Goal: Task Accomplishment & Management: Manage account settings

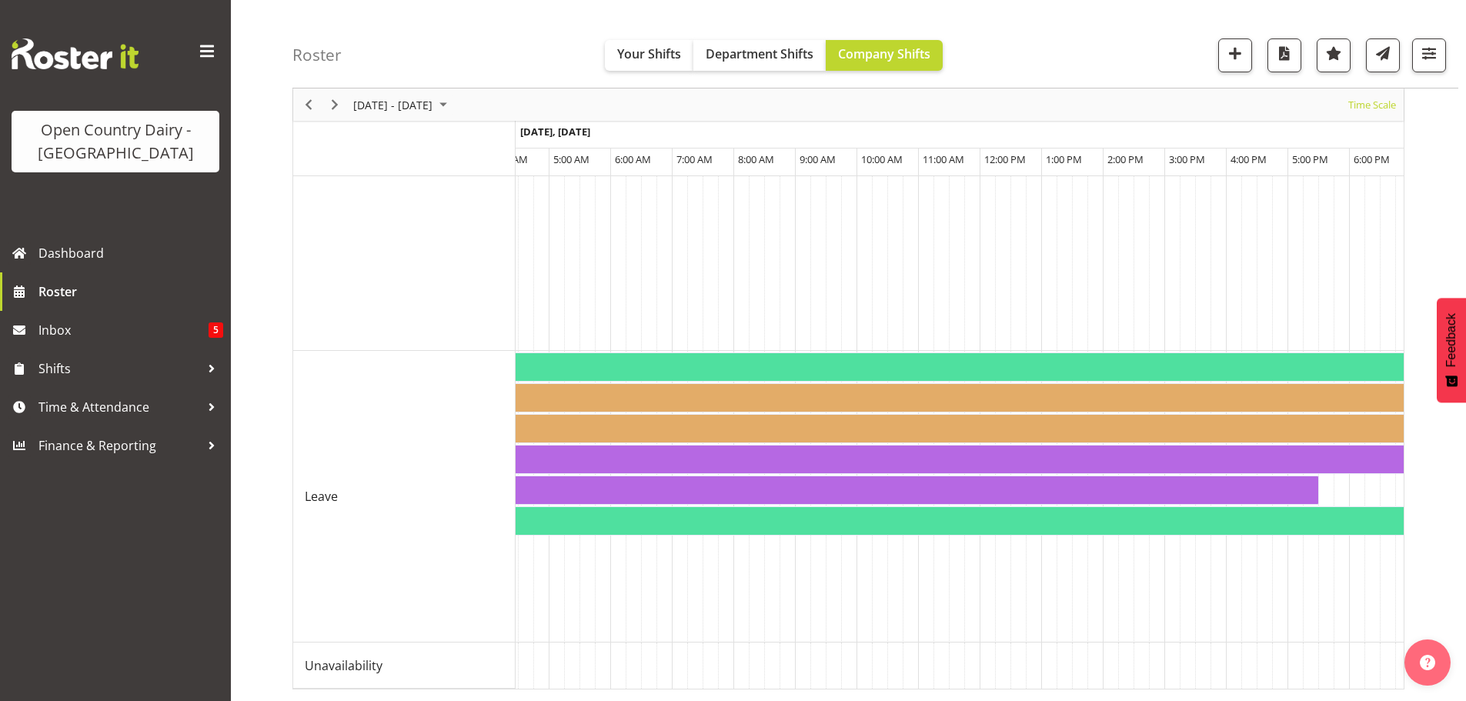
scroll to position [0, 9155]
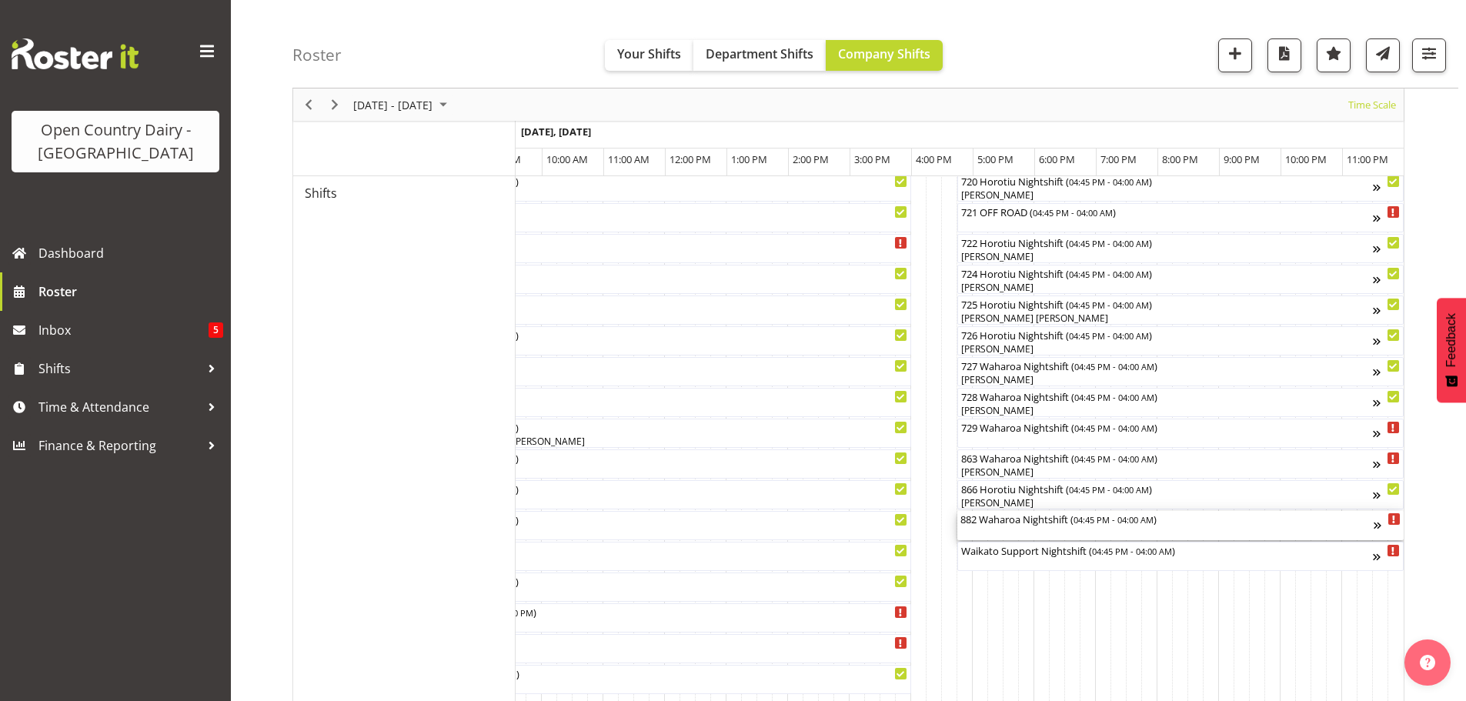
click at [1029, 528] on div "882 Waharoa Nightshift ( 04:45 PM - 04:00 AM )" at bounding box center [1166, 525] width 413 height 29
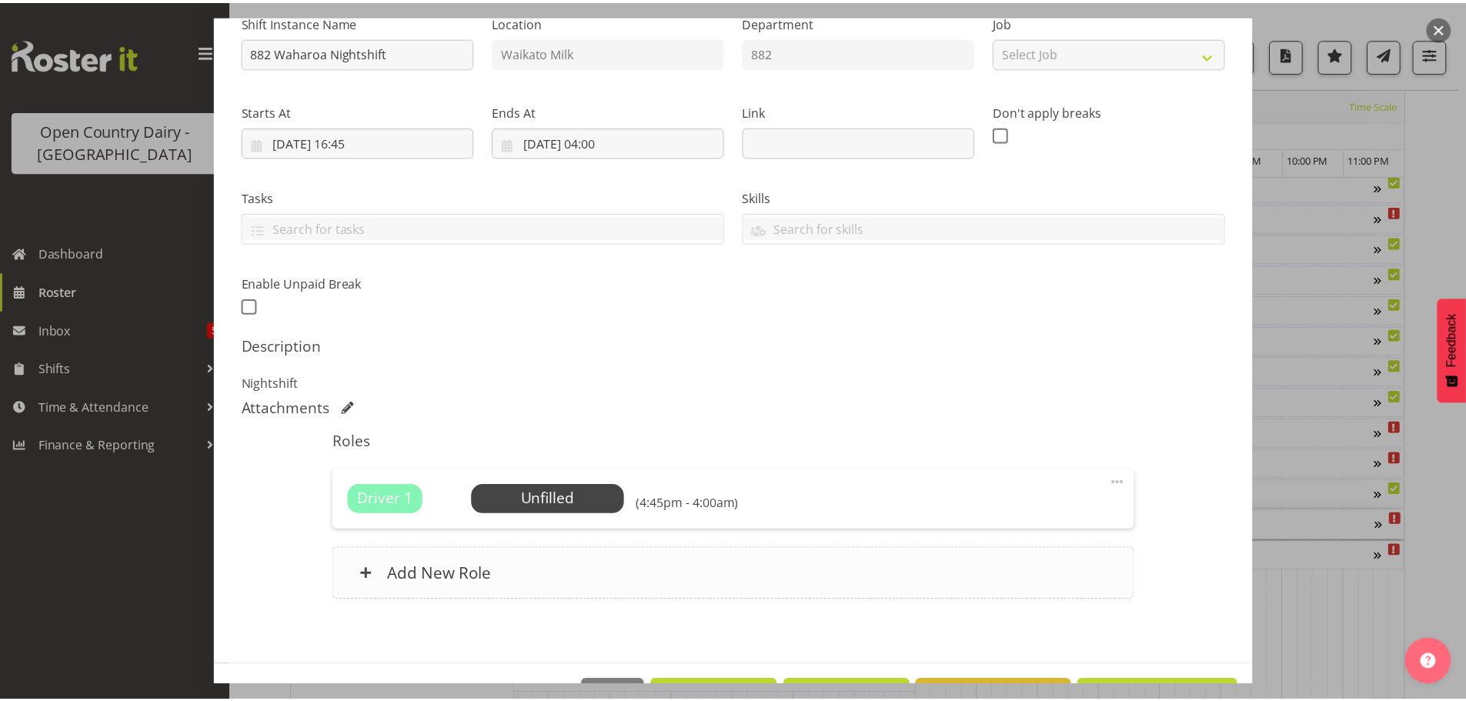
scroll to position [219, 0]
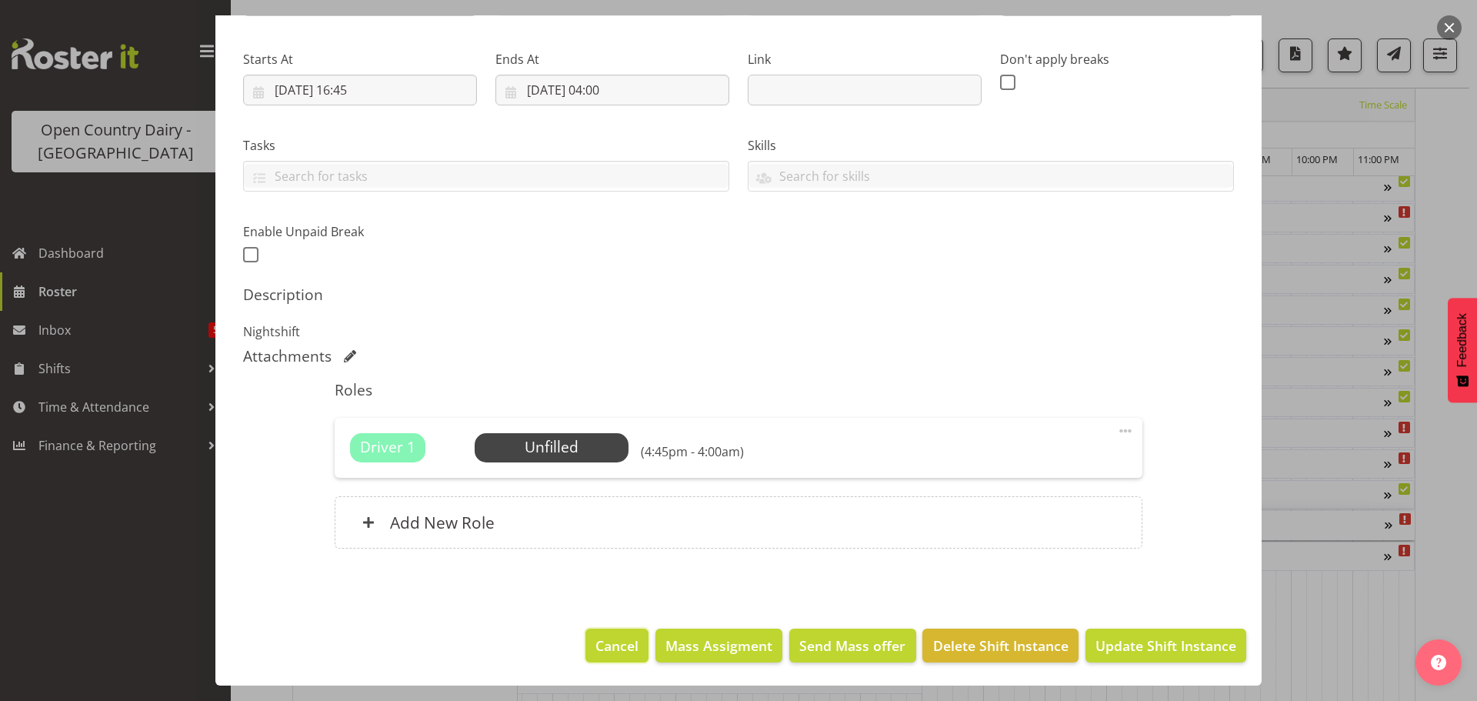
click at [607, 640] on span "Cancel" at bounding box center [617, 646] width 43 height 20
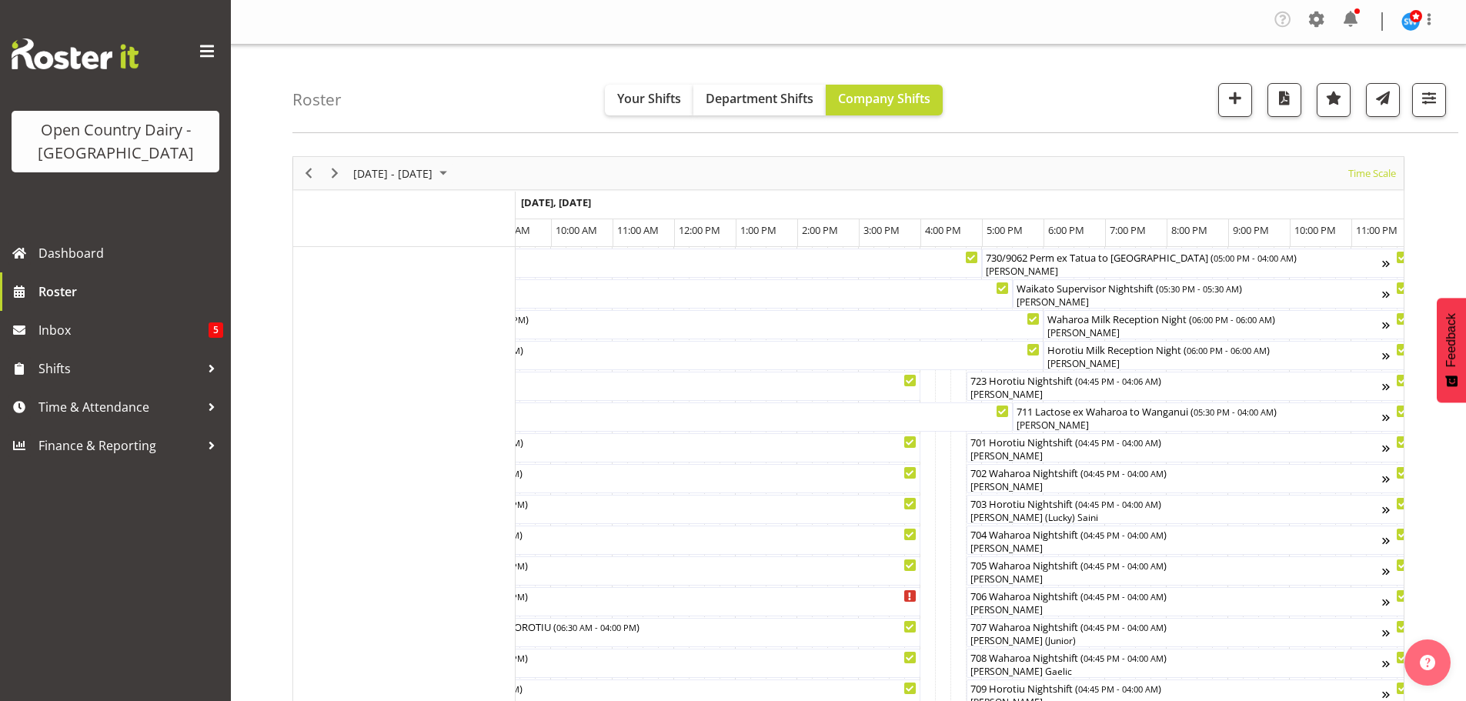
scroll to position [0, 0]
click at [334, 172] on span "Next" at bounding box center [334, 174] width 18 height 19
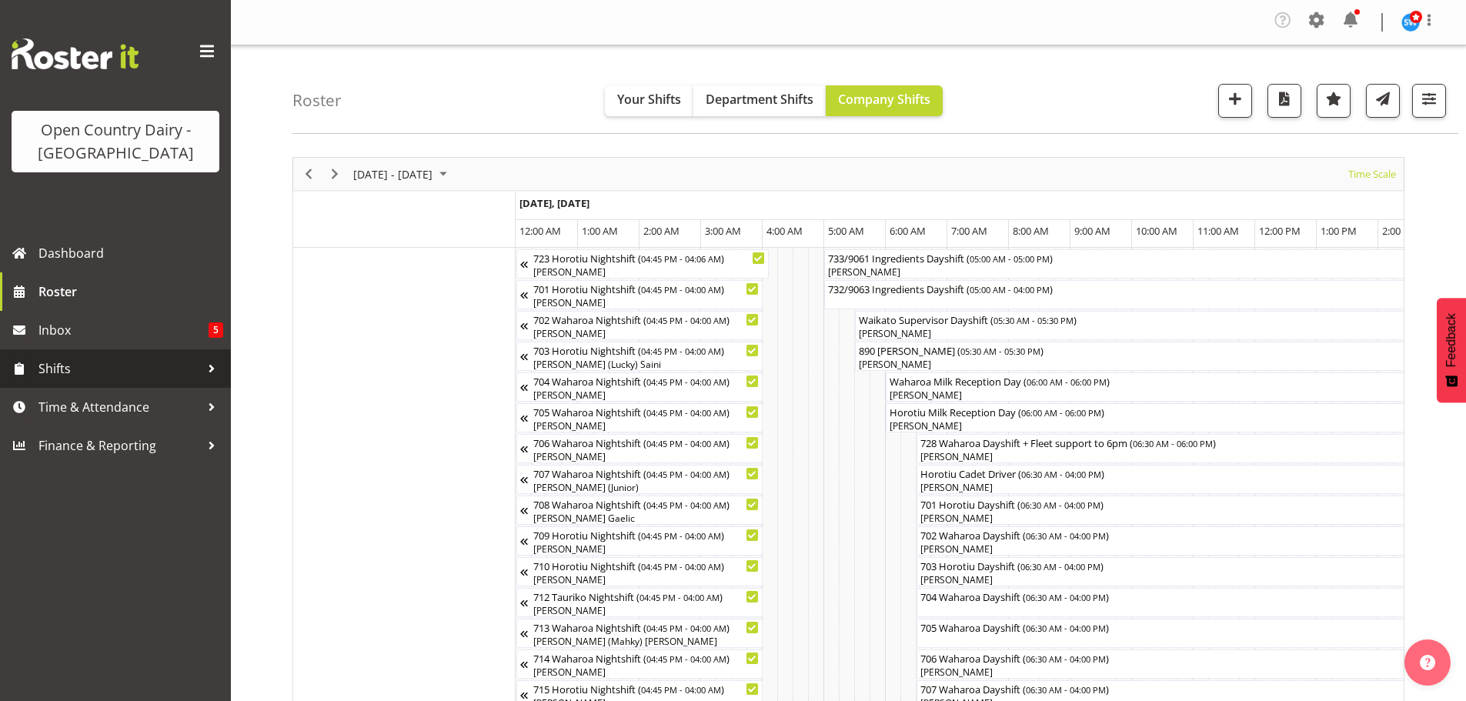
click at [66, 365] on span "Shifts" at bounding box center [119, 368] width 162 height 23
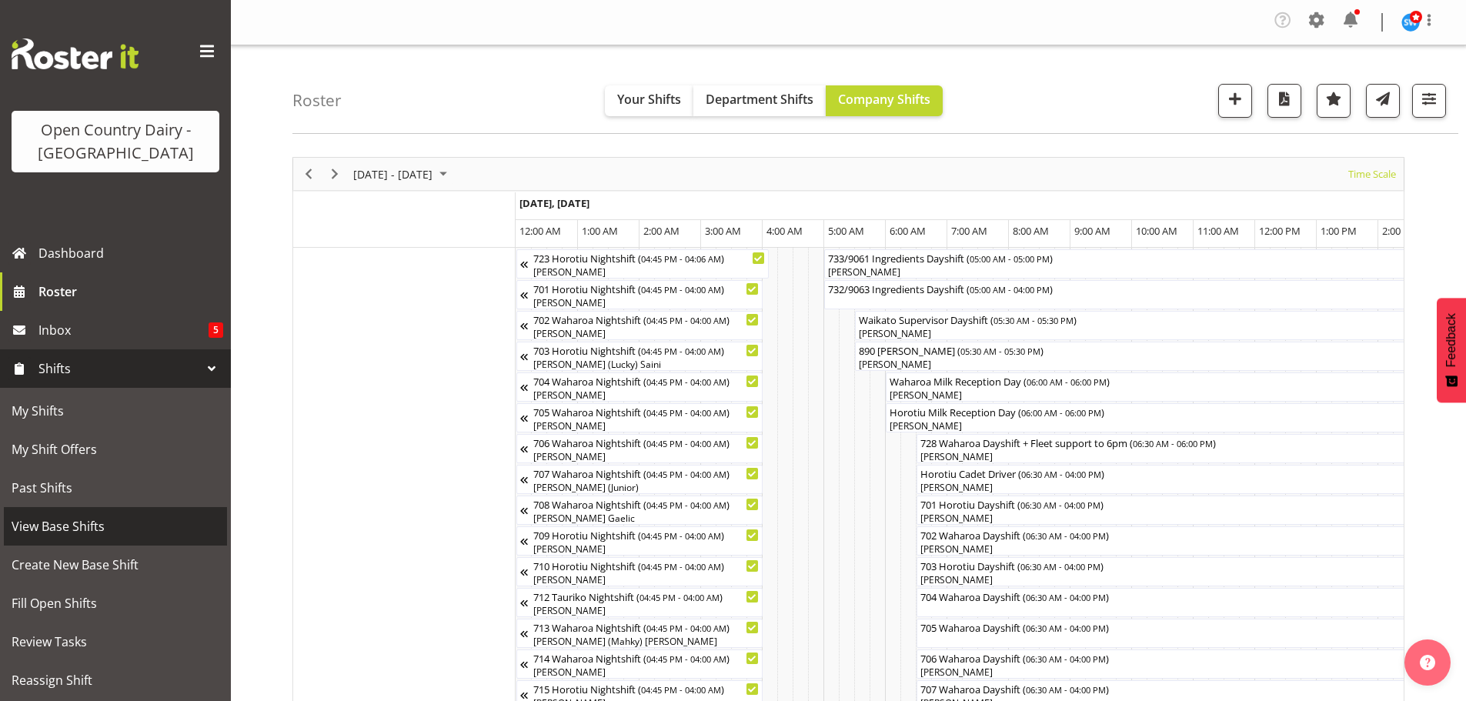
click at [73, 524] on span "View Base Shifts" at bounding box center [116, 526] width 208 height 23
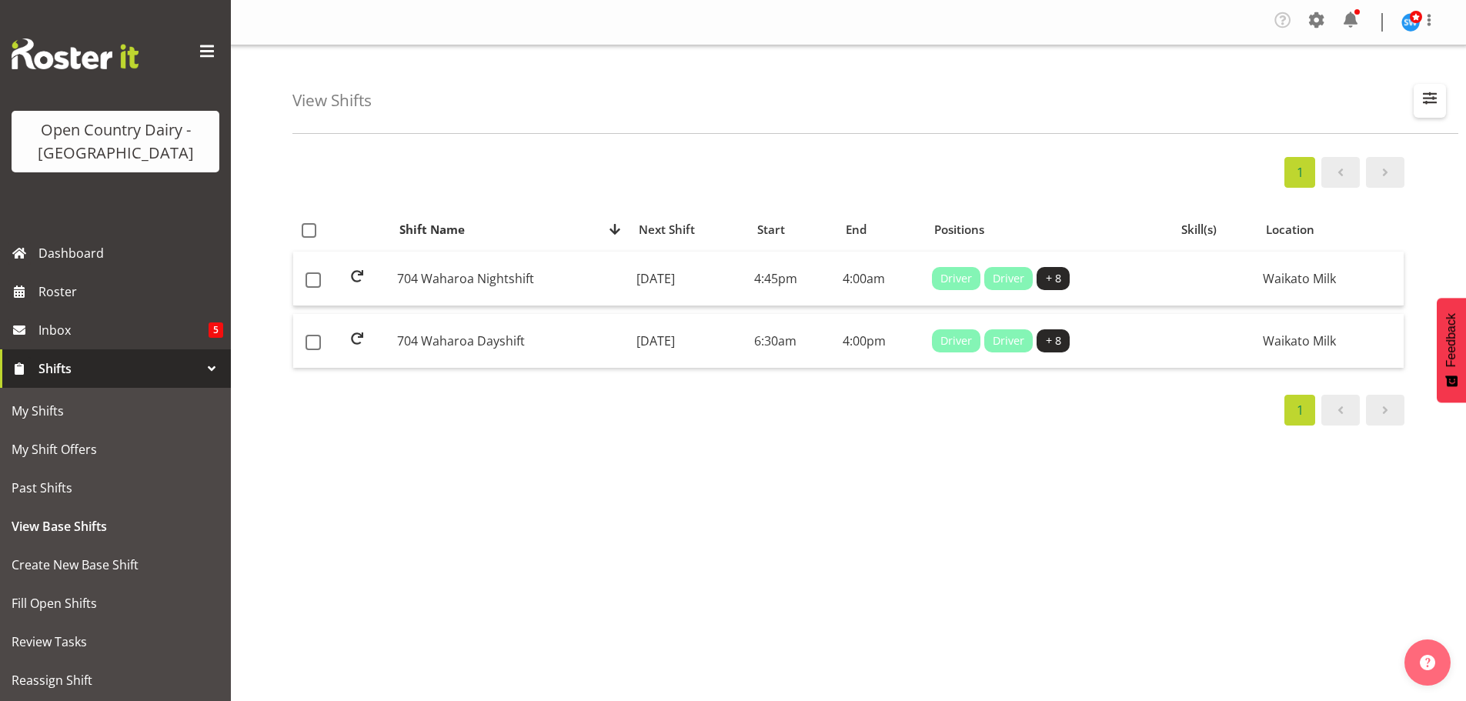
click at [1432, 92] on span "button" at bounding box center [1430, 98] width 20 height 20
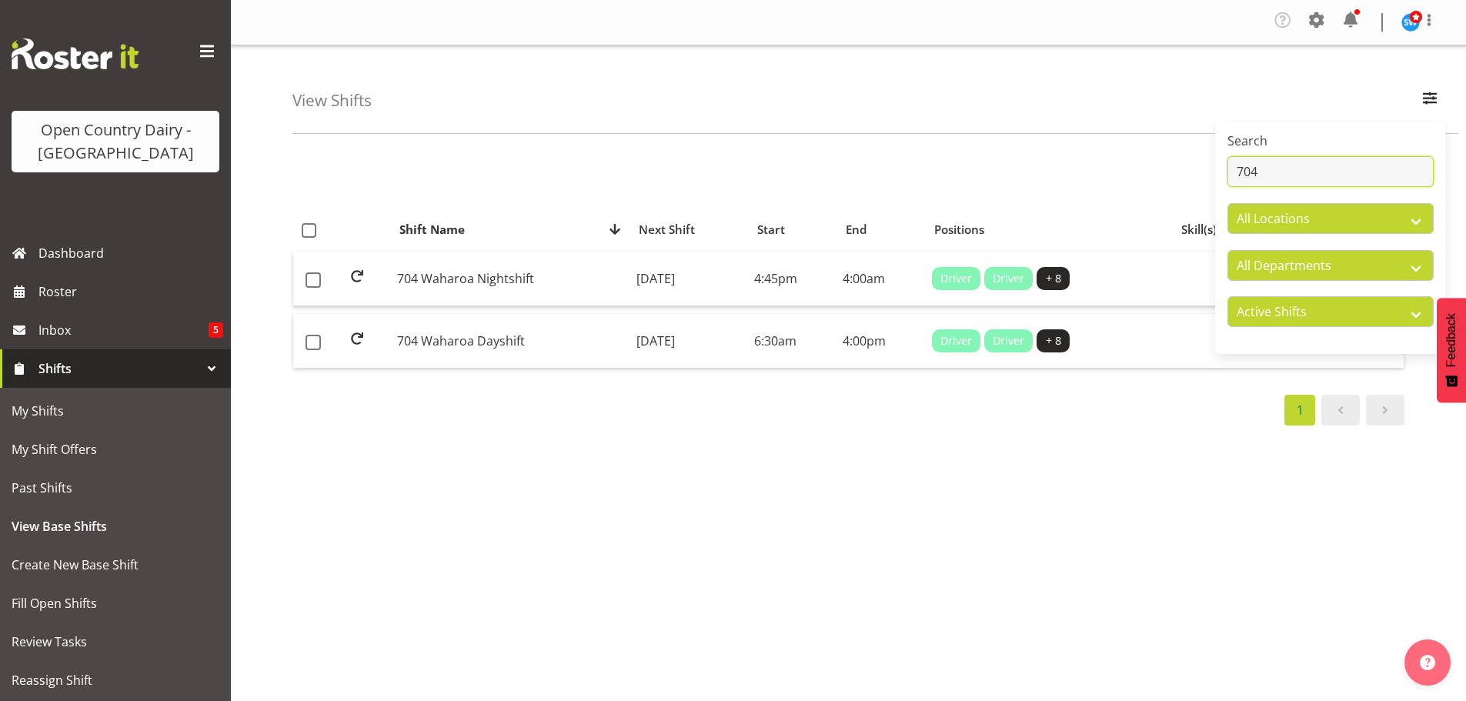
click at [1284, 170] on input "704" at bounding box center [1330, 171] width 206 height 31
type input "7"
type input "719"
click at [637, 341] on td "[DATE]" at bounding box center [685, 341] width 117 height 54
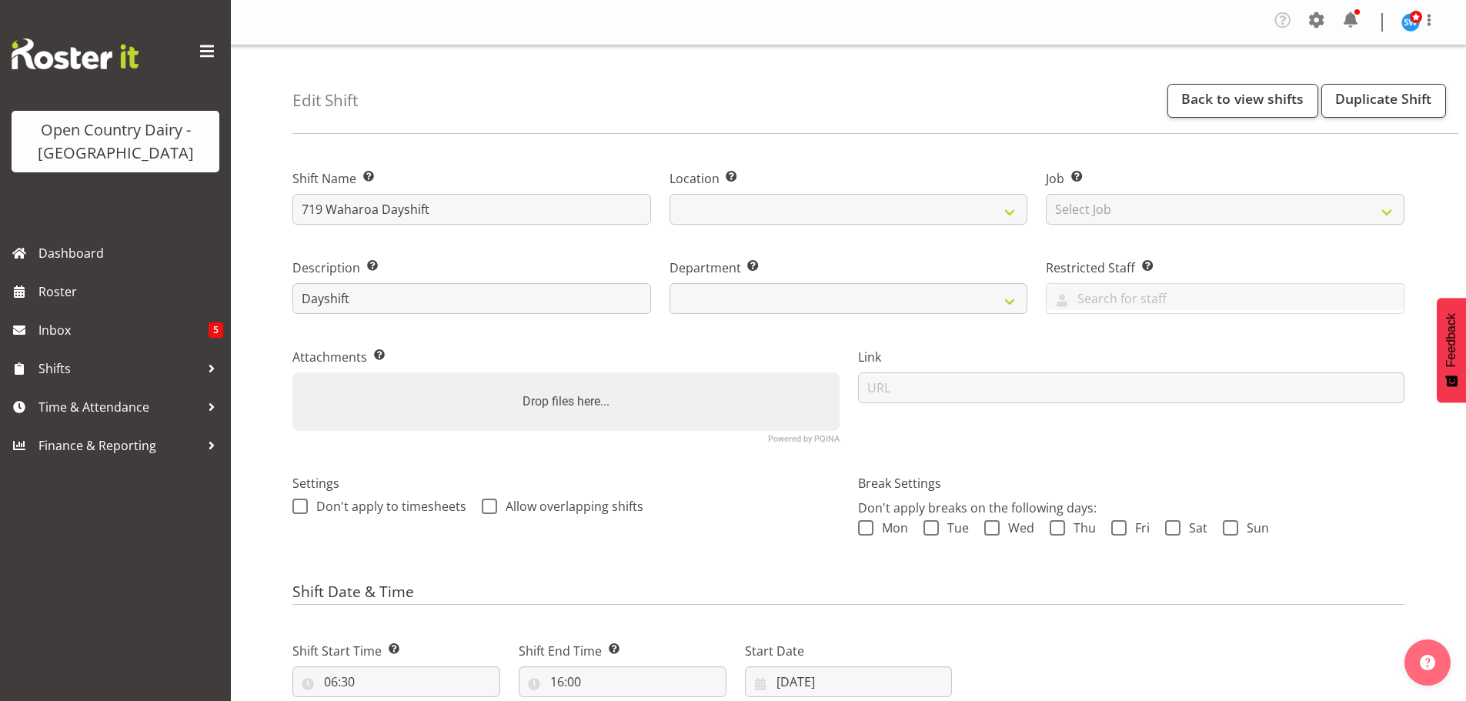
select select
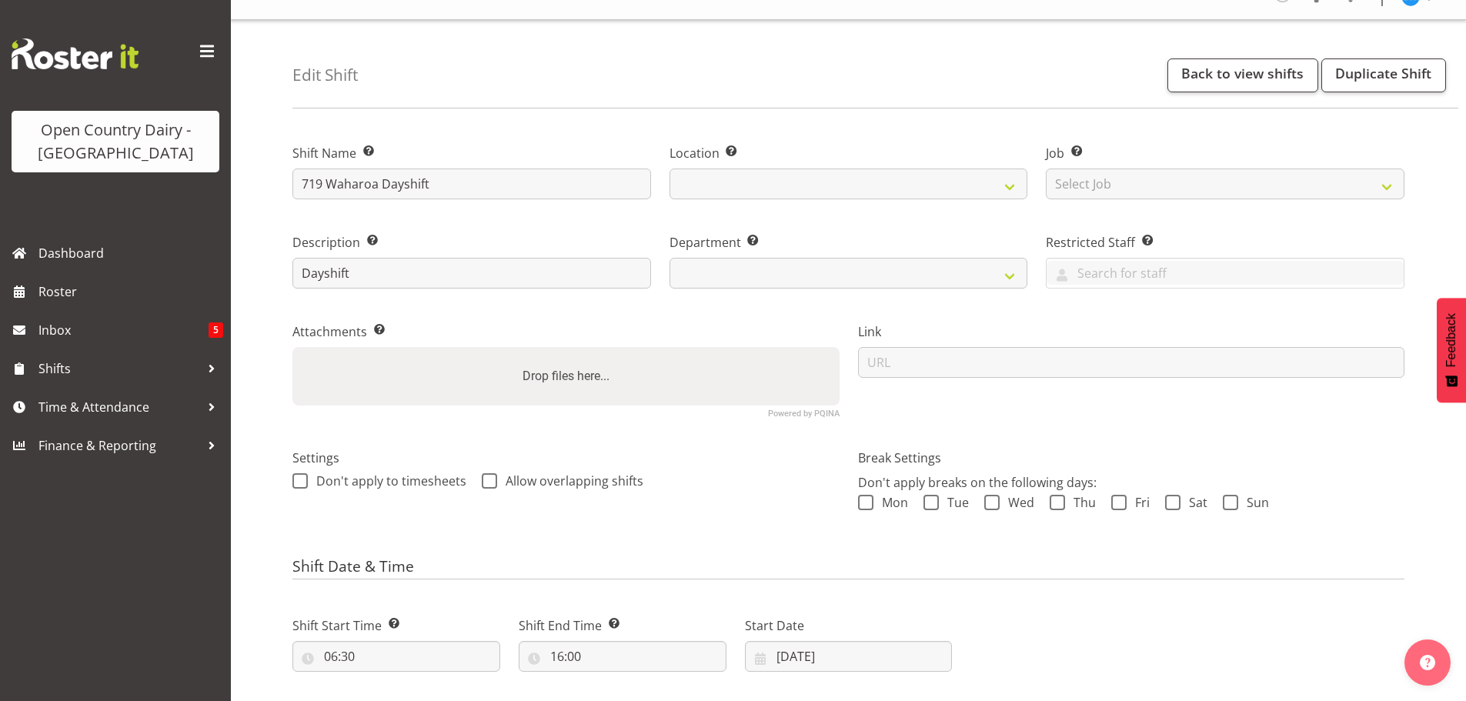
select select "1054"
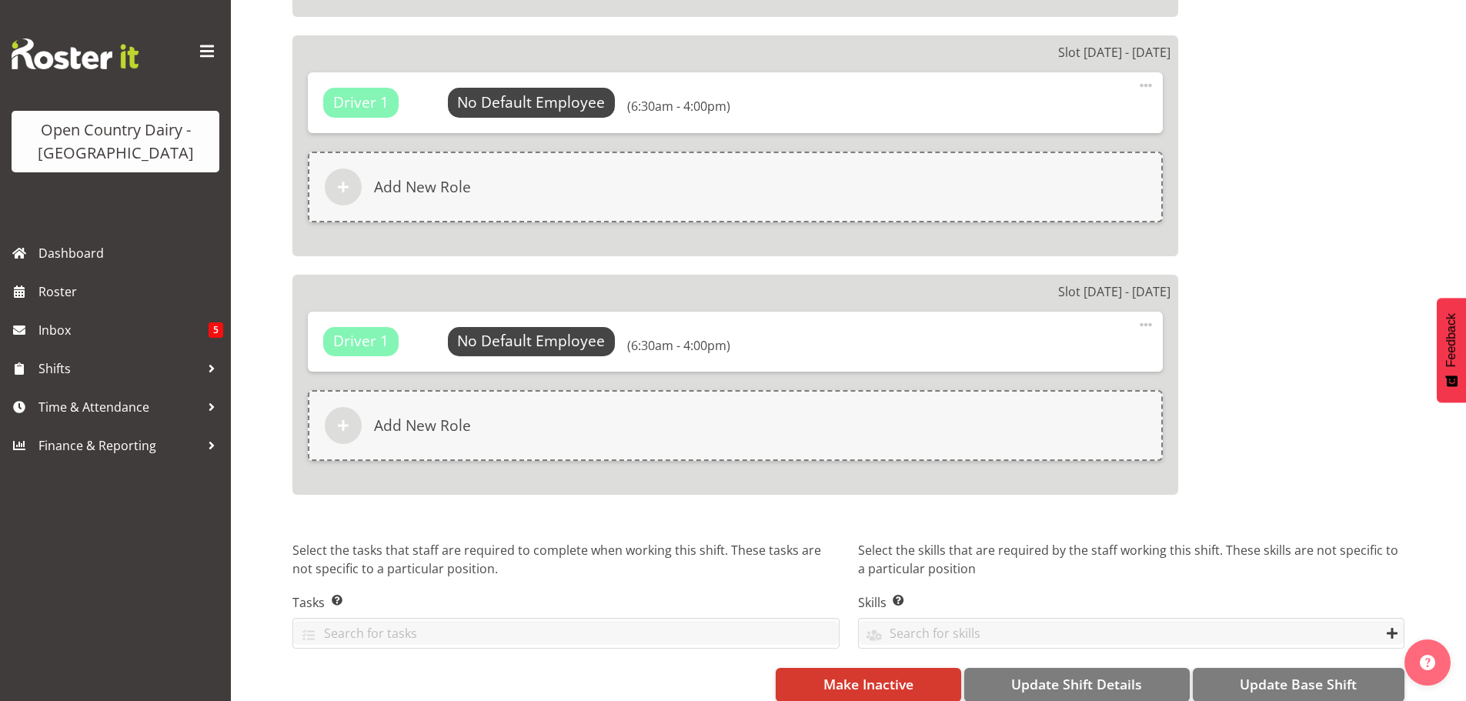
scroll to position [2844, 0]
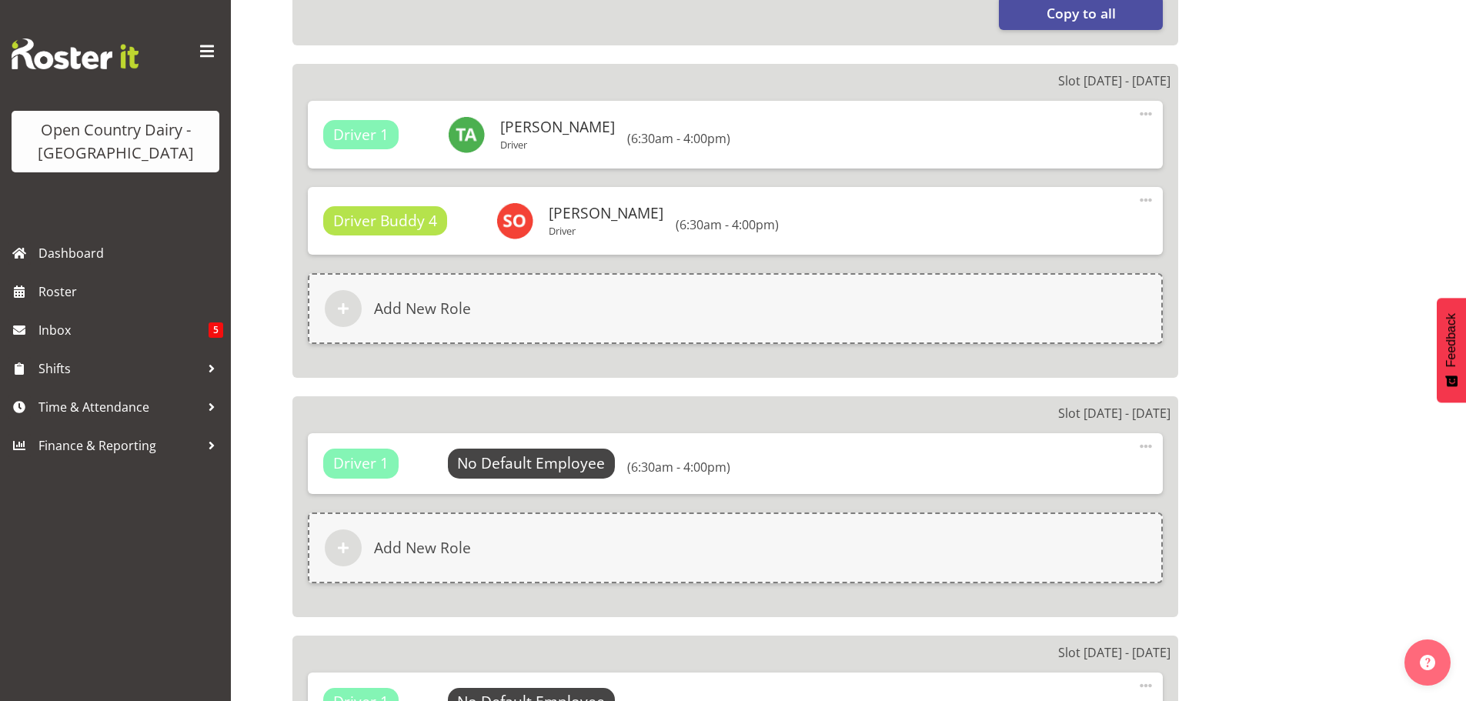
select select "823"
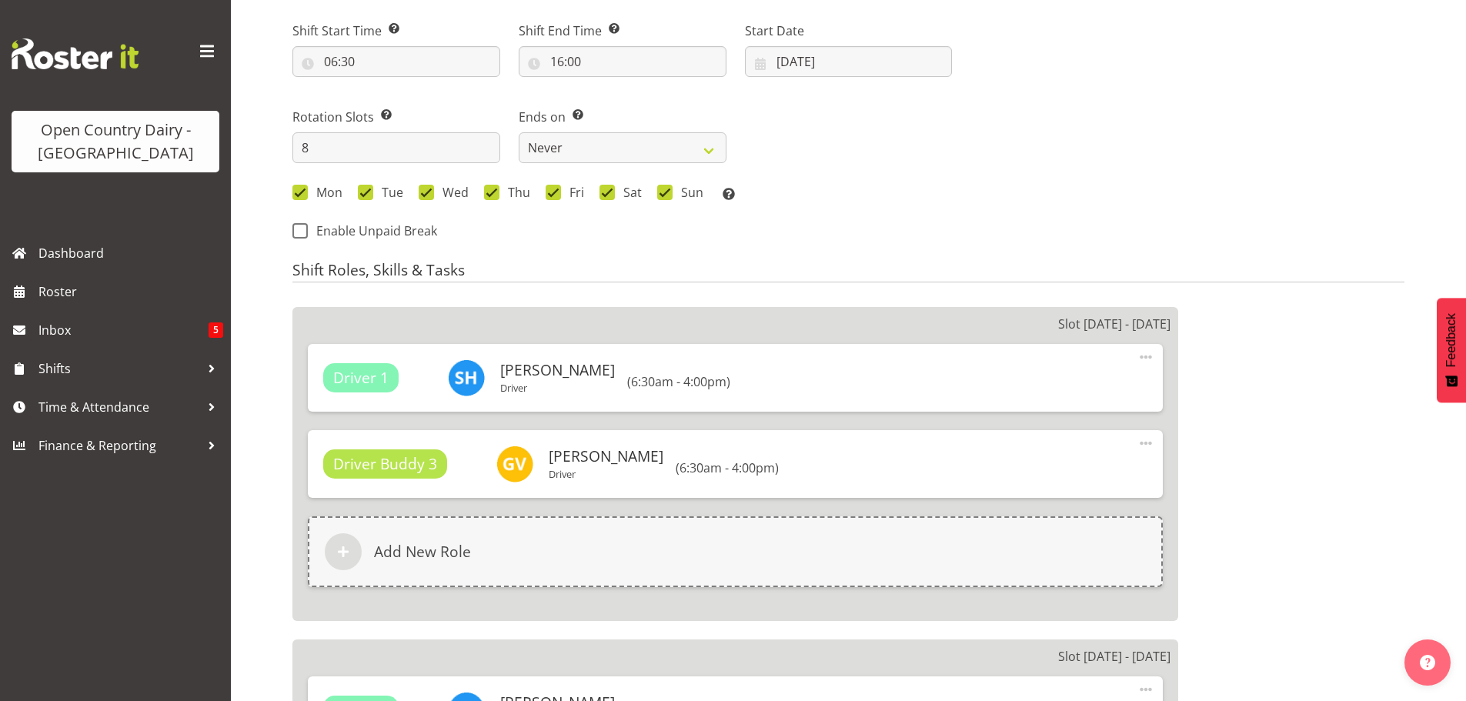
scroll to position [689, 0]
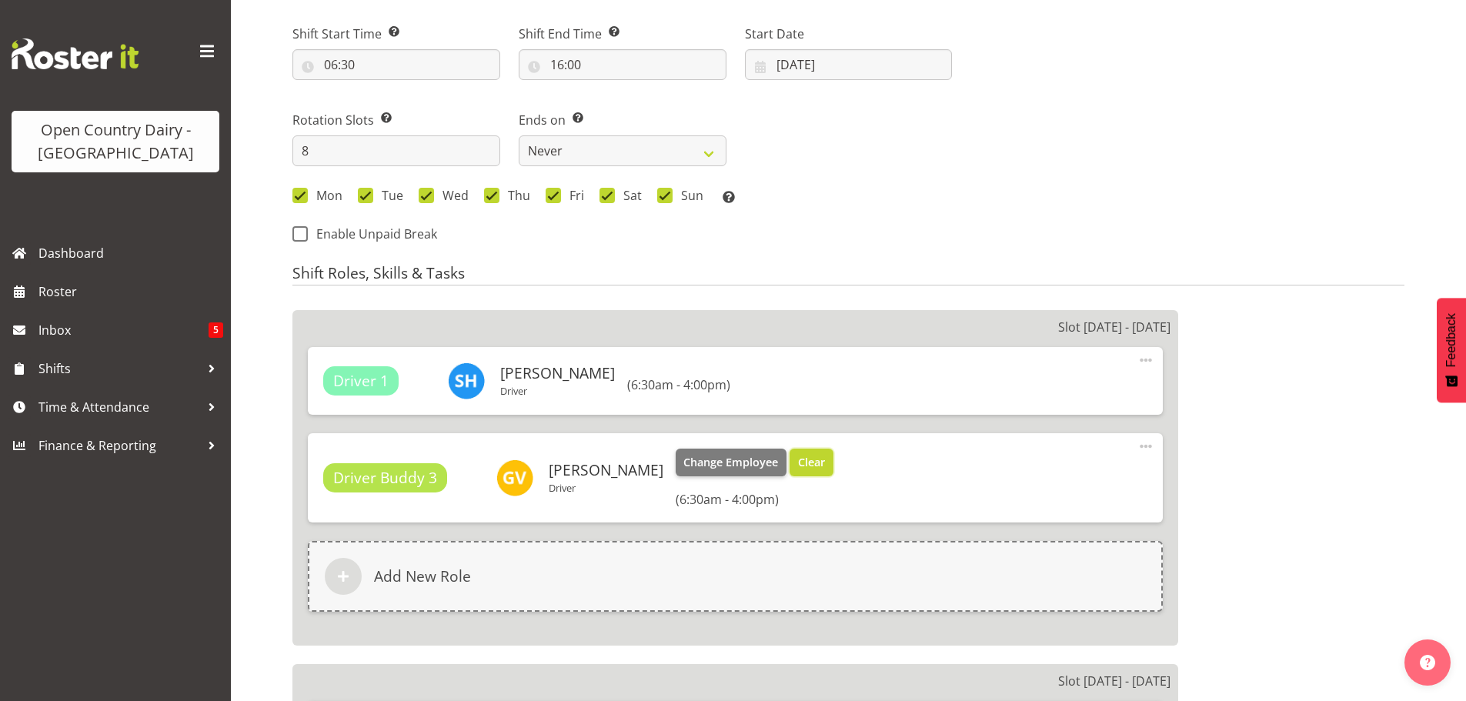
click at [798, 462] on span "Clear" at bounding box center [811, 462] width 27 height 17
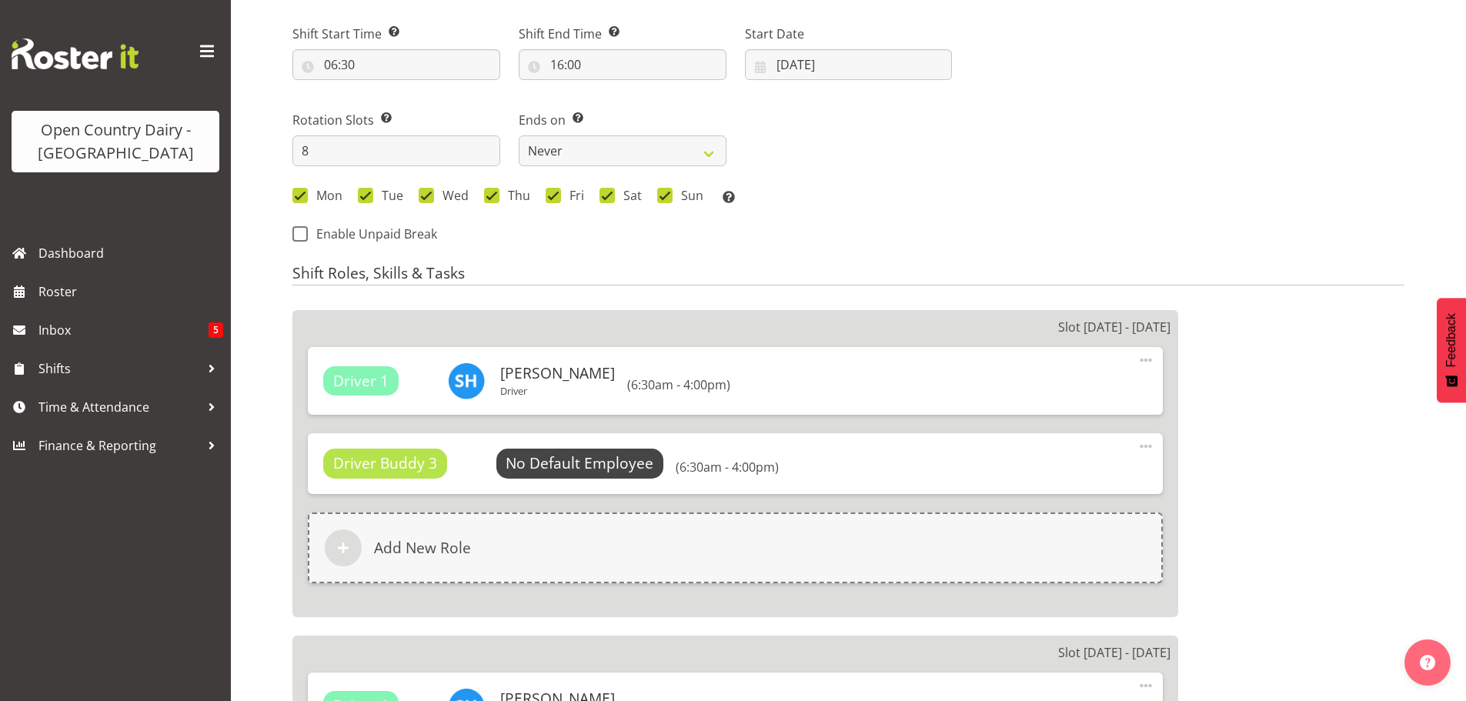
click at [1147, 444] on span at bounding box center [1146, 446] width 18 height 18
click at [1040, 509] on link "Delete" at bounding box center [1081, 511] width 148 height 28
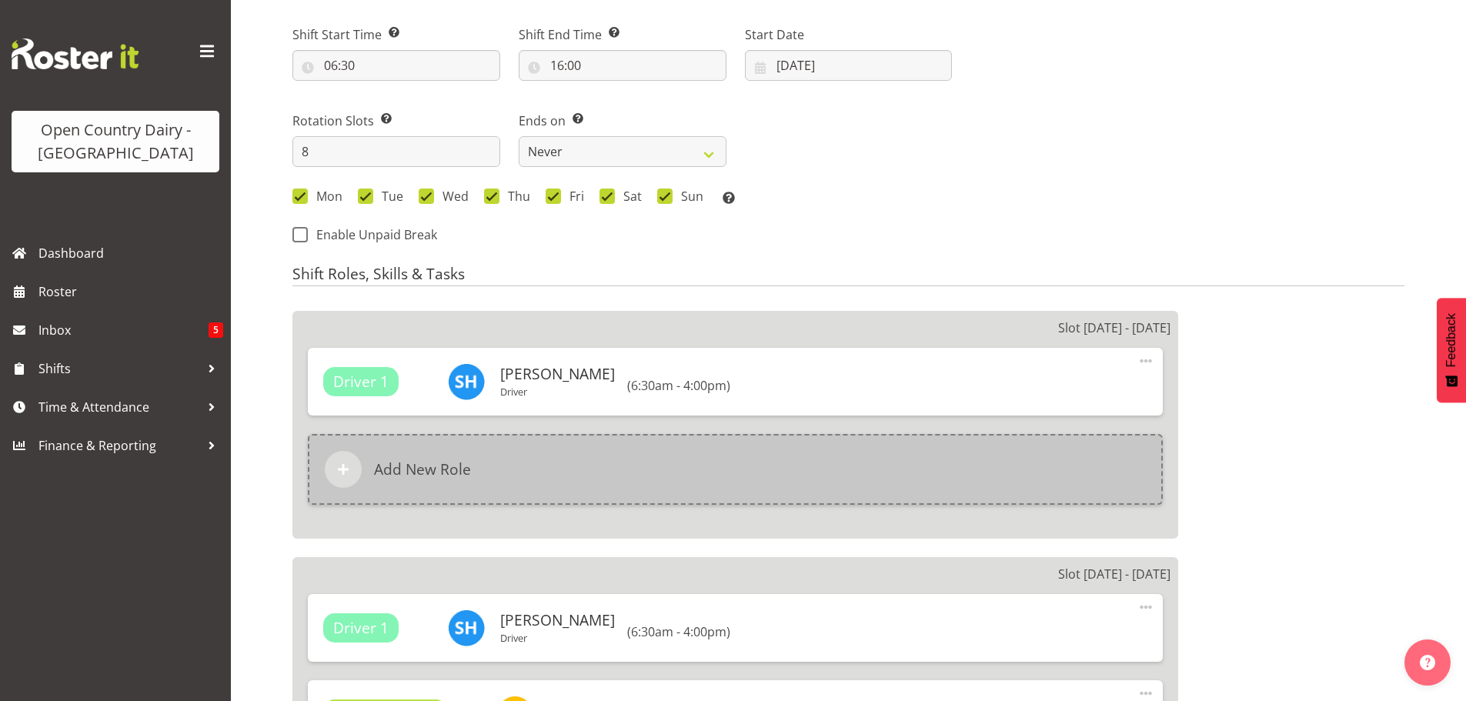
scroll to position [613, 0]
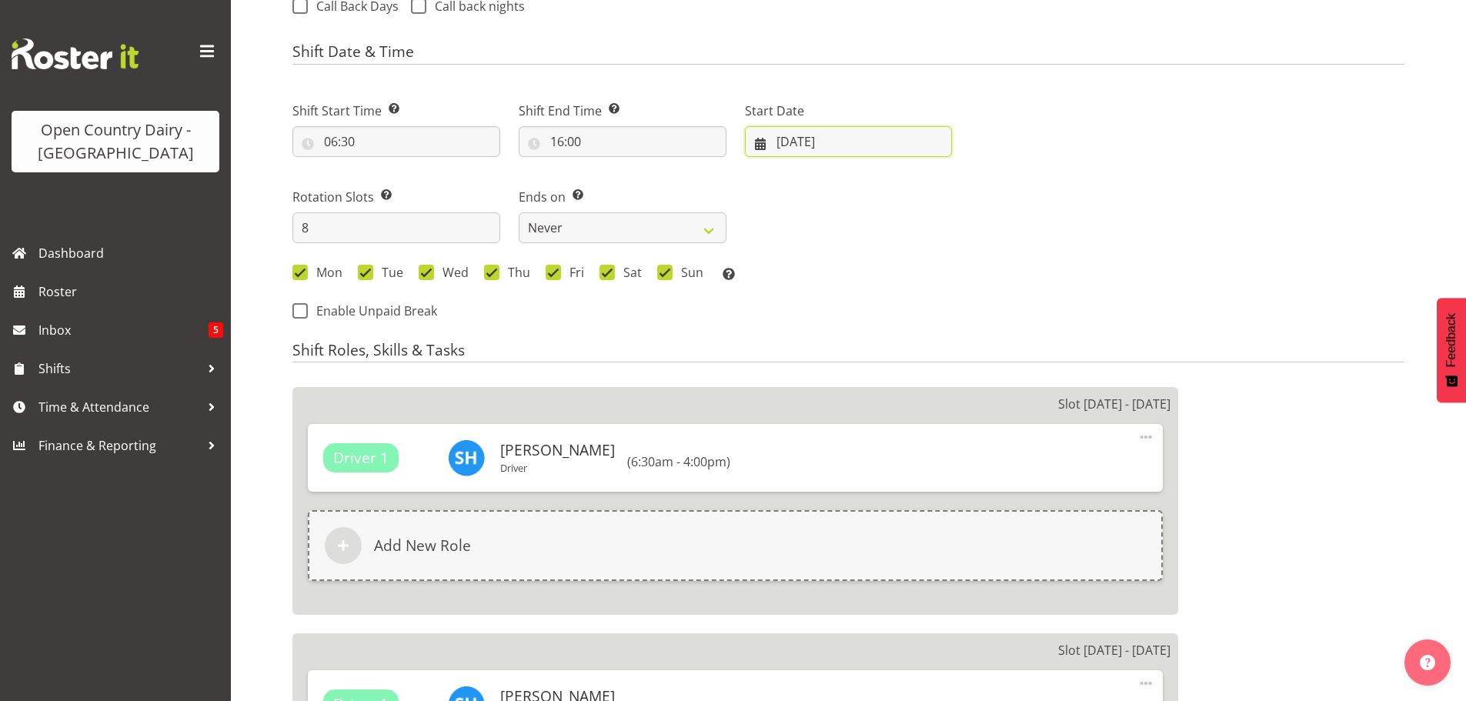
click at [796, 144] on input "18/08/2025" at bounding box center [849, 141] width 208 height 31
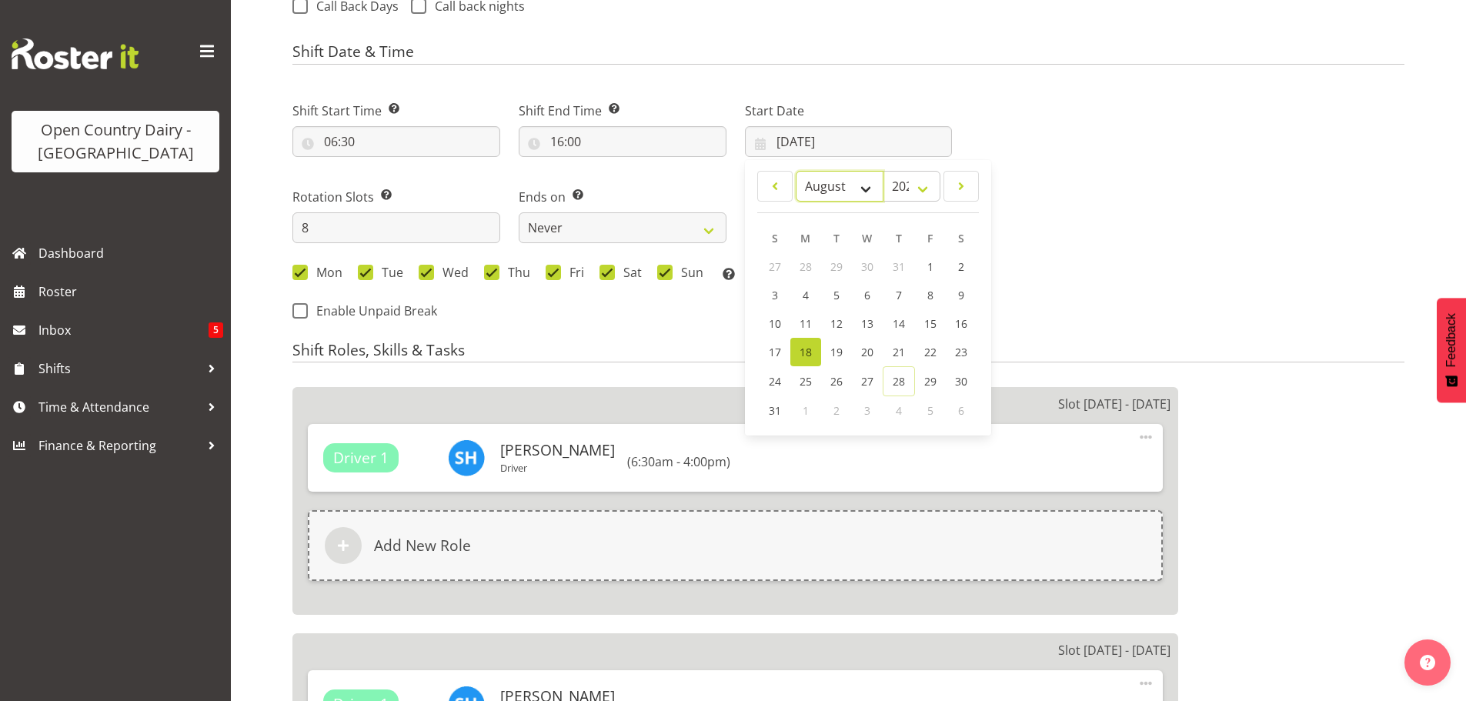
click at [864, 183] on select "January February March April May June July August September October November De…" at bounding box center [840, 186] width 88 height 31
select select "8"
click at [796, 171] on select "January February March April May June July August September October November De…" at bounding box center [840, 186] width 88 height 31
click at [803, 264] on span "1" at bounding box center [806, 266] width 6 height 15
type input "01/09/2025"
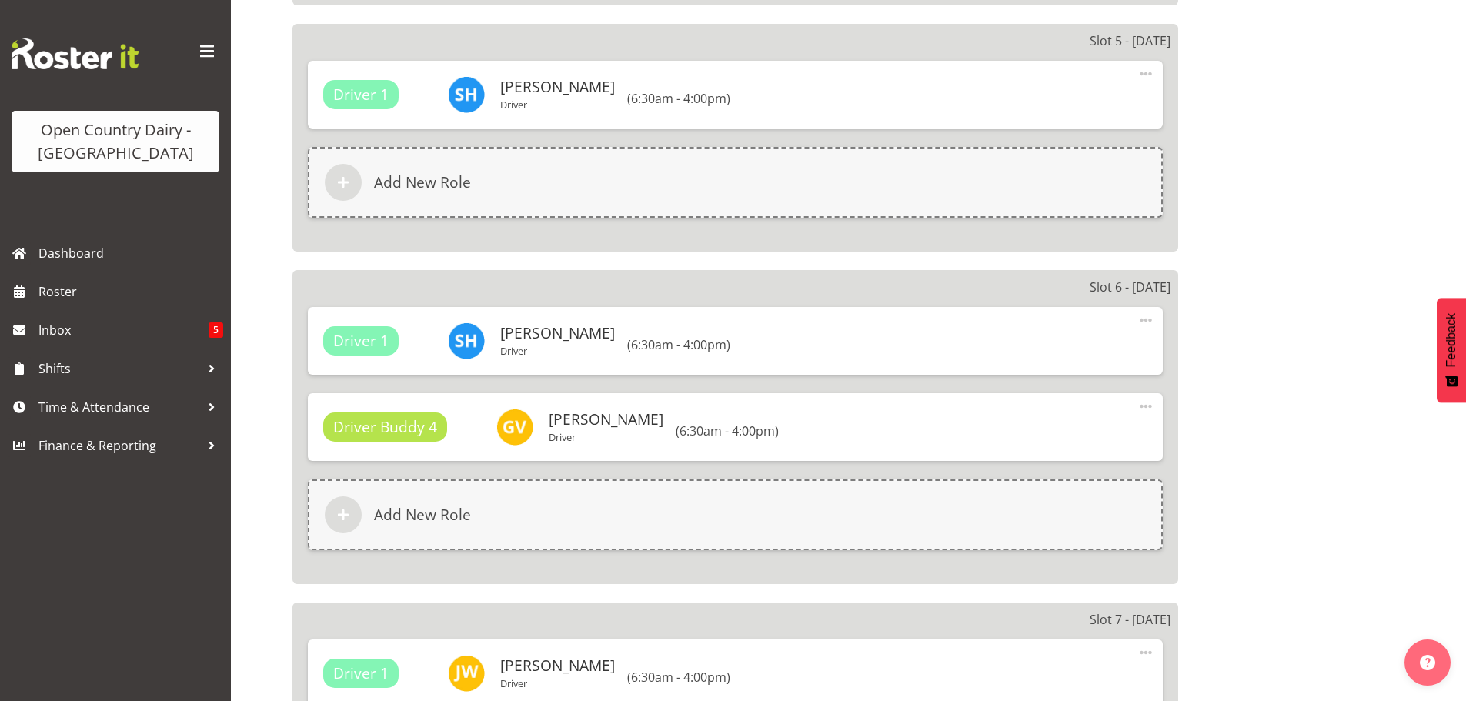
scroll to position [1459, 0]
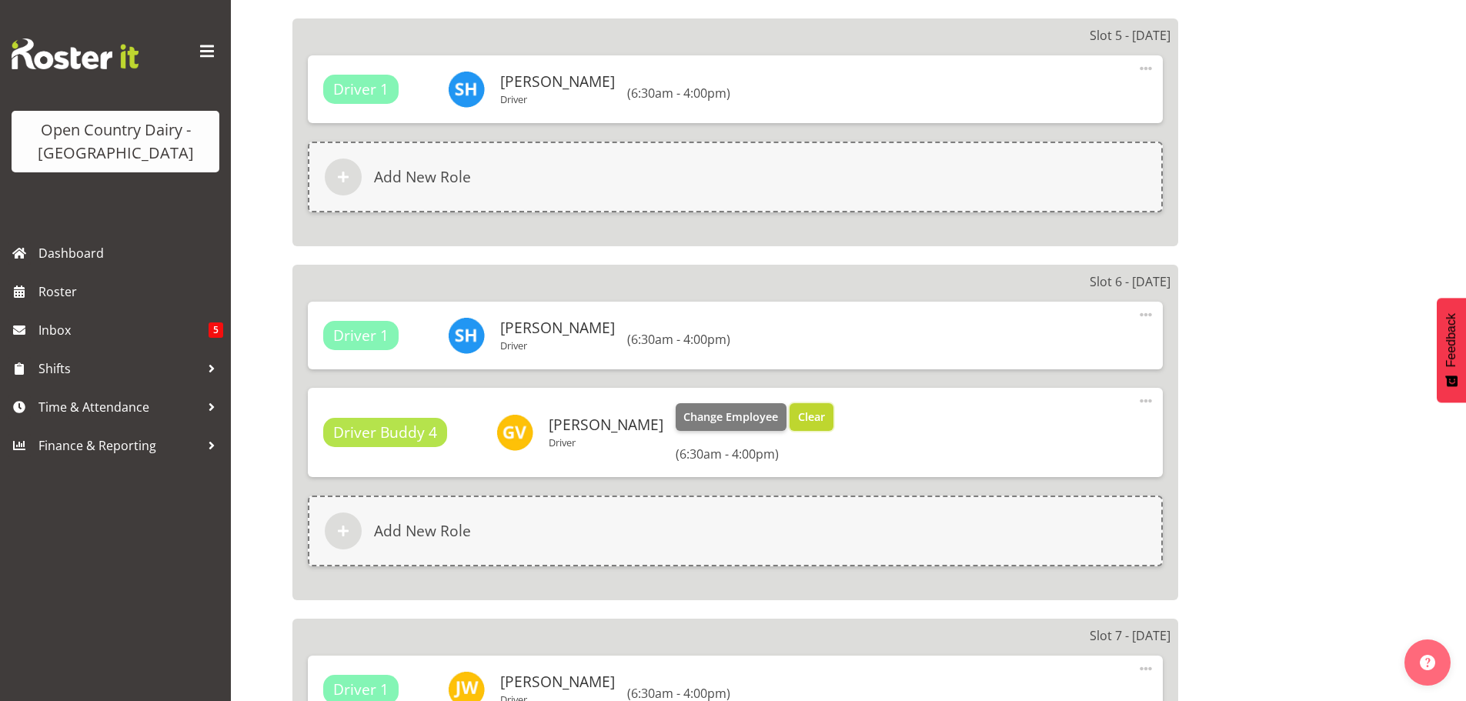
click at [798, 419] on span "Clear" at bounding box center [811, 417] width 27 height 17
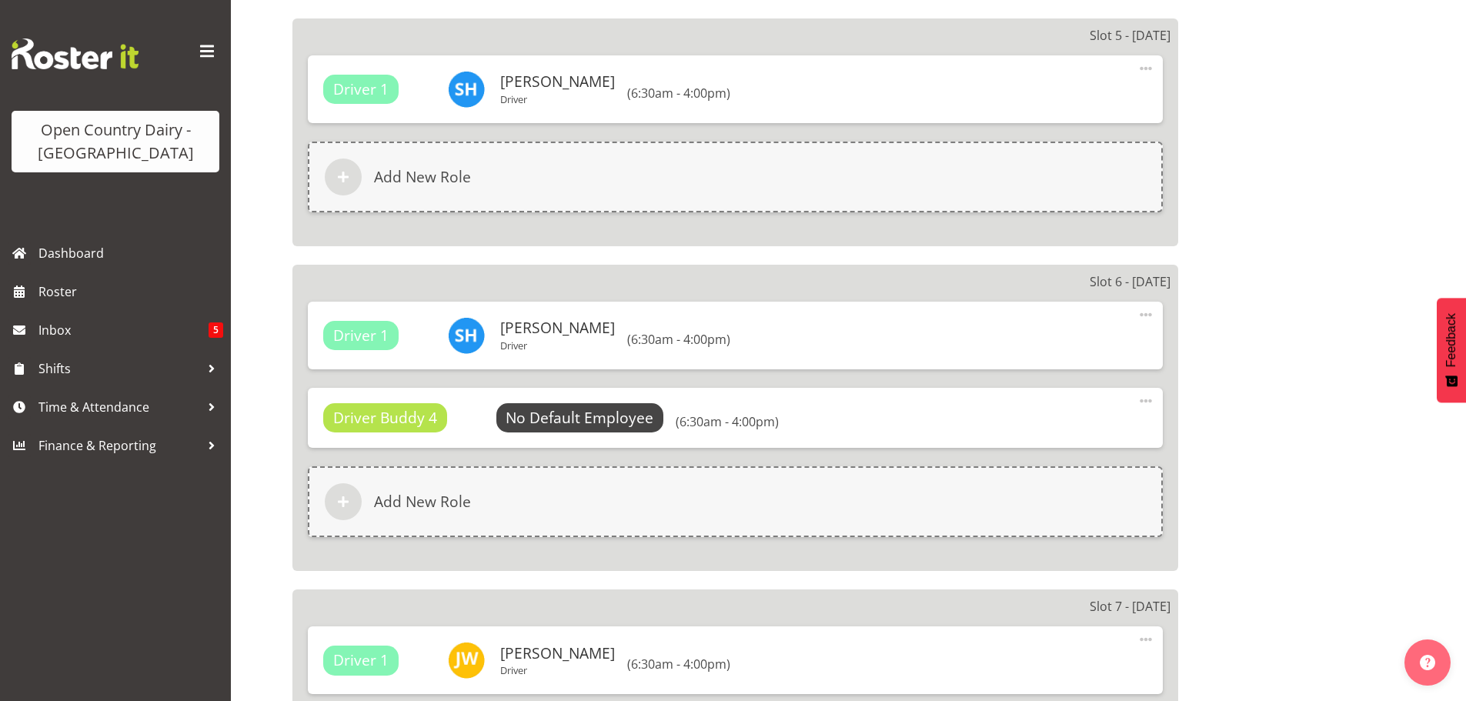
click at [1147, 398] on span at bounding box center [1146, 401] width 18 height 18
click at [1046, 462] on link "Delete" at bounding box center [1081, 466] width 148 height 28
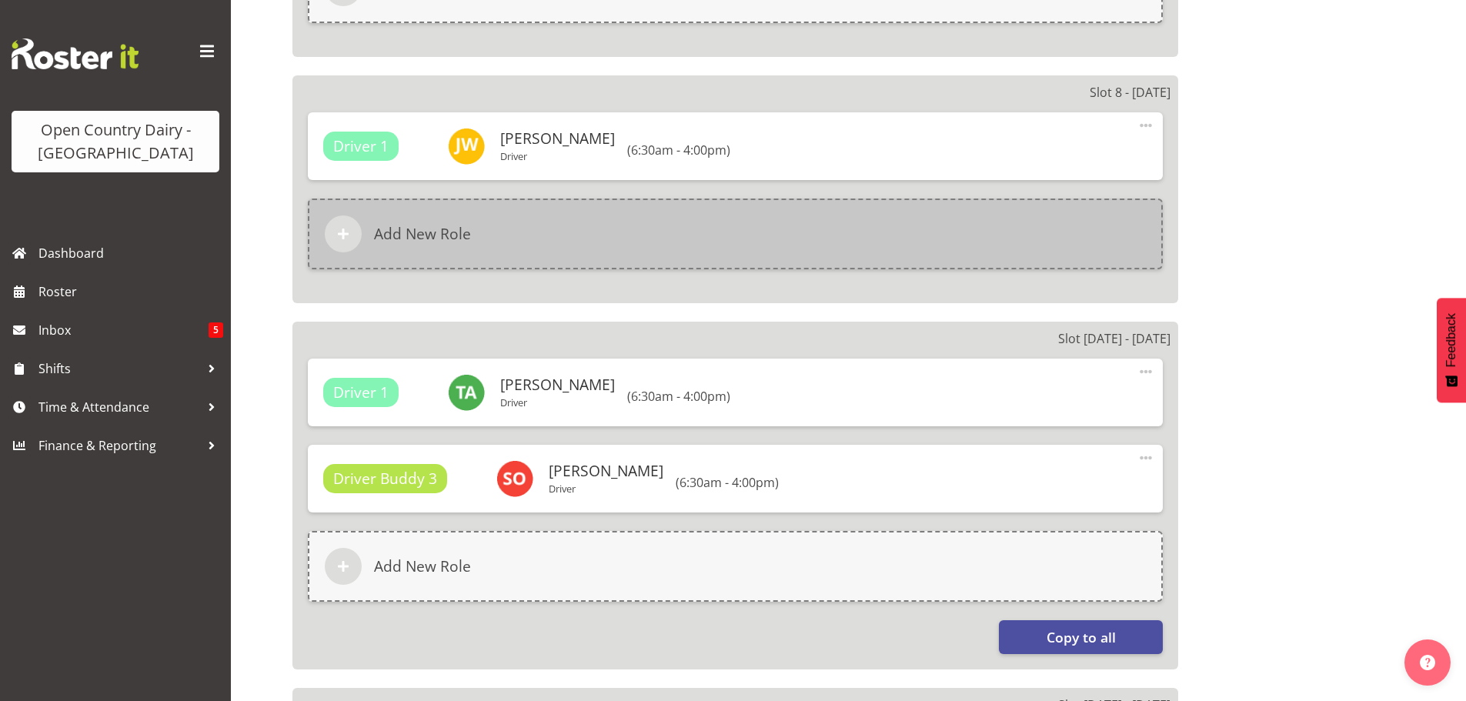
scroll to position [2151, 0]
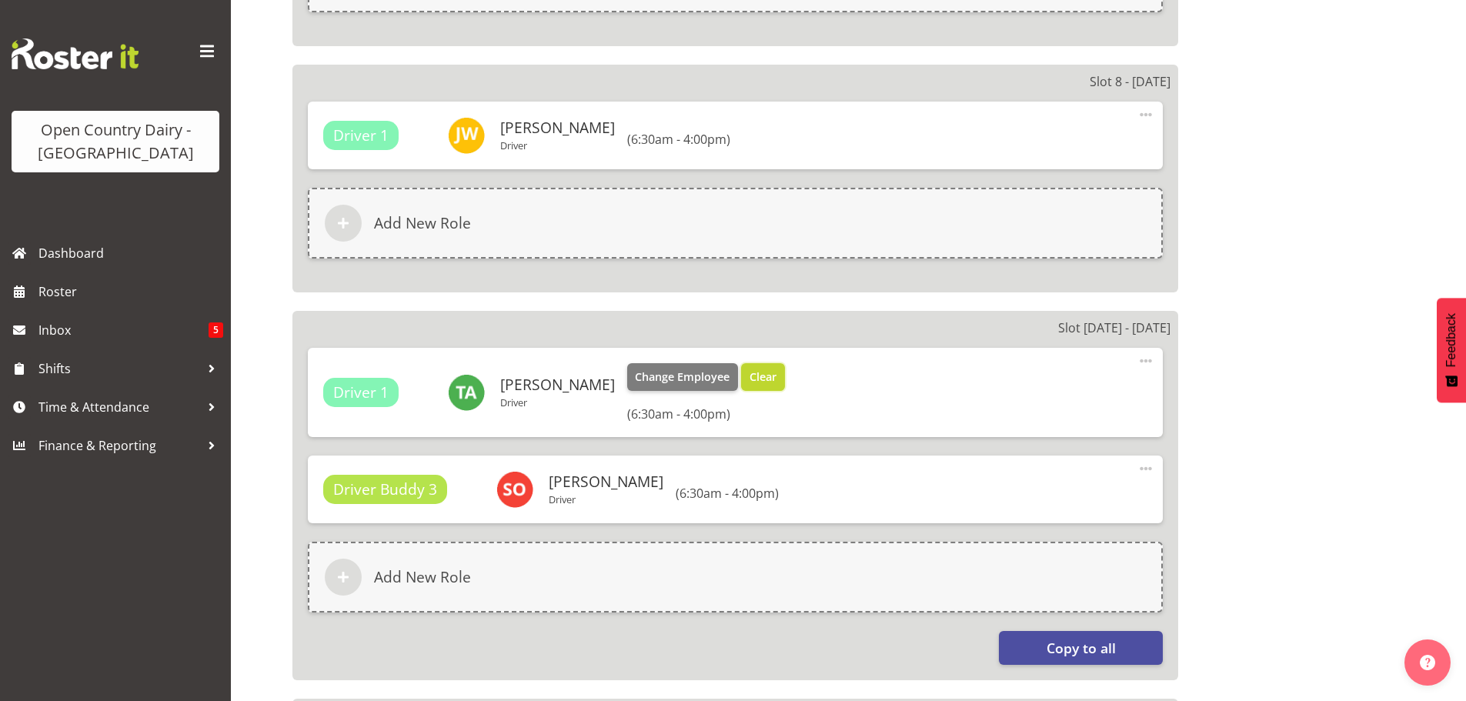
click at [759, 377] on span "Clear" at bounding box center [762, 377] width 27 height 17
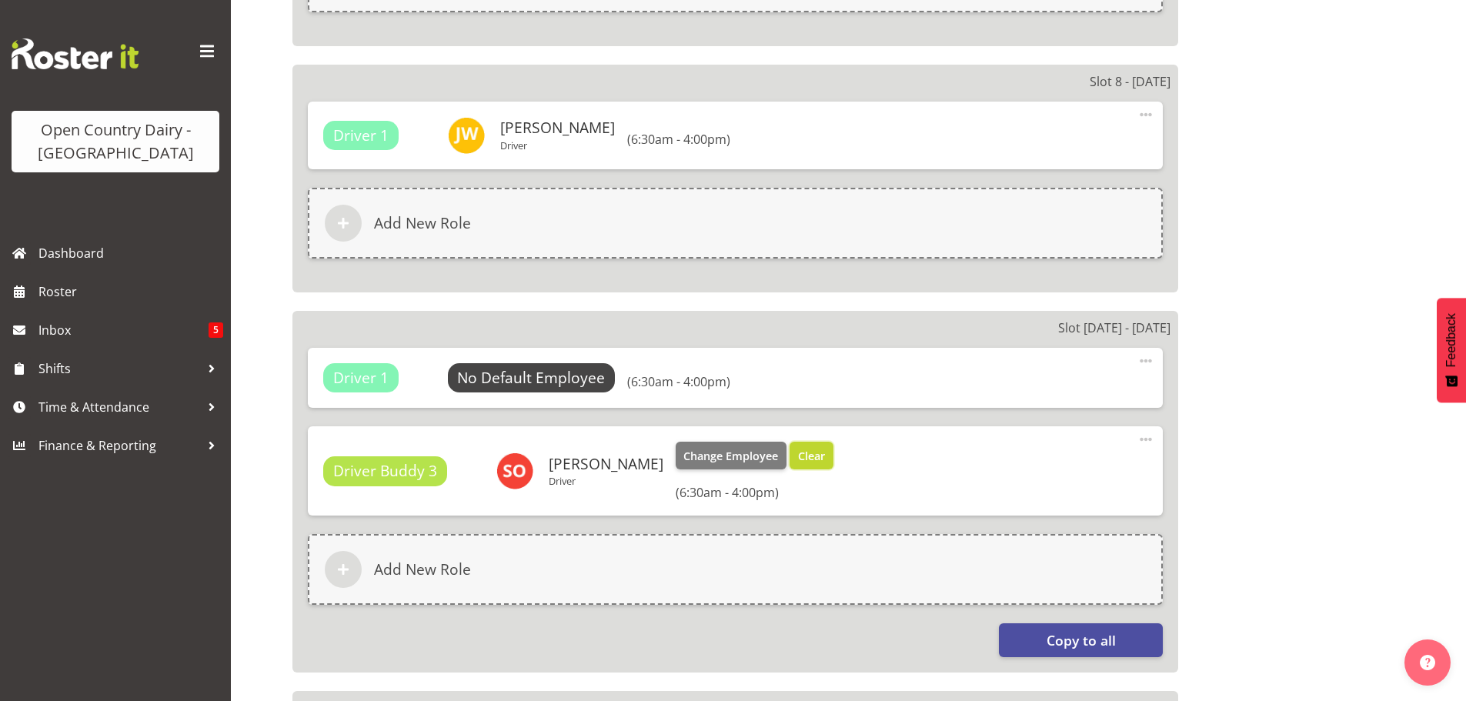
click at [798, 458] on span "Clear" at bounding box center [811, 456] width 27 height 17
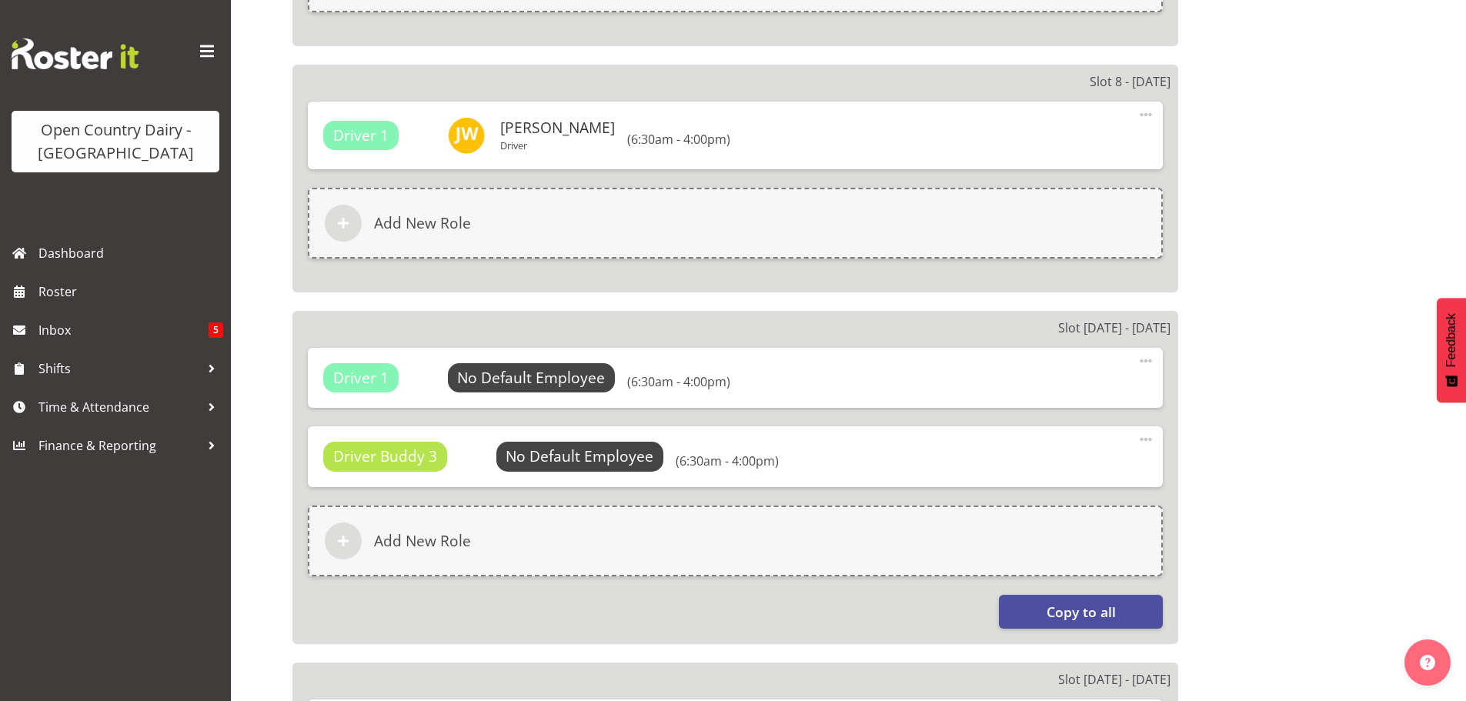
click at [1142, 437] on span at bounding box center [1146, 439] width 18 height 18
click at [1059, 502] on link "Delete" at bounding box center [1081, 504] width 148 height 28
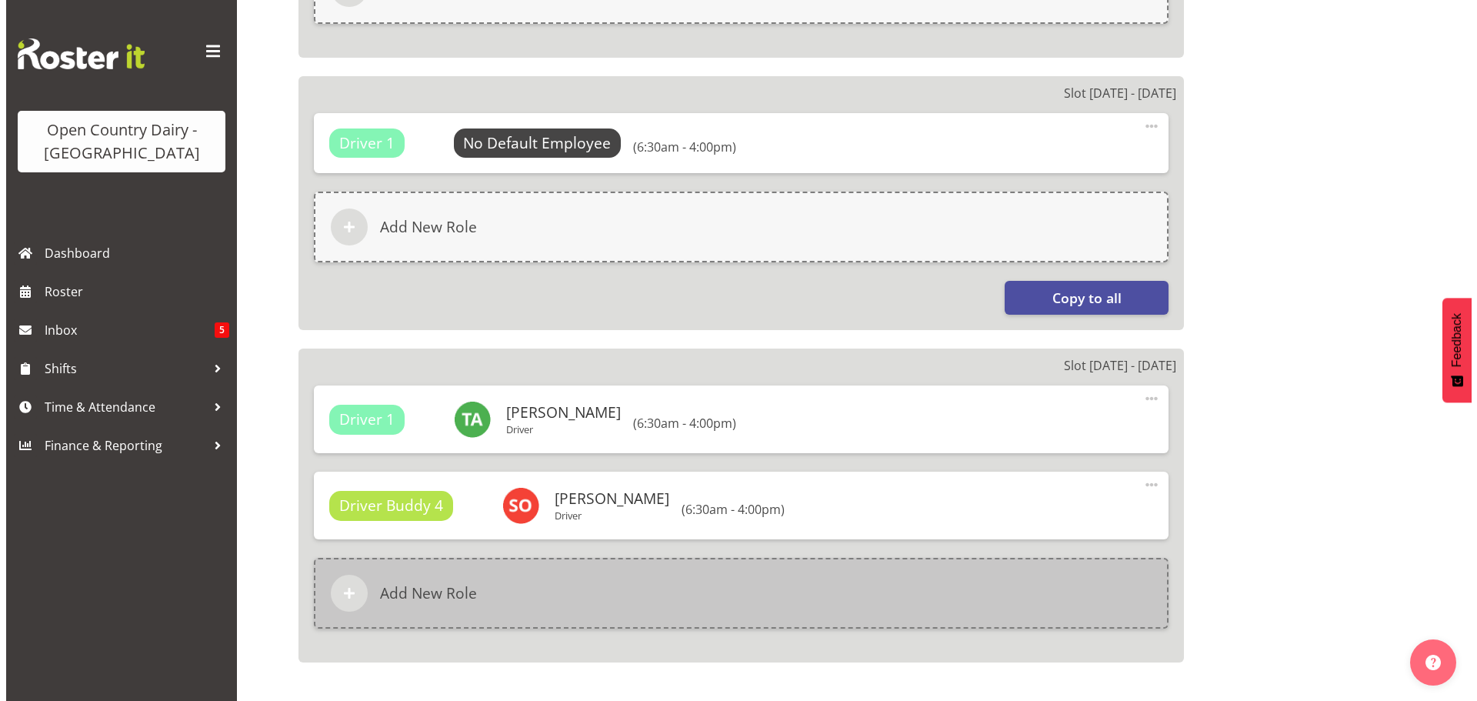
scroll to position [2459, 0]
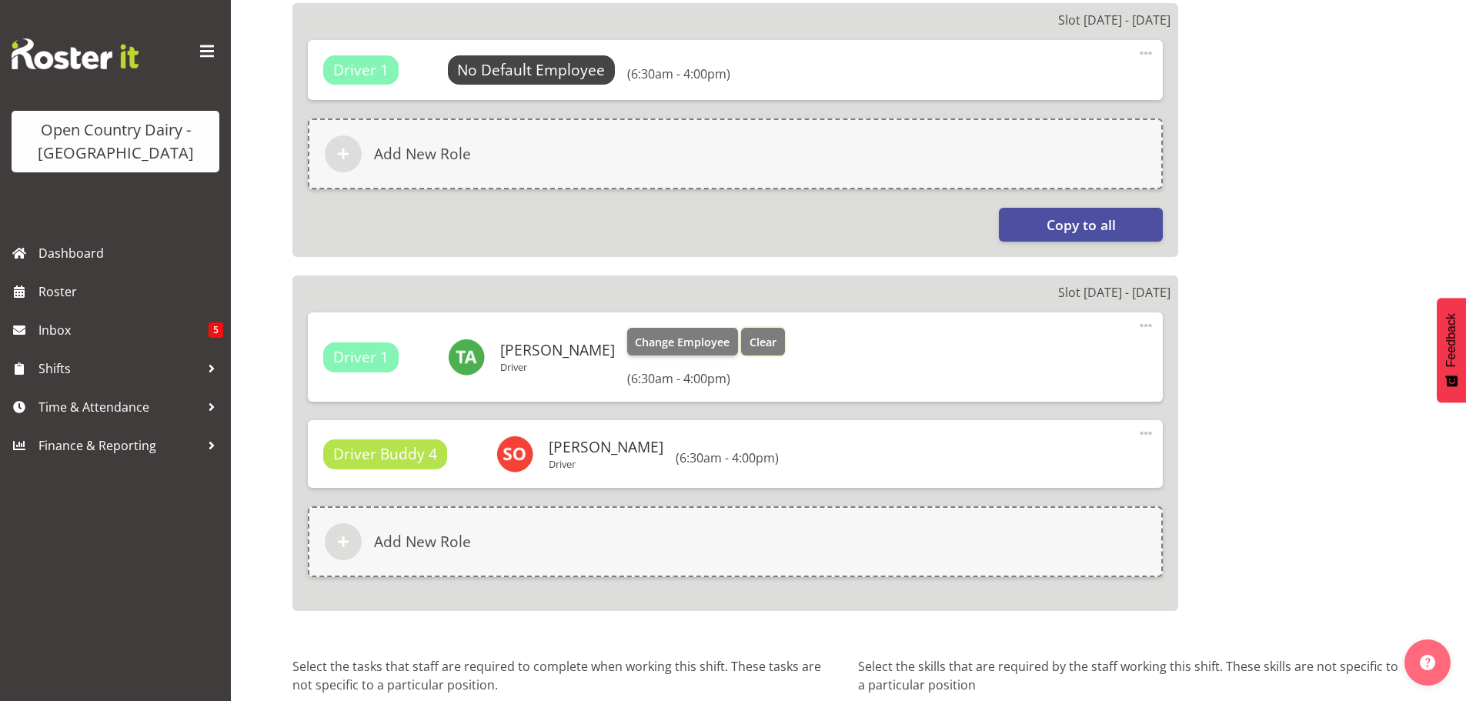
drag, startPoint x: 763, startPoint y: 341, endPoint x: 757, endPoint y: 347, distance: 8.7
click at [763, 341] on span "Clear" at bounding box center [762, 342] width 27 height 17
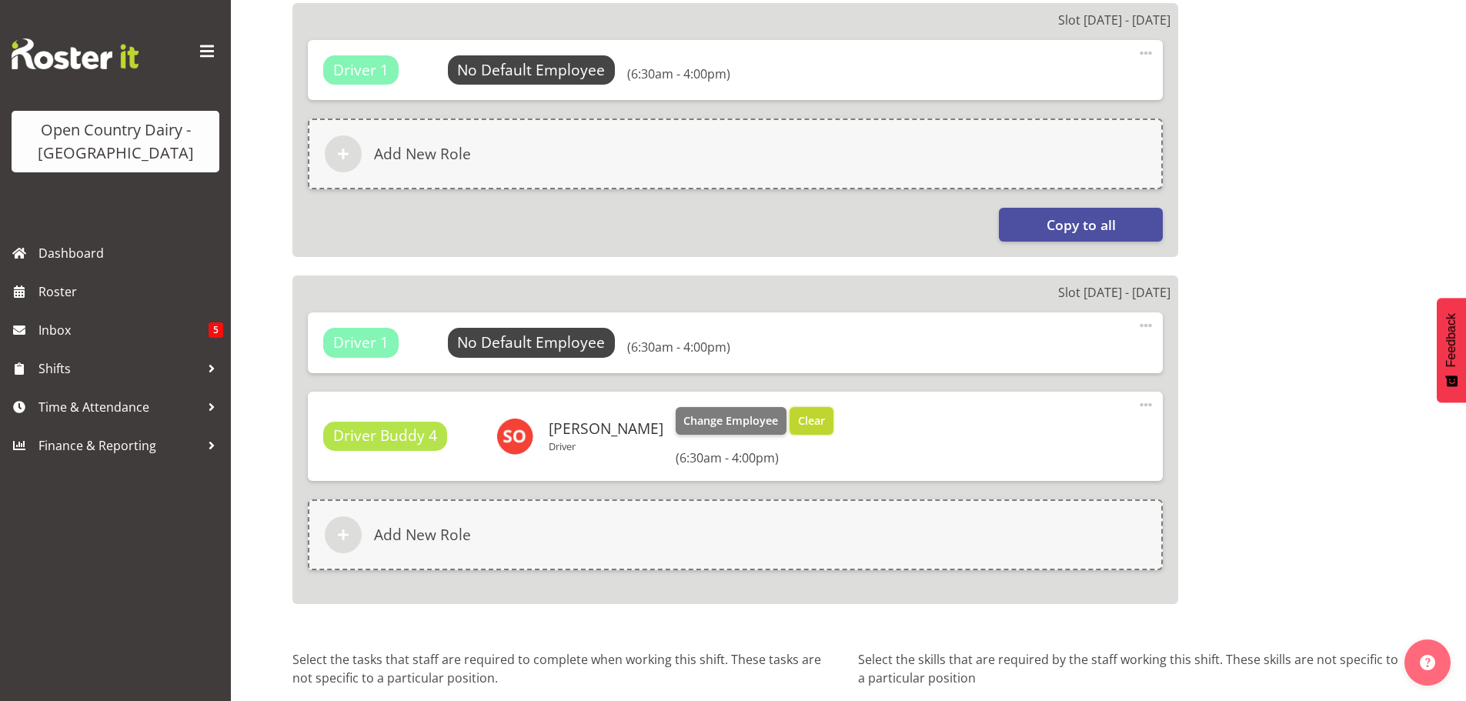
click at [798, 420] on span "Clear" at bounding box center [811, 420] width 27 height 17
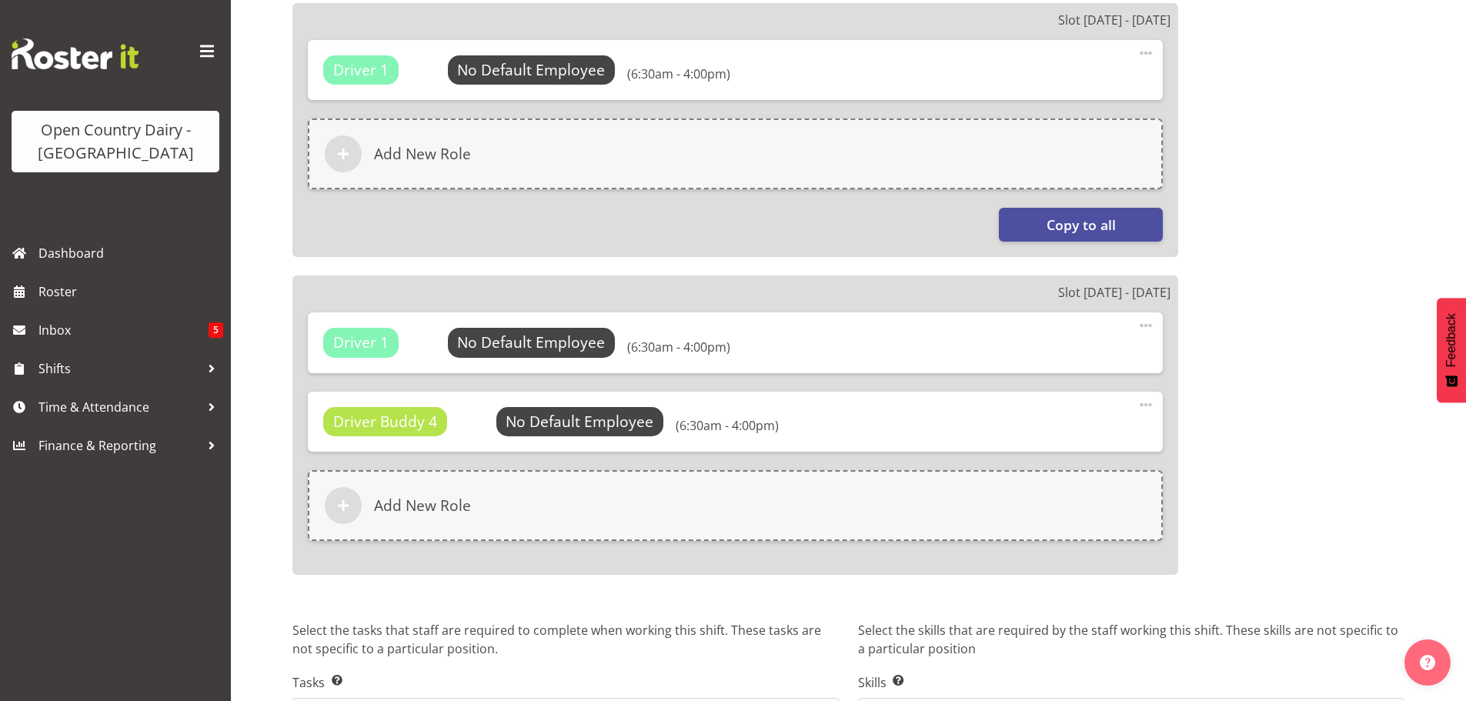
click at [1145, 405] on span at bounding box center [1146, 405] width 18 height 18
click at [1056, 467] on link "Delete" at bounding box center [1081, 470] width 148 height 28
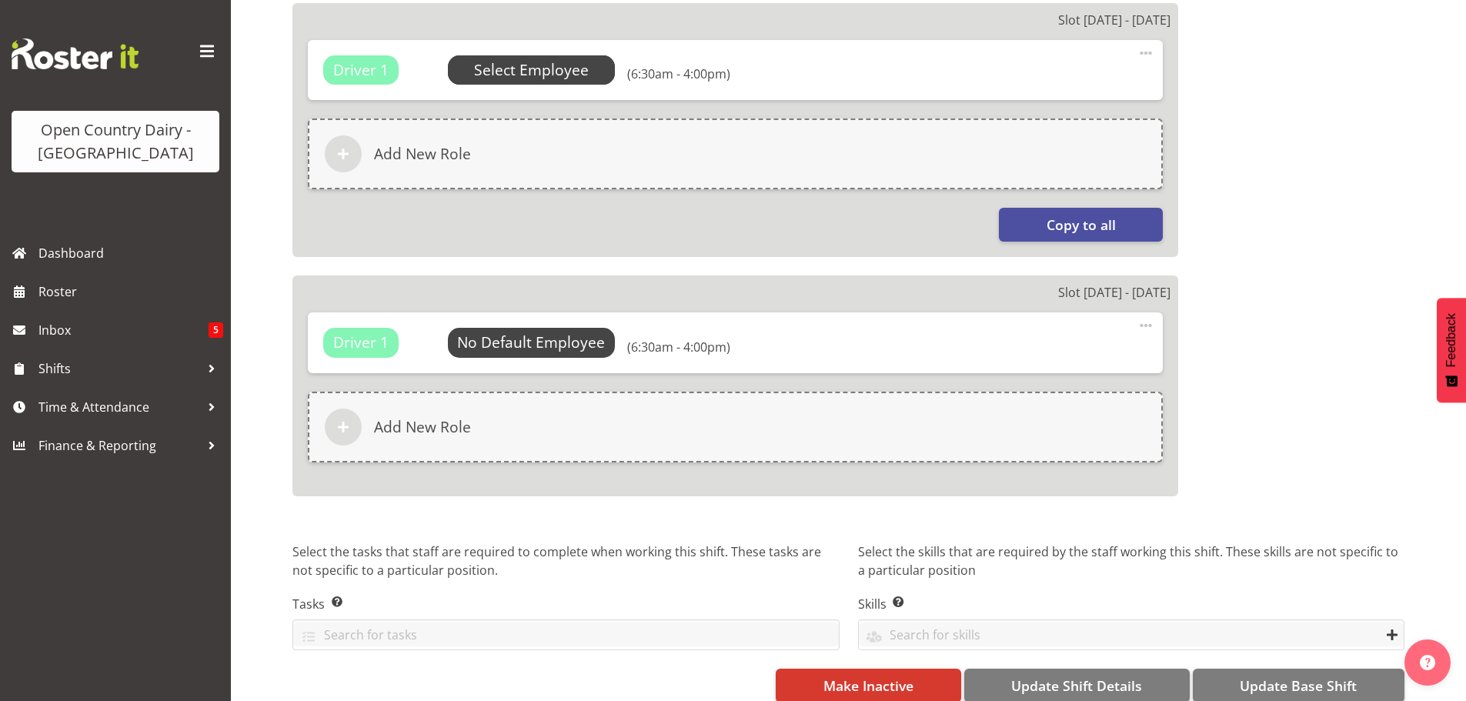
click at [0, 0] on span "Select Employee" at bounding box center [0, 0] width 0 height 0
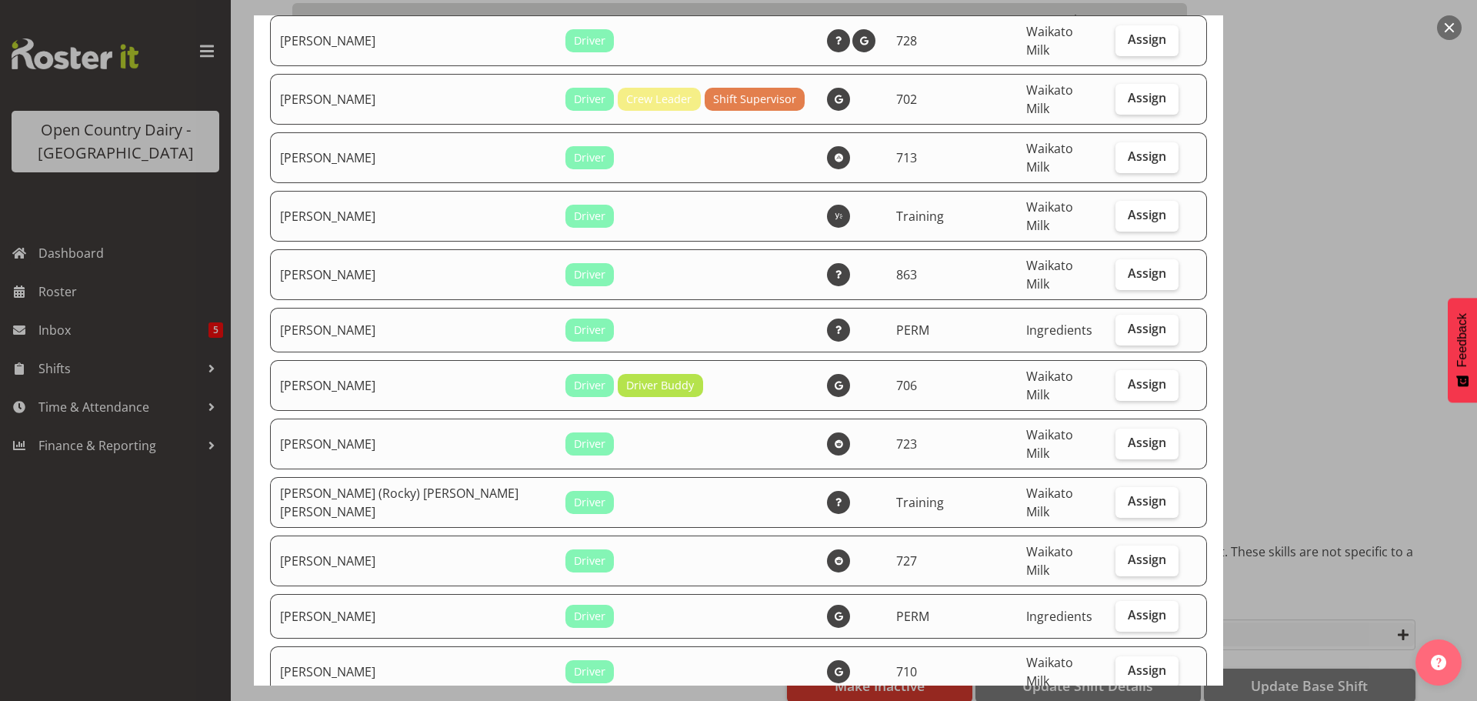
scroll to position [5771, 0]
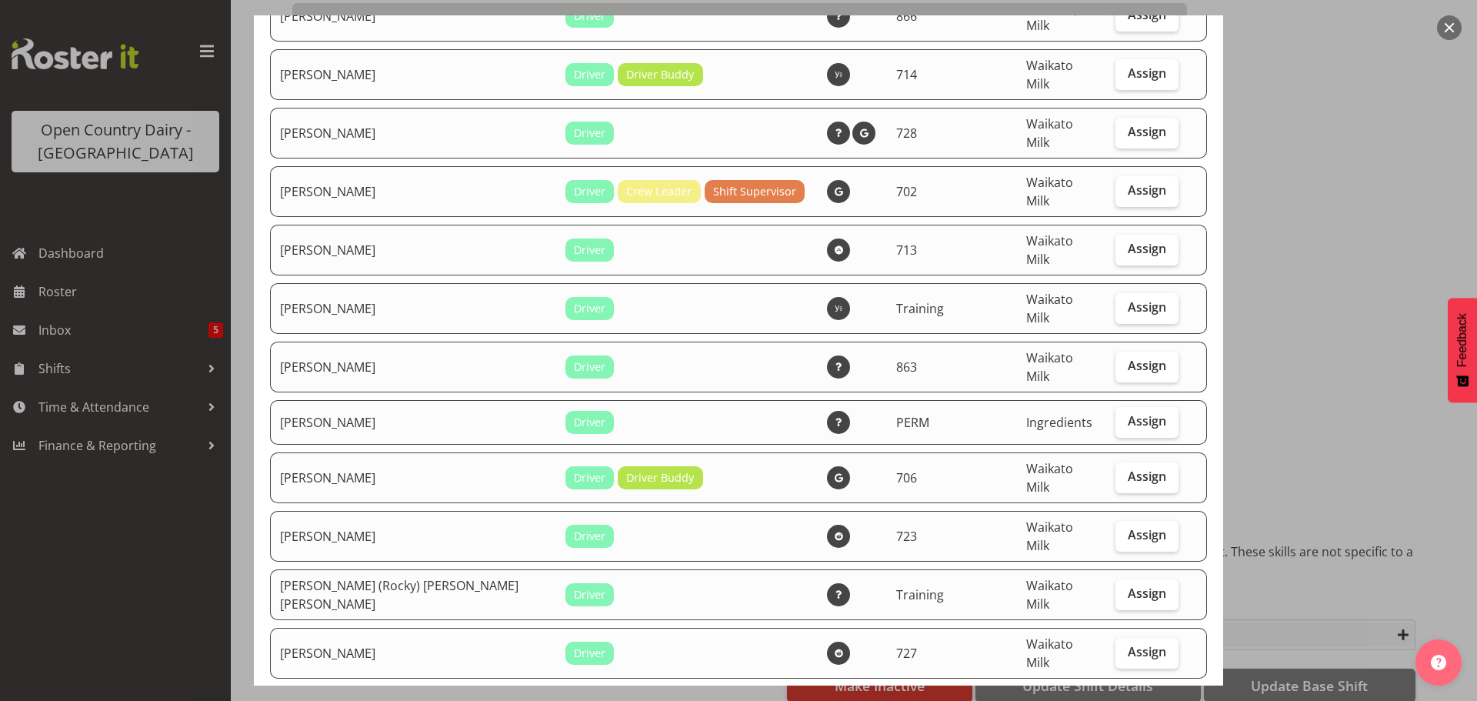
checkbox input "true"
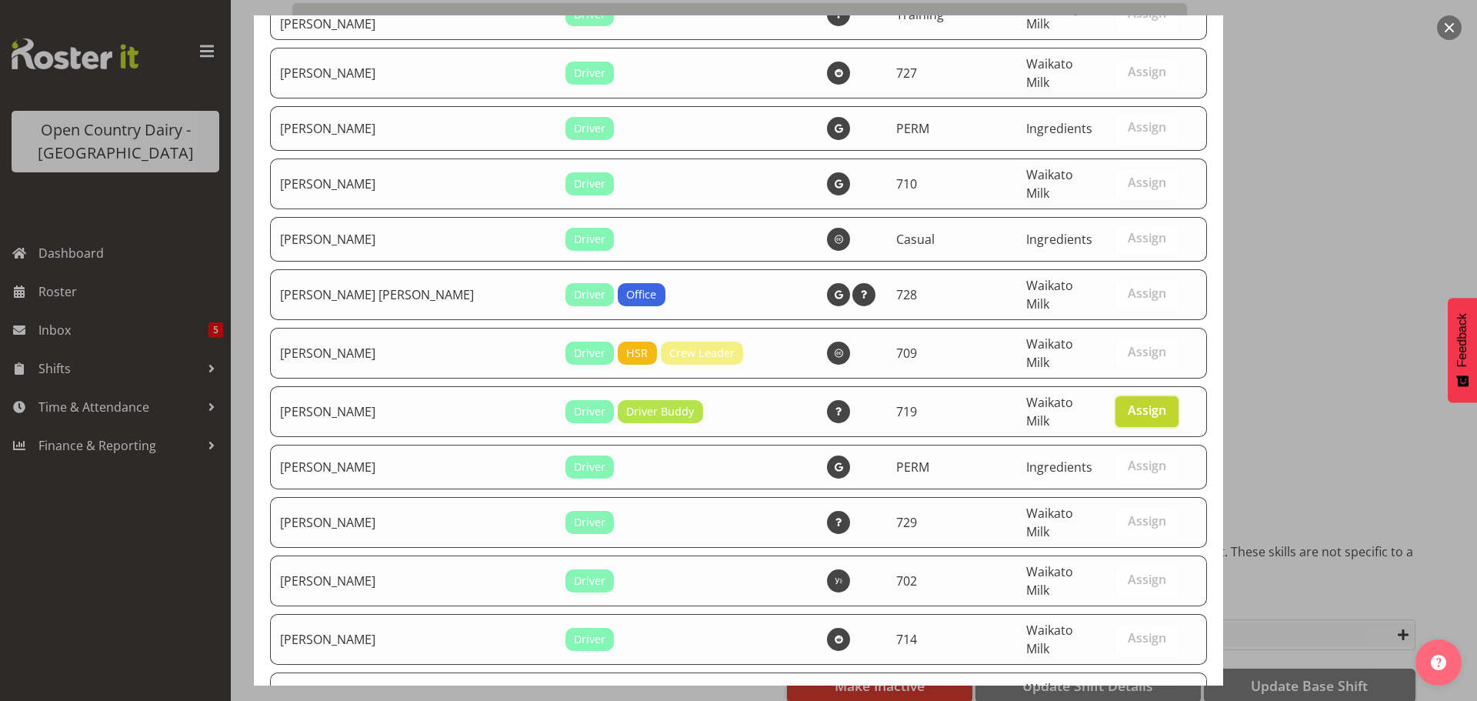
scroll to position [6448, 0]
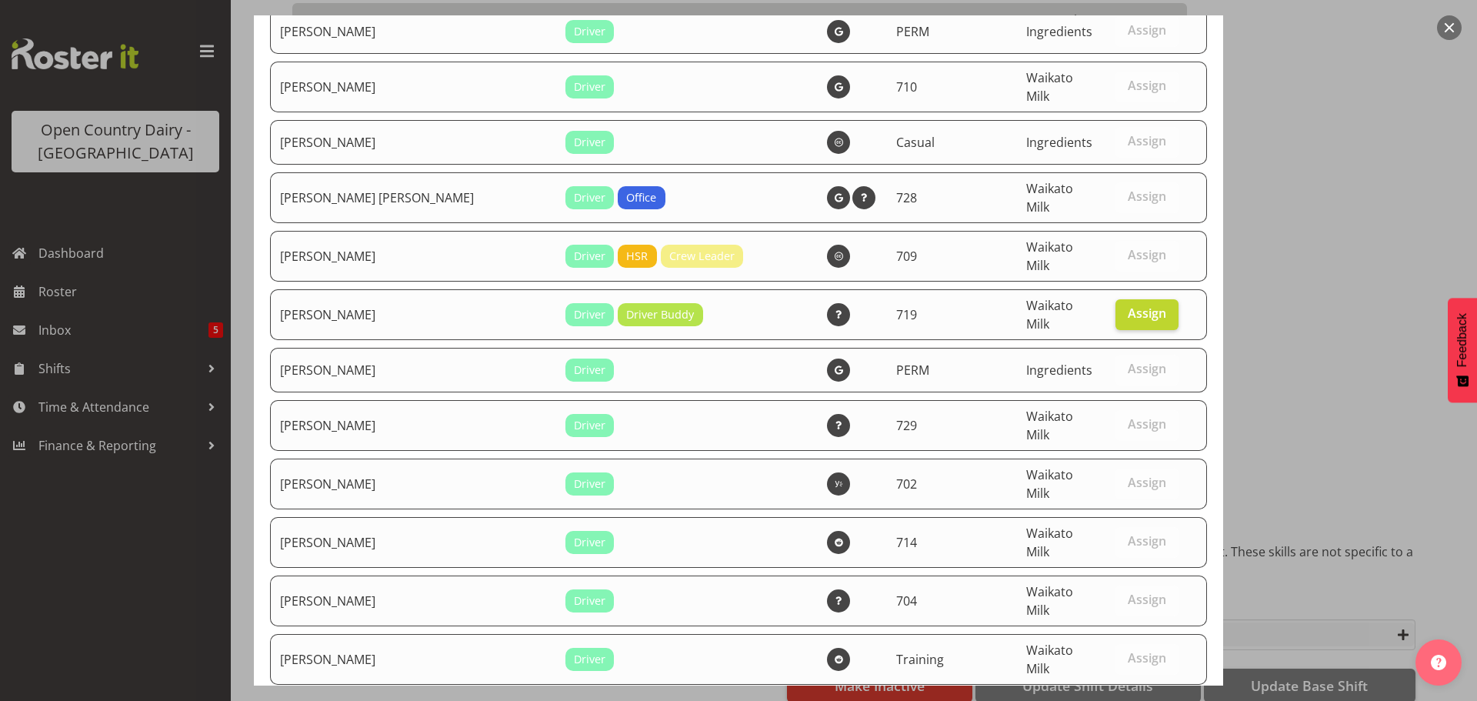
drag, startPoint x: 1086, startPoint y: 641, endPoint x: 1081, endPoint y: 620, distance: 21.3
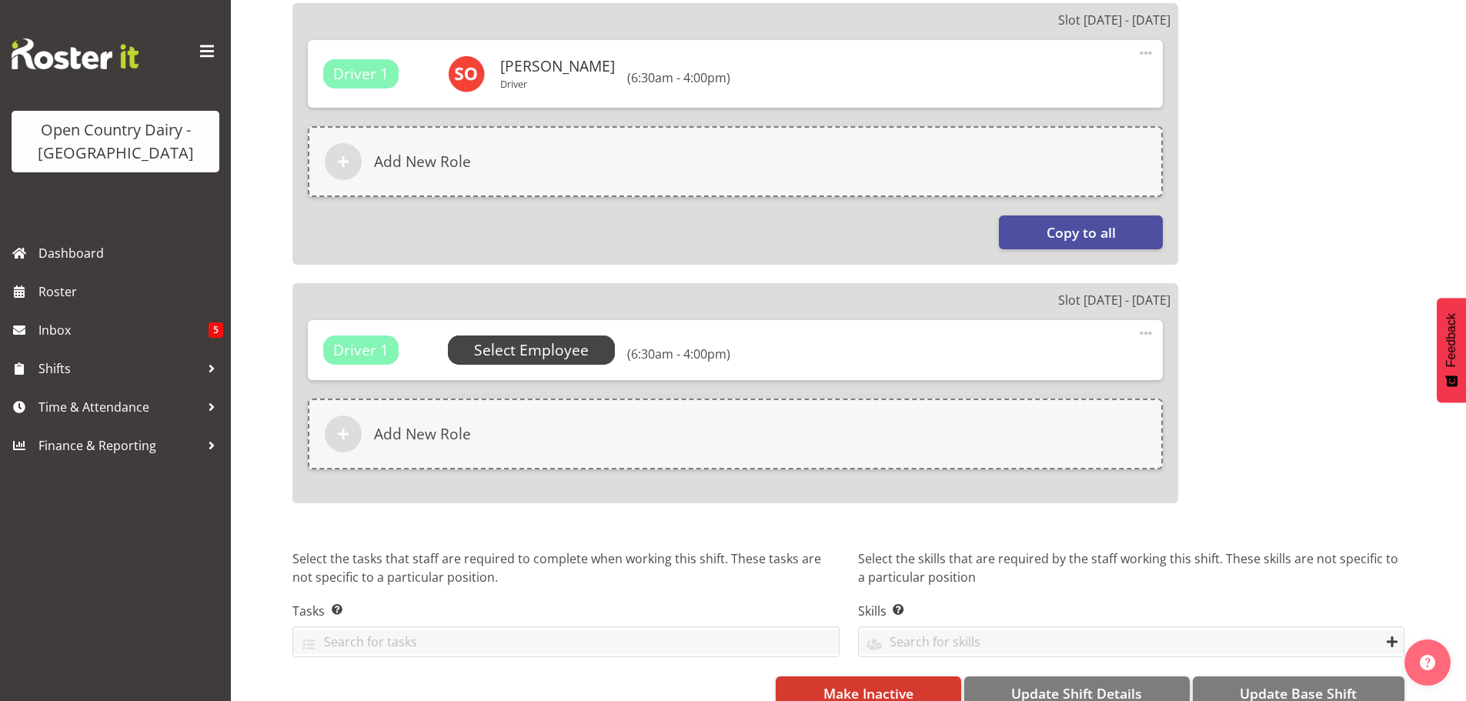
click at [0, 0] on span "Select Employee" at bounding box center [0, 0] width 0 height 0
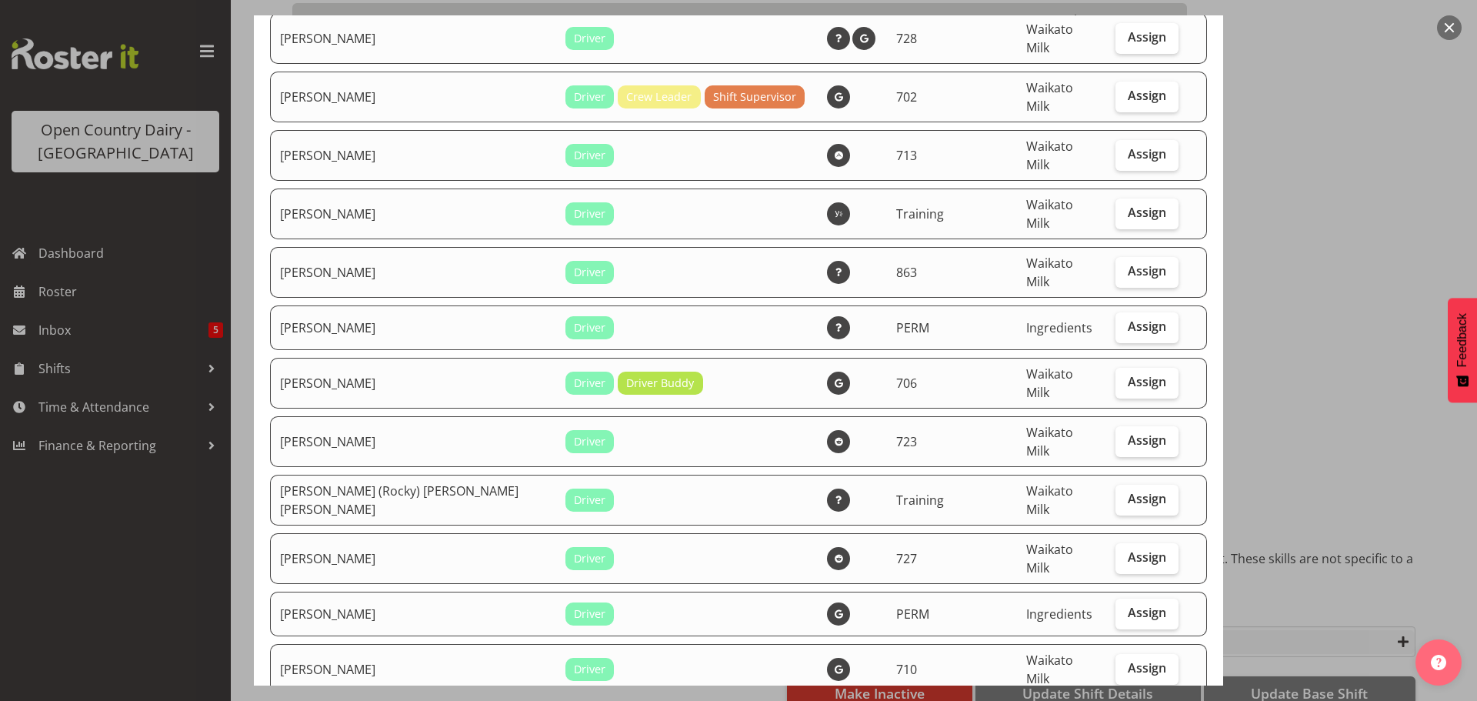
scroll to position [5848, 0]
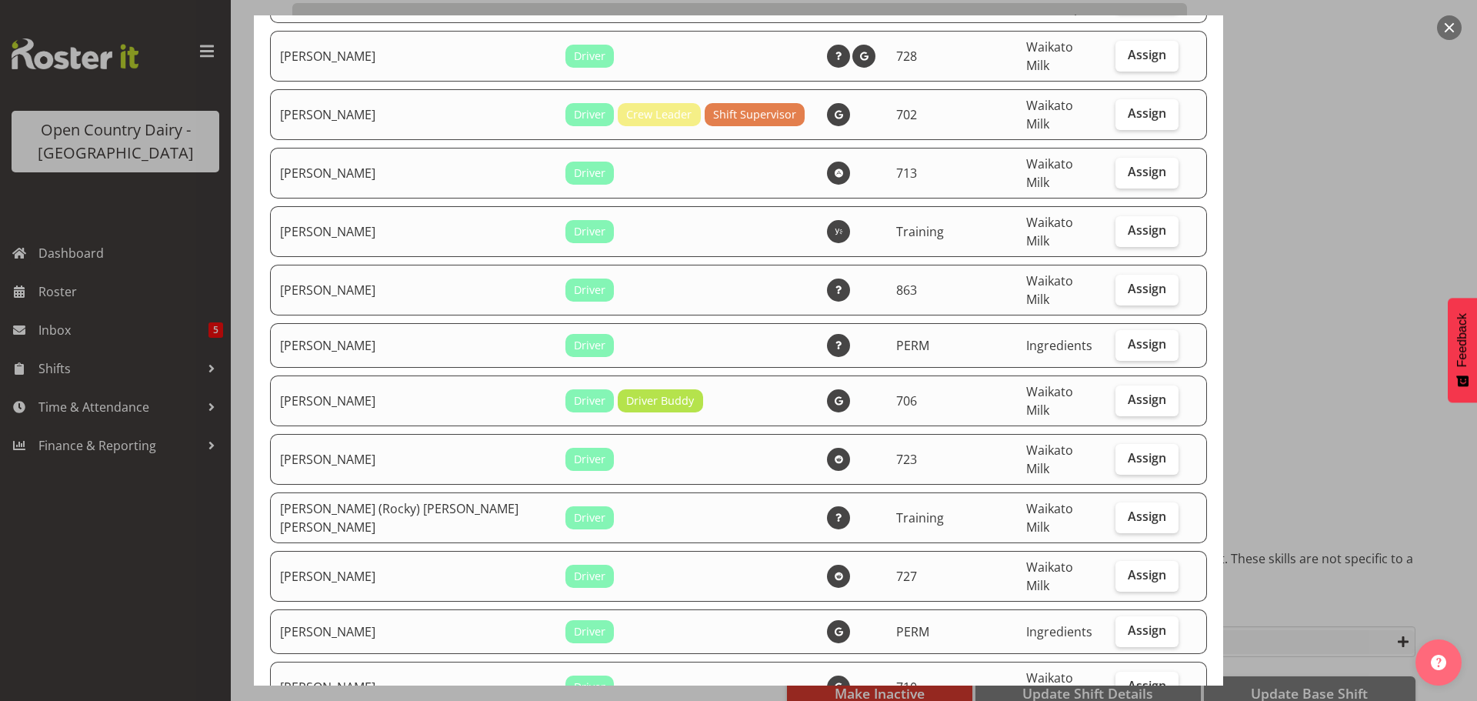
checkbox input "true"
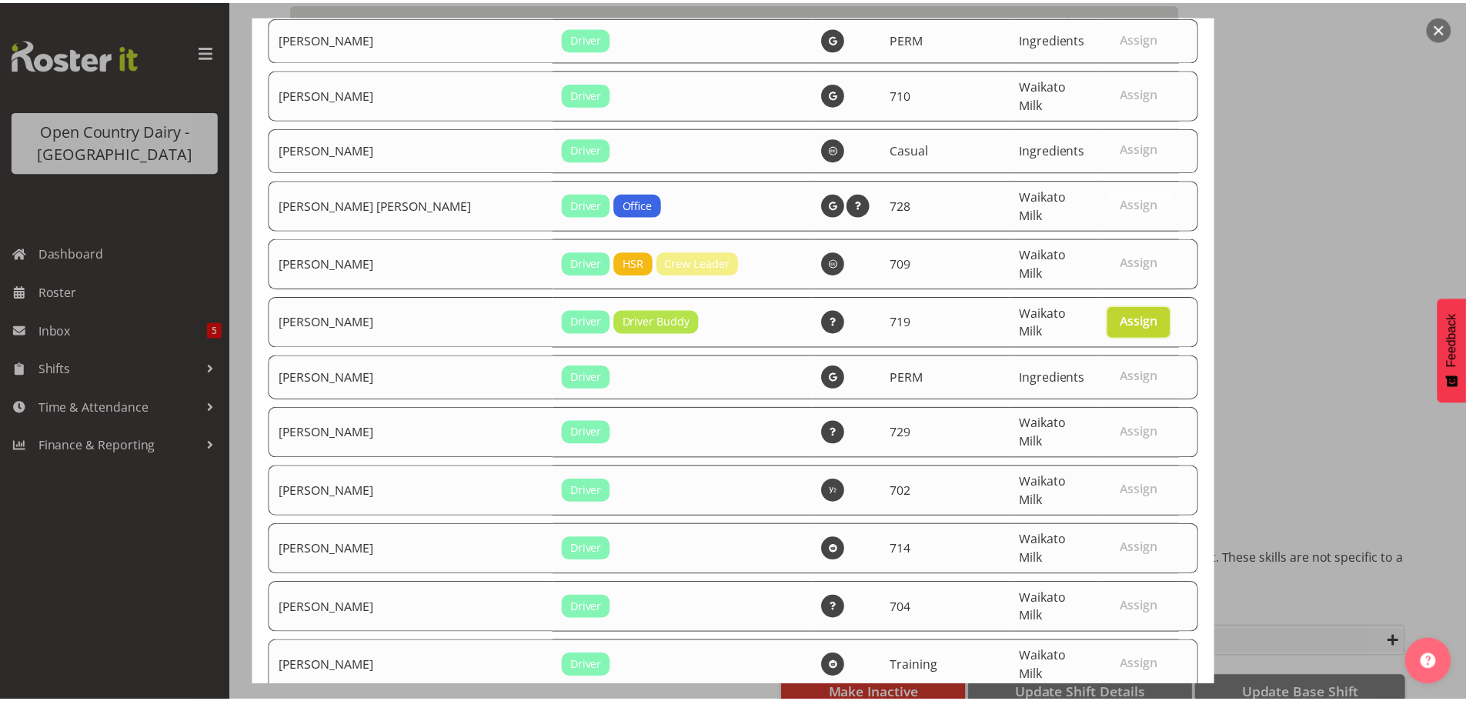
scroll to position [6448, 0]
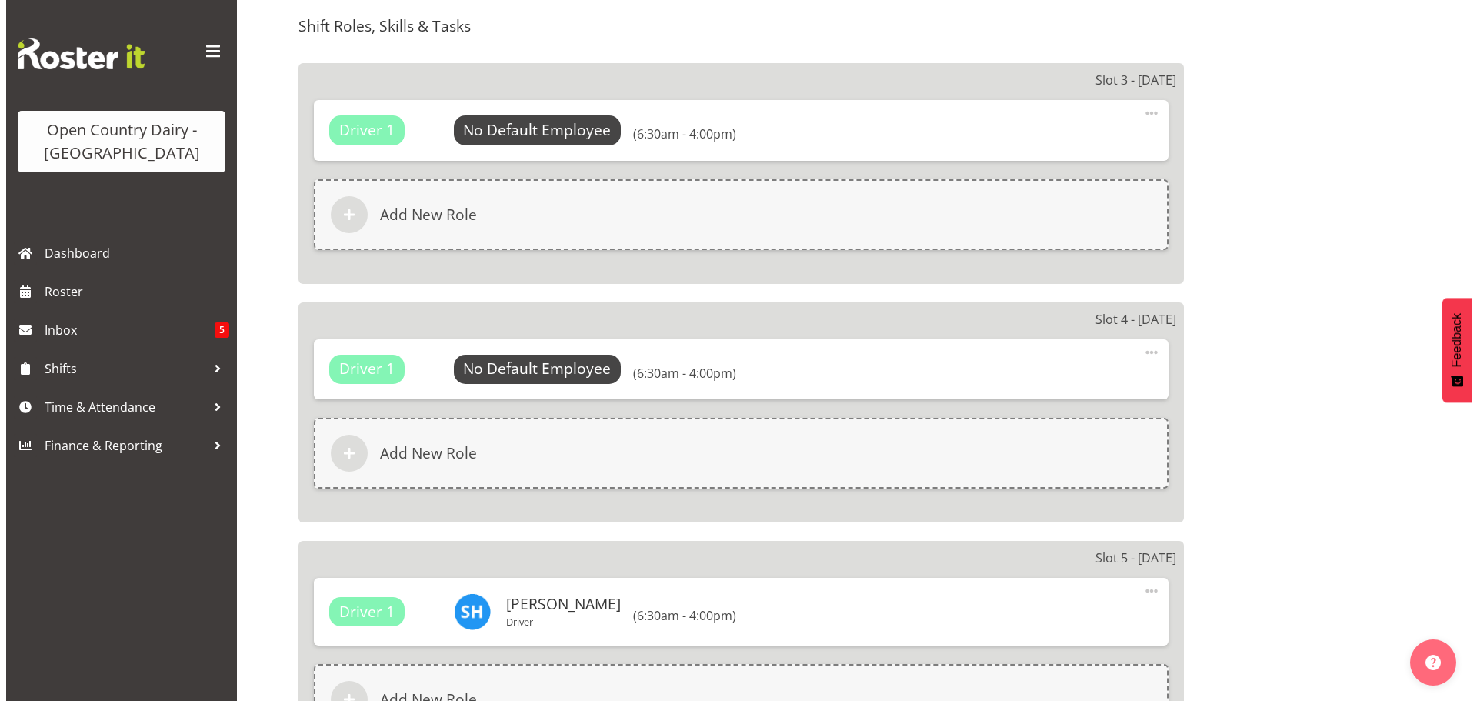
scroll to position [920, 0]
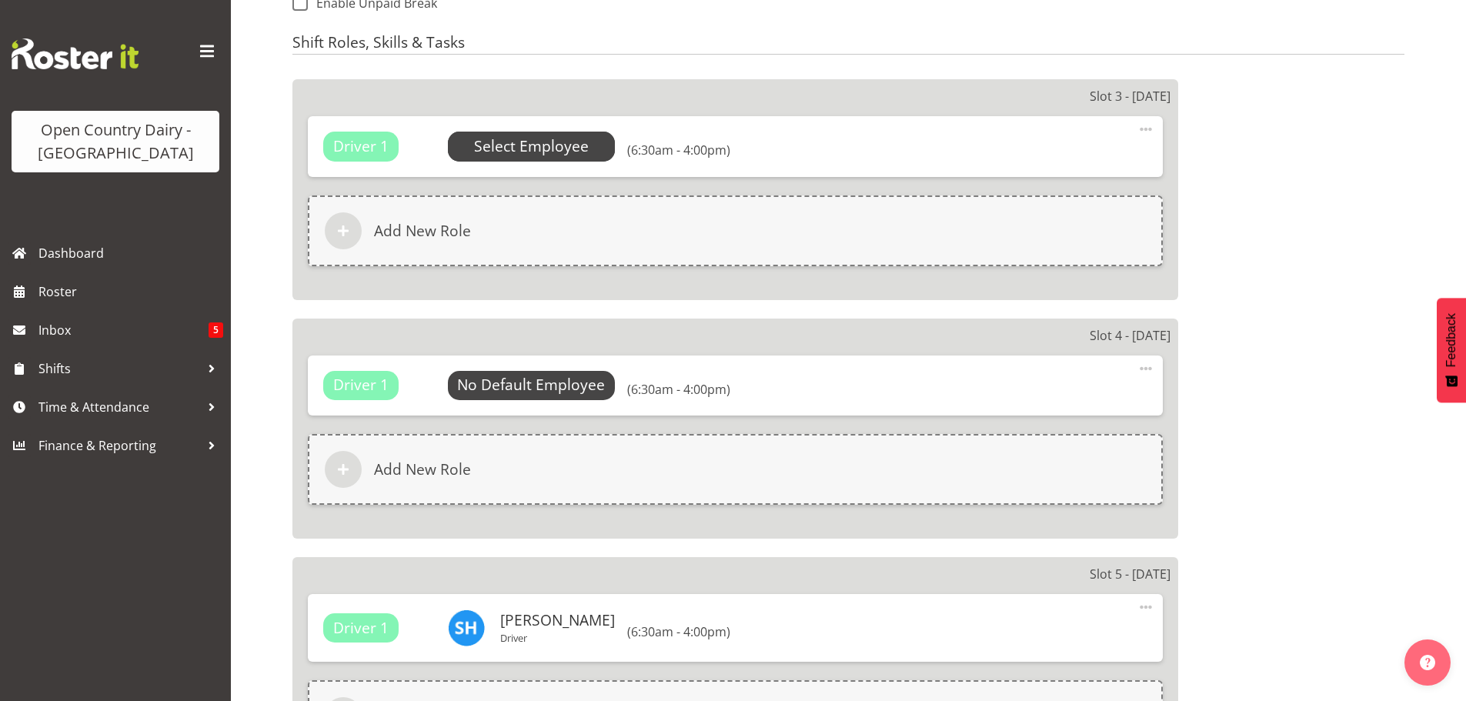
click at [566, 143] on span "Select Employee" at bounding box center [531, 146] width 115 height 22
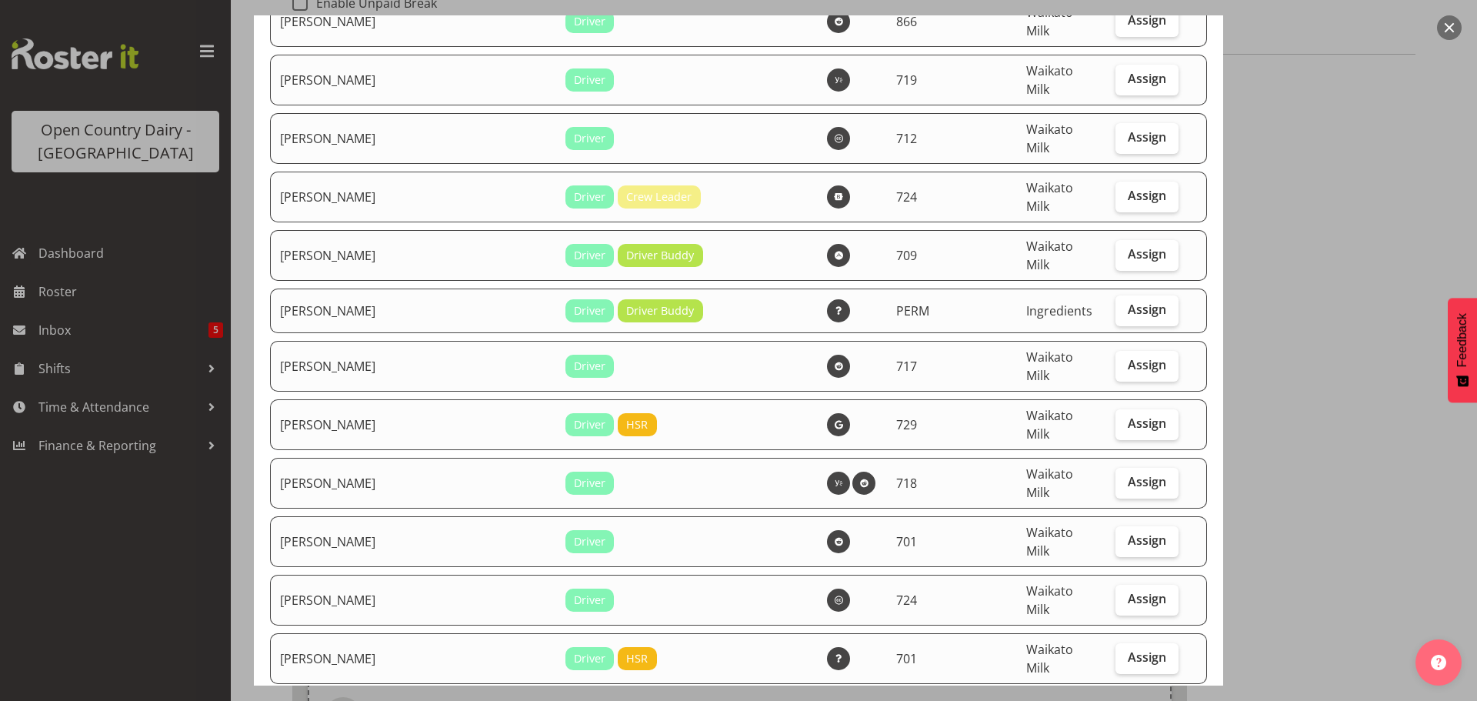
scroll to position [3617, 0]
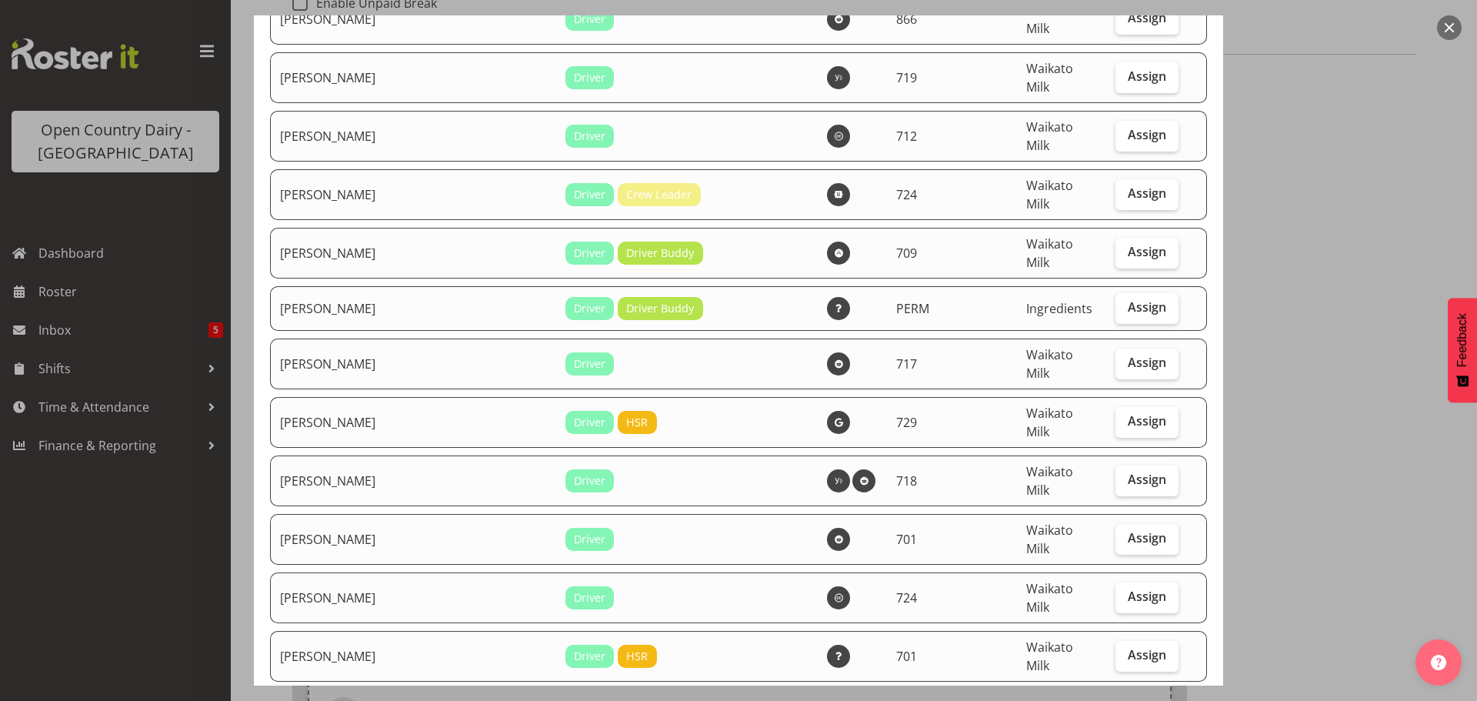
click at [1128, 700] on span "Assign" at bounding box center [1147, 713] width 38 height 15
click at [1120, 700] on input "Assign" at bounding box center [1121, 714] width 10 height 10
checkbox input "true"
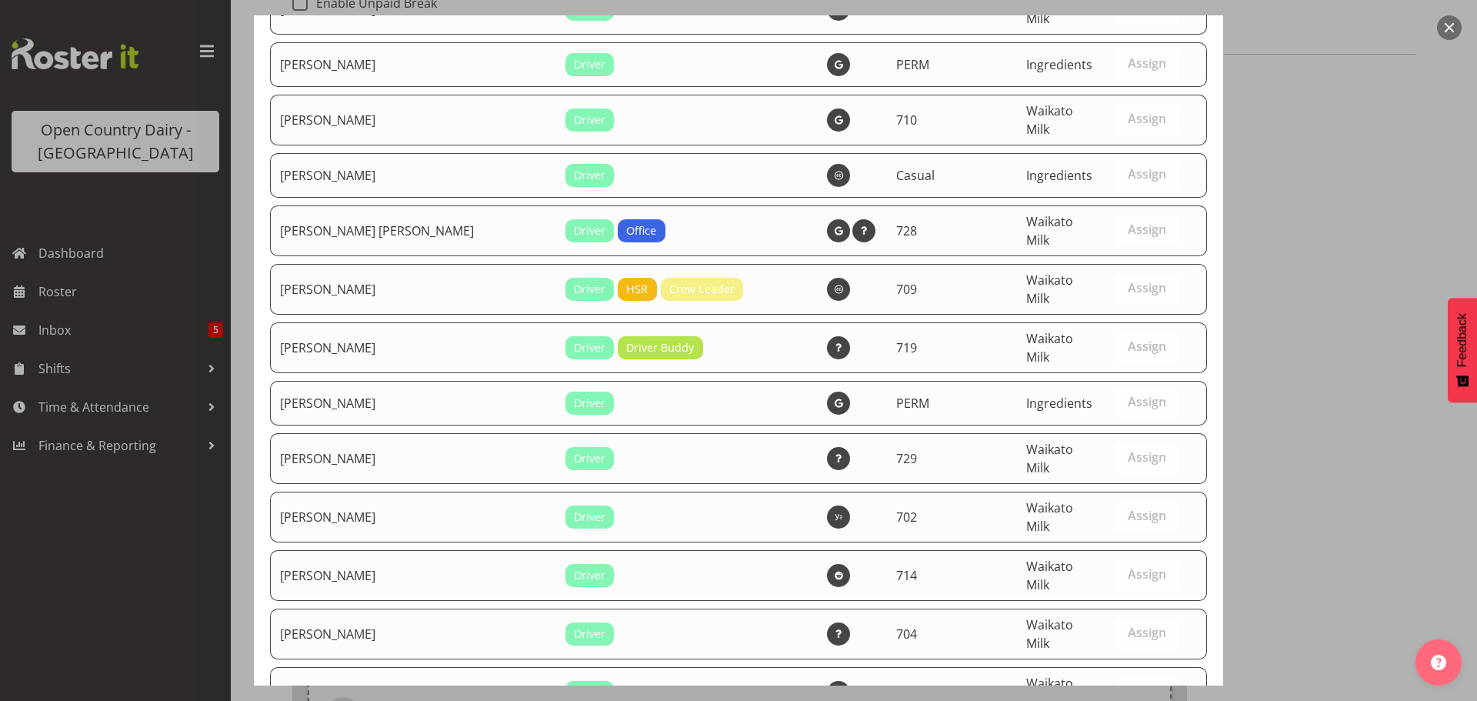
scroll to position [6448, 0]
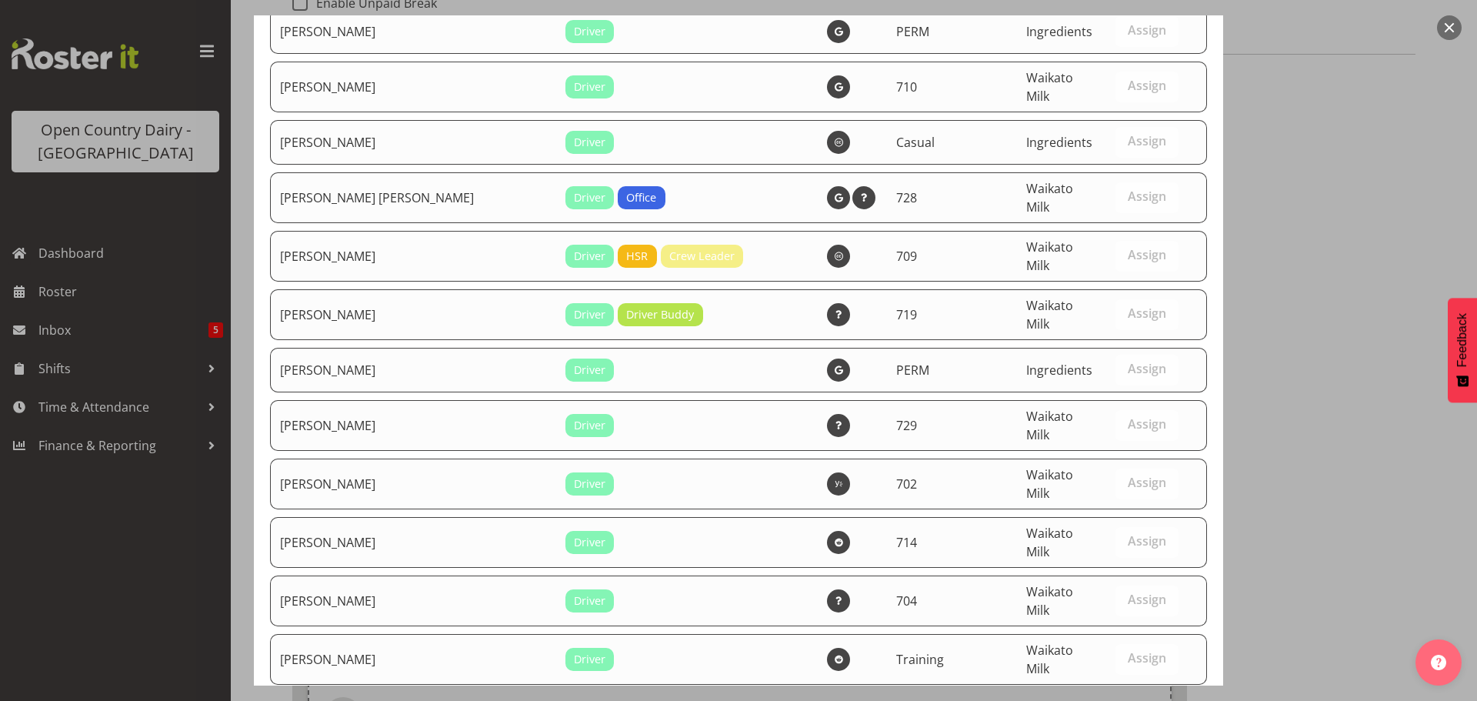
drag, startPoint x: 1082, startPoint y: 639, endPoint x: 1070, endPoint y: 623, distance: 19.9
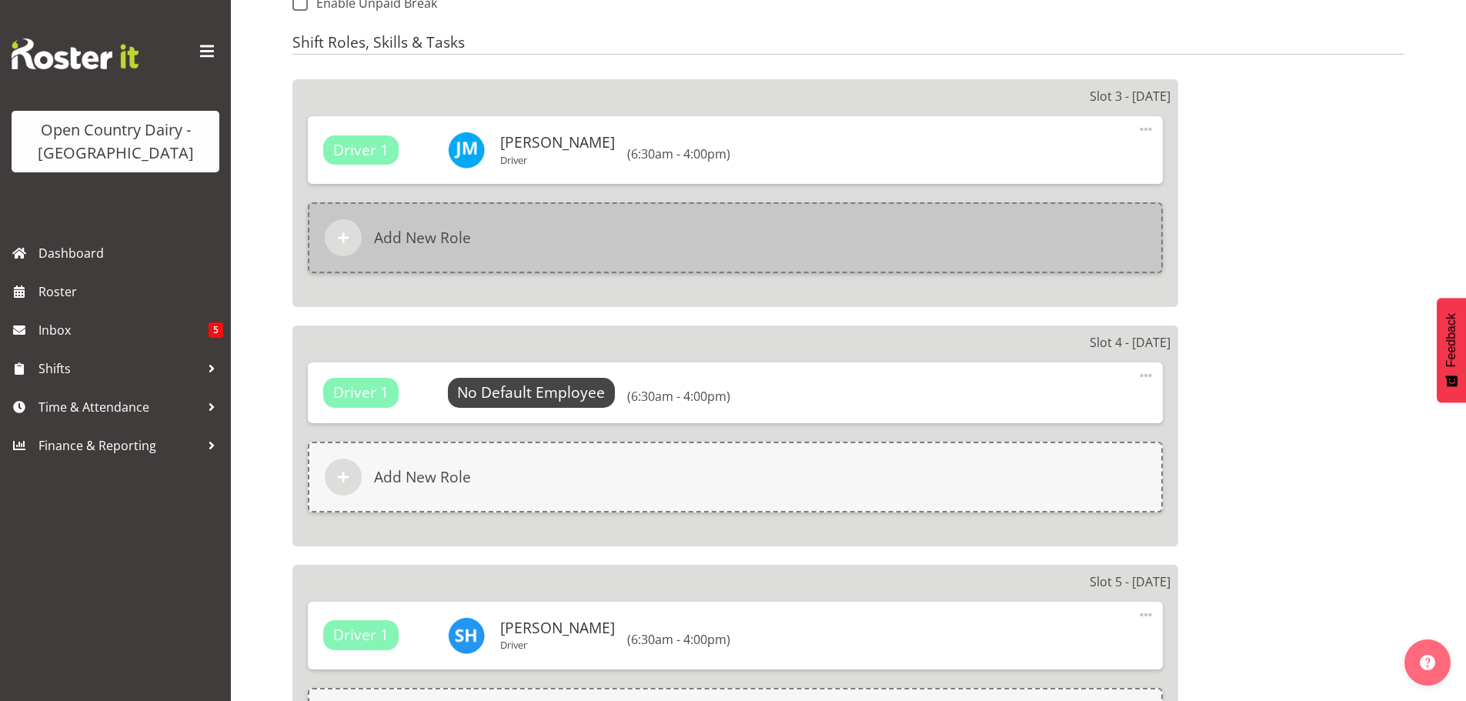
click at [420, 234] on h6 "Add New Role" at bounding box center [422, 238] width 97 height 18
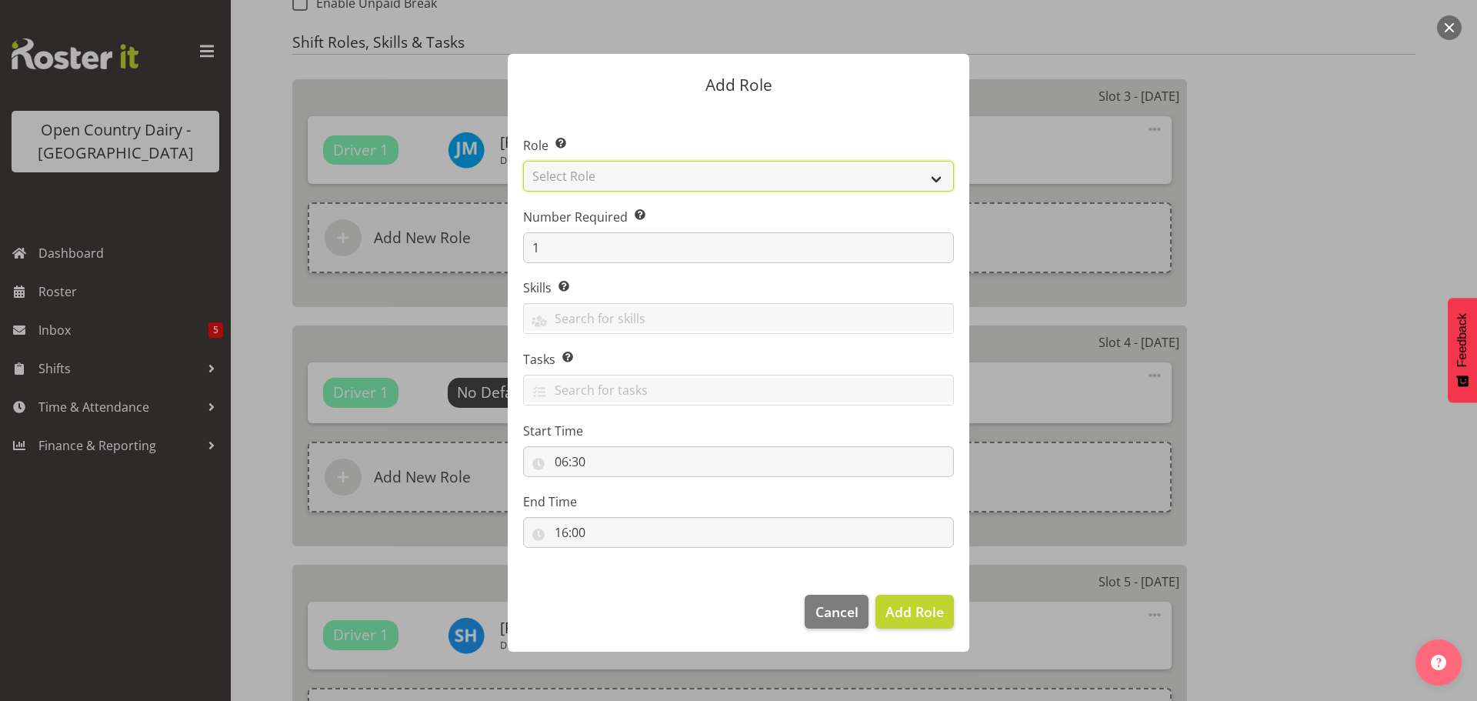
click at [682, 177] on select "Select Role Cadet Driver Crew Leader Driver Driver Buddy Driver Assessor Dayshi…" at bounding box center [738, 176] width 431 height 31
select select "1436"
click at [523, 161] on select "Select Role Cadet Driver Crew Leader Driver Driver Buddy Driver Assessor Dayshi…" at bounding box center [738, 176] width 431 height 31
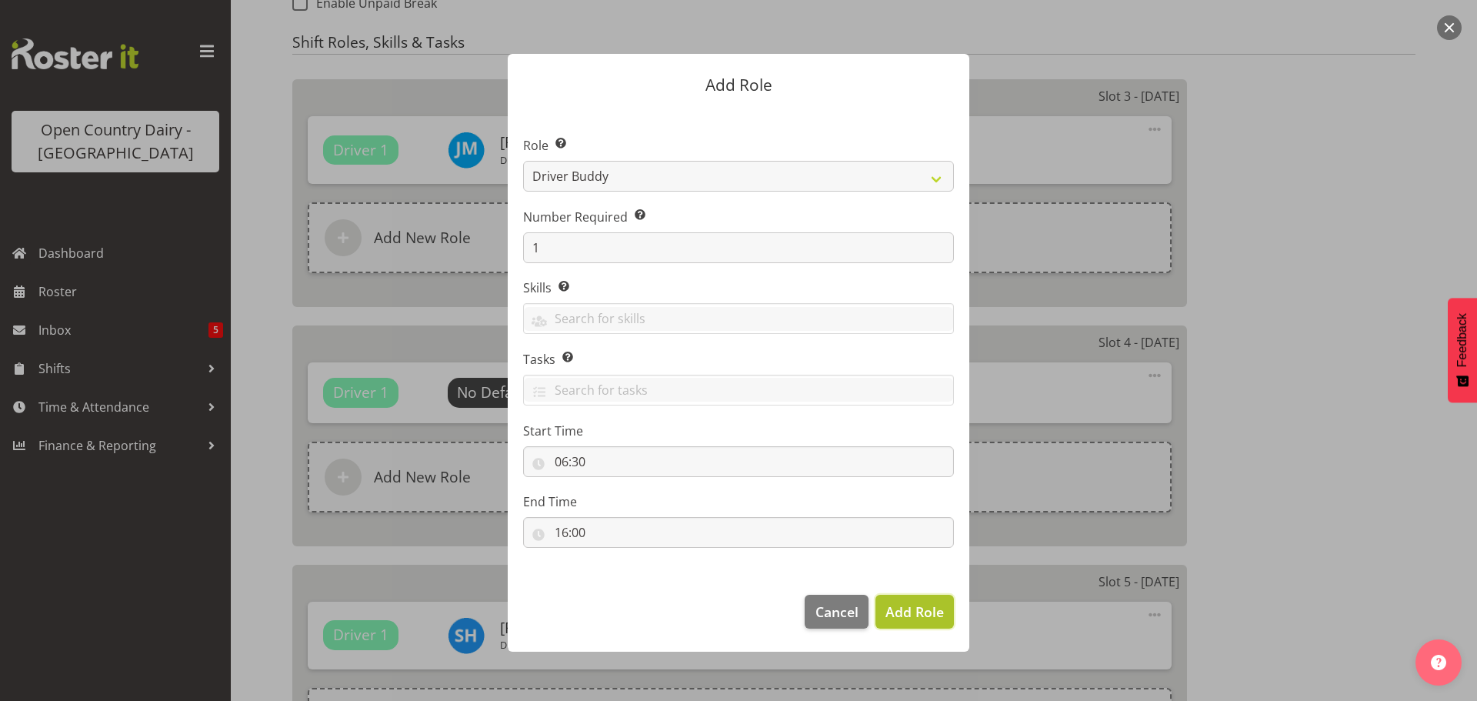
click at [899, 613] on span "Add Role" at bounding box center [915, 611] width 58 height 18
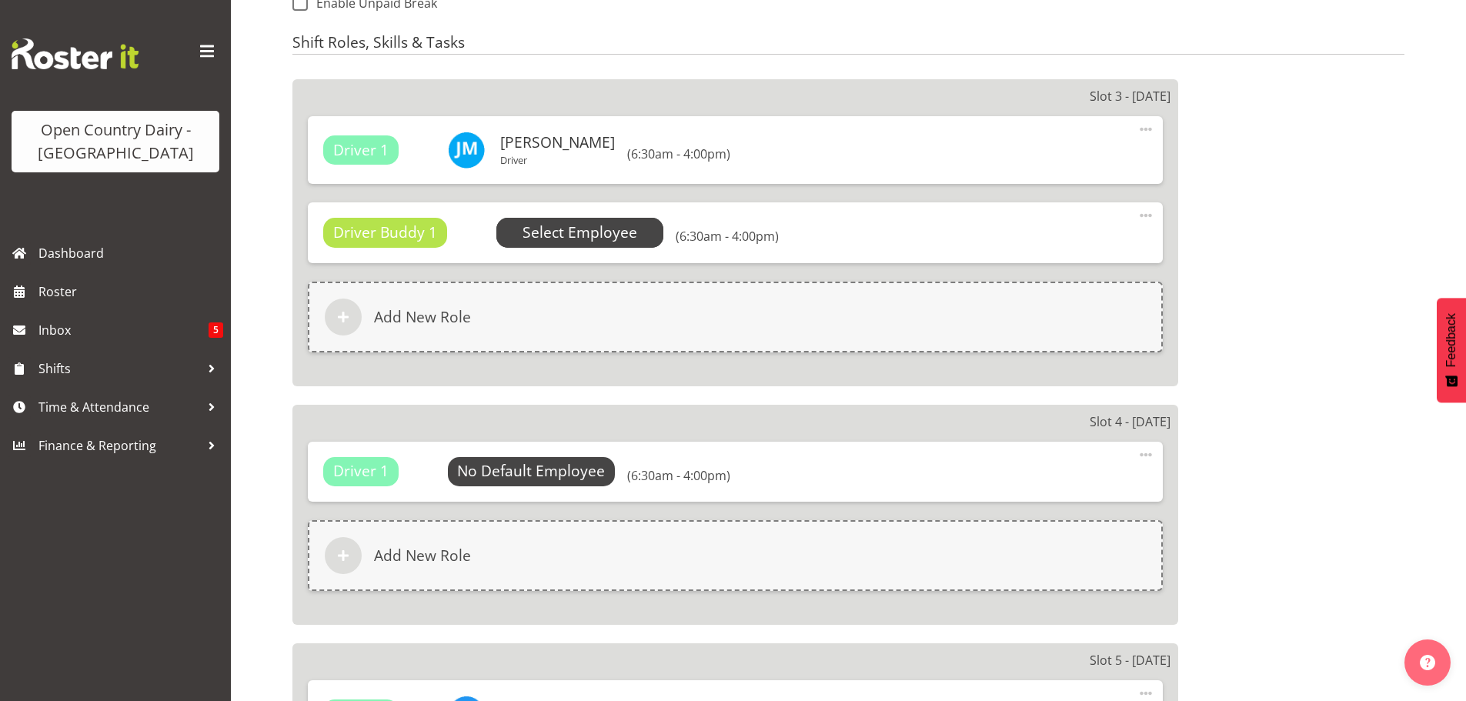
click at [577, 230] on span "Select Employee" at bounding box center [579, 233] width 115 height 22
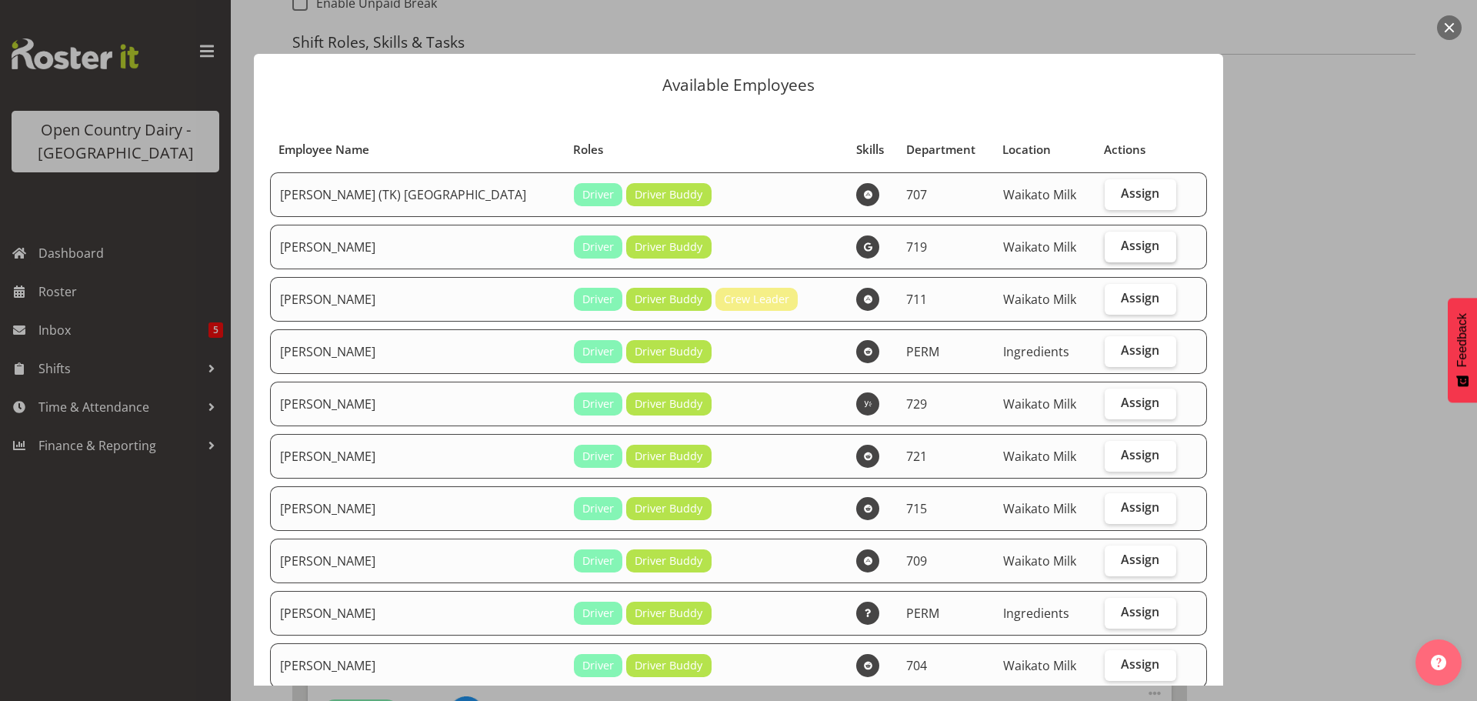
click at [1121, 245] on span "Assign" at bounding box center [1140, 245] width 38 height 15
click at [1107, 245] on input "Assign" at bounding box center [1110, 246] width 10 height 10
checkbox input "true"
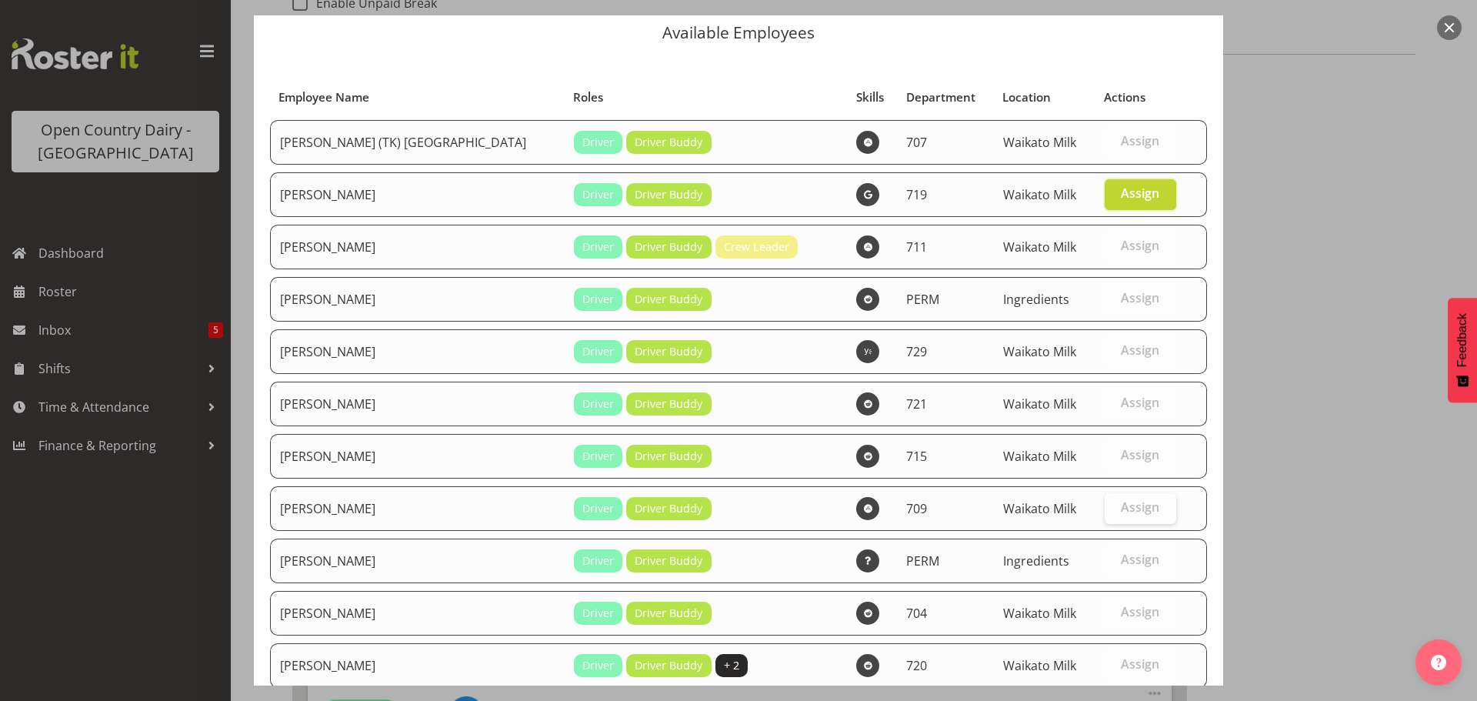
scroll to position [274, 0]
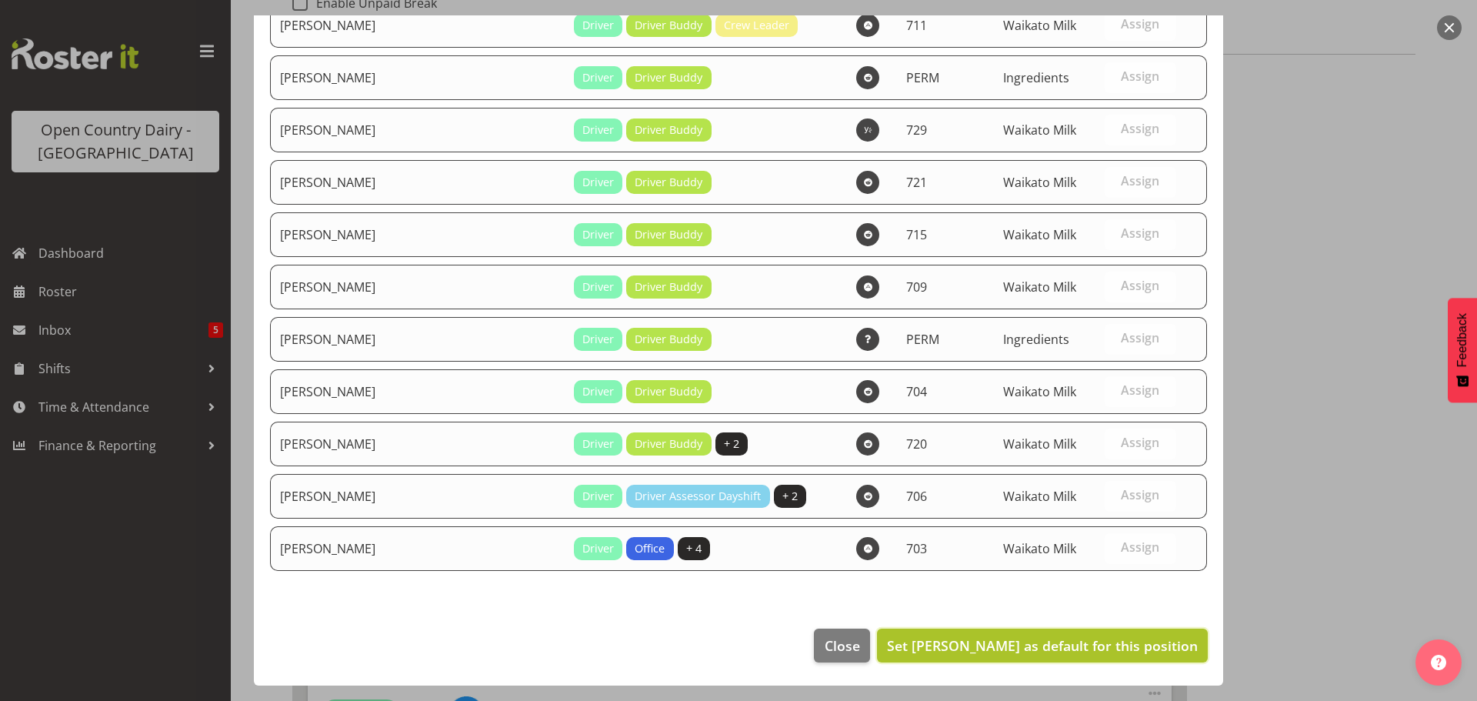
click at [1091, 643] on span "Set Andrew de Lautour as default for this position" at bounding box center [1042, 645] width 311 height 18
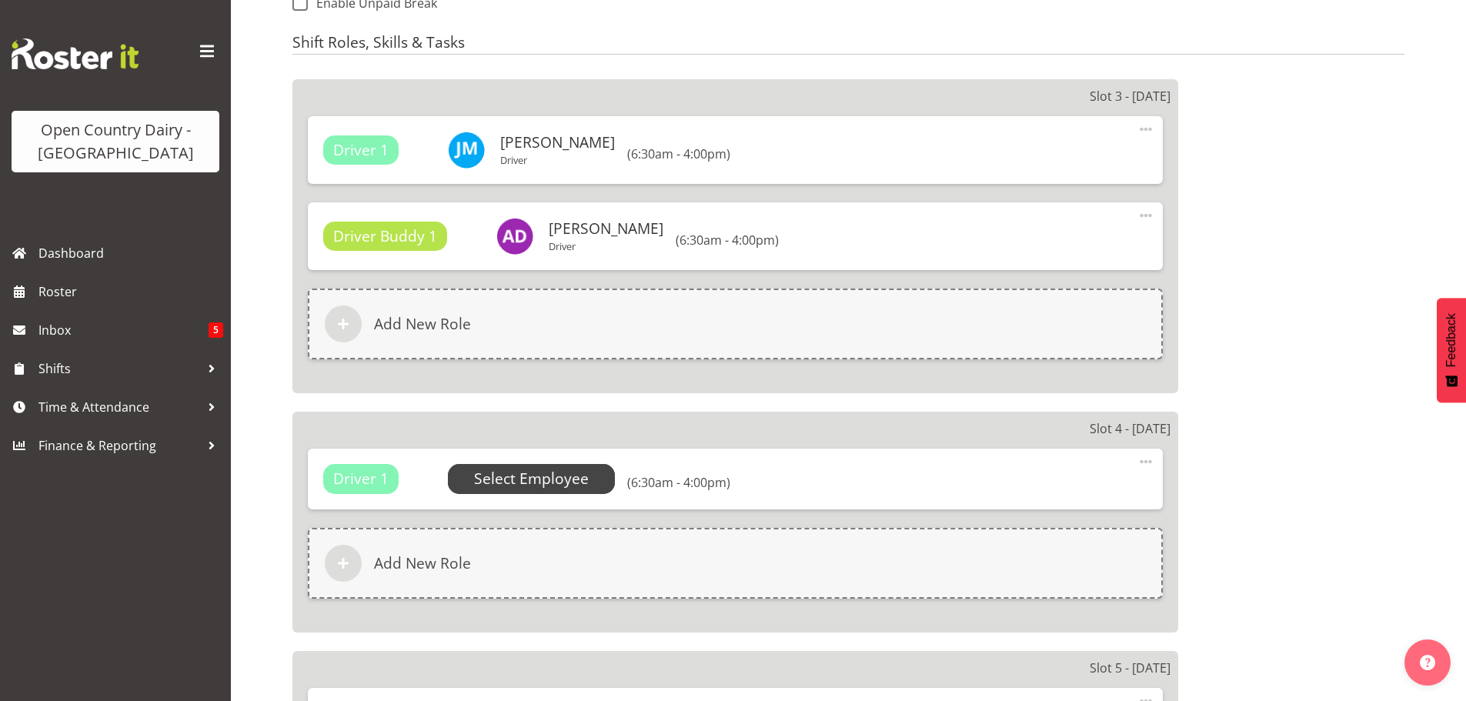
click at [515, 478] on span "Select Employee" at bounding box center [531, 479] width 115 height 22
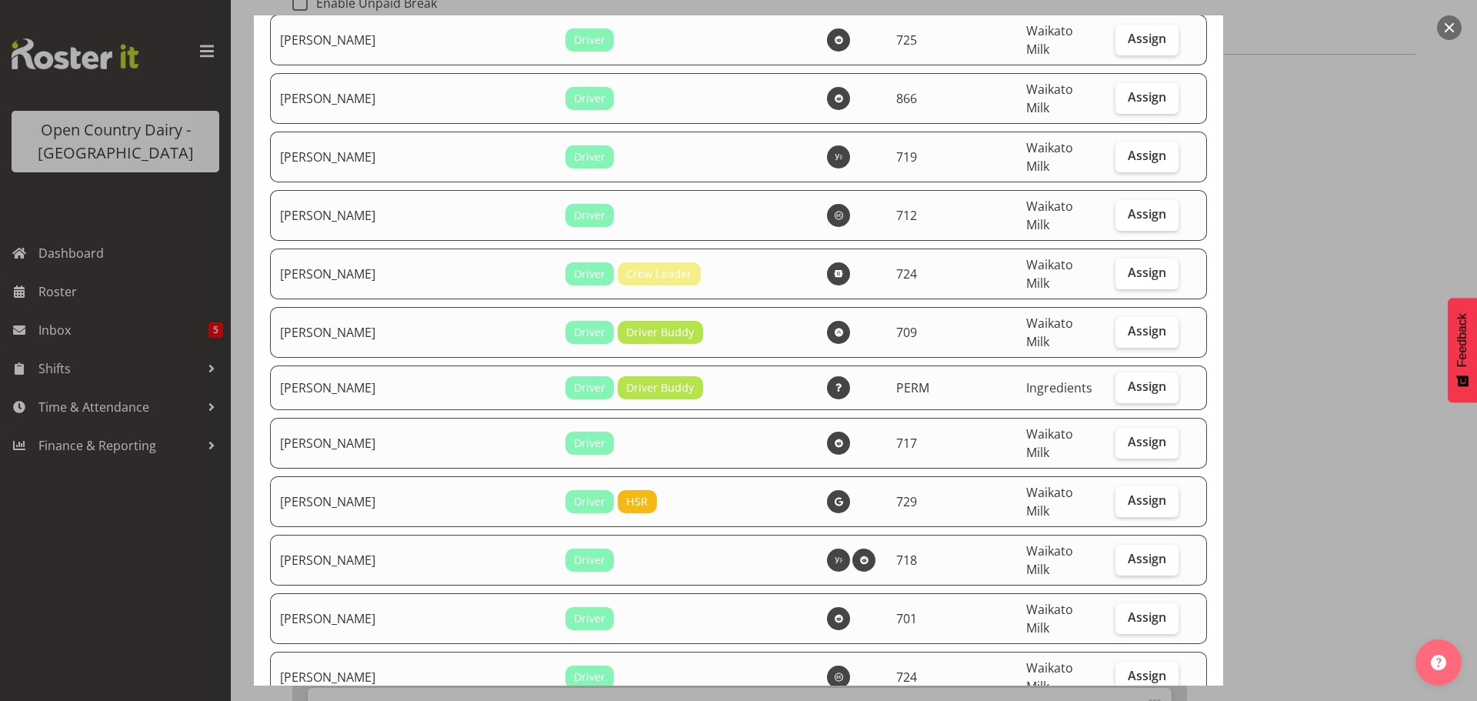
scroll to position [3540, 0]
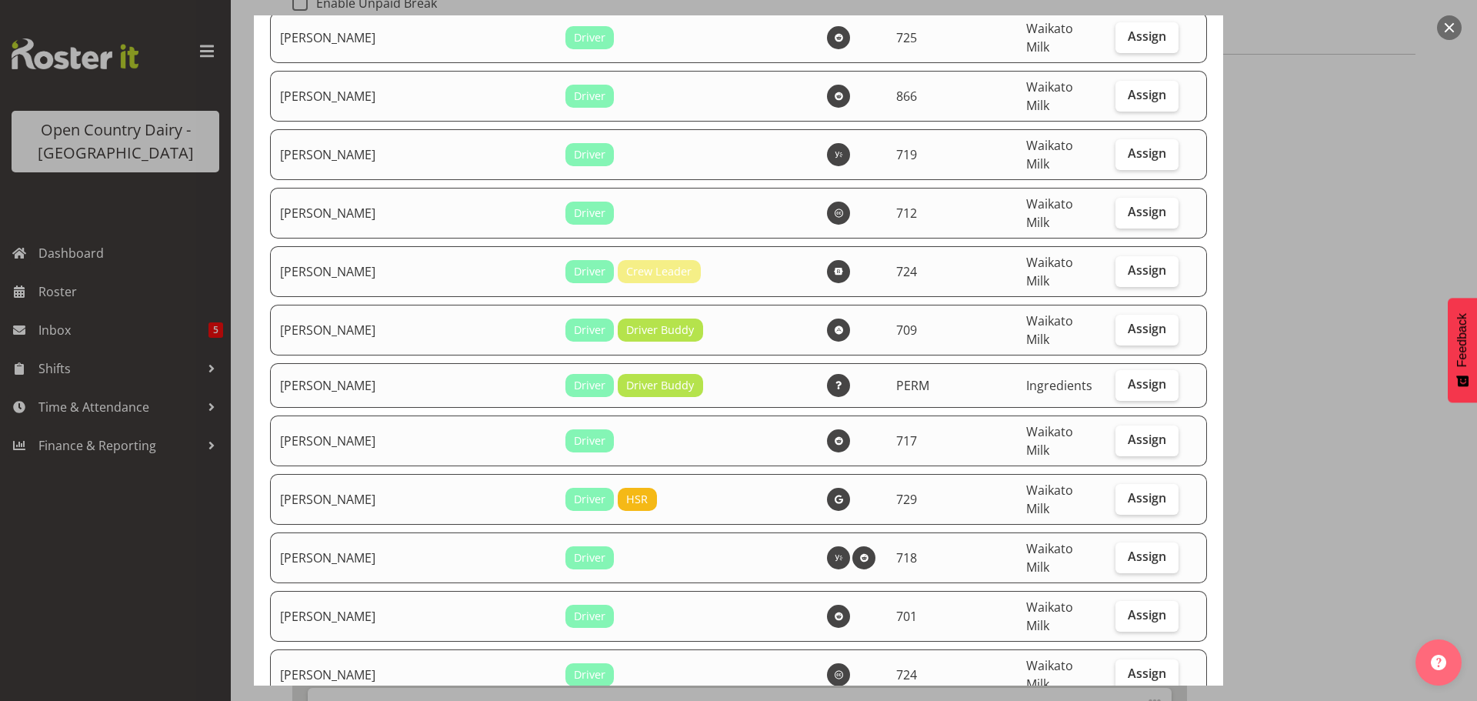
checkbox input "true"
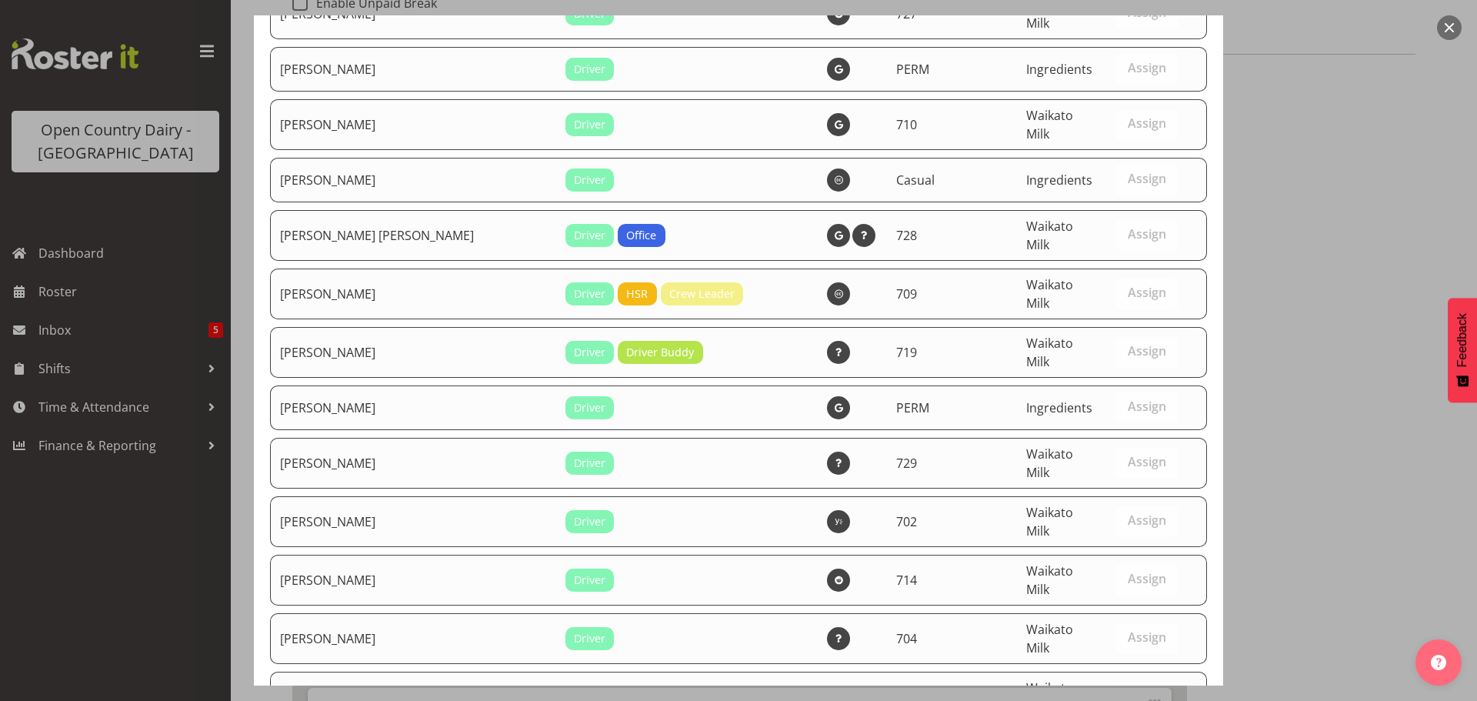
scroll to position [6448, 0]
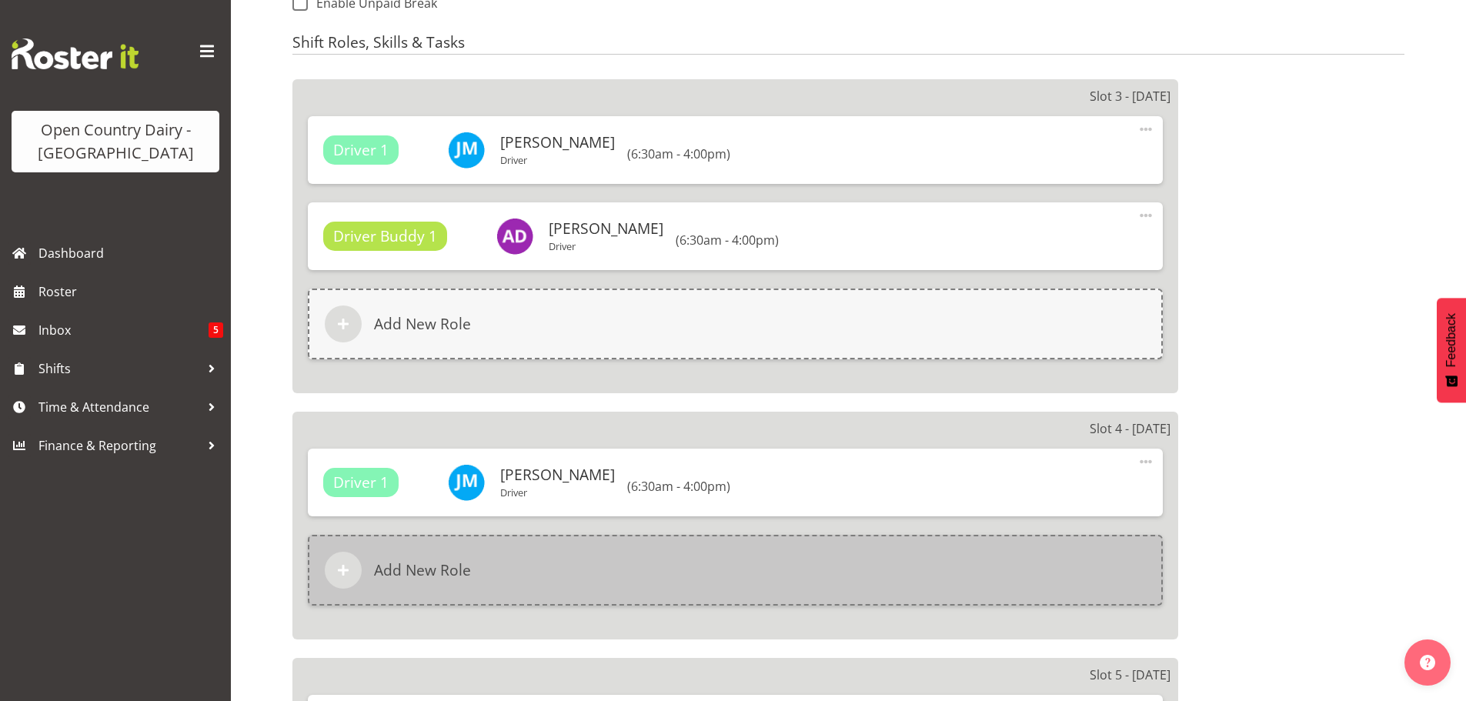
click at [446, 568] on h6 "Add New Role" at bounding box center [422, 570] width 97 height 18
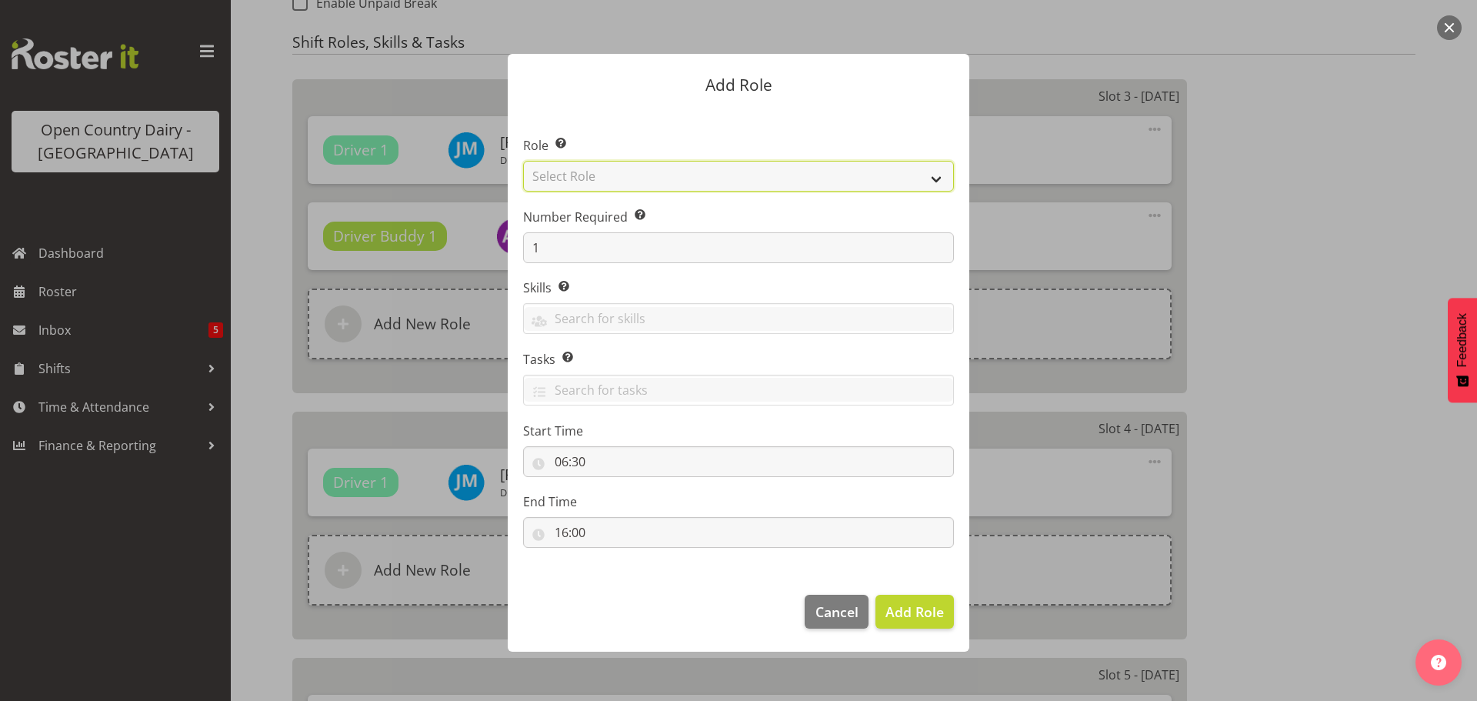
click at [766, 177] on select "Select Role Cadet Driver Crew Leader Driver Driver Buddy Driver Assessor Dayshi…" at bounding box center [738, 176] width 431 height 31
select select "1436"
click at [523, 161] on select "Select Role Cadet Driver Crew Leader Driver Driver Buddy Driver Assessor Dayshi…" at bounding box center [738, 176] width 431 height 31
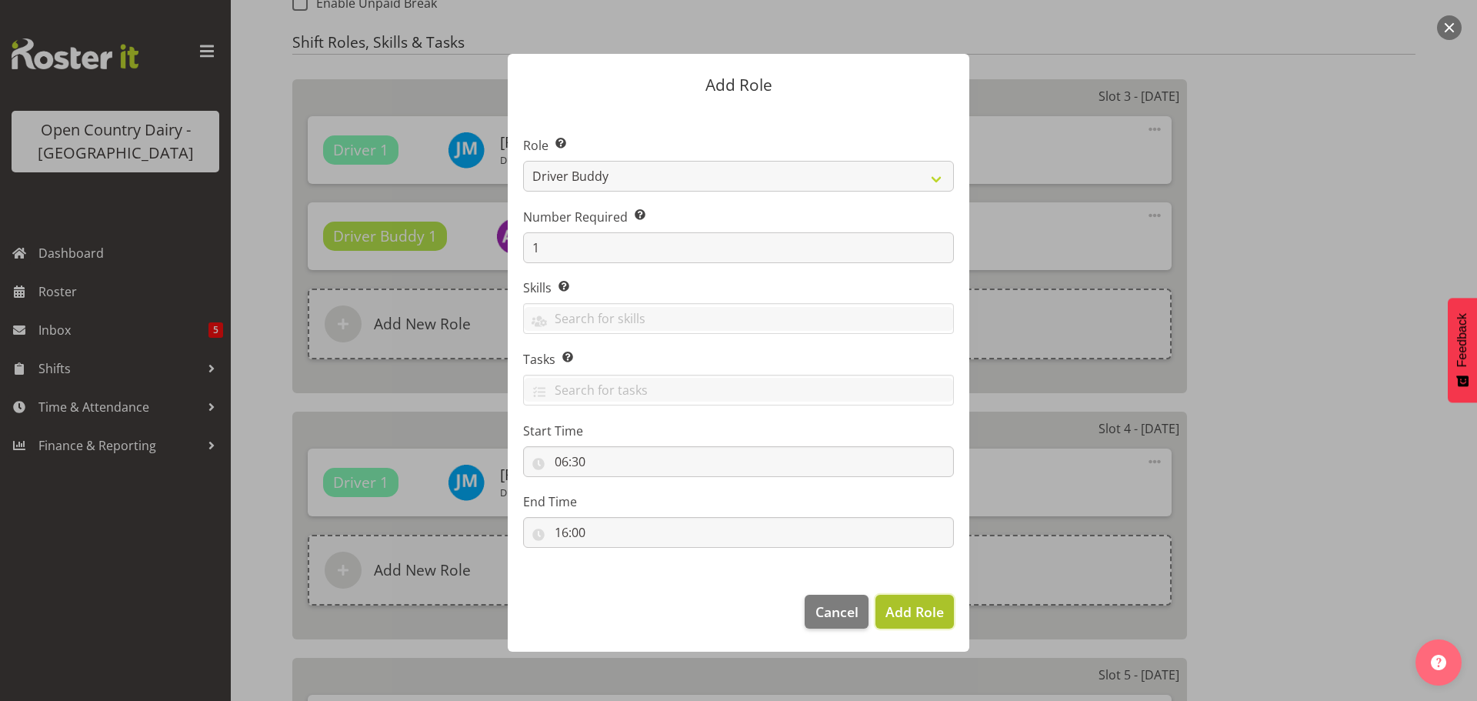
click at [920, 609] on span "Add Role" at bounding box center [915, 611] width 58 height 18
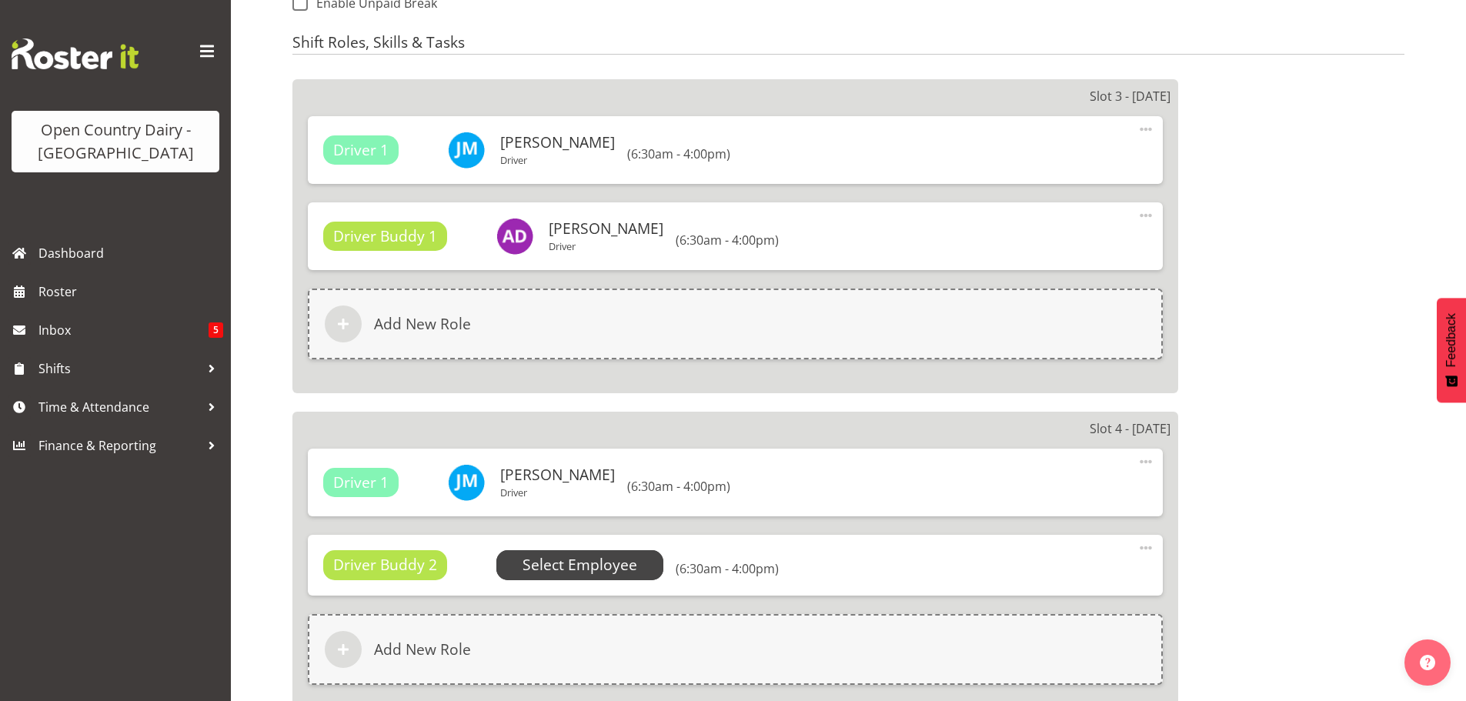
click at [584, 563] on span "Select Employee" at bounding box center [579, 565] width 115 height 22
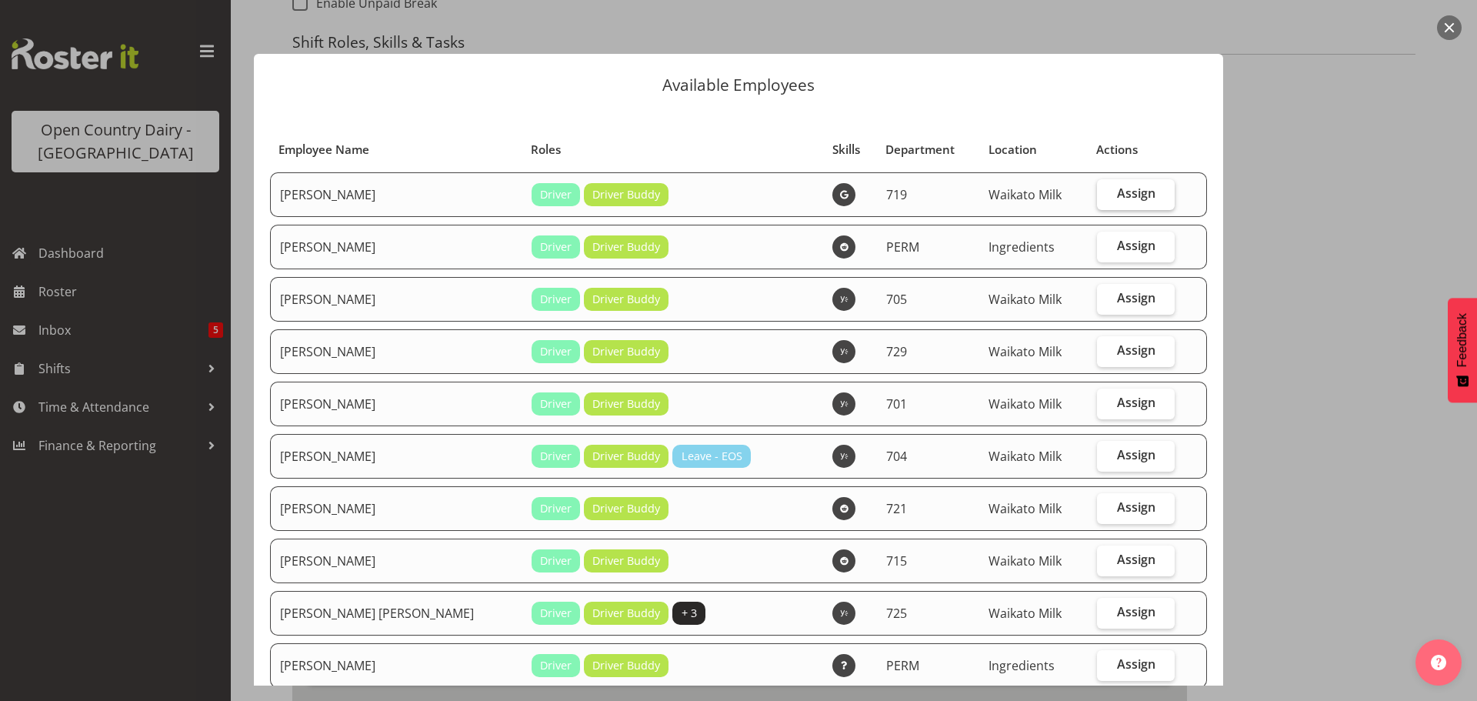
click at [1128, 192] on span "Assign" at bounding box center [1136, 192] width 38 height 15
click at [1107, 192] on input "Assign" at bounding box center [1102, 194] width 10 height 10
checkbox input "true"
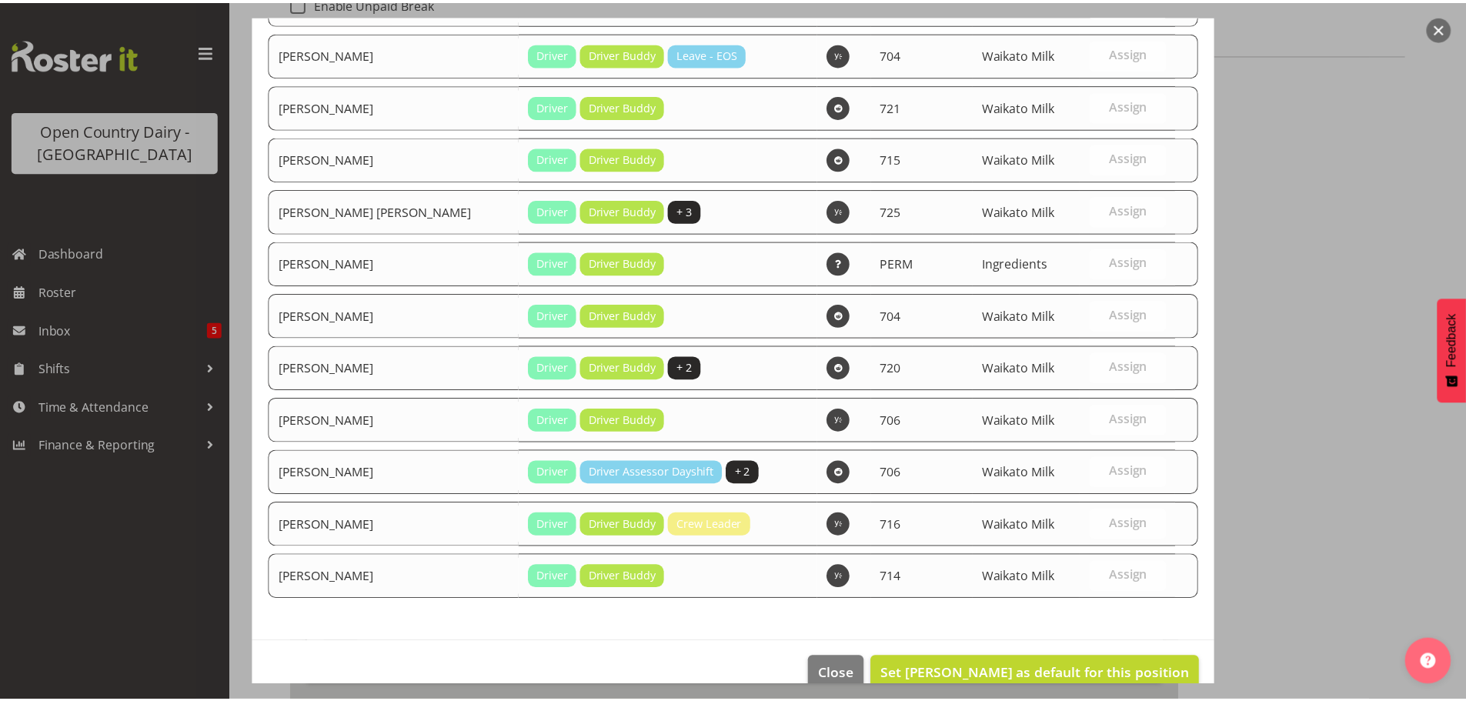
scroll to position [431, 0]
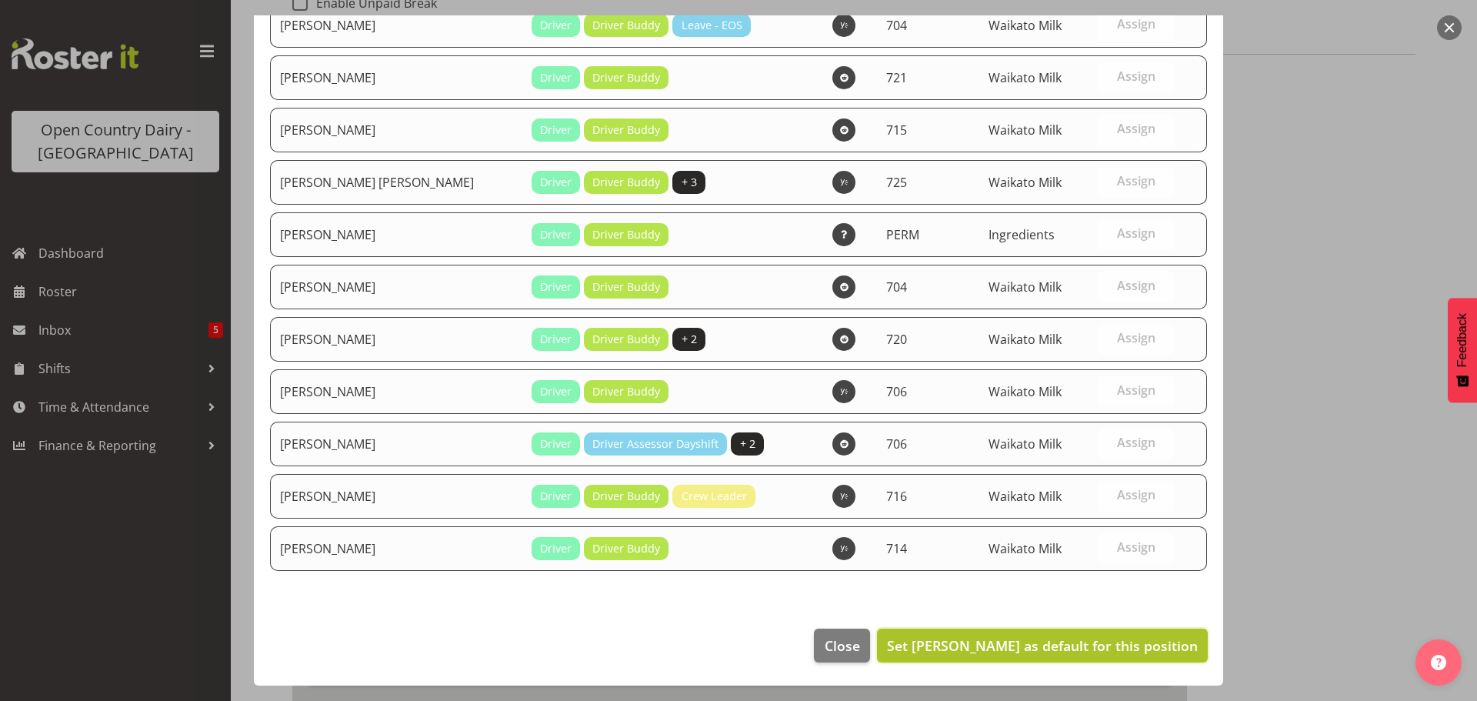
click at [1051, 646] on span "Set Andrew de Lautour as default for this position" at bounding box center [1042, 645] width 311 height 18
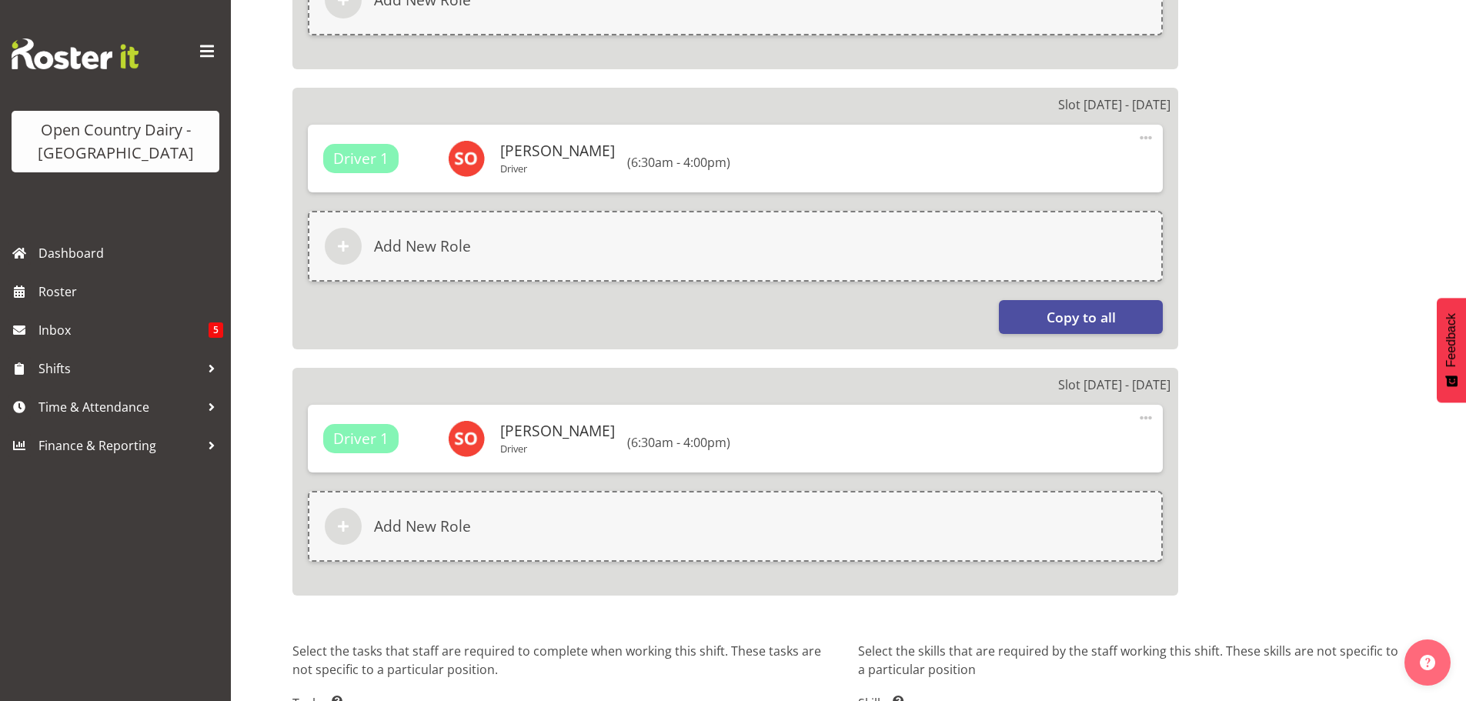
scroll to position [2686, 0]
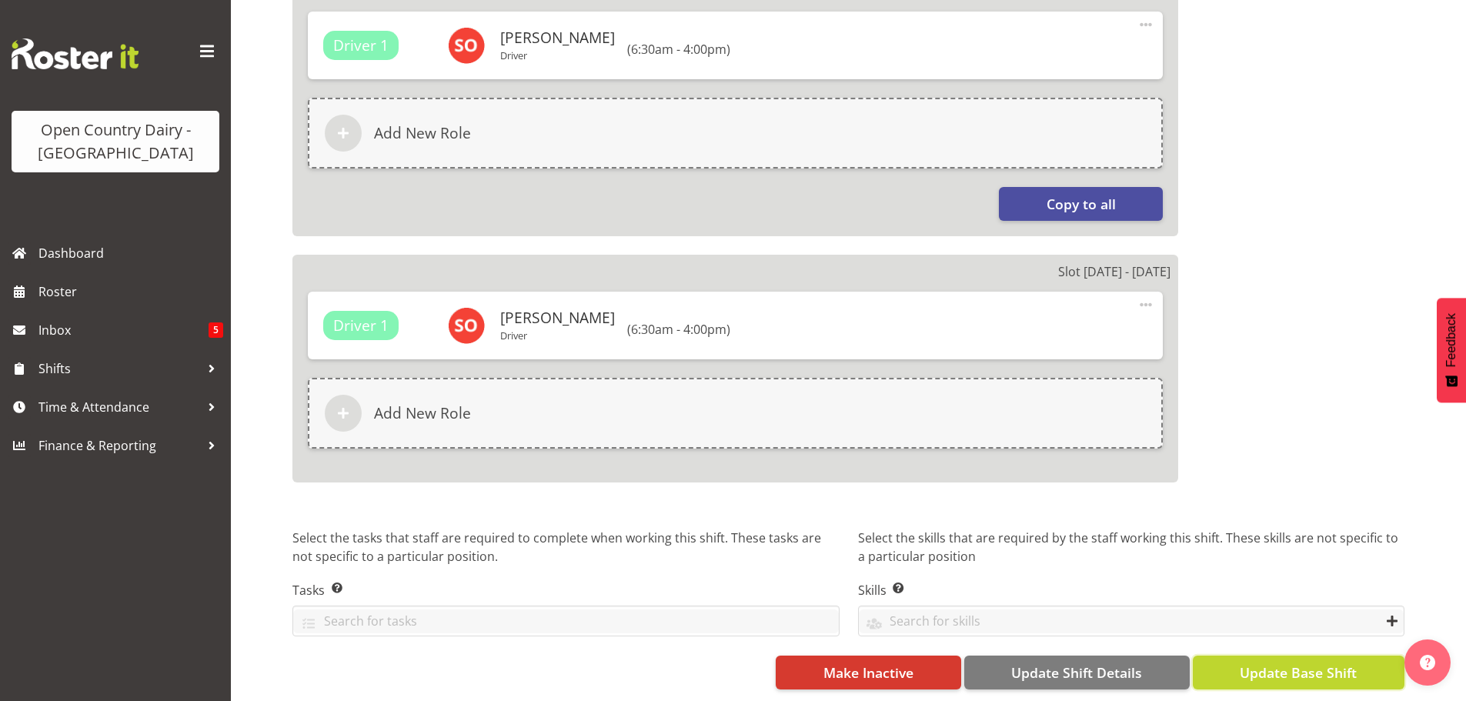
click at [1269, 663] on span "Update Base Shift" at bounding box center [1298, 673] width 117 height 20
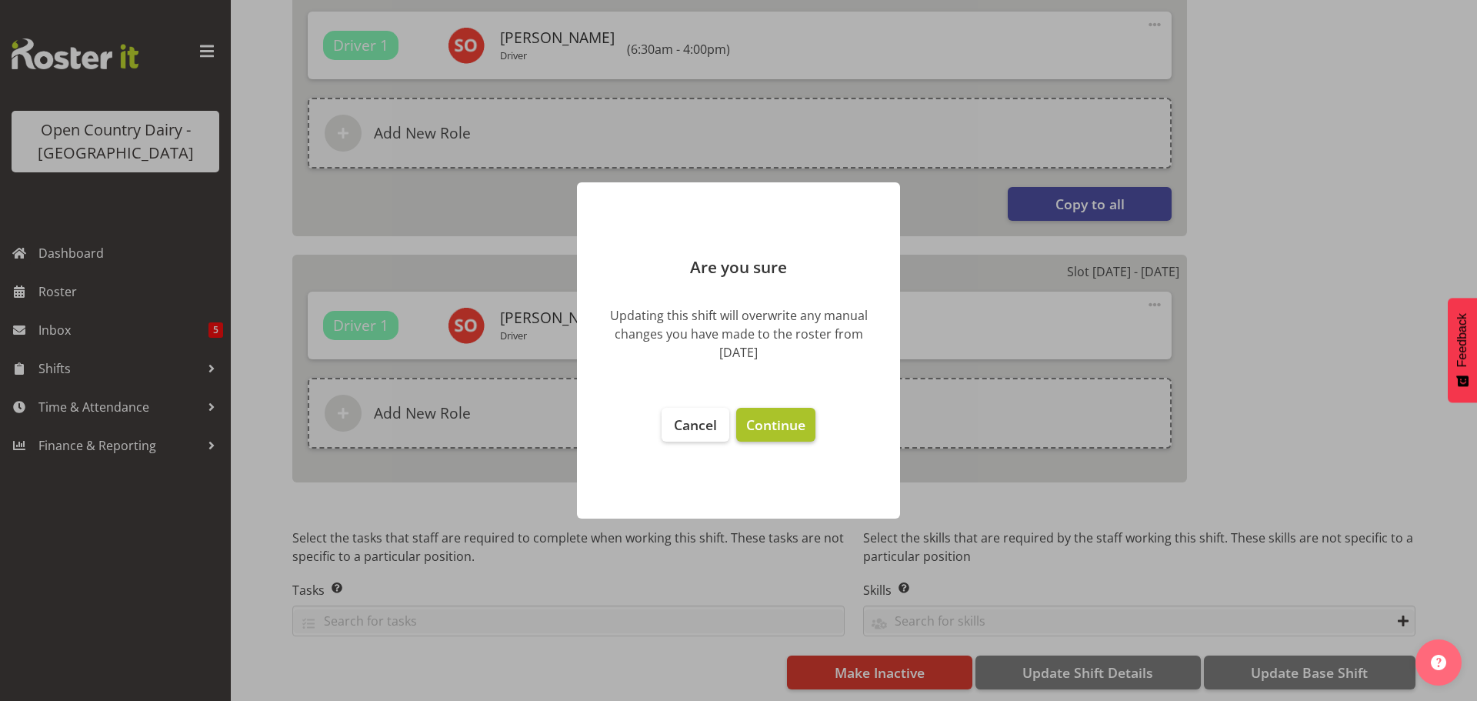
click at [776, 422] on span "Continue" at bounding box center [775, 425] width 59 height 18
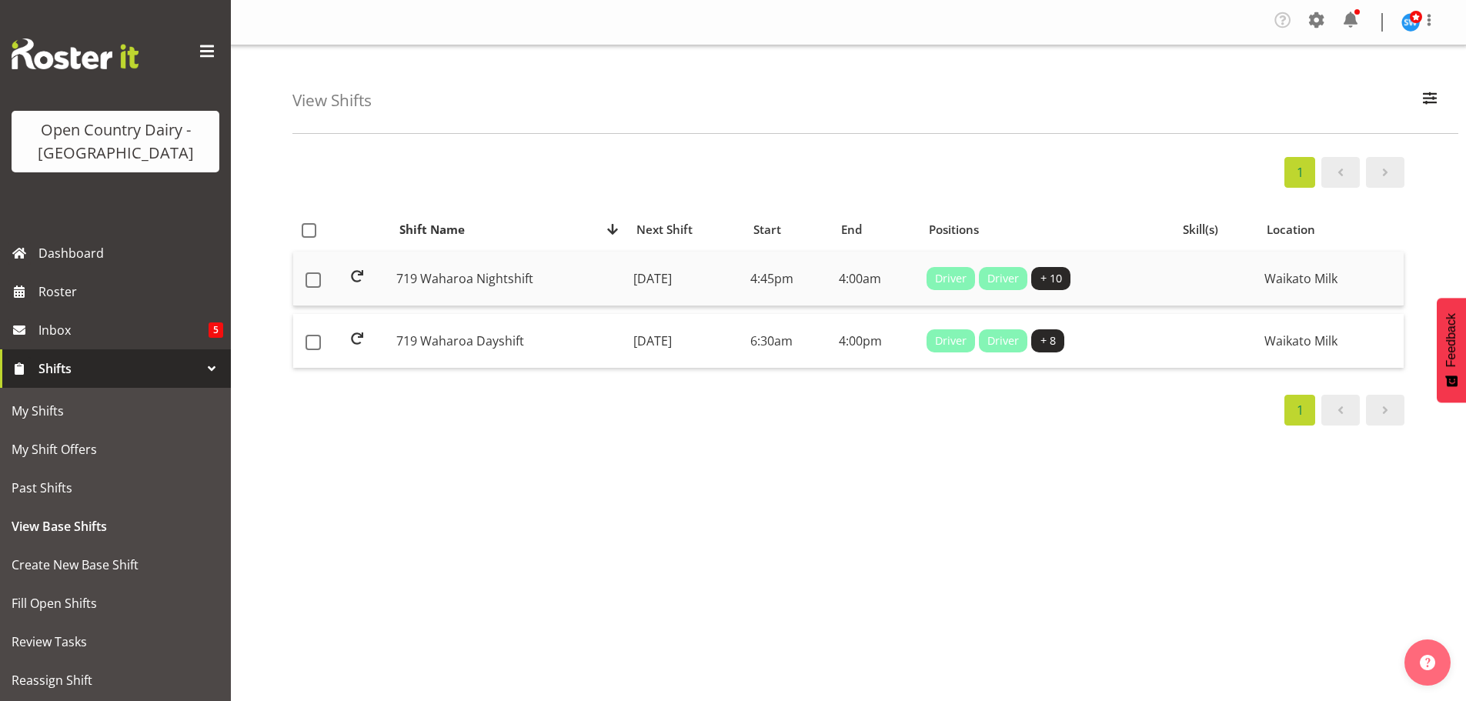
click at [647, 273] on td "[DATE]" at bounding box center [685, 279] width 117 height 55
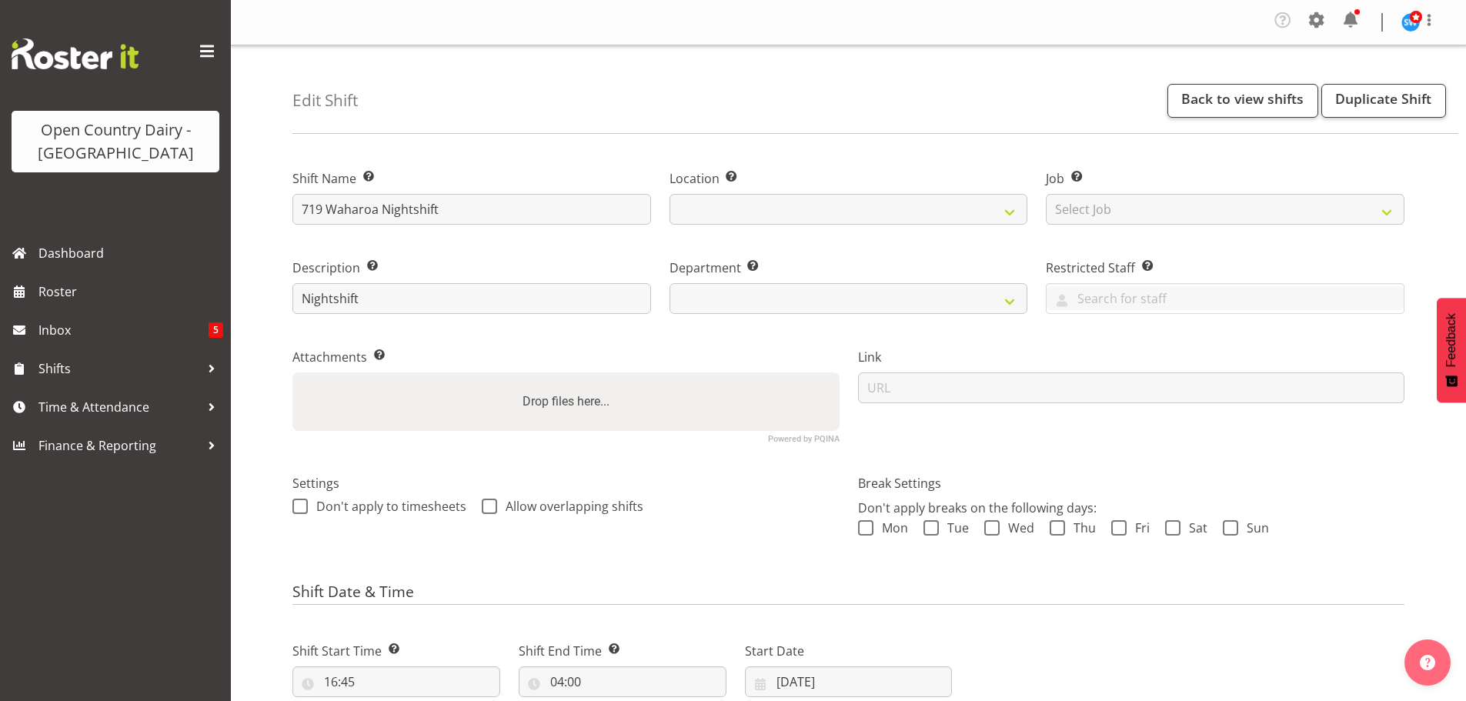
select select "7"
select select "2025"
select select
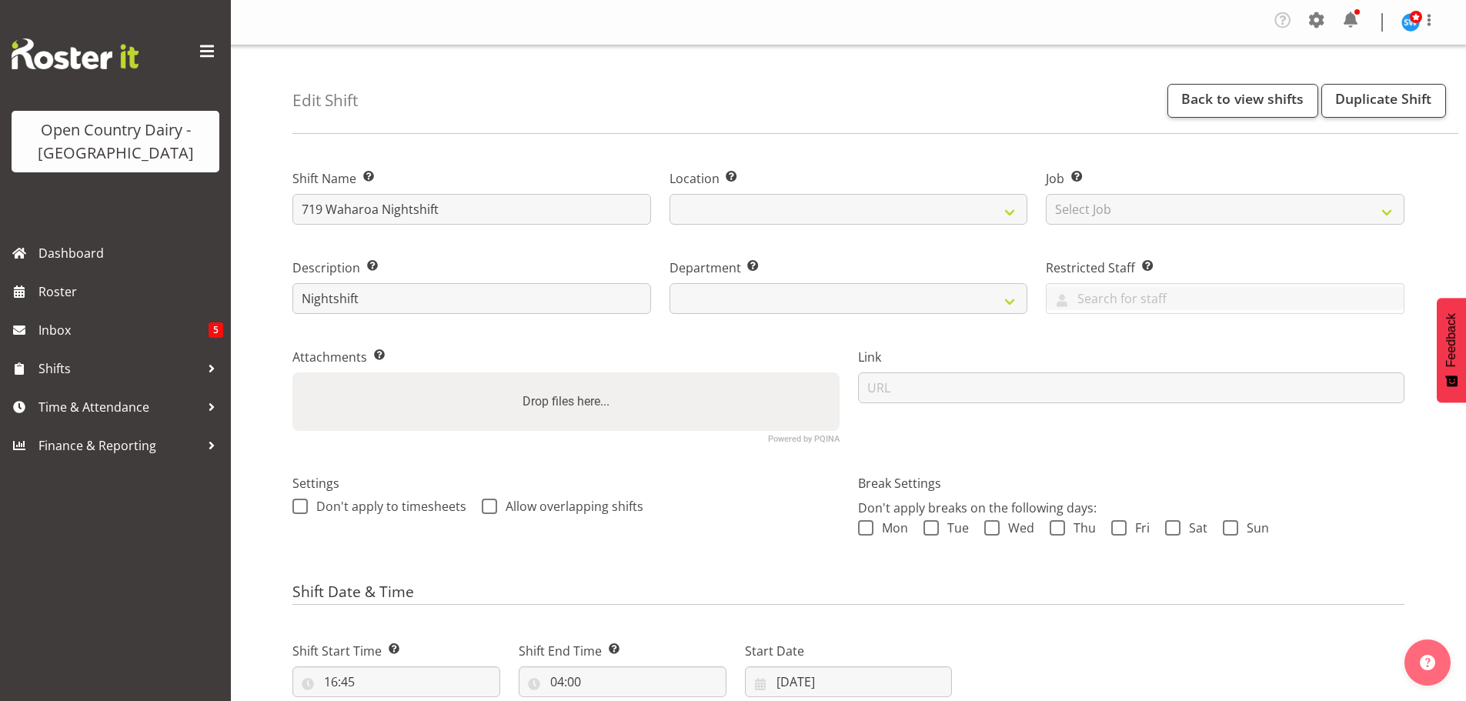
select select
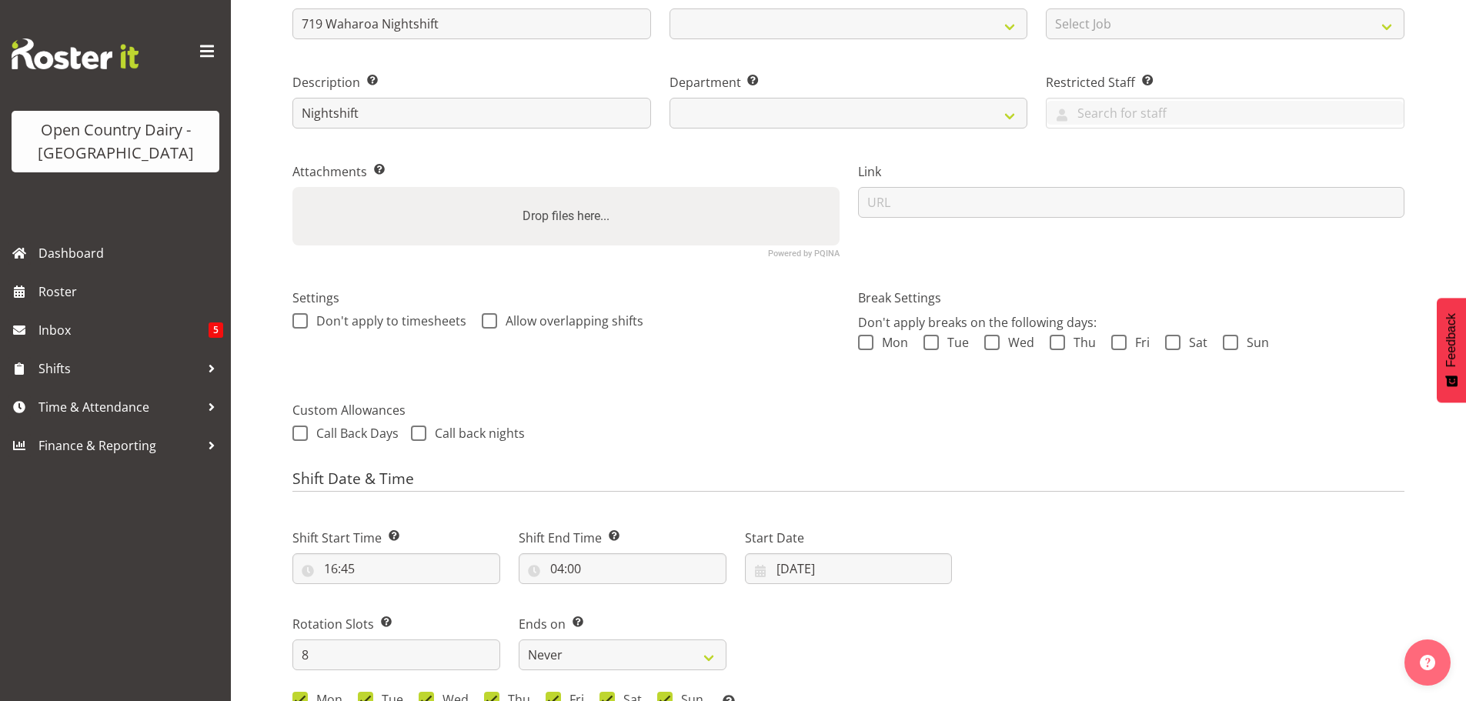
scroll to position [231, 0]
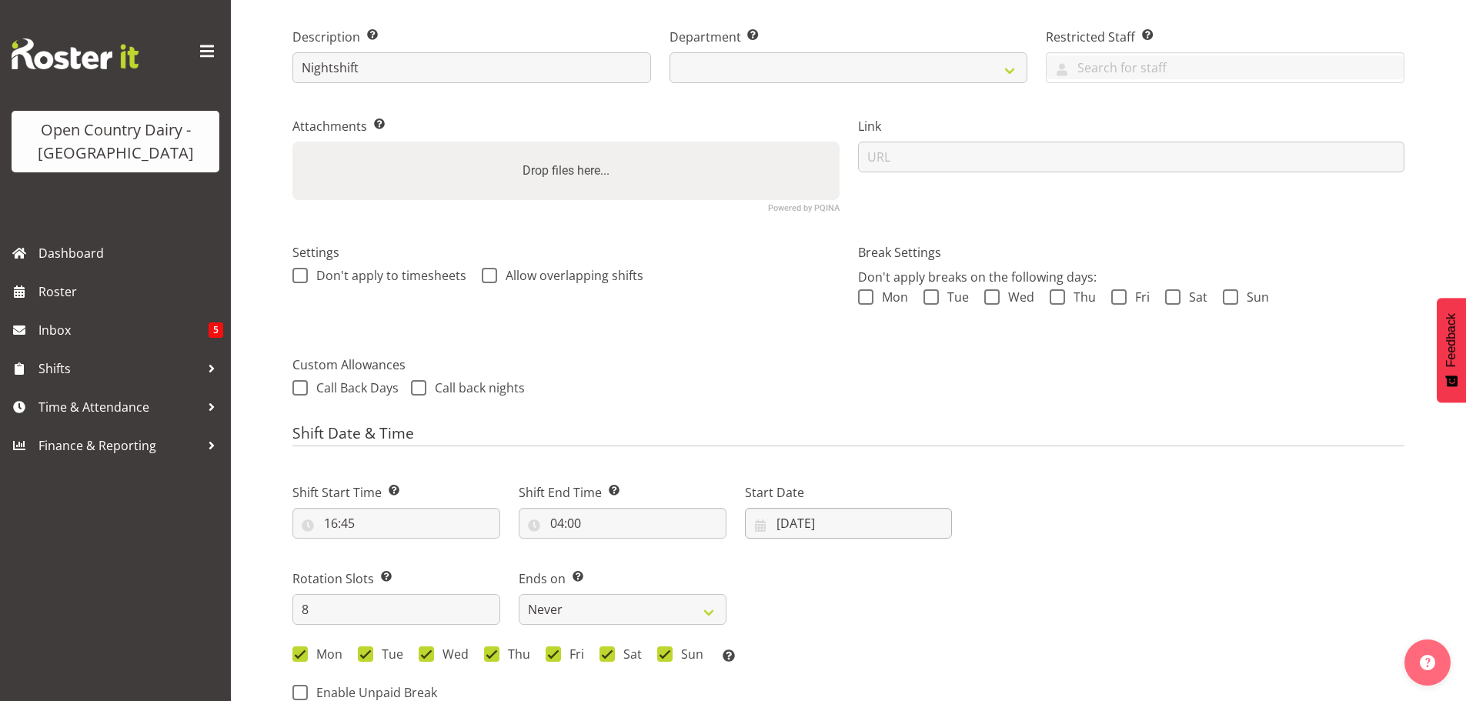
select select
click at [810, 525] on input "18/08/2025" at bounding box center [849, 523] width 208 height 31
select select
select select "1054"
select select
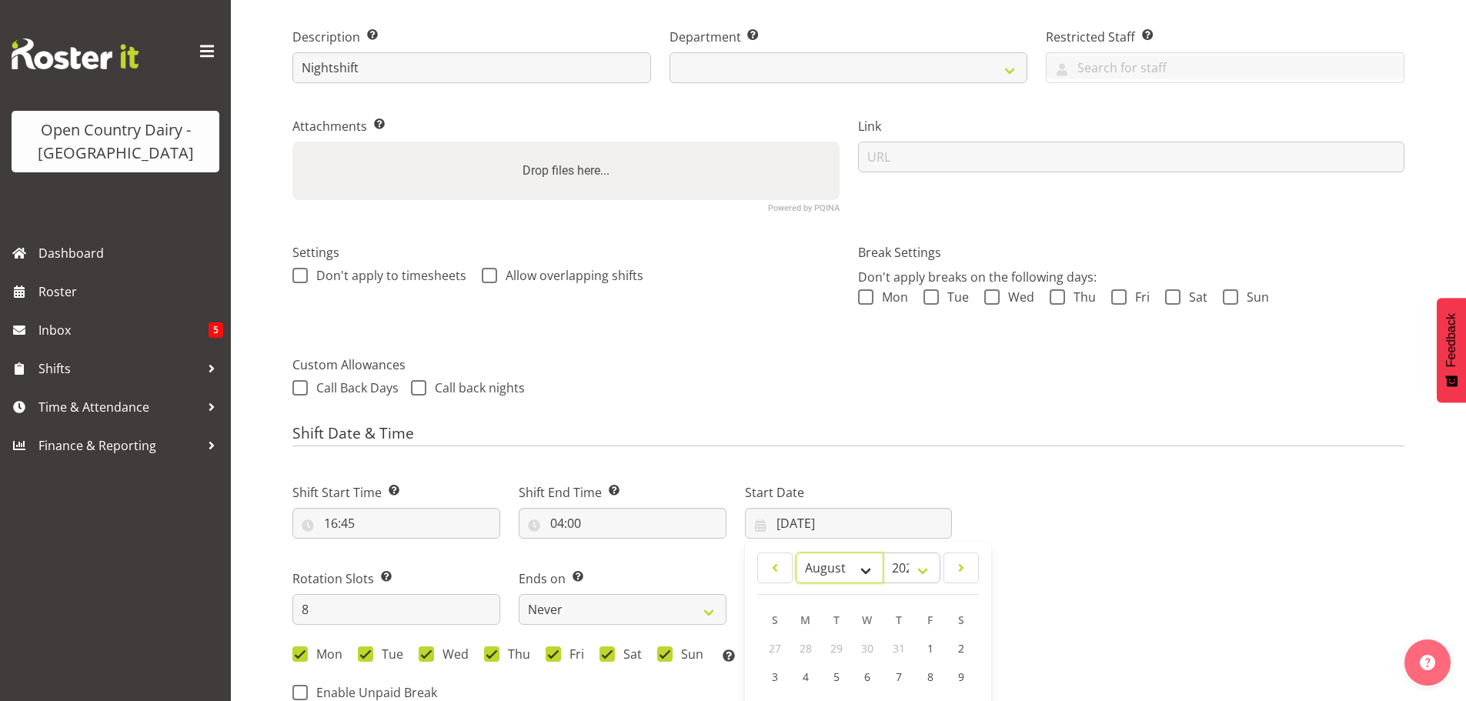
click at [860, 566] on select "January February March April May June July August September October November De…" at bounding box center [840, 567] width 88 height 31
select select "8"
click at [796, 552] on select "January February March April May June July August September October November De…" at bounding box center [840, 567] width 88 height 31
click at [804, 645] on span "1" at bounding box center [806, 648] width 6 height 15
select select
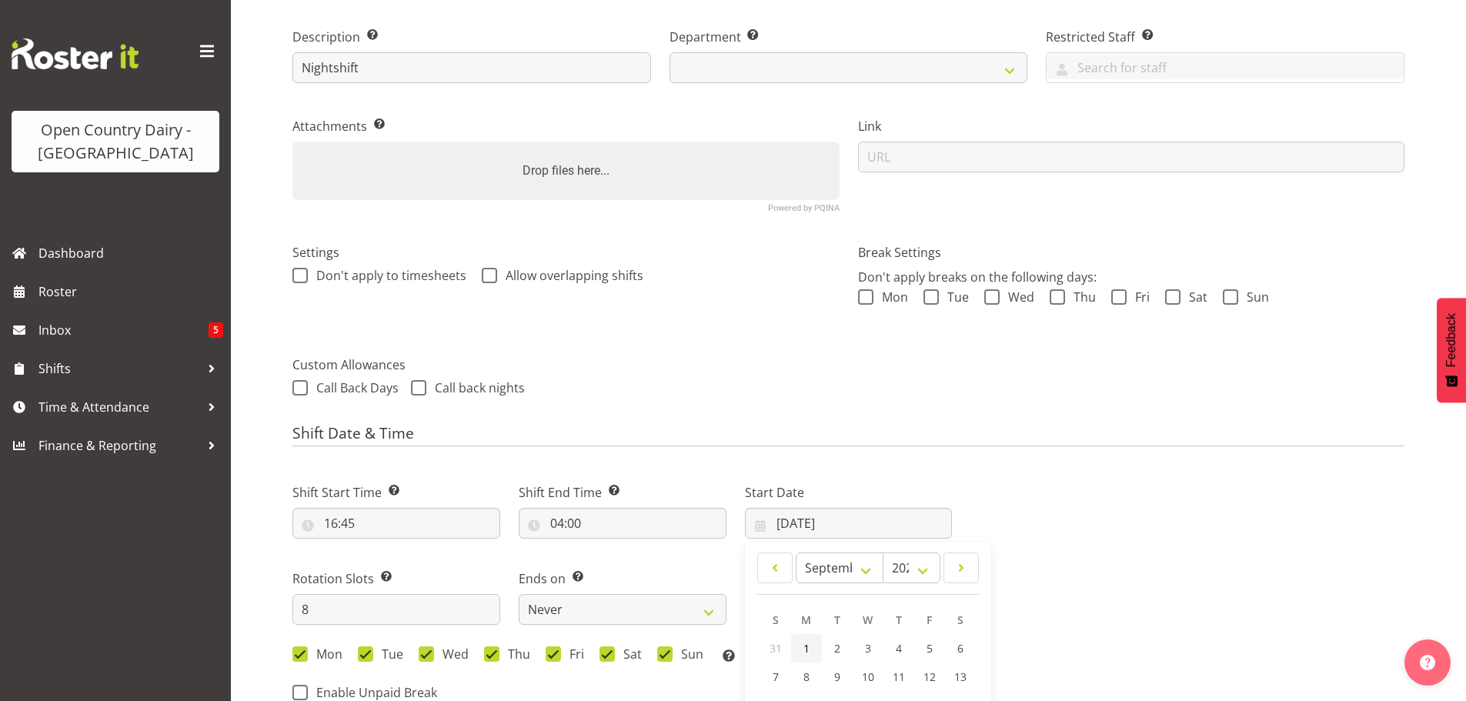
type input "01/09/2025"
select select "823"
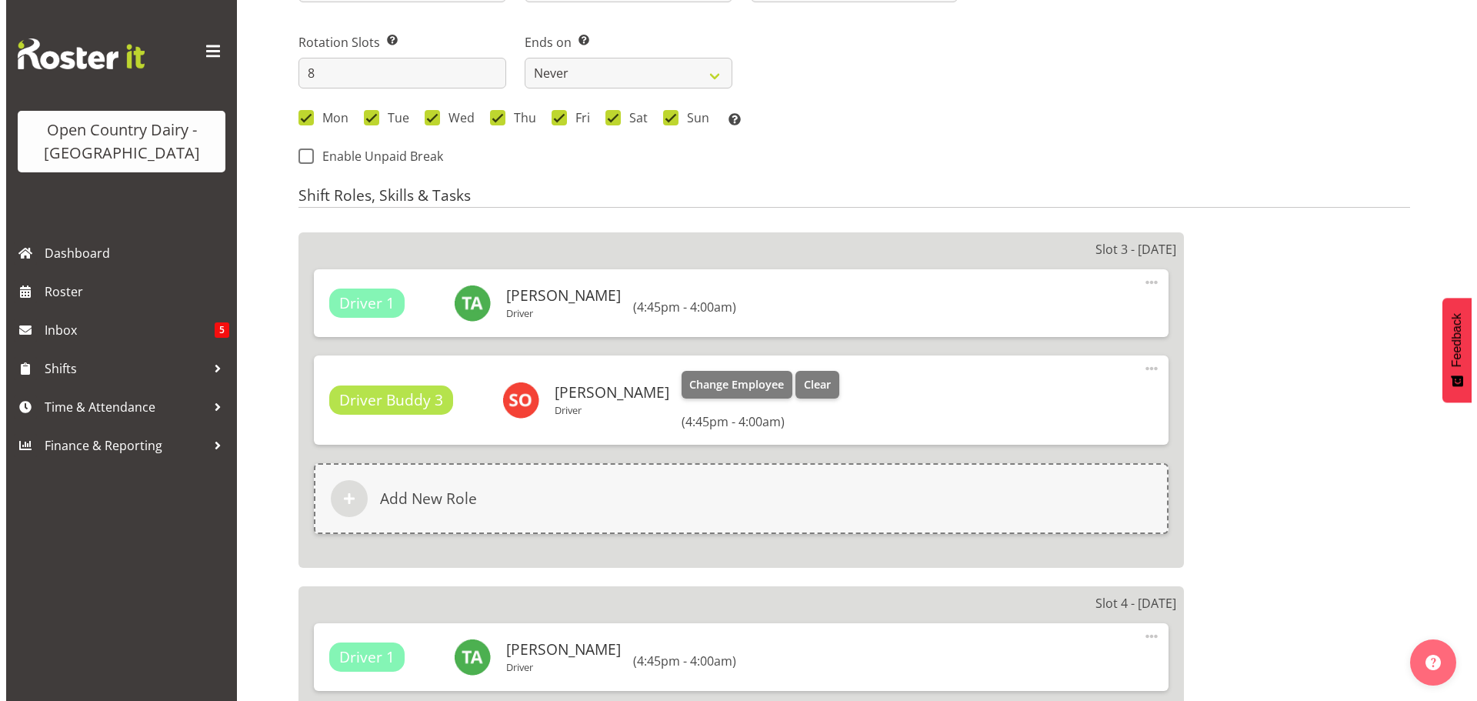
scroll to position [769, 0]
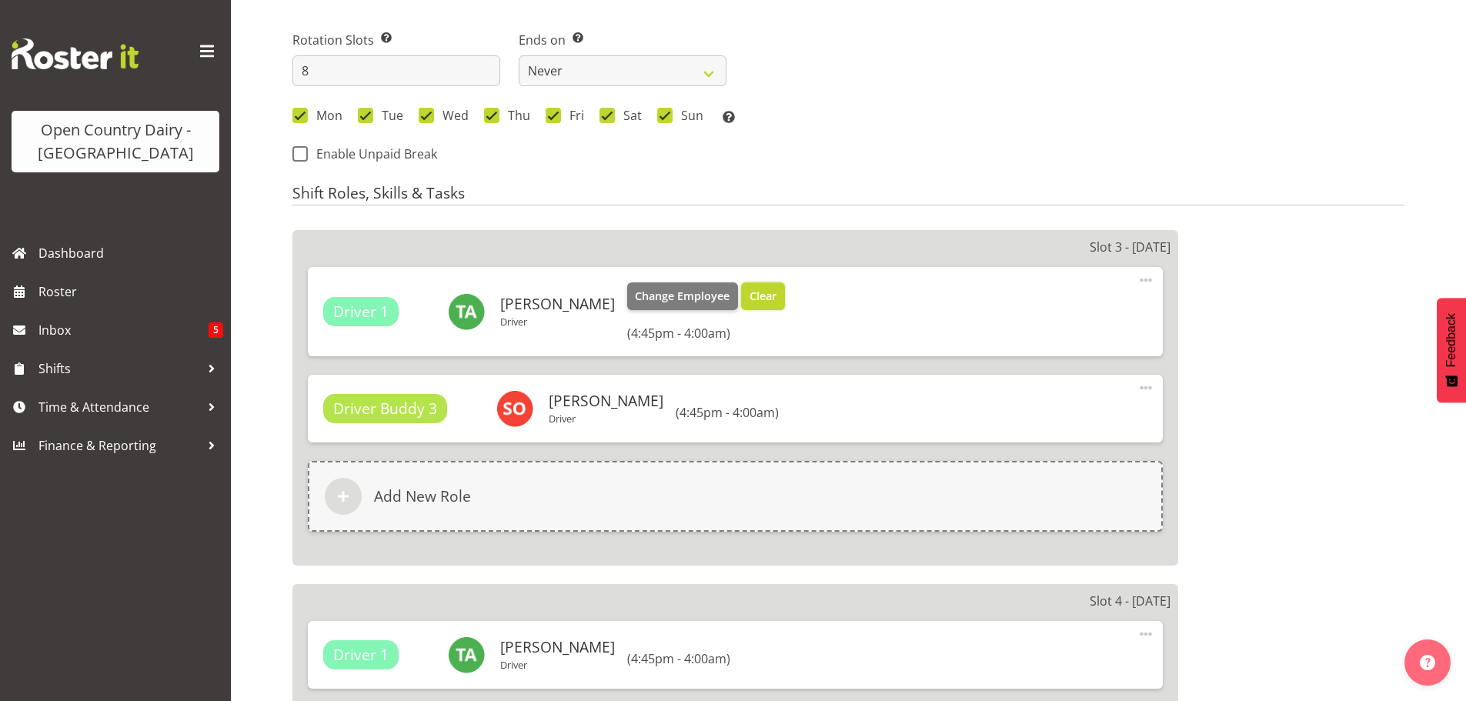
click at [767, 296] on span "Clear" at bounding box center [762, 296] width 27 height 17
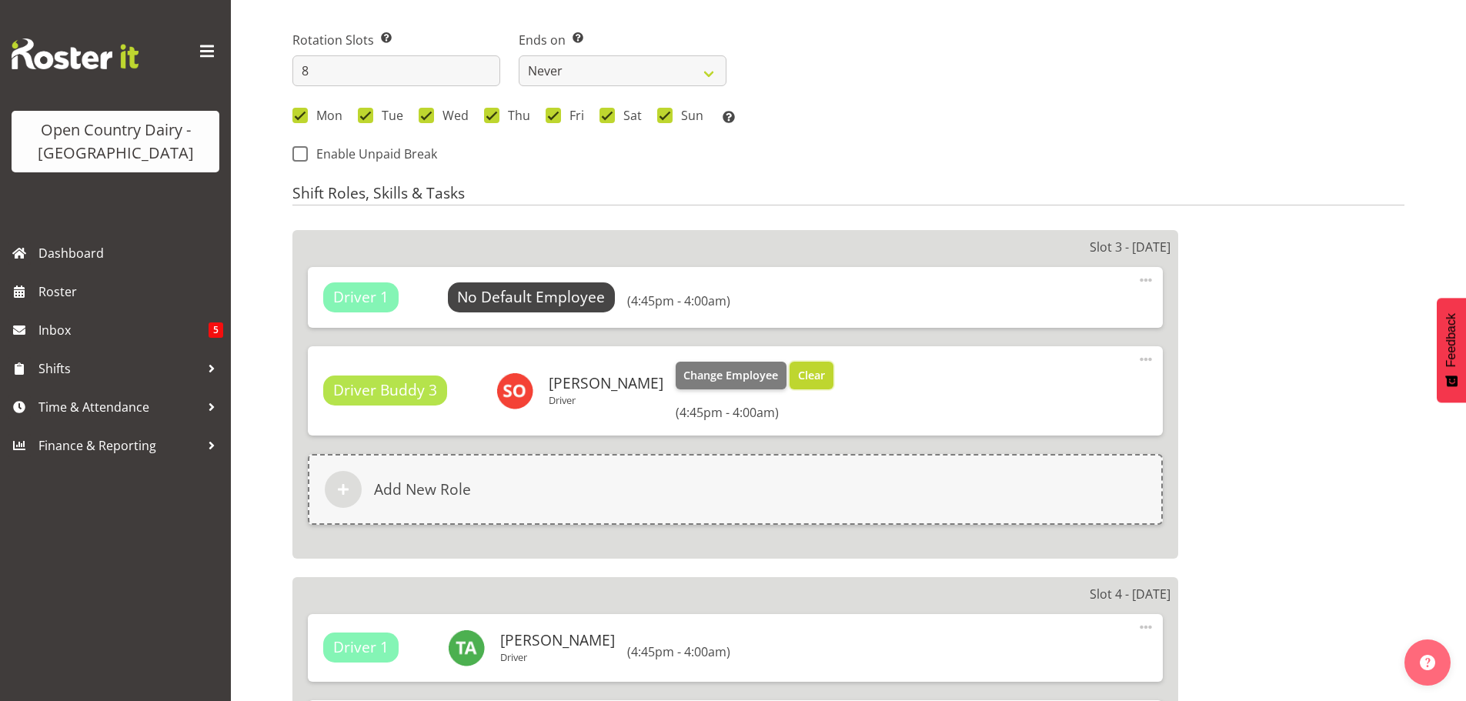
click at [798, 375] on span "Clear" at bounding box center [811, 375] width 27 height 17
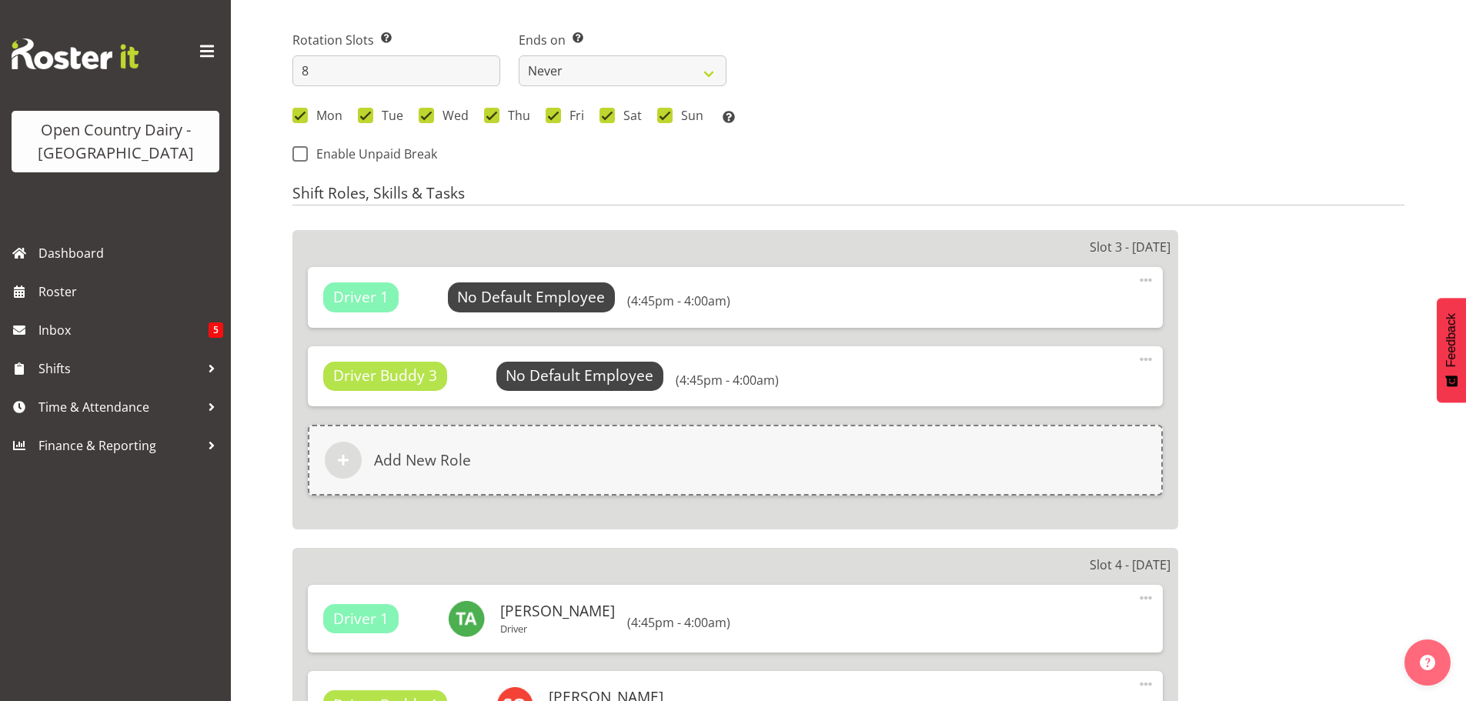
click at [1143, 359] on span at bounding box center [1146, 359] width 18 height 18
click at [1036, 426] on link "Delete" at bounding box center [1081, 424] width 148 height 28
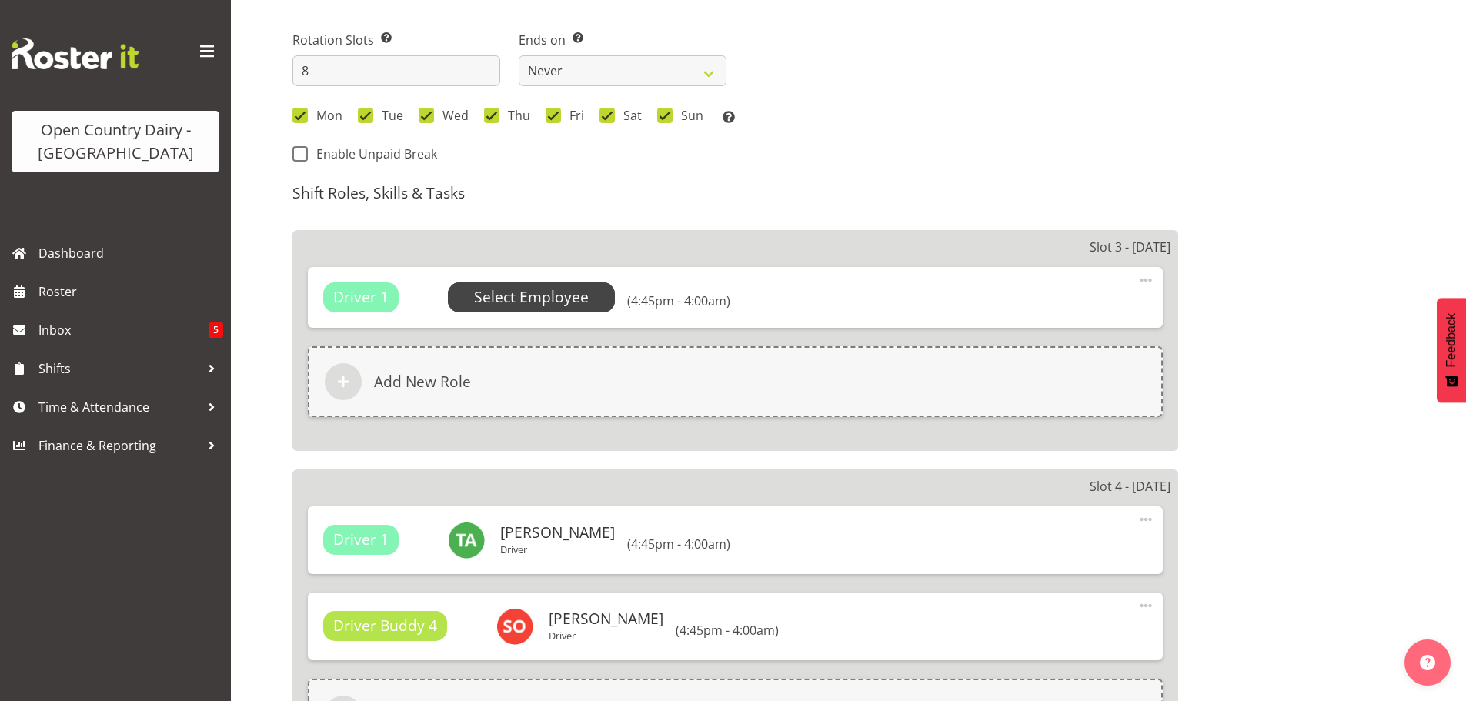
click at [536, 293] on span "Select Employee" at bounding box center [531, 297] width 115 height 22
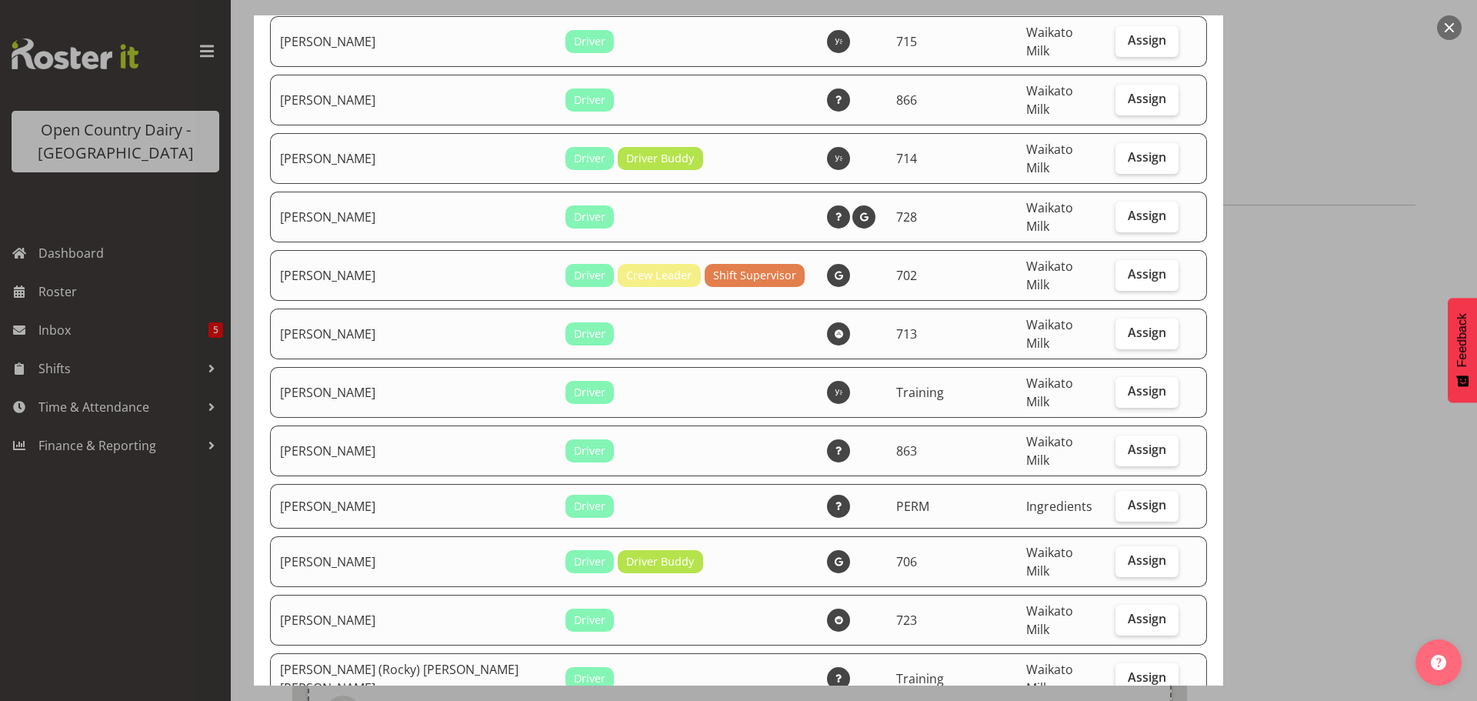
scroll to position [5694, 0]
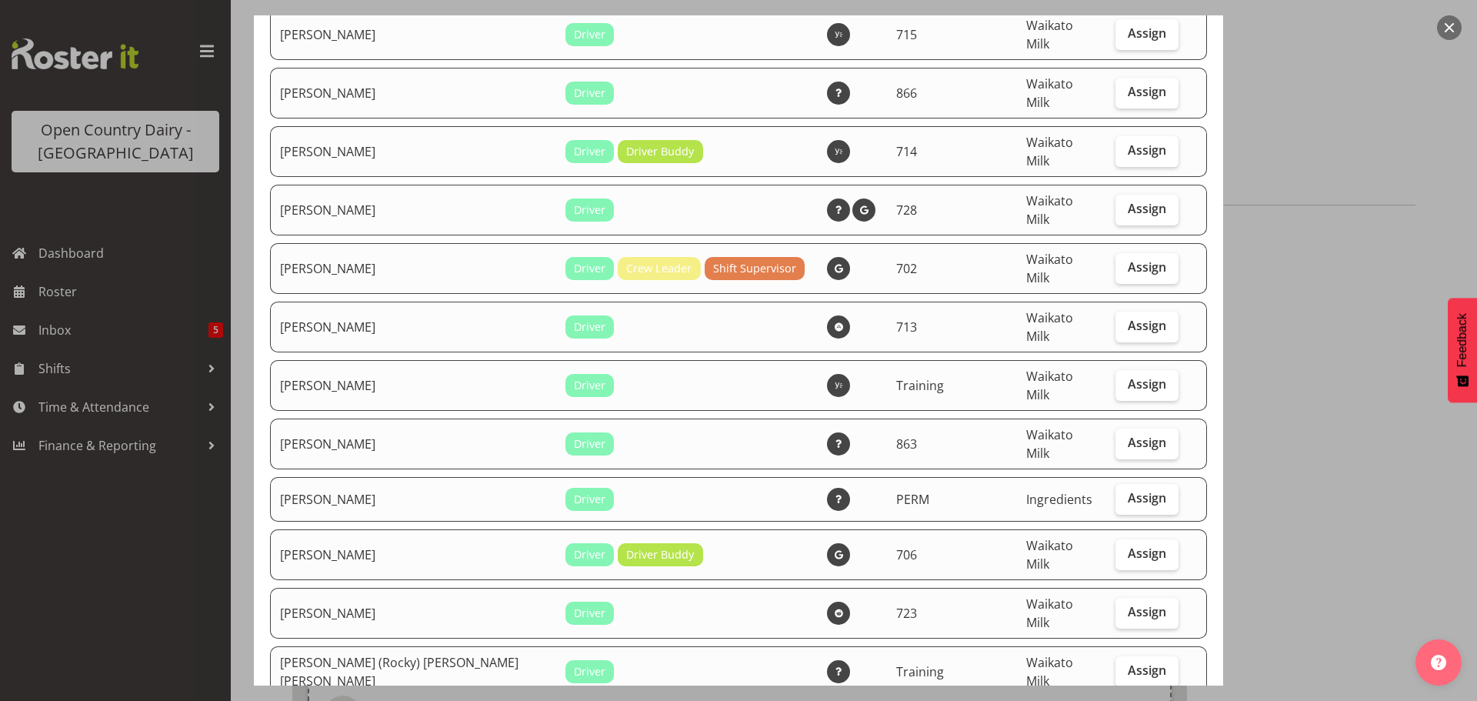
checkbox input "true"
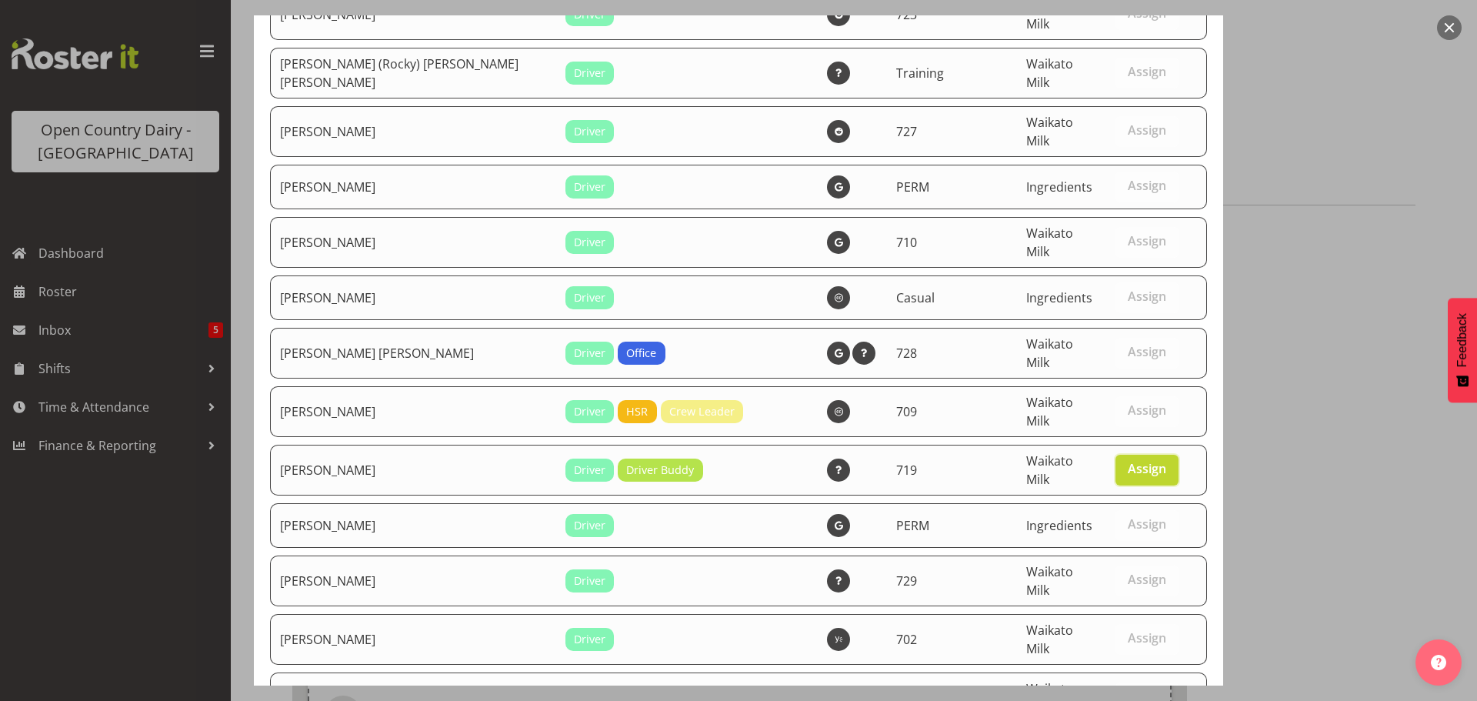
scroll to position [6448, 0]
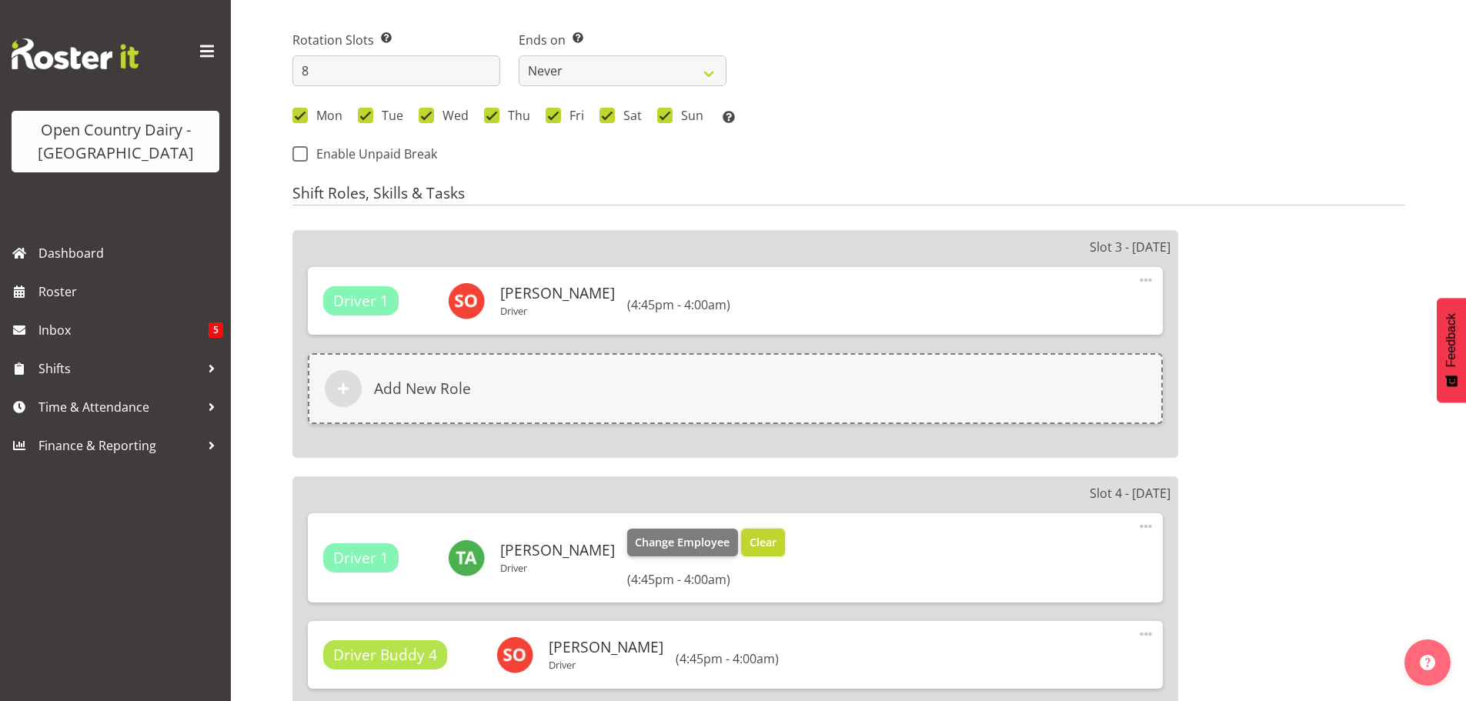
click at [768, 545] on span "Clear" at bounding box center [762, 542] width 27 height 17
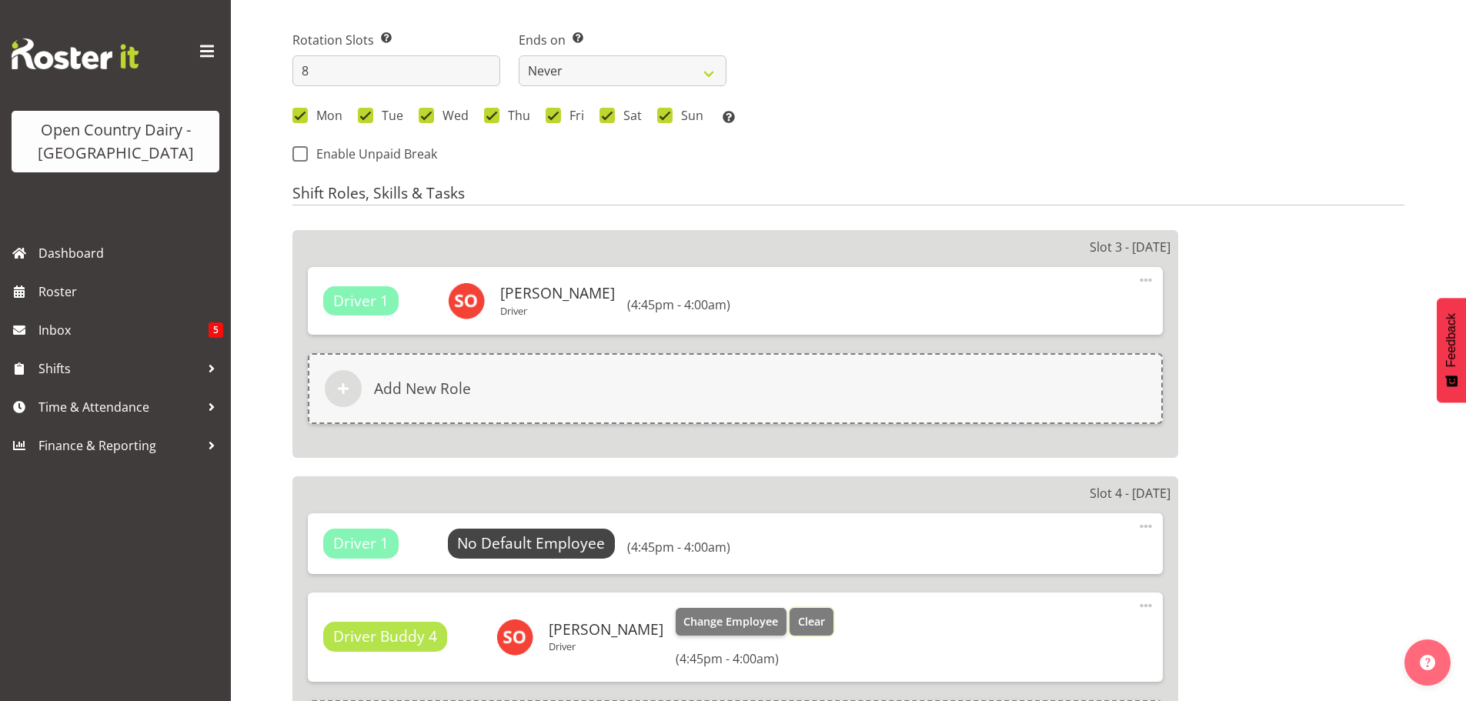
drag, startPoint x: 779, startPoint y: 618, endPoint x: 770, endPoint y: 617, distance: 9.3
click at [798, 618] on span "Clear" at bounding box center [811, 621] width 27 height 17
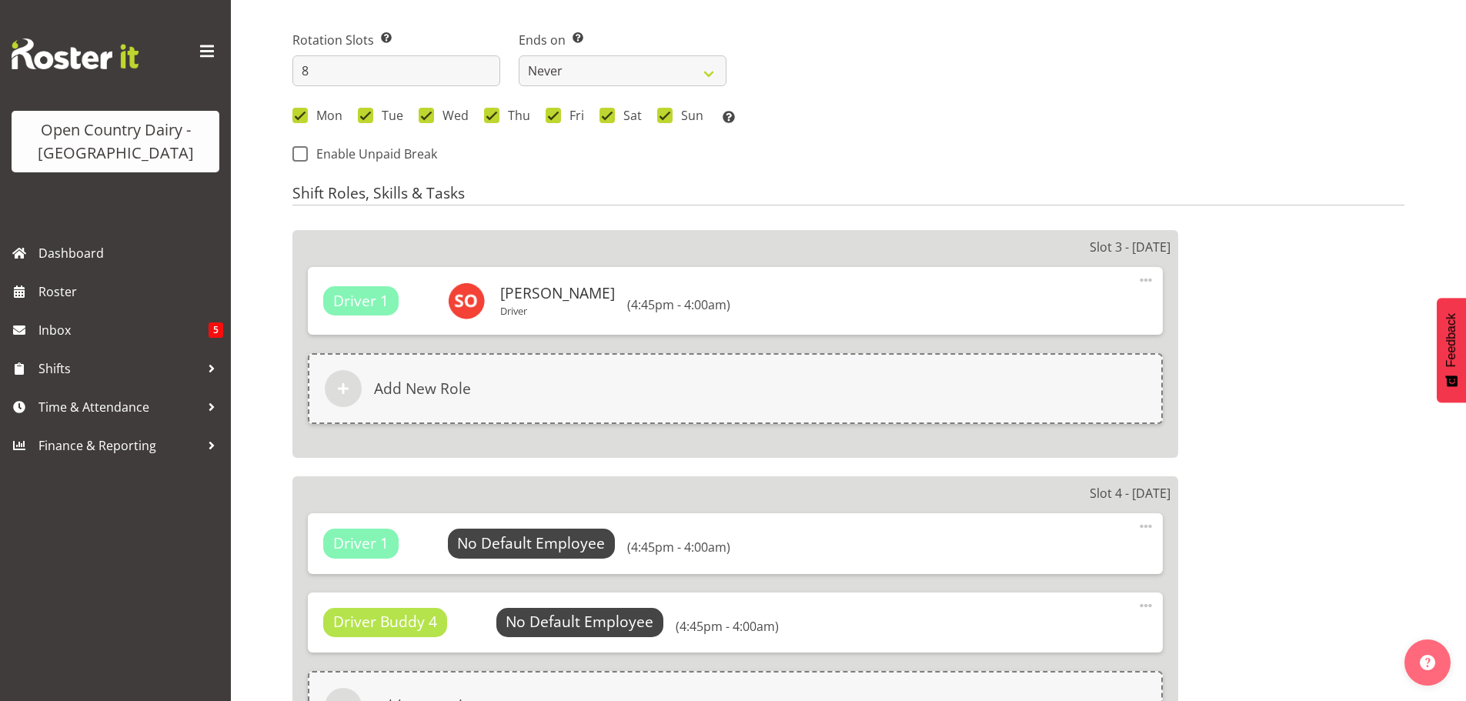
click at [1148, 602] on span at bounding box center [1146, 605] width 18 height 18
click at [1046, 669] on link "Delete" at bounding box center [1081, 670] width 148 height 28
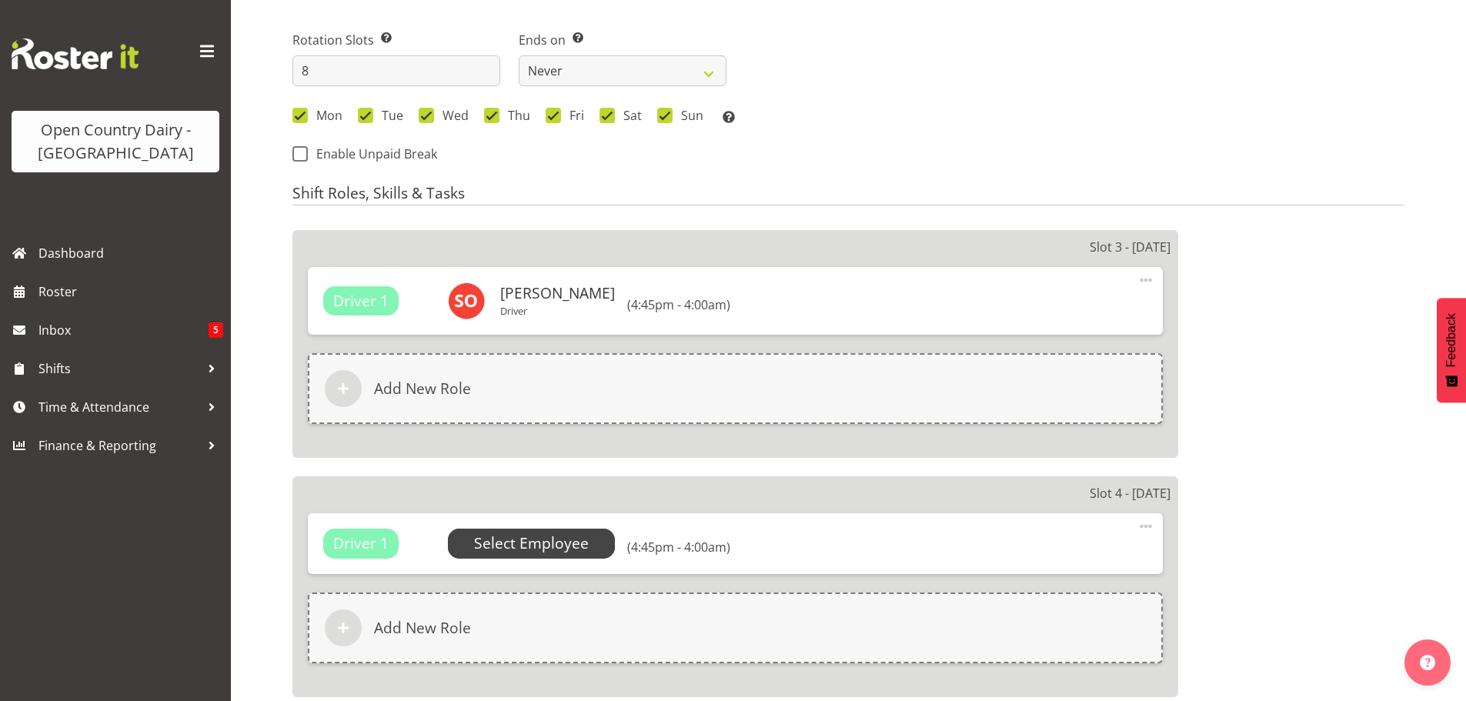
click at [553, 542] on span "Select Employee" at bounding box center [531, 543] width 115 height 22
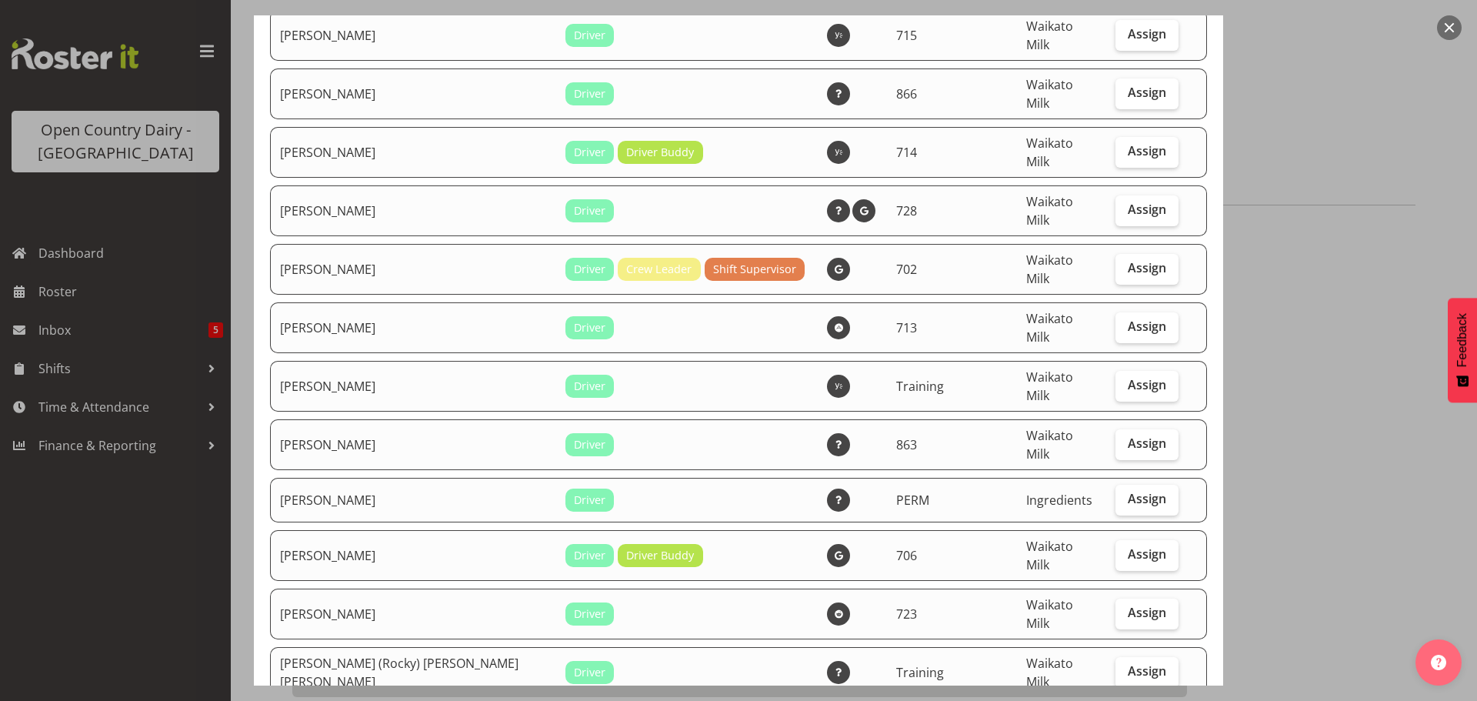
scroll to position [5694, 0]
checkbox input "true"
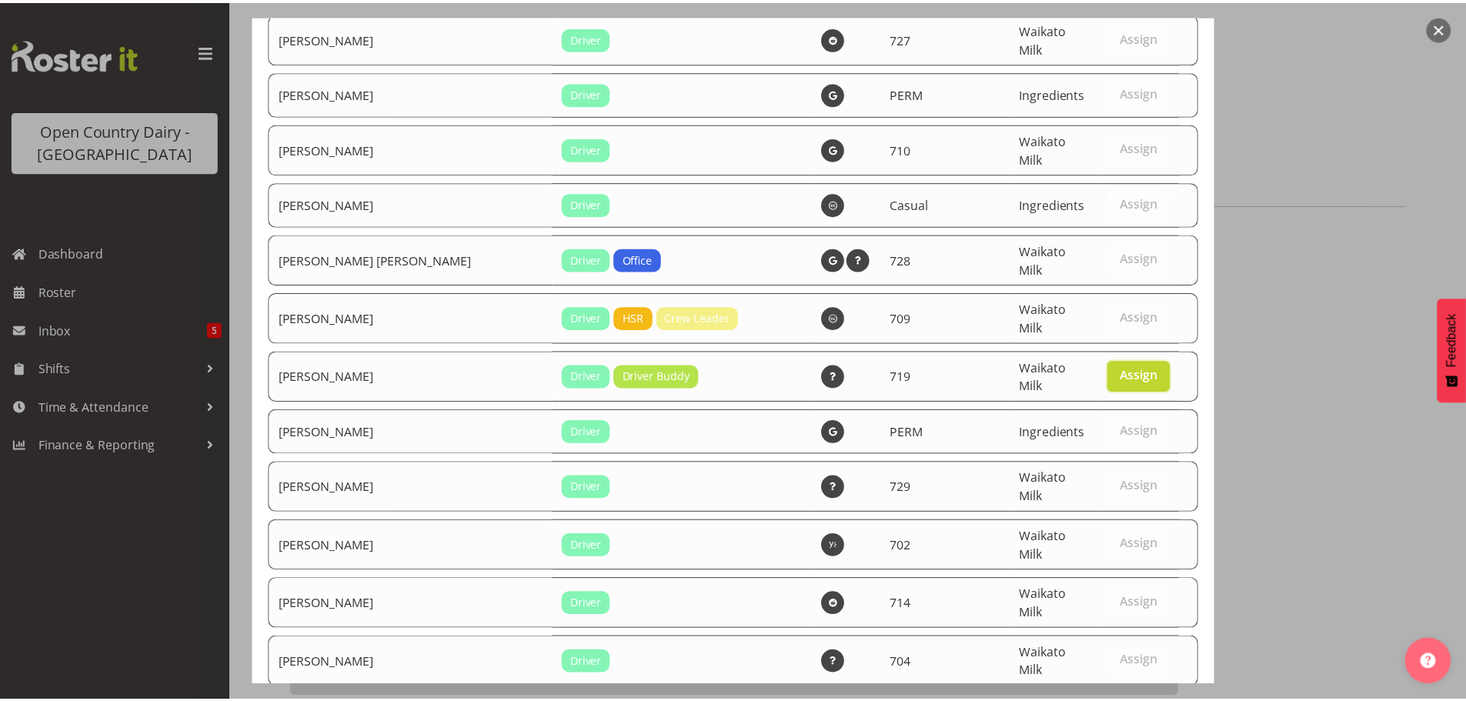
scroll to position [6448, 0]
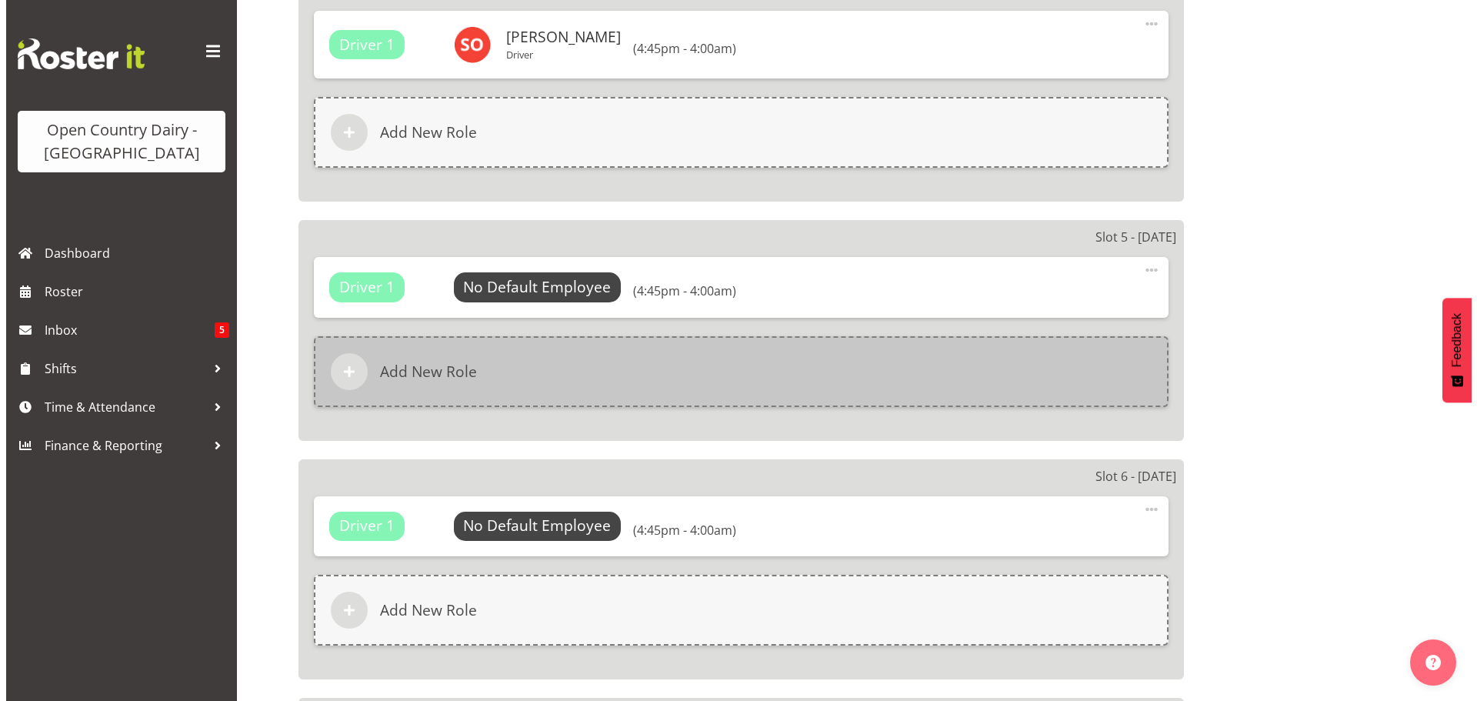
scroll to position [1231, 0]
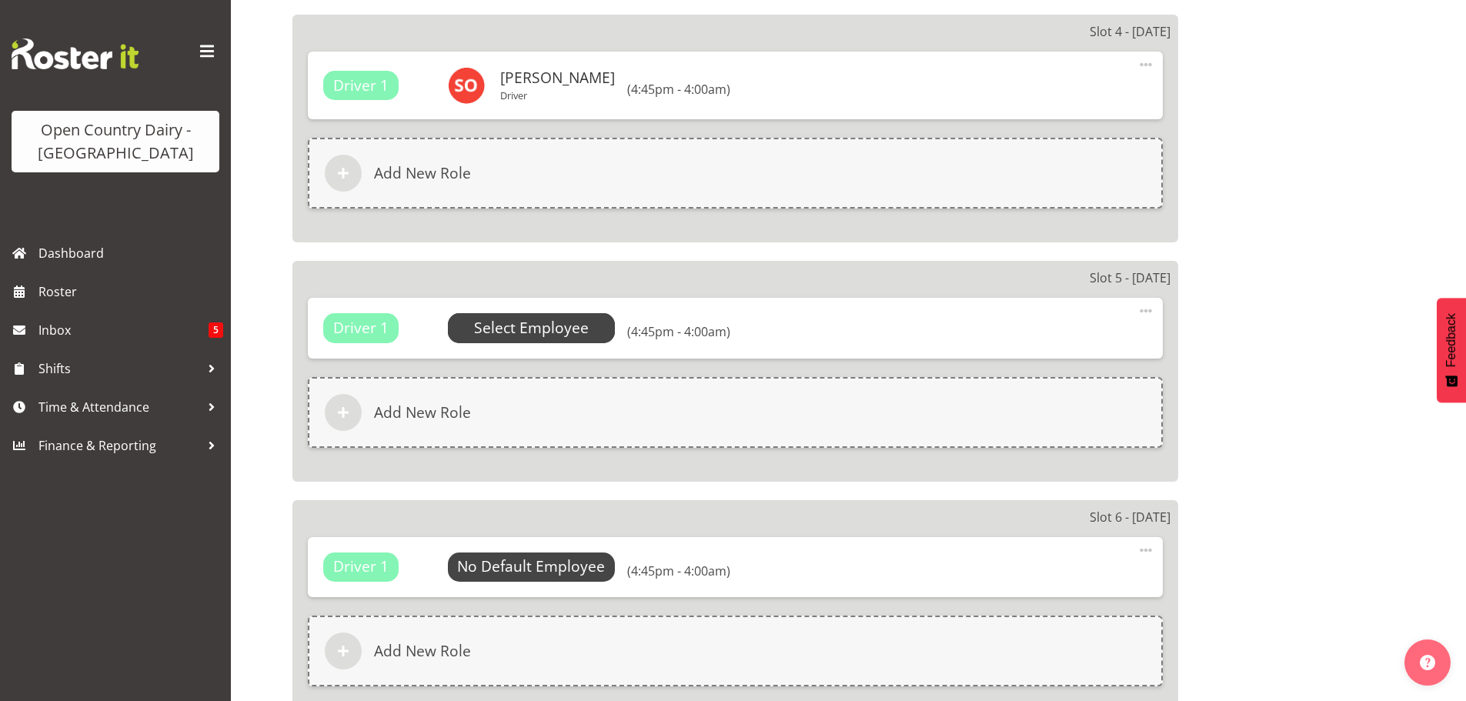
click at [547, 325] on span "Select Employee" at bounding box center [531, 328] width 115 height 22
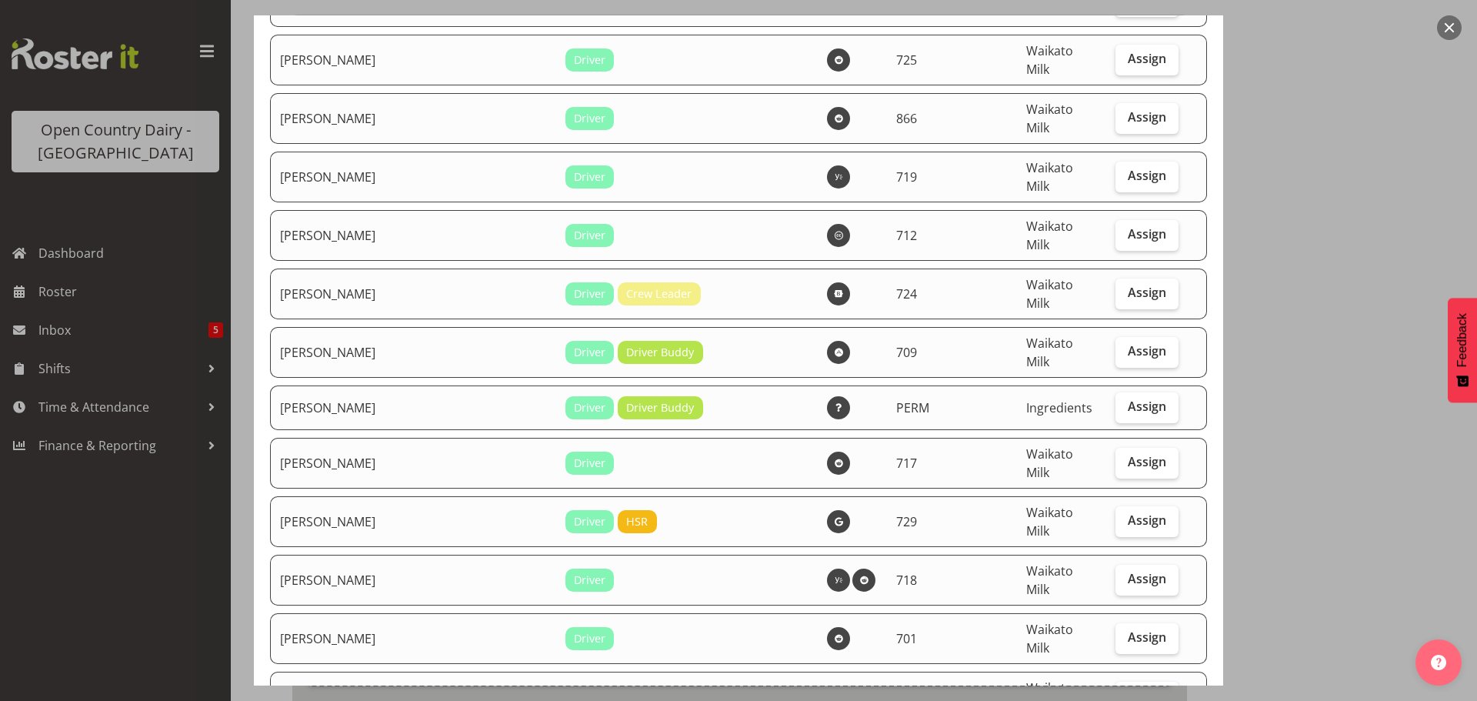
scroll to position [3540, 0]
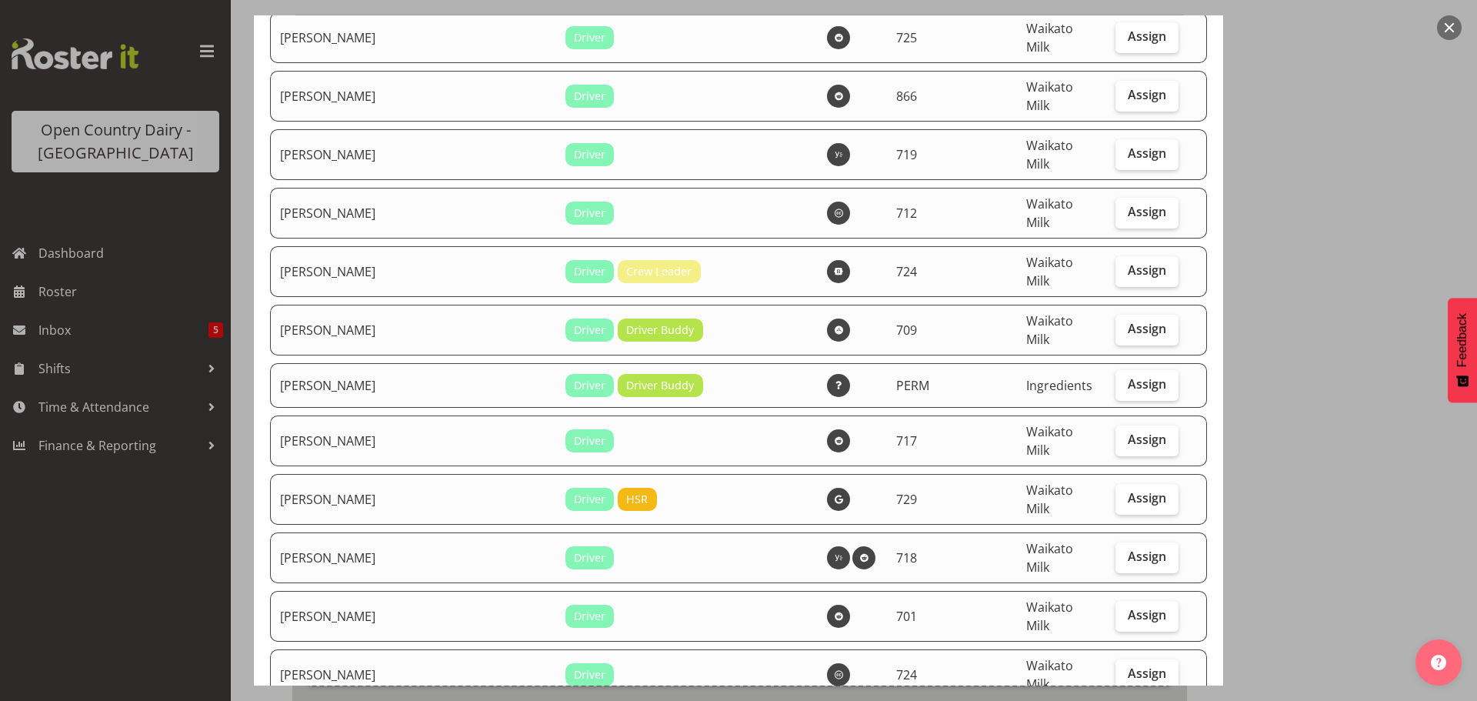
checkbox input "true"
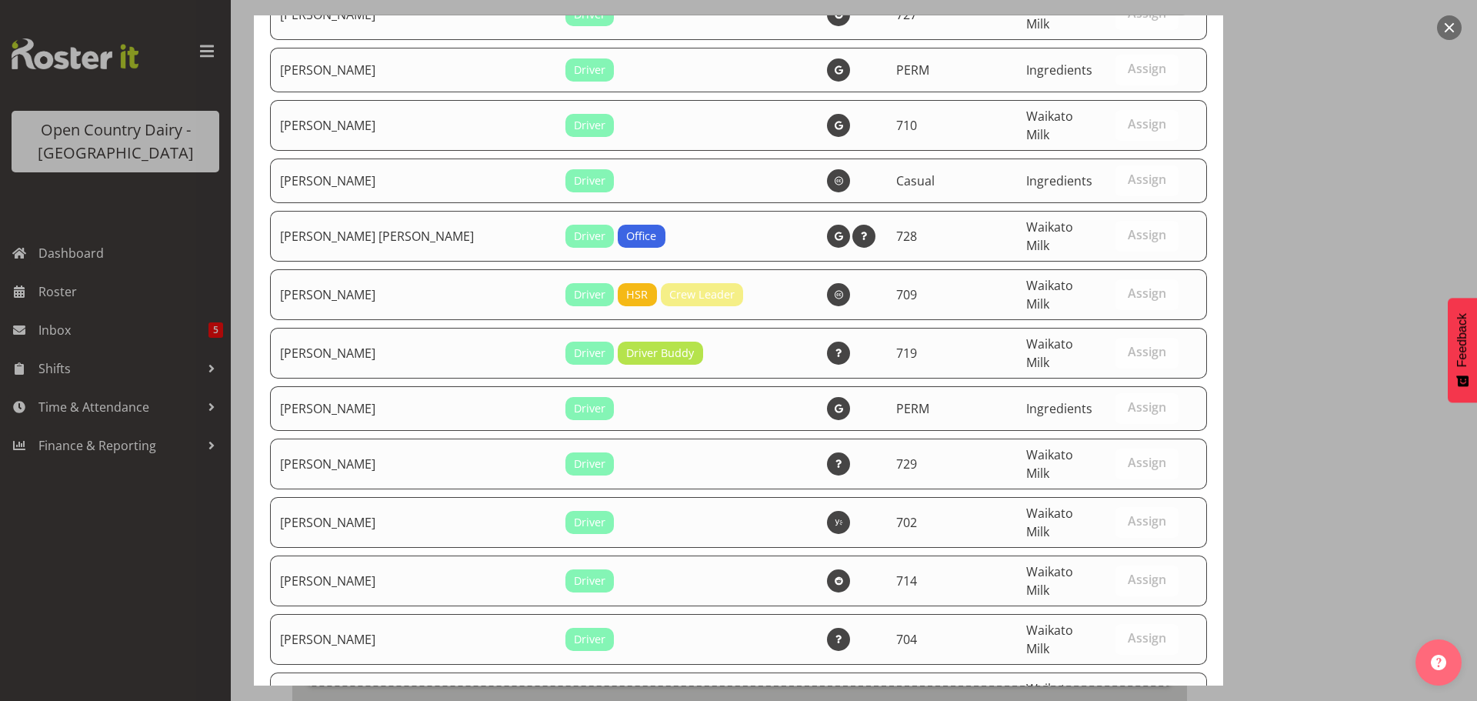
scroll to position [6448, 0]
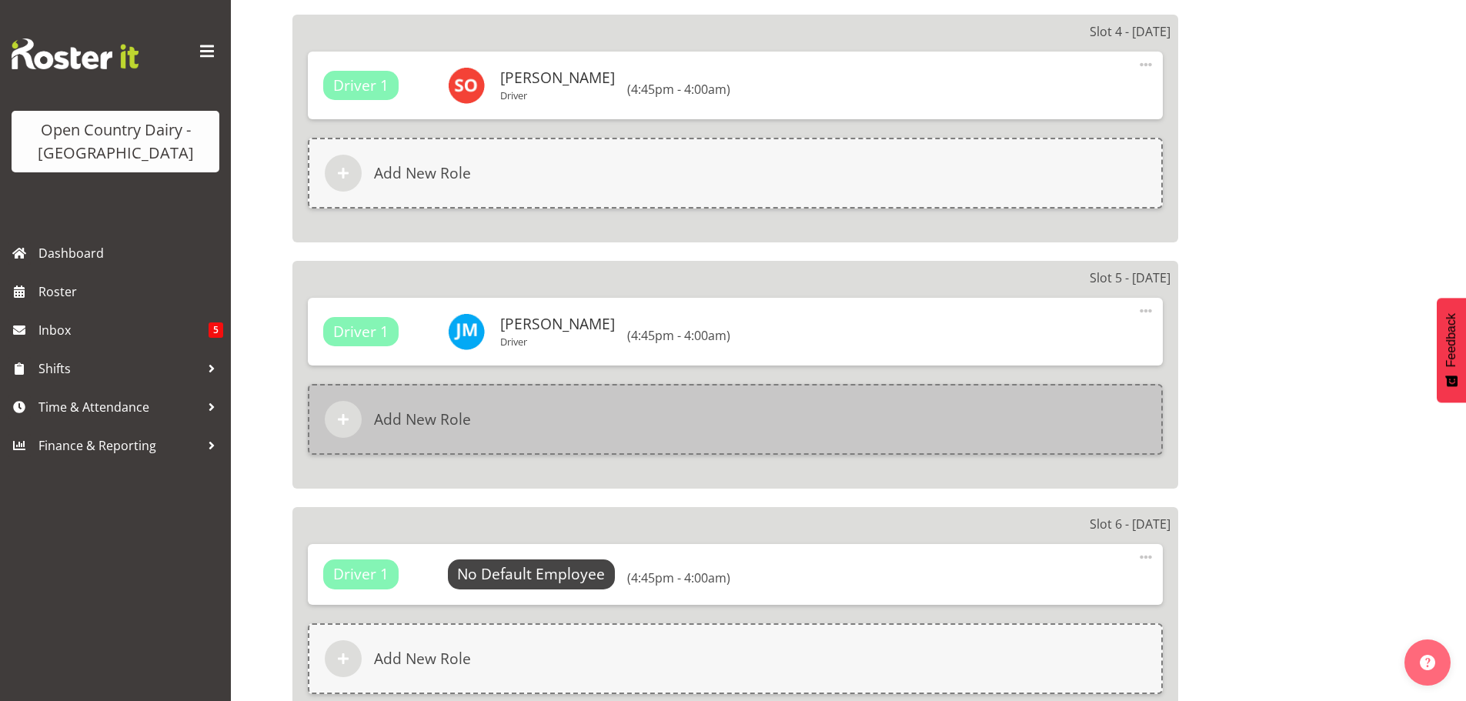
click at [460, 416] on h6 "Add New Role" at bounding box center [422, 419] width 97 height 18
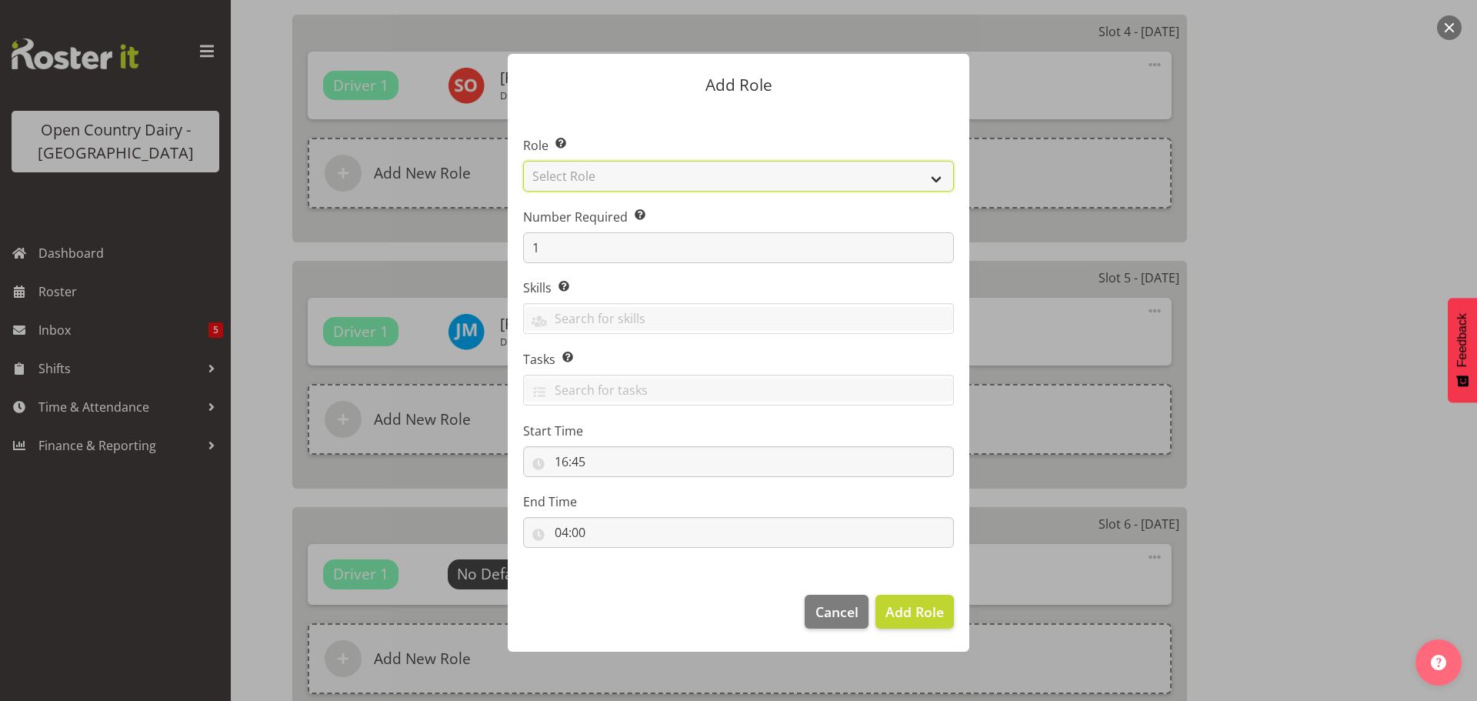
click at [914, 173] on select "Select Role Cadet Driver Crew Leader Driver Driver Buddy Driver Assessor Dayshi…" at bounding box center [738, 176] width 431 height 31
select select "1436"
click at [523, 161] on select "Select Role Cadet Driver Crew Leader Driver Driver Buddy Driver Assessor Dayshi…" at bounding box center [738, 176] width 431 height 31
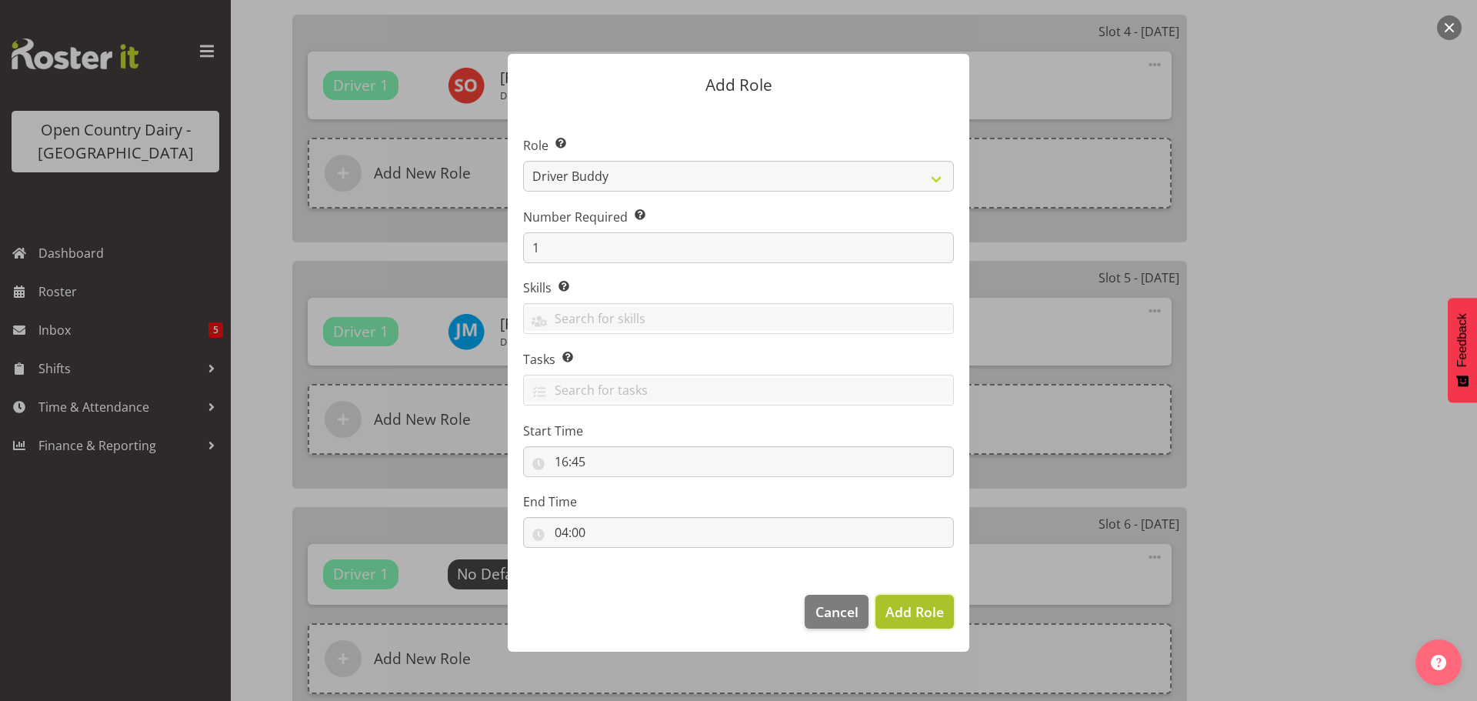
click at [911, 610] on span "Add Role" at bounding box center [915, 611] width 58 height 18
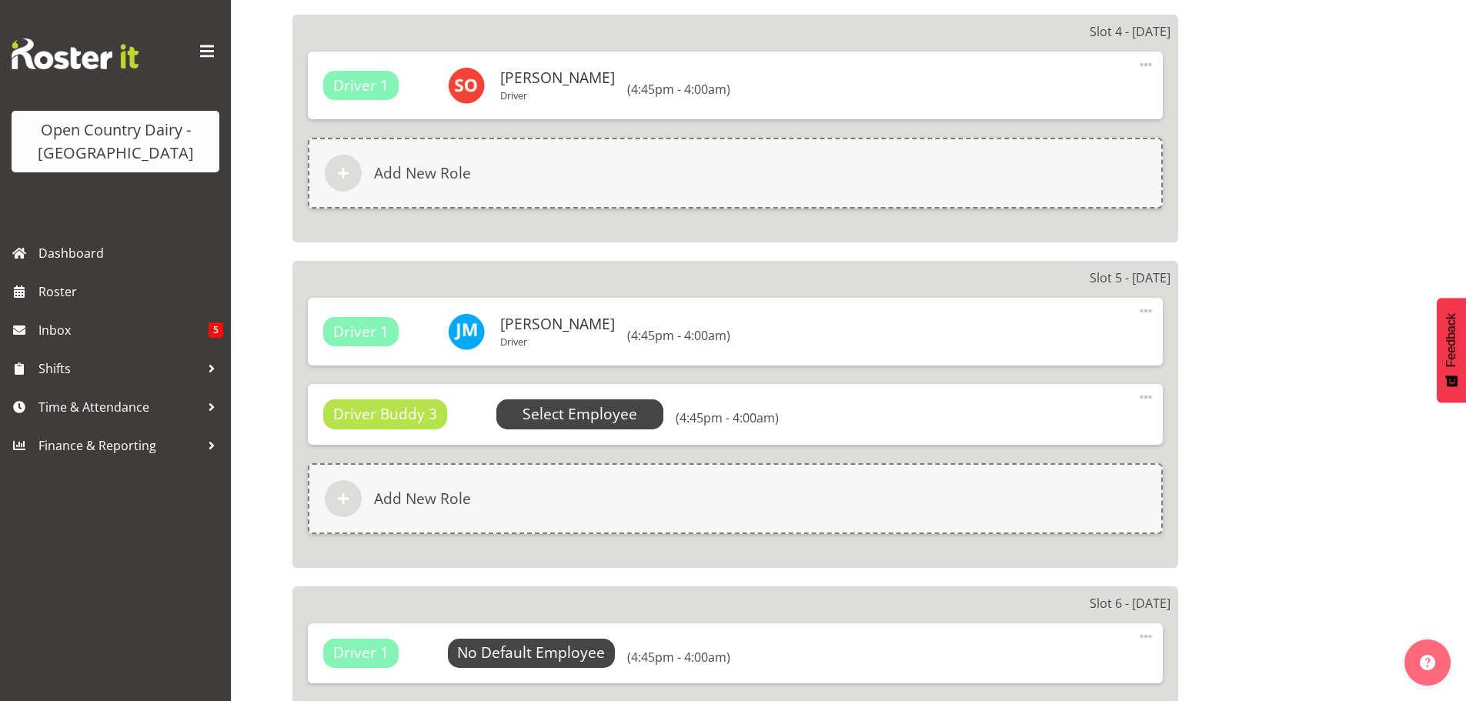
click at [586, 417] on span "Select Employee" at bounding box center [579, 414] width 115 height 22
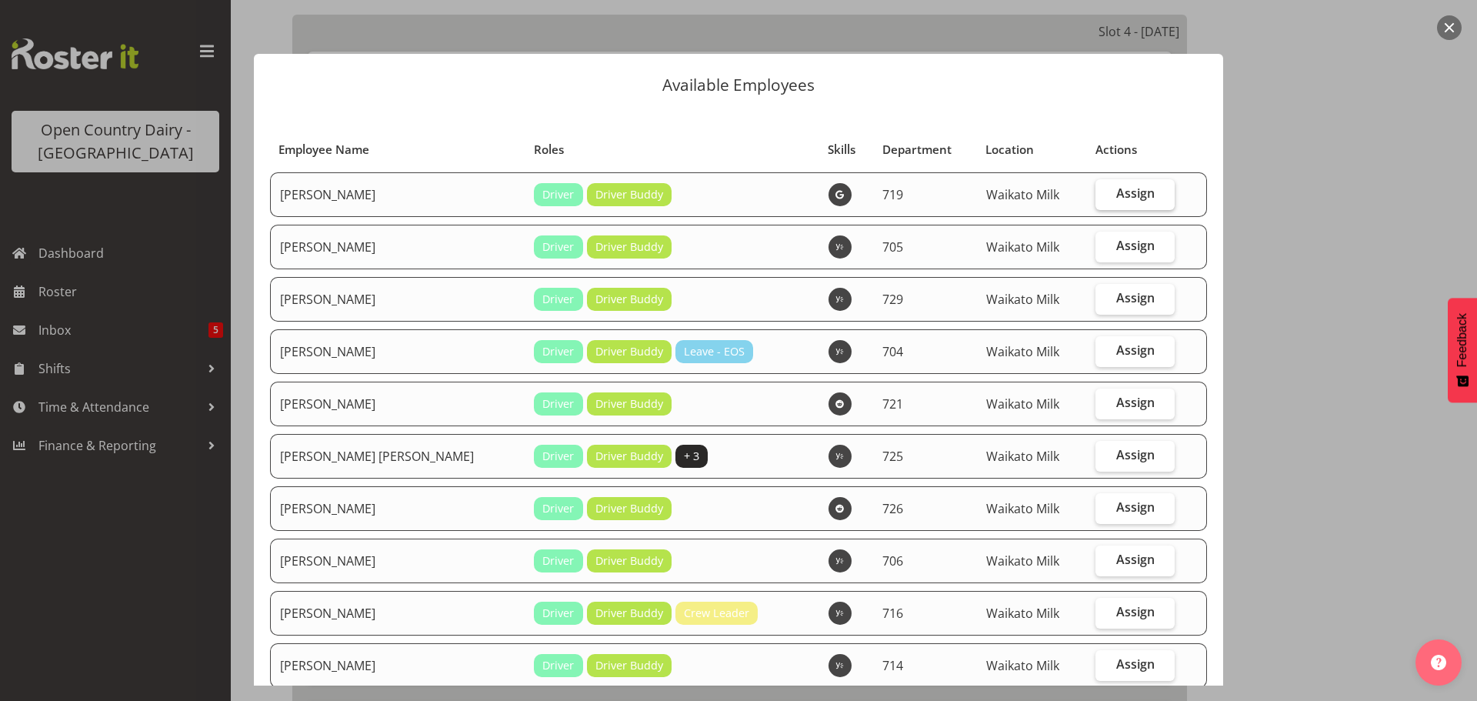
click at [1117, 193] on span "Assign" at bounding box center [1136, 192] width 38 height 15
click at [1106, 193] on input "Assign" at bounding box center [1101, 194] width 10 height 10
checkbox input "true"
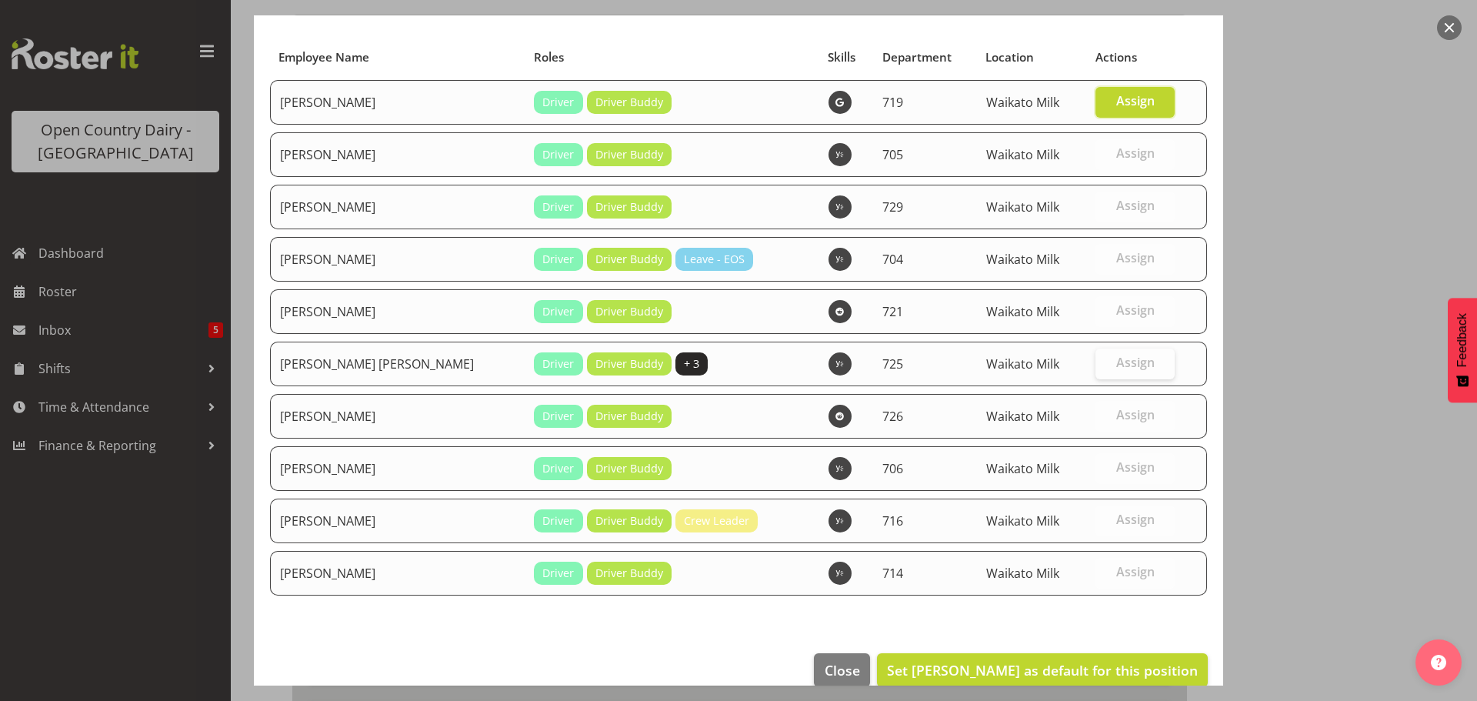
scroll to position [117, 0]
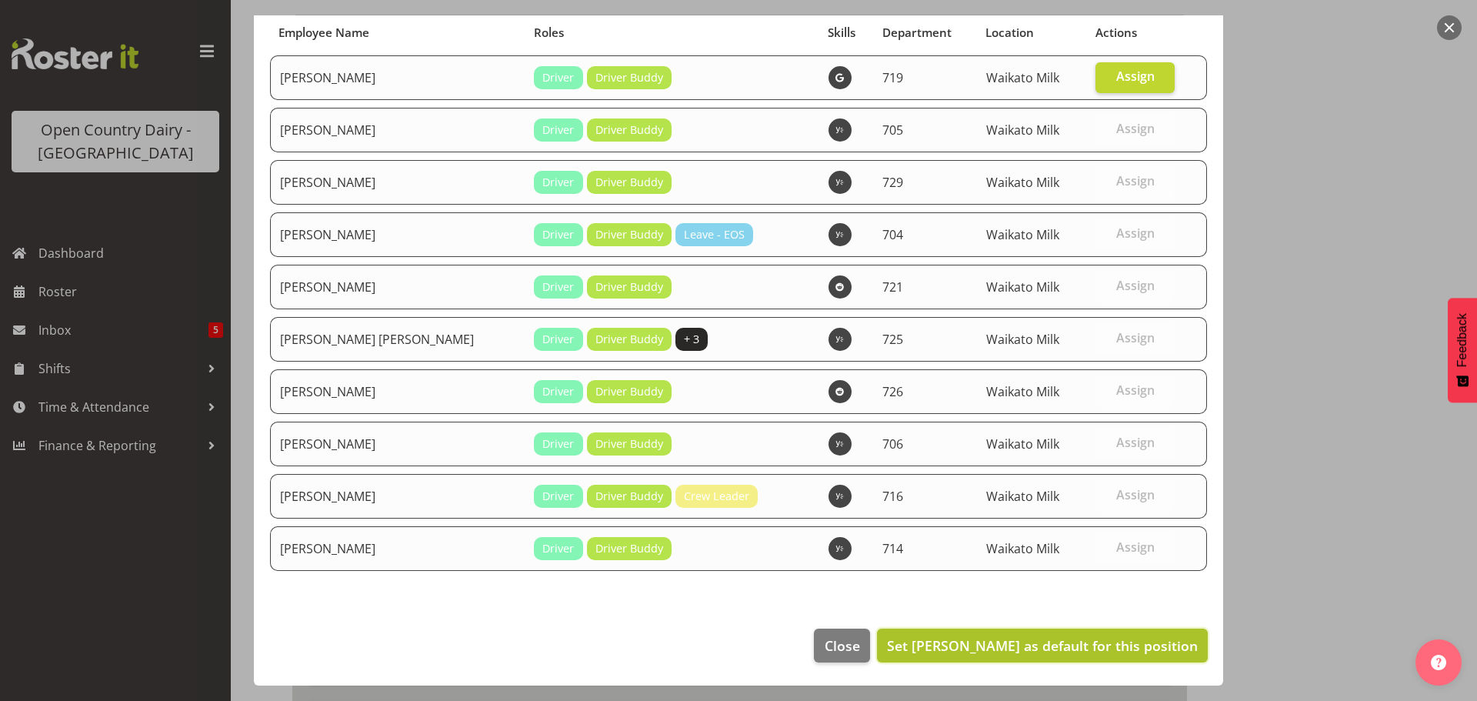
click at [1092, 646] on span "Set Andrew de Lautour as default for this position" at bounding box center [1042, 645] width 311 height 18
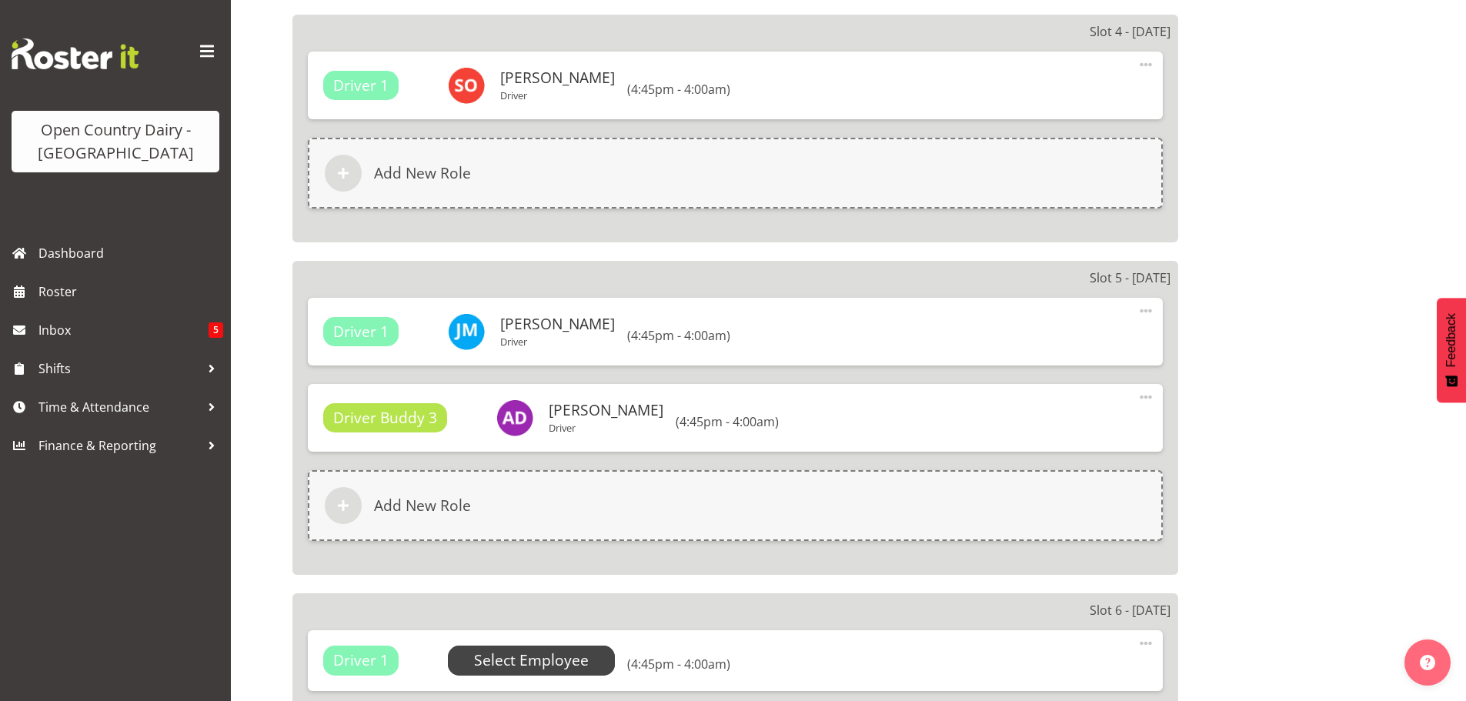
click at [538, 654] on span "Select Employee" at bounding box center [531, 660] width 115 height 22
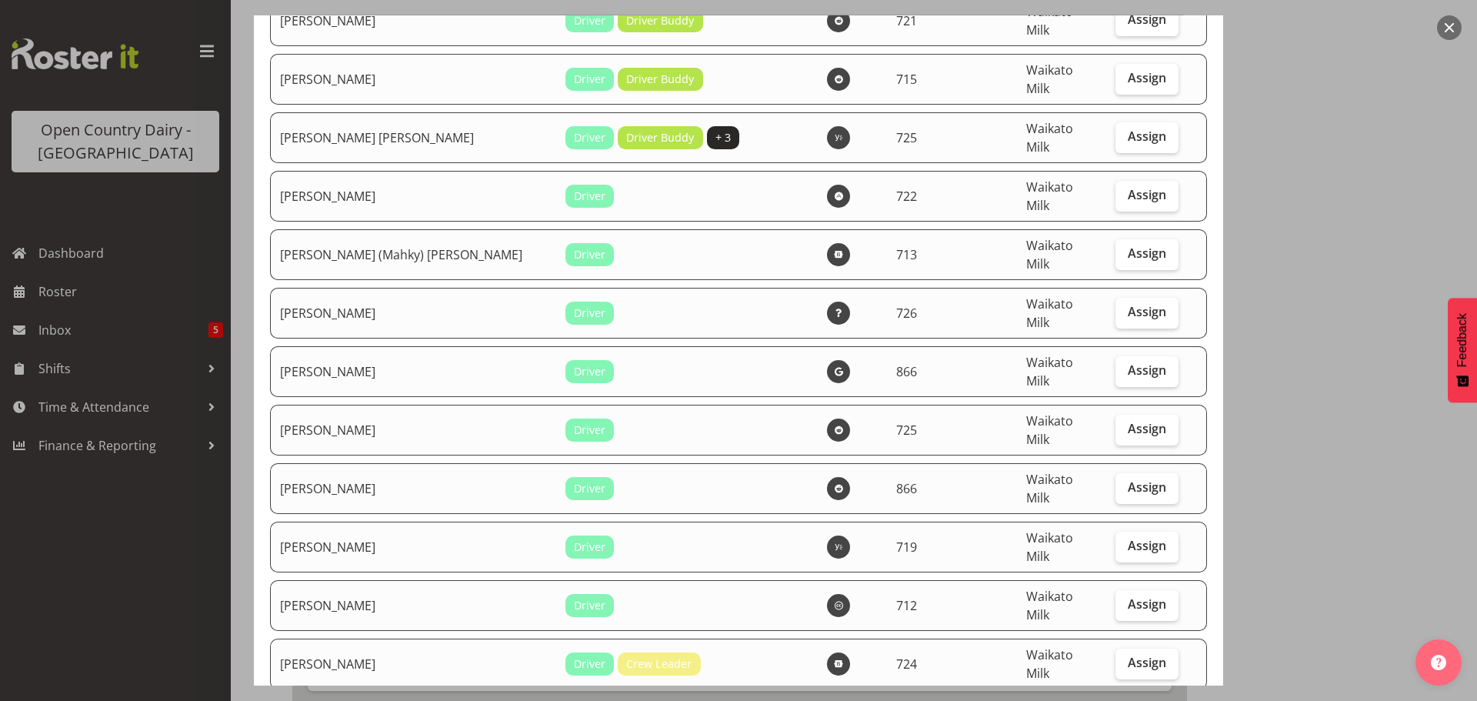
scroll to position [3309, 0]
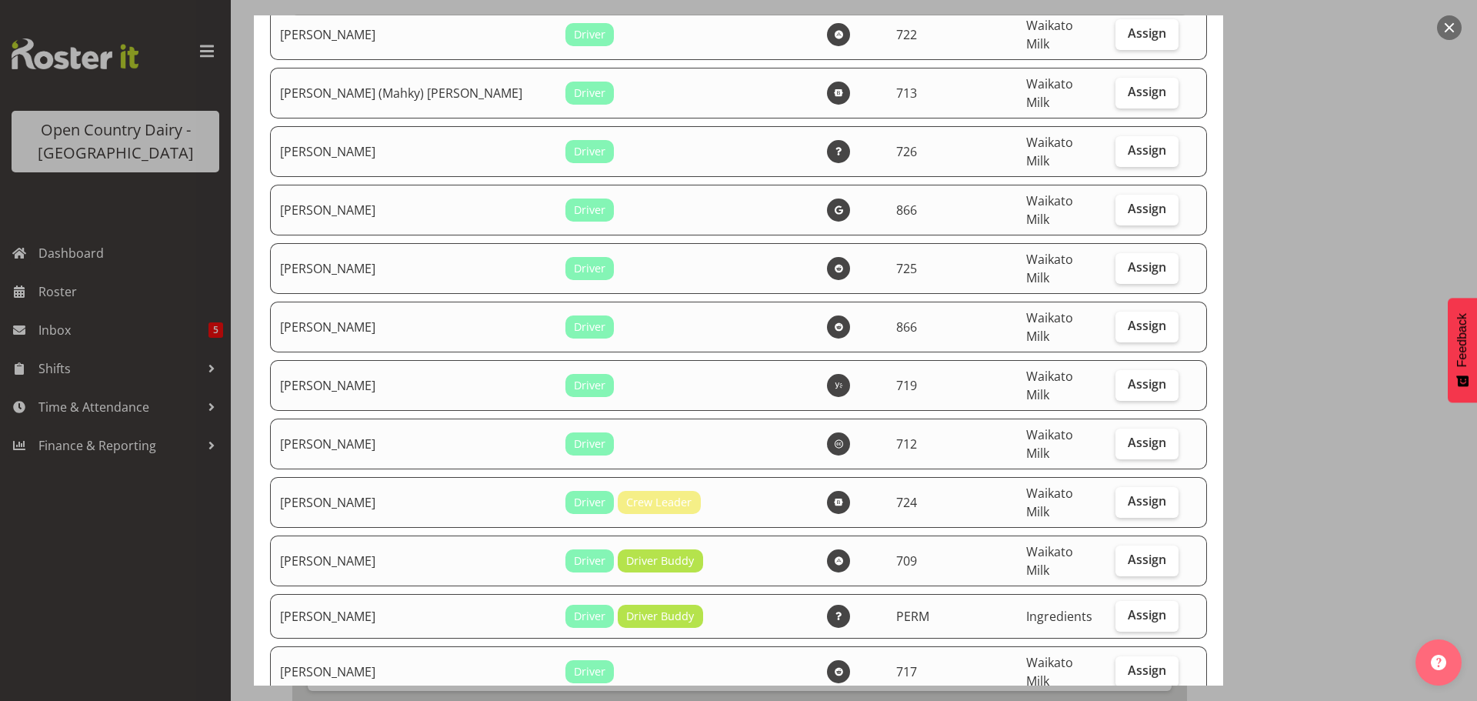
checkbox input "true"
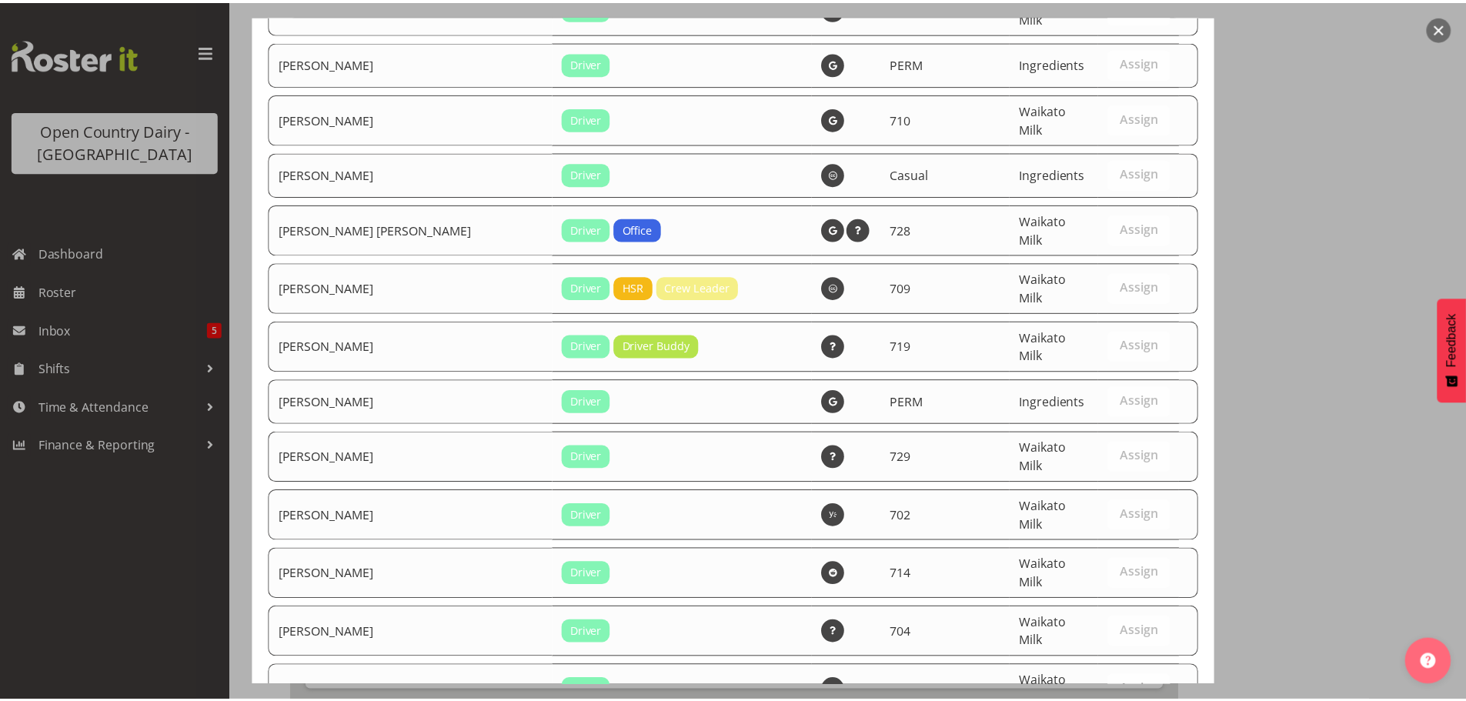
scroll to position [6448, 0]
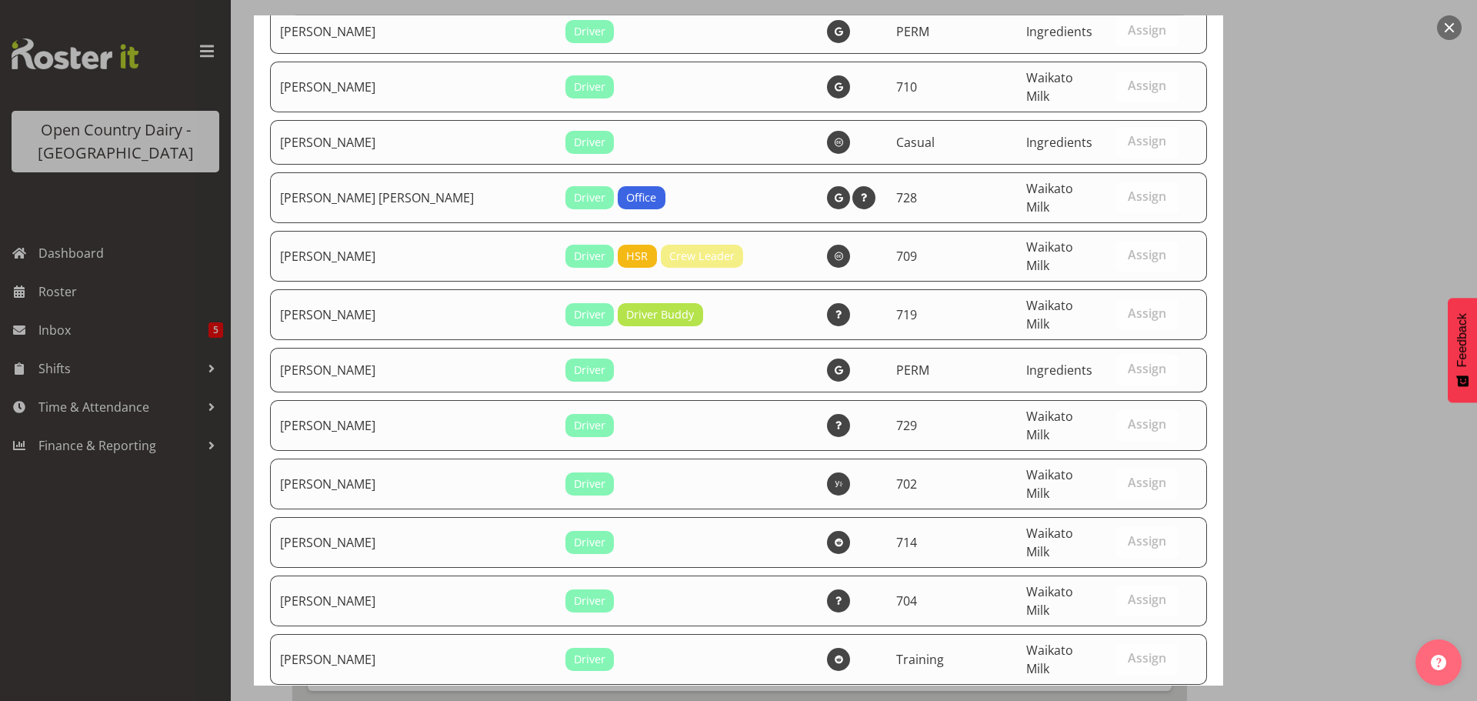
drag, startPoint x: 1106, startPoint y: 647, endPoint x: 1105, endPoint y: 639, distance: 8.5
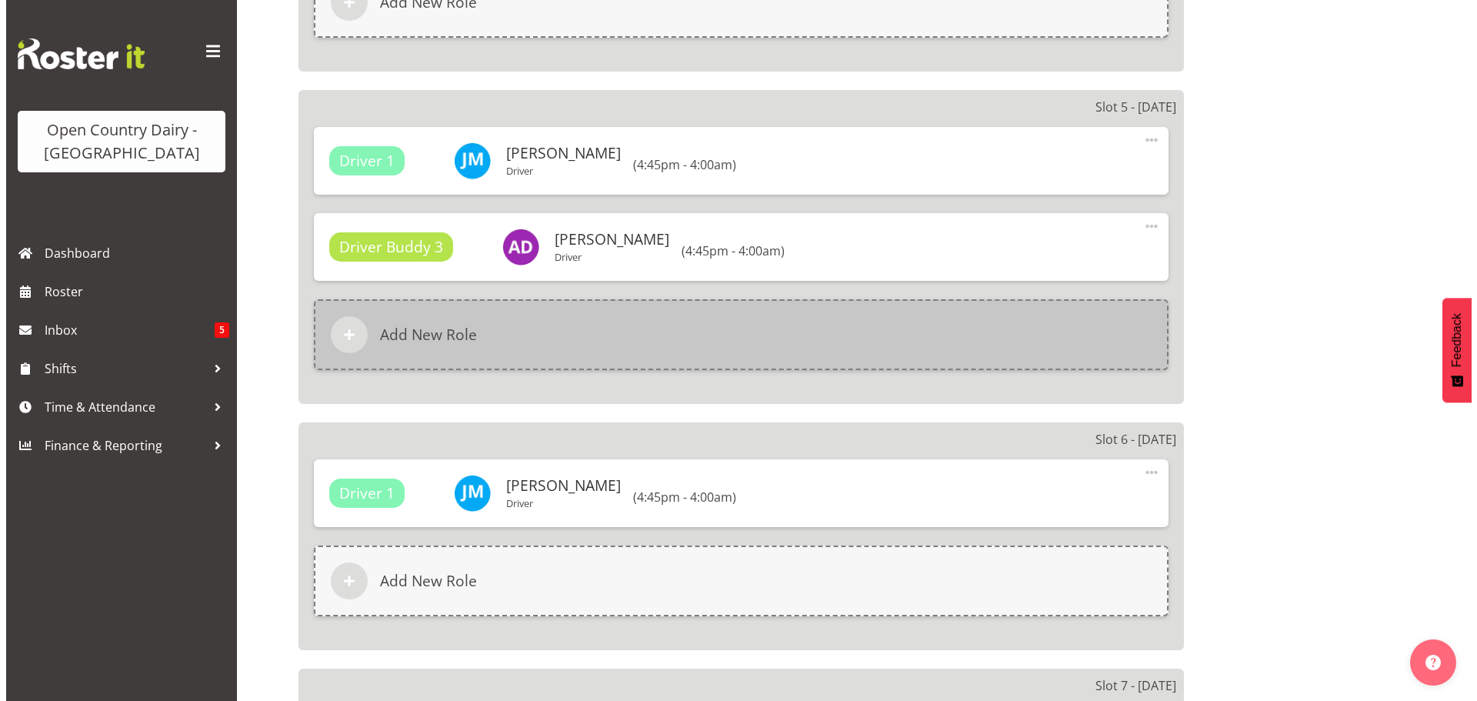
scroll to position [1462, 0]
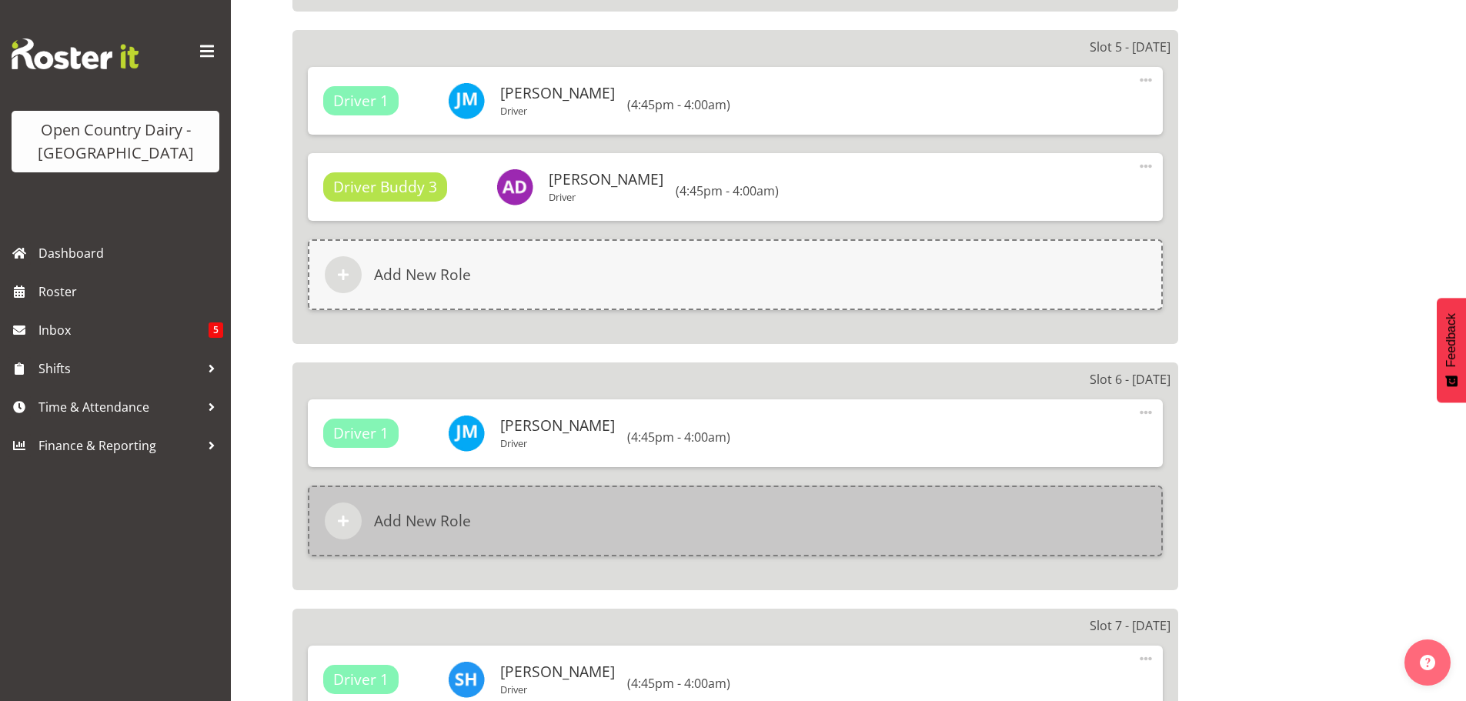
click at [410, 516] on h6 "Add New Role" at bounding box center [422, 521] width 97 height 18
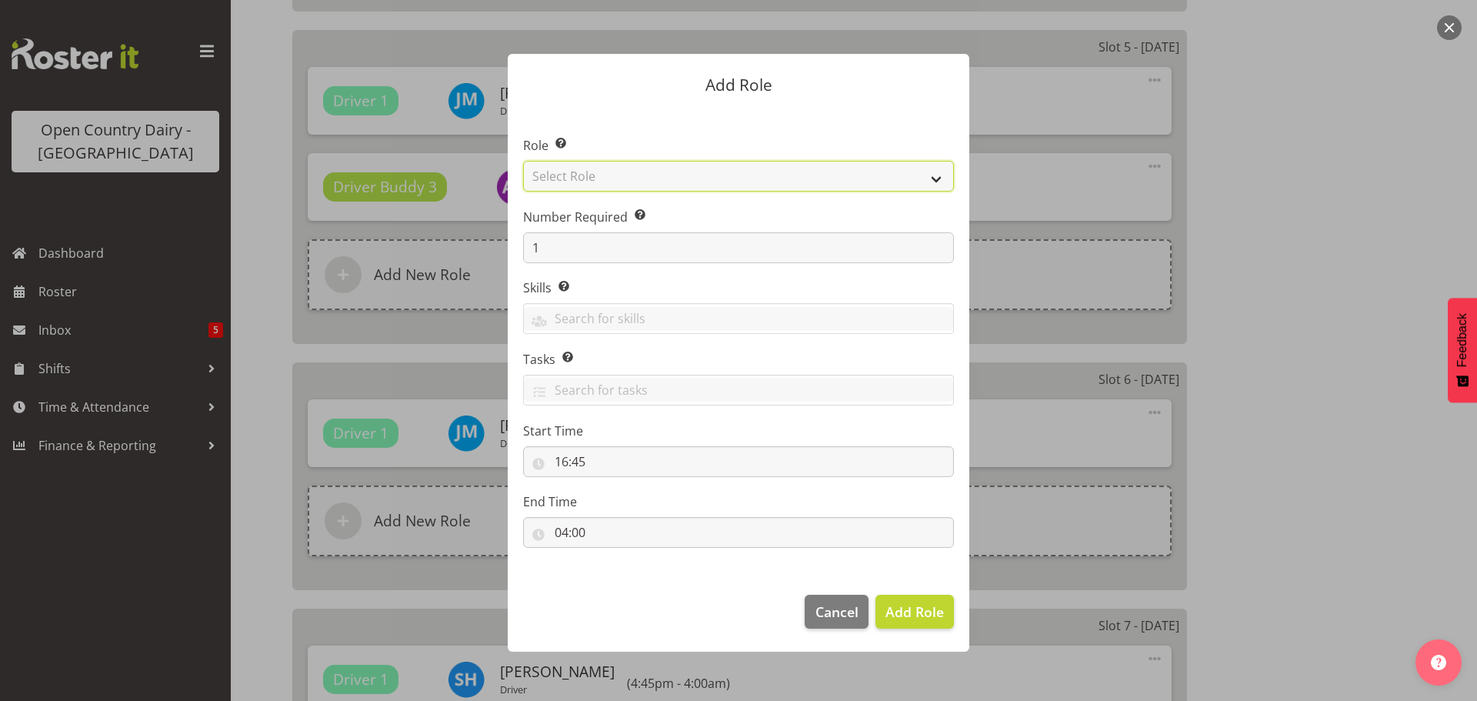
click at [806, 180] on select "Select Role Cadet Driver Crew Leader Driver Driver Buddy Driver Assessor Dayshi…" at bounding box center [738, 176] width 431 height 31
select select "1436"
click at [523, 161] on select "Select Role Cadet Driver Crew Leader Driver Driver Buddy Driver Assessor Dayshi…" at bounding box center [738, 176] width 431 height 31
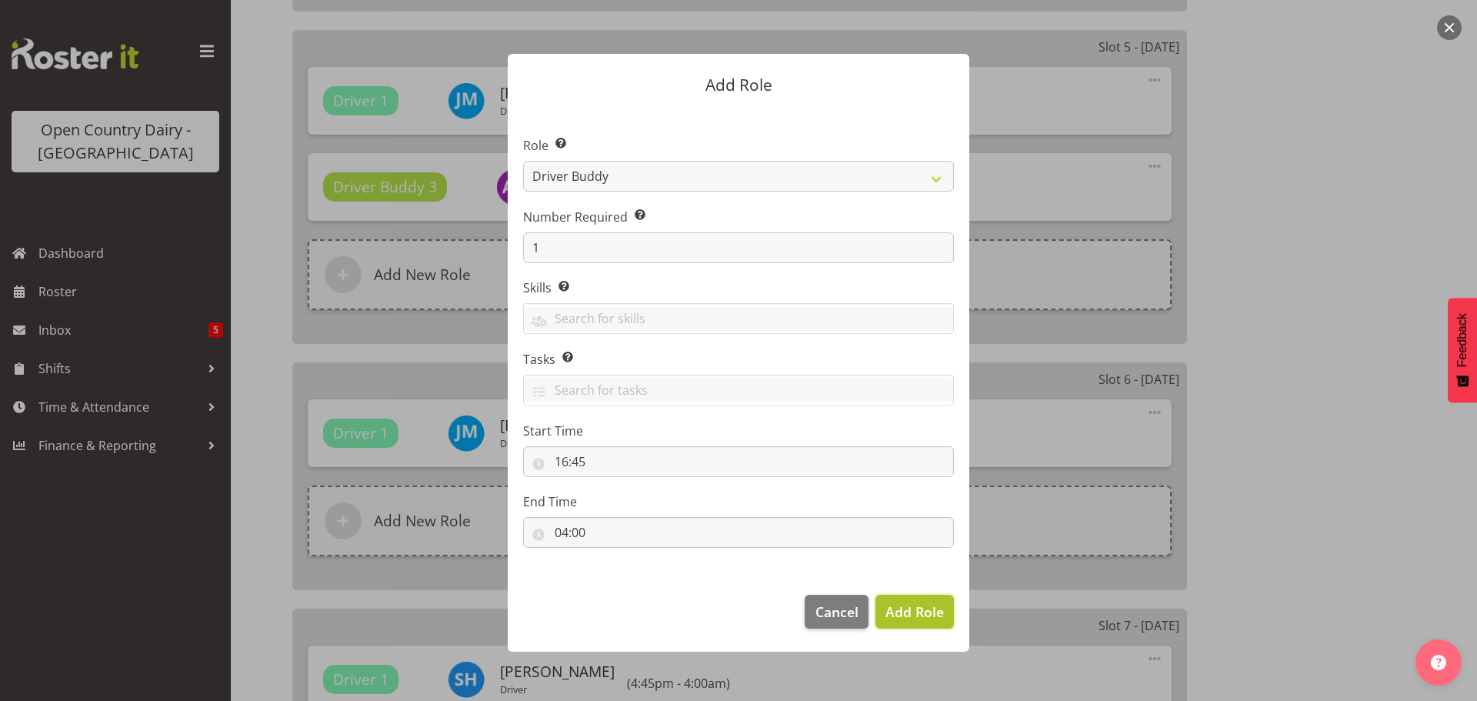
click at [914, 611] on span "Add Role" at bounding box center [915, 611] width 58 height 18
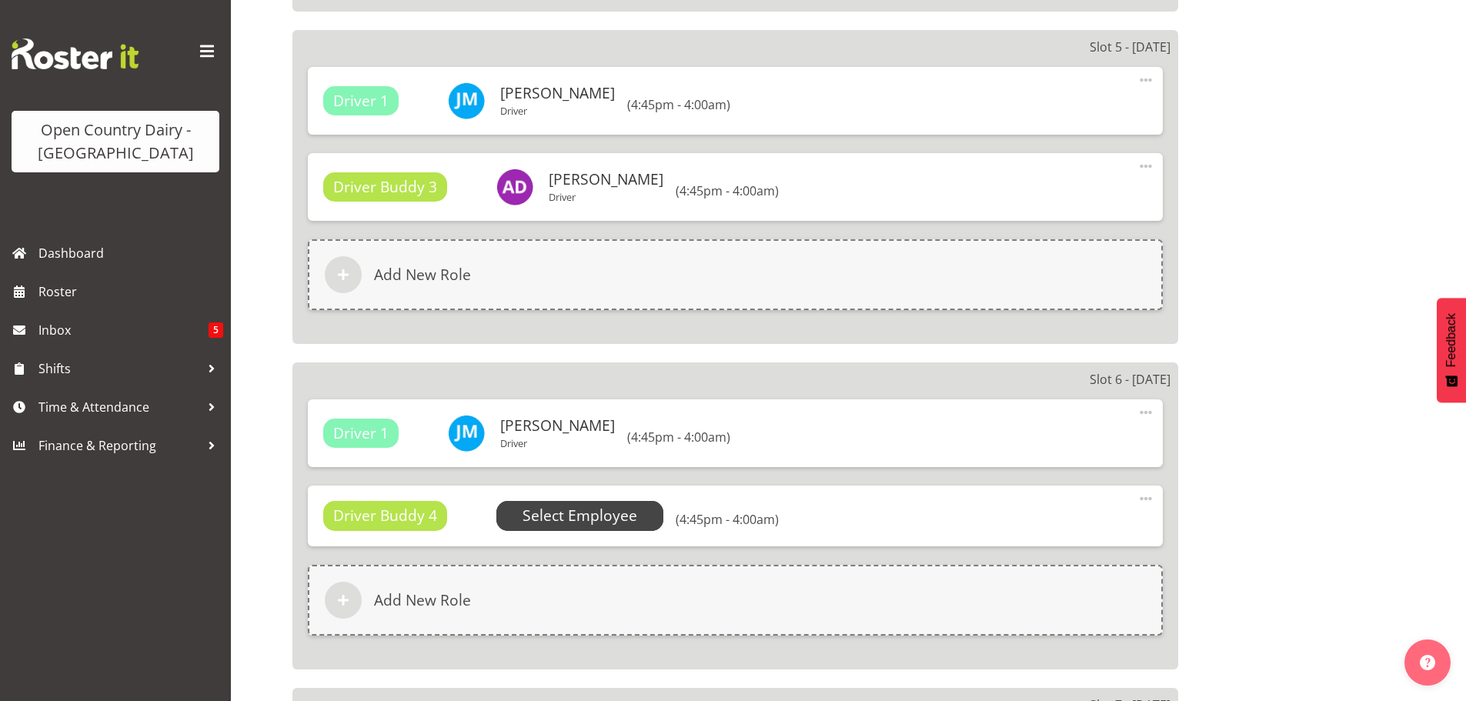
click at [579, 515] on span "Select Employee" at bounding box center [579, 516] width 115 height 22
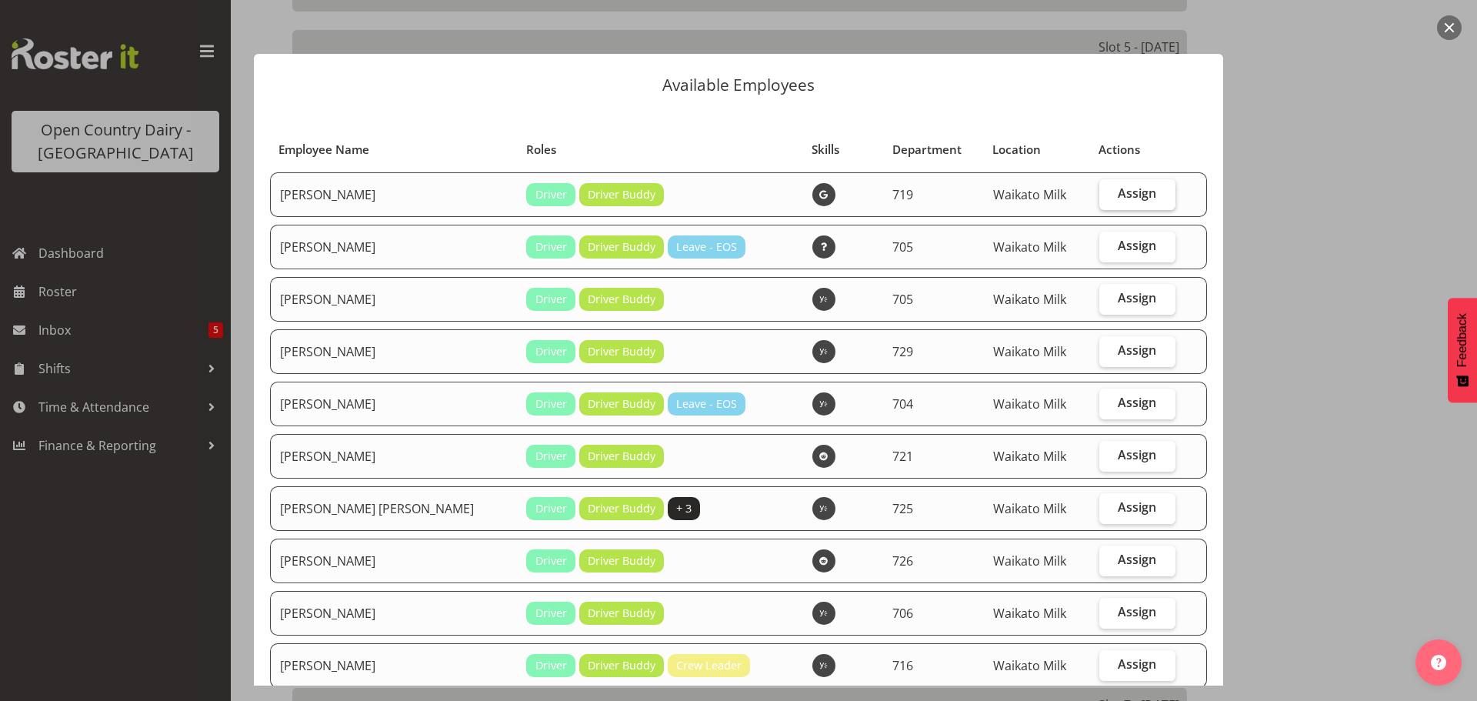
click at [1118, 192] on span "Assign" at bounding box center [1137, 192] width 38 height 15
click at [1103, 192] on input "Assign" at bounding box center [1105, 194] width 10 height 10
checkbox input "true"
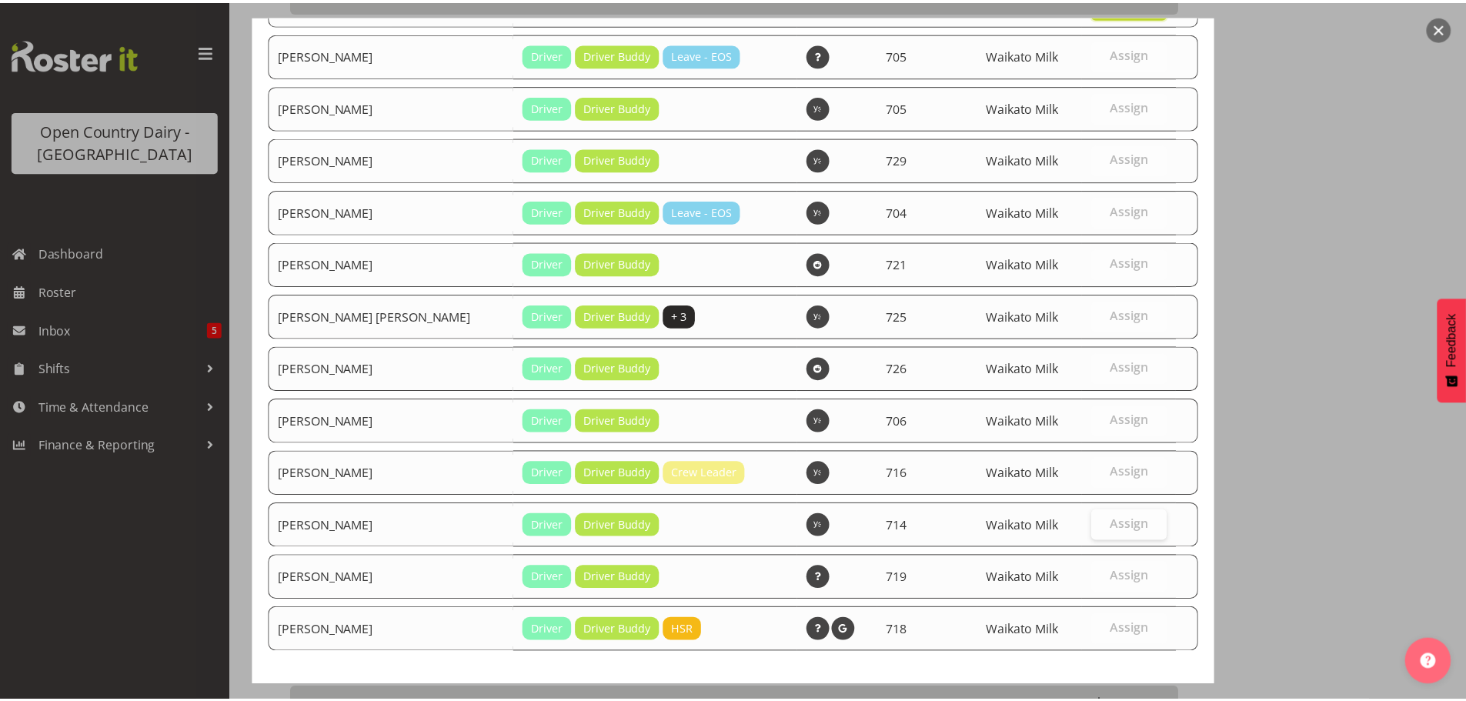
scroll to position [274, 0]
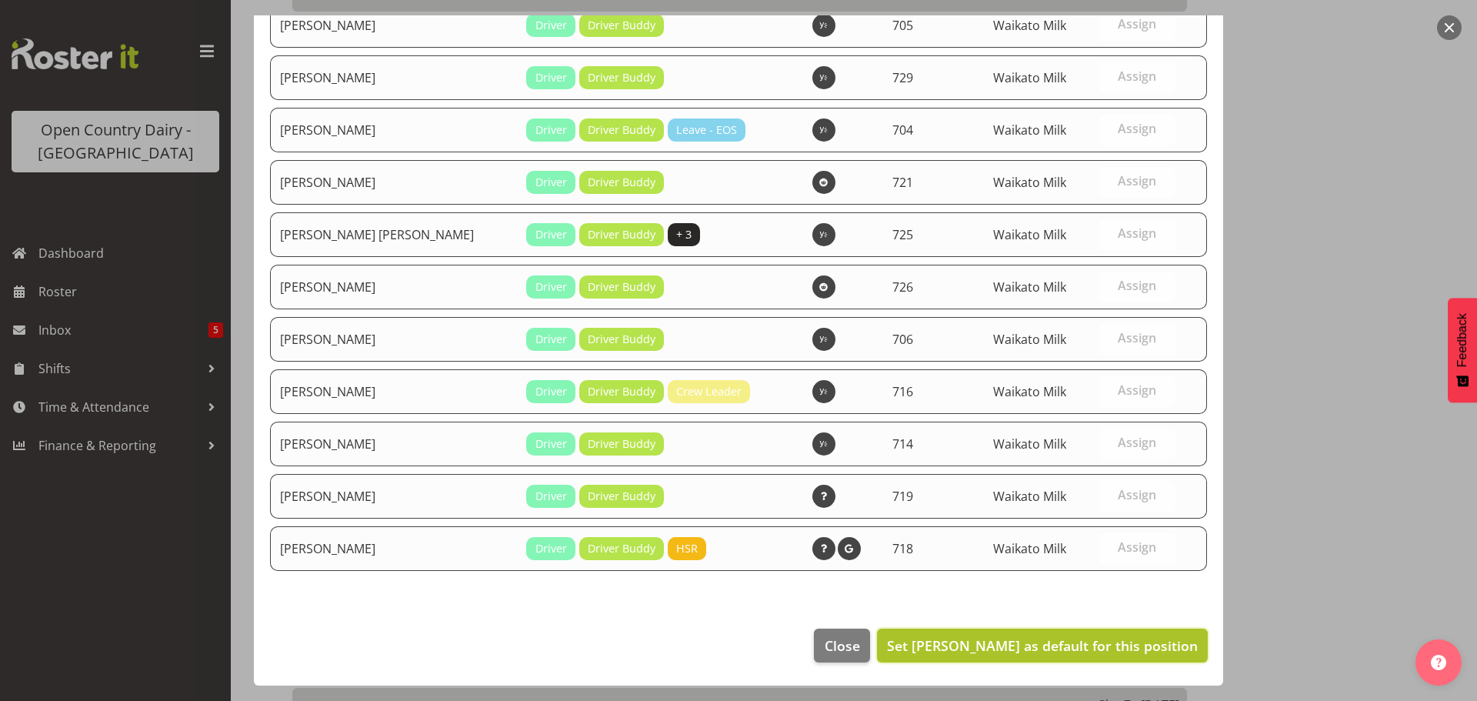
click at [1107, 647] on span "Set Andrew de Lautour as default for this position" at bounding box center [1042, 645] width 311 height 18
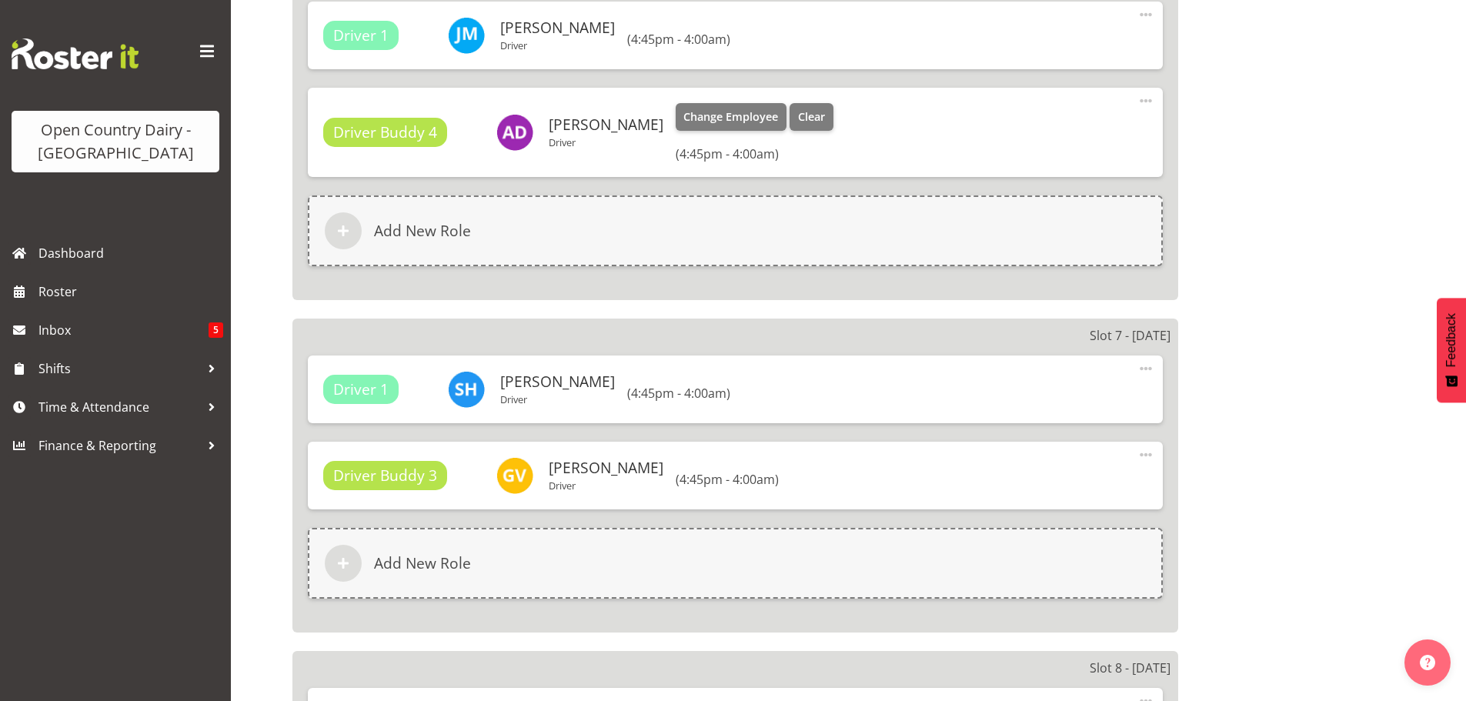
scroll to position [1924, 0]
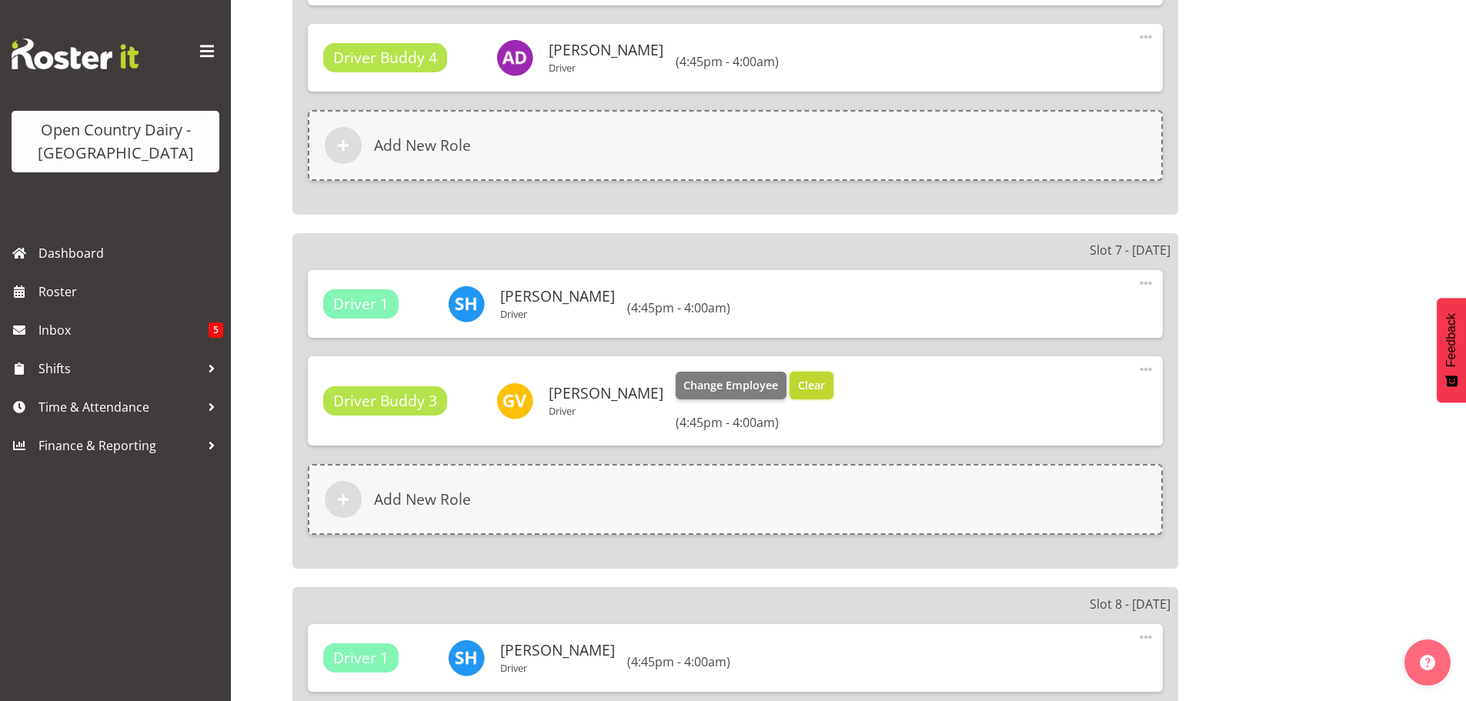
click at [798, 386] on span "Clear" at bounding box center [811, 385] width 27 height 17
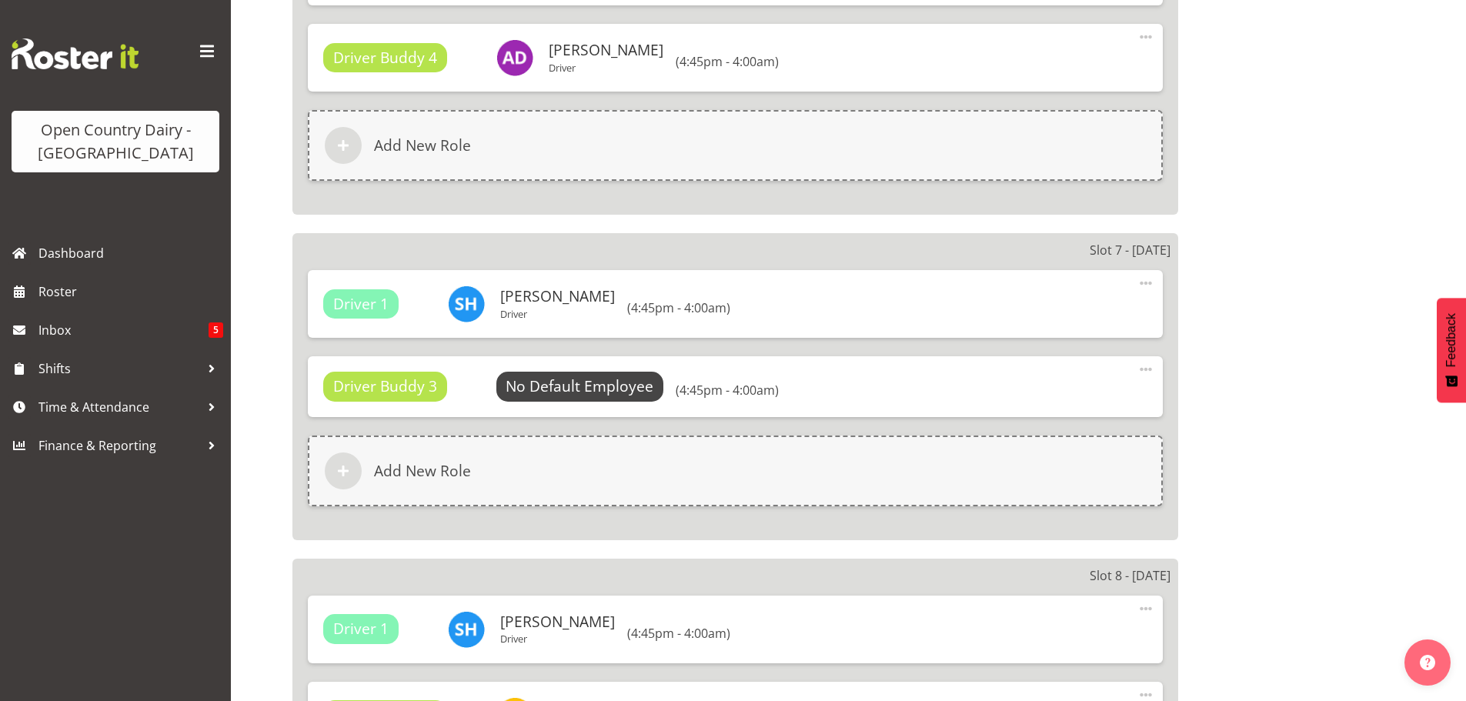
click at [1142, 368] on span at bounding box center [1146, 369] width 18 height 18
click at [1049, 432] on link "Delete" at bounding box center [1081, 434] width 148 height 28
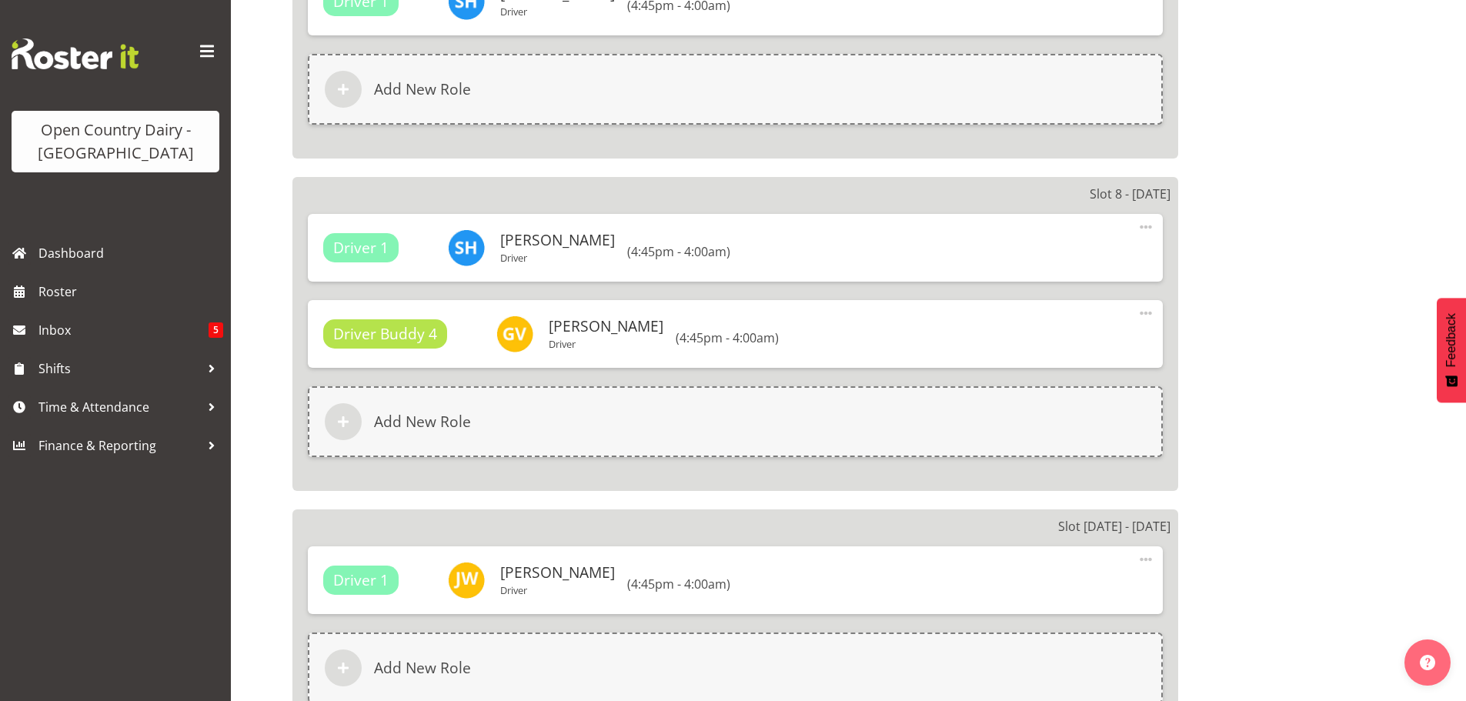
scroll to position [2231, 0]
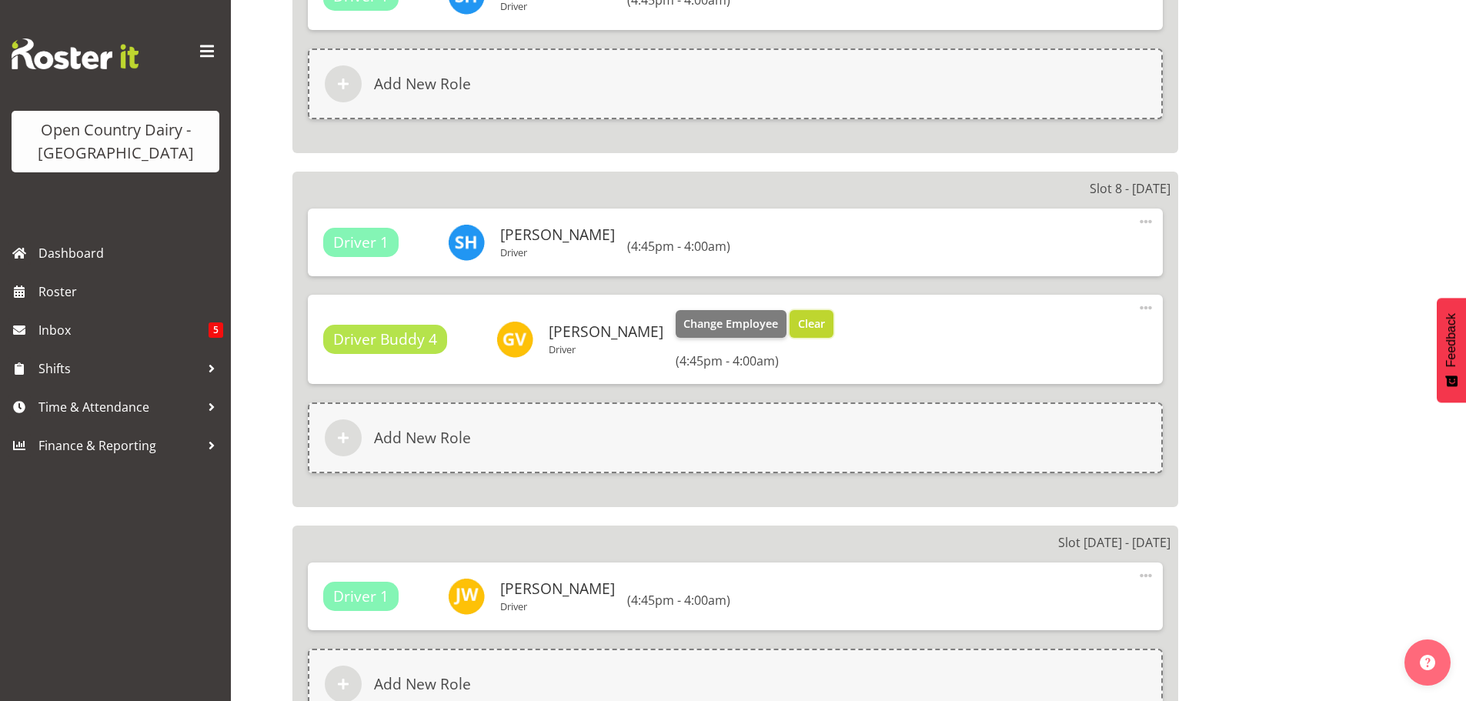
click at [798, 321] on span "Clear" at bounding box center [811, 323] width 27 height 17
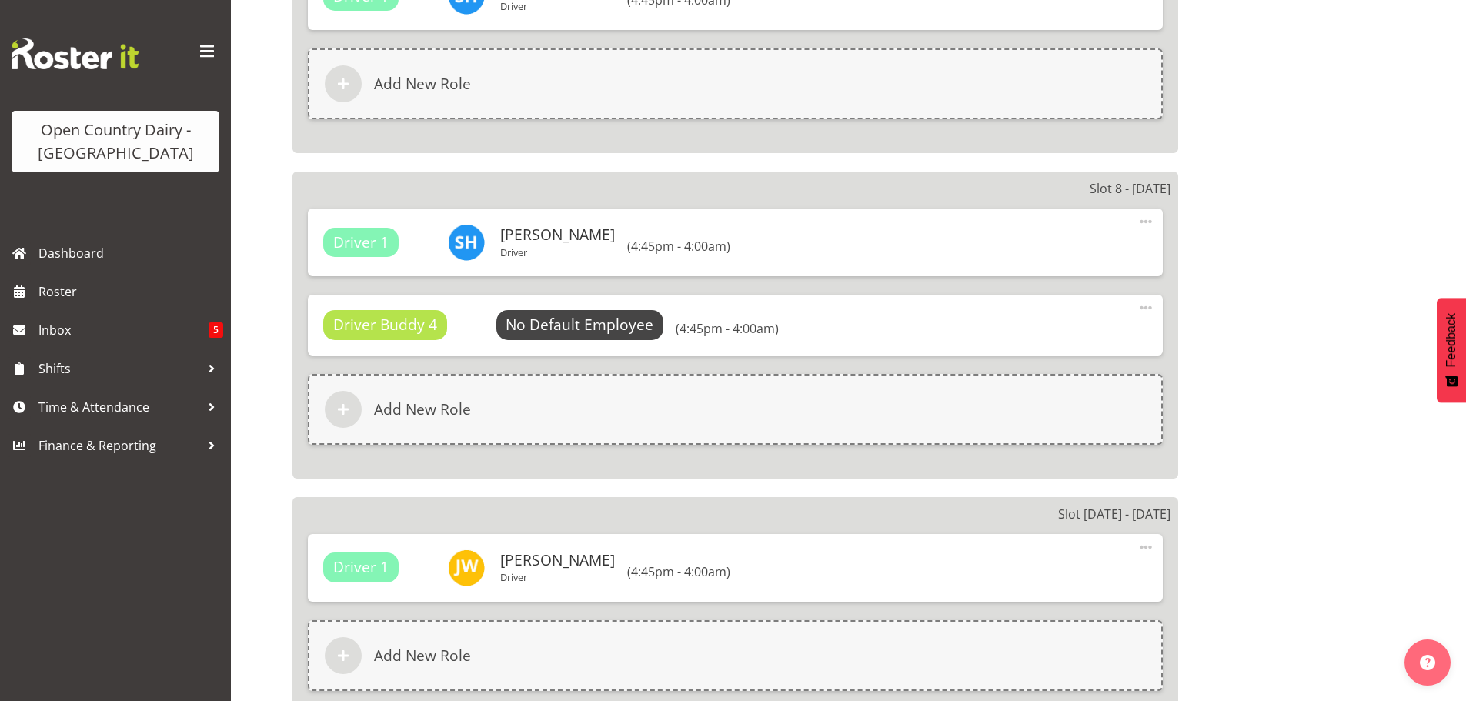
click at [1144, 305] on span at bounding box center [1146, 308] width 18 height 18
click at [1050, 369] on link "Delete" at bounding box center [1081, 373] width 148 height 28
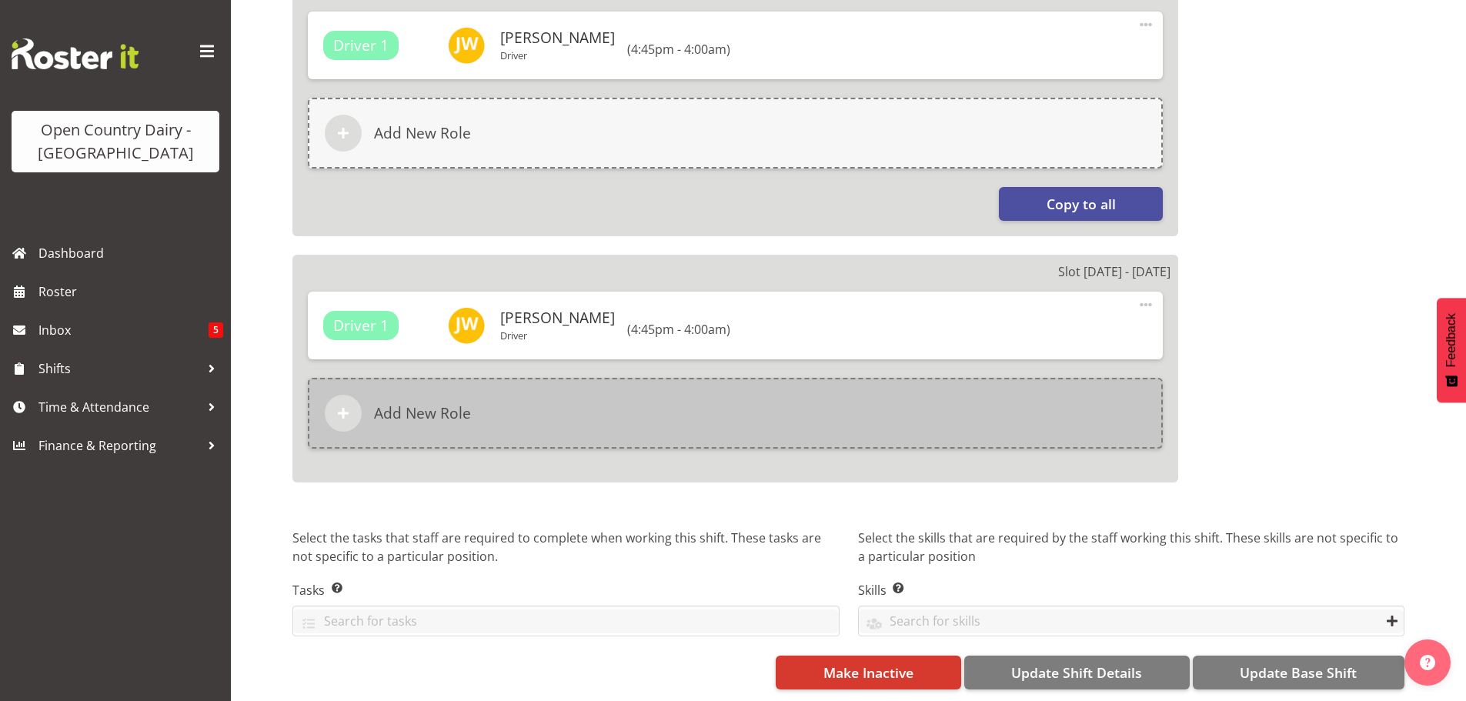
scroll to position [2686, 0]
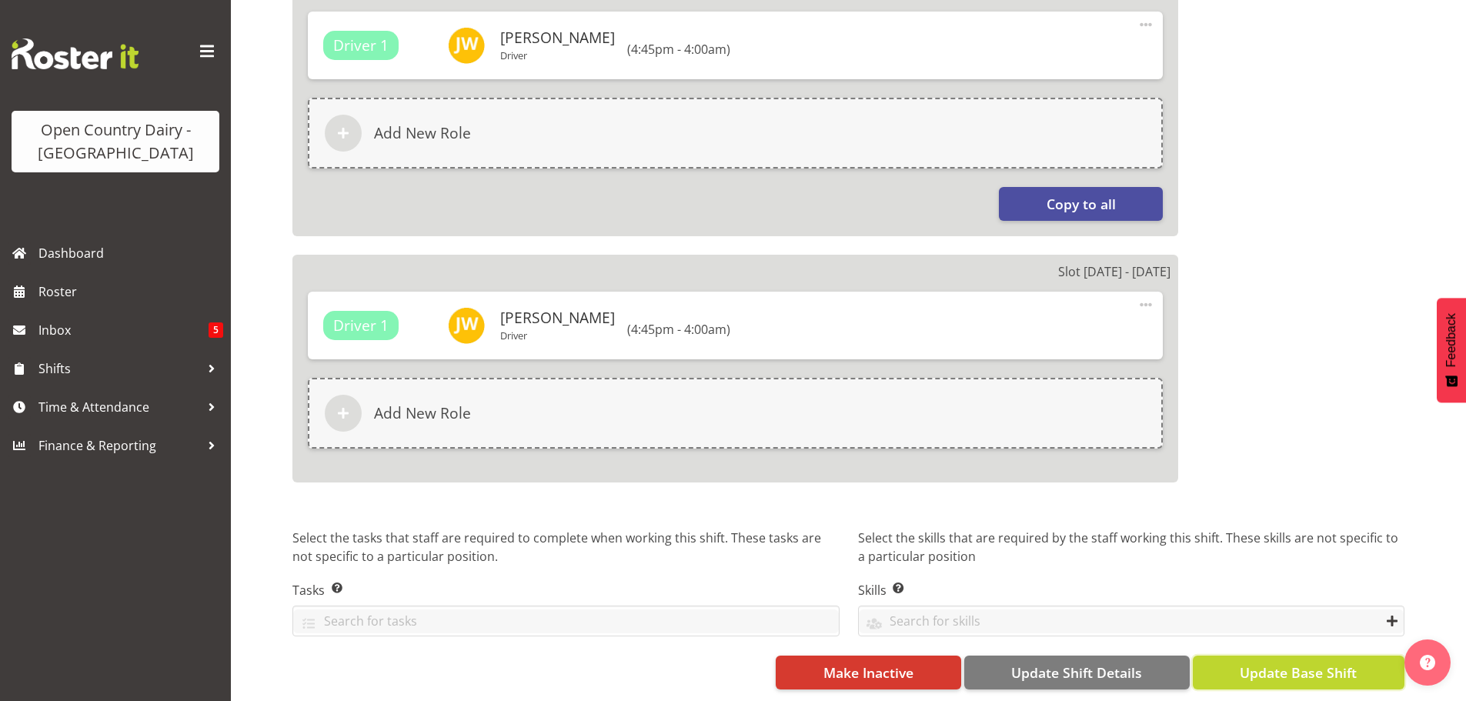
click at [1275, 663] on span "Update Base Shift" at bounding box center [1298, 673] width 117 height 20
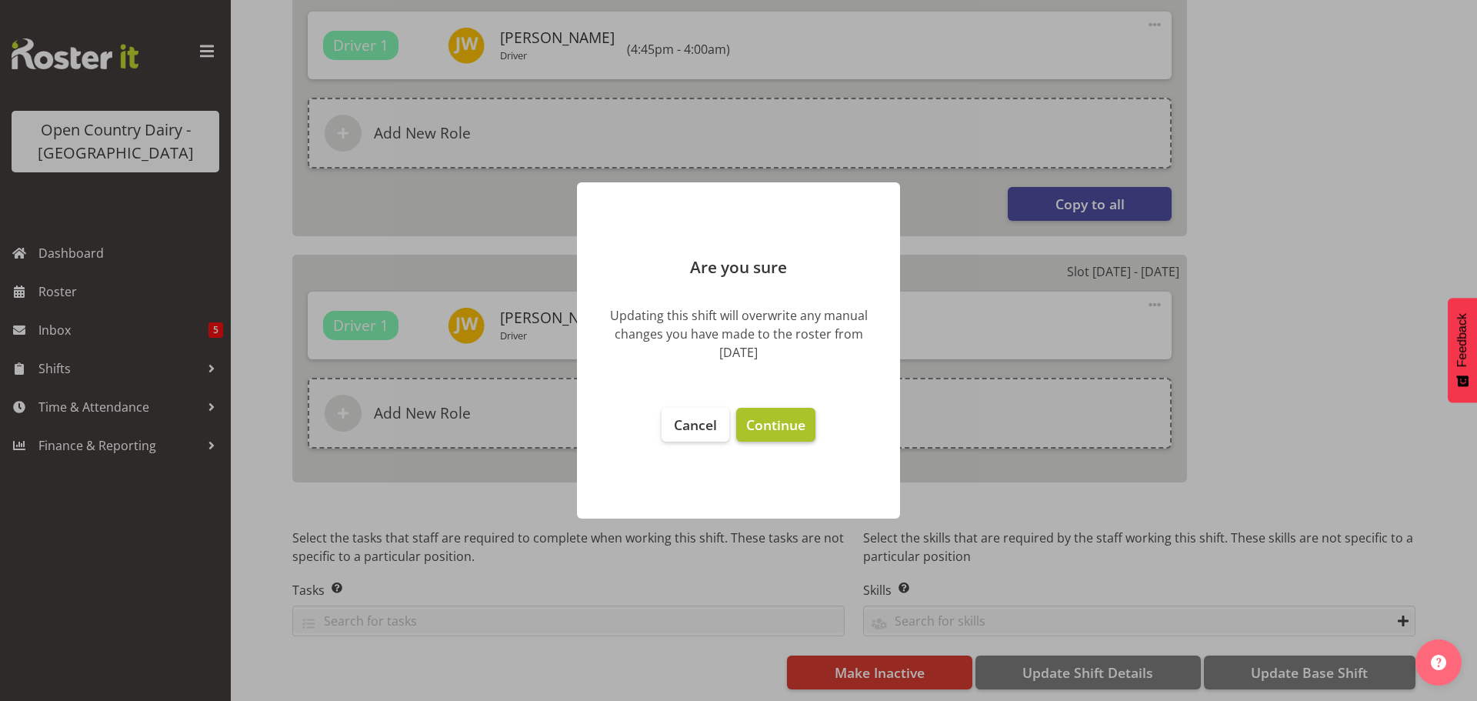
click at [774, 426] on span "Continue" at bounding box center [775, 425] width 59 height 18
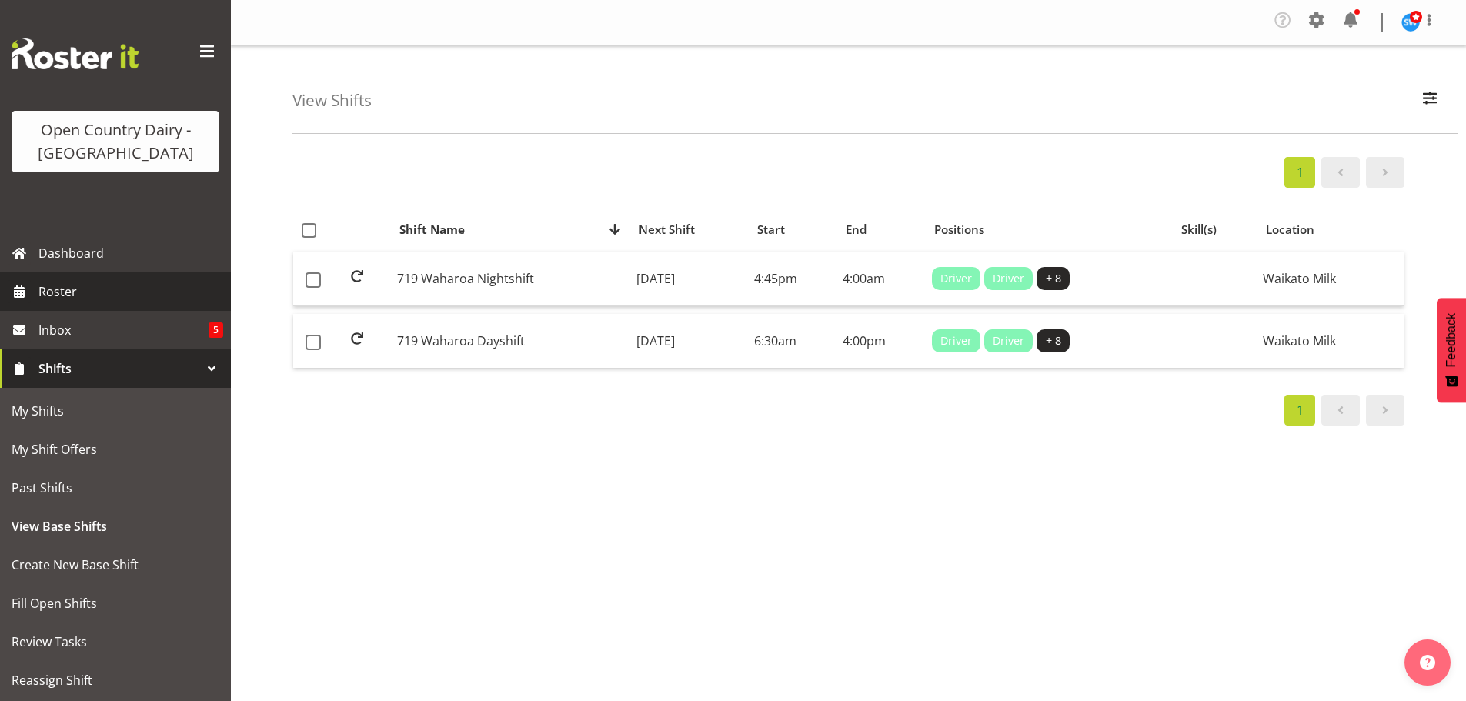
click at [60, 289] on span "Roster" at bounding box center [130, 291] width 185 height 23
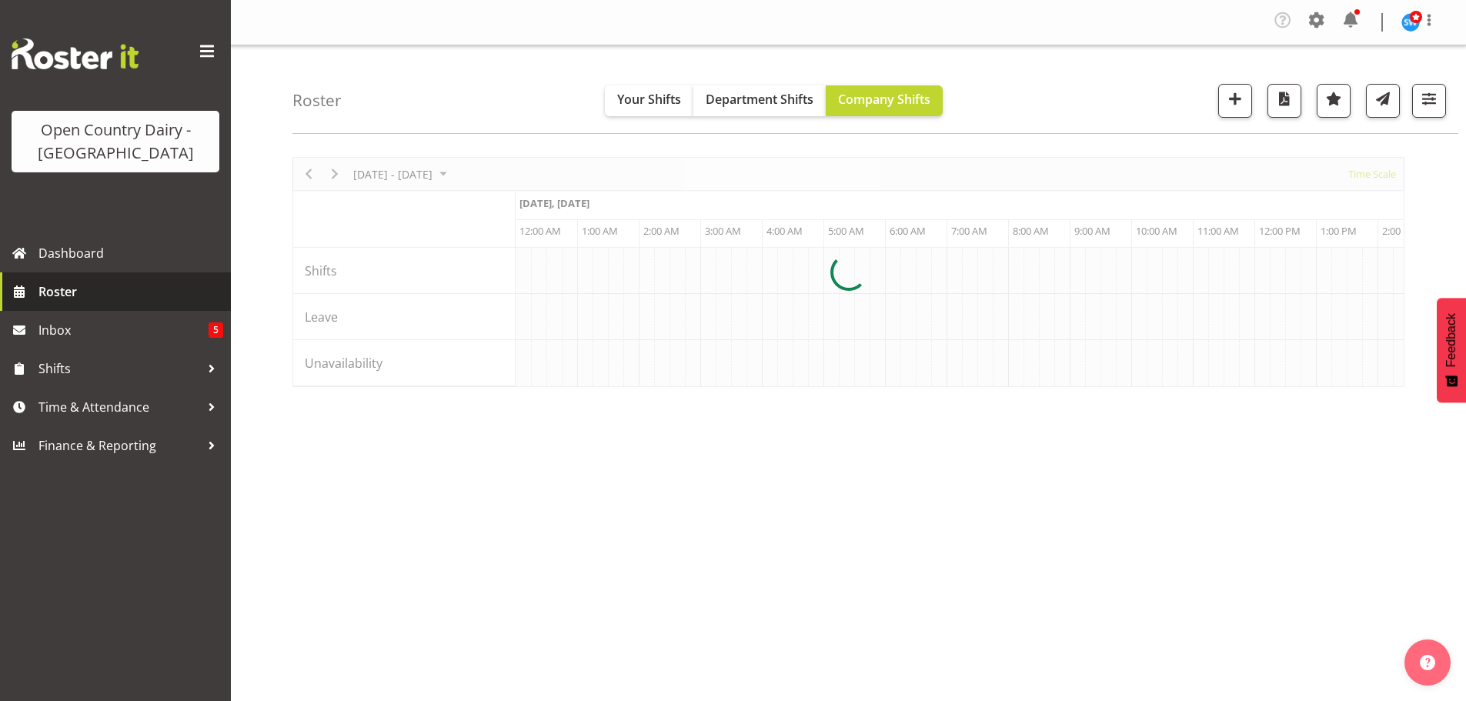
scroll to position [0, 4432]
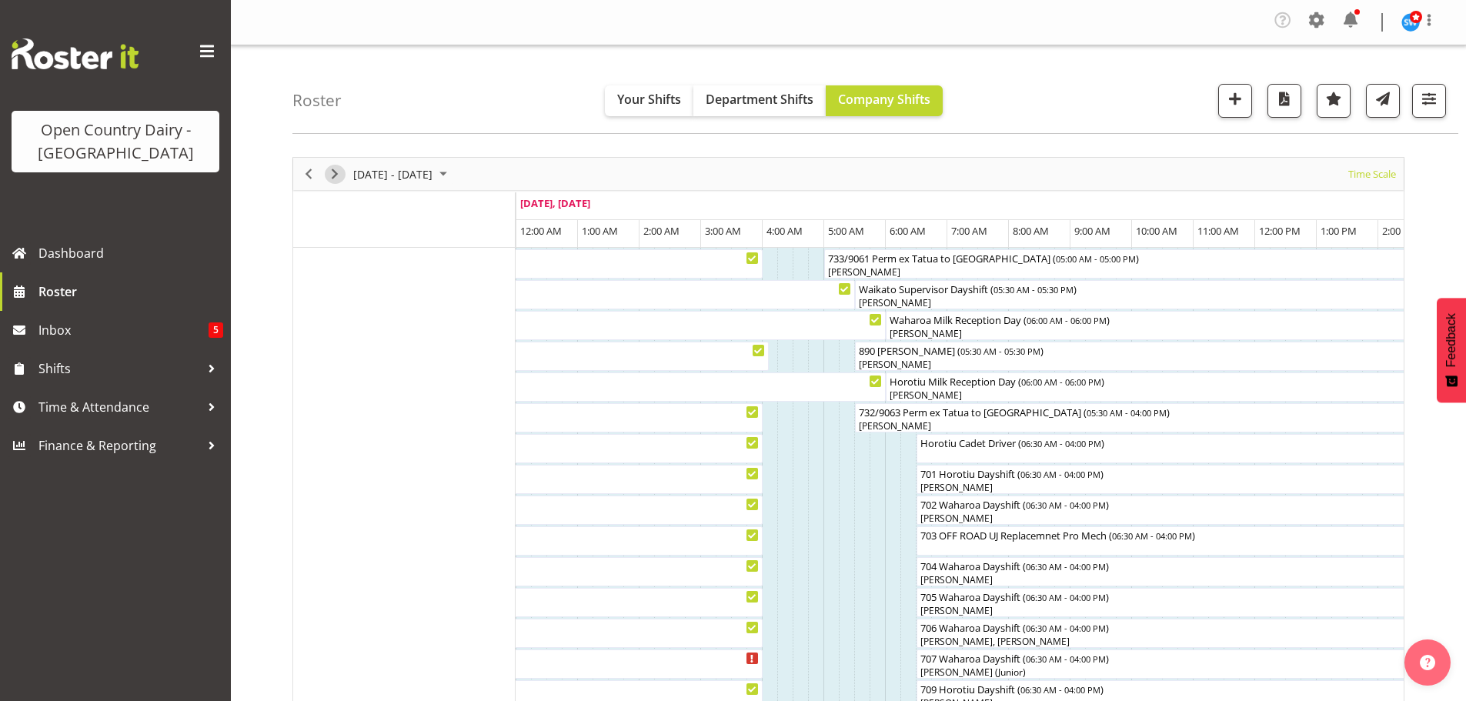
click at [334, 170] on span "Next" at bounding box center [334, 174] width 18 height 19
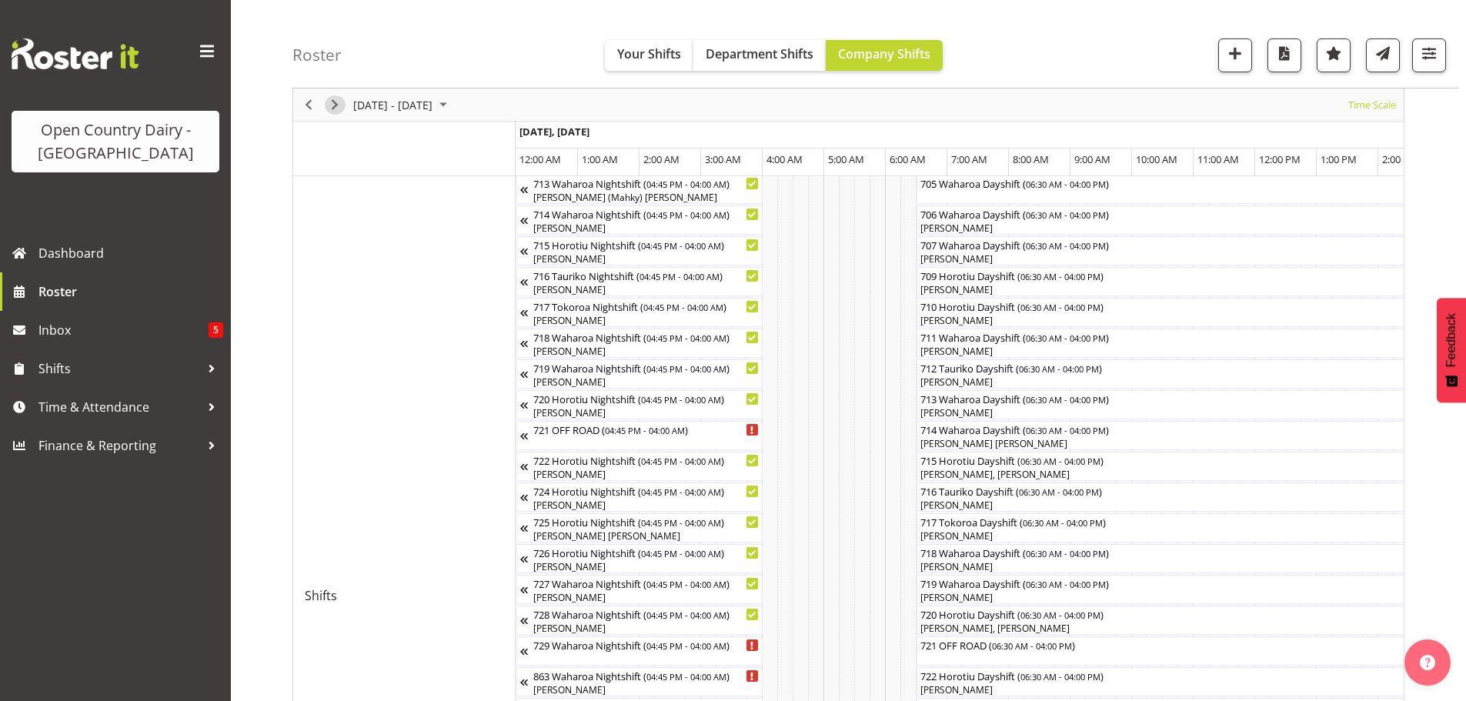
scroll to position [214, 0]
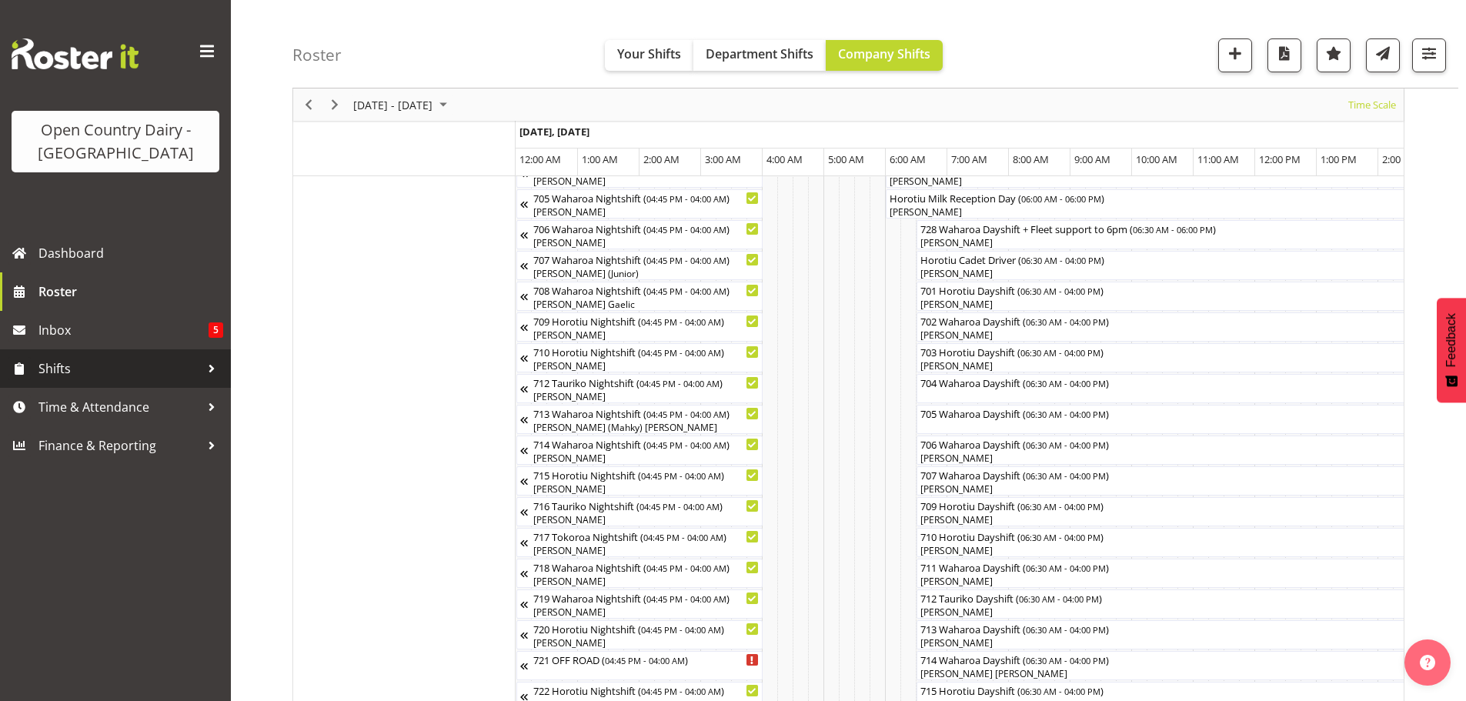
click at [64, 363] on span "Shifts" at bounding box center [119, 368] width 162 height 23
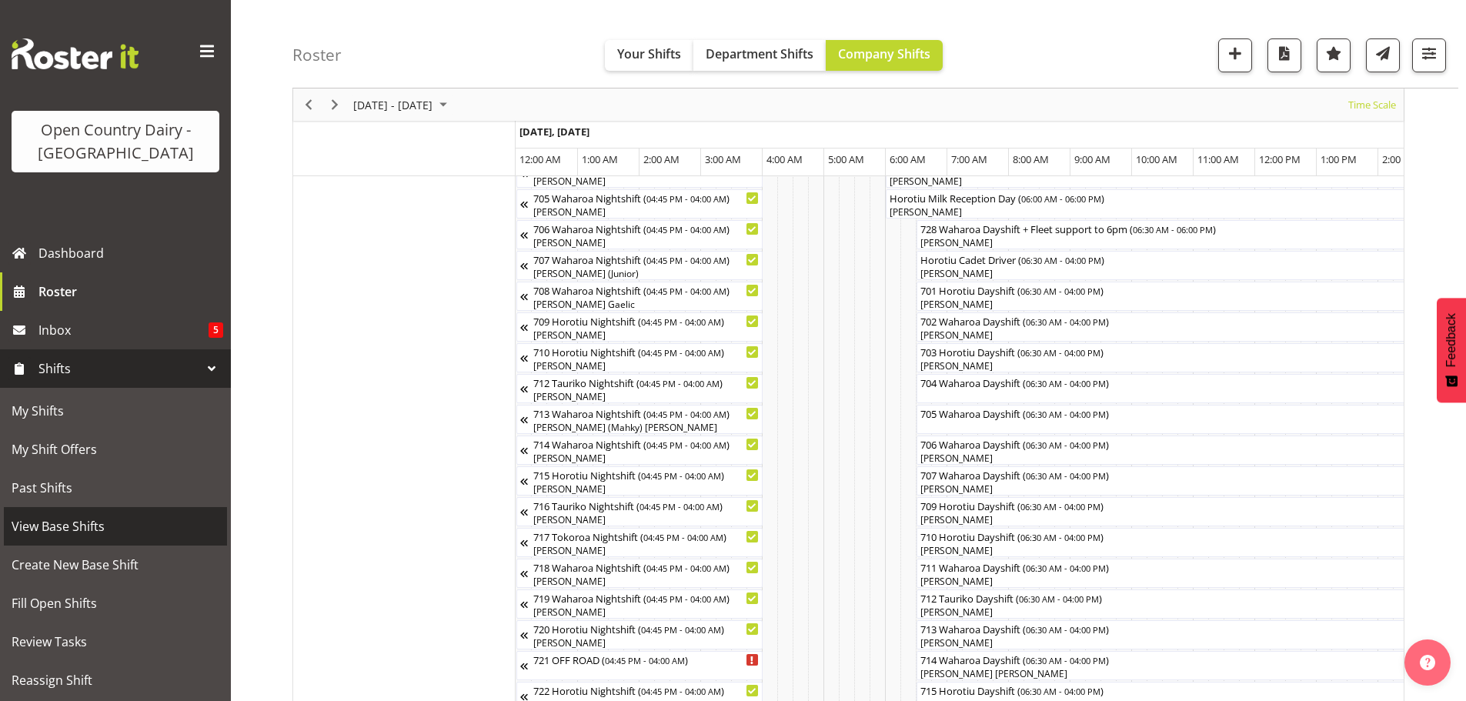
click at [62, 522] on span "View Base Shifts" at bounding box center [116, 526] width 208 height 23
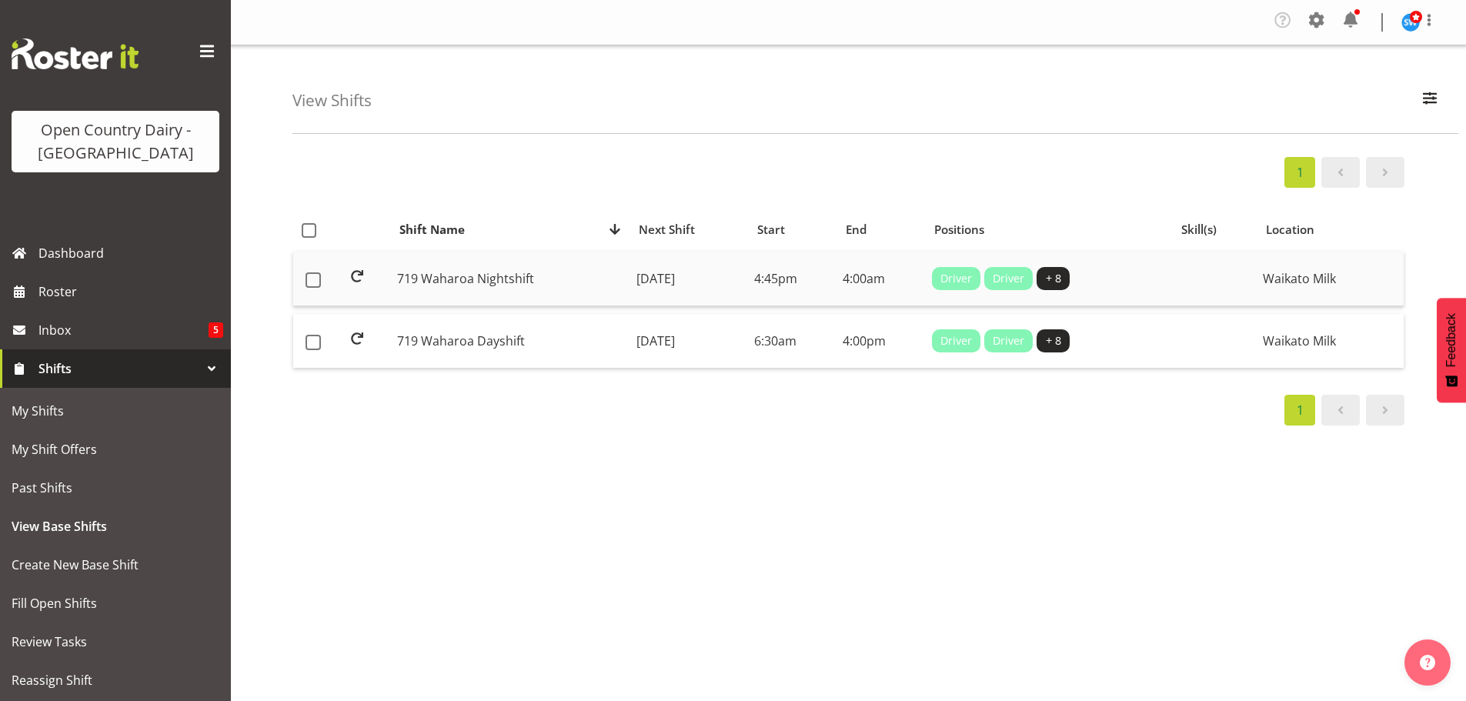
click at [673, 272] on td "[DATE]" at bounding box center [689, 279] width 118 height 55
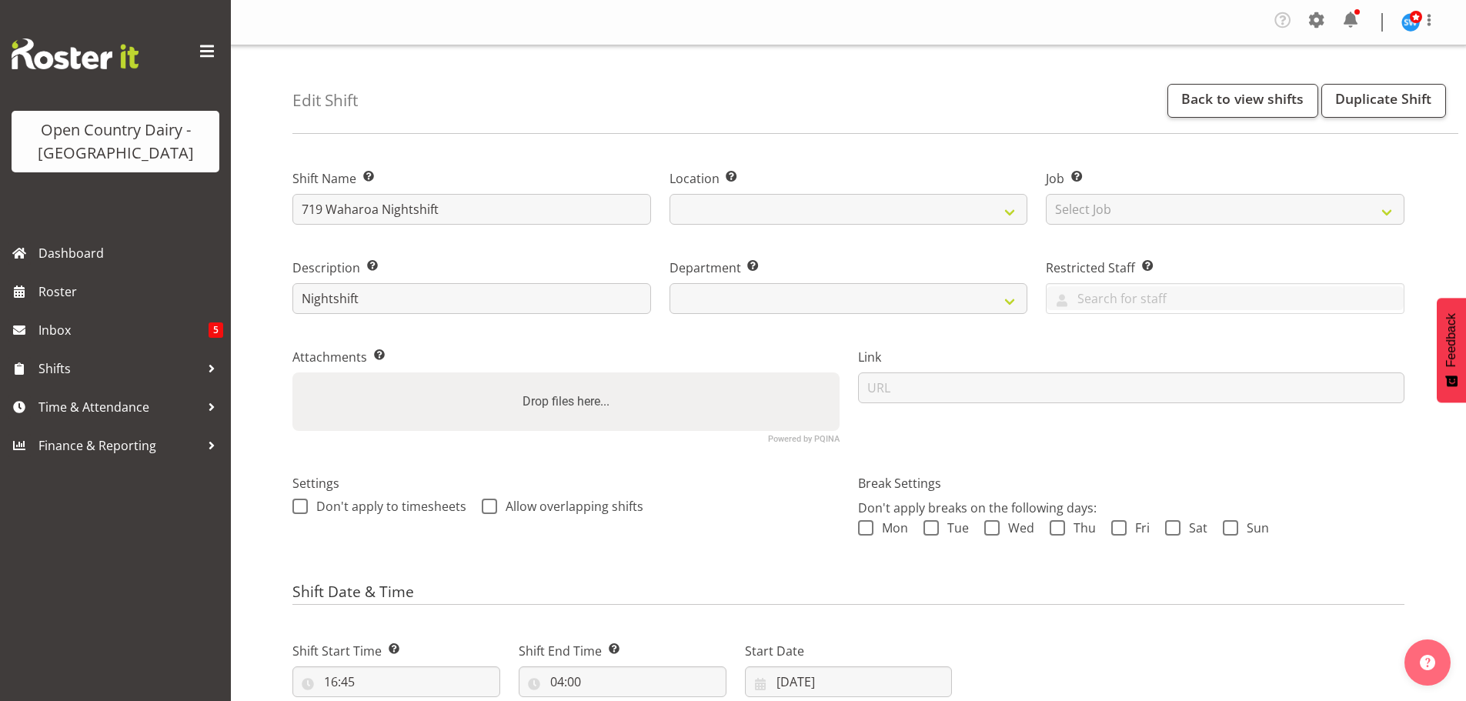
select select
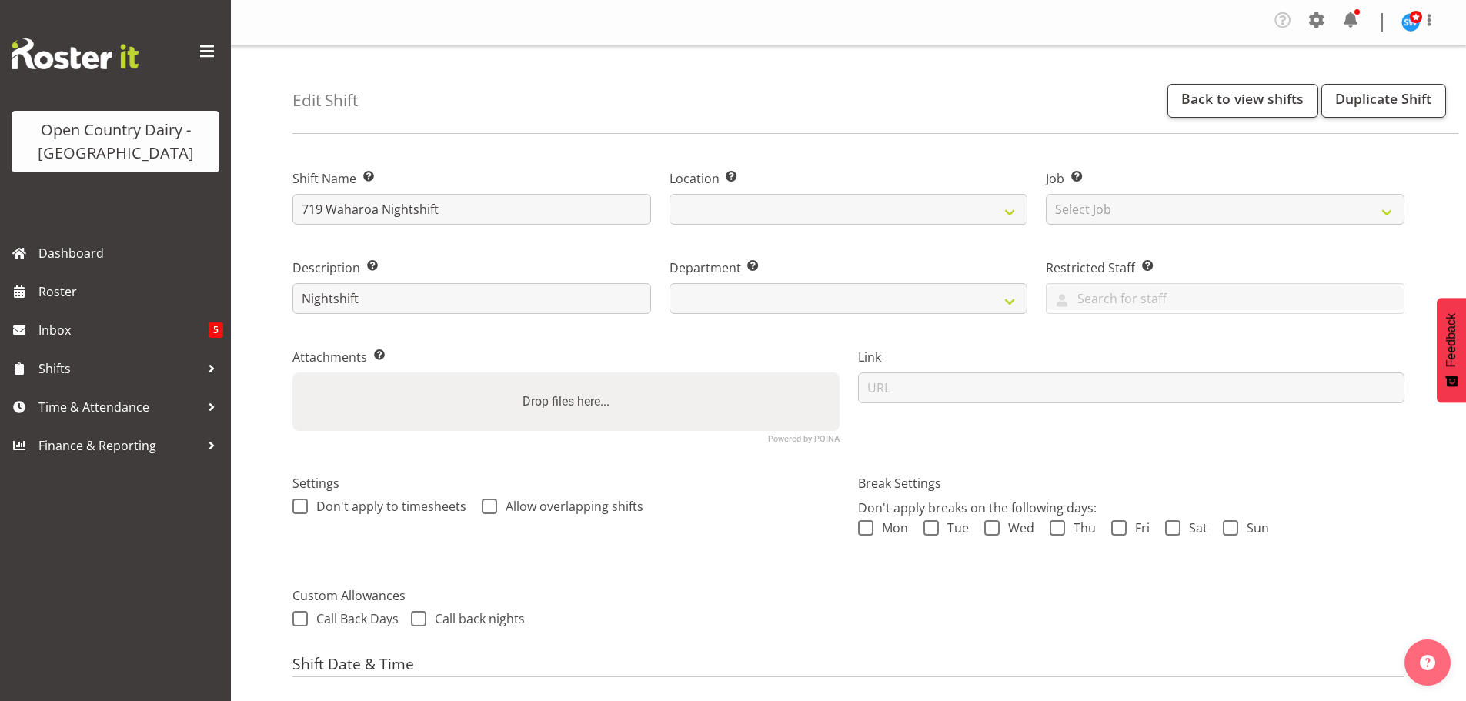
select select
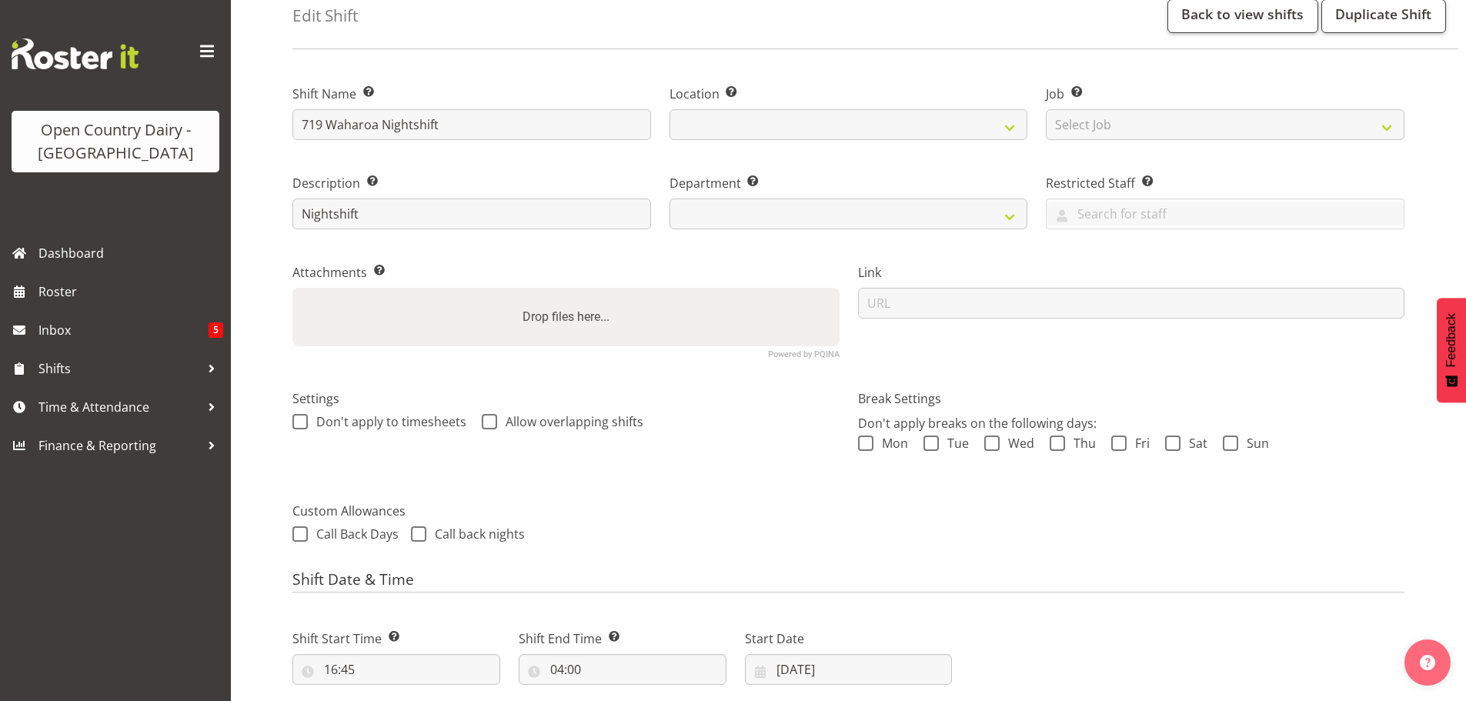
select select
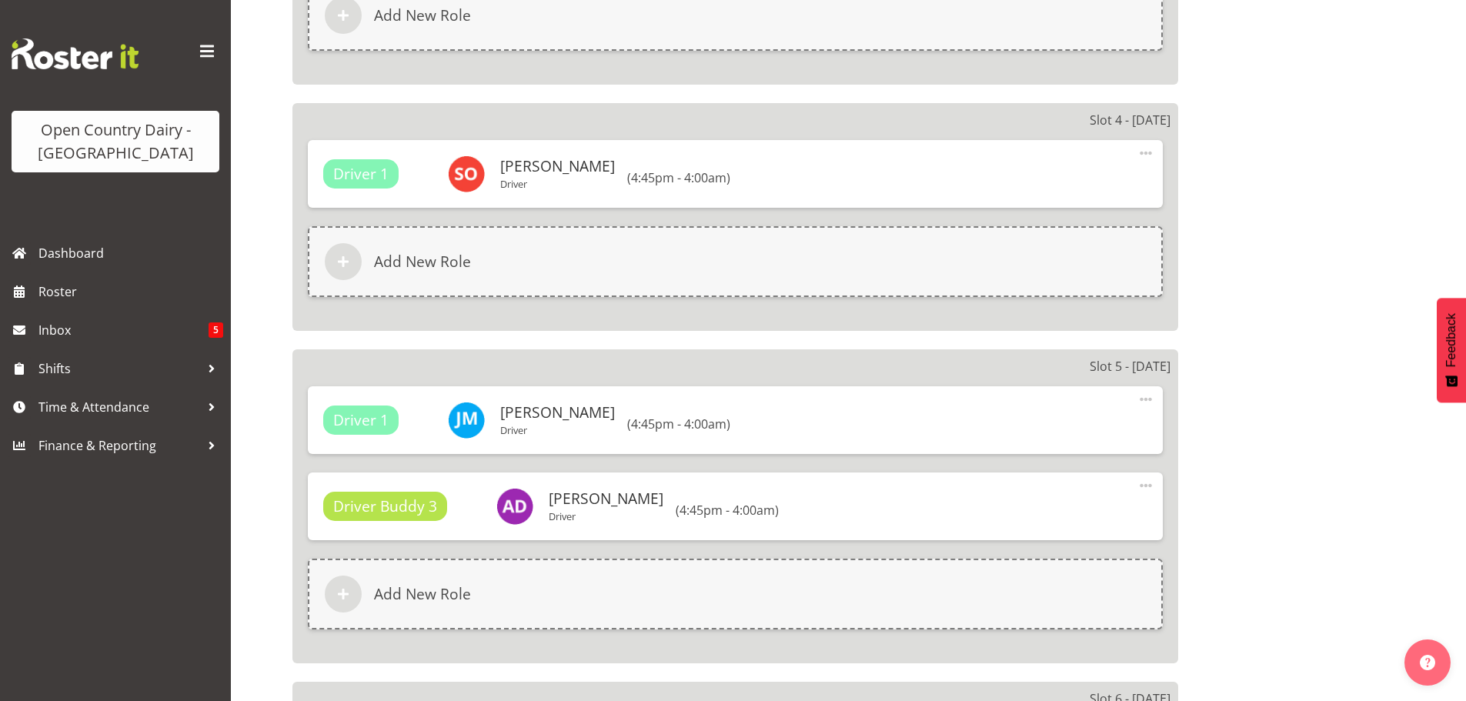
select select
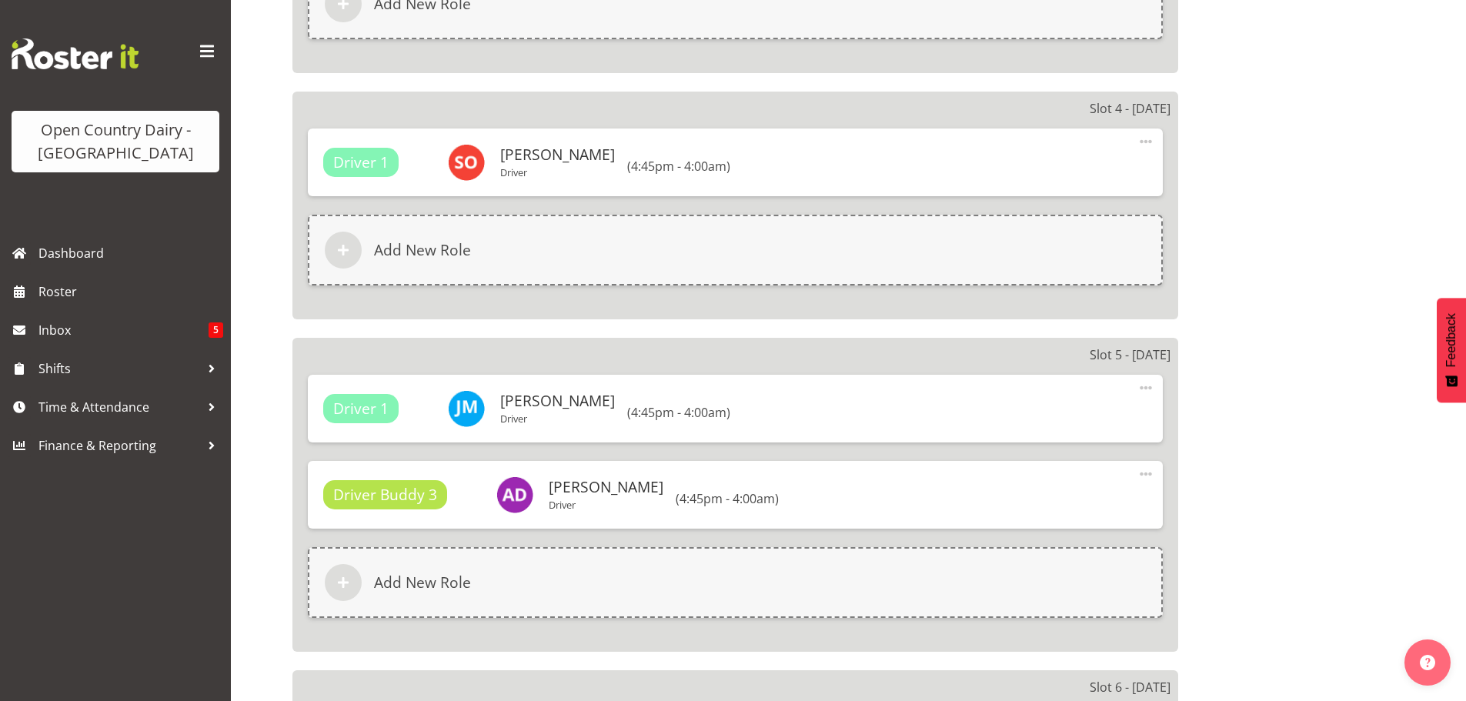
select select "1054"
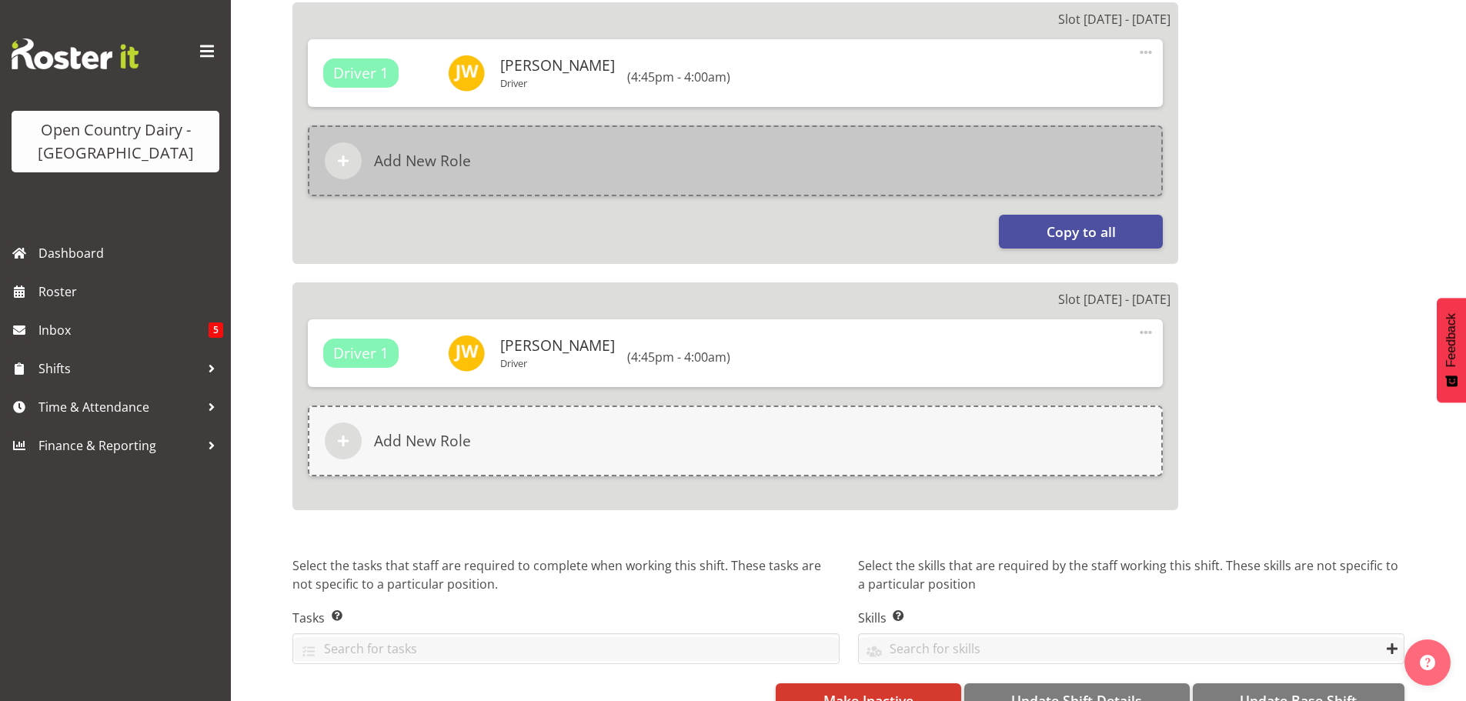
scroll to position [2686, 0]
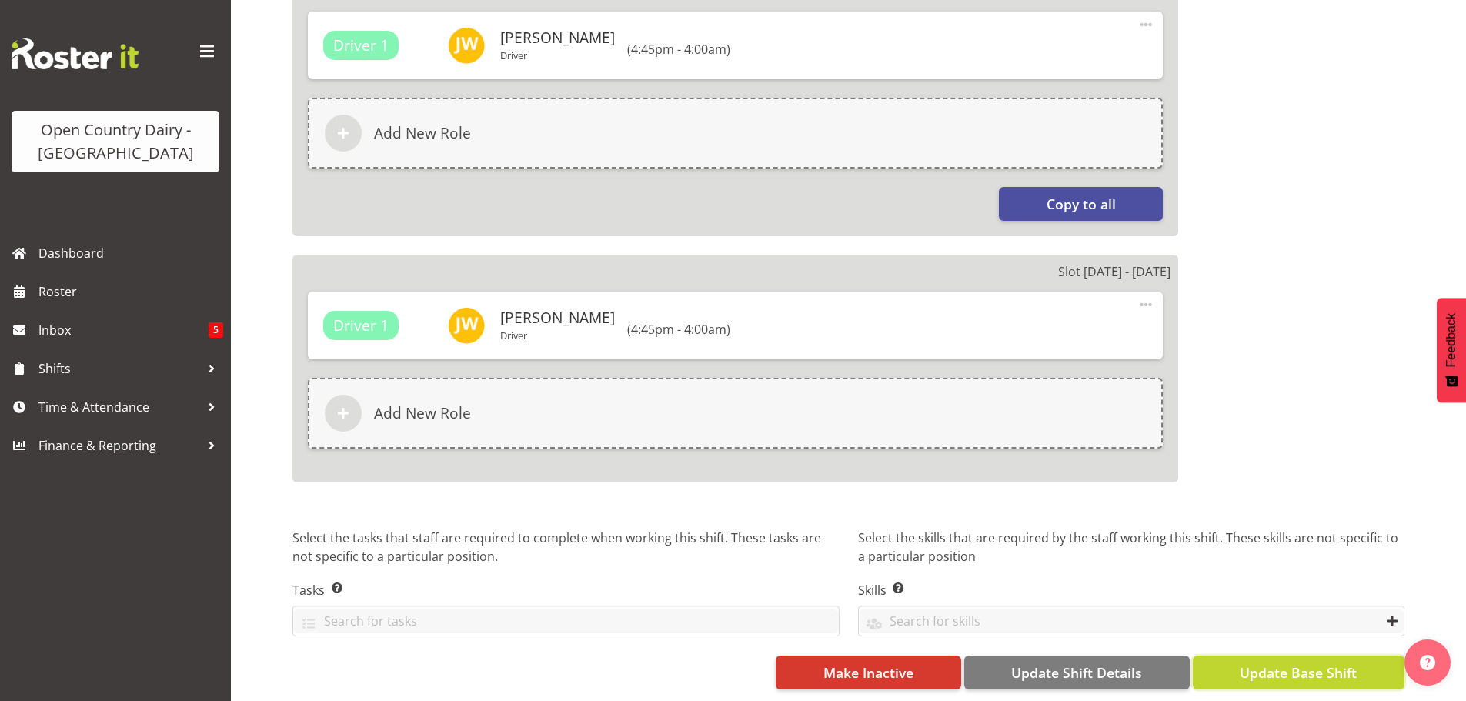
click at [1273, 663] on span "Update Base Shift" at bounding box center [1298, 673] width 117 height 20
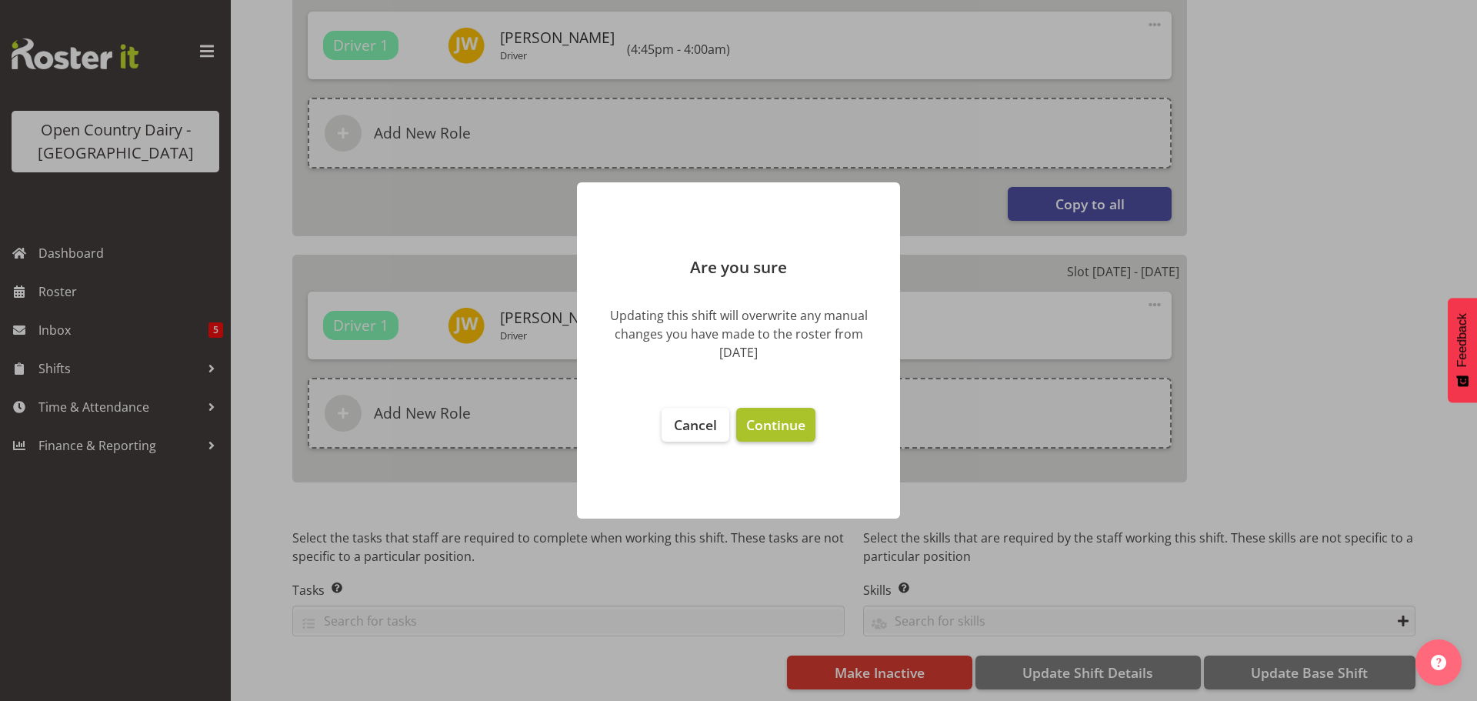
click at [769, 426] on span "Continue" at bounding box center [775, 425] width 59 height 18
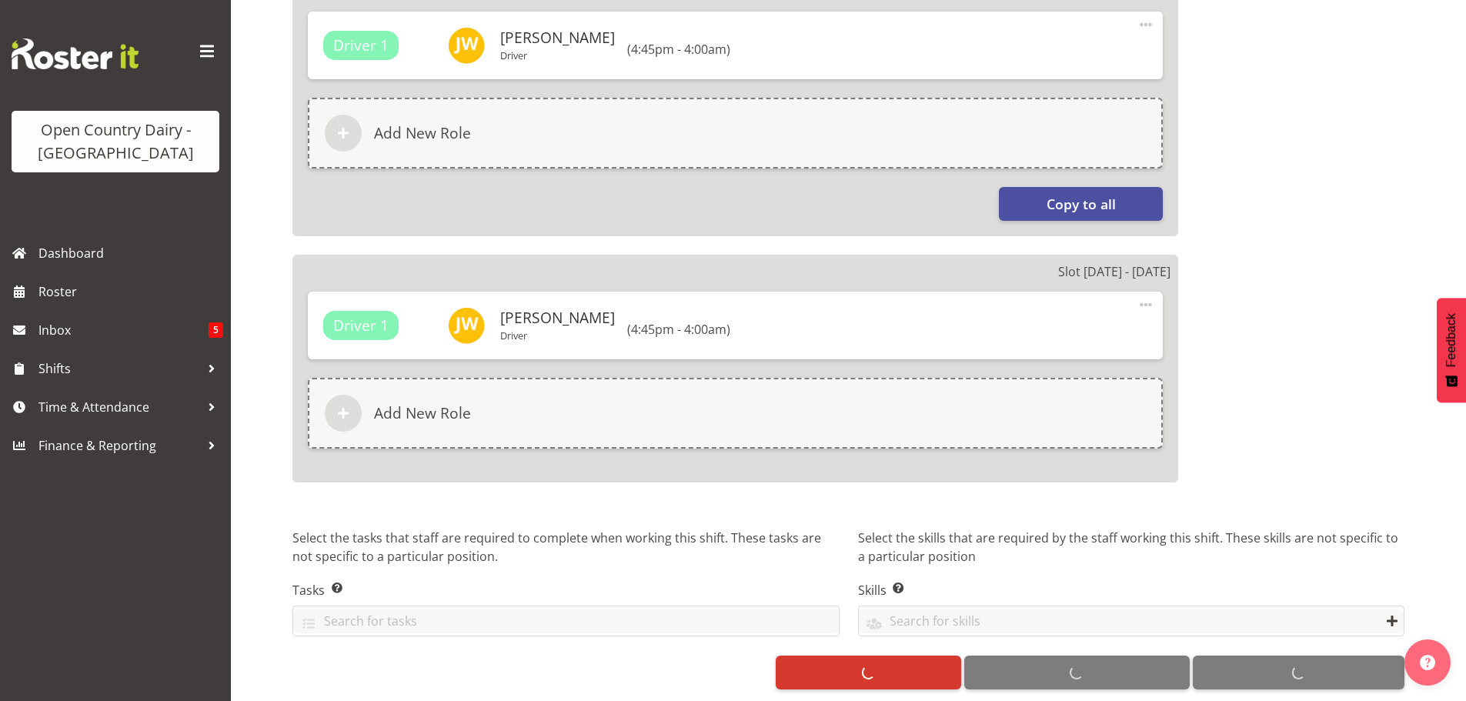
select select
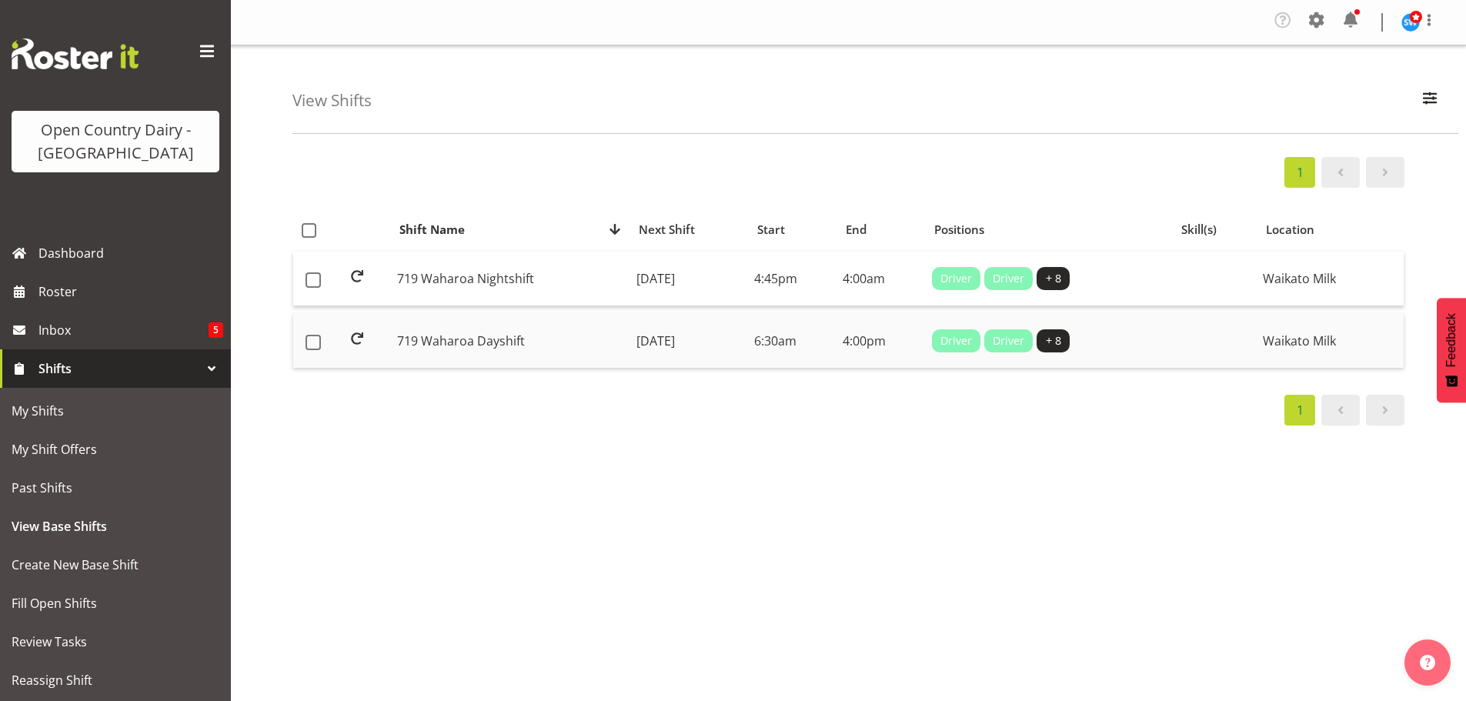
click at [647, 335] on td "[DATE]" at bounding box center [689, 341] width 118 height 54
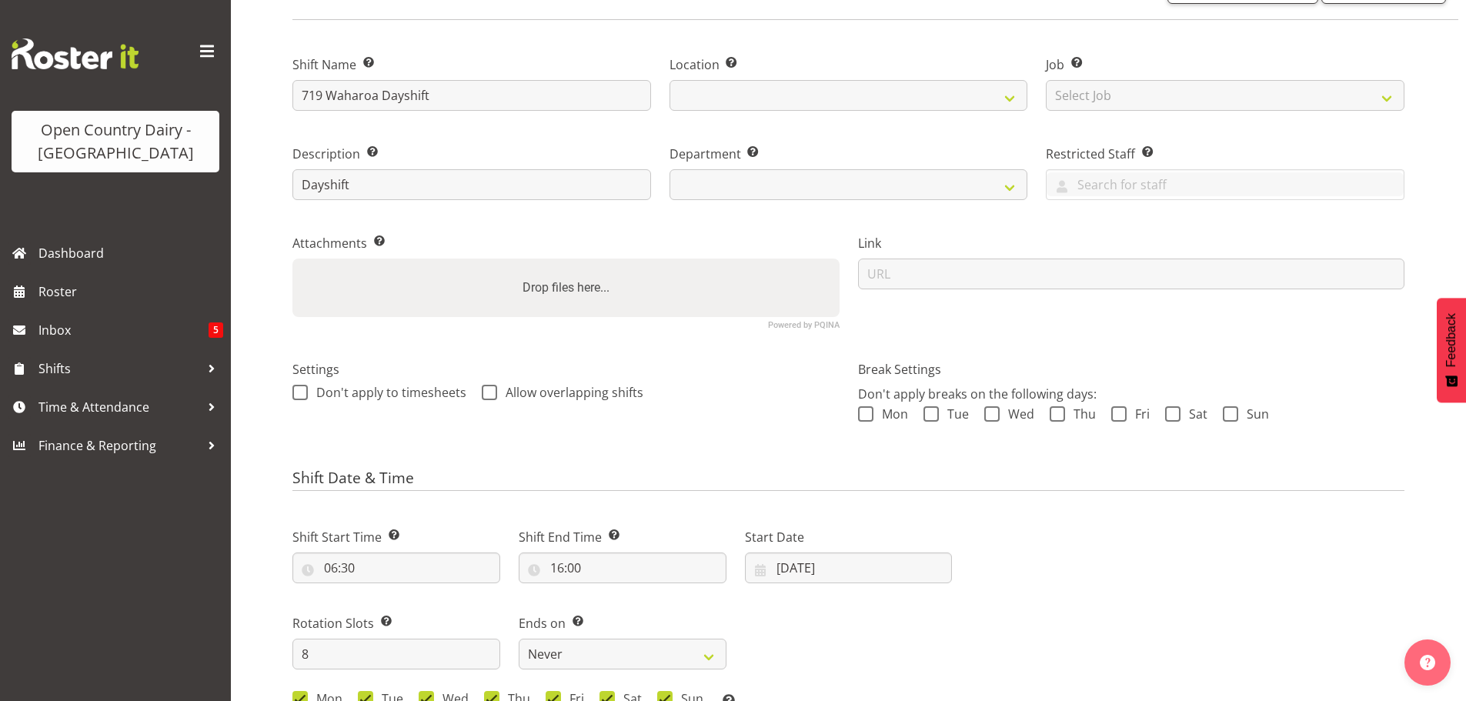
select select
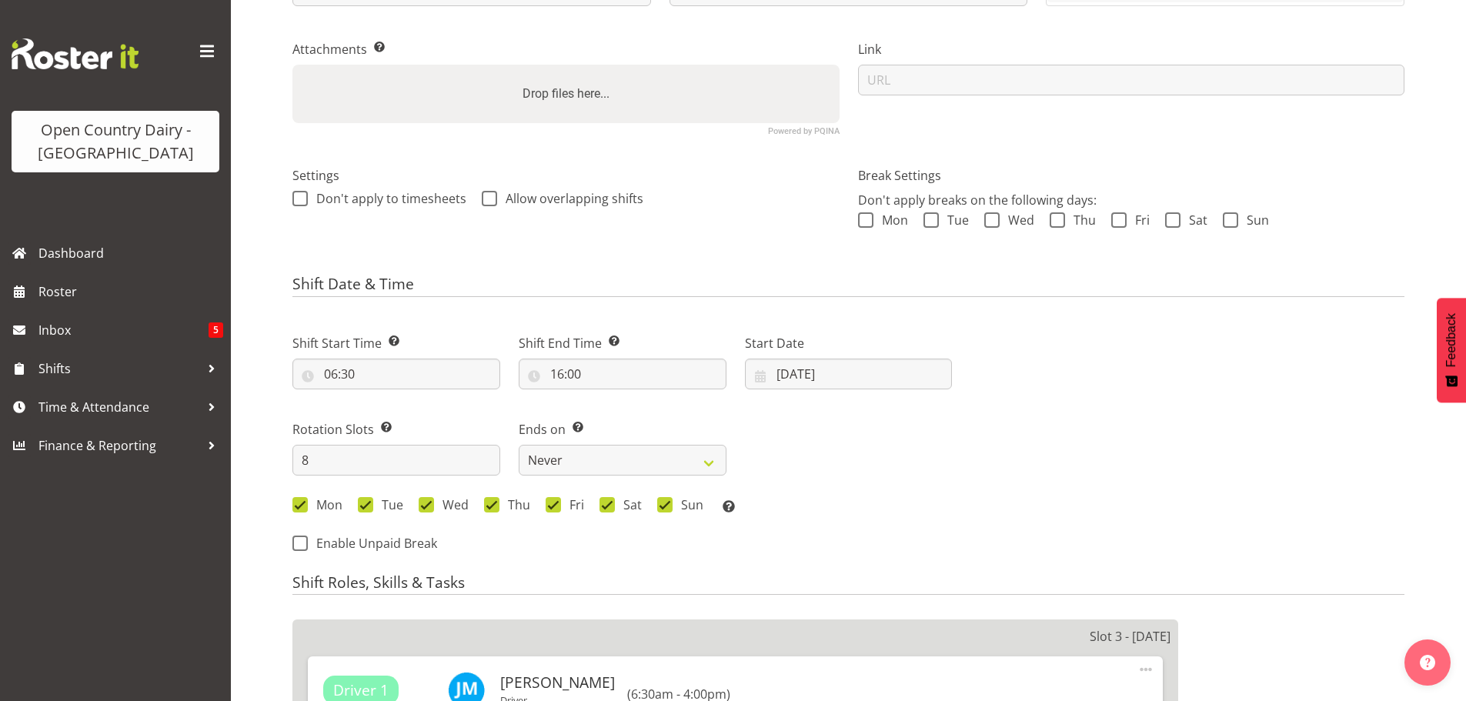
select select
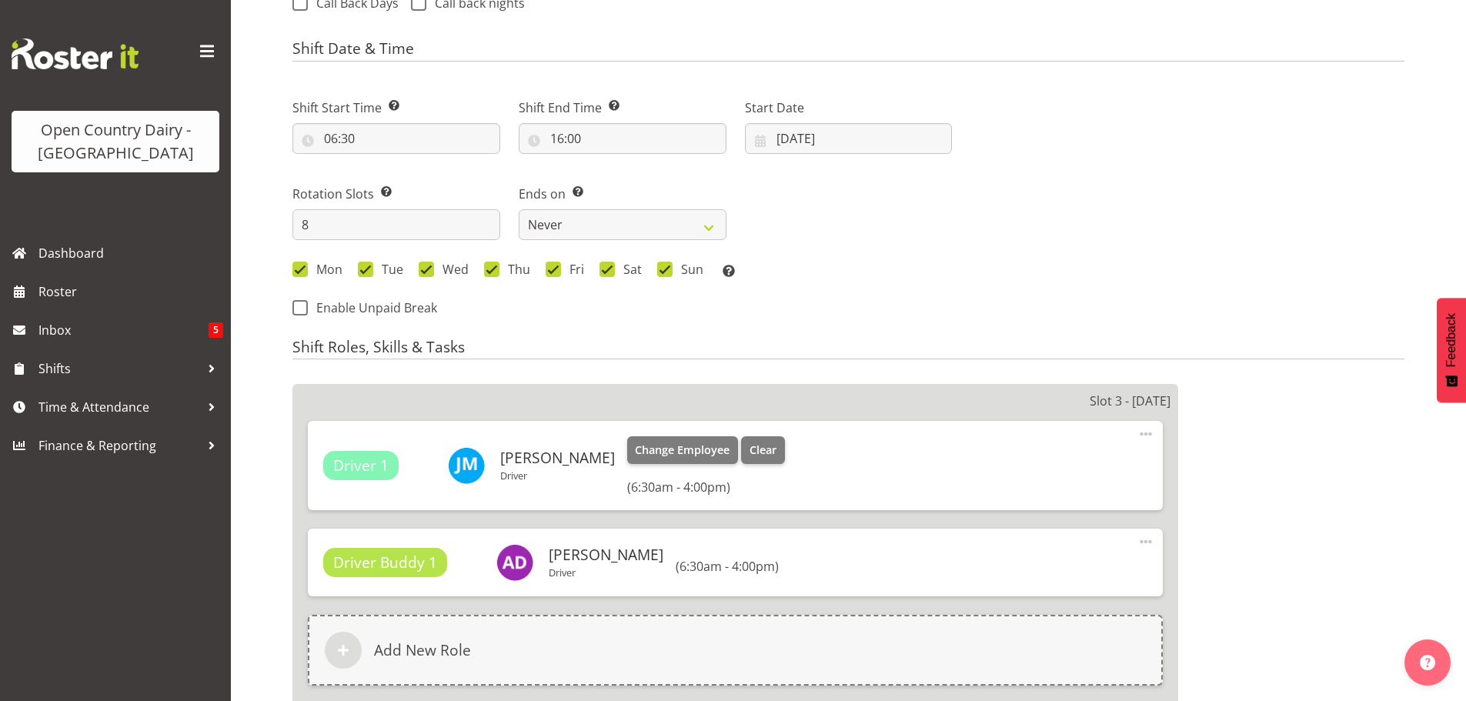
select select
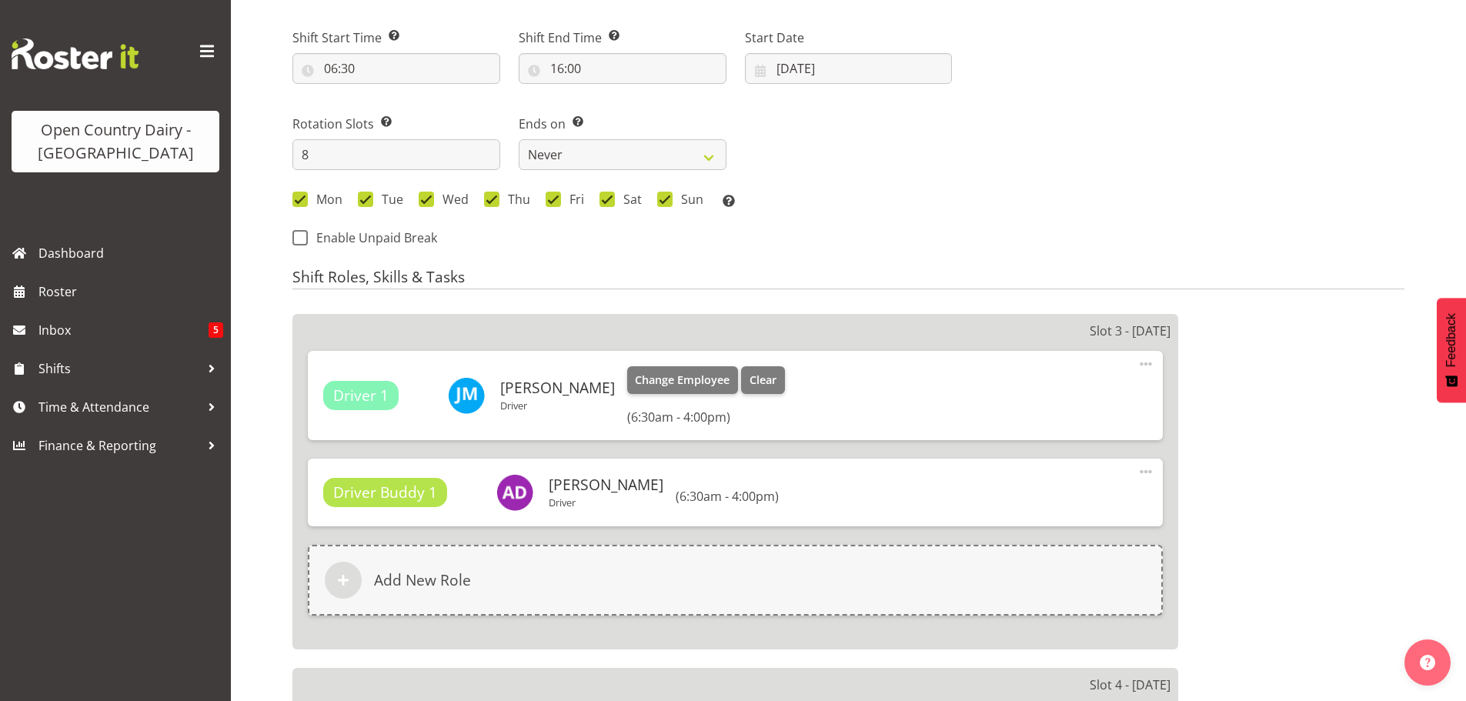
select select "1054"
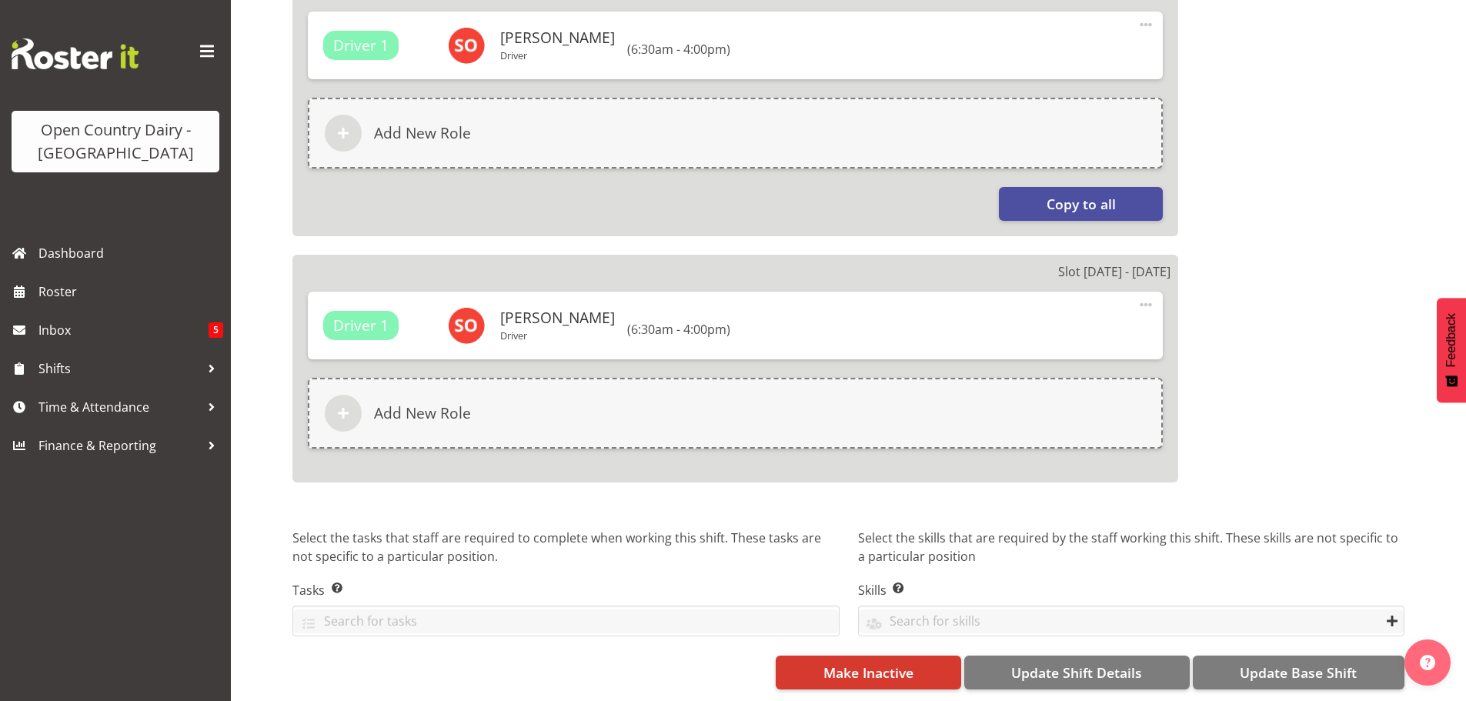
scroll to position [2686, 0]
click at [1280, 663] on span "Update Base Shift" at bounding box center [1298, 673] width 117 height 20
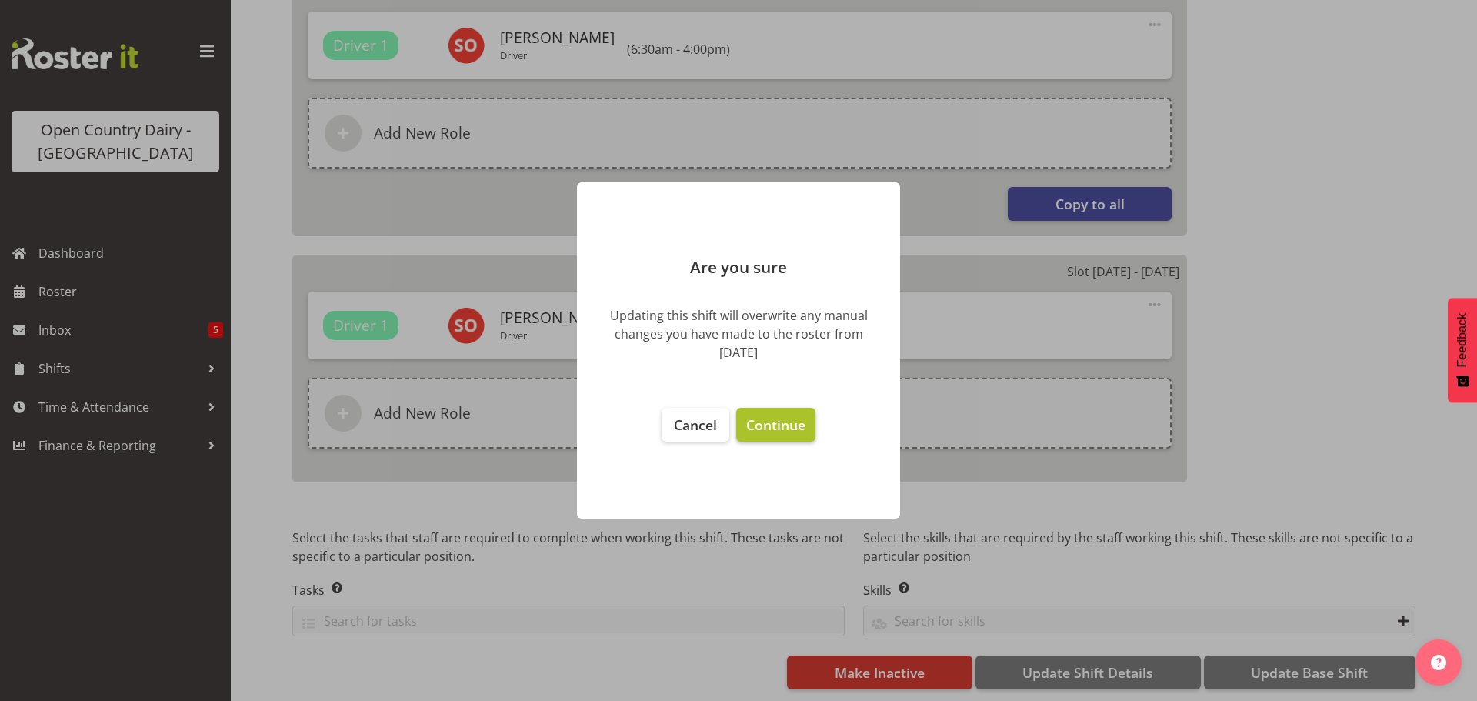
click at [778, 424] on span "Continue" at bounding box center [775, 425] width 59 height 18
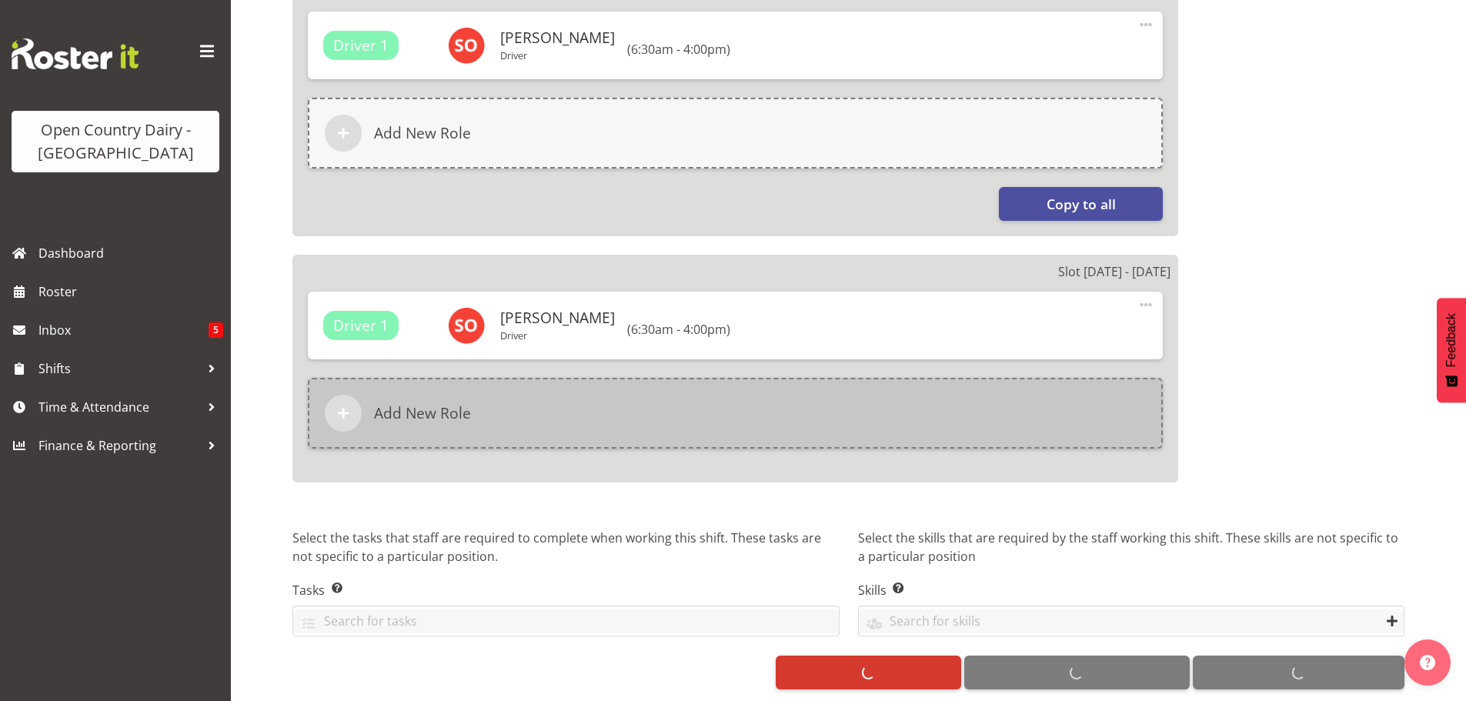
select select
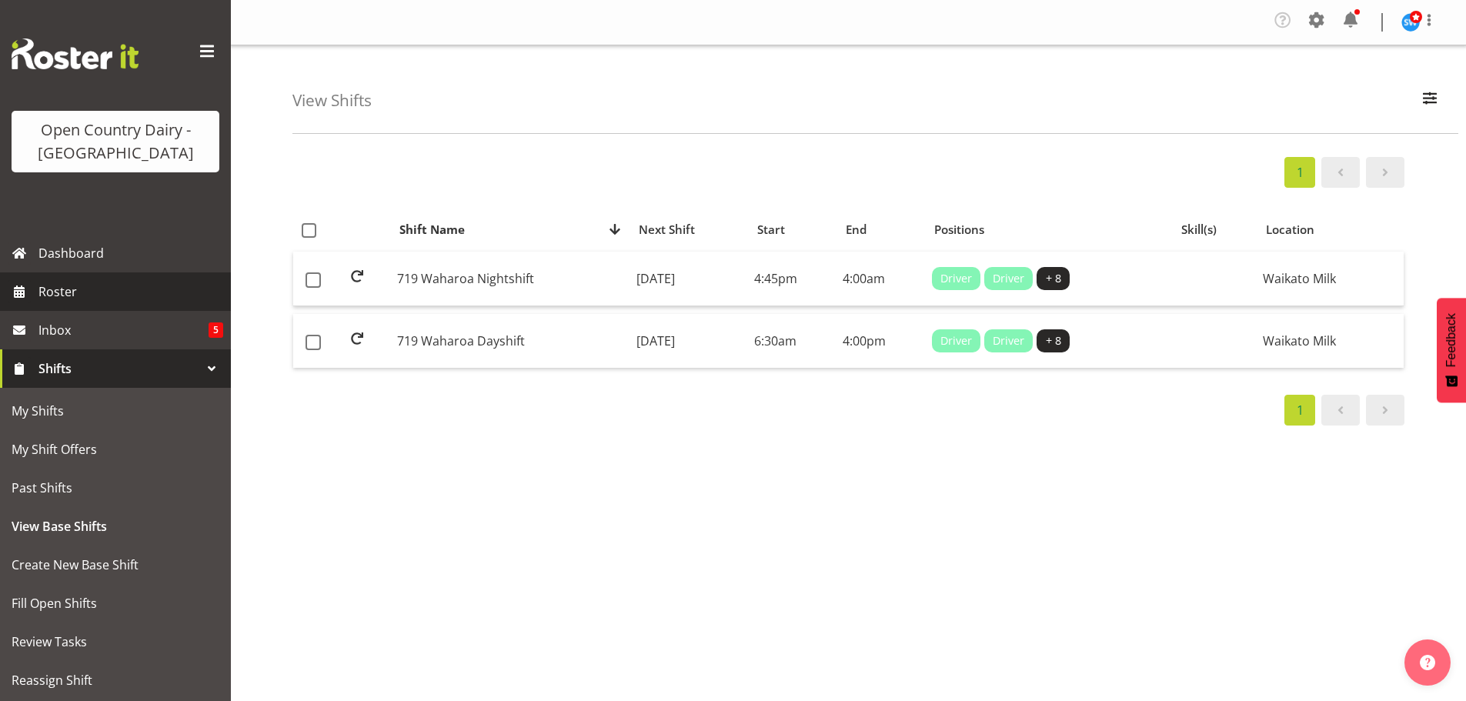
click at [59, 289] on span "Roster" at bounding box center [130, 291] width 185 height 23
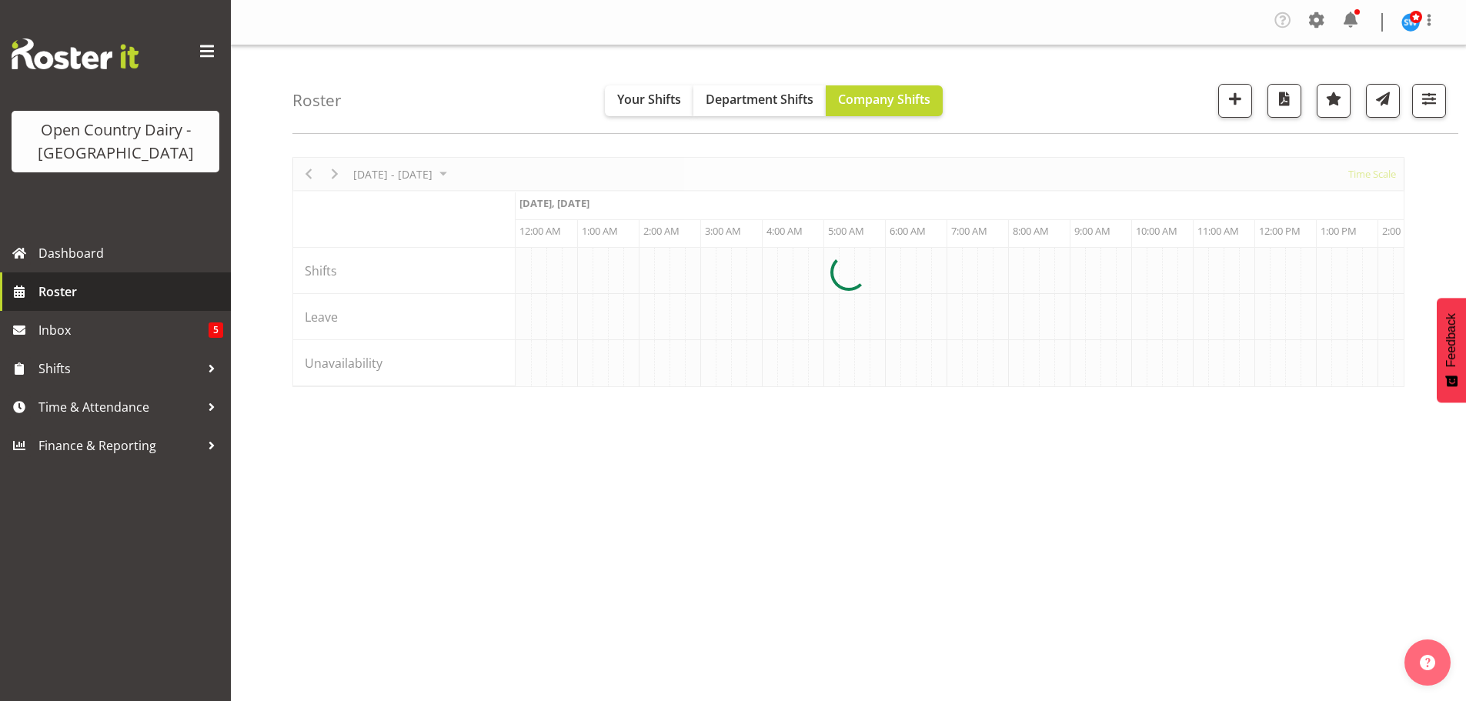
scroll to position [0, 4432]
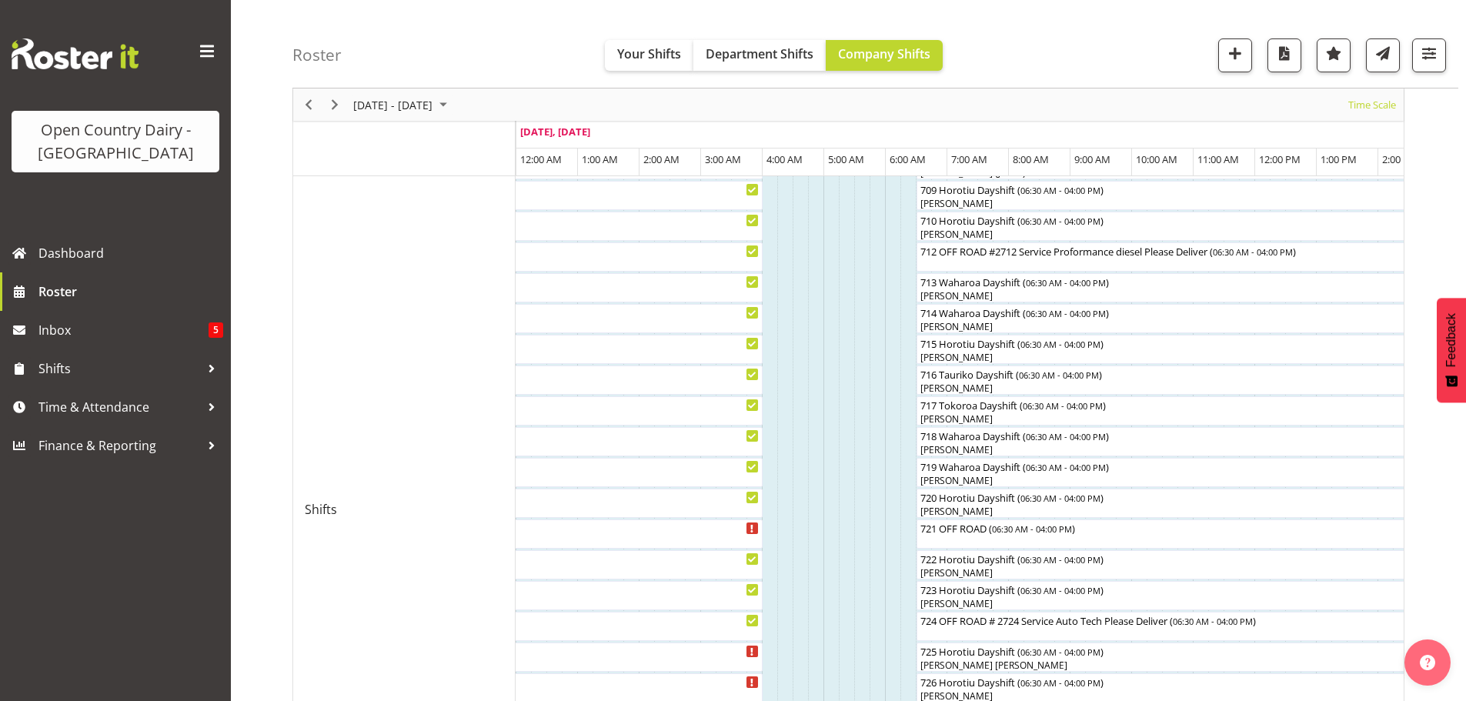
scroll to position [616, 0]
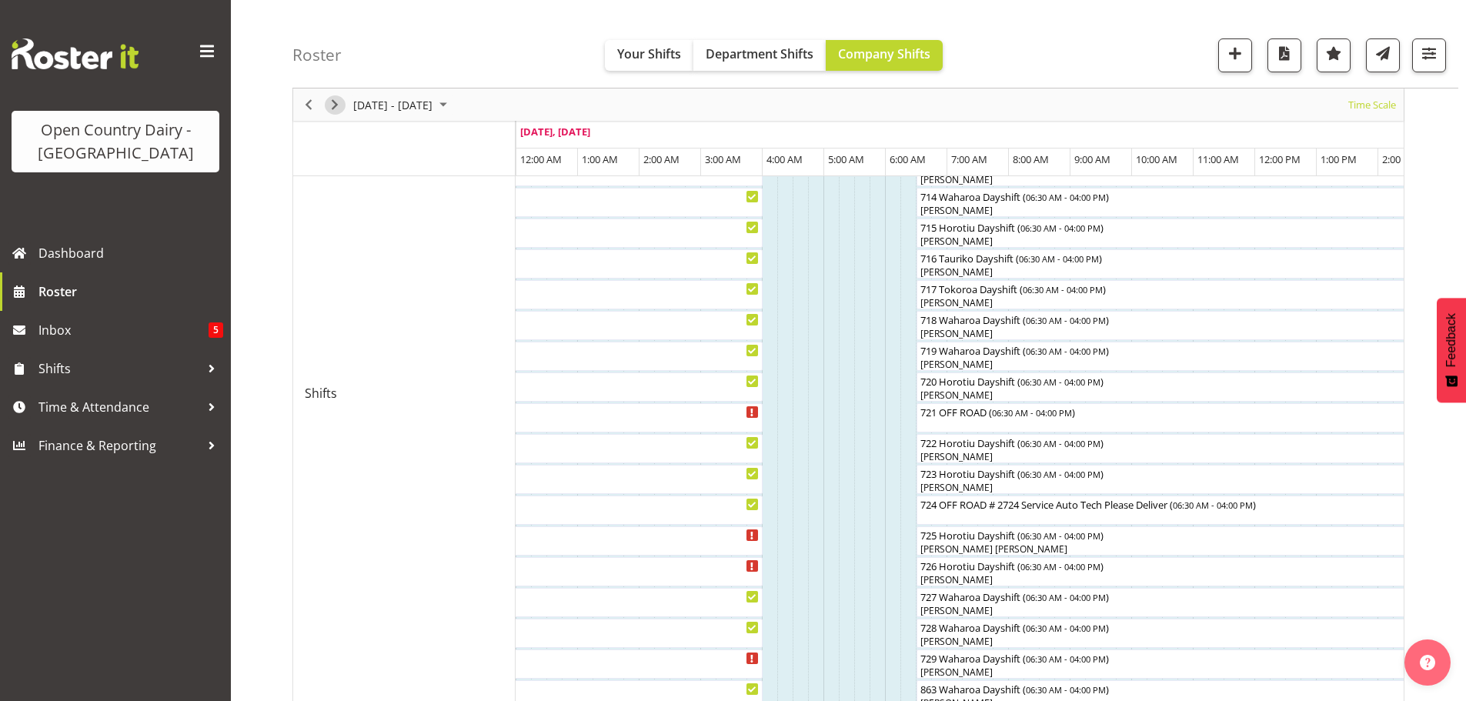
click at [335, 102] on span "Next" at bounding box center [334, 104] width 18 height 19
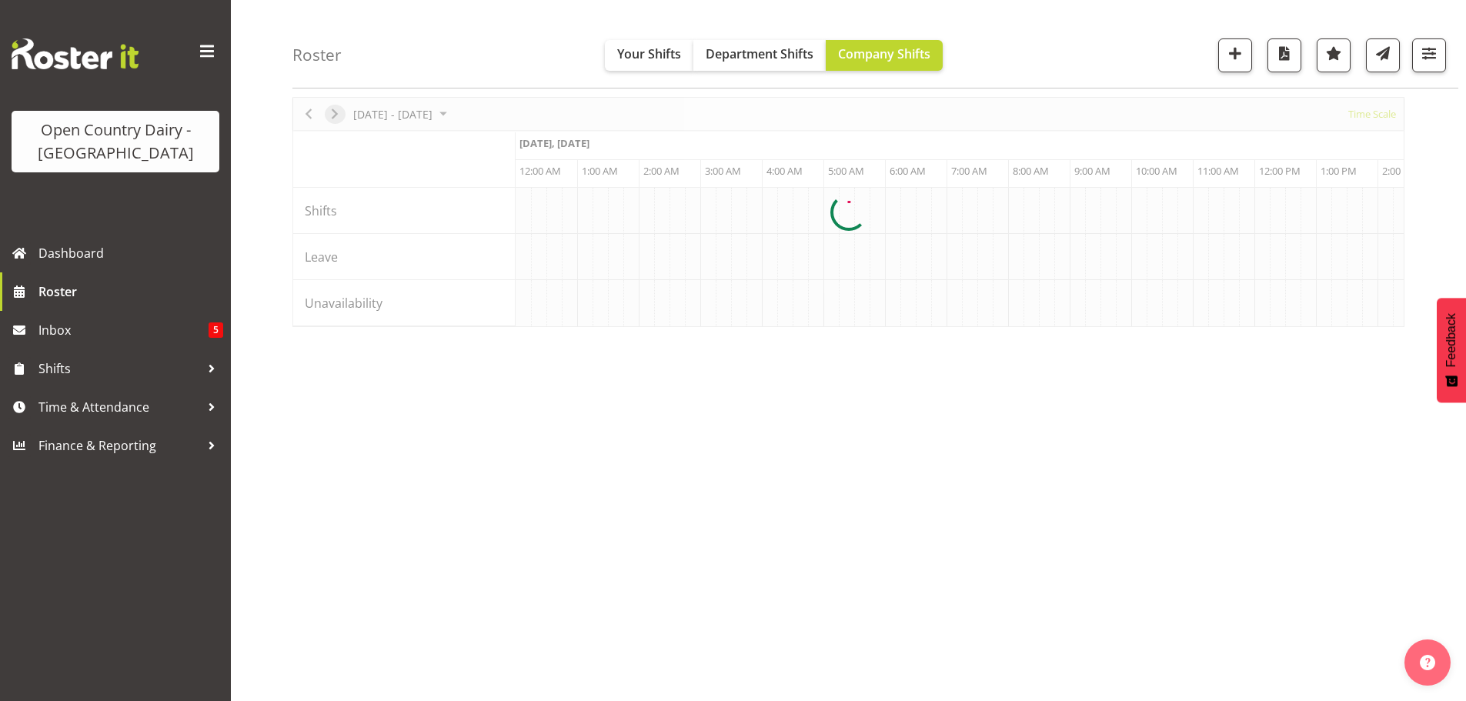
scroll to position [60, 0]
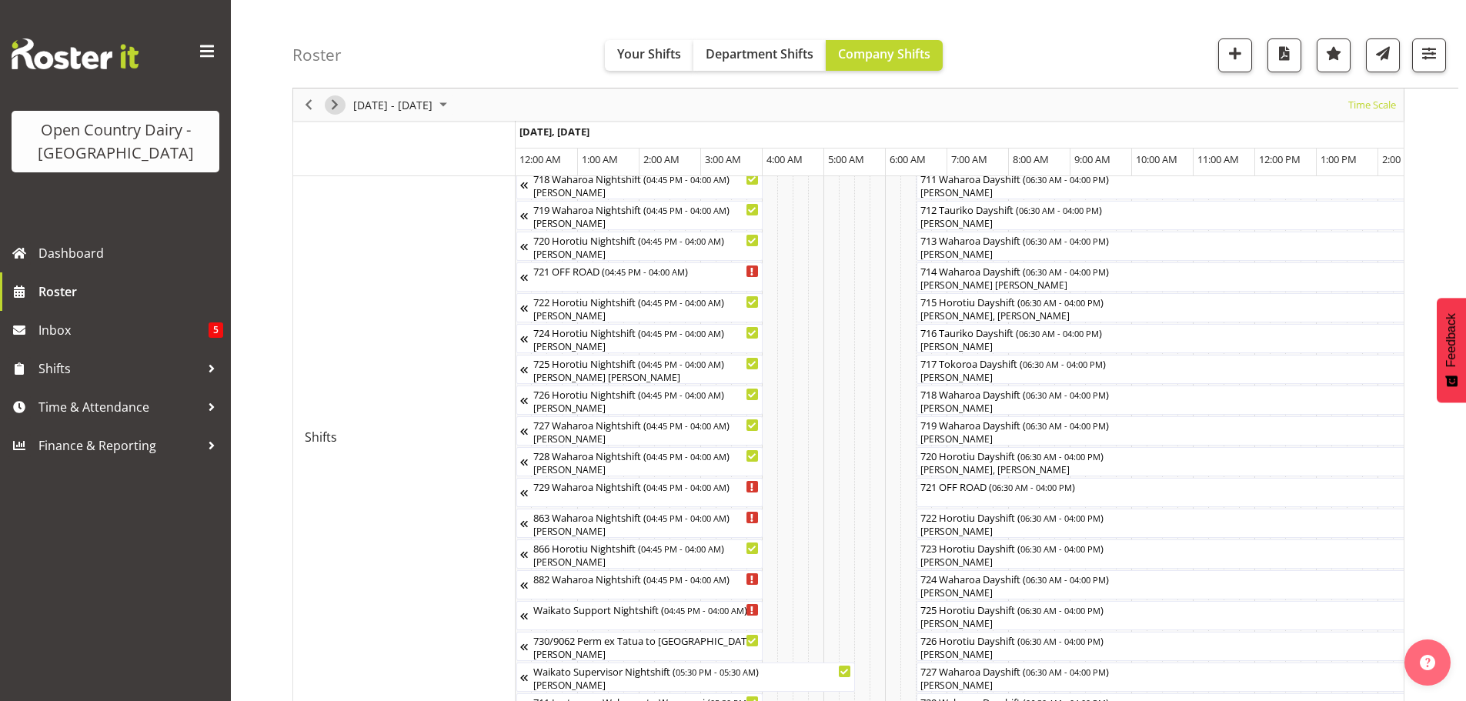
scroll to position [599, 0]
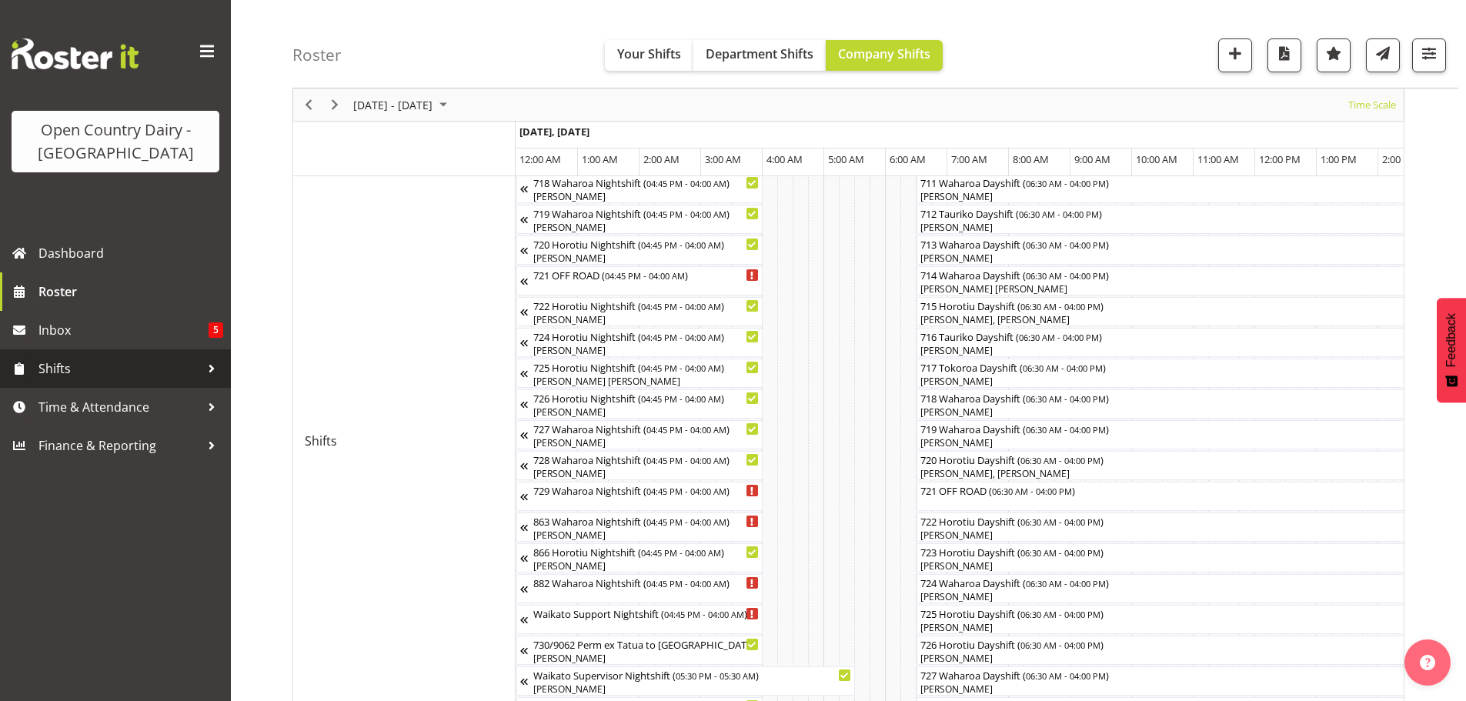
click at [60, 366] on span "Shifts" at bounding box center [119, 368] width 162 height 23
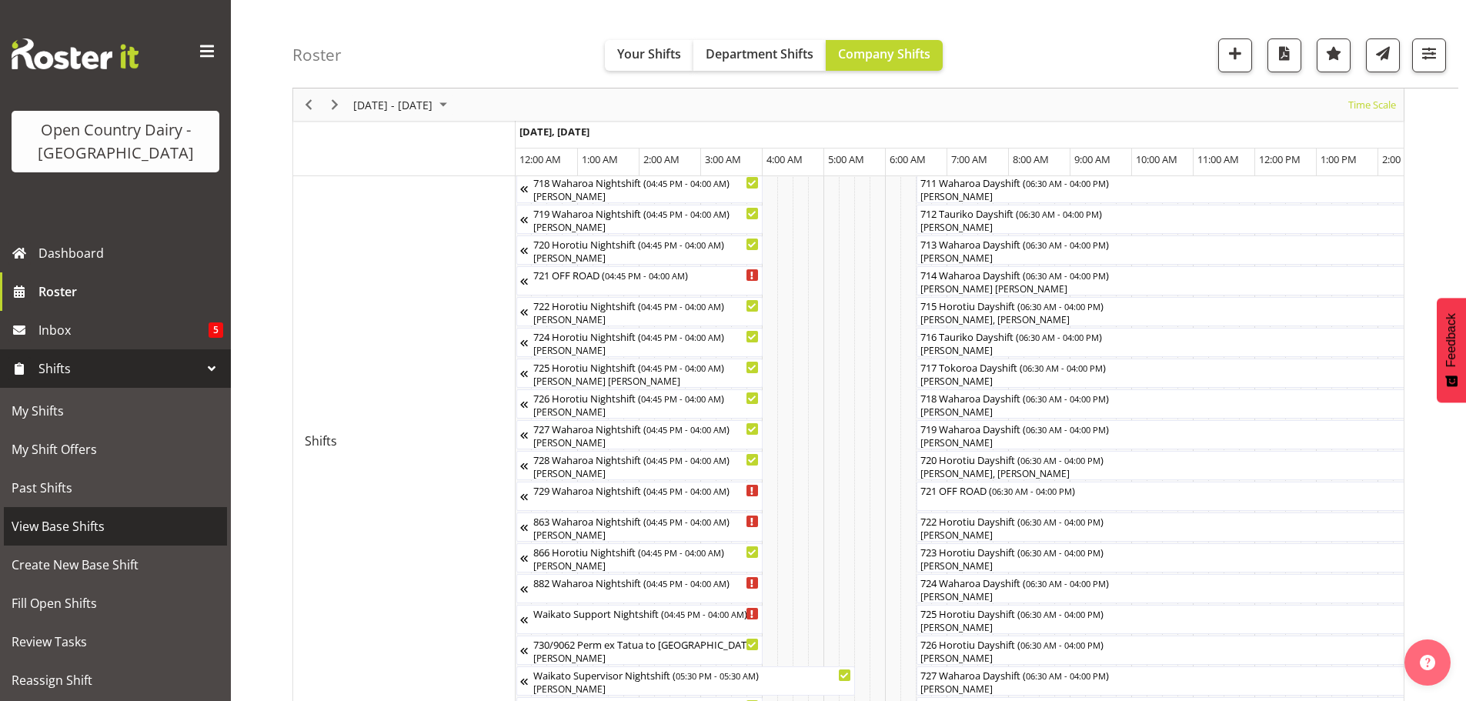
click at [68, 523] on span "View Base Shifts" at bounding box center [116, 526] width 208 height 23
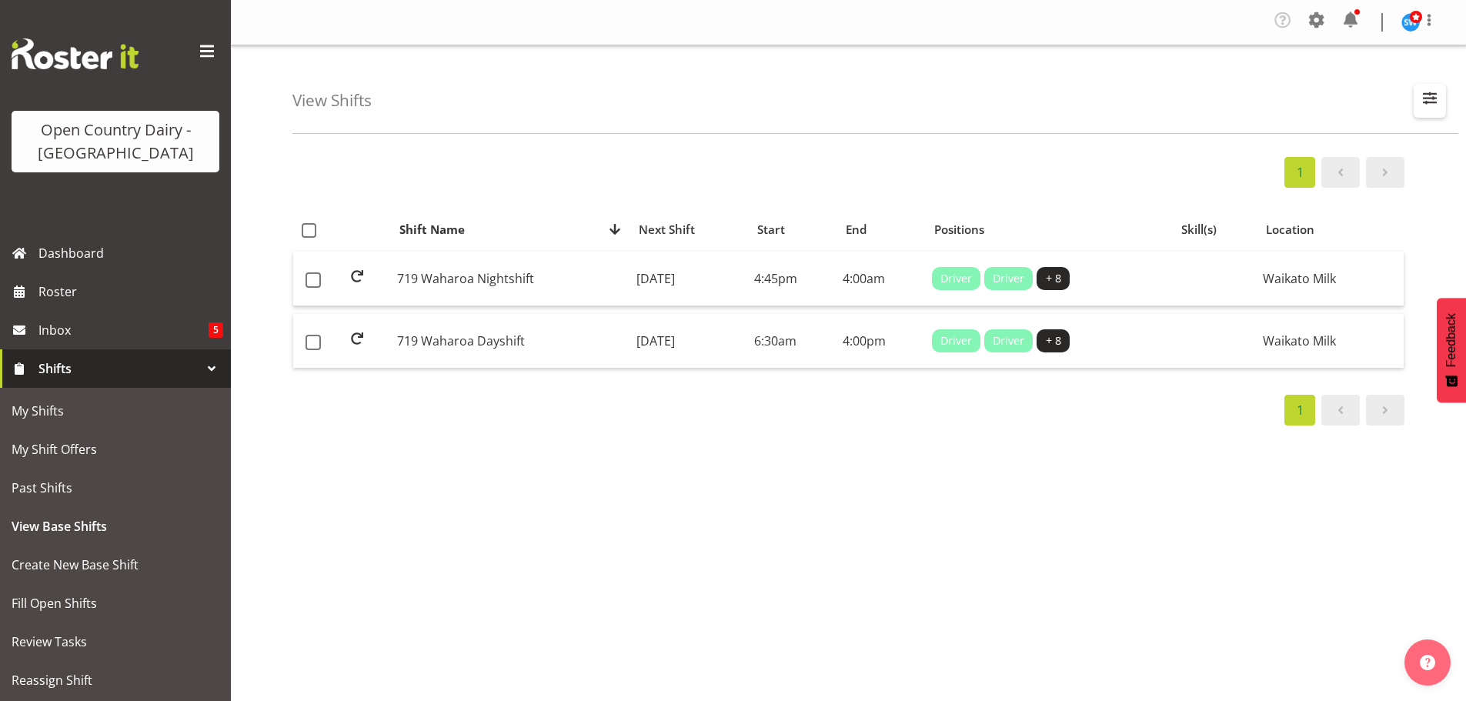
click at [1433, 92] on span "button" at bounding box center [1430, 98] width 20 height 20
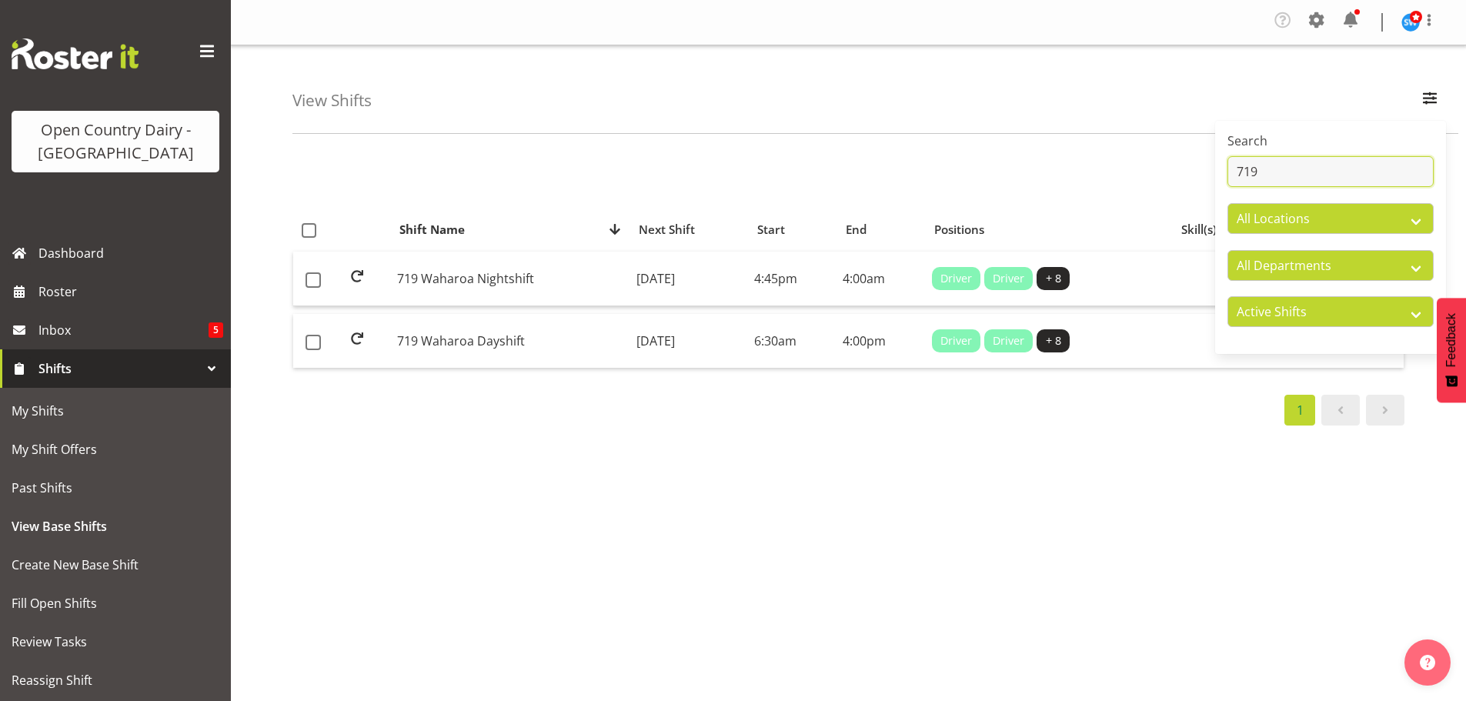
click at [1280, 168] on input "719" at bounding box center [1330, 171] width 206 height 31
type input "715"
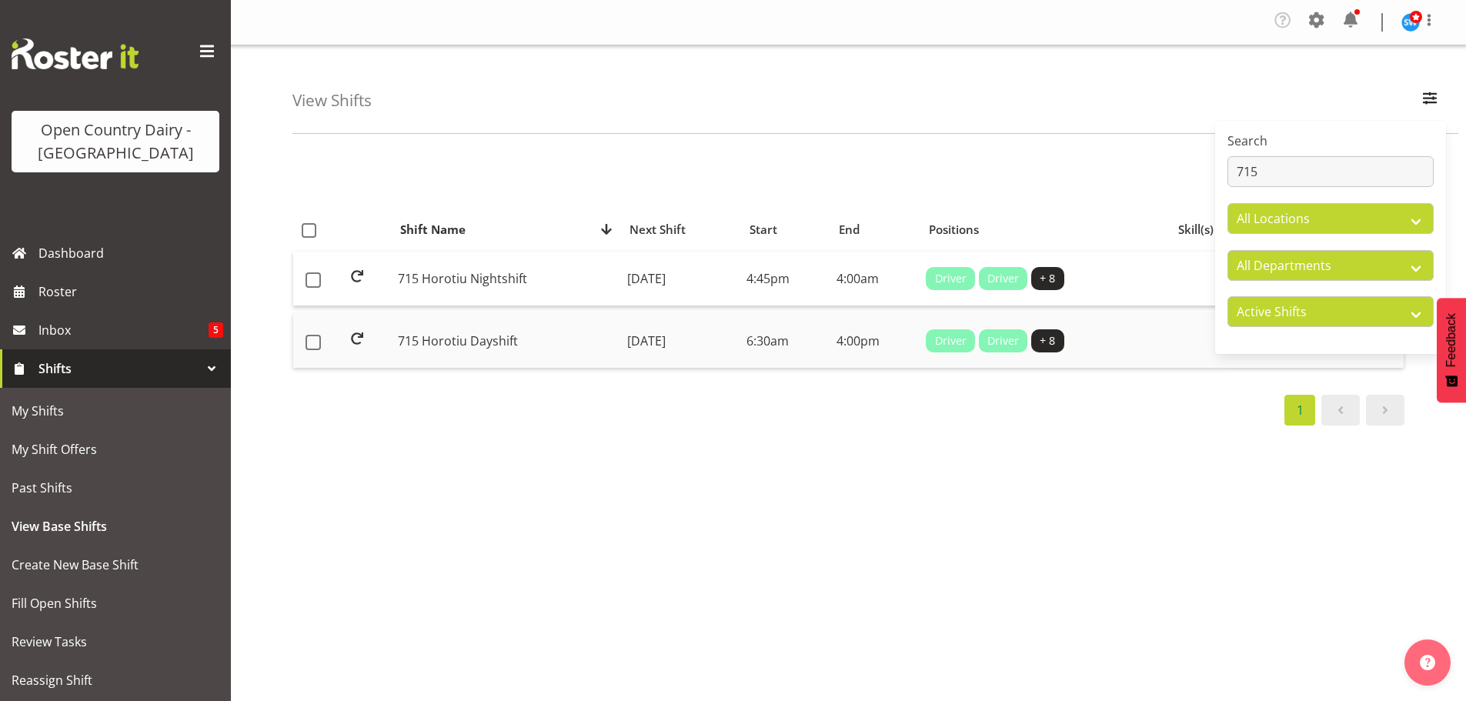
click at [505, 339] on td "715 Horotiu Dayshift" at bounding box center [506, 341] width 229 height 54
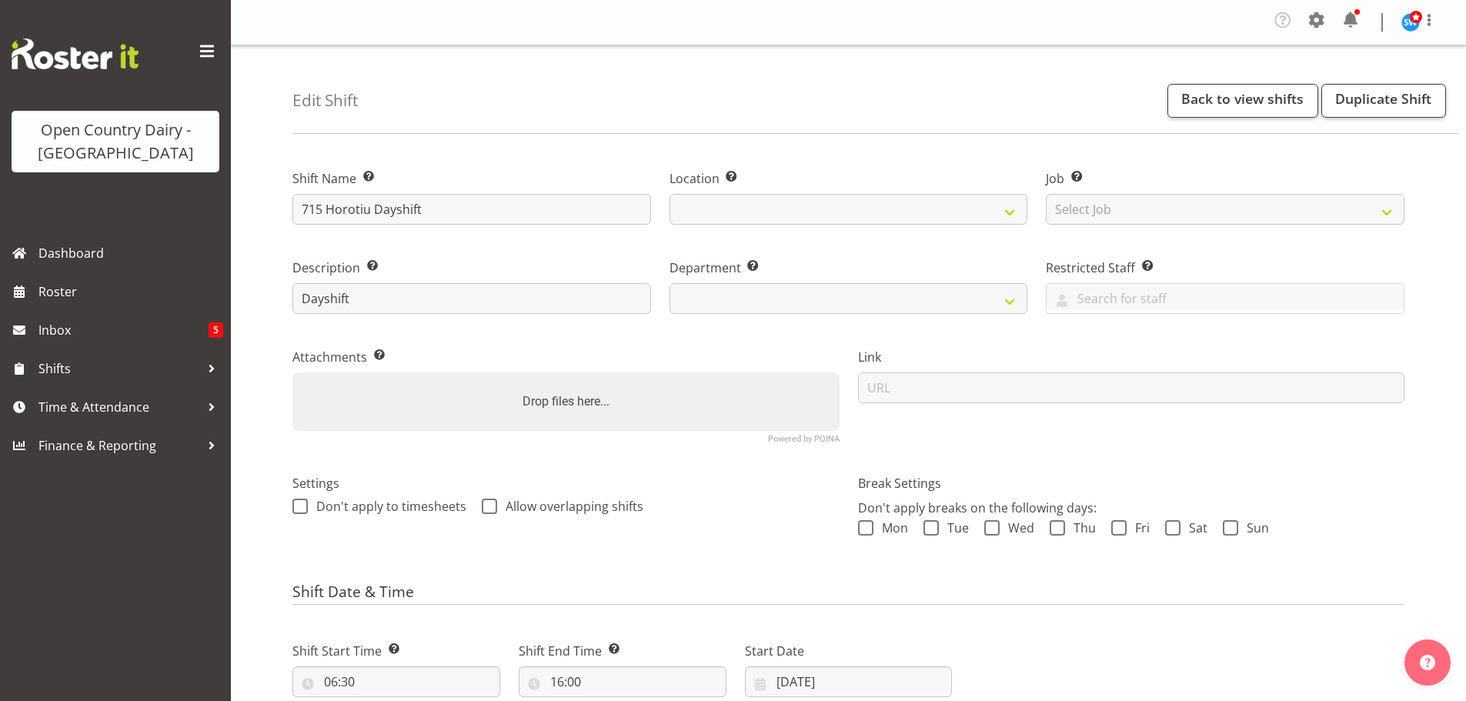
select select "7"
select select "2025"
select select
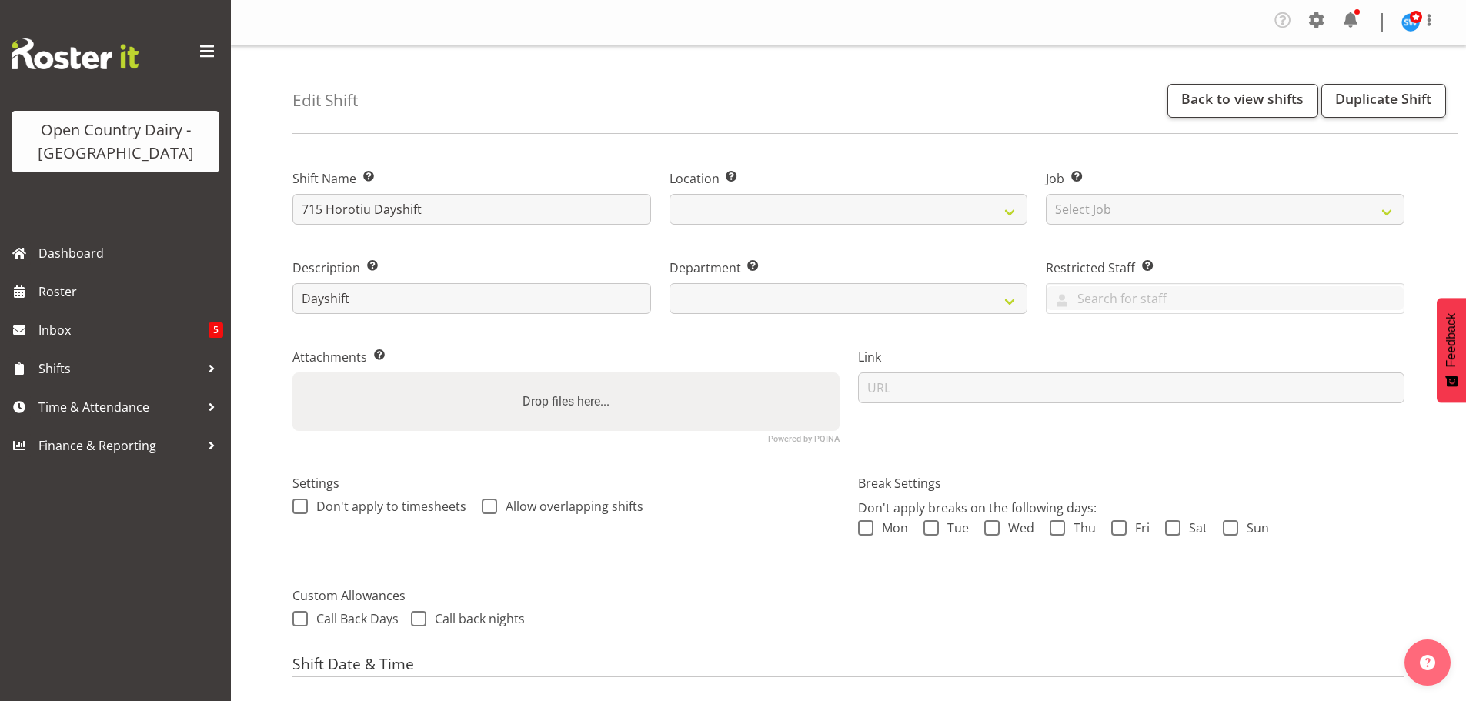
select select
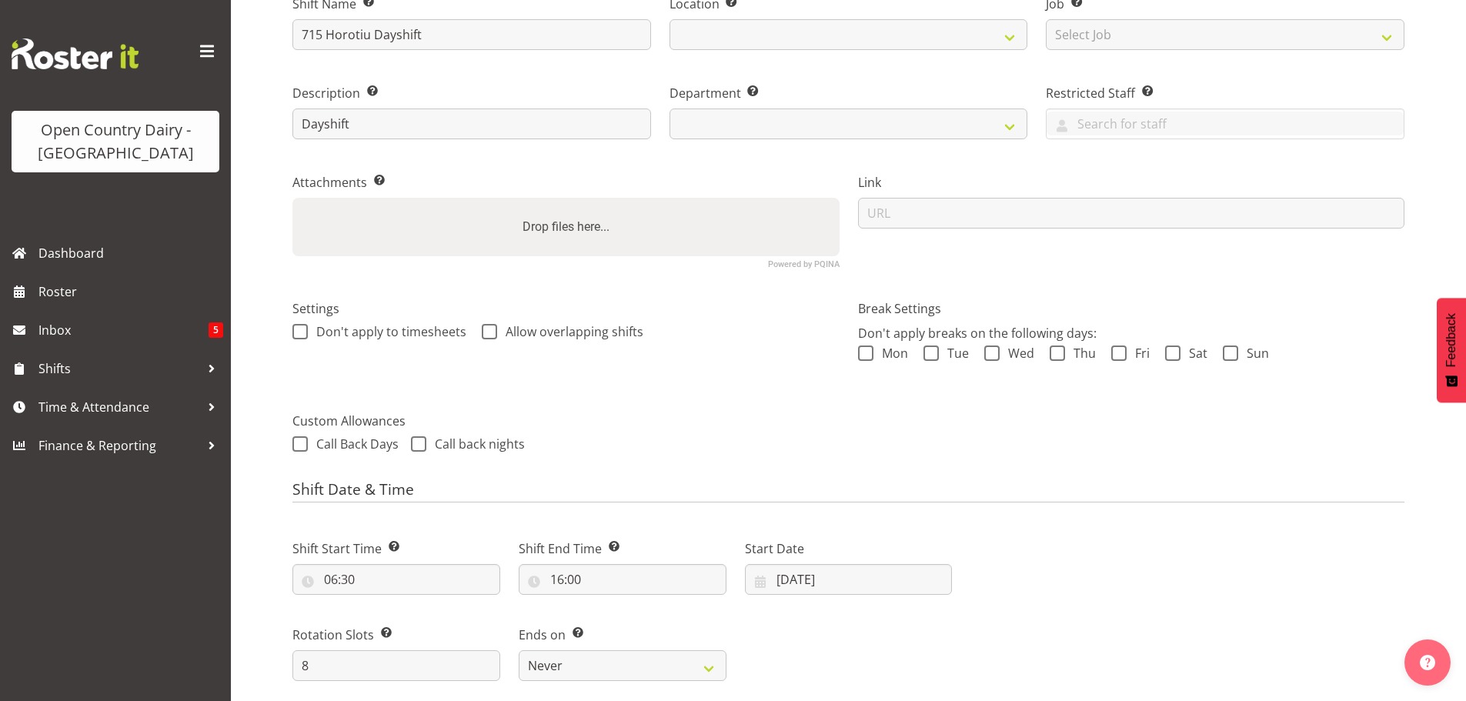
scroll to position [308, 0]
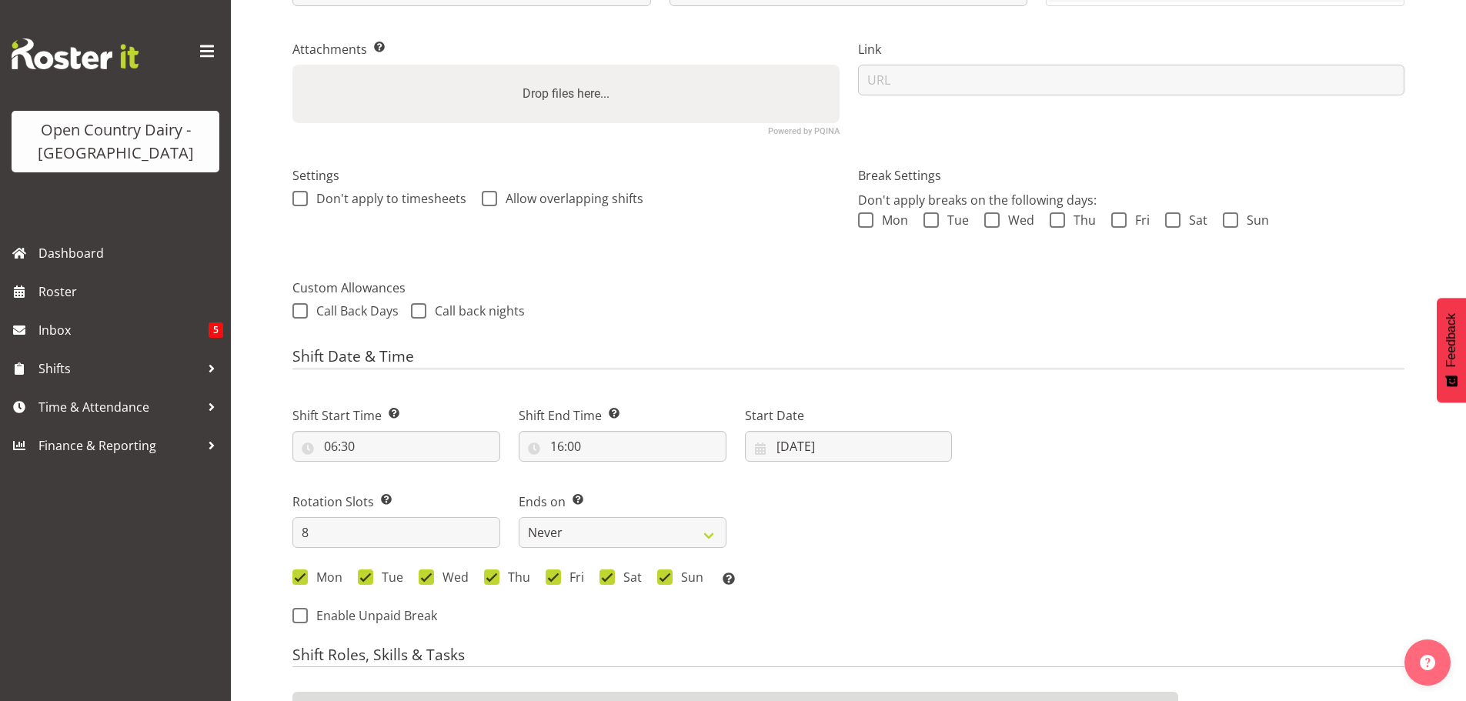
select select
select select "1054"
select select
click at [797, 445] on input "[DATE]" at bounding box center [849, 446] width 208 height 31
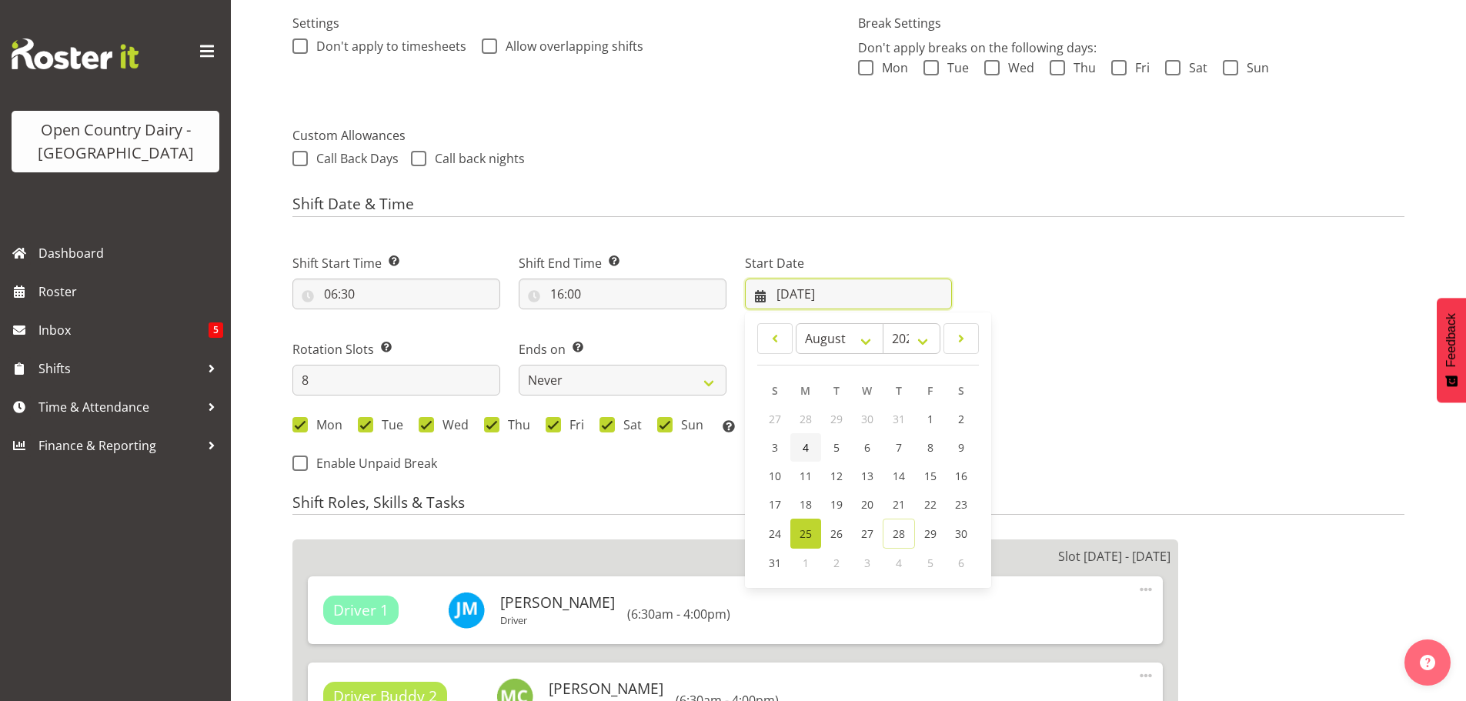
scroll to position [462, 0]
click at [866, 333] on select "January February March April May June July August September October November De…" at bounding box center [840, 337] width 88 height 31
select select "8"
click at [796, 322] on select "January February March April May June July August September October November De…" at bounding box center [840, 337] width 88 height 31
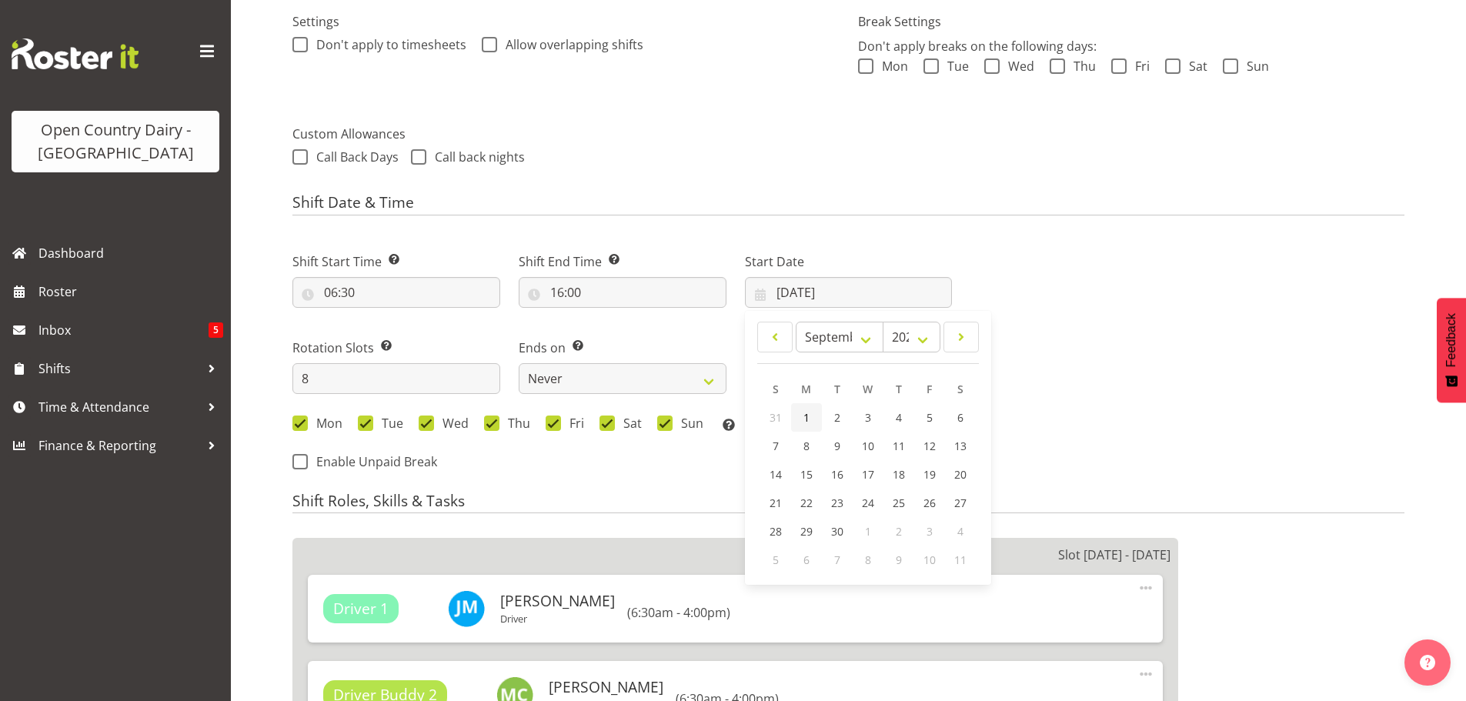
click at [803, 416] on span "1" at bounding box center [806, 417] width 6 height 15
select select
type input "[DATE]"
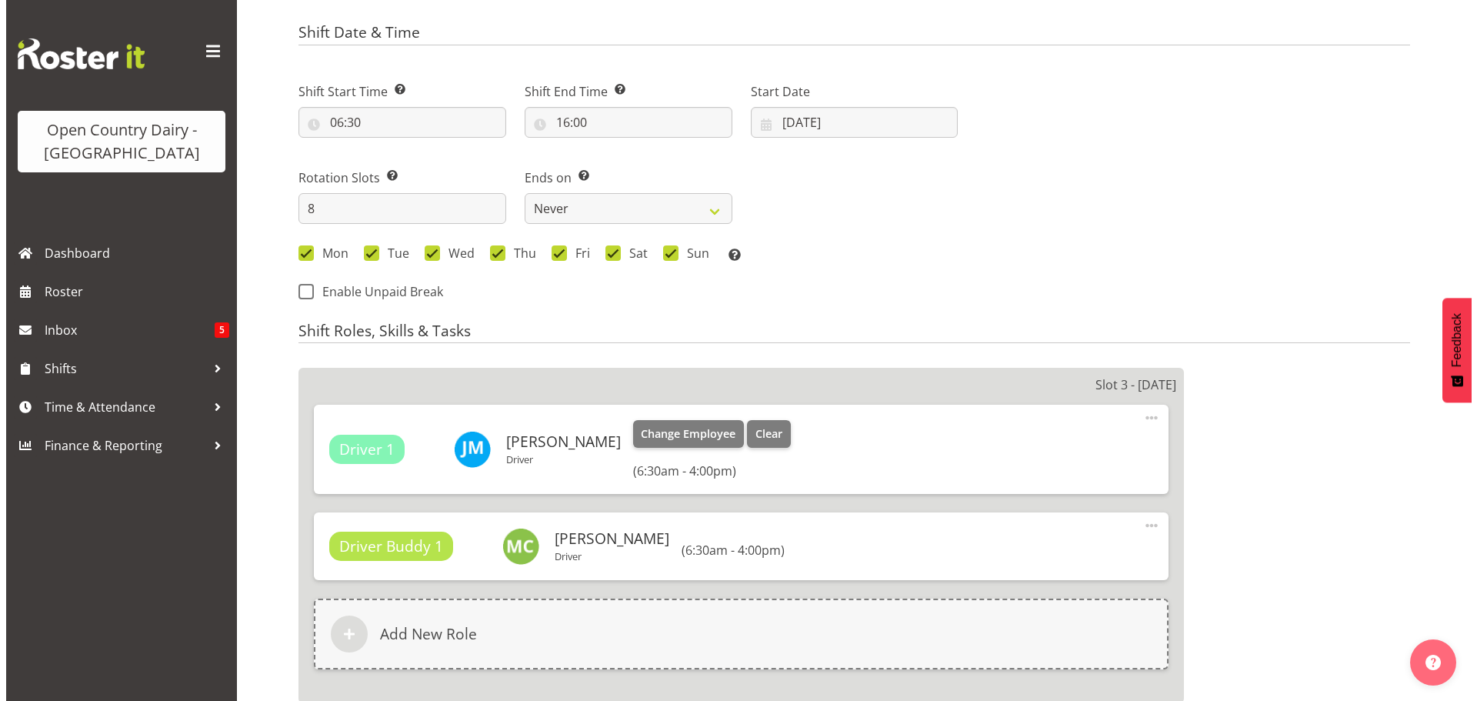
scroll to position [693, 0]
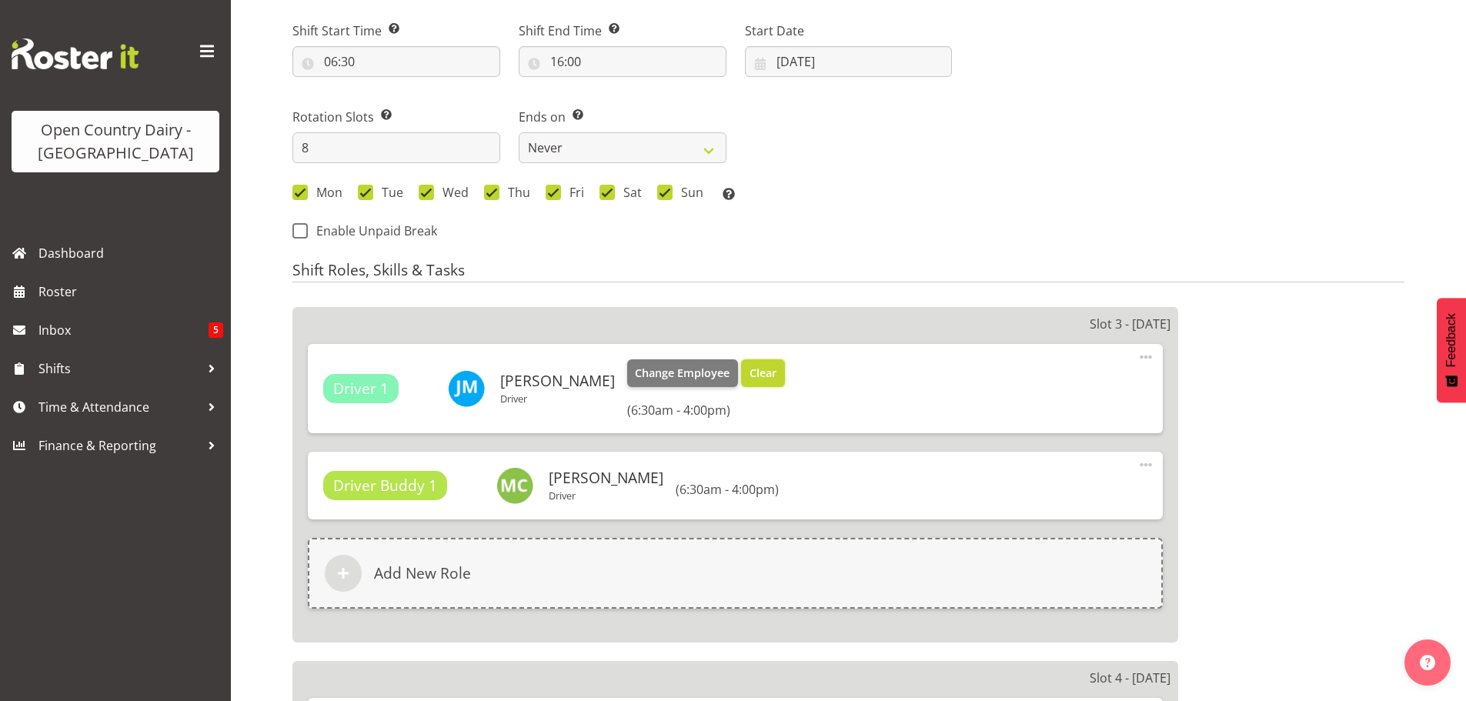
click at [749, 372] on span "Clear" at bounding box center [762, 373] width 27 height 17
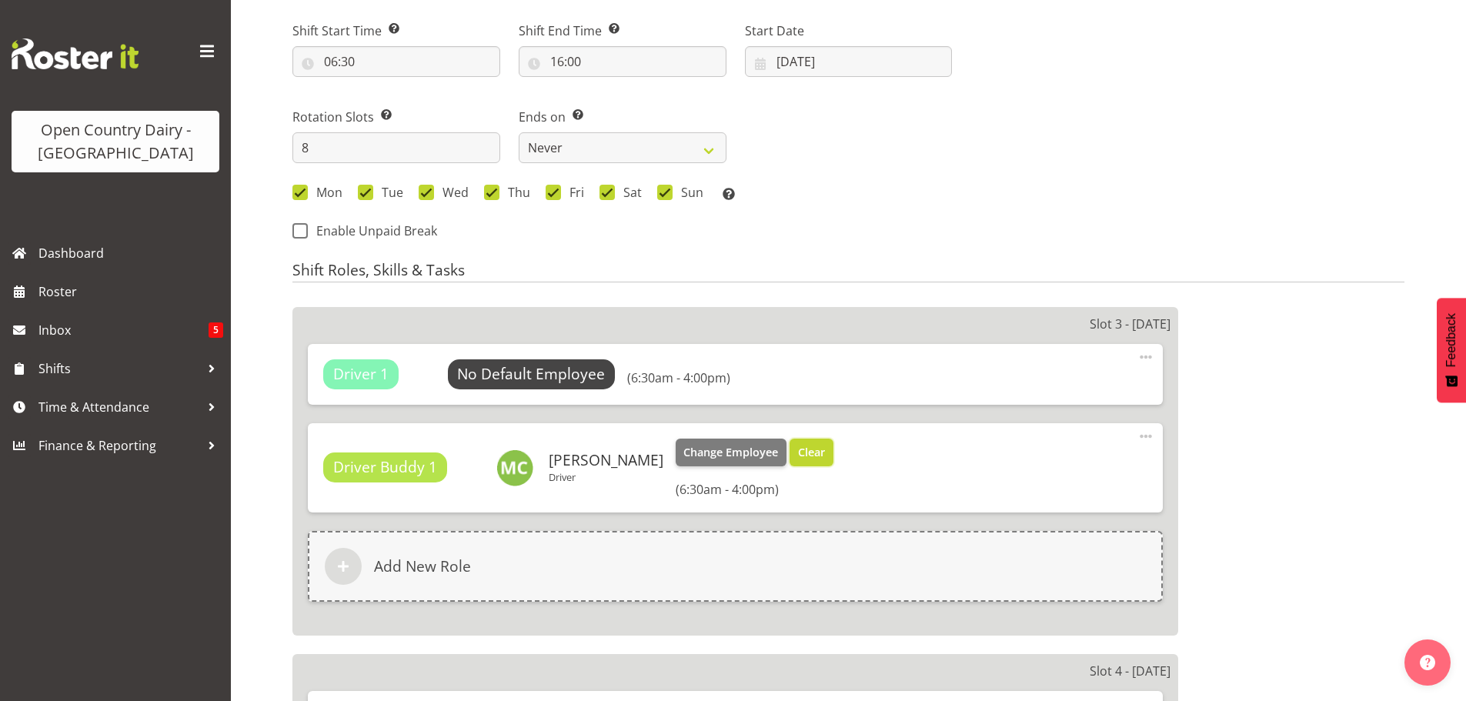
click at [798, 452] on span "Clear" at bounding box center [811, 452] width 27 height 17
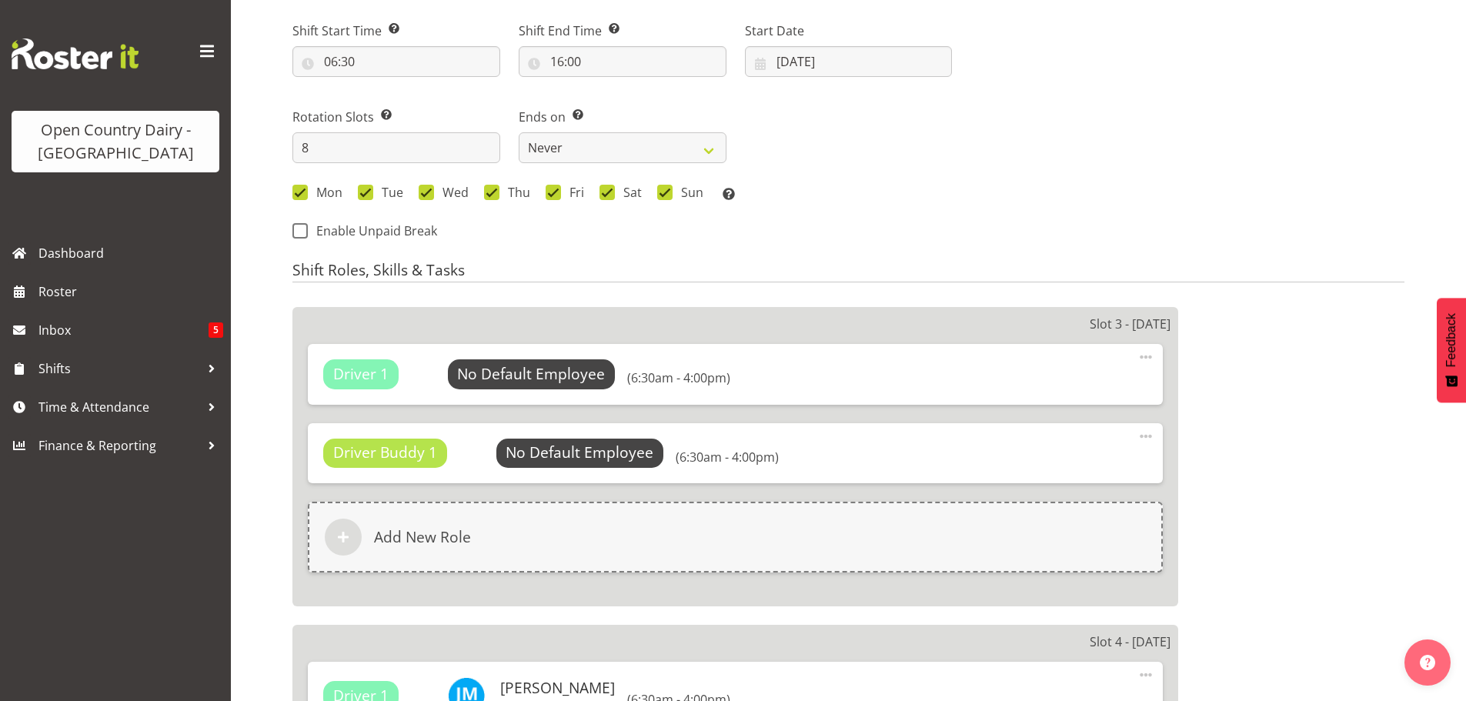
click at [1144, 436] on span at bounding box center [1146, 436] width 18 height 18
click at [1046, 499] on link "Delete" at bounding box center [1081, 501] width 148 height 28
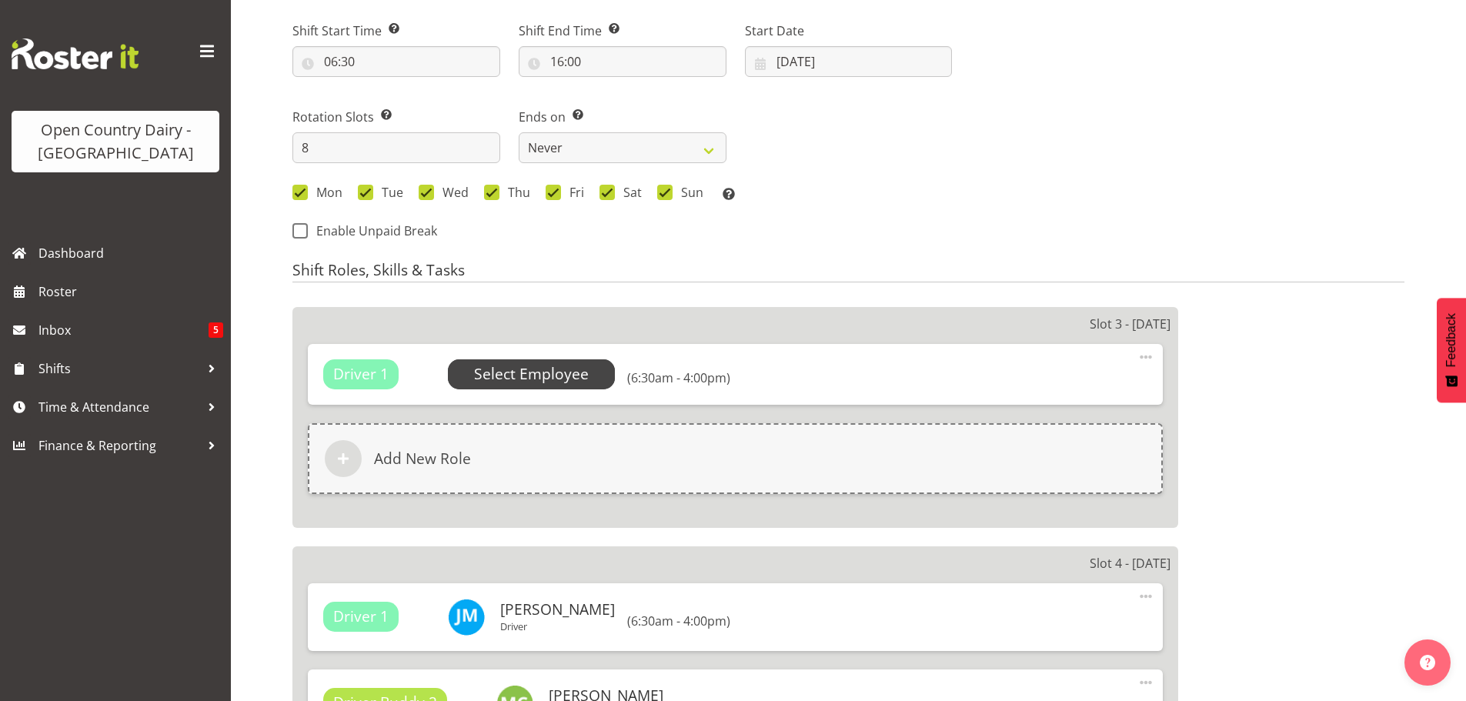
click at [539, 373] on span "Select Employee" at bounding box center [531, 374] width 115 height 22
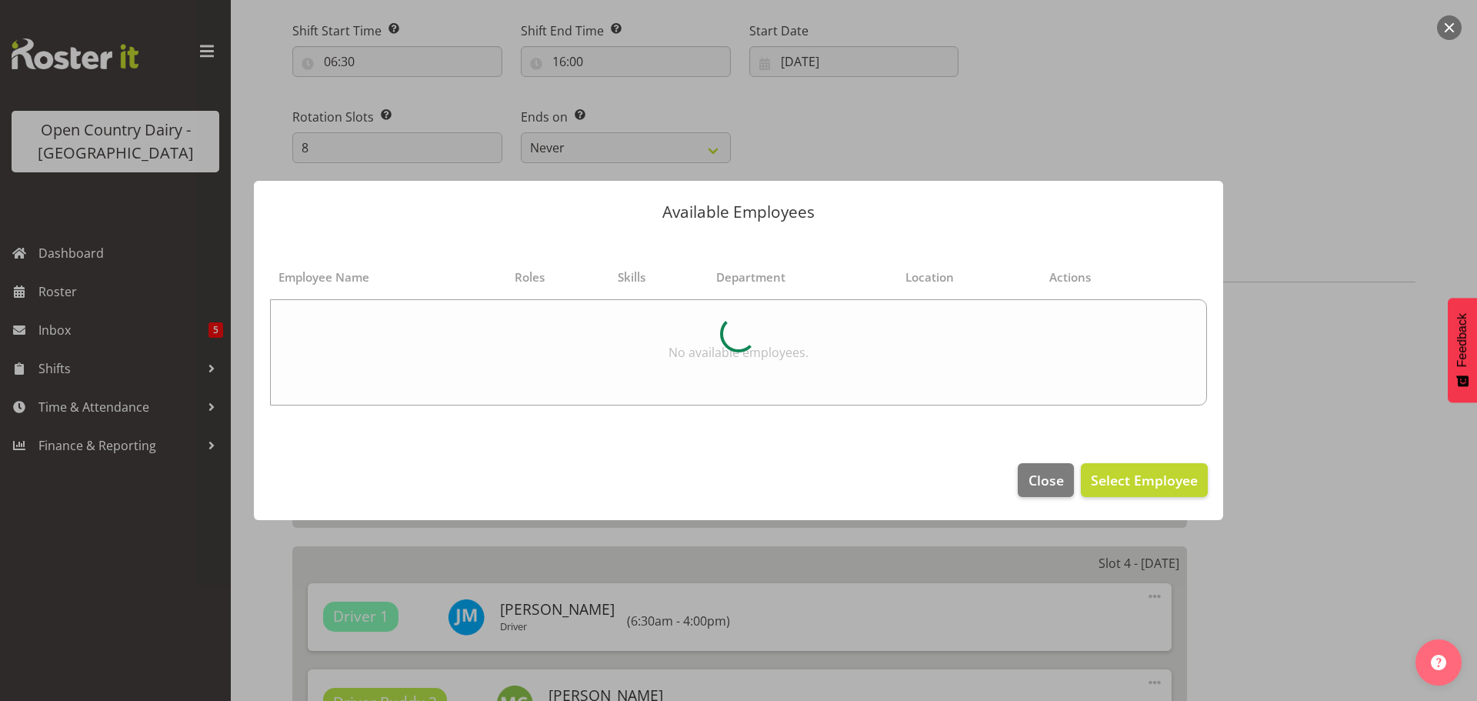
select select "820"
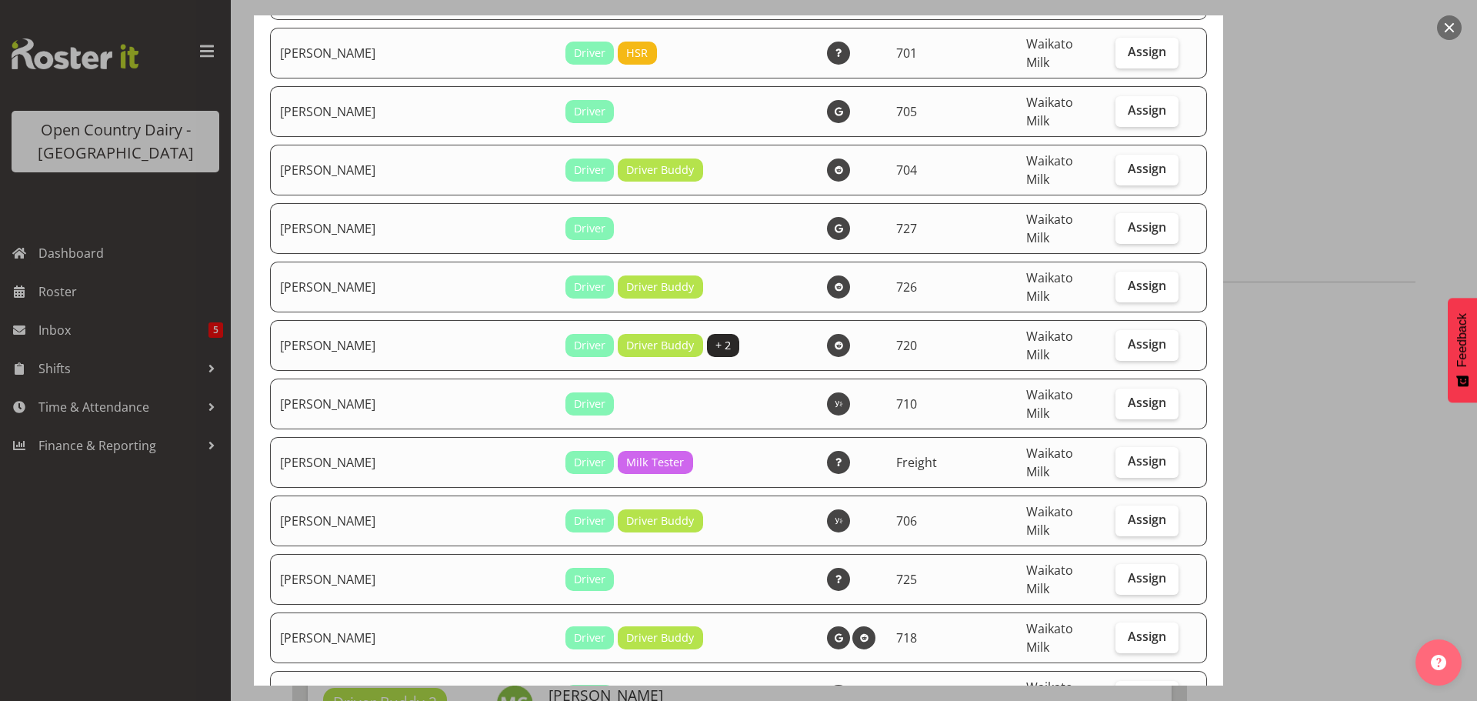
scroll to position [4232, 0]
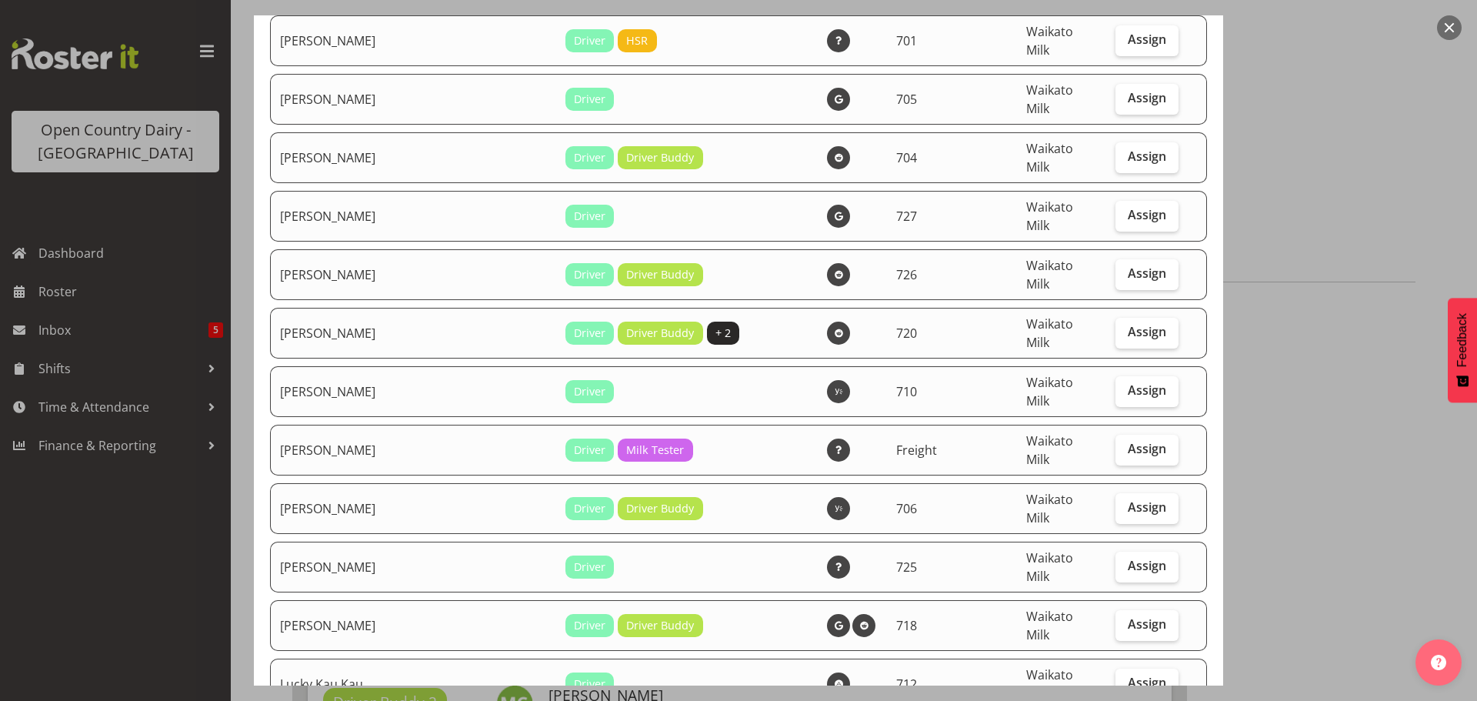
checkbox input "true"
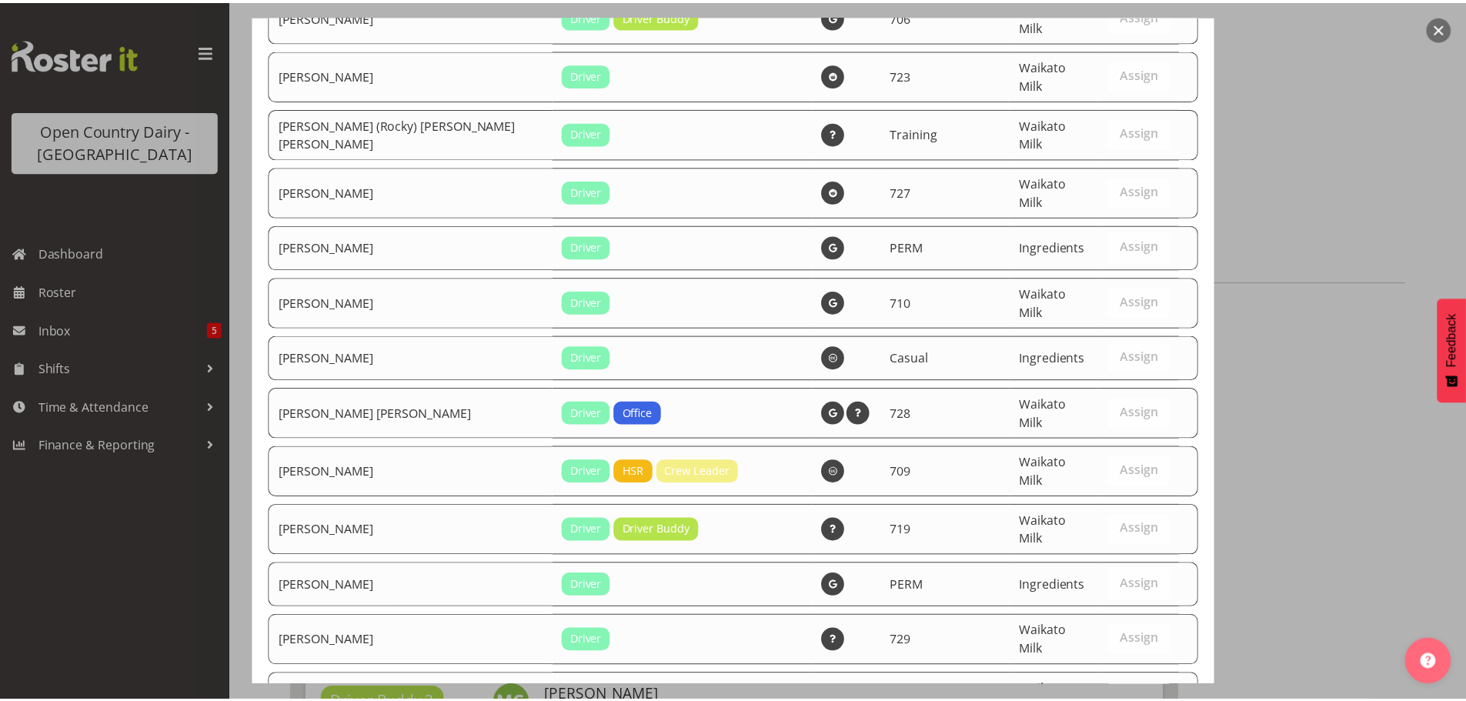
scroll to position [6448, 0]
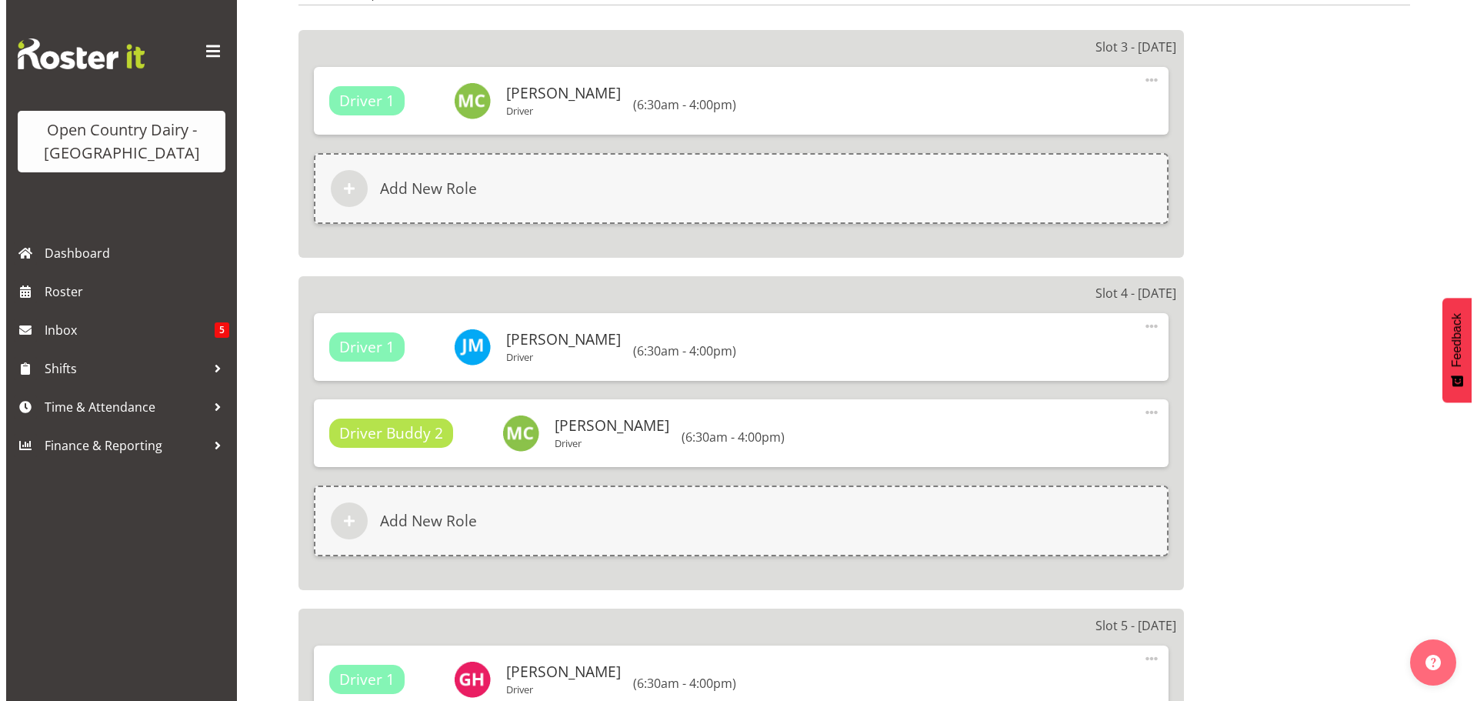
scroll to position [1000, 0]
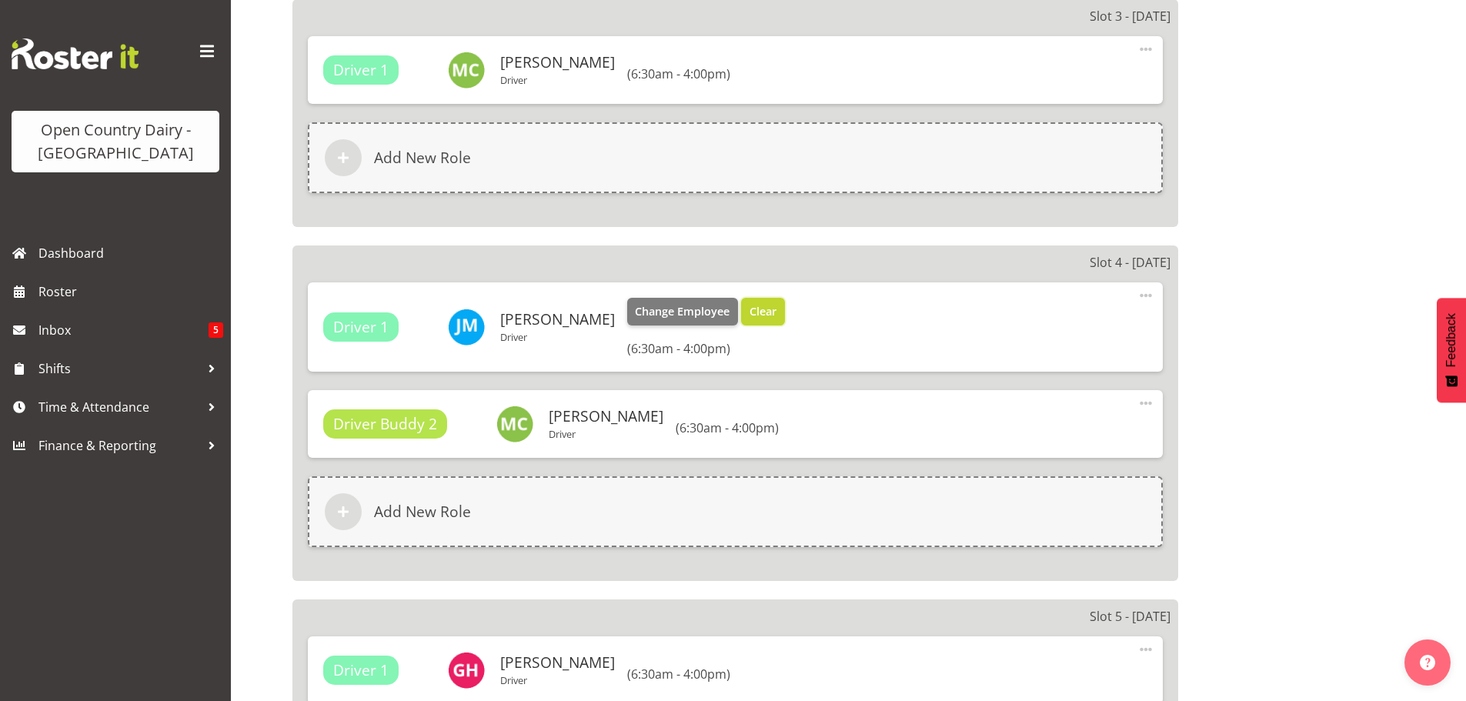
click at [749, 308] on span "Clear" at bounding box center [762, 311] width 27 height 17
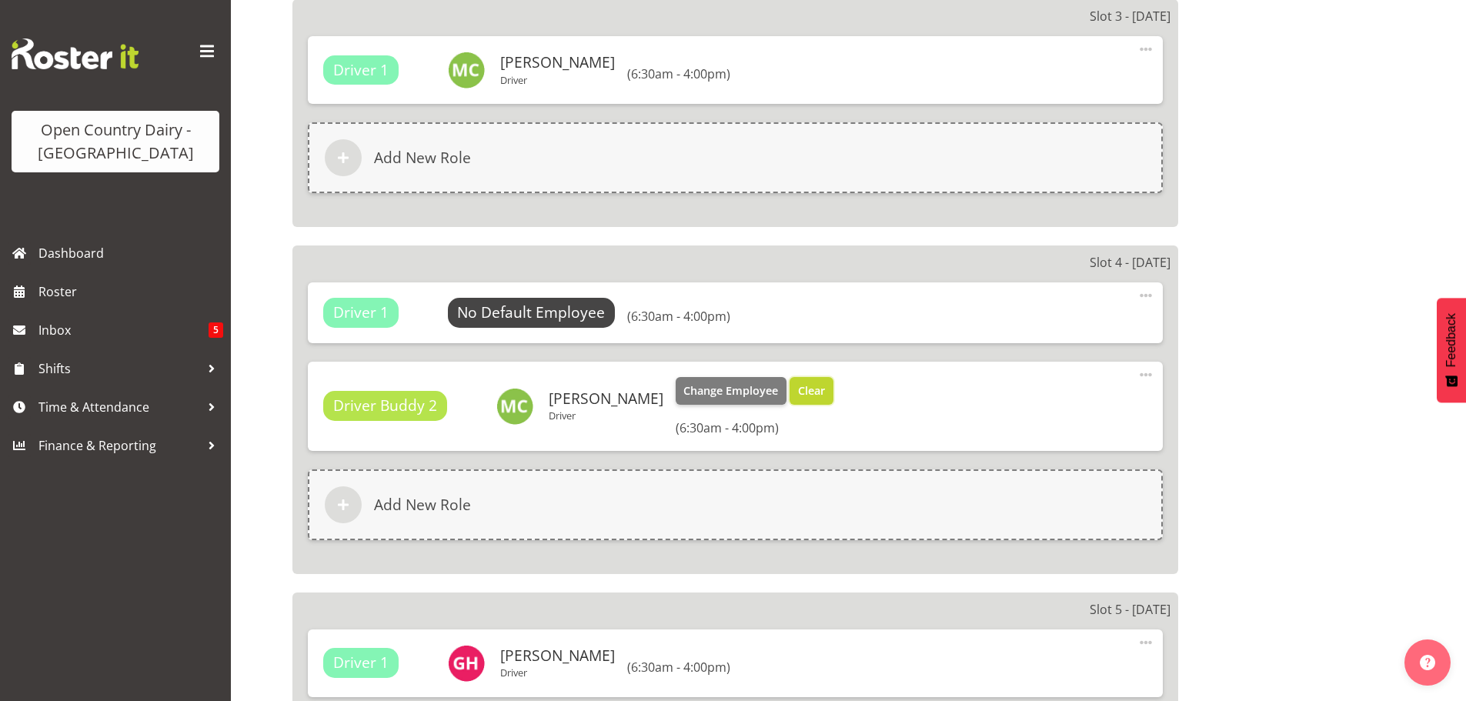
click at [798, 385] on span "Clear" at bounding box center [811, 390] width 27 height 17
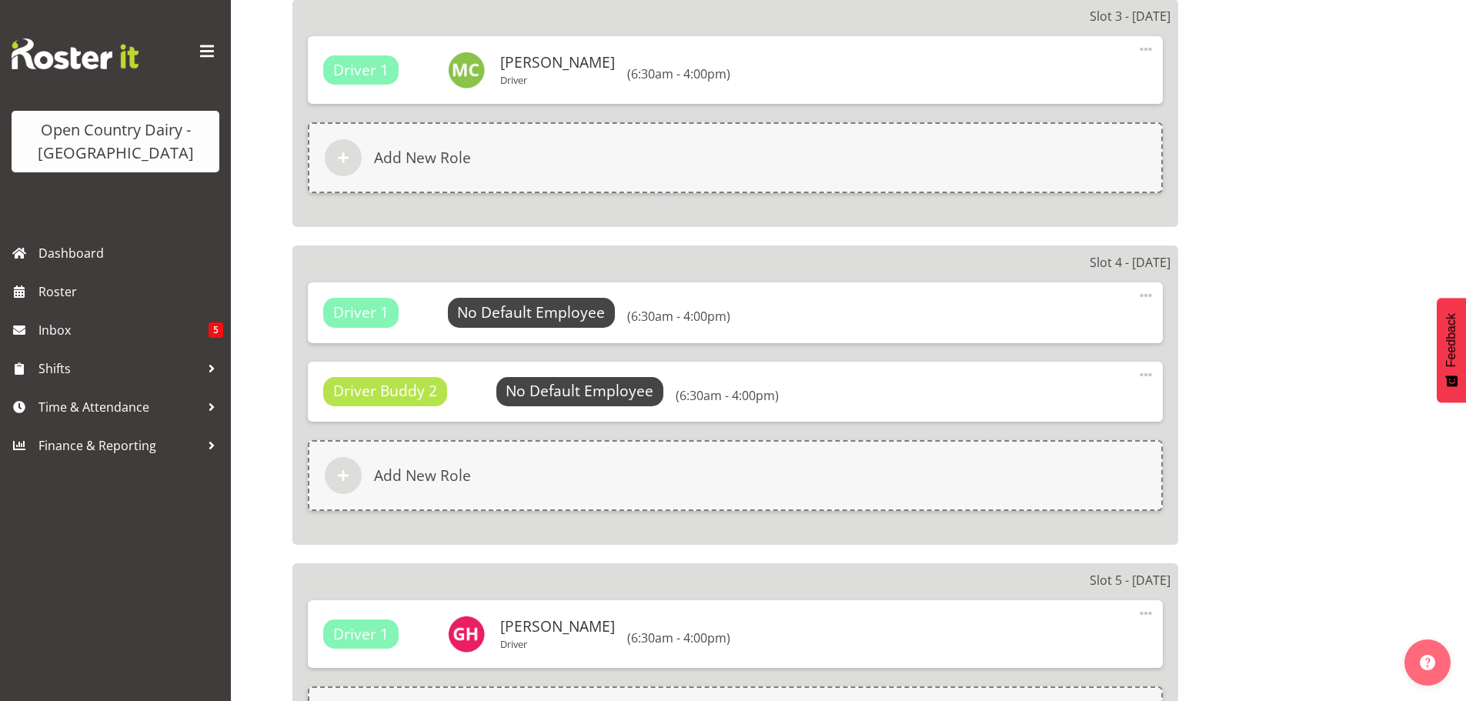
click at [1152, 369] on span at bounding box center [1146, 375] width 18 height 18
click at [1055, 436] on link "Delete" at bounding box center [1081, 440] width 148 height 28
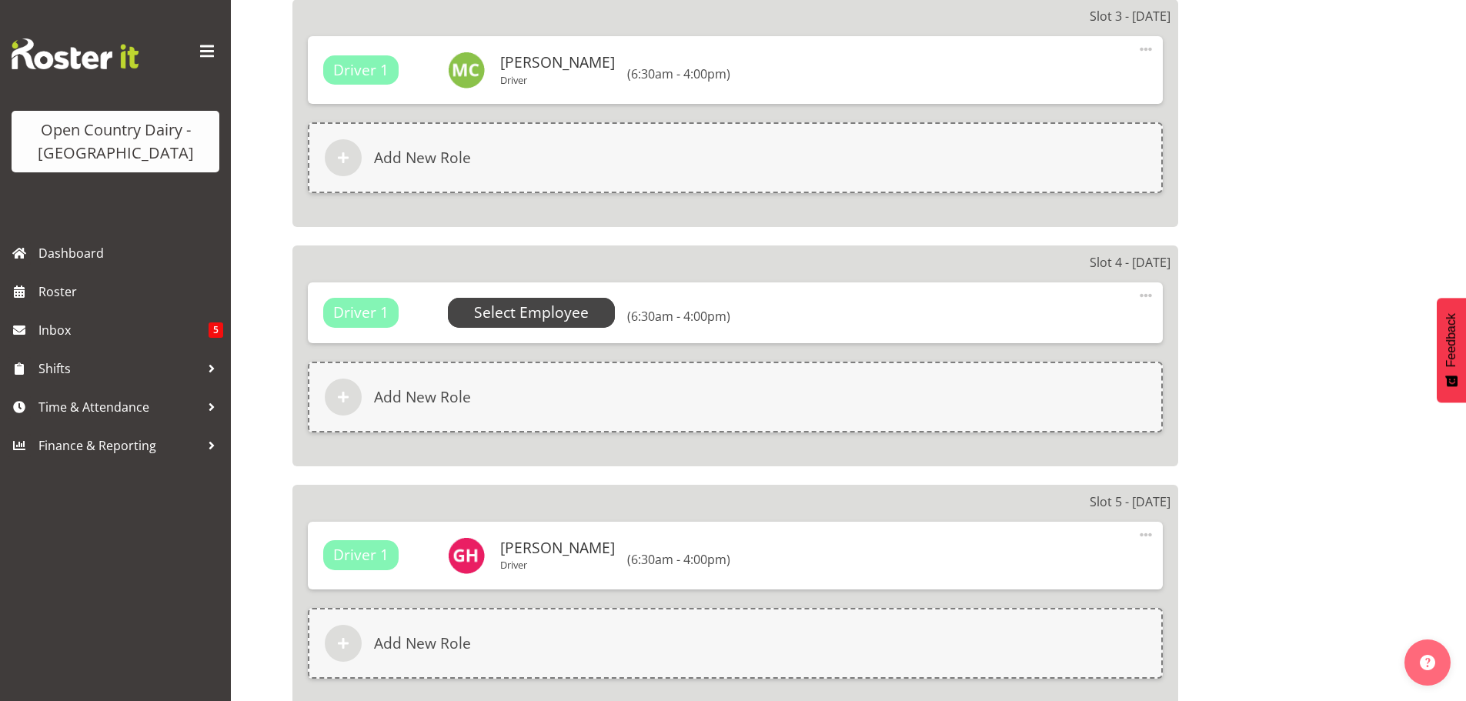
click at [572, 308] on span "Select Employee" at bounding box center [531, 313] width 115 height 22
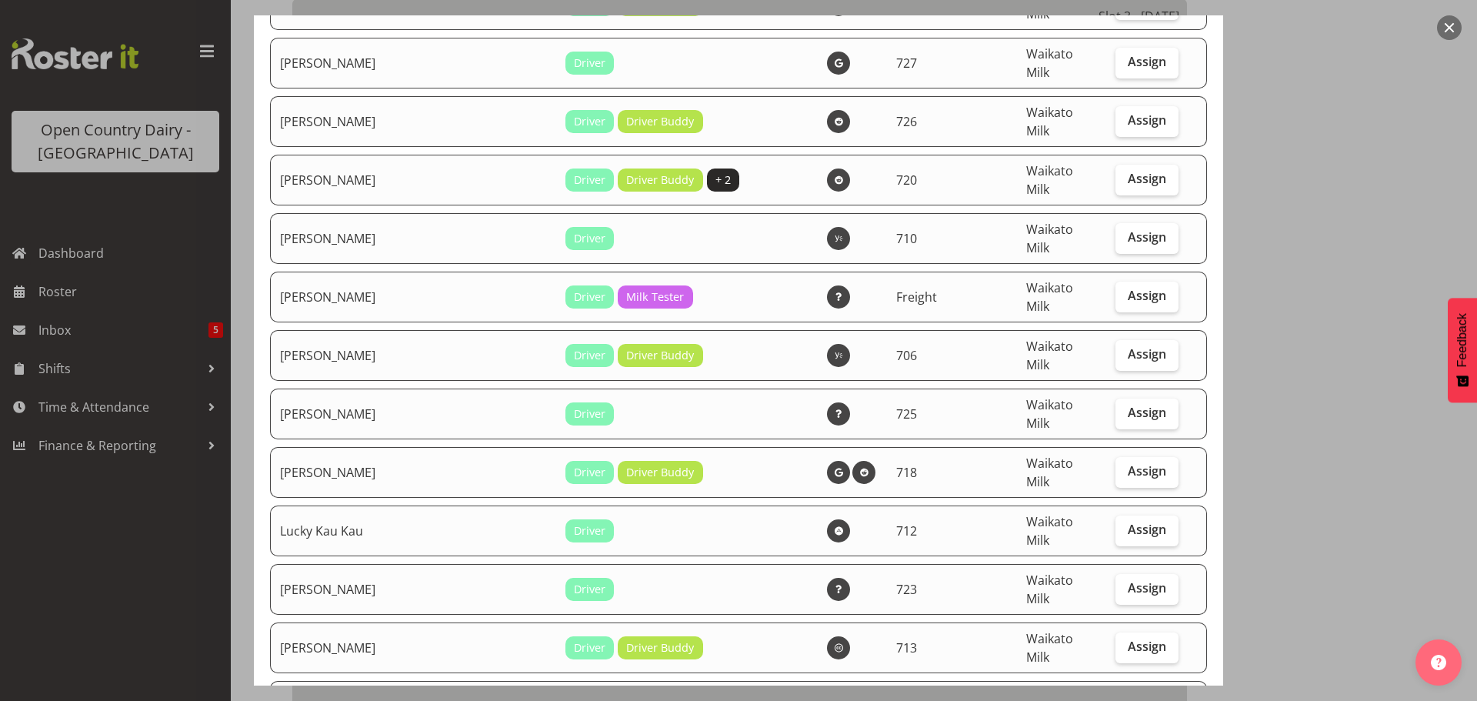
scroll to position [4386, 0]
checkbox input "true"
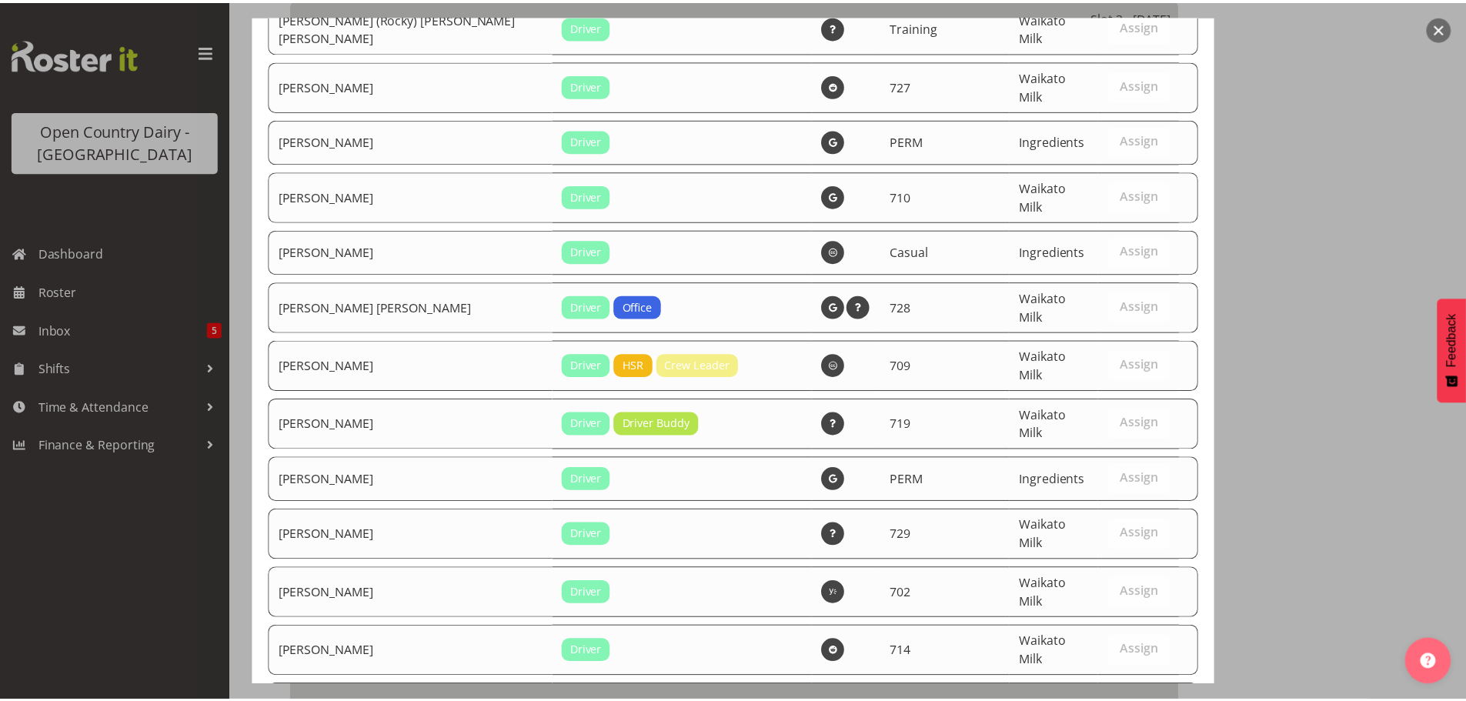
scroll to position [6448, 0]
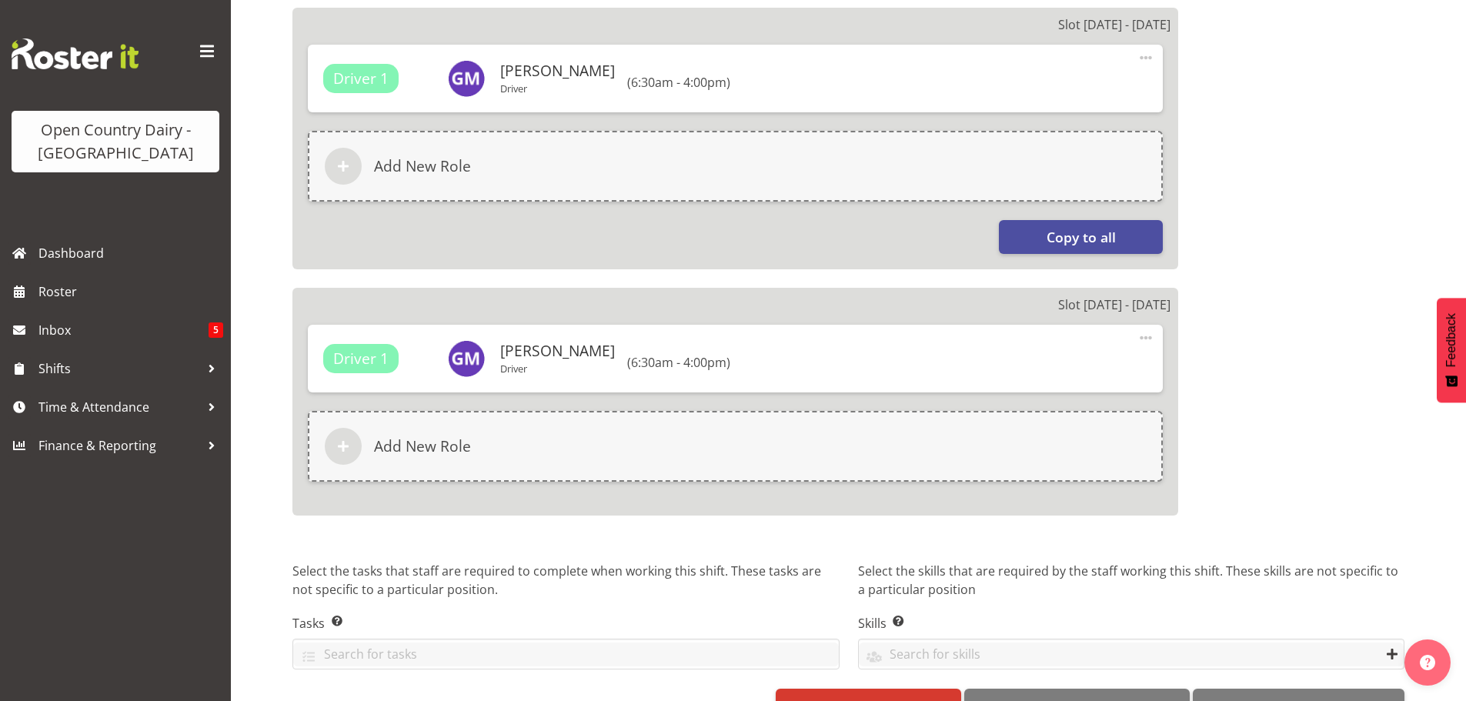
scroll to position [2514, 0]
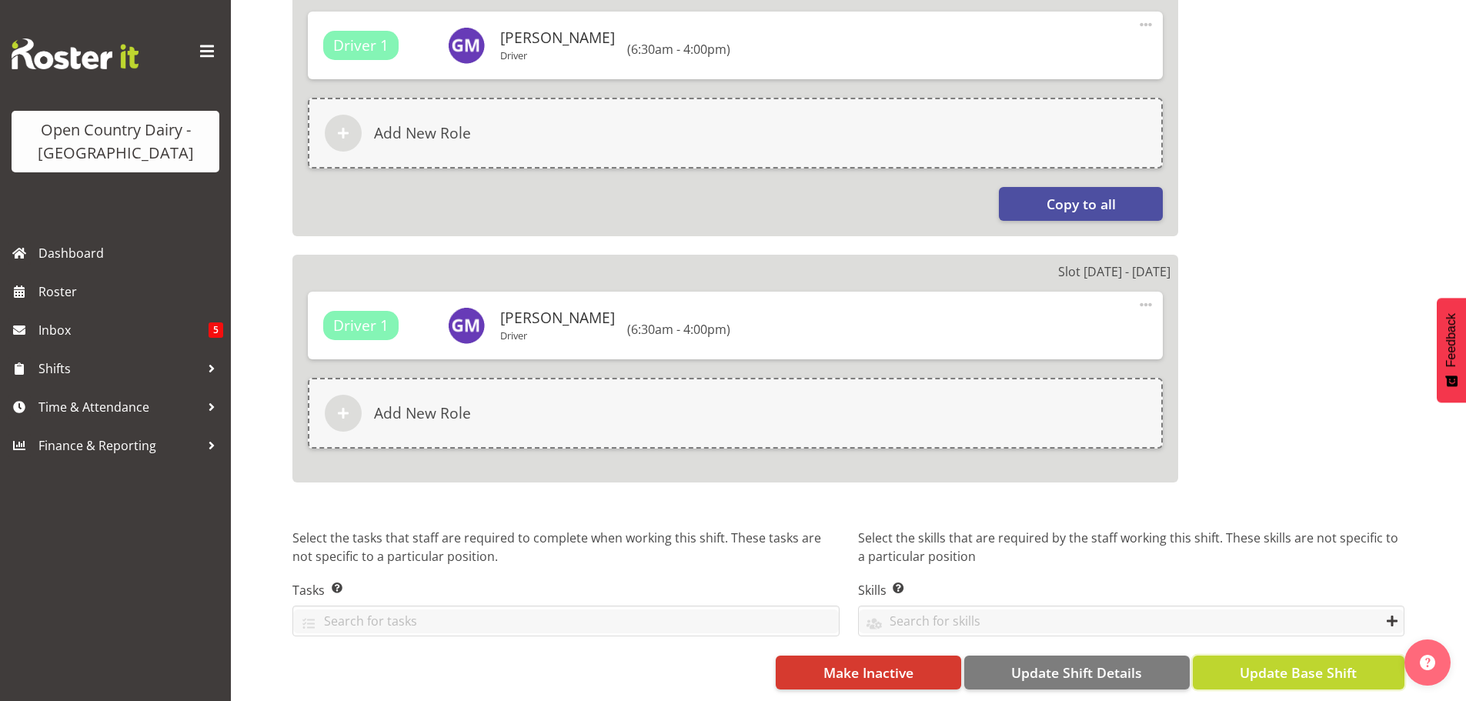
click at [1284, 663] on span "Update Base Shift" at bounding box center [1298, 673] width 117 height 20
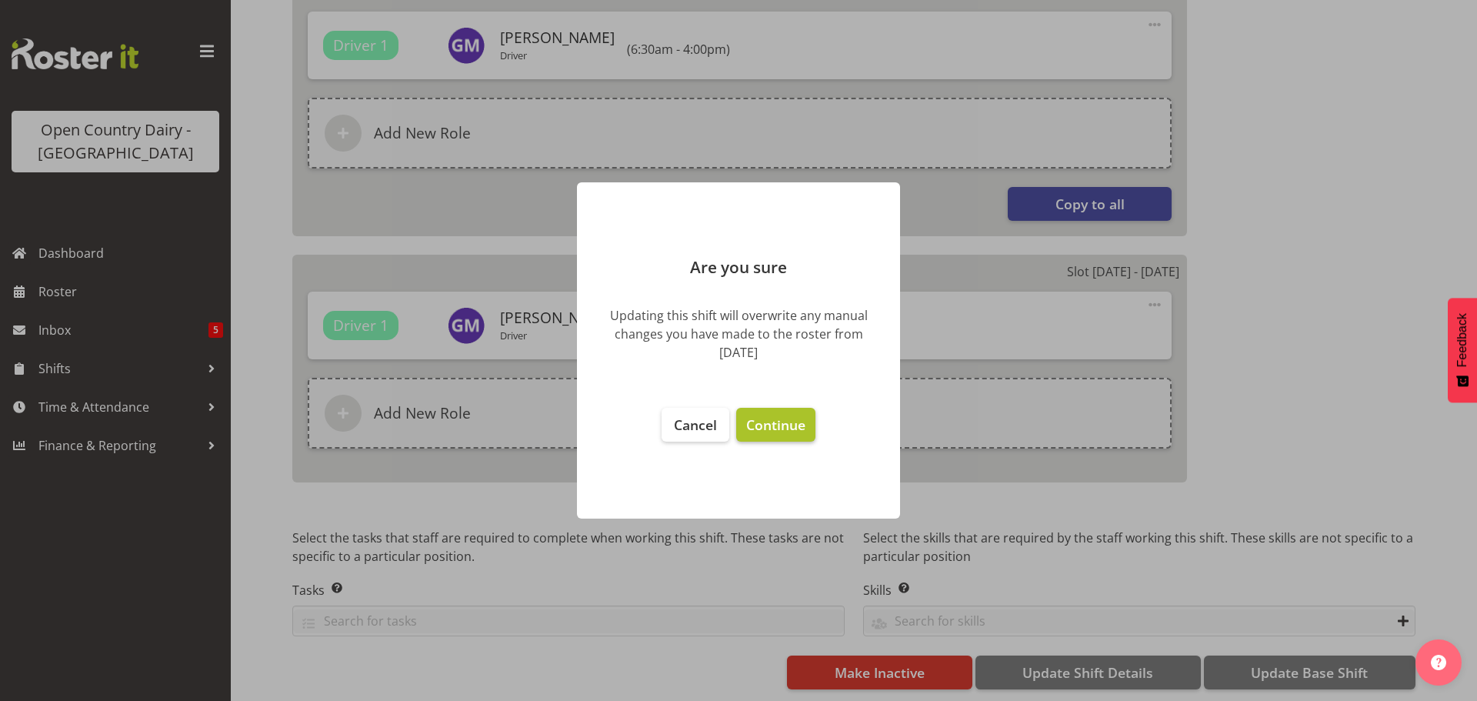
click at [773, 423] on span "Continue" at bounding box center [775, 425] width 59 height 18
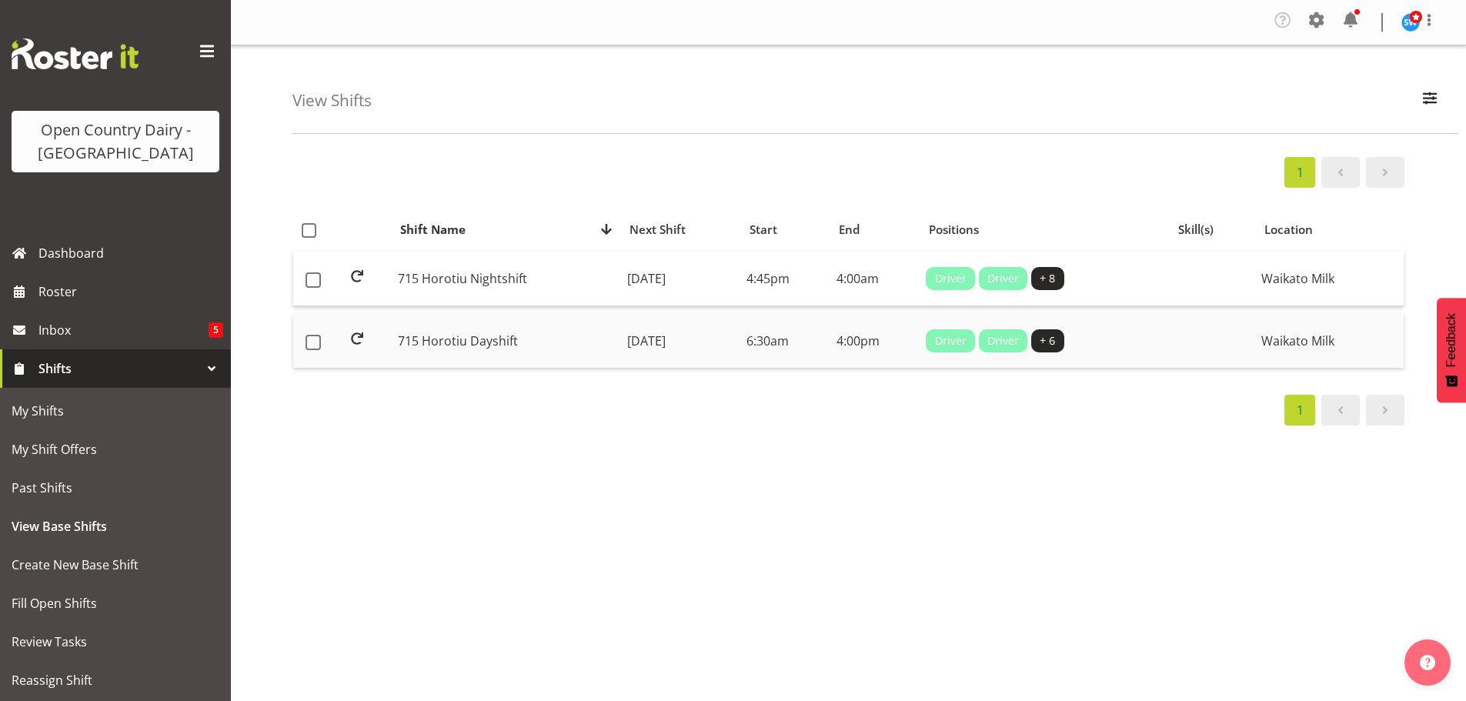
click at [635, 336] on td "[DATE]" at bounding box center [680, 341] width 119 height 54
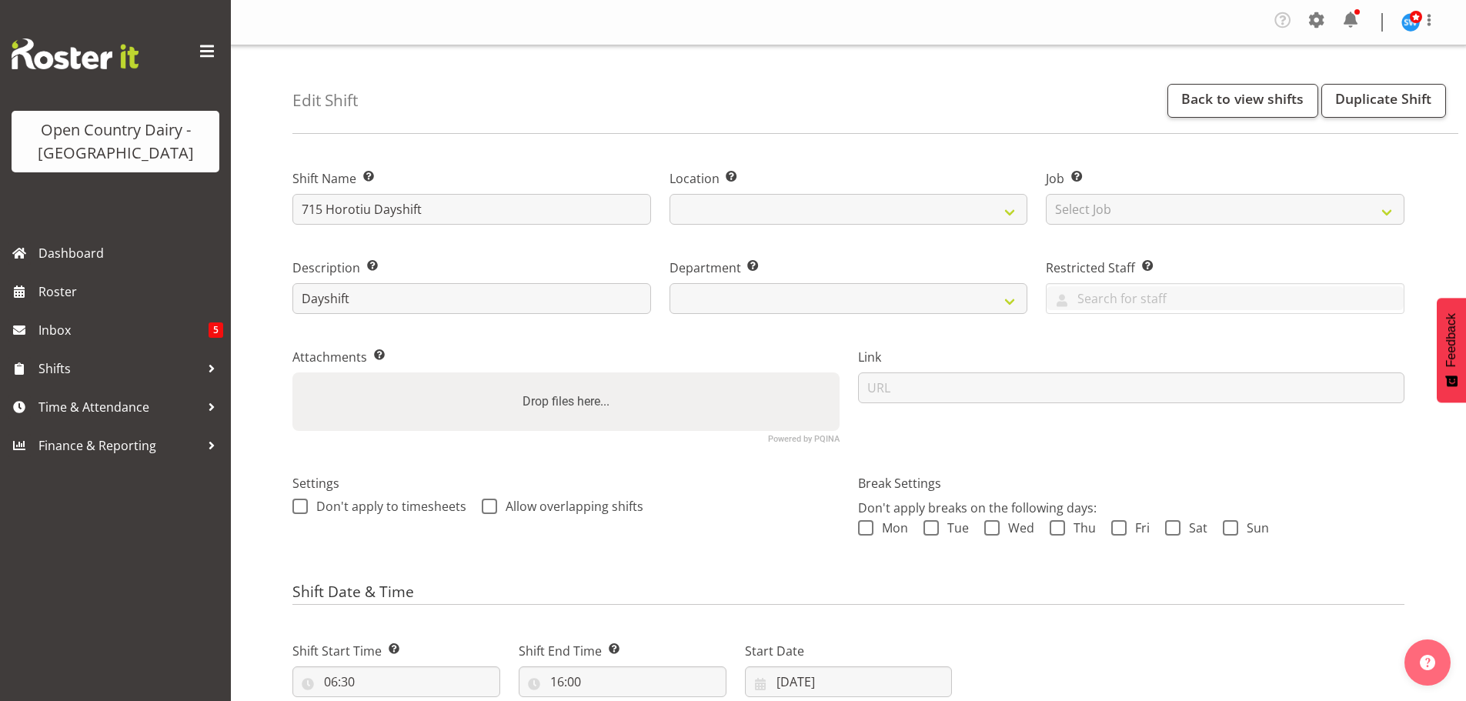
select select
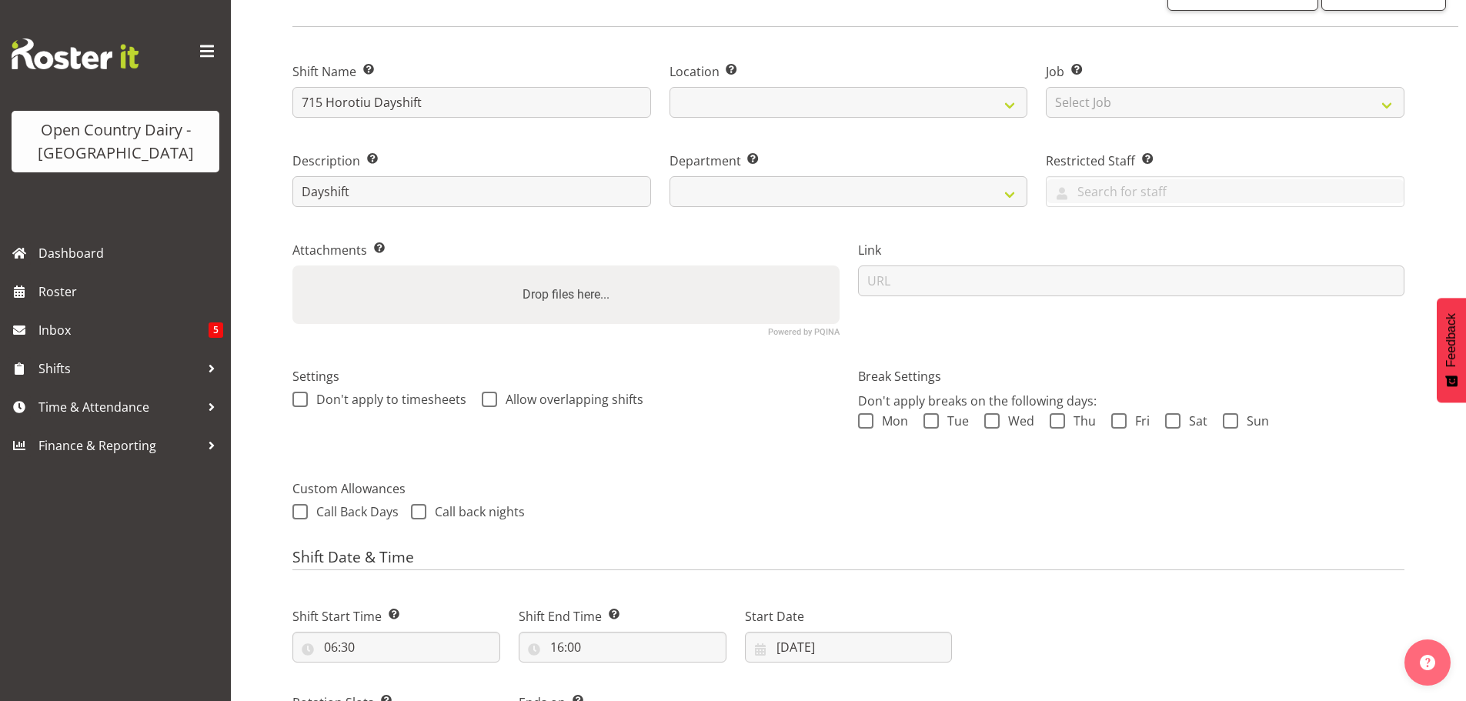
select select
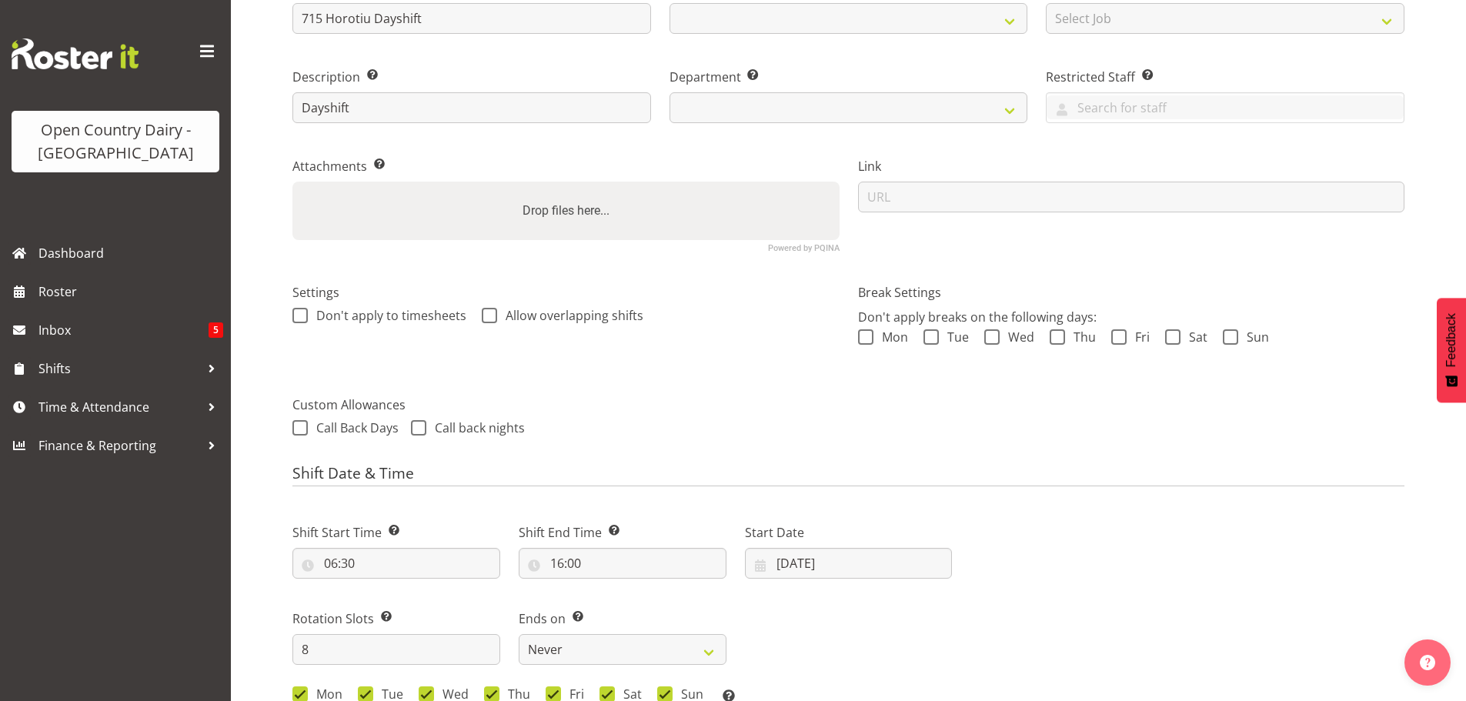
select select
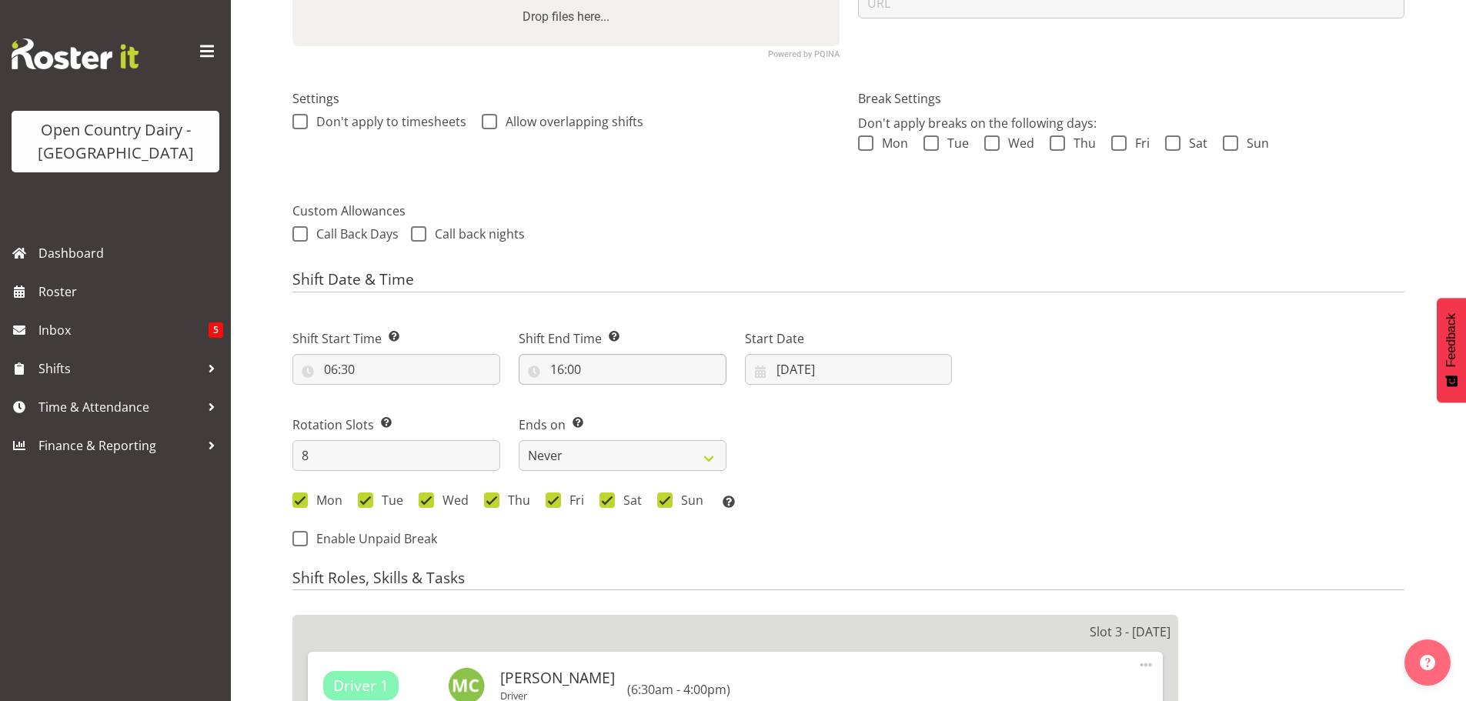
select select
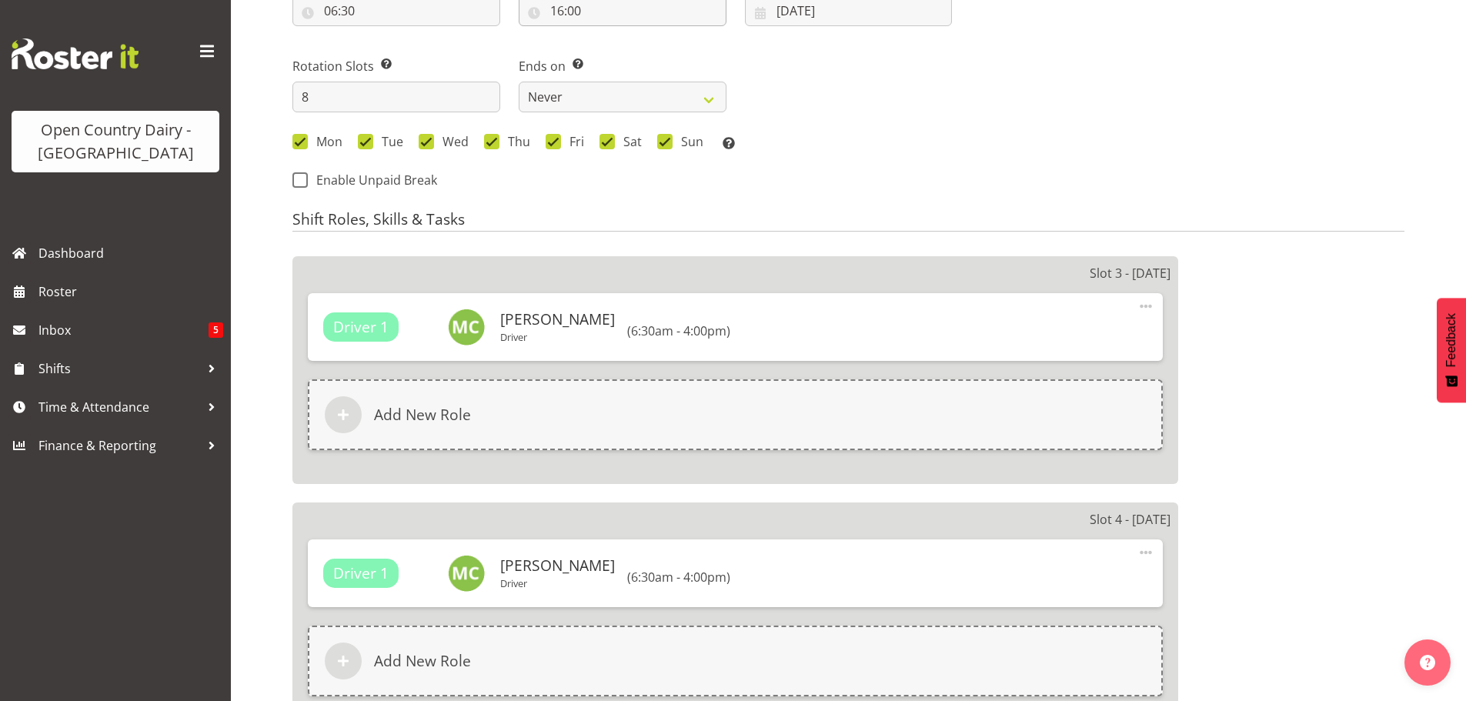
select select
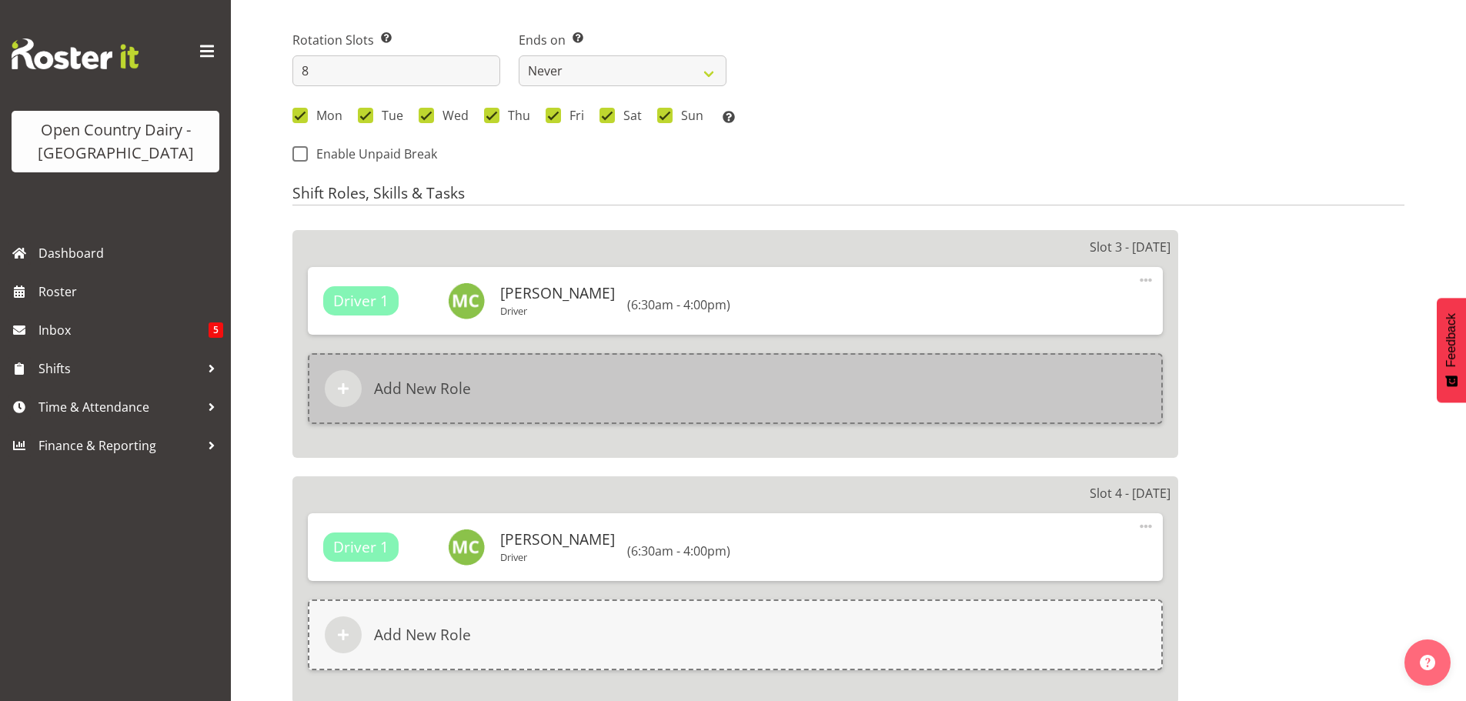
select select "1054"
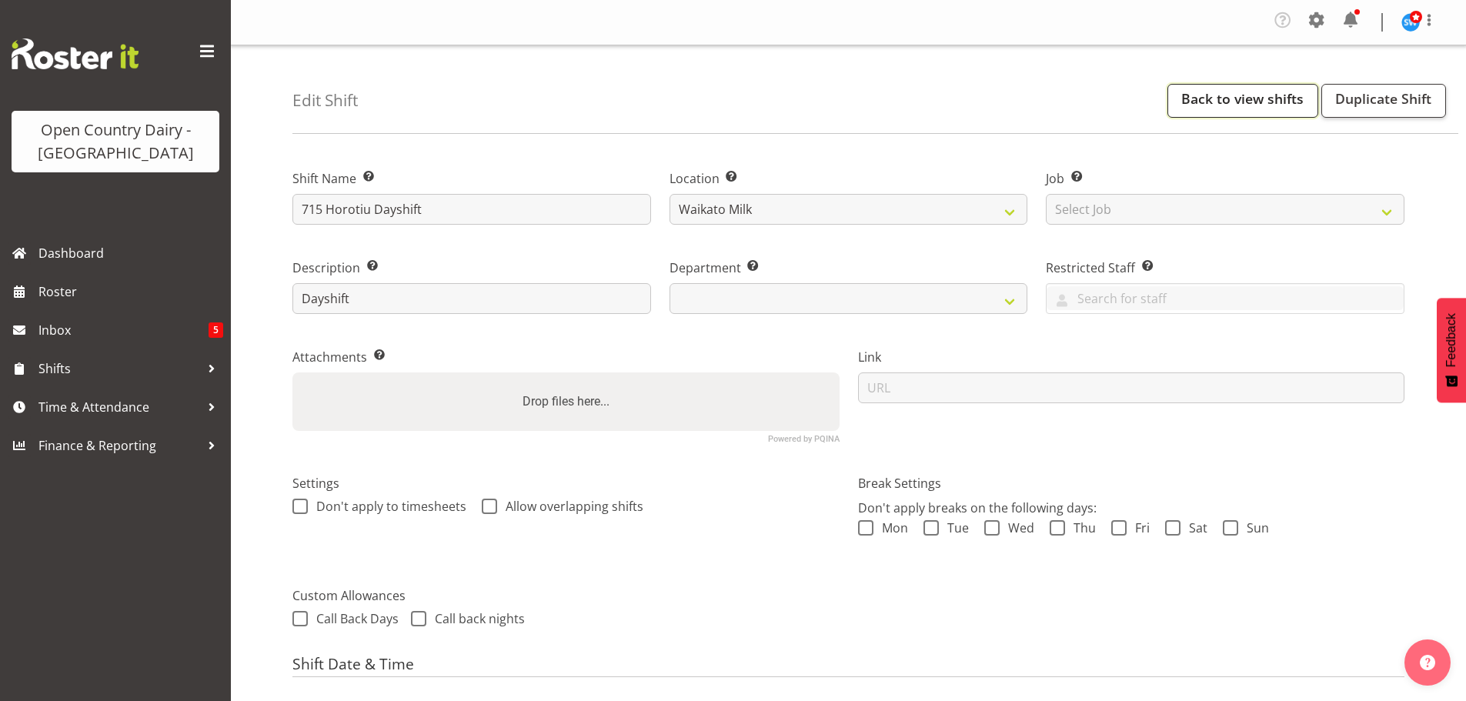
click at [1253, 99] on link "Back to view shifts" at bounding box center [1242, 101] width 151 height 34
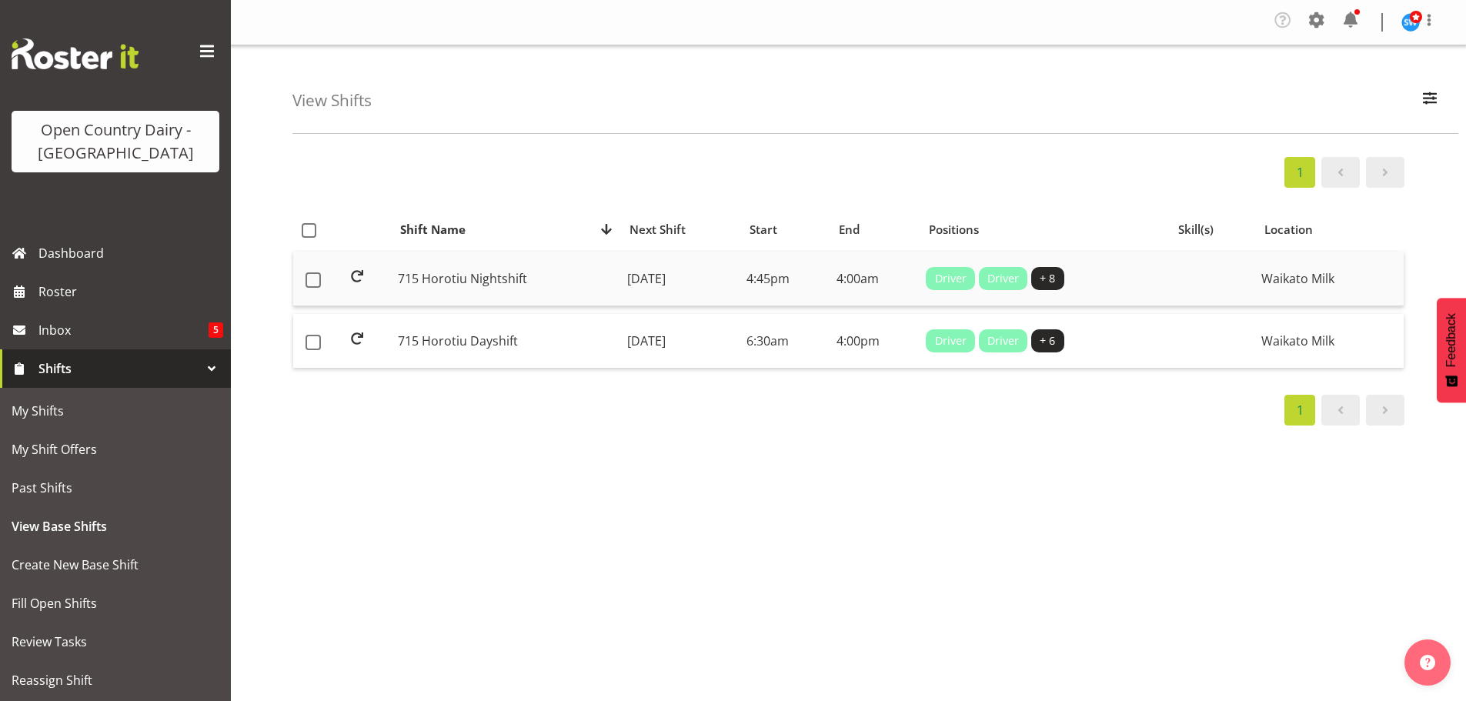
click at [479, 272] on td "715 Horotiu Nightshift" at bounding box center [506, 279] width 229 height 55
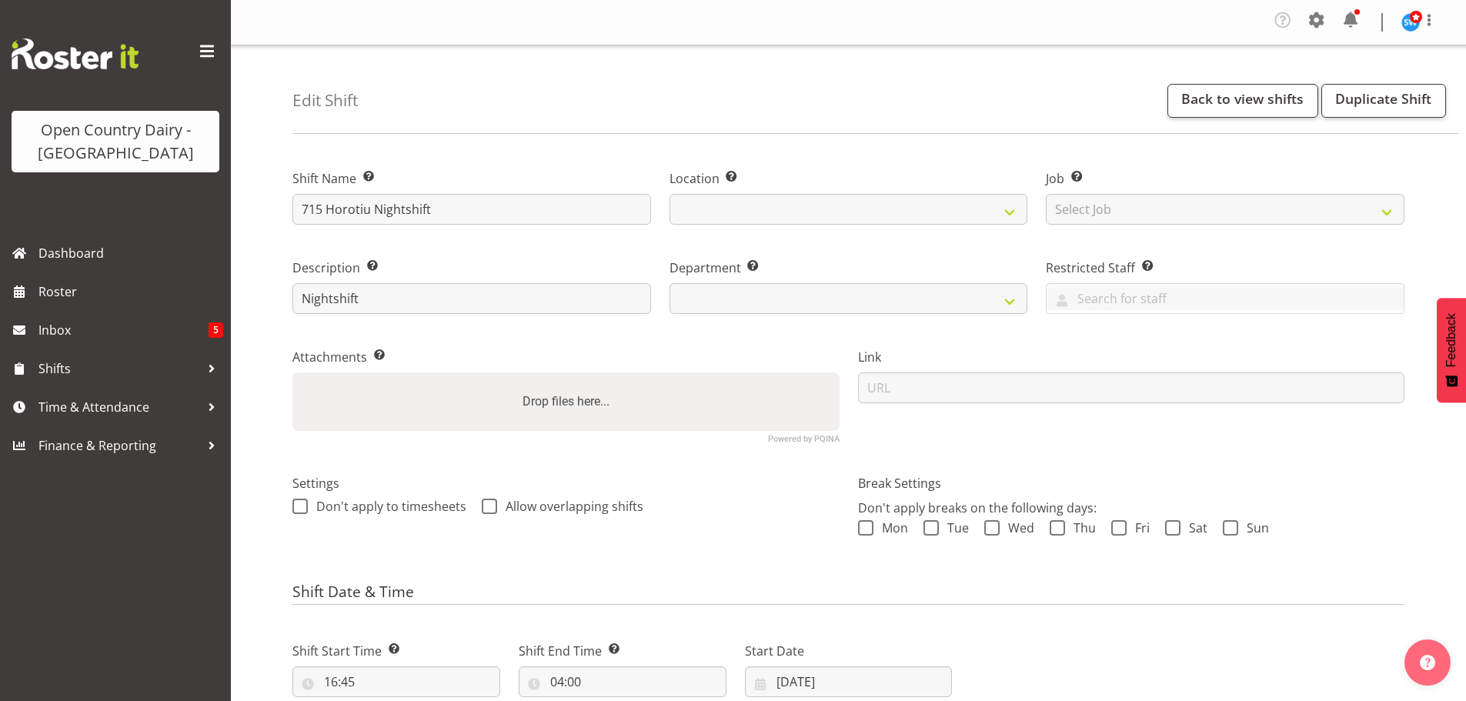
select select "7"
select select "2025"
select select
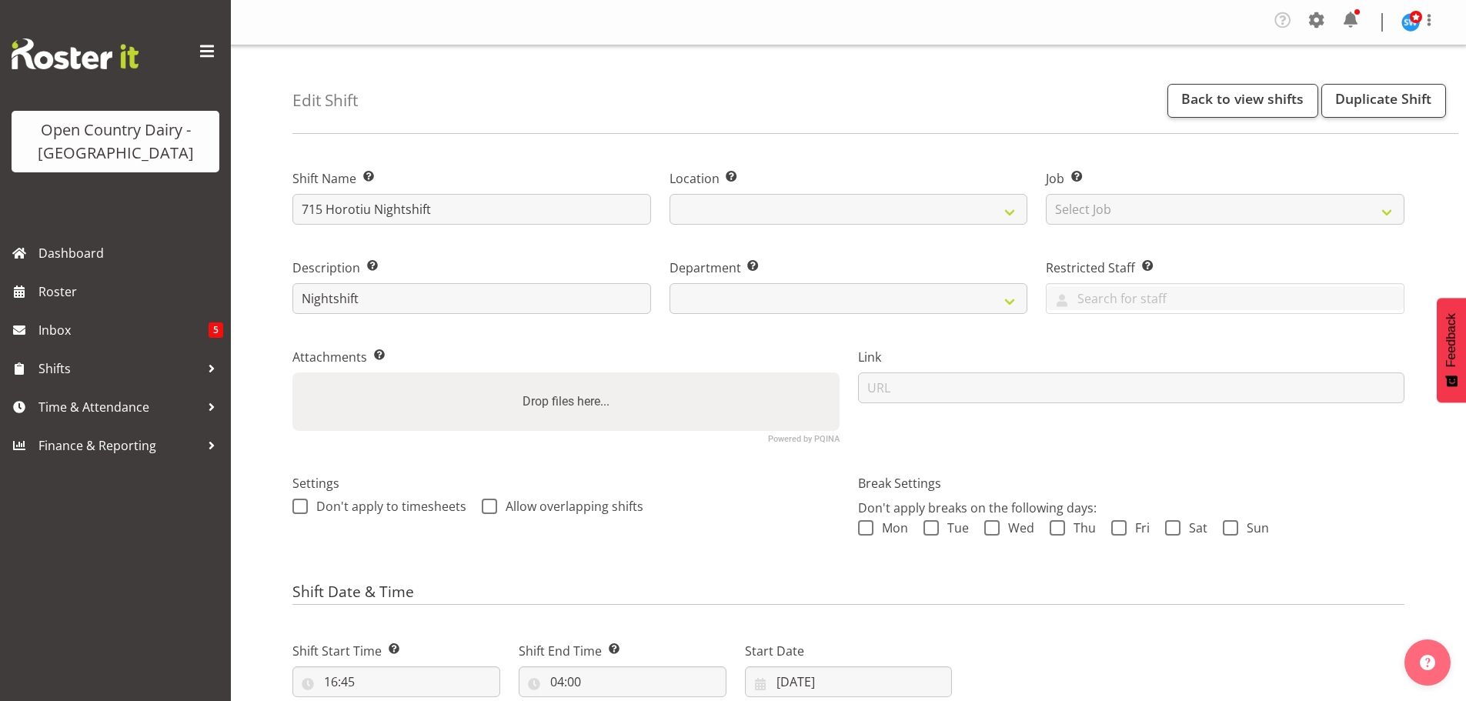
select select
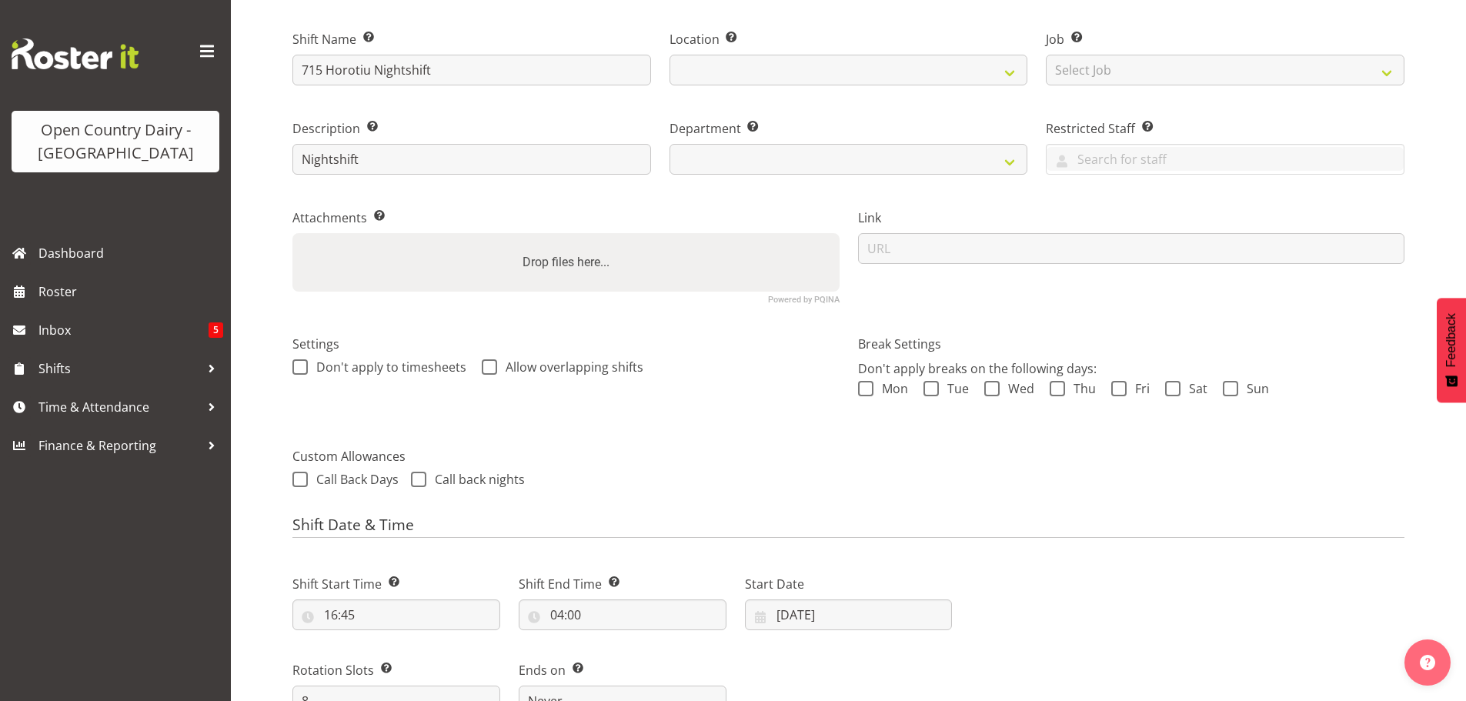
scroll to position [308, 0]
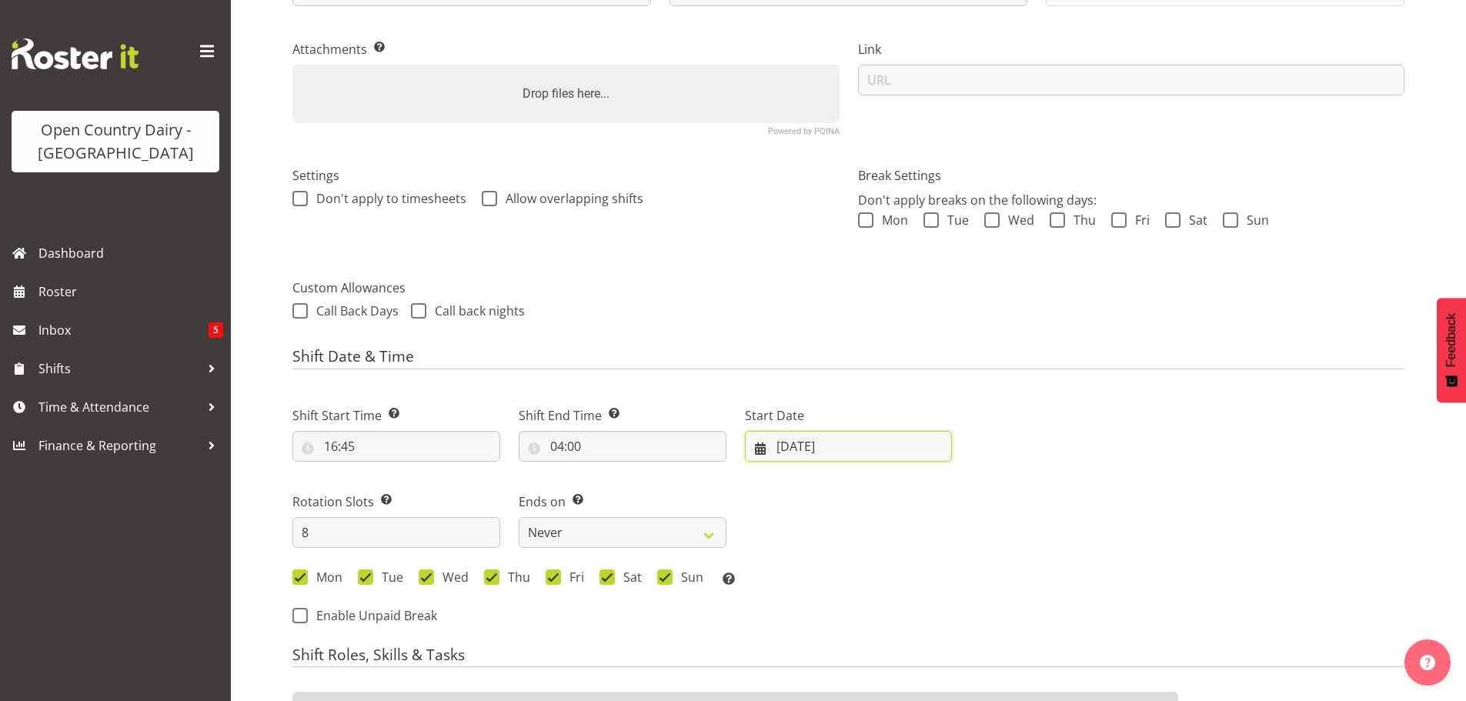
click at [801, 449] on input "[DATE]" at bounding box center [849, 446] width 208 height 31
select select
select select "1054"
select select
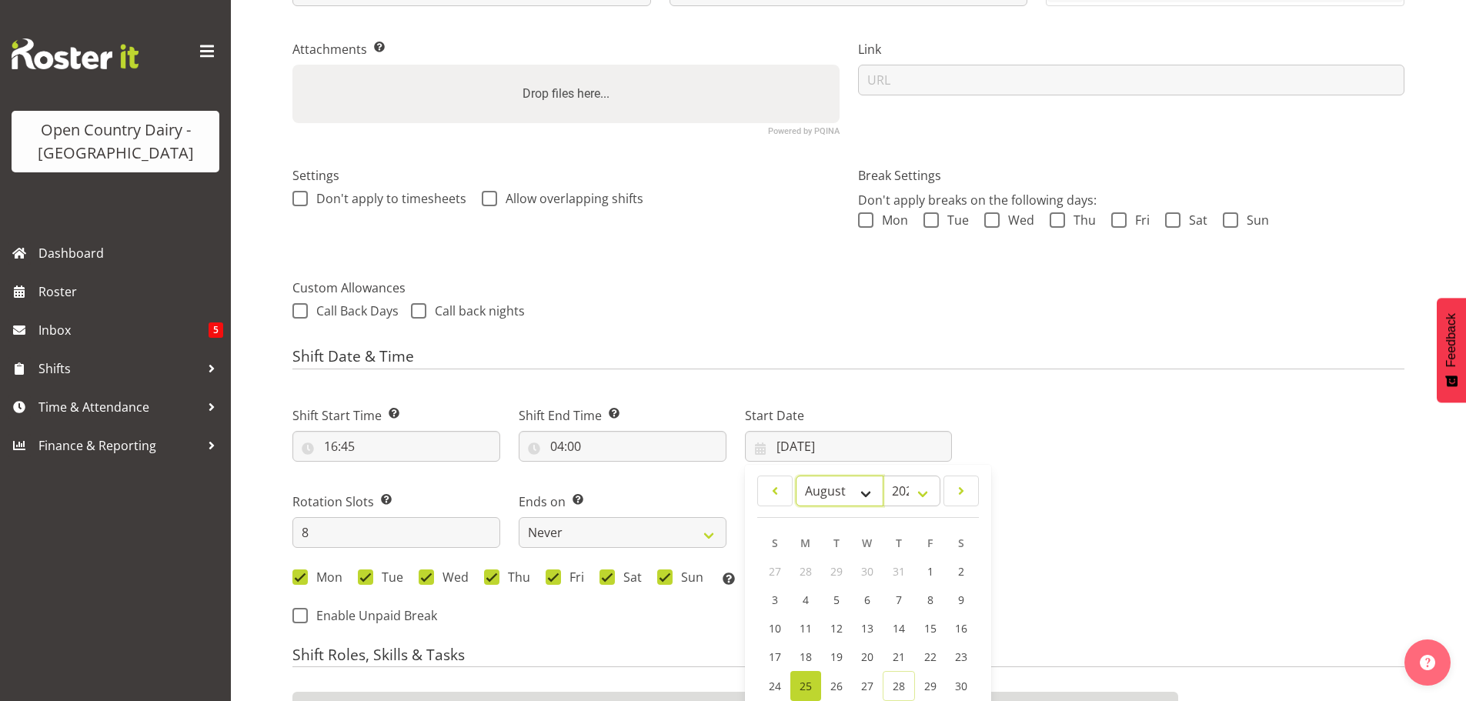
click at [863, 489] on select "January February March April May June July August September October November De…" at bounding box center [840, 491] width 88 height 31
select select "8"
click at [796, 476] on select "January February March April May June July August September October November De…" at bounding box center [840, 491] width 88 height 31
click at [806, 567] on span "1" at bounding box center [806, 571] width 6 height 15
select select
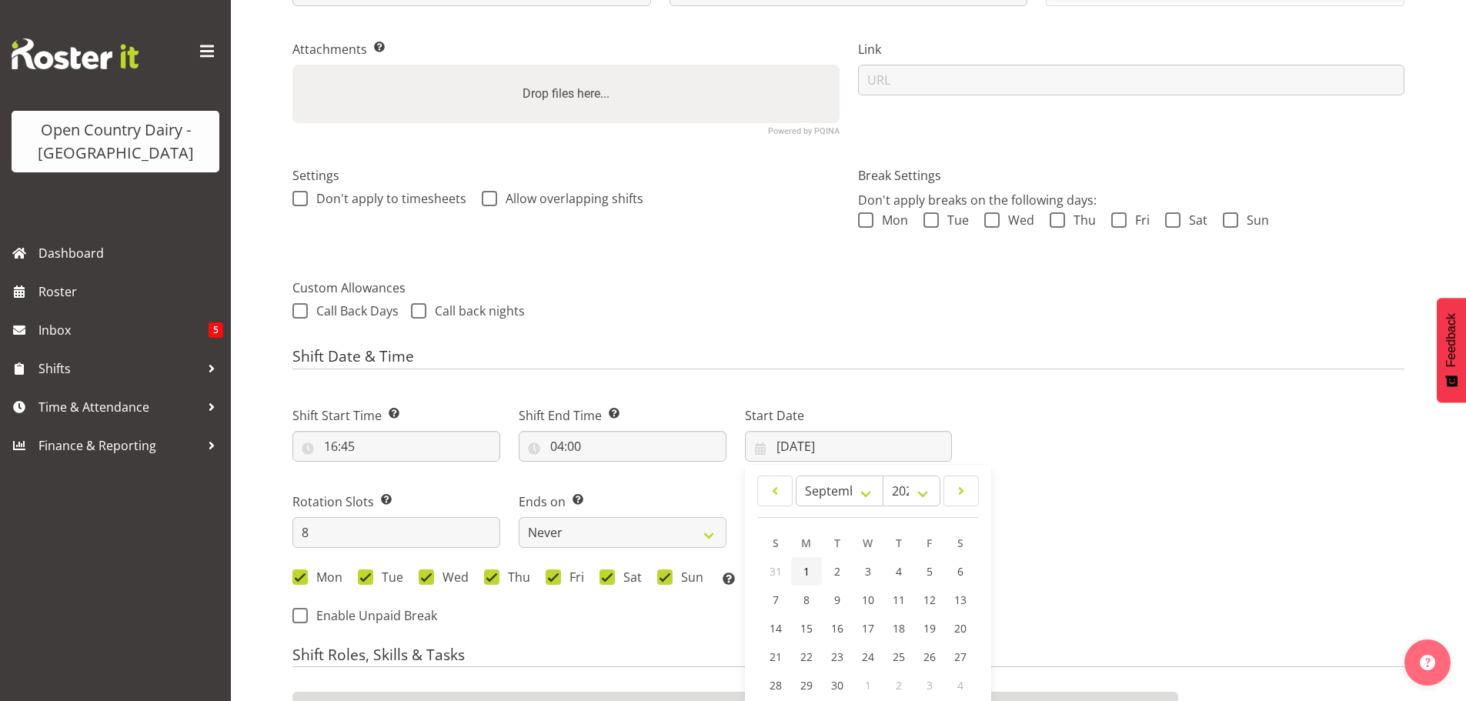
type input "01/09/2025"
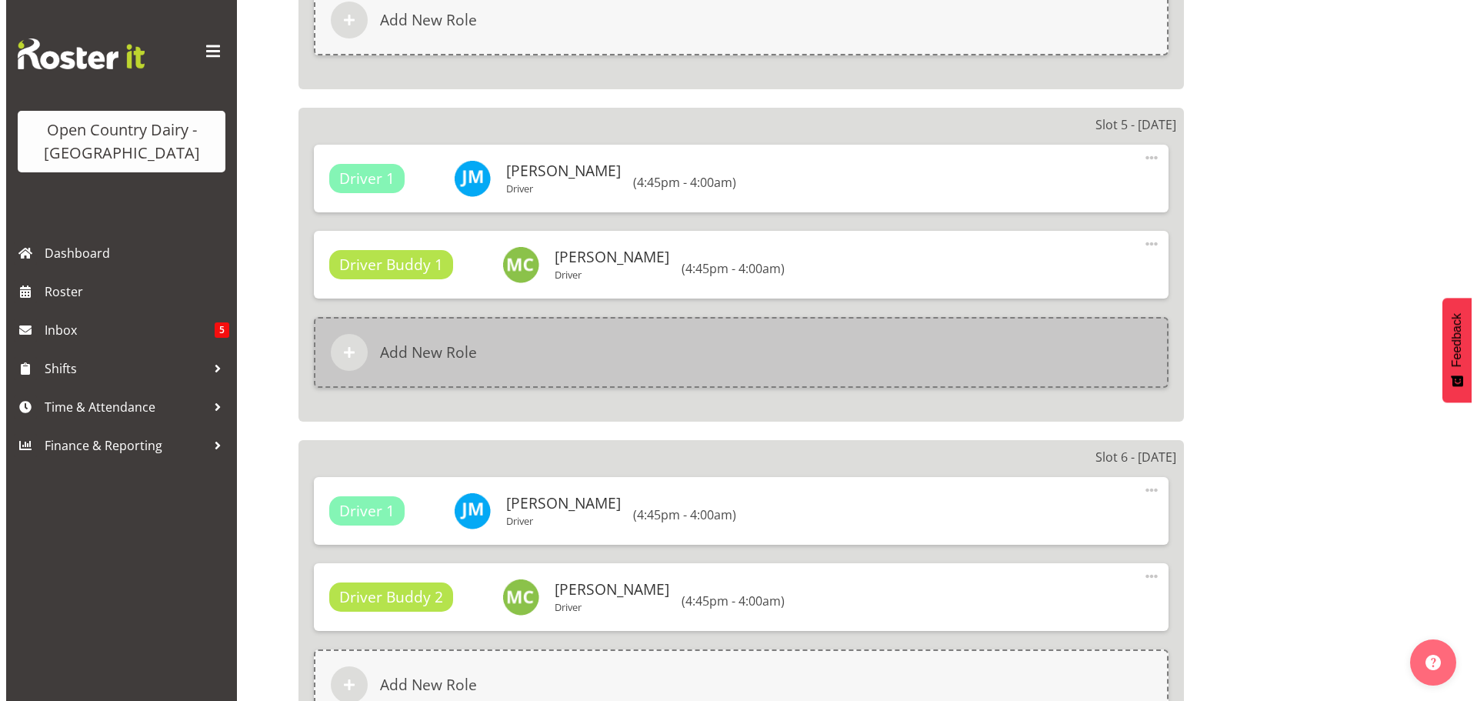
scroll to position [1385, 0]
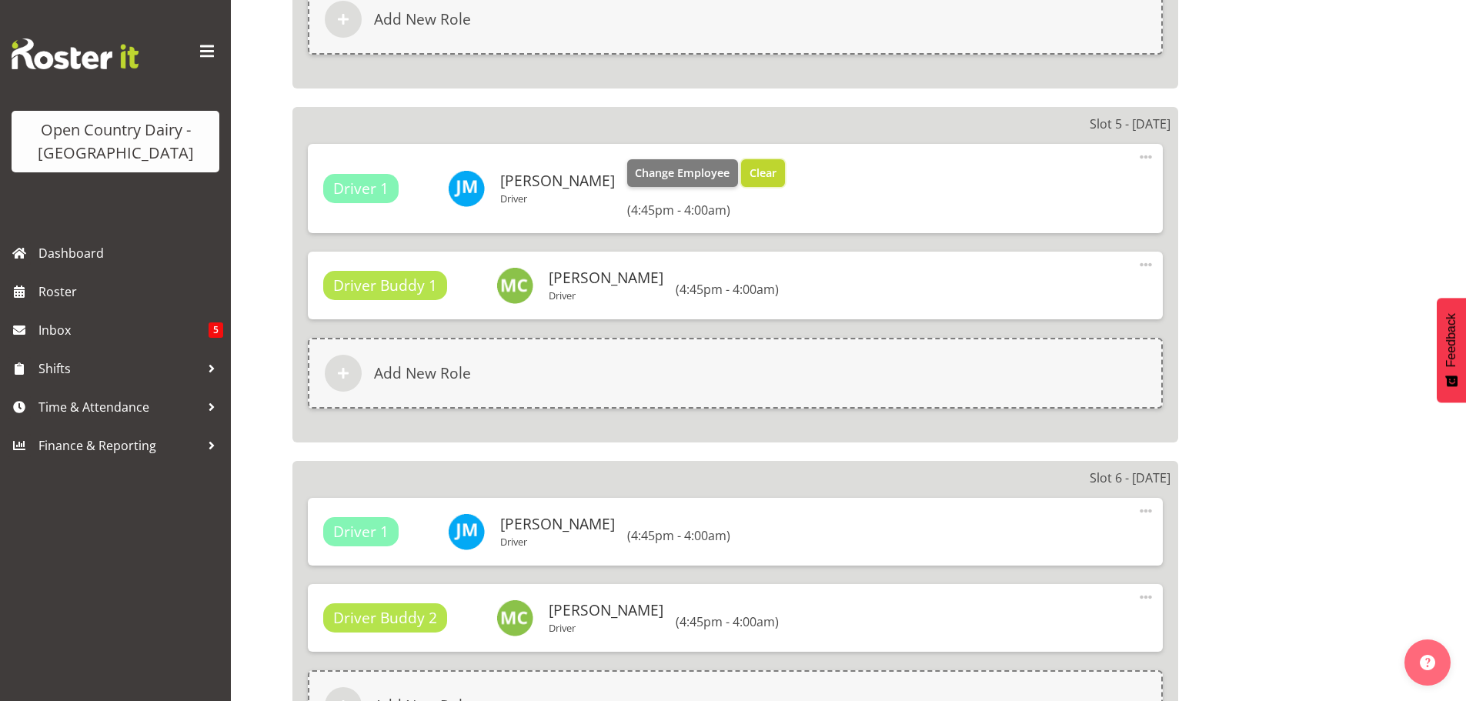
click at [749, 172] on span "Clear" at bounding box center [762, 173] width 27 height 17
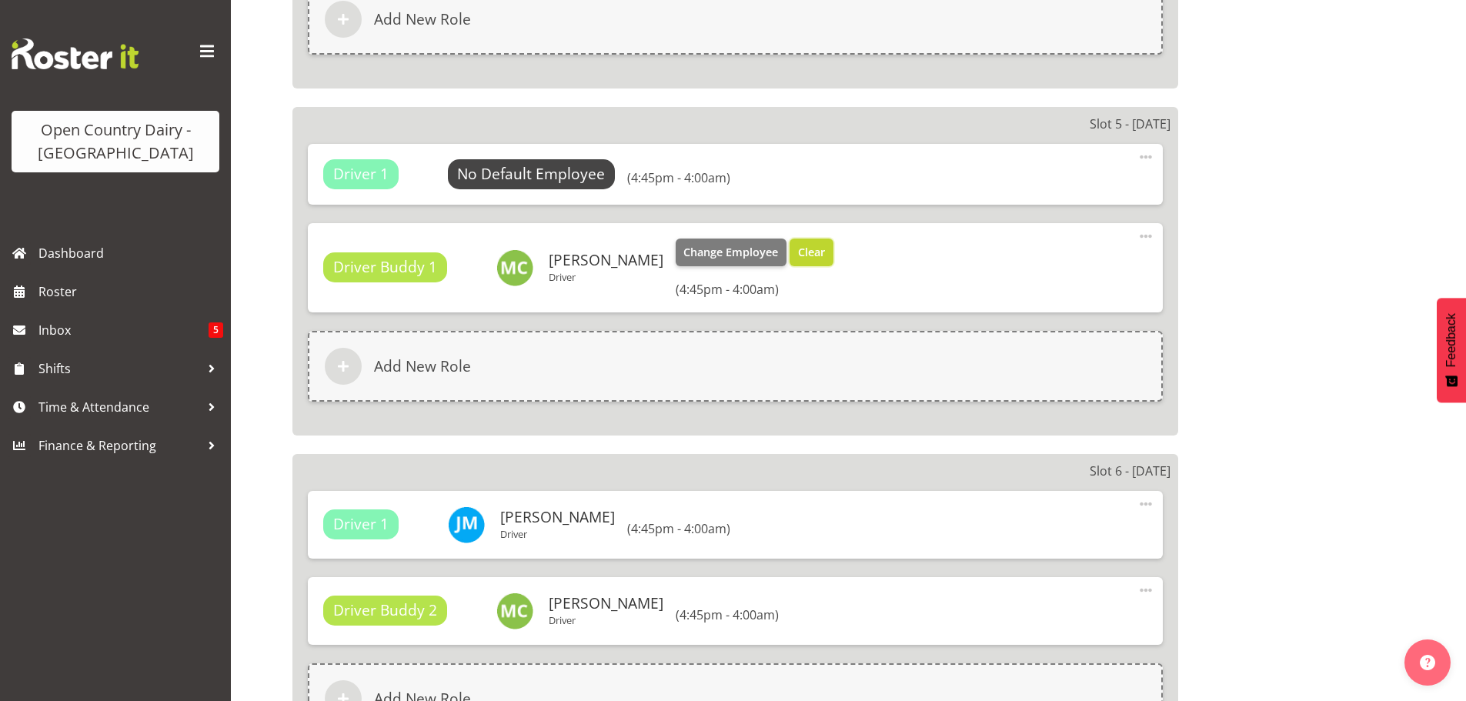
click at [798, 252] on span "Clear" at bounding box center [811, 252] width 27 height 17
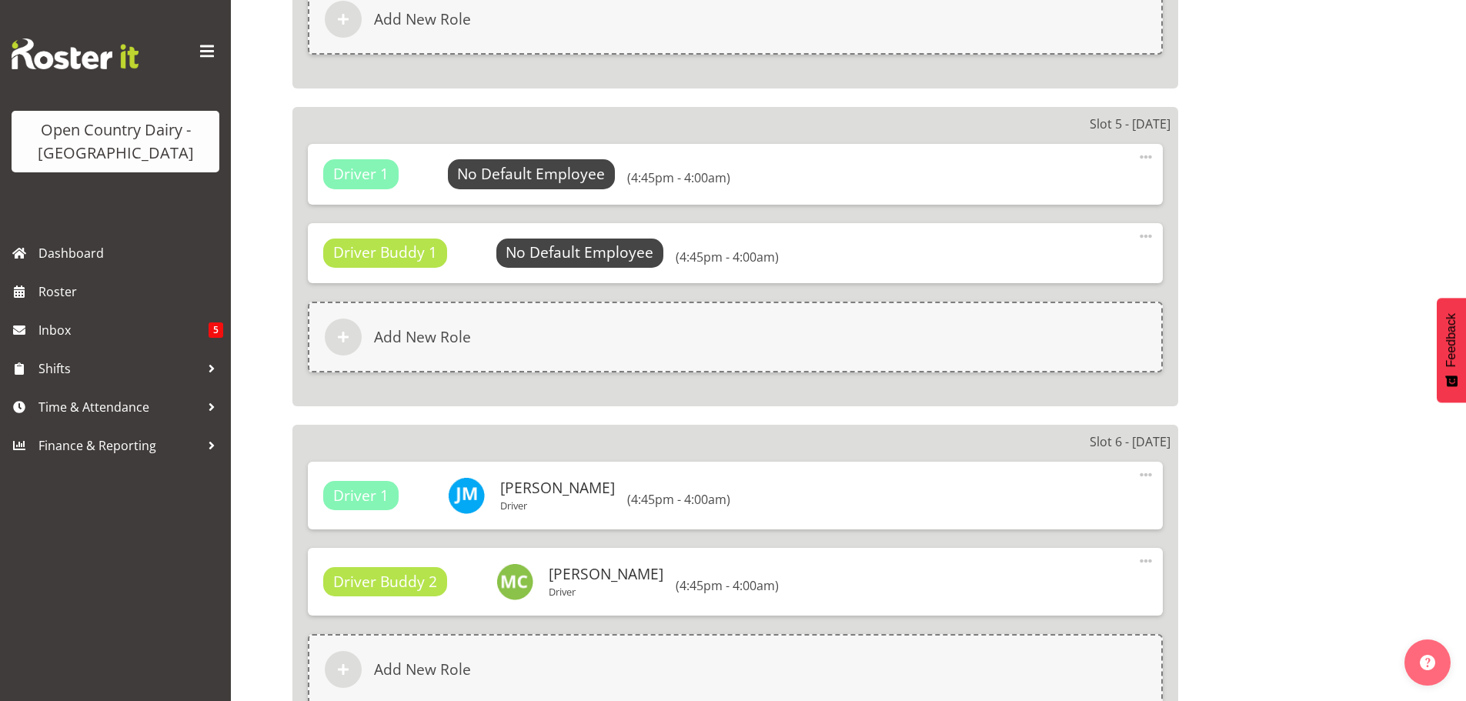
click at [1144, 231] on span at bounding box center [1146, 236] width 18 height 18
click at [1050, 299] on link "Delete" at bounding box center [1081, 301] width 148 height 28
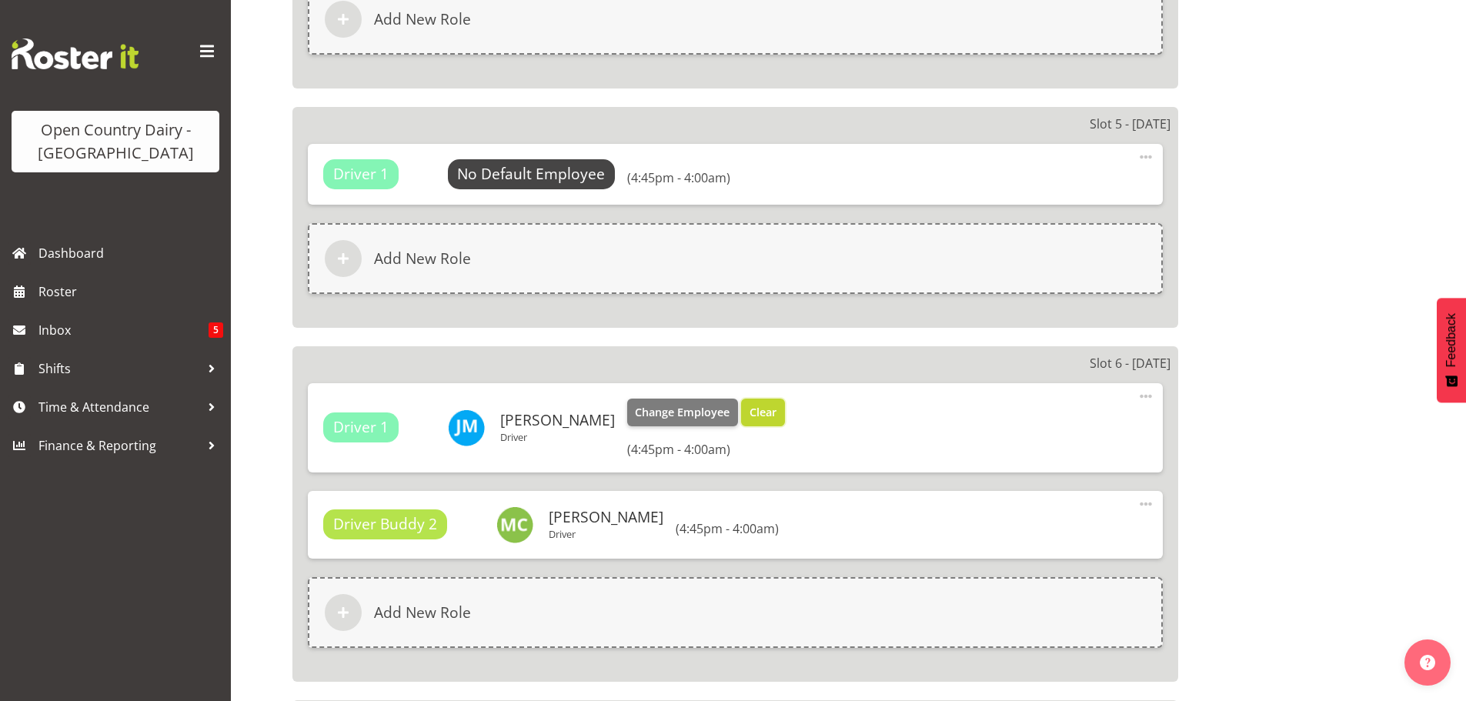
click at [749, 407] on span "Clear" at bounding box center [762, 412] width 27 height 17
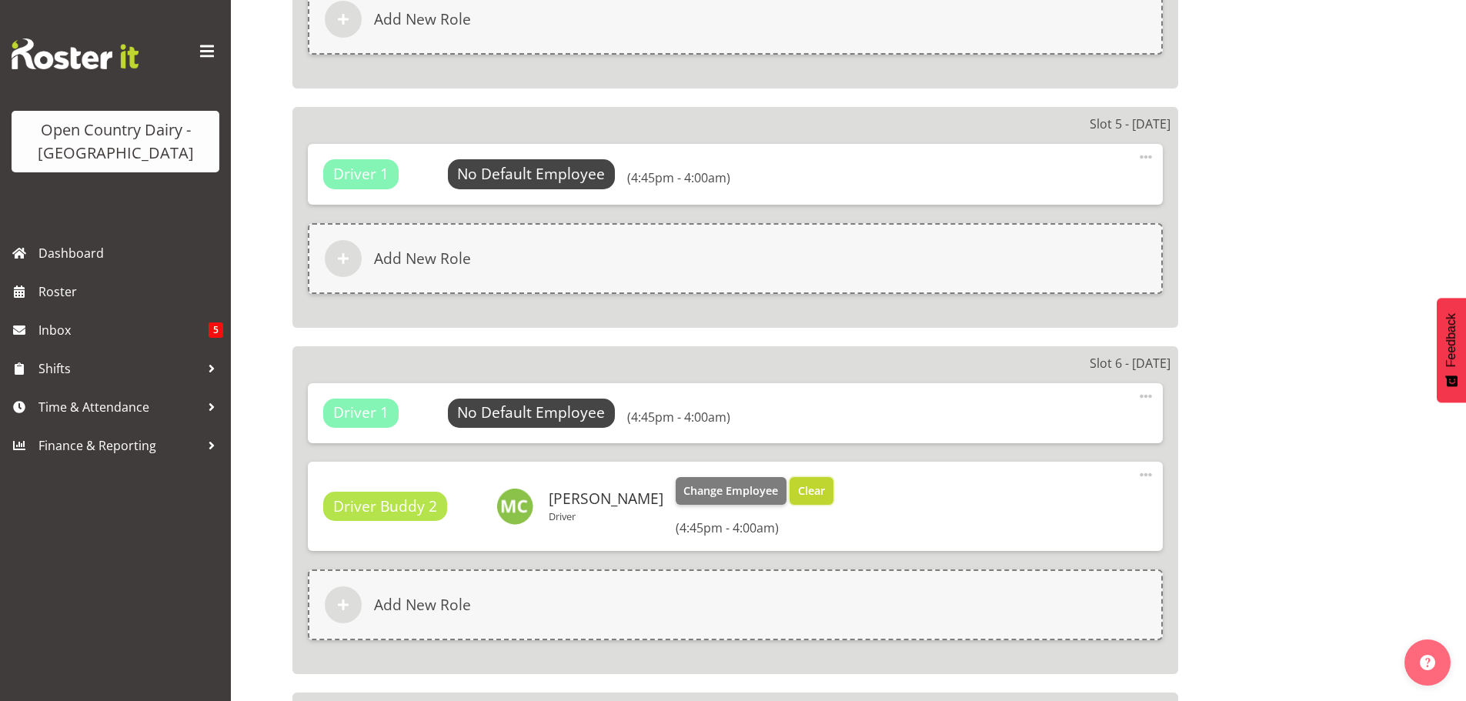
click at [798, 491] on span "Clear" at bounding box center [811, 490] width 27 height 17
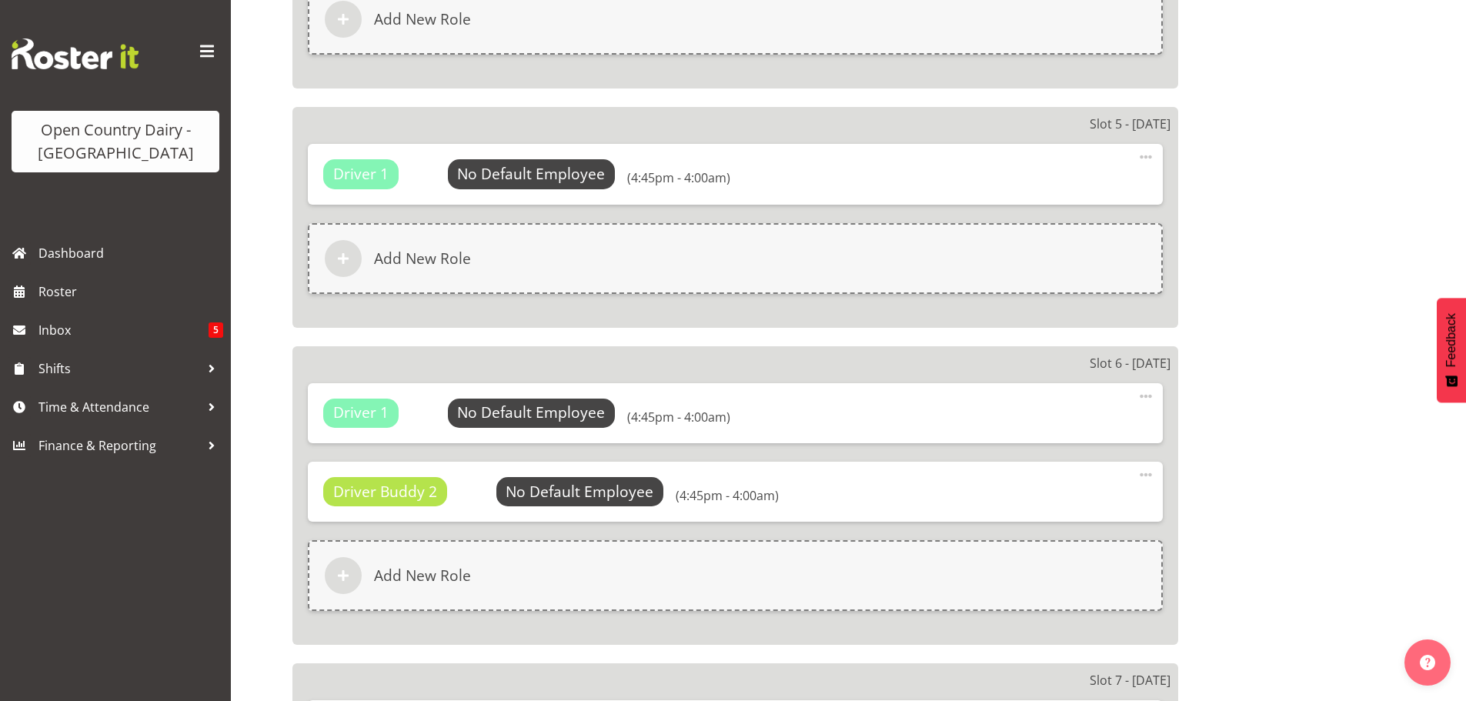
click at [1147, 474] on span at bounding box center [1146, 475] width 18 height 18
click at [1038, 536] on link "Delete" at bounding box center [1081, 540] width 148 height 28
select select
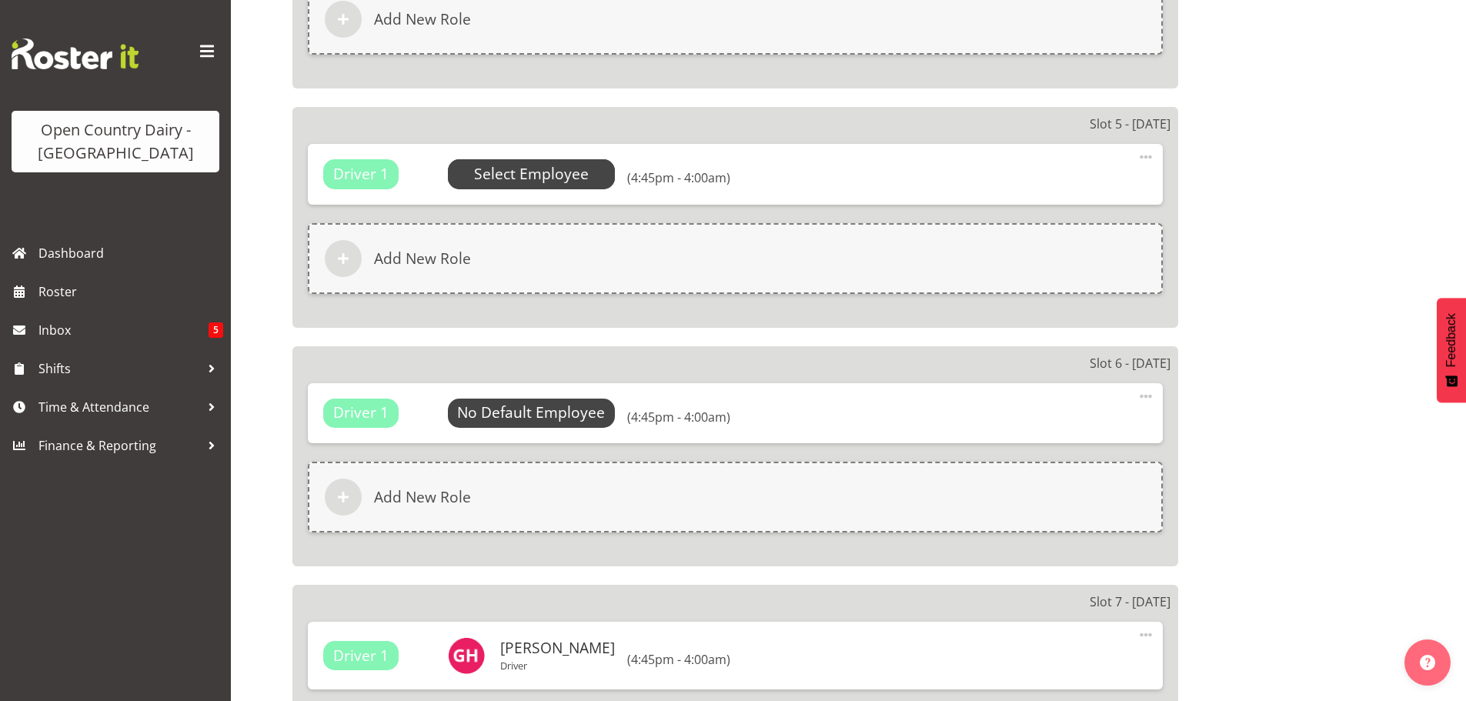
click at [526, 169] on span "Select Employee" at bounding box center [531, 174] width 115 height 22
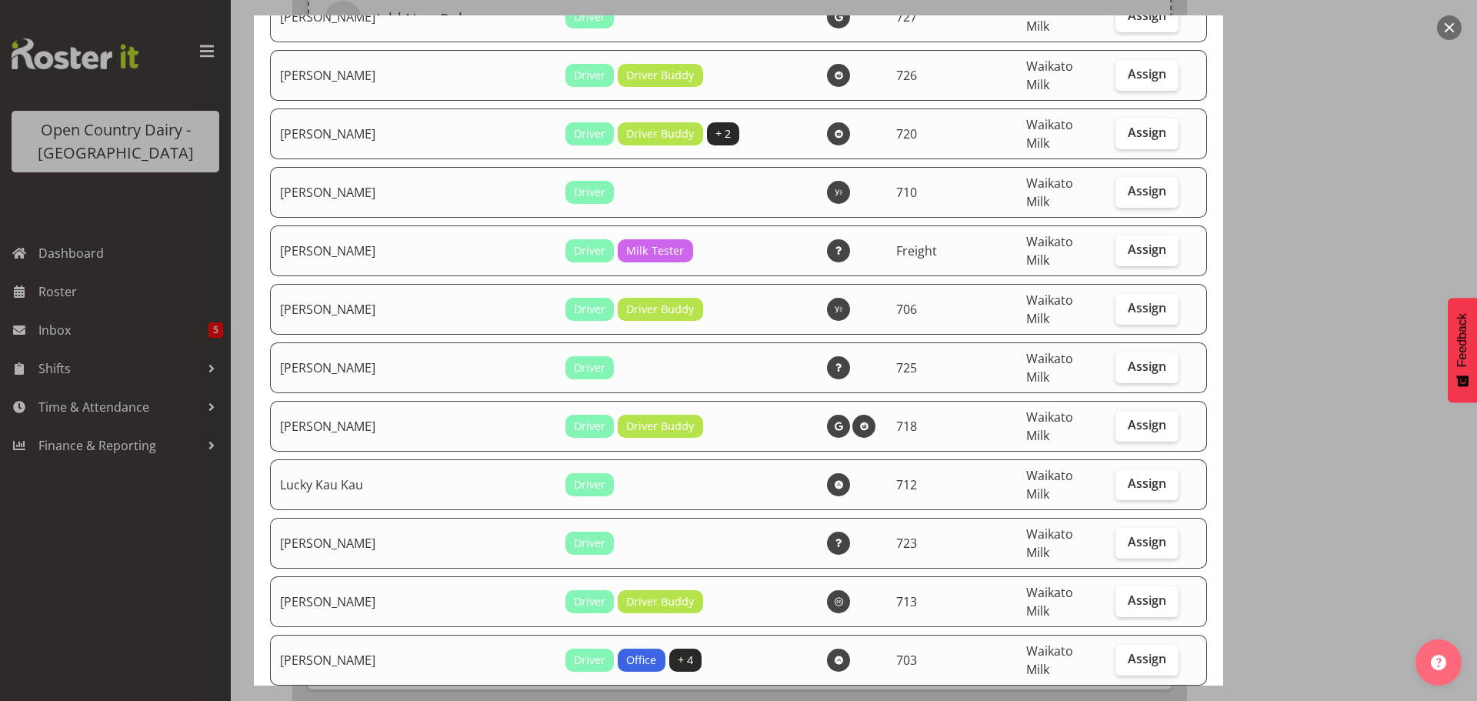
scroll to position [4463, 0]
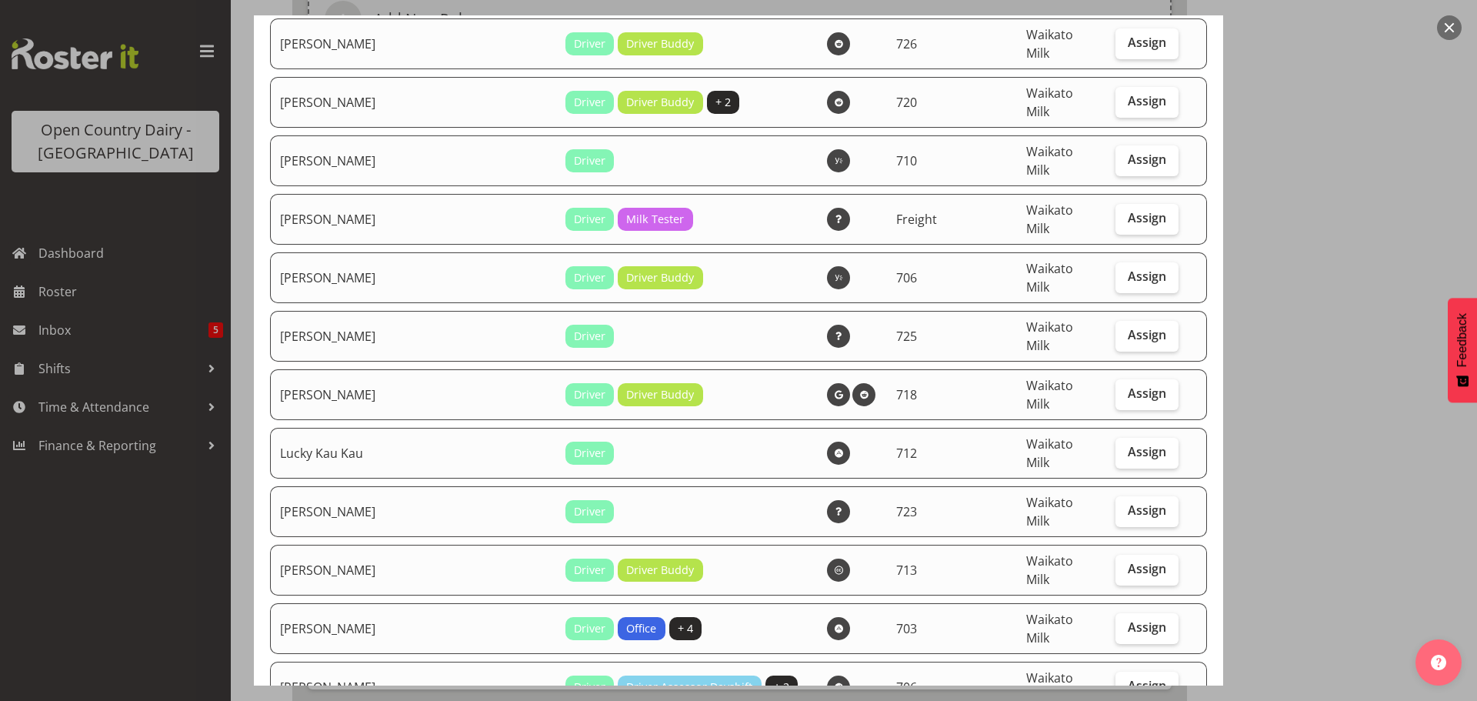
checkbox input "true"
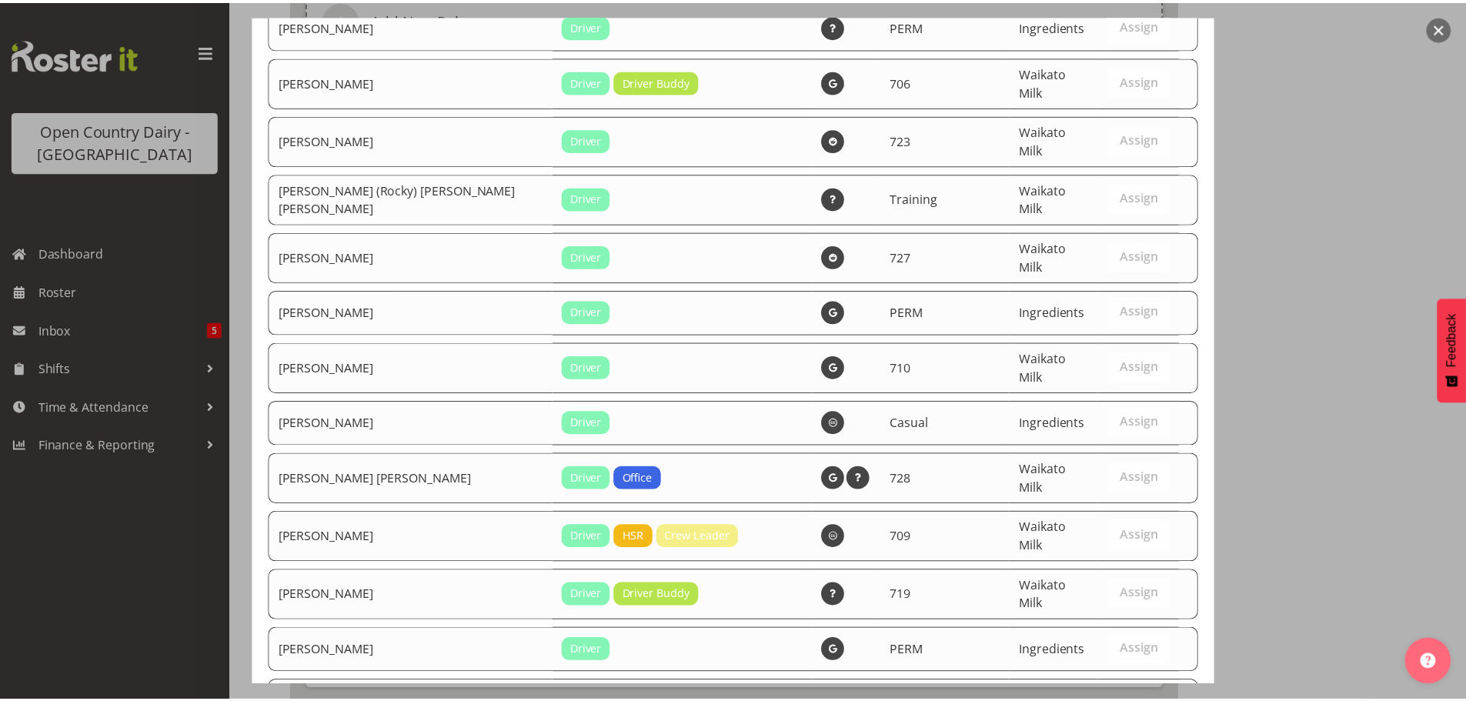
scroll to position [6448, 0]
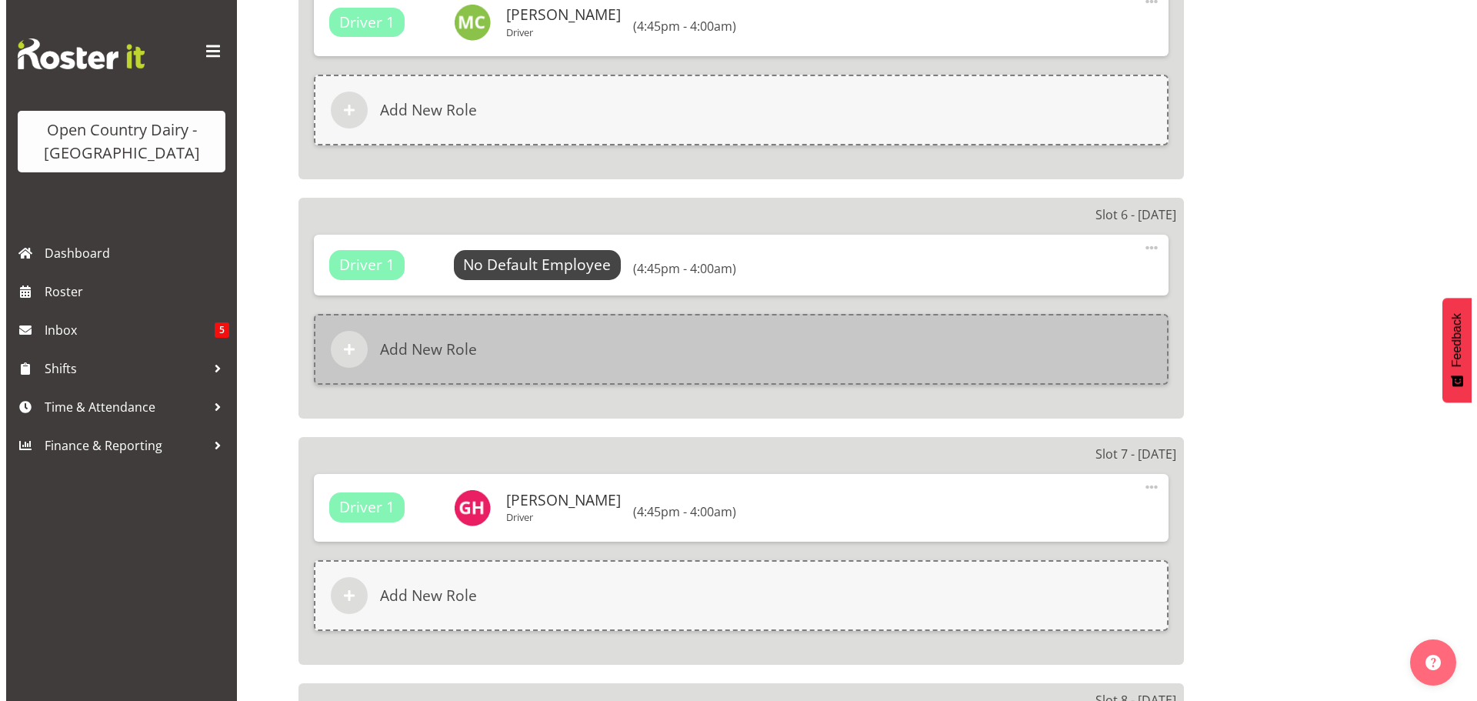
scroll to position [1539, 0]
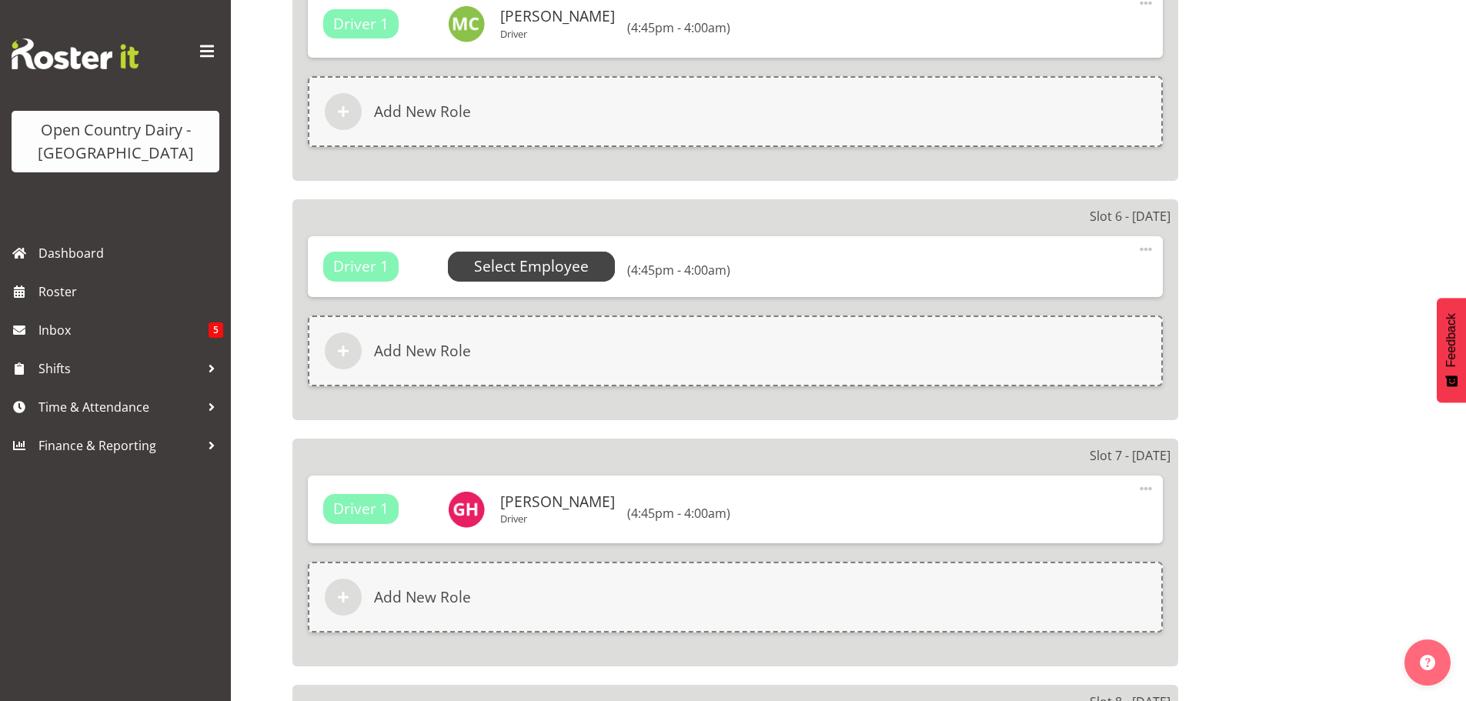
click at [544, 269] on span "Select Employee" at bounding box center [531, 266] width 115 height 22
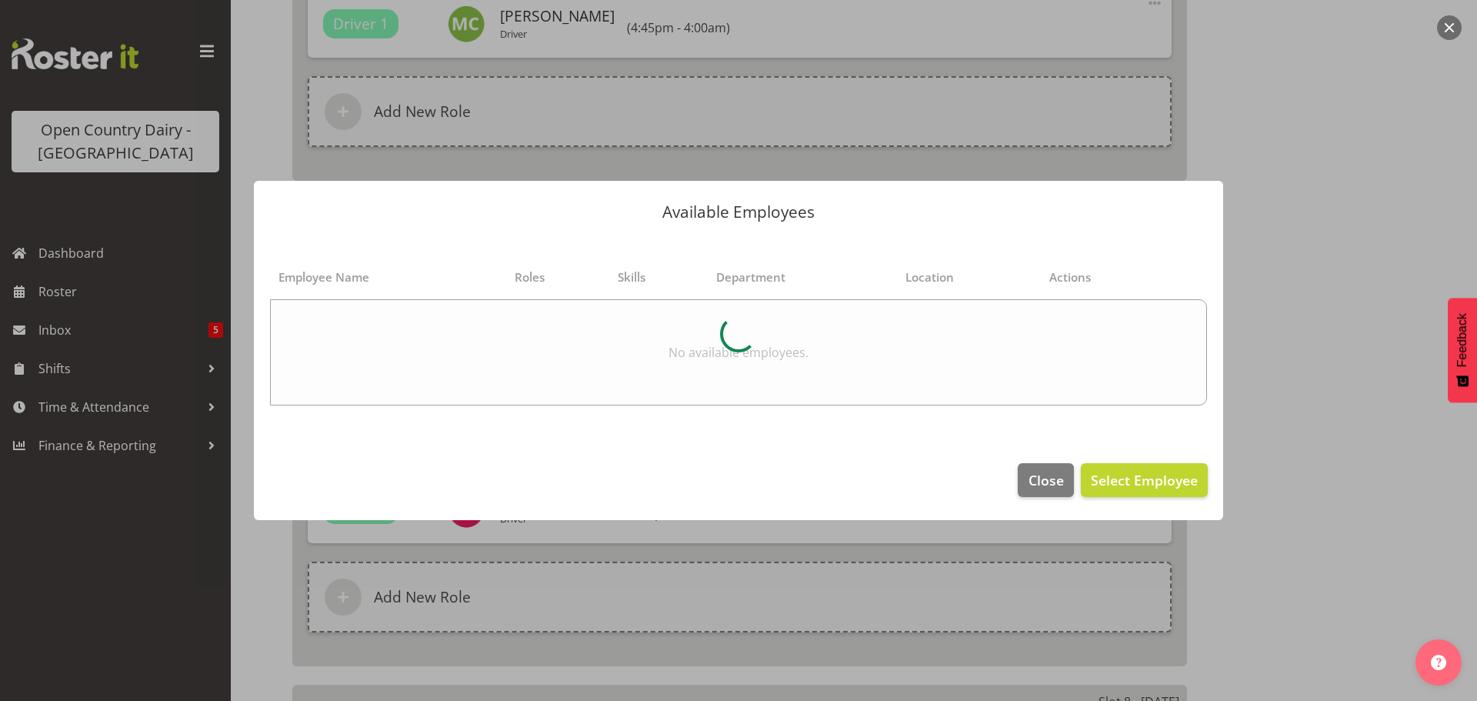
select select "820"
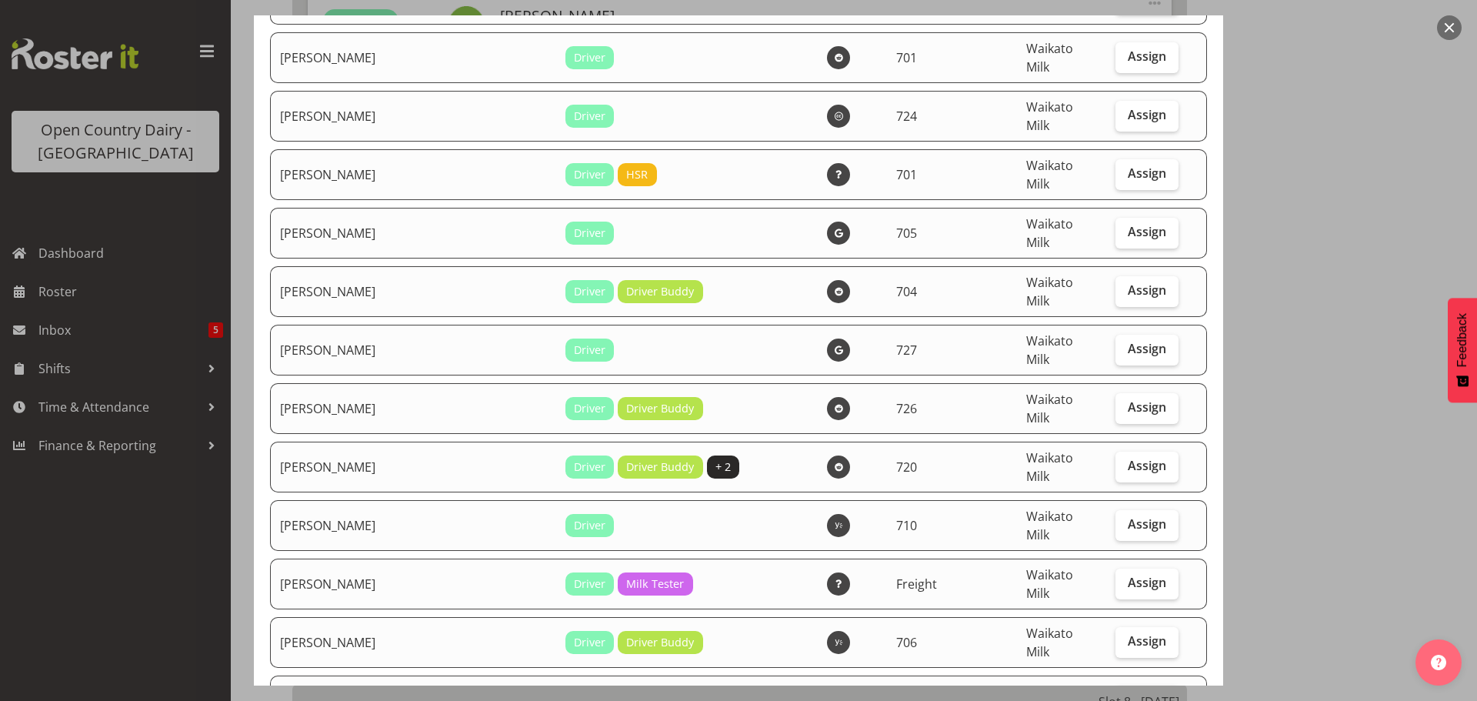
scroll to position [4155, 0]
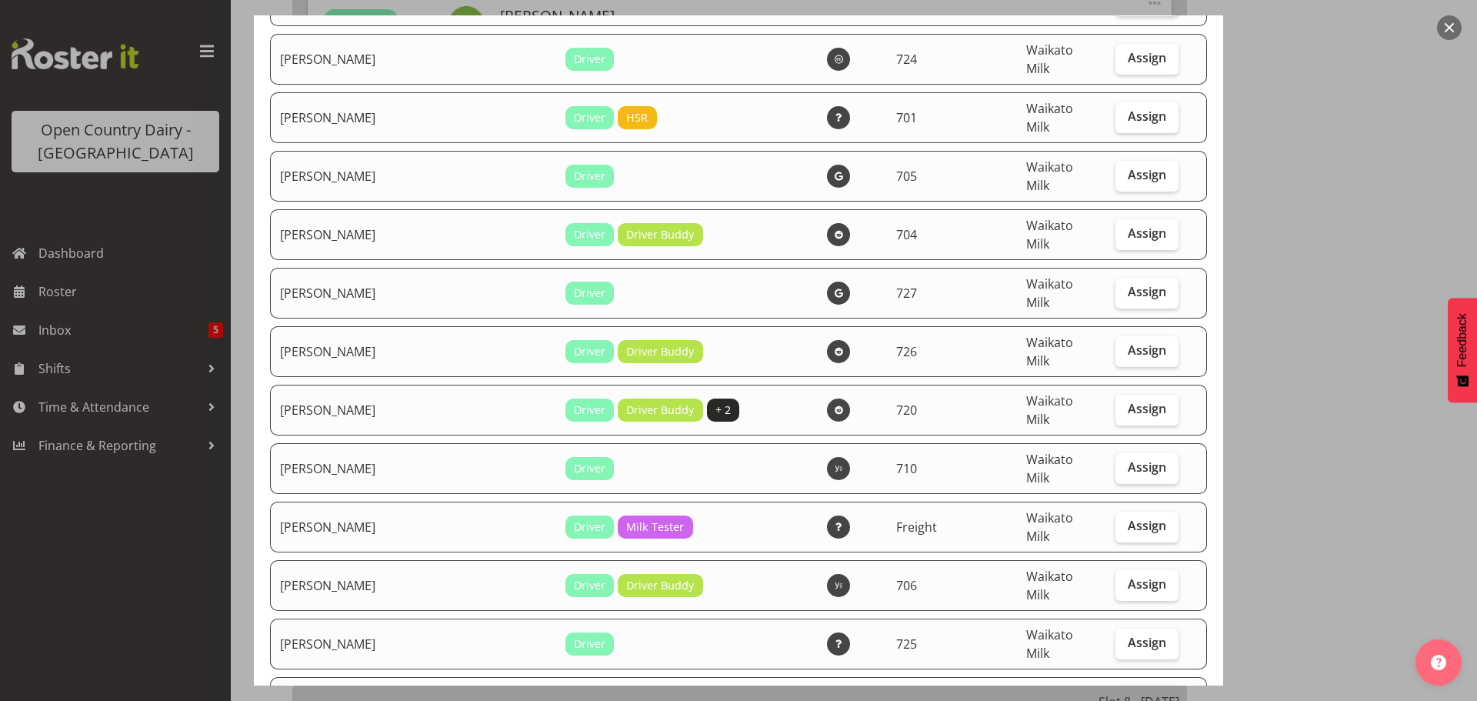
checkbox input "true"
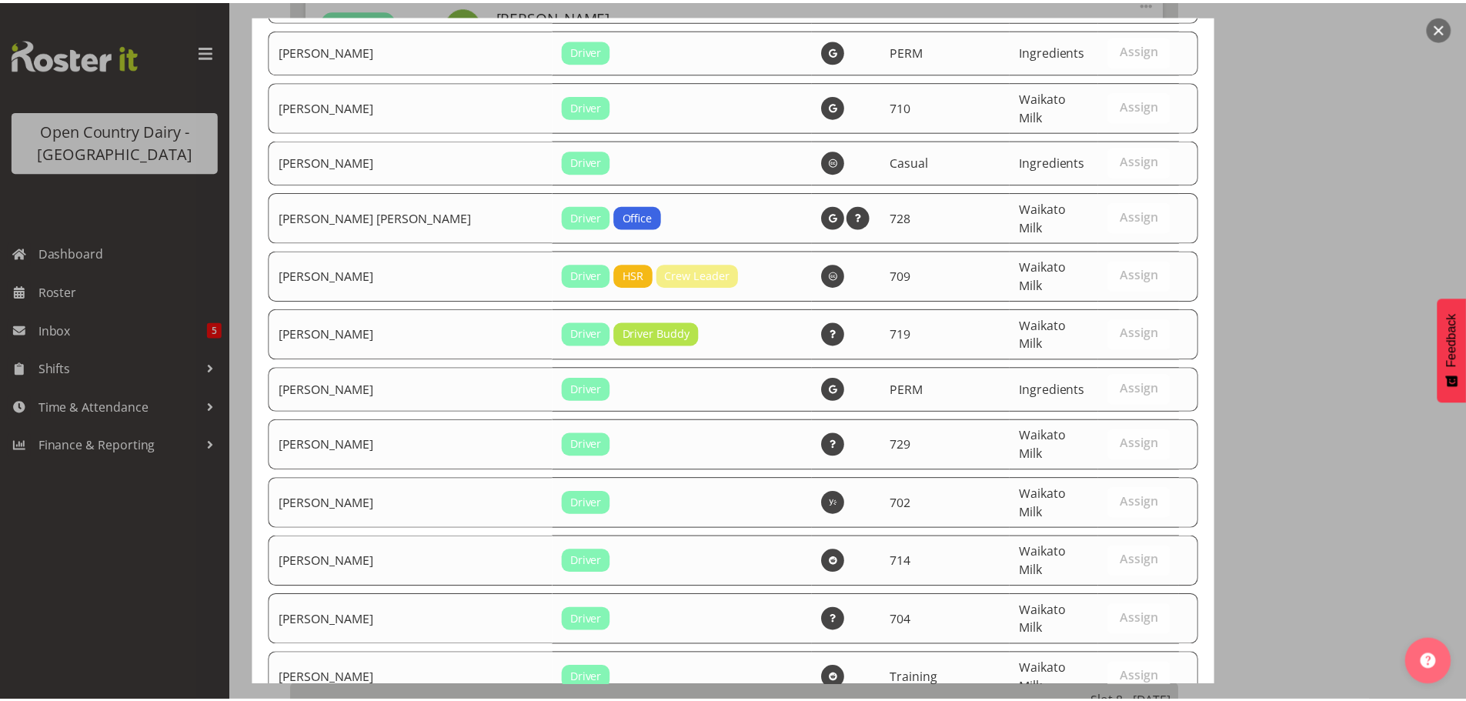
scroll to position [6448, 0]
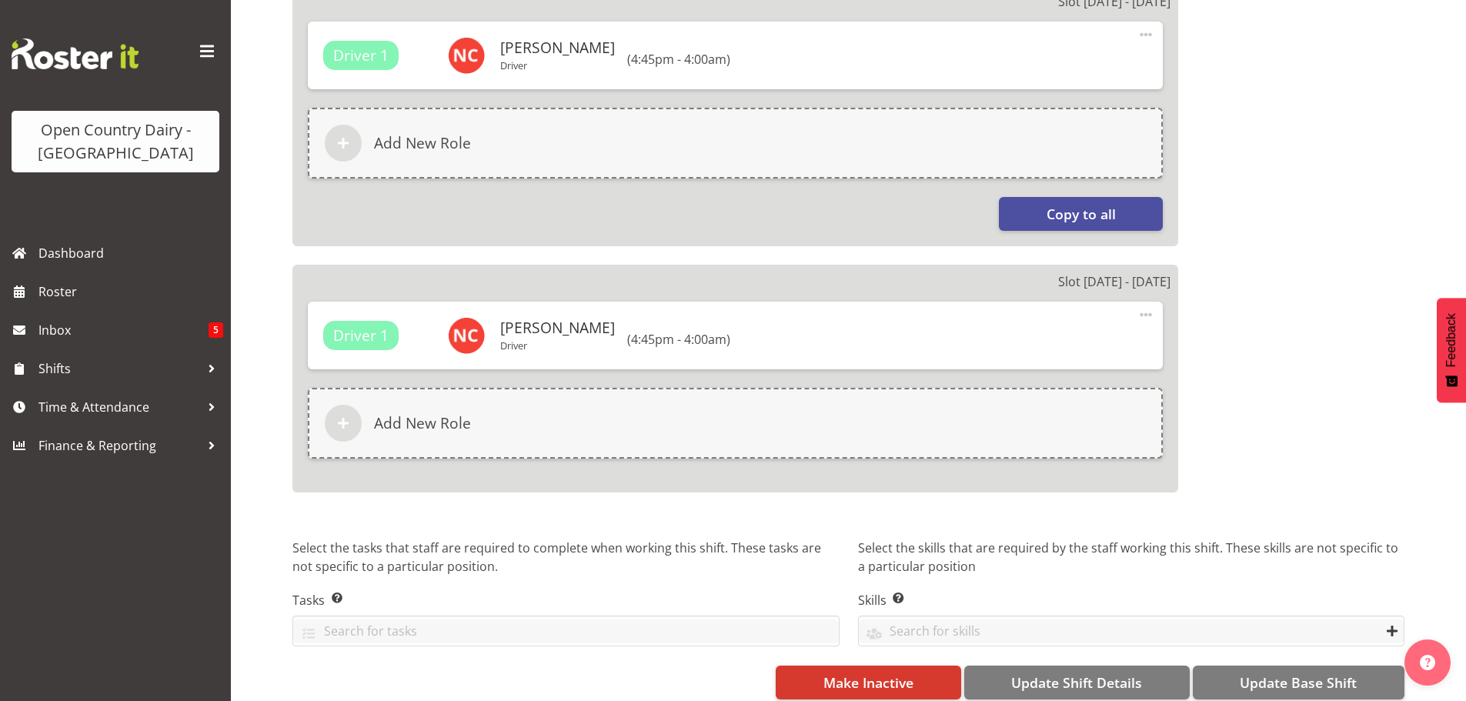
scroll to position [2514, 0]
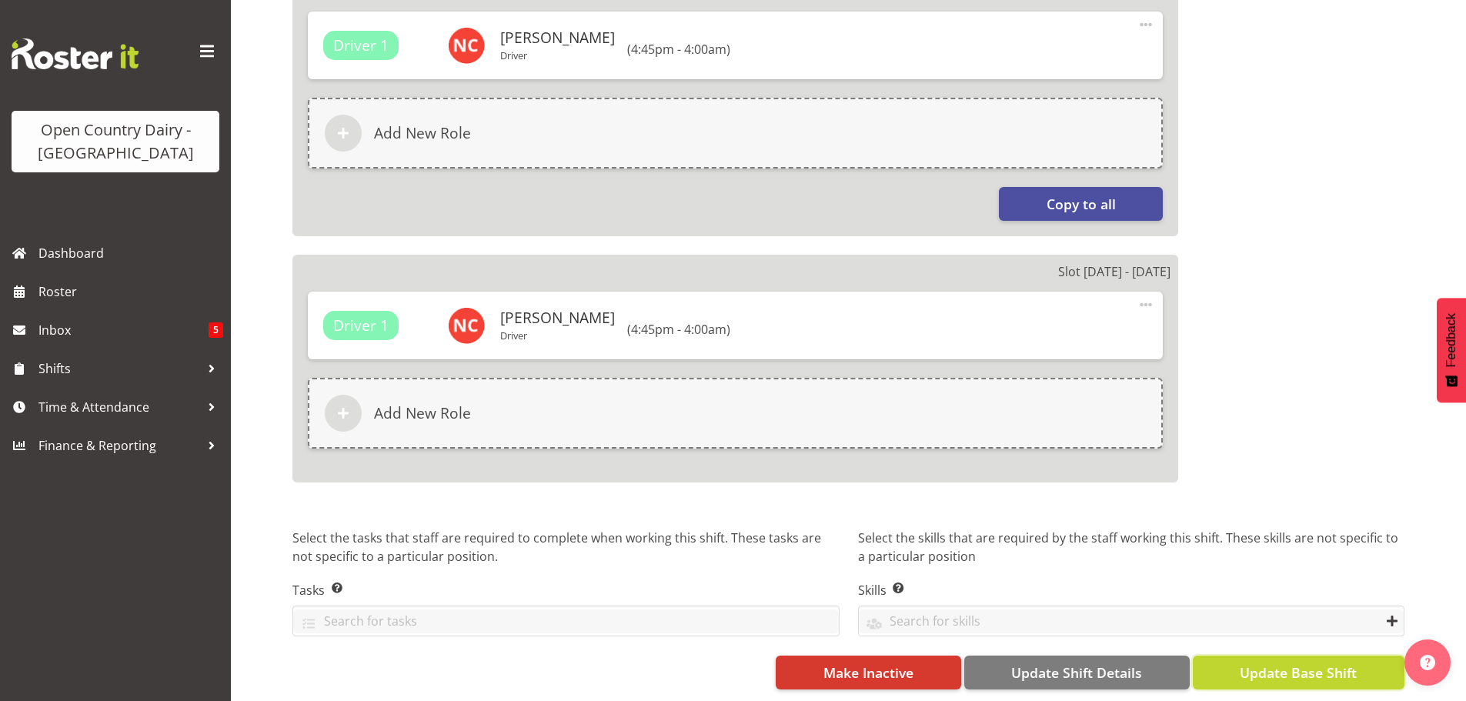
click at [1283, 663] on span "Update Base Shift" at bounding box center [1298, 673] width 117 height 20
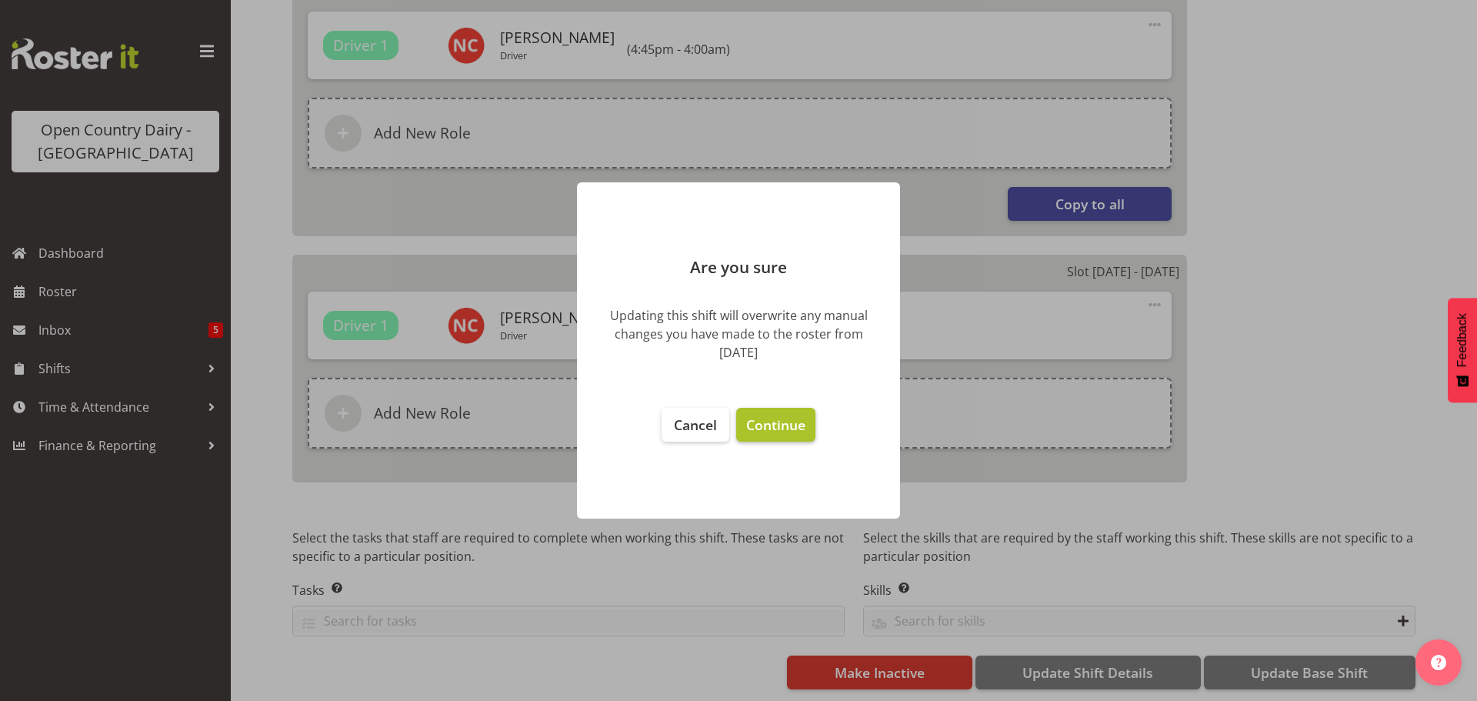
click at [773, 424] on span "Continue" at bounding box center [775, 425] width 59 height 18
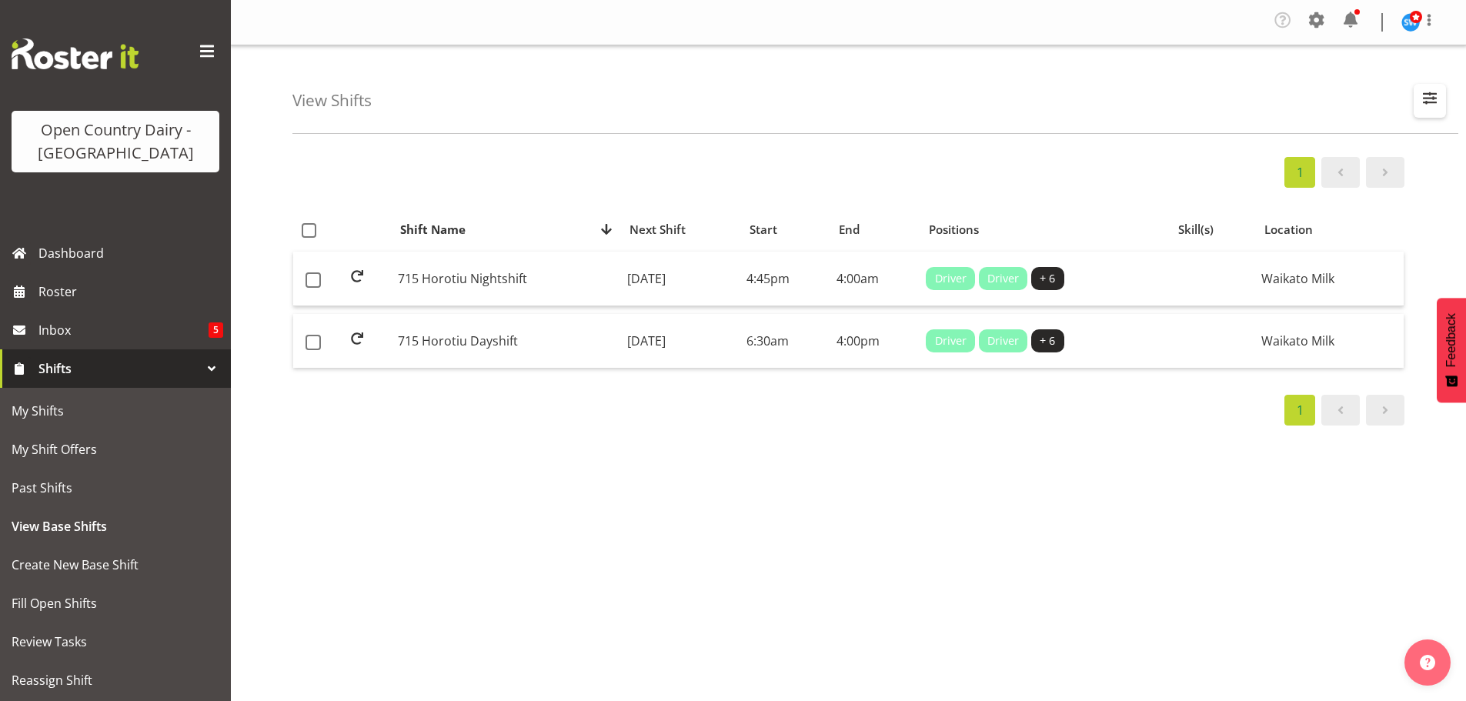
click at [1423, 98] on span "button" at bounding box center [1430, 98] width 20 height 20
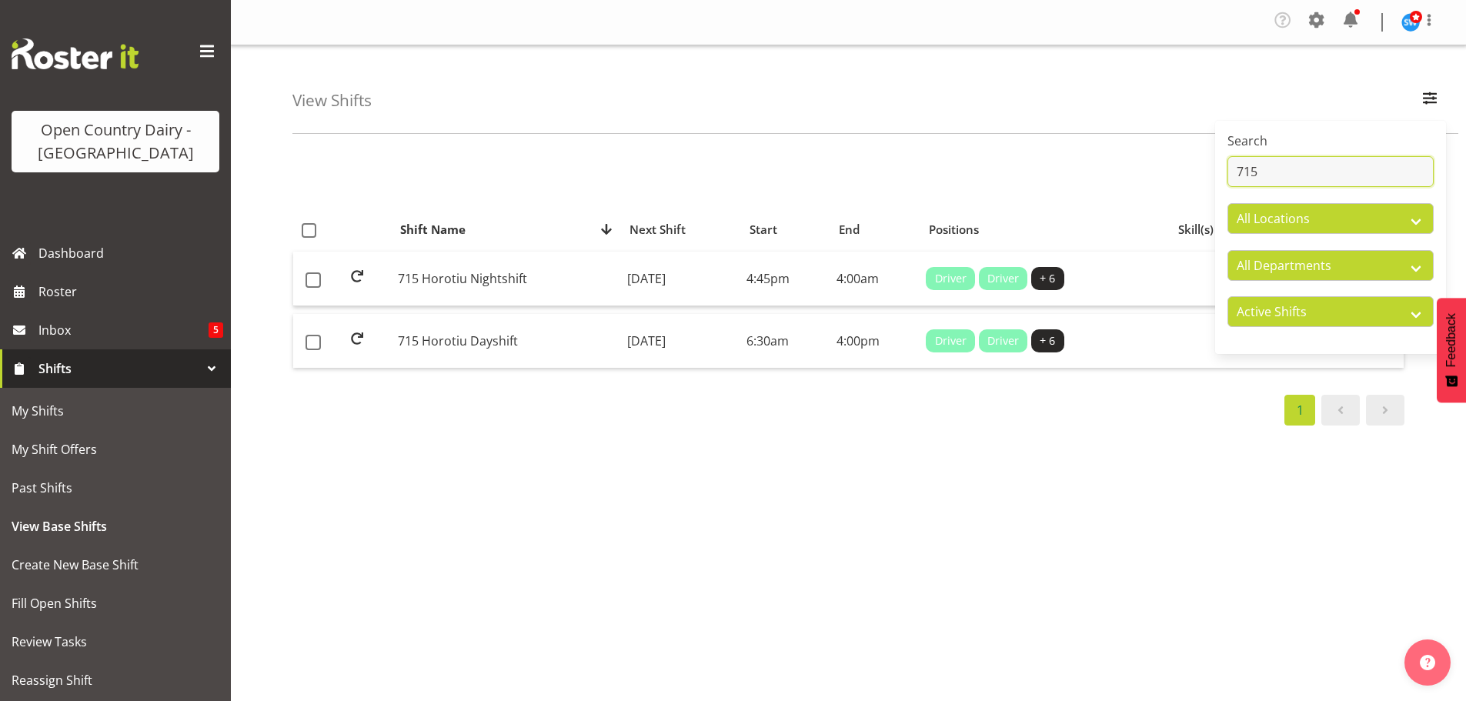
click at [1273, 167] on input "715" at bounding box center [1330, 171] width 206 height 31
type input "719"
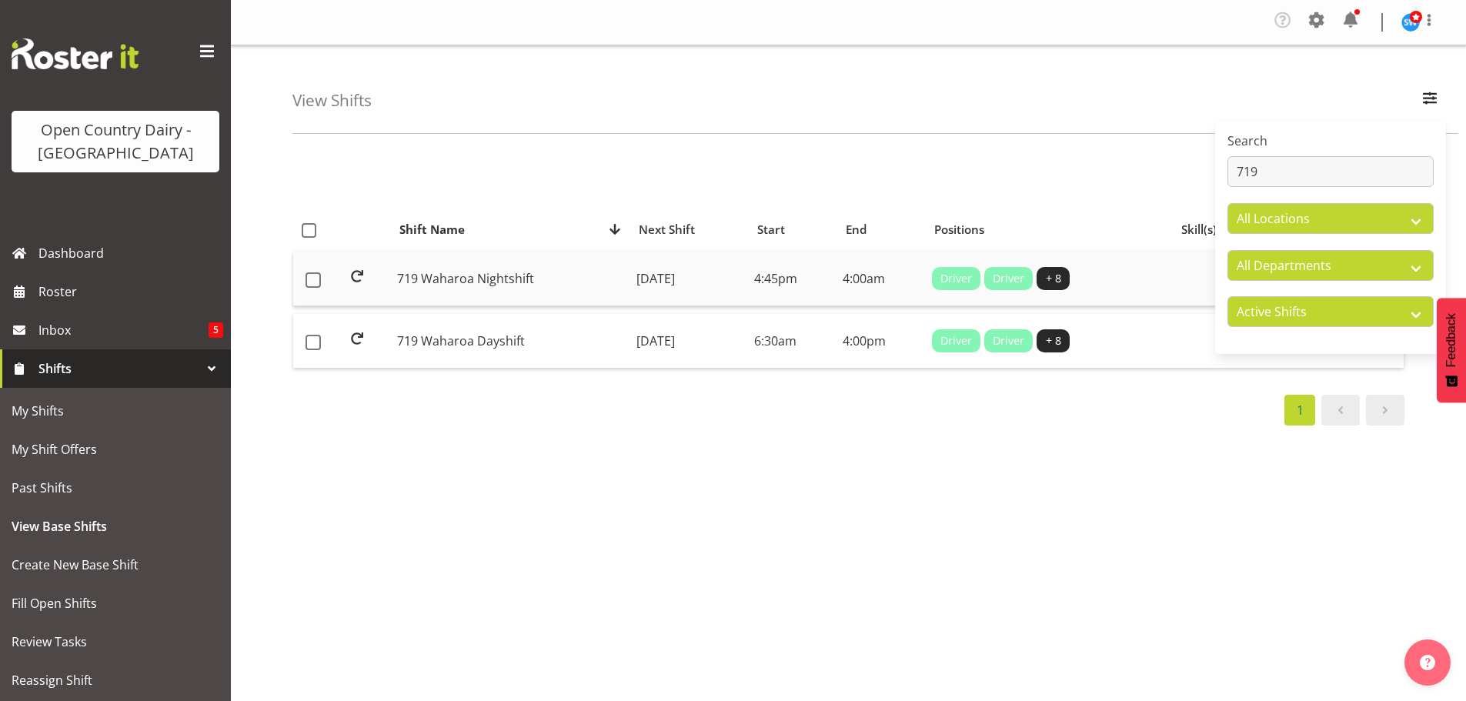
click at [647, 268] on td "[DATE]" at bounding box center [689, 279] width 118 height 55
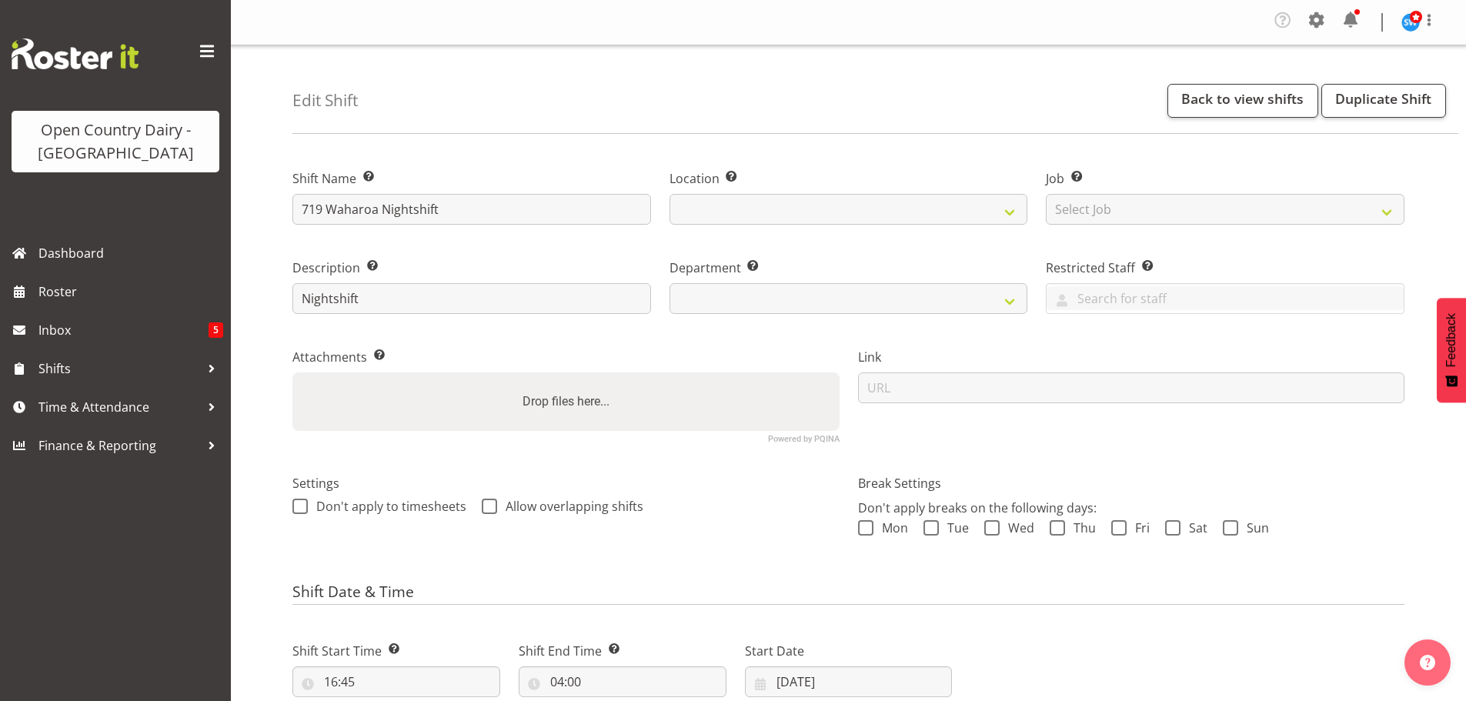
select select
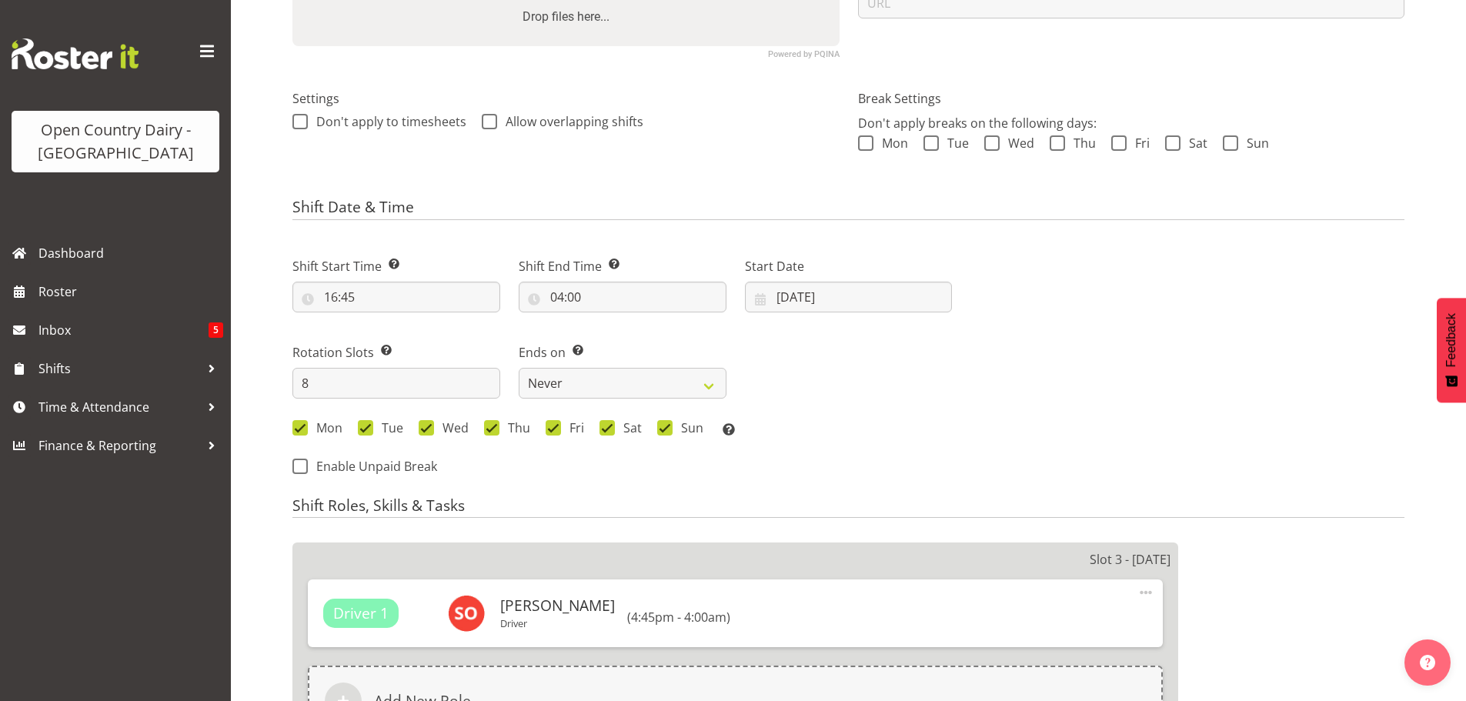
select select
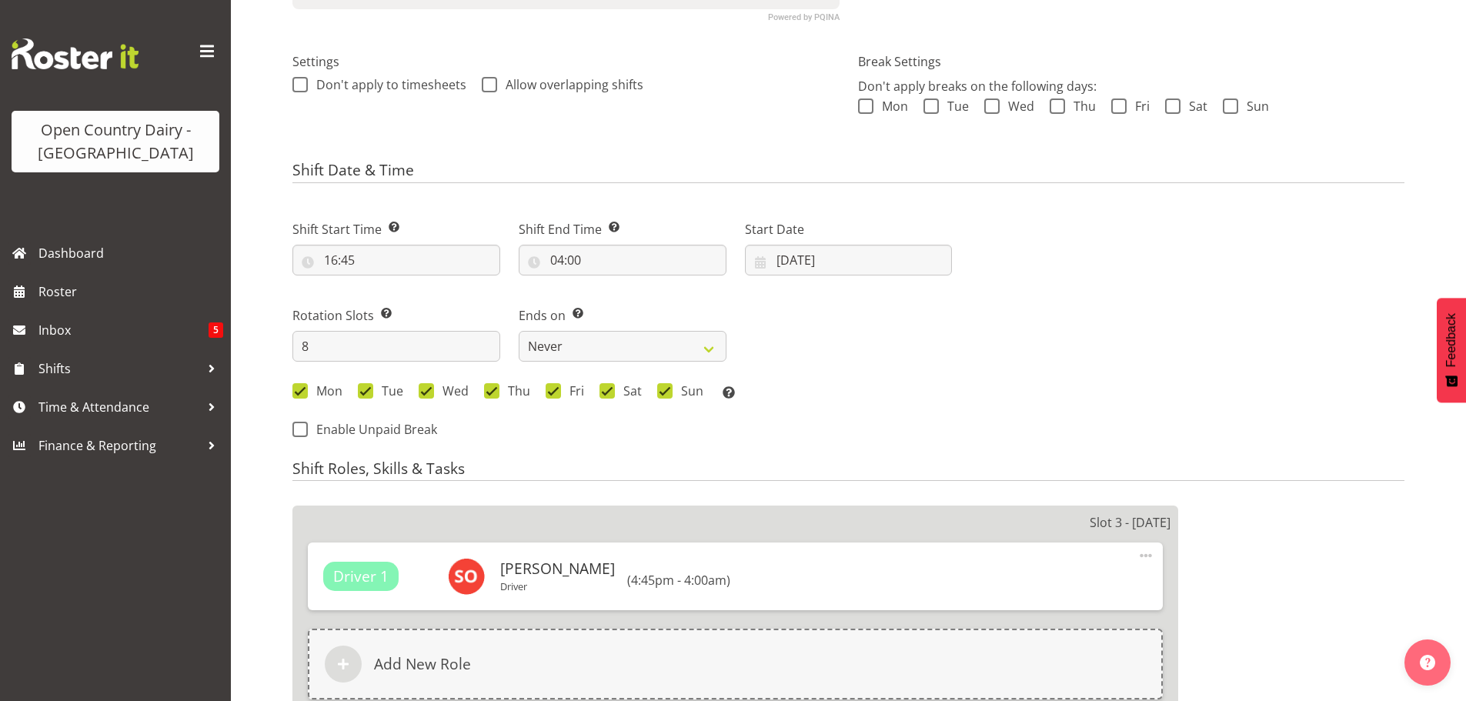
select select
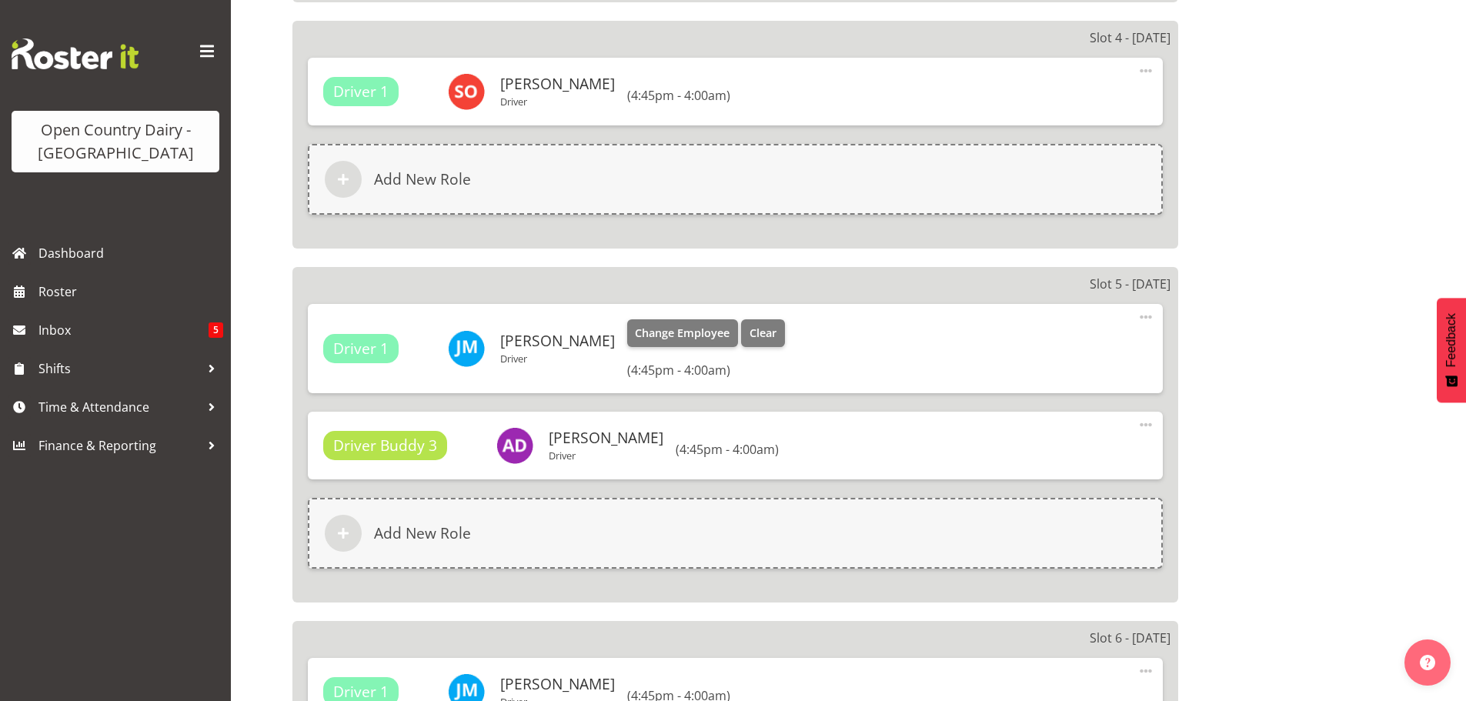
select select
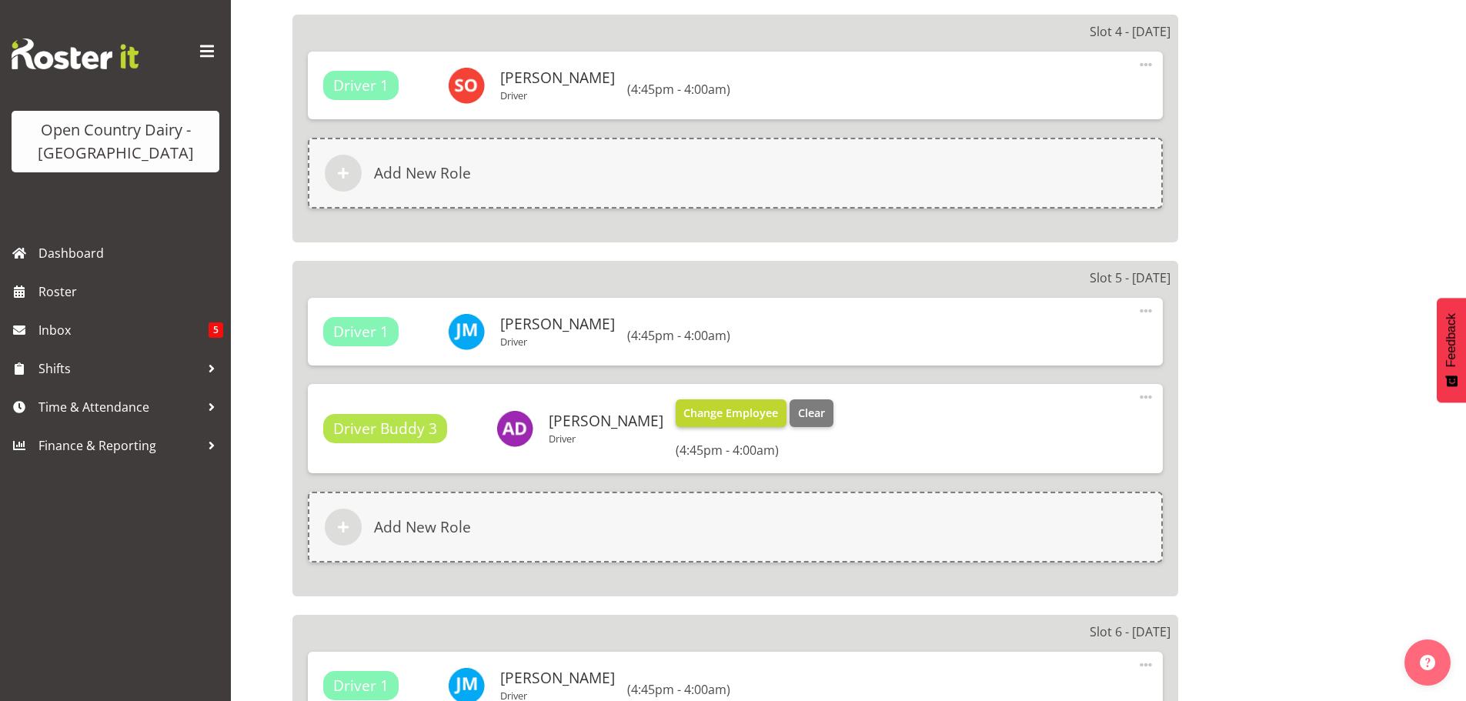
select select "1054"
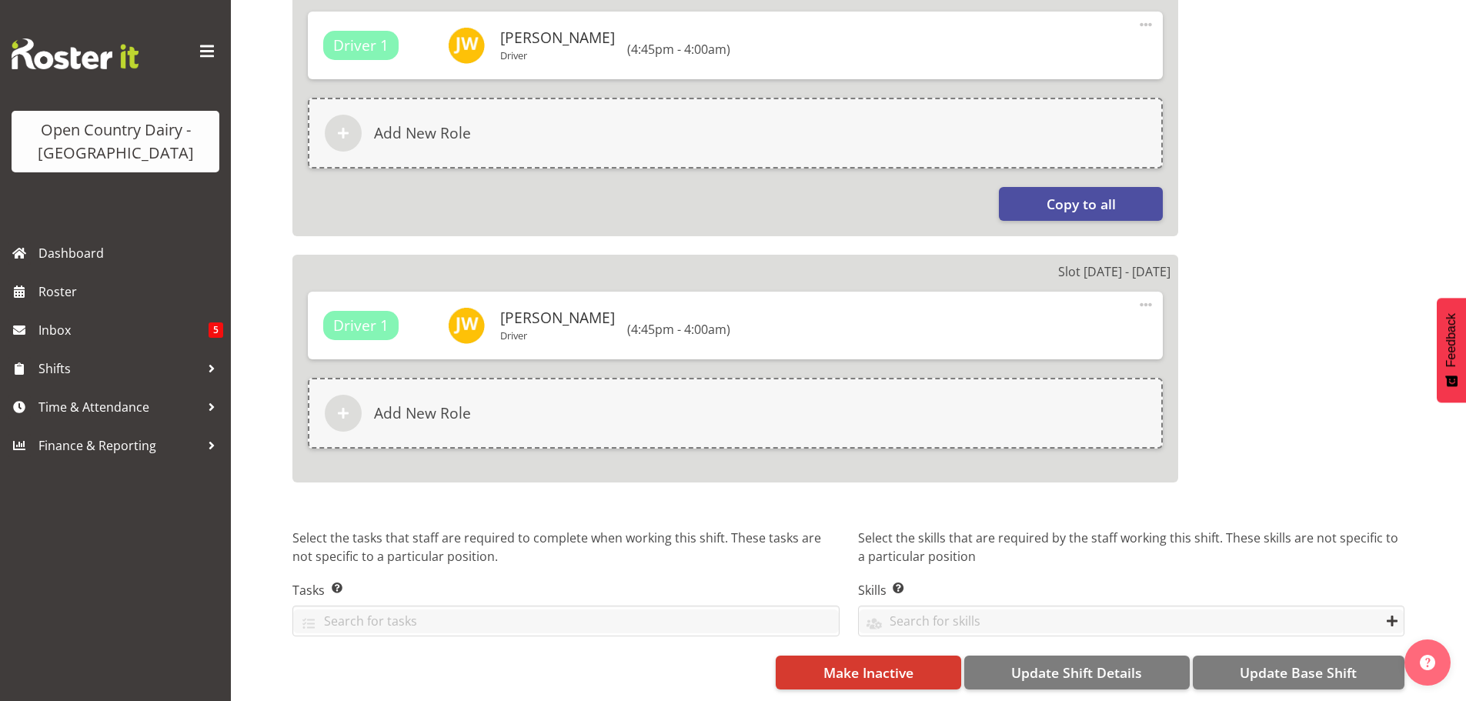
scroll to position [2686, 0]
click at [1298, 663] on span "Update Base Shift" at bounding box center [1298, 673] width 117 height 20
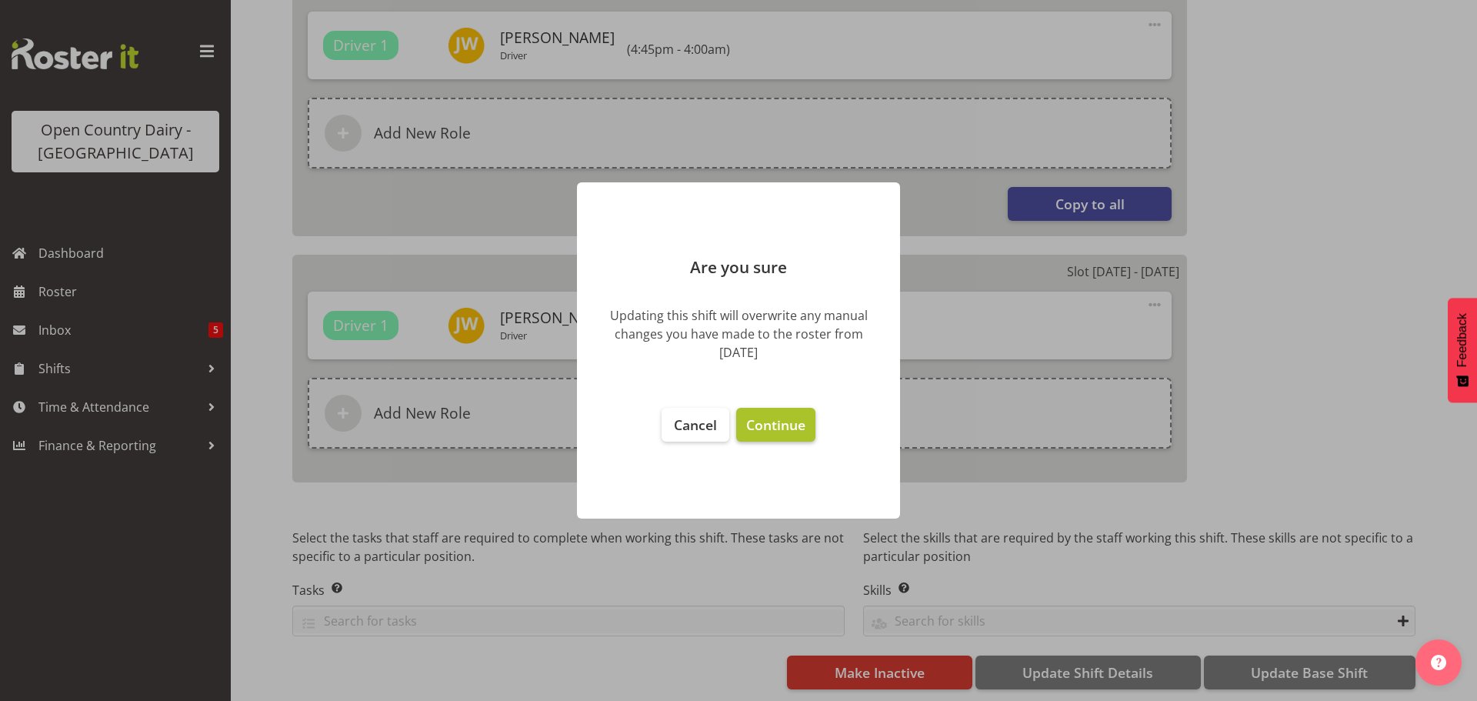
click at [774, 422] on span "Continue" at bounding box center [775, 425] width 59 height 18
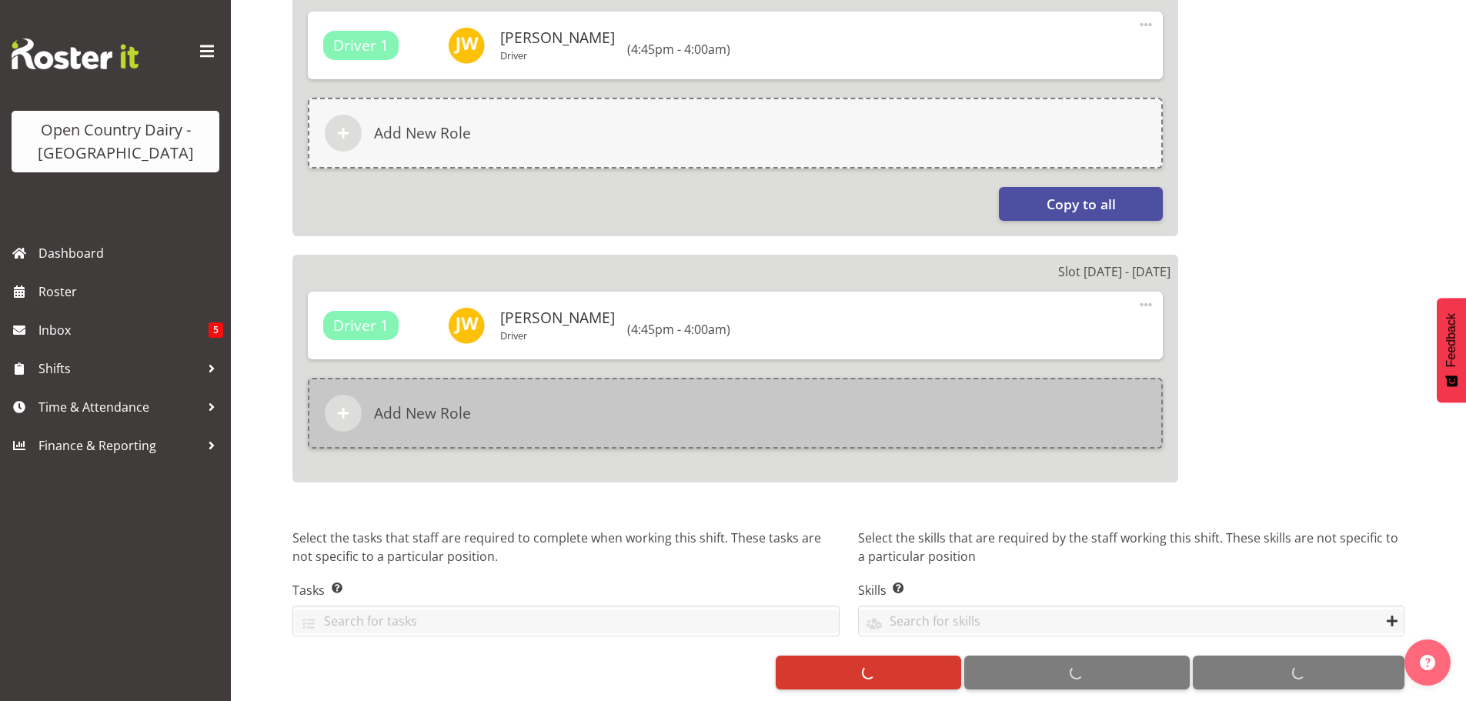
select select
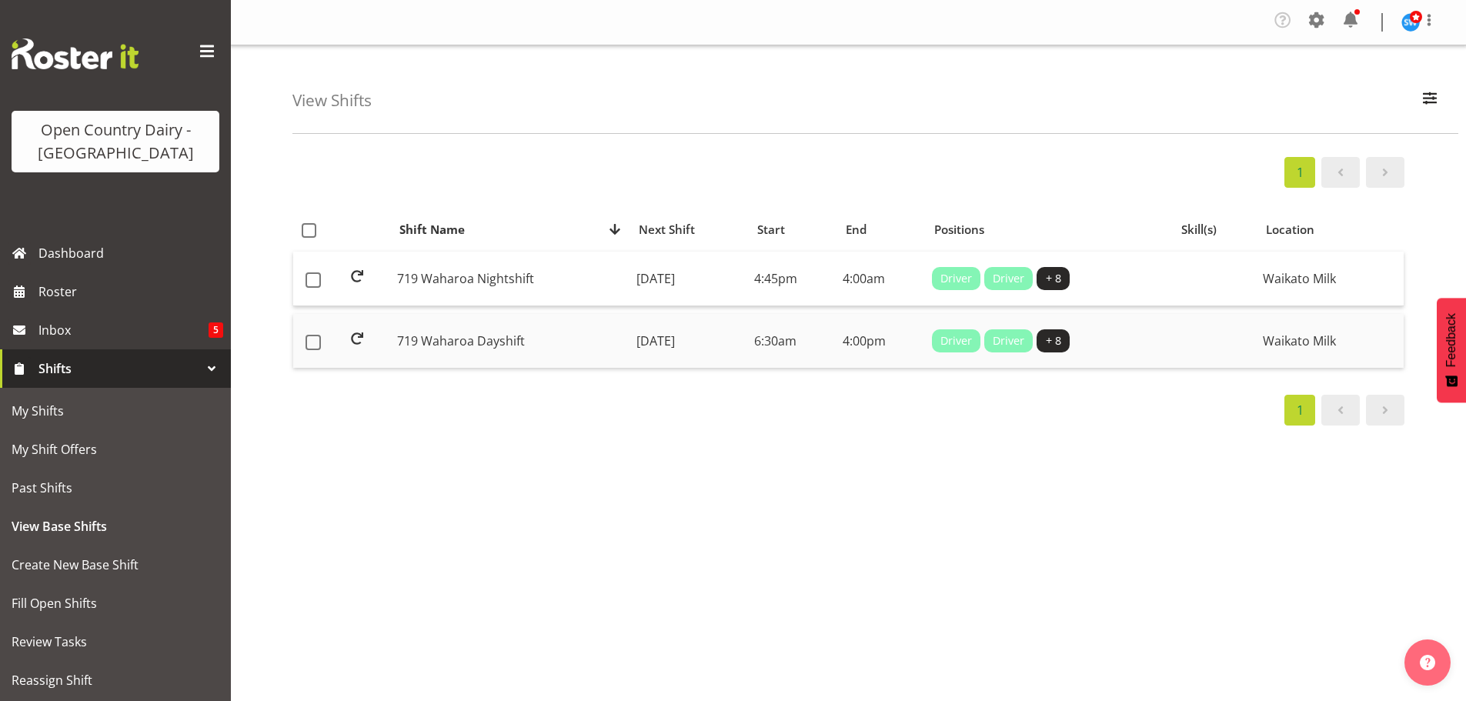
click at [655, 340] on td "[DATE]" at bounding box center [689, 341] width 118 height 54
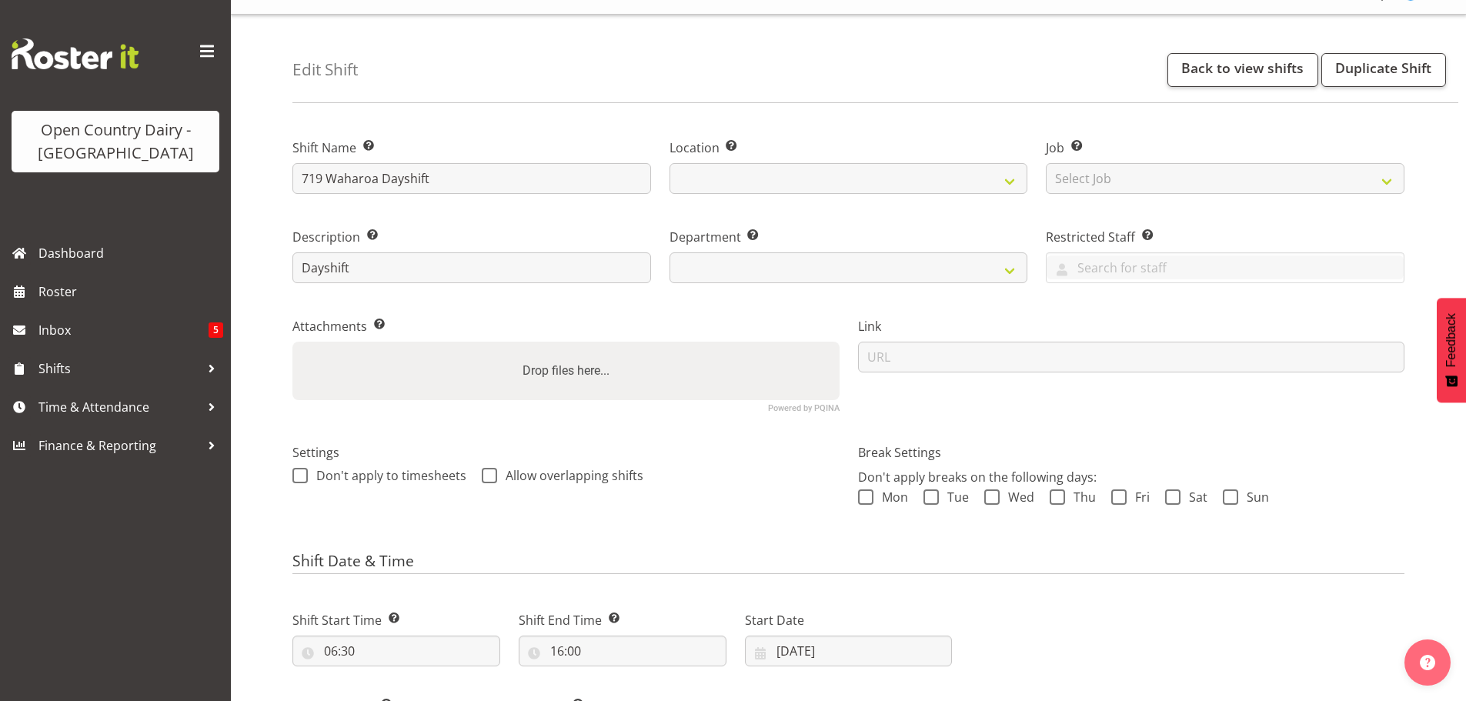
select select
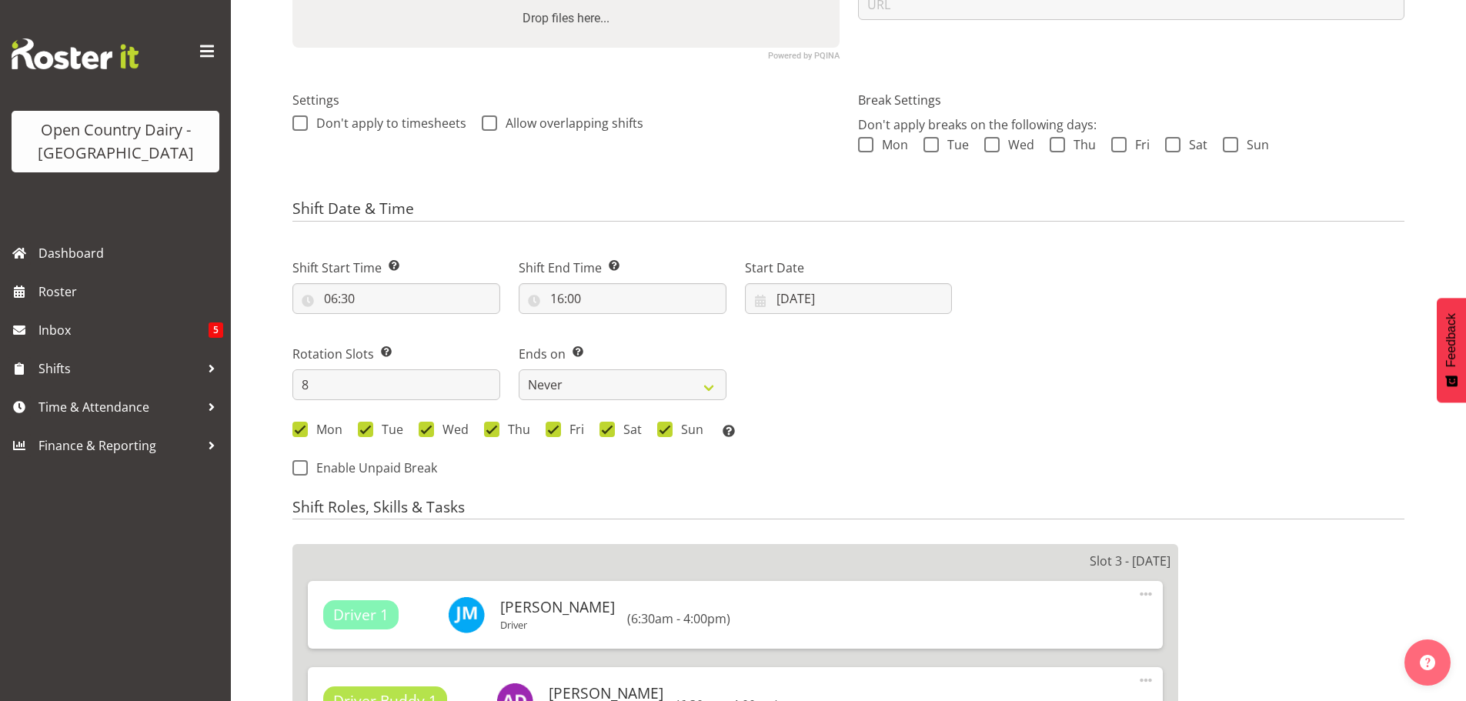
select select
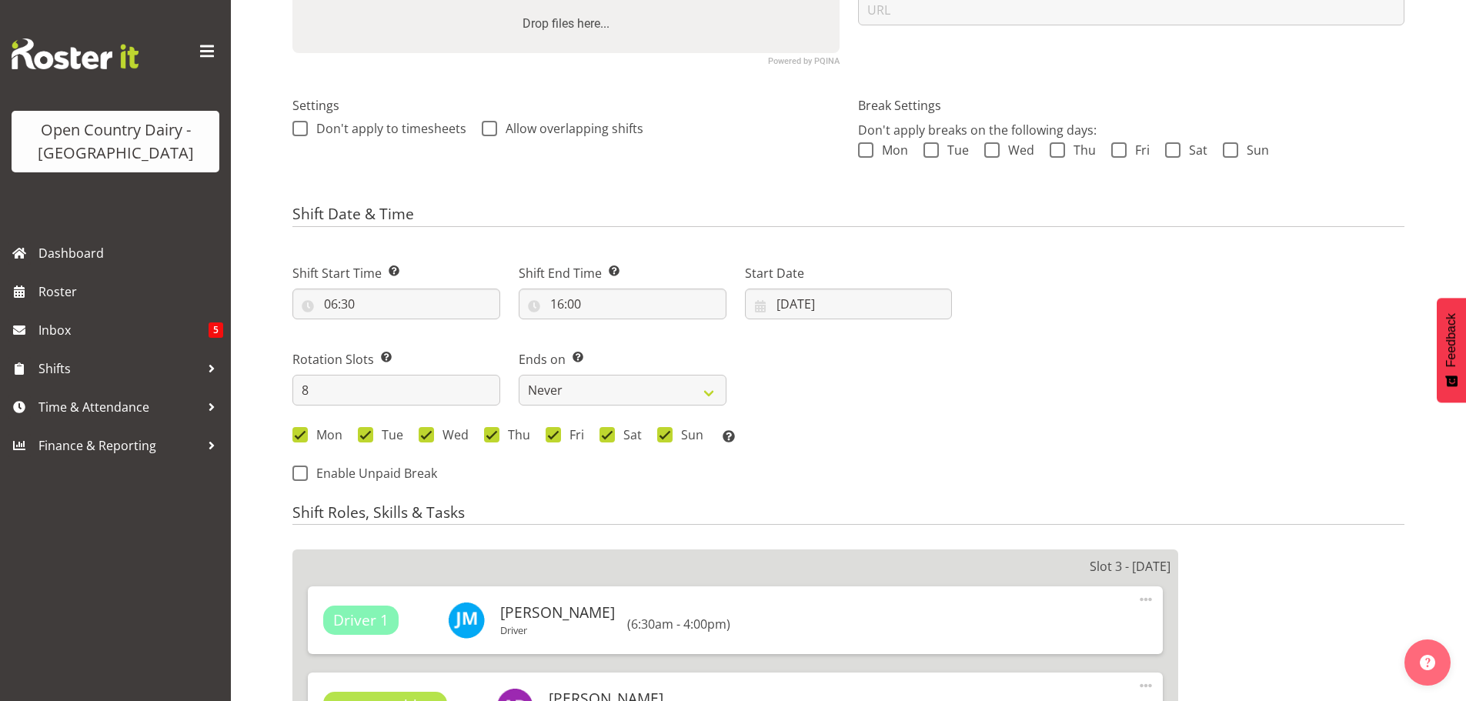
select select
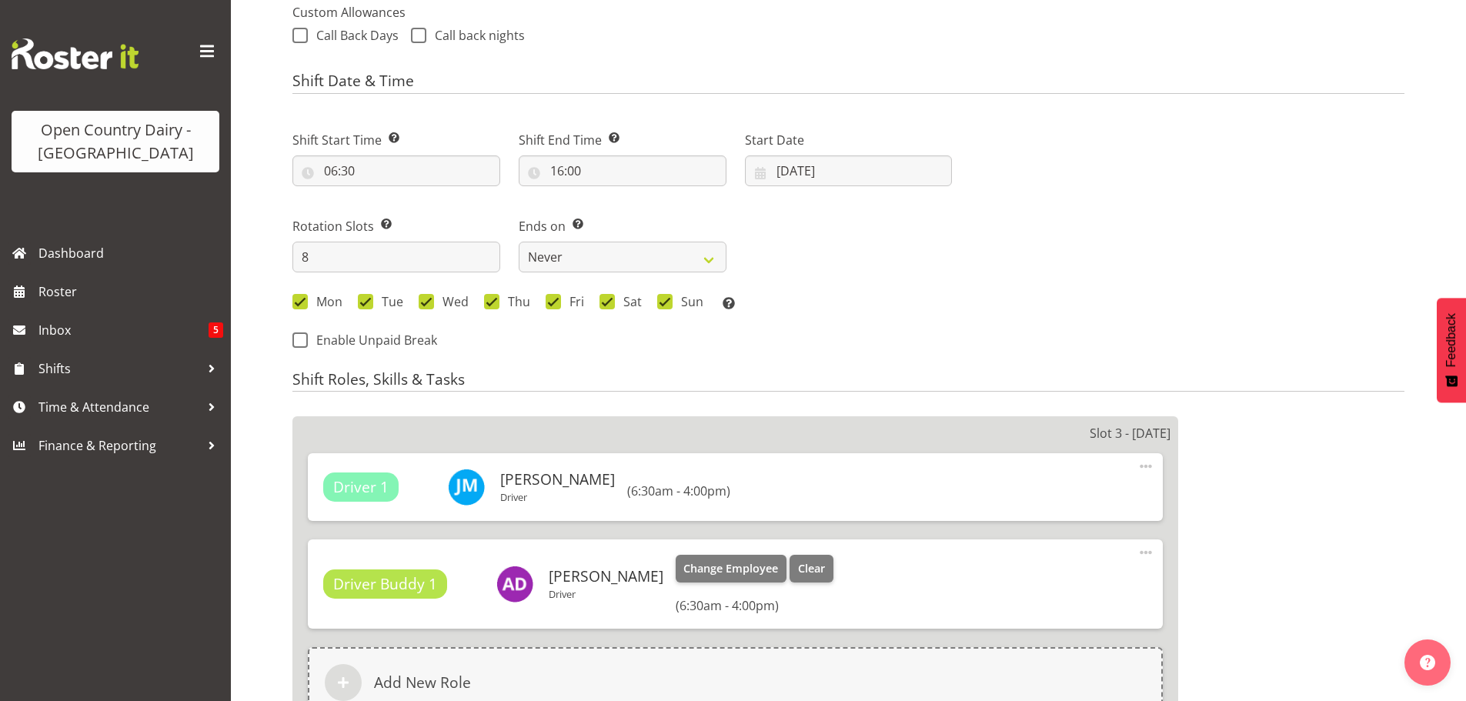
select select
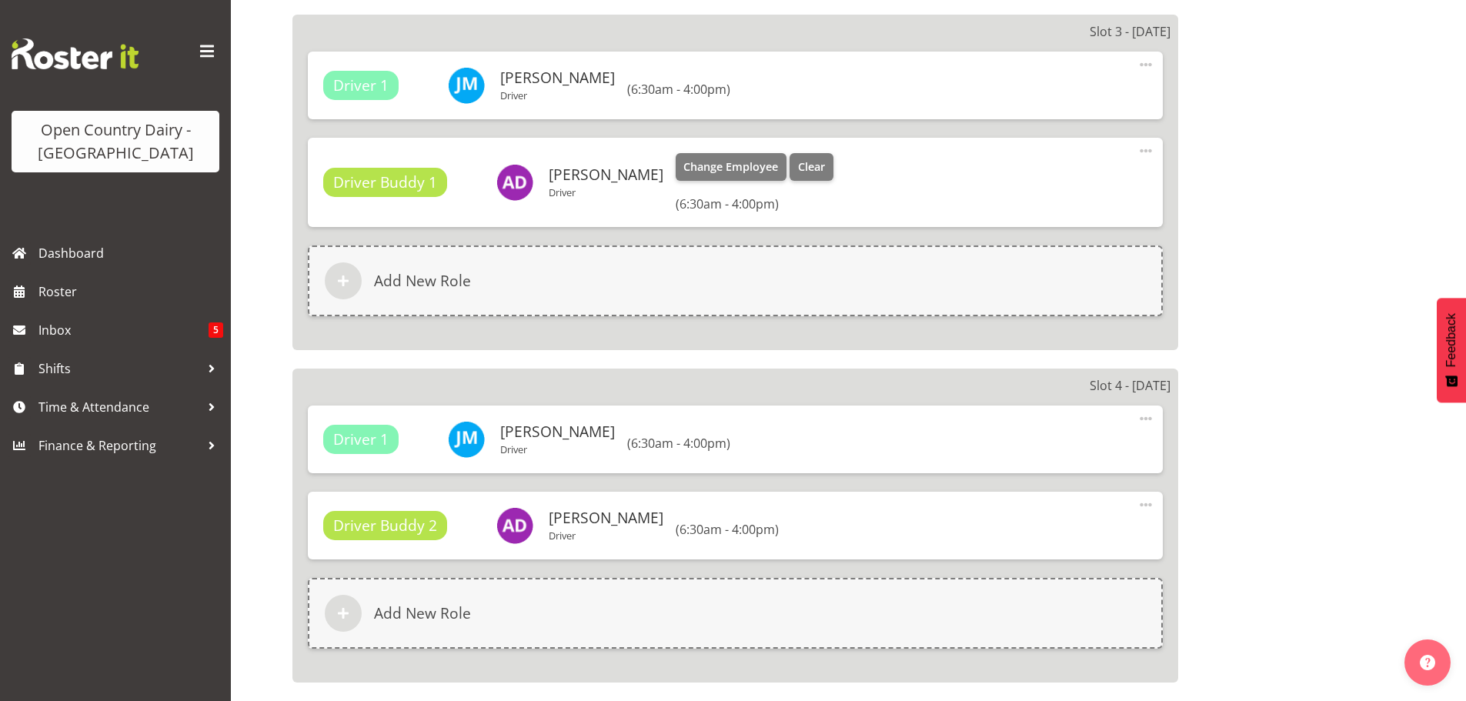
select select "1054"
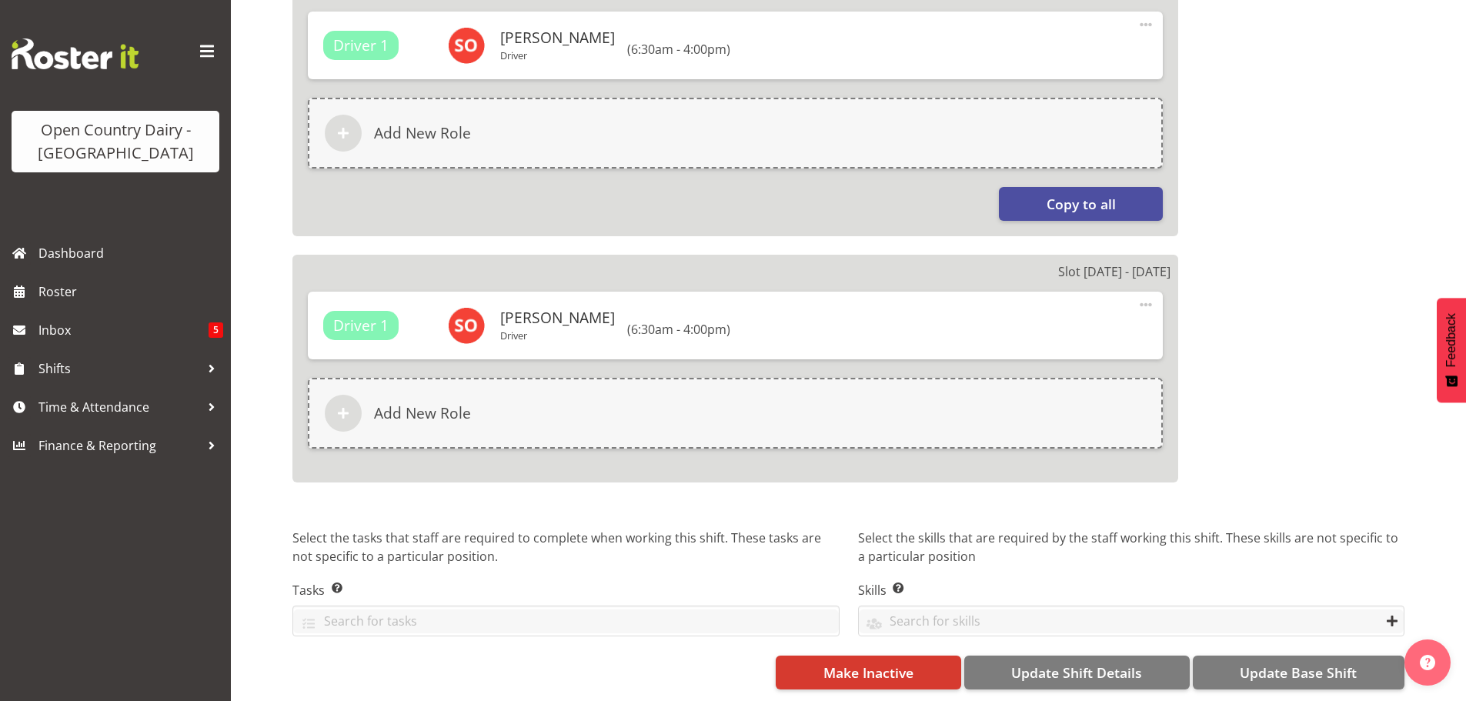
scroll to position [2686, 0]
click at [1278, 663] on span "Update Base Shift" at bounding box center [1298, 673] width 117 height 20
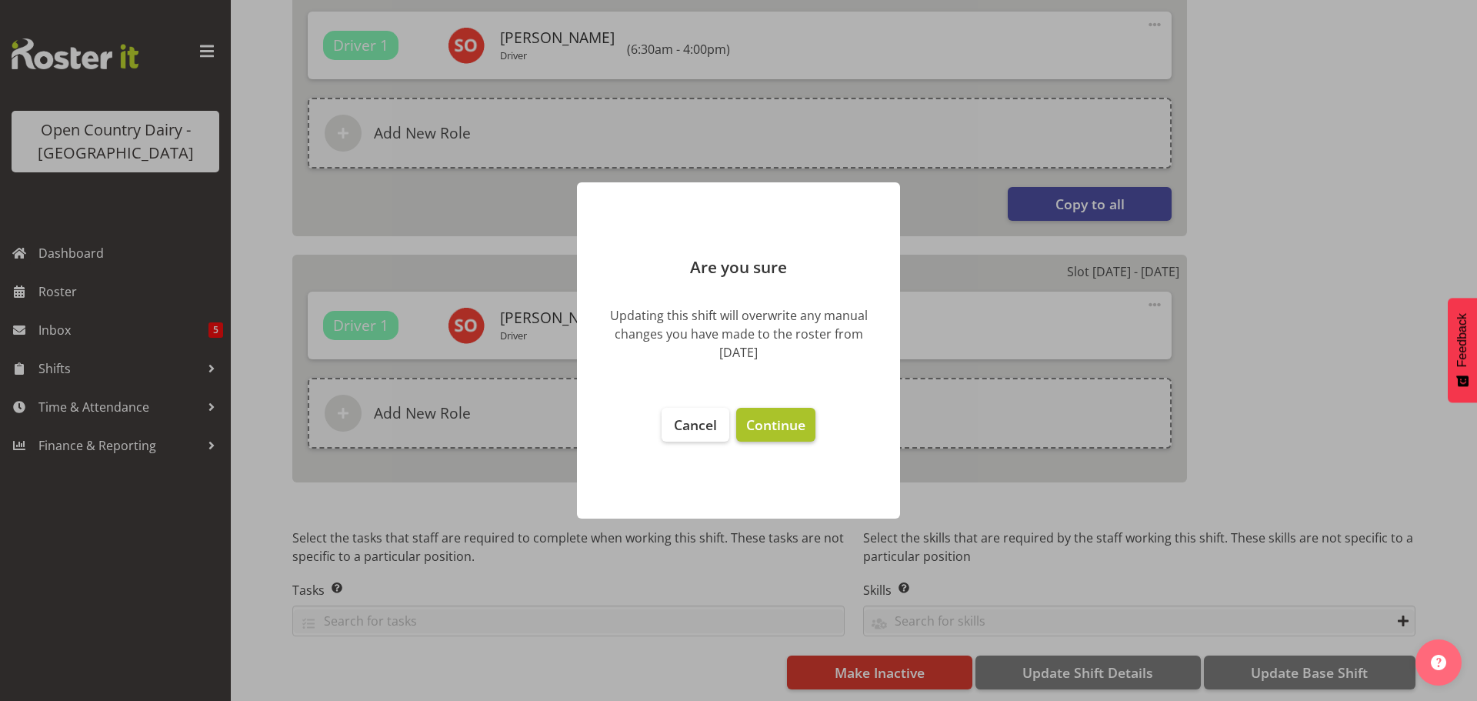
click at [783, 426] on span "Continue" at bounding box center [775, 425] width 59 height 18
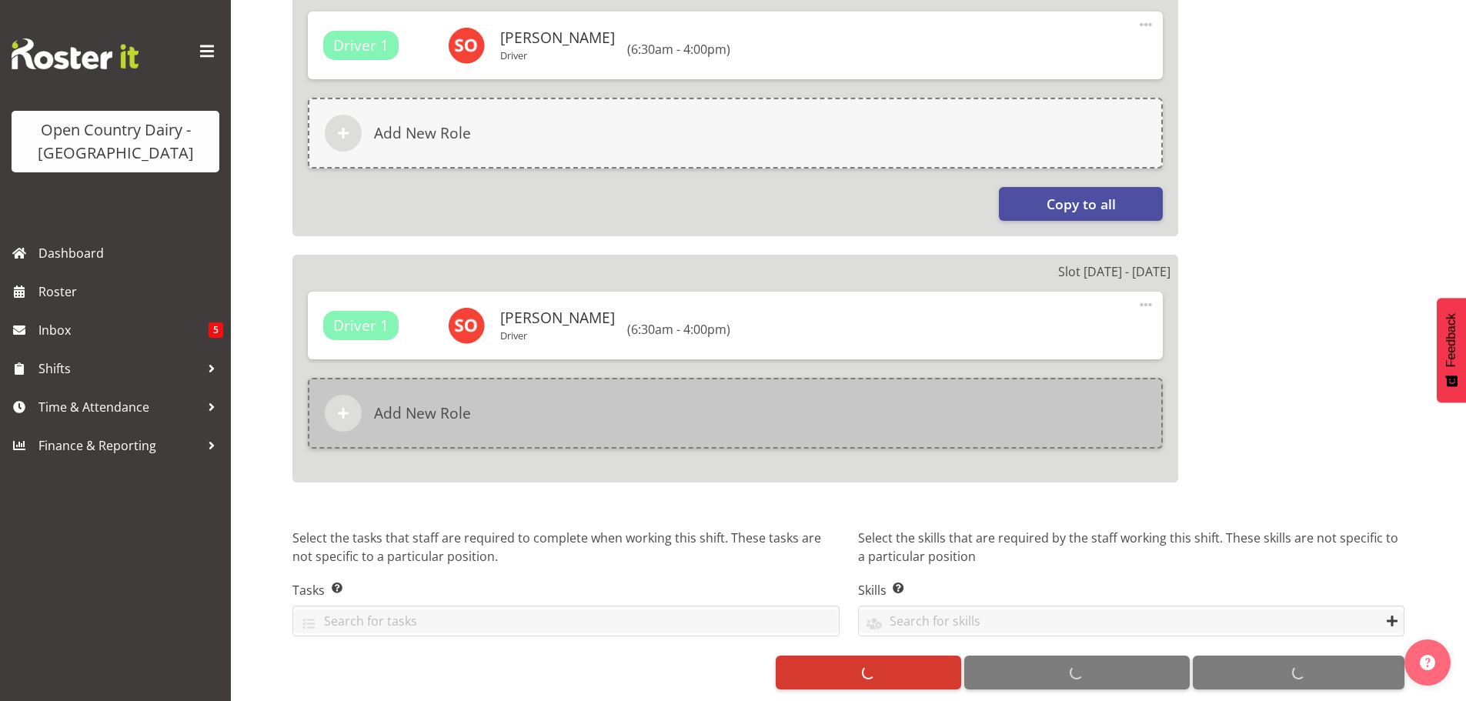
select select
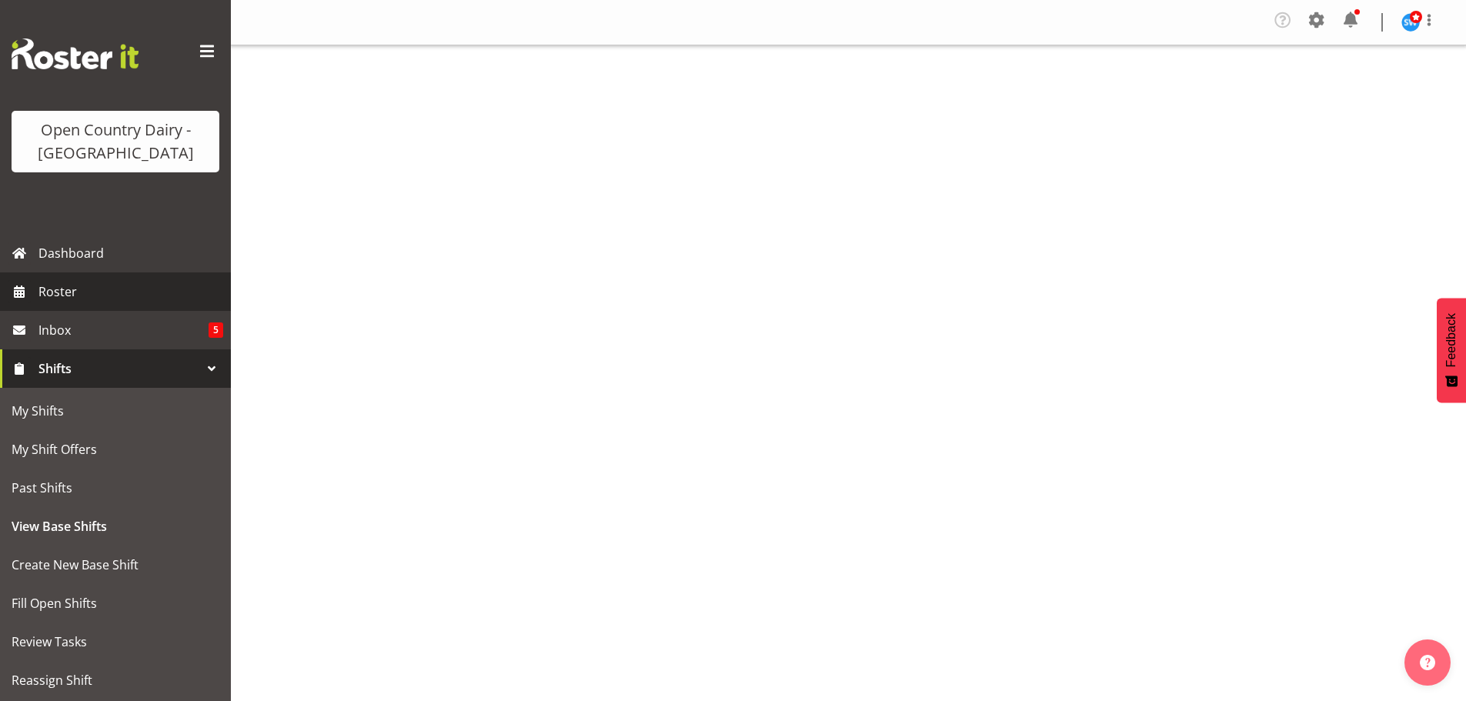
click at [48, 288] on span "Roster" at bounding box center [130, 291] width 185 height 23
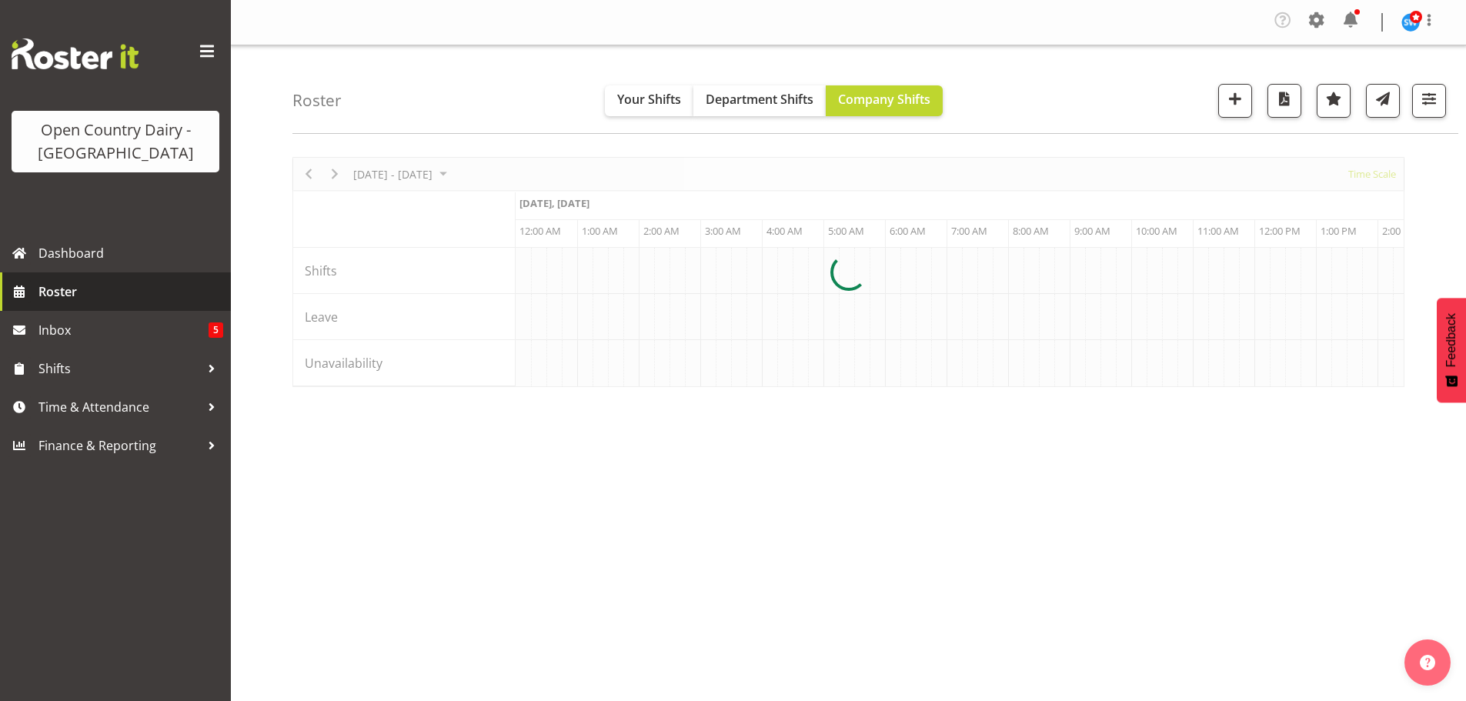
scroll to position [0, 4432]
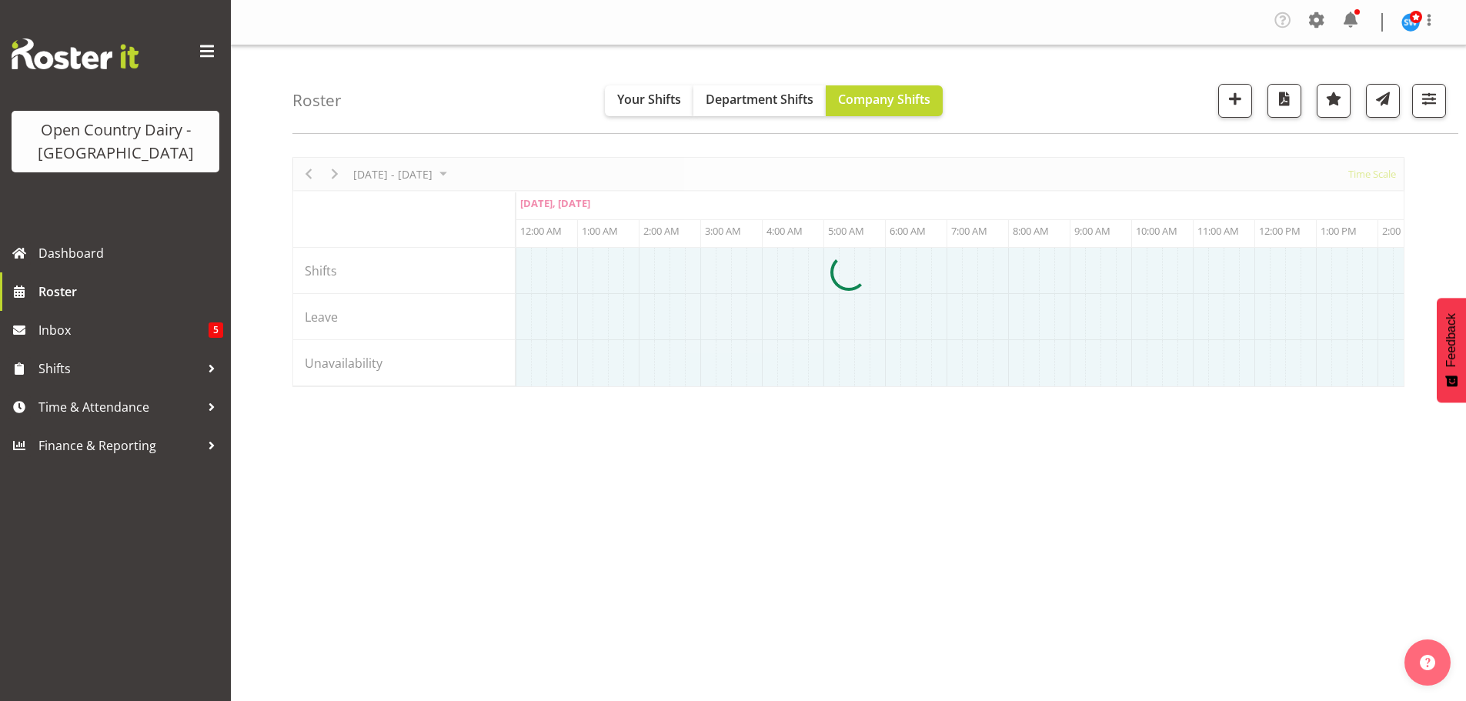
click at [333, 172] on div at bounding box center [848, 272] width 1112 height 230
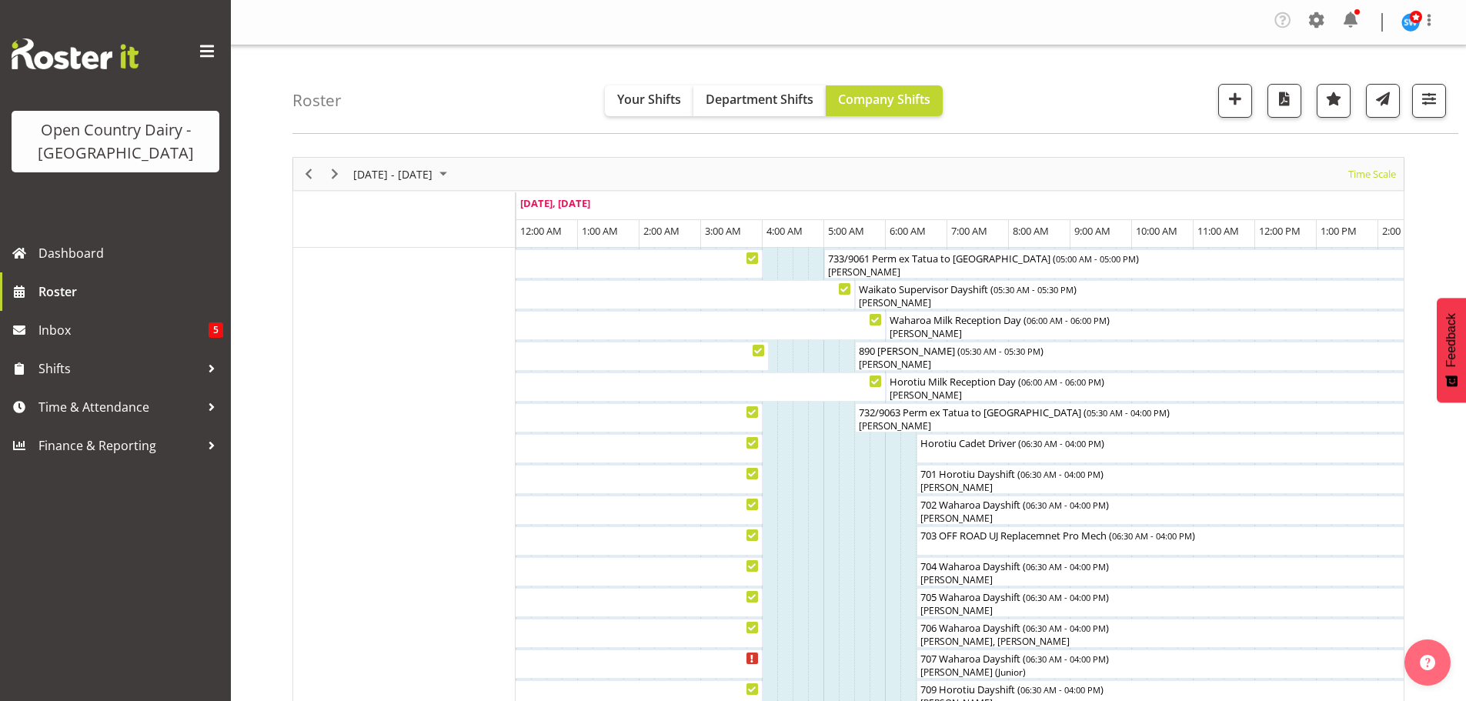
click at [332, 173] on span "Next" at bounding box center [334, 174] width 18 height 19
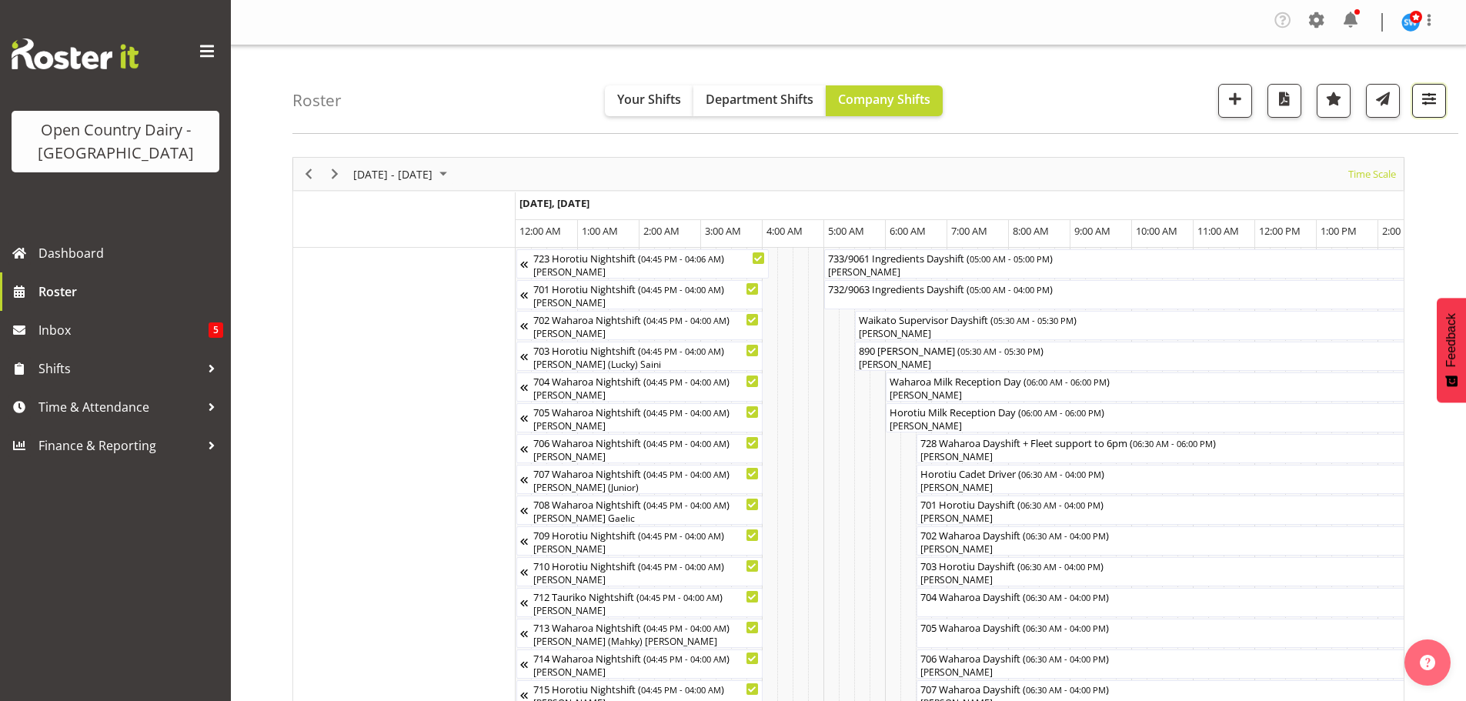
click at [1430, 98] on span "button" at bounding box center [1429, 98] width 20 height 20
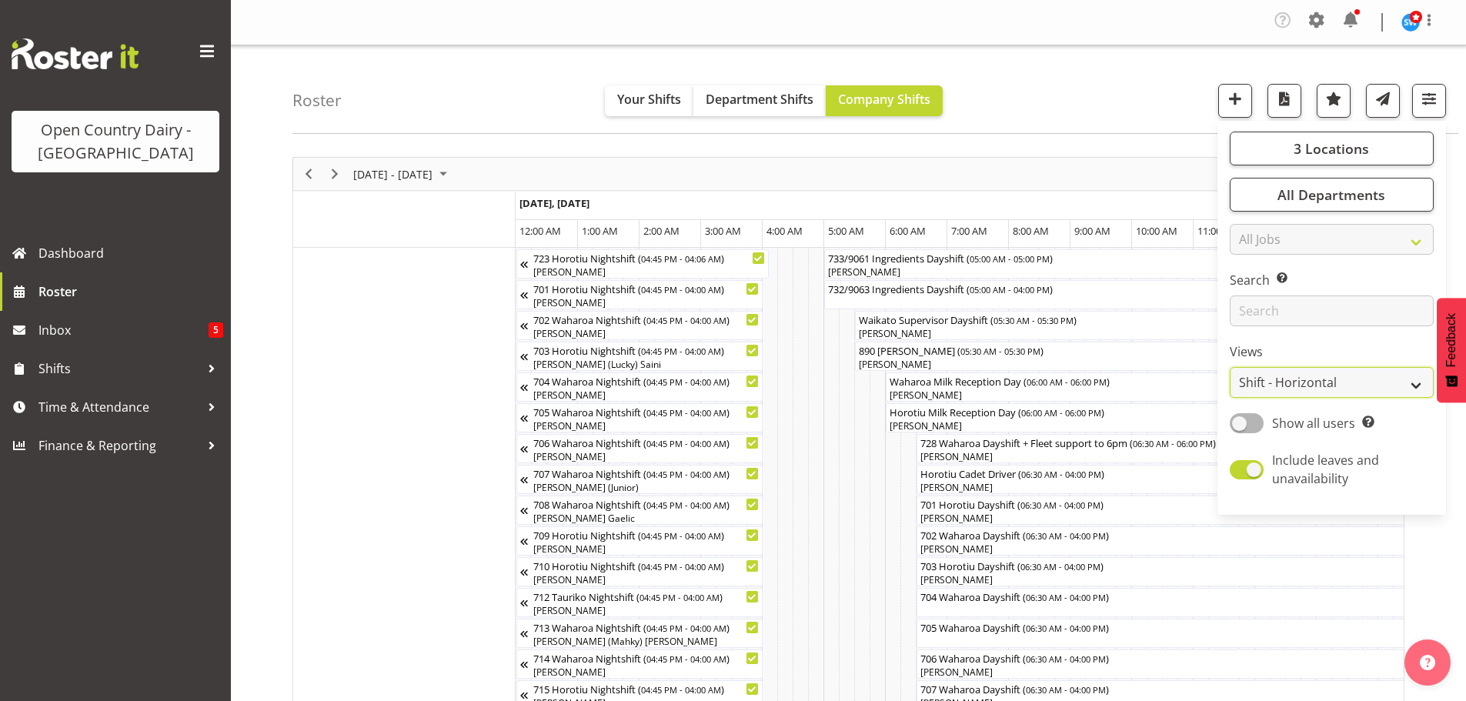
click at [1417, 382] on select "Staff Role Shift - Horizontal Shift - Vertical Staff - Location" at bounding box center [1332, 382] width 204 height 31
select select "staff"
click at [1230, 367] on select "Staff Role Shift - Horizontal Shift - Vertical Staff - Location" at bounding box center [1332, 382] width 204 height 31
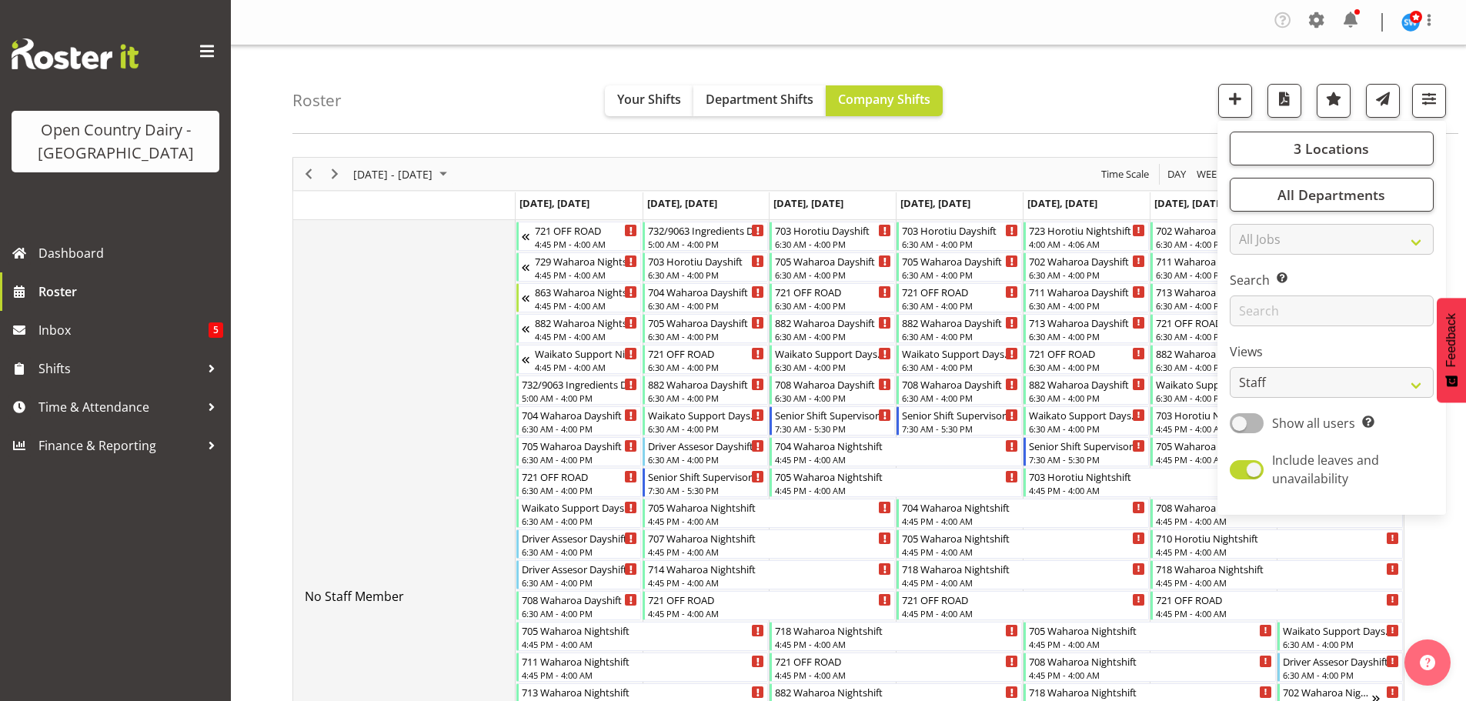
click at [430, 332] on td "No Staff Member" at bounding box center [404, 596] width 222 height 753
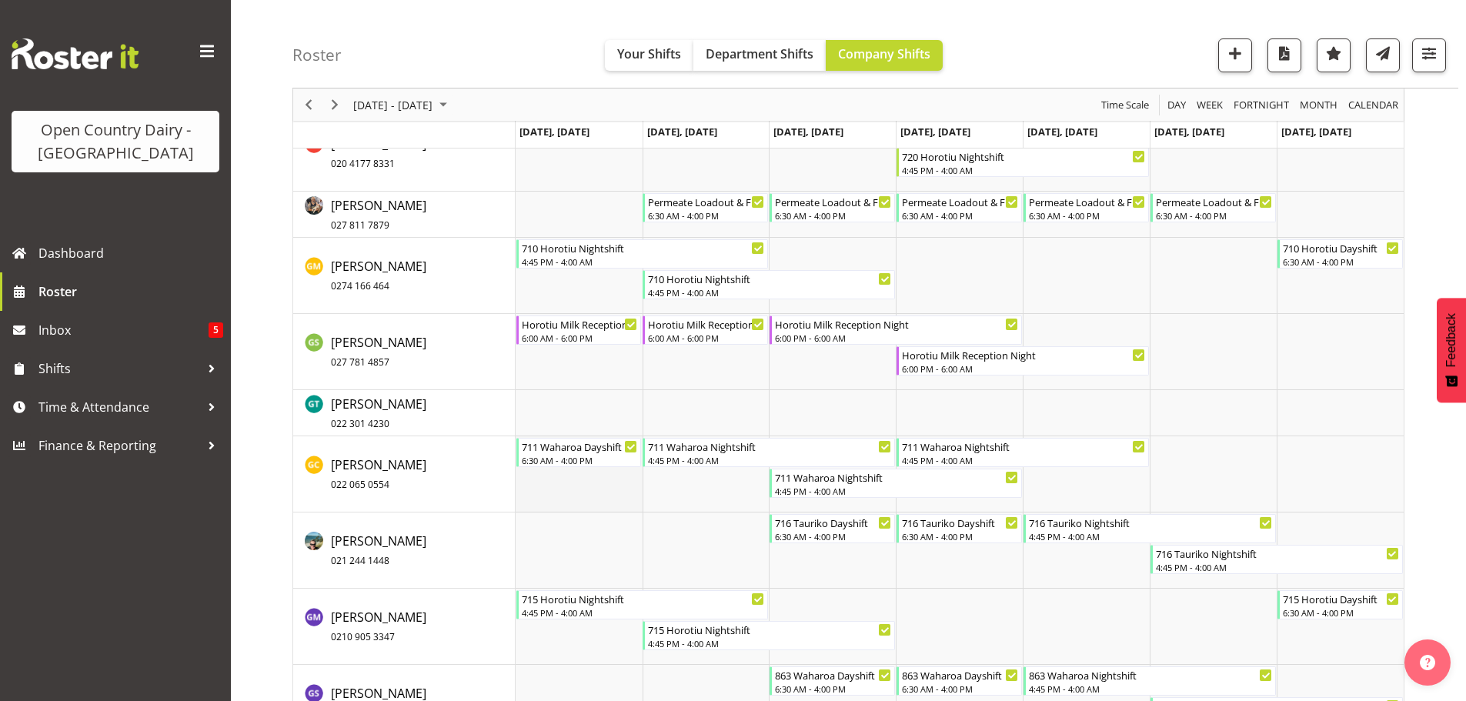
scroll to position [3847, 0]
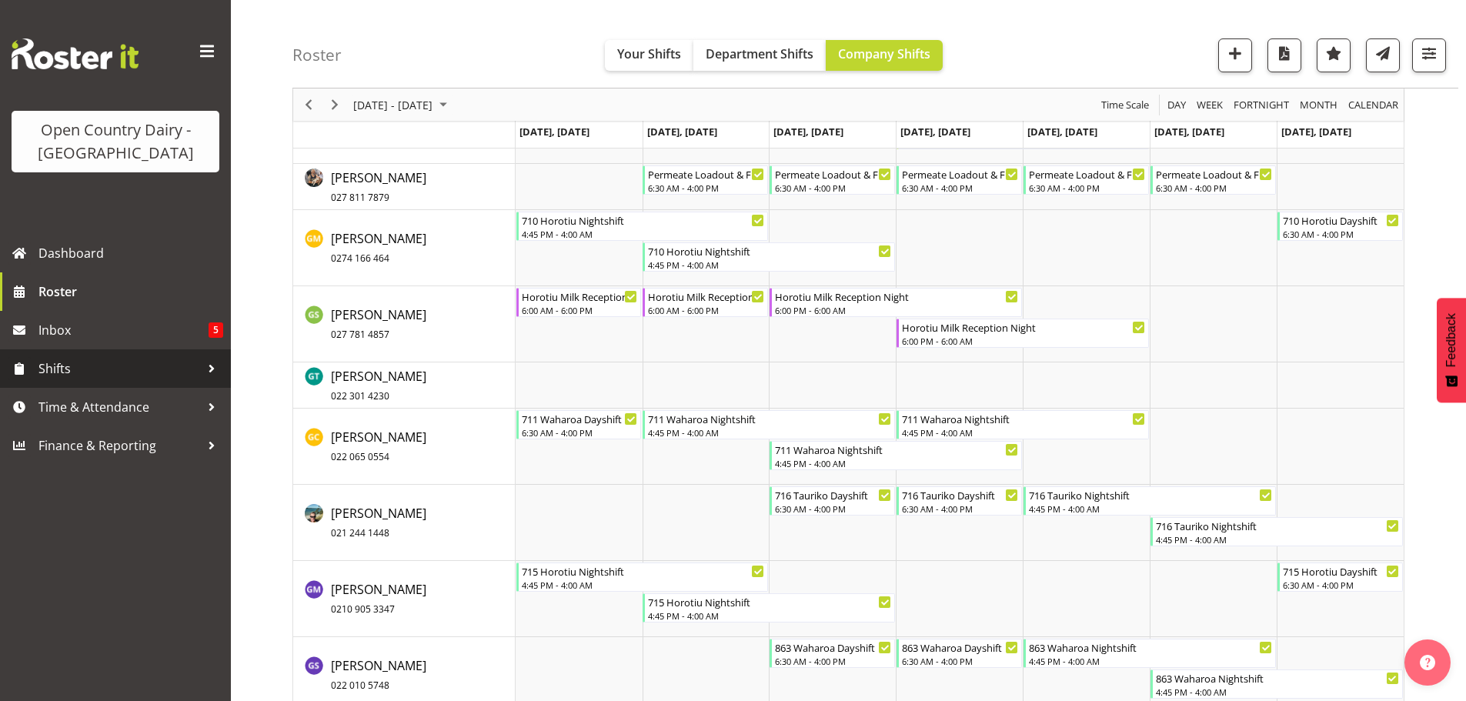
click at [72, 366] on span "Shifts" at bounding box center [119, 368] width 162 height 23
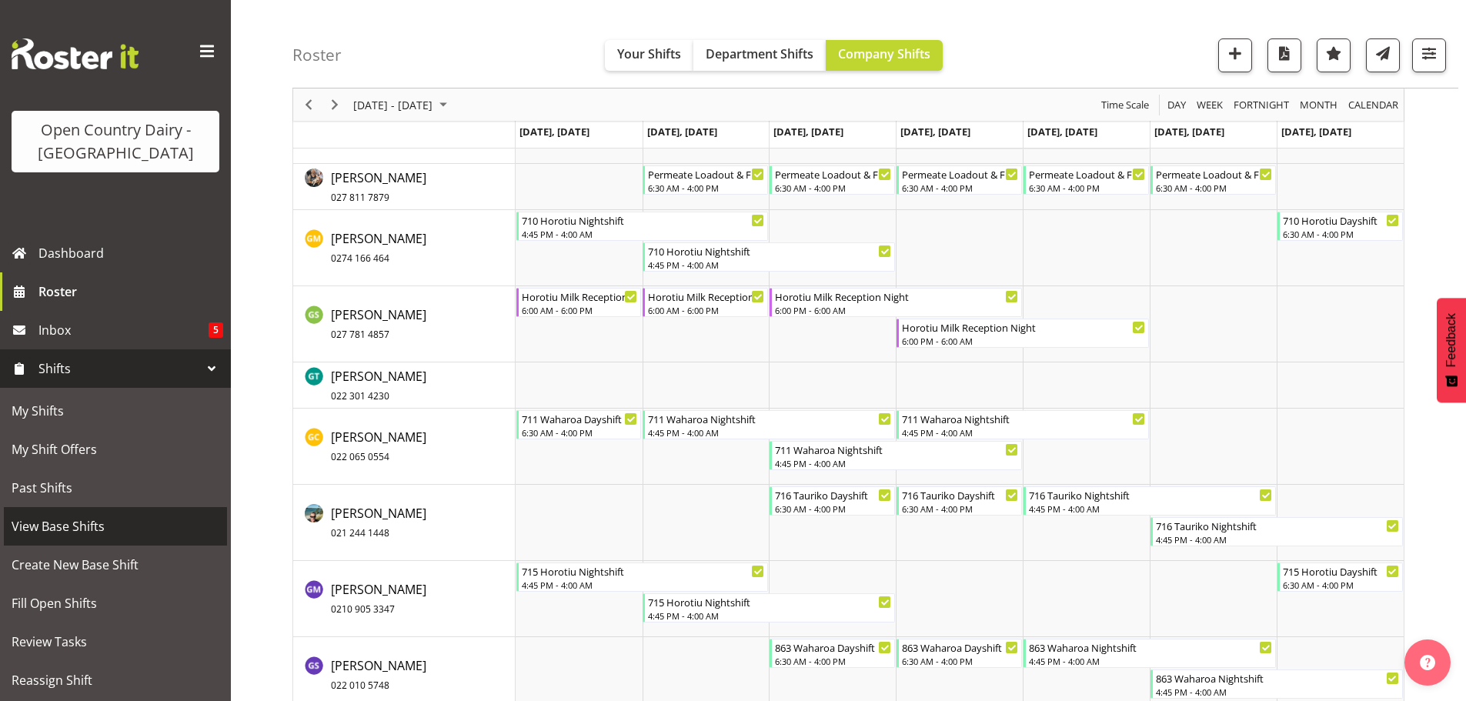
click at [82, 522] on span "View Base Shifts" at bounding box center [116, 526] width 208 height 23
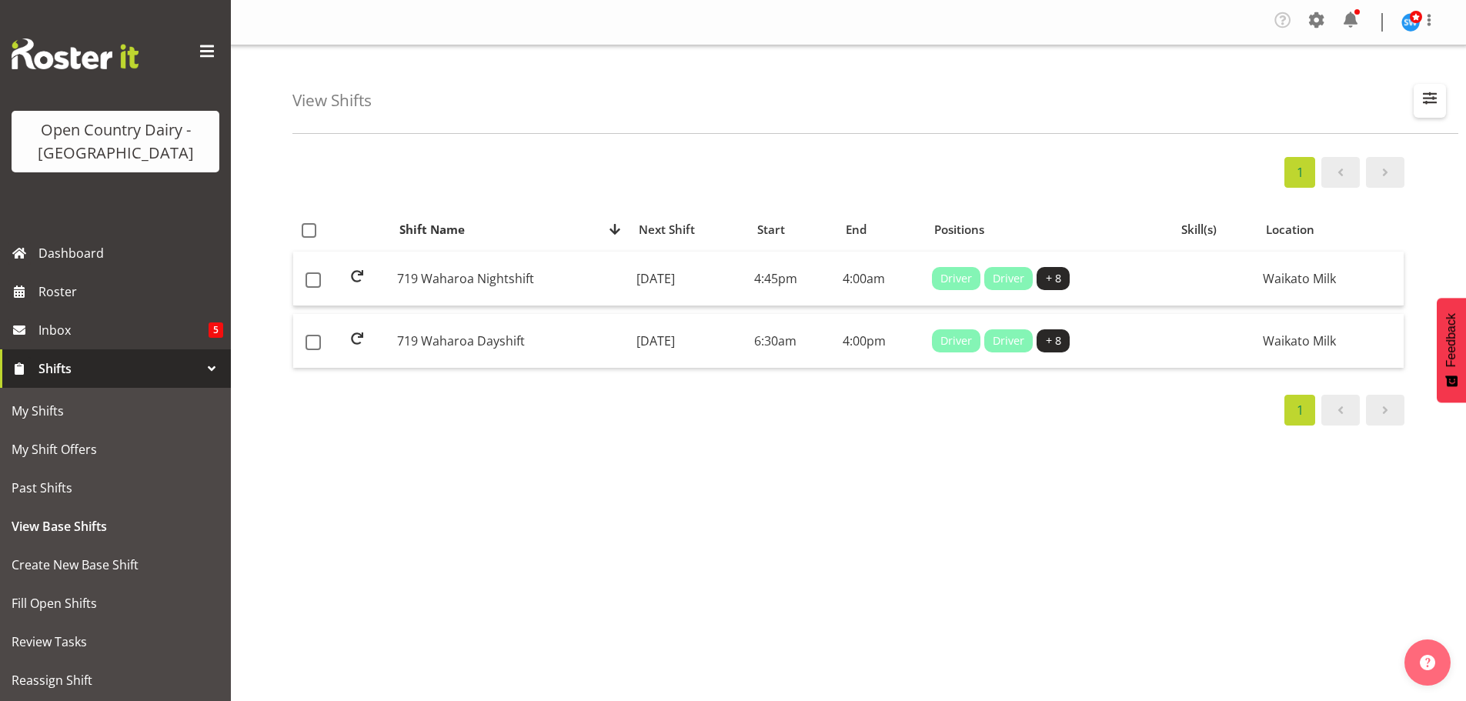
click at [1430, 94] on span "button" at bounding box center [1430, 98] width 20 height 20
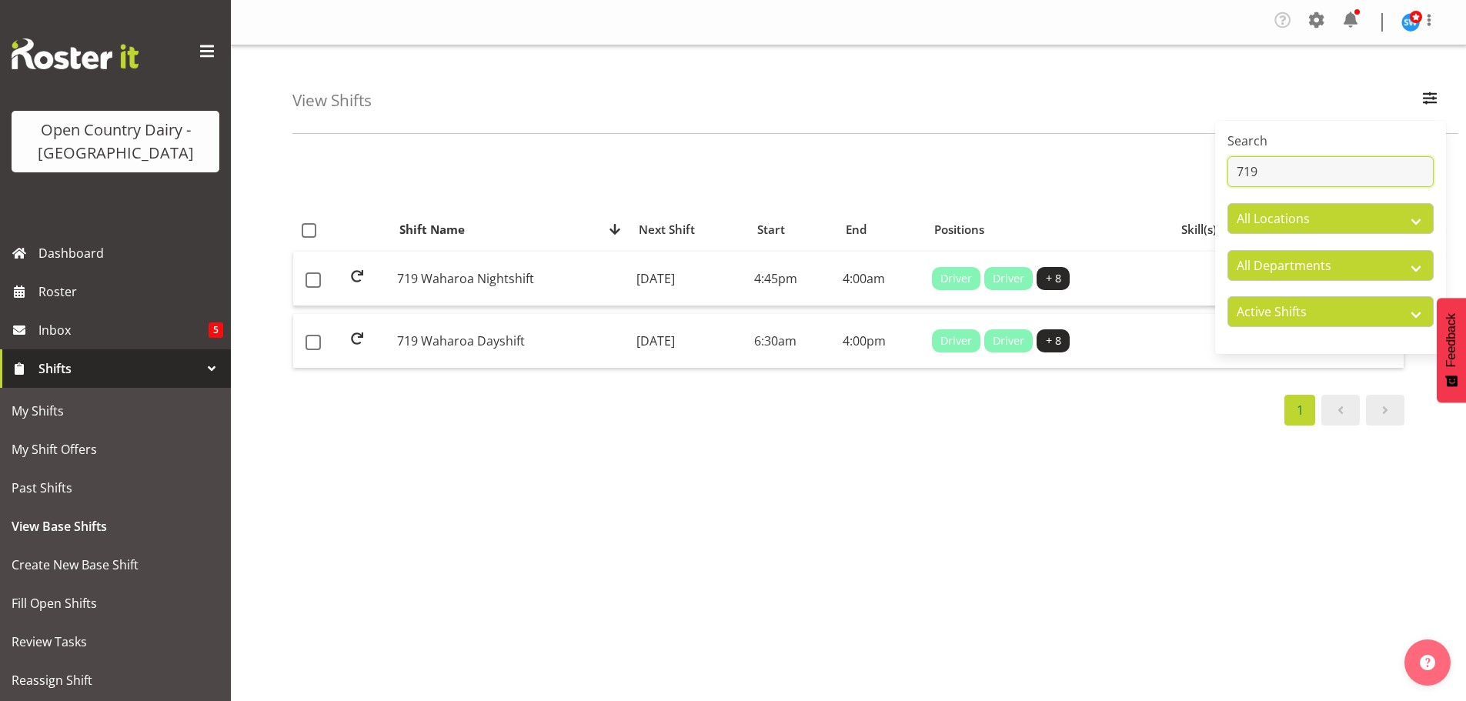
click at [1287, 172] on input "719" at bounding box center [1330, 171] width 206 height 31
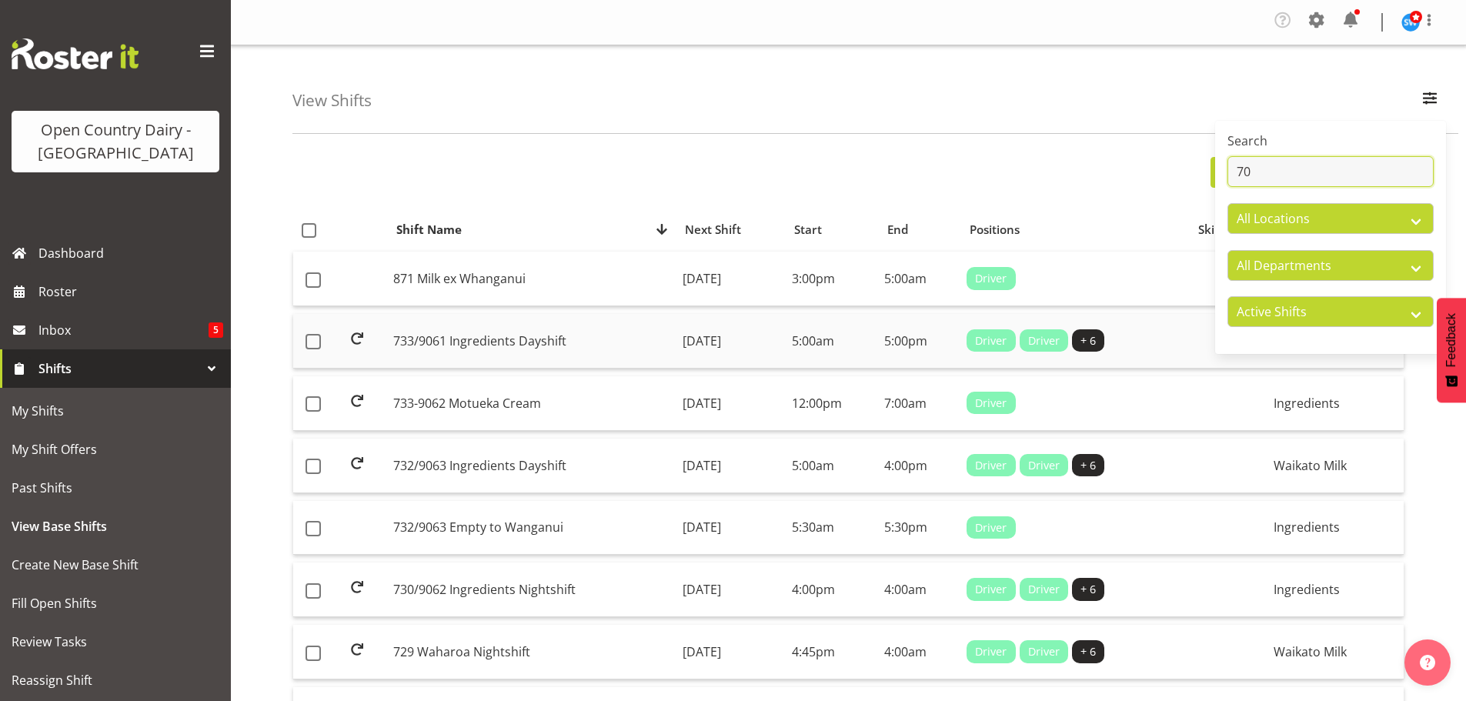
type input "7"
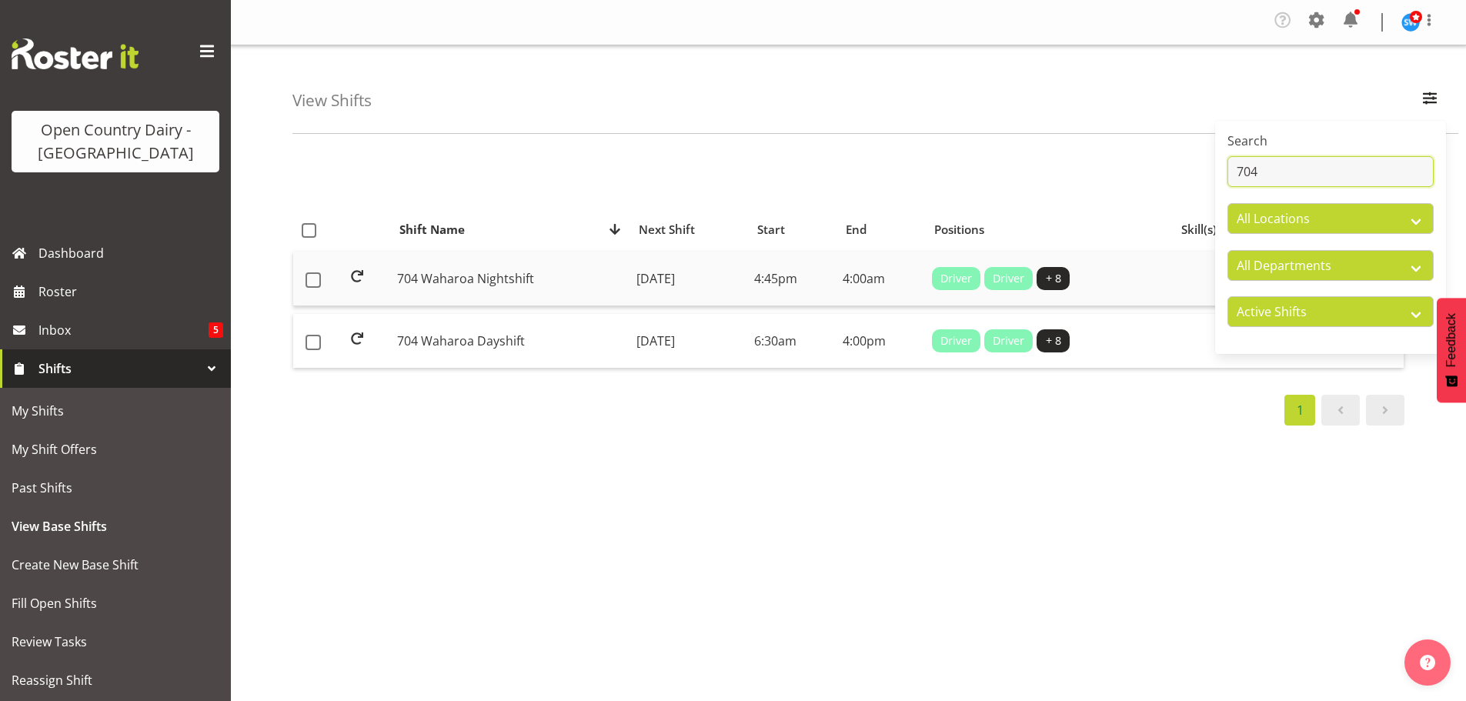
type input "704"
click at [630, 275] on td "[DATE]" at bounding box center [689, 279] width 118 height 55
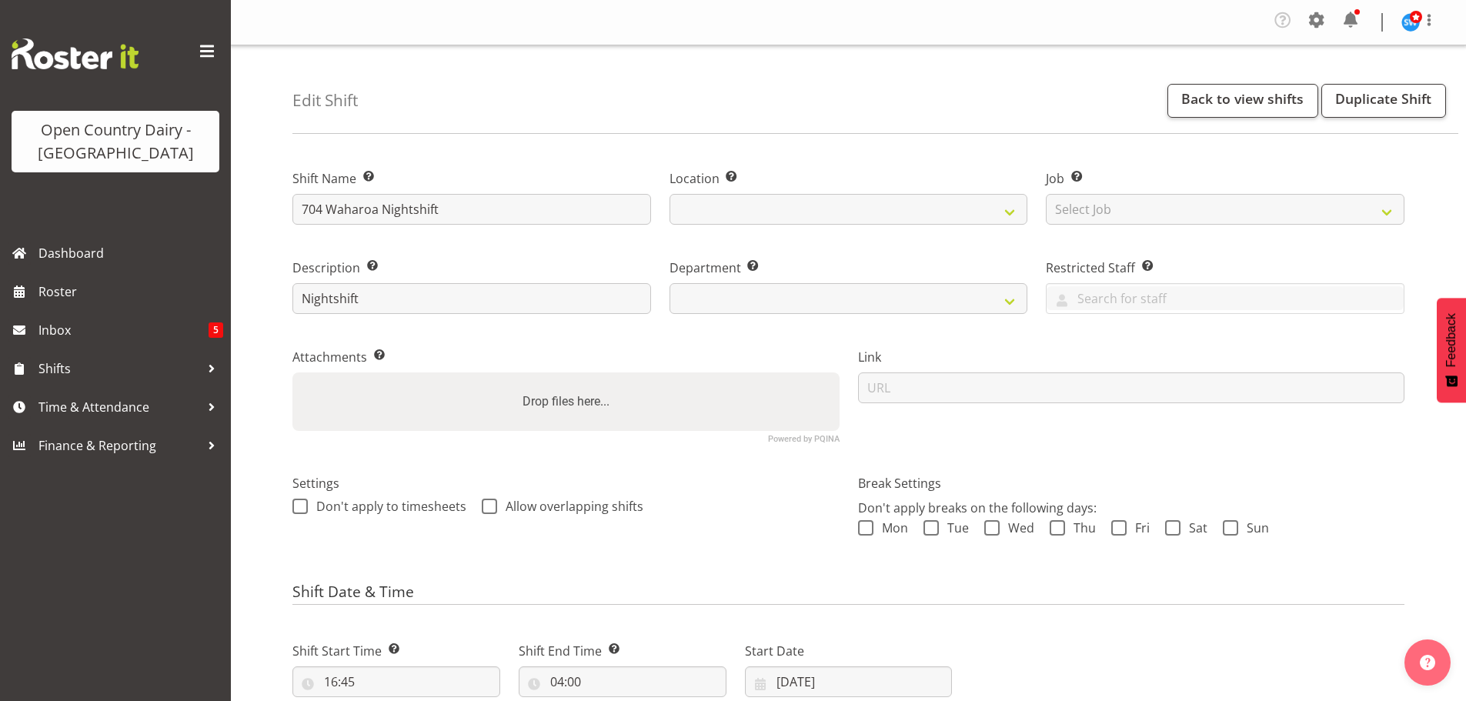
select select
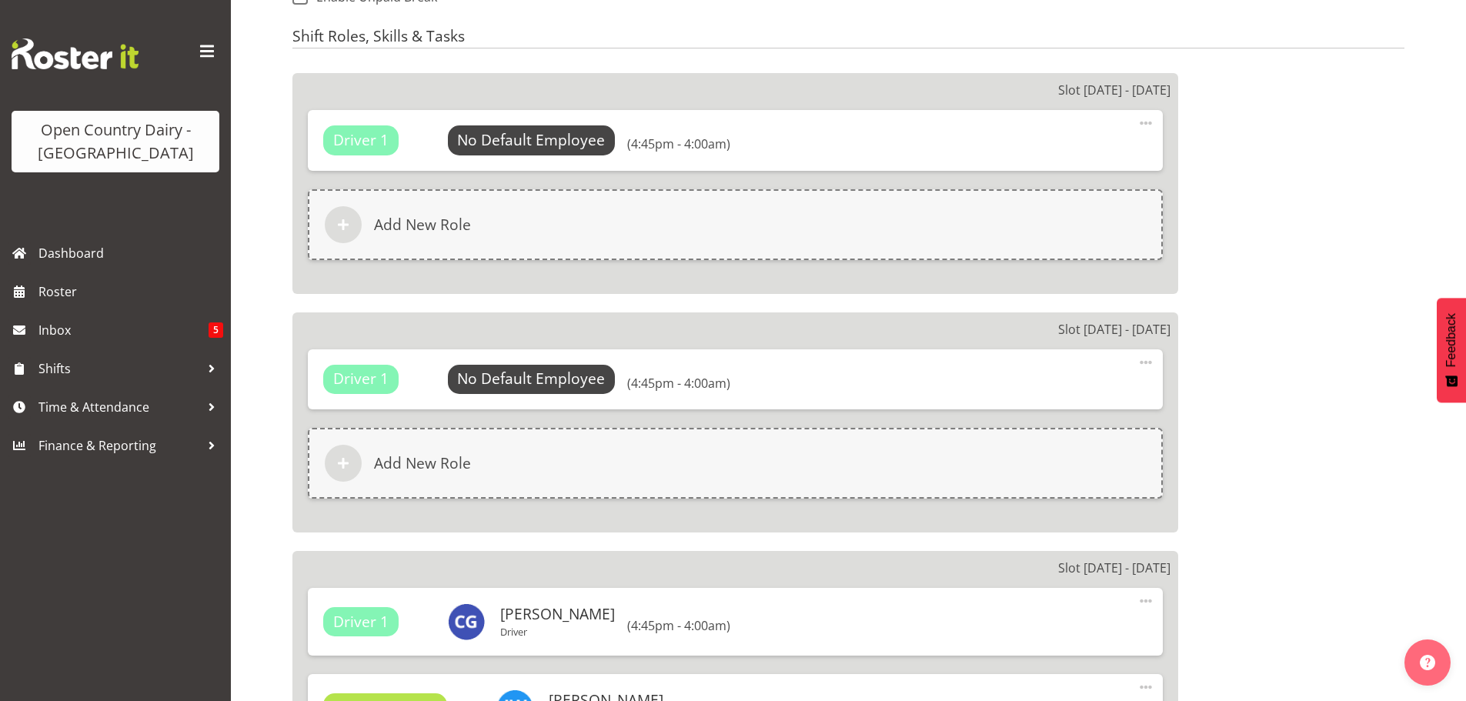
select select
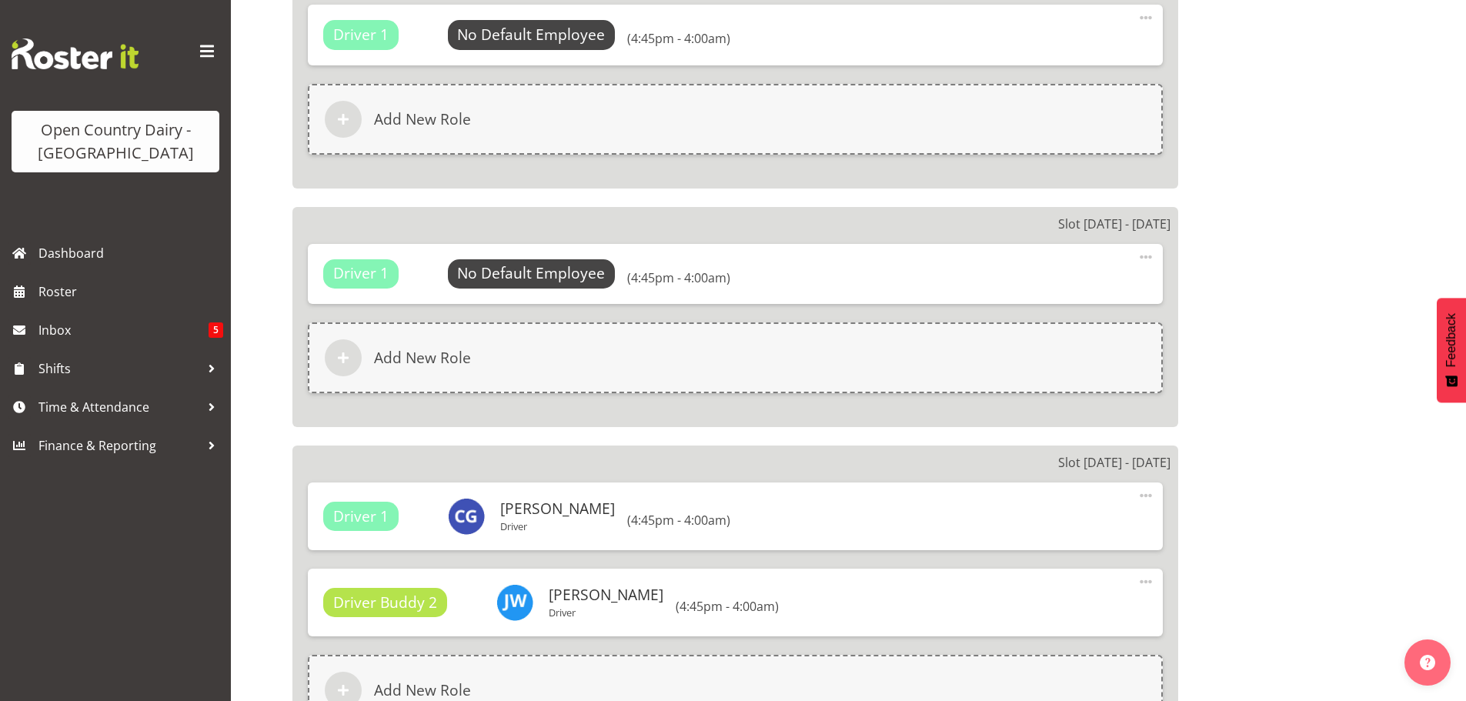
select select
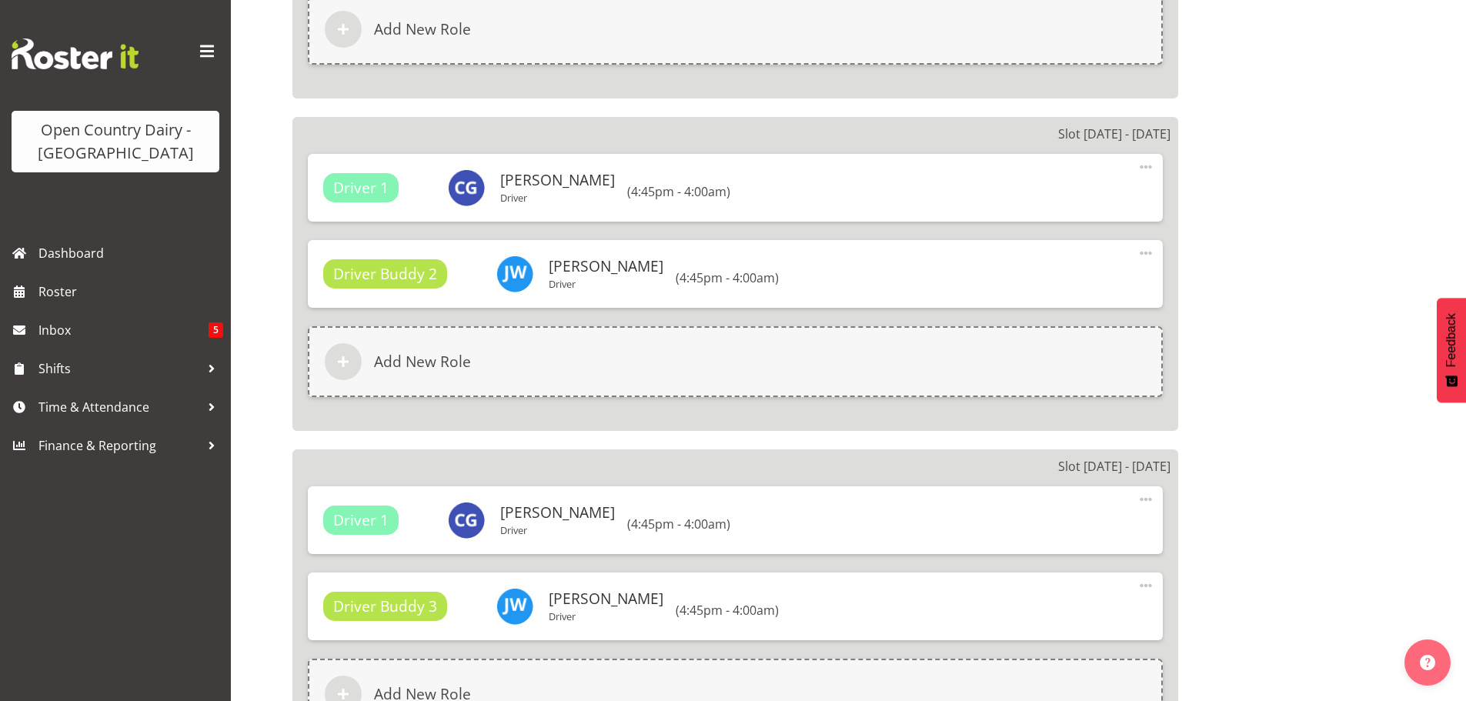
scroll to position [1380, 0]
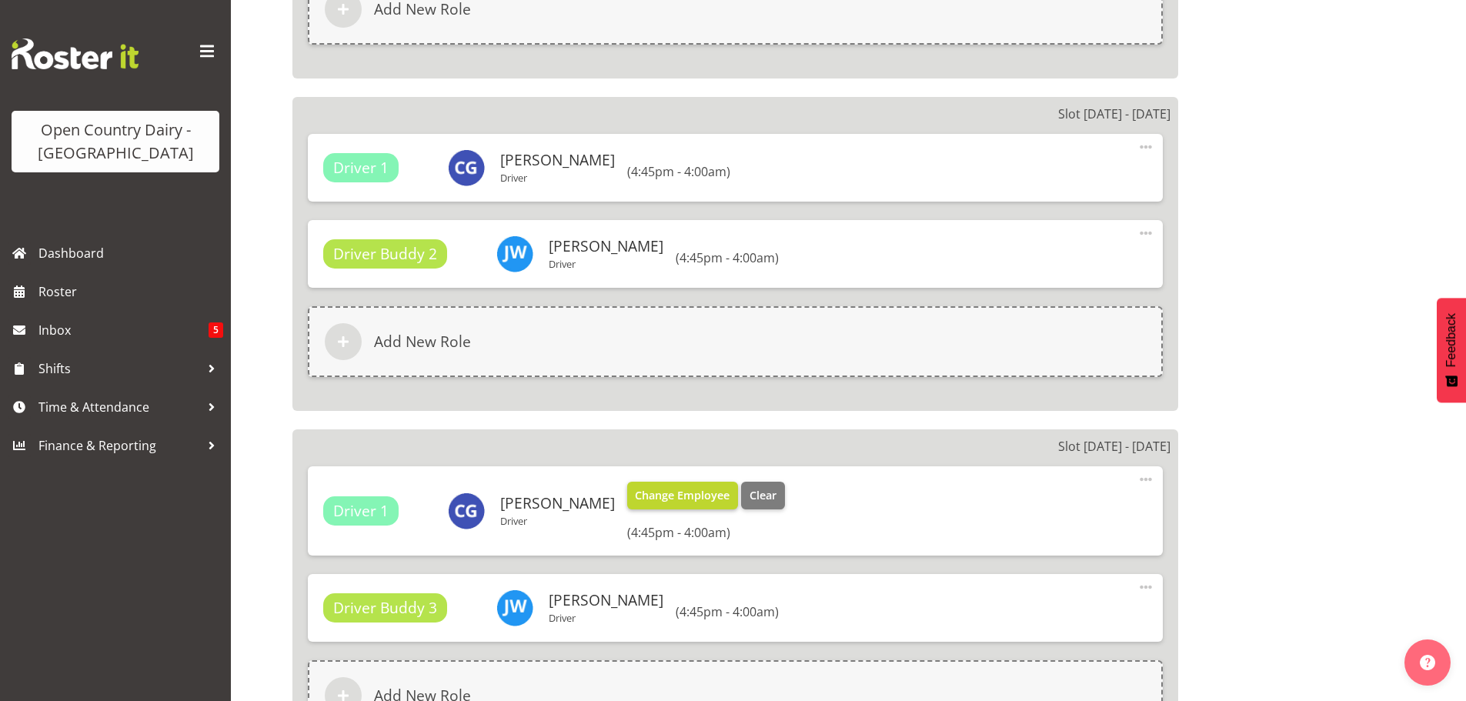
select select
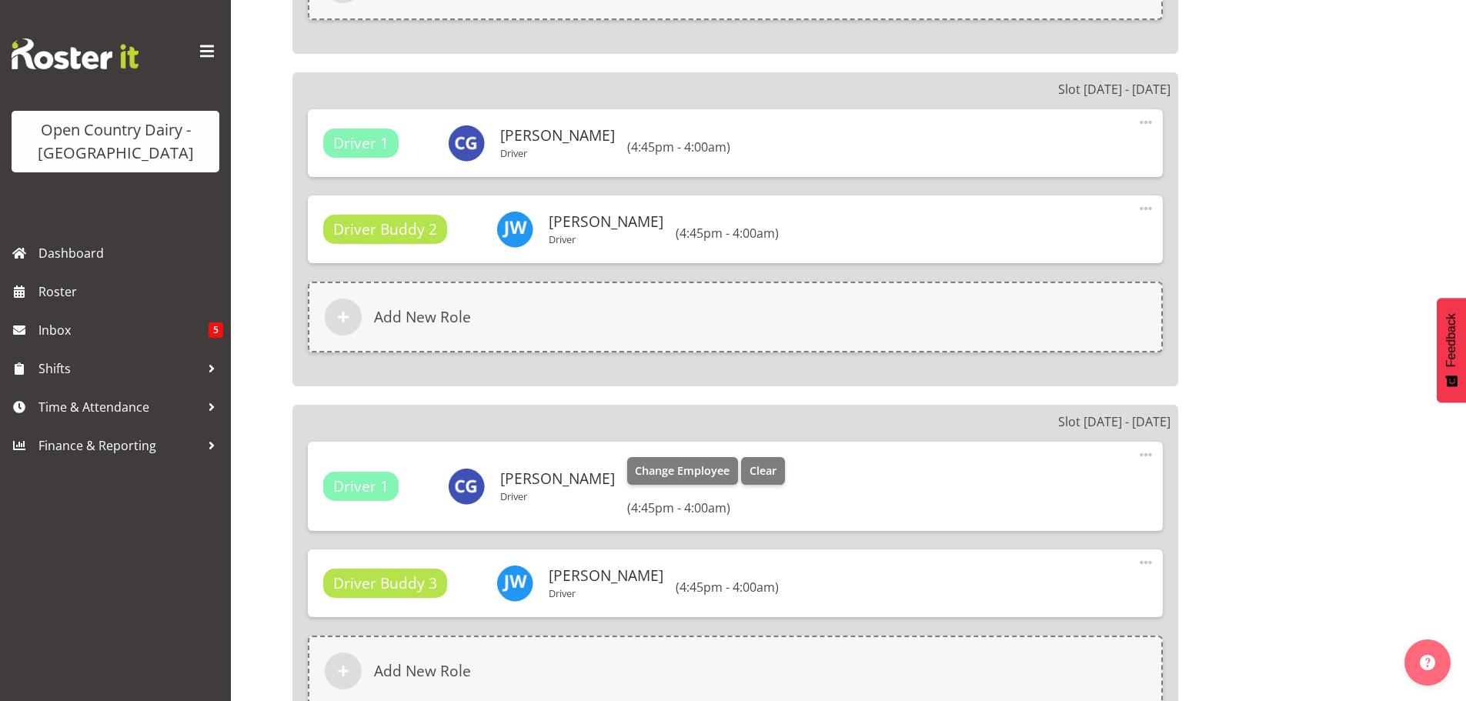
select select "1054"
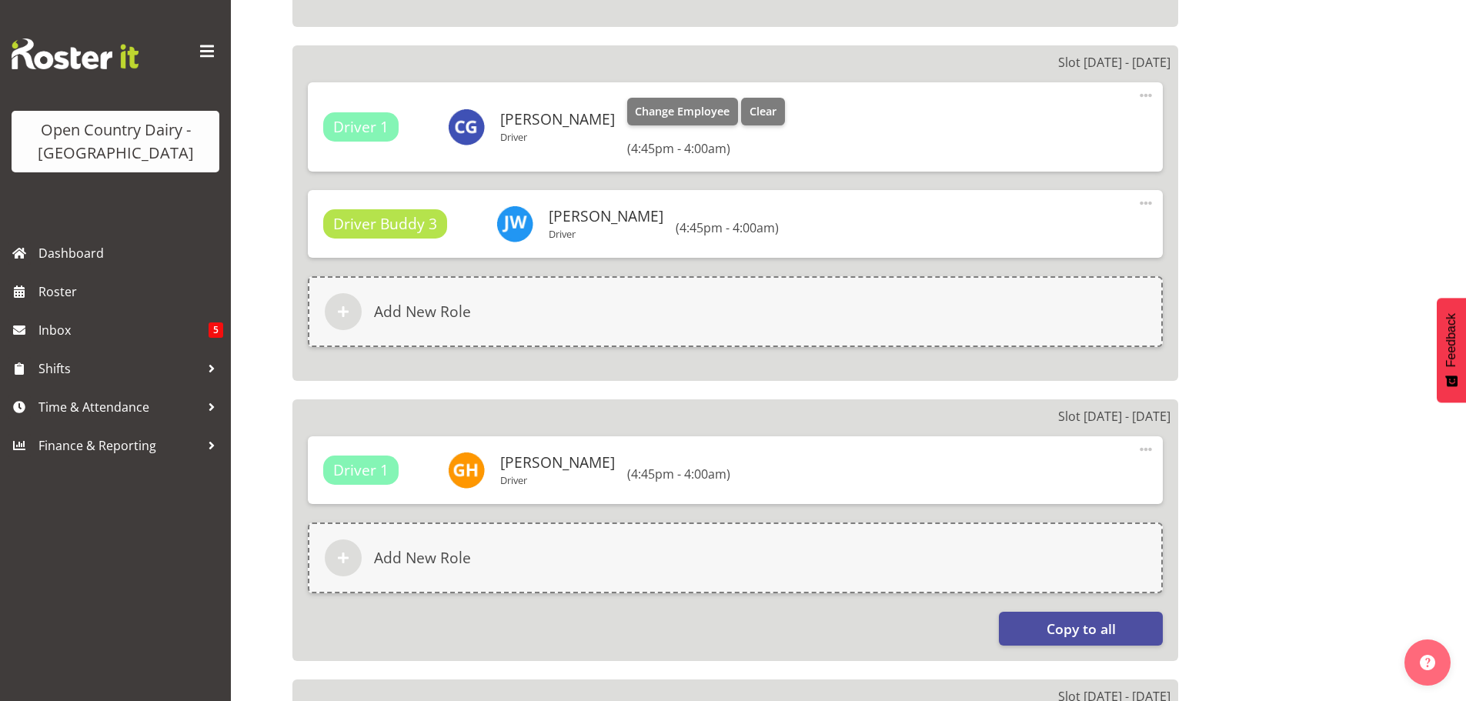
scroll to position [1765, 0]
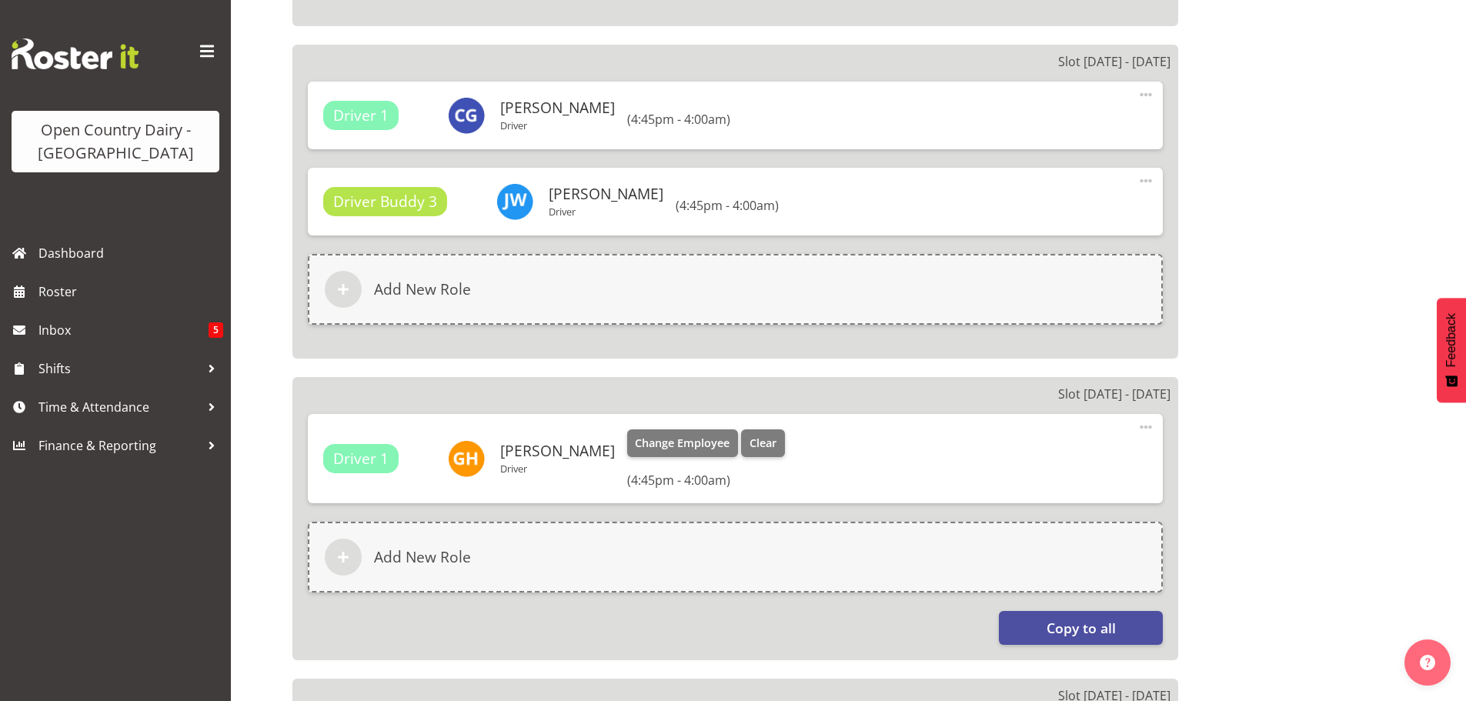
select select
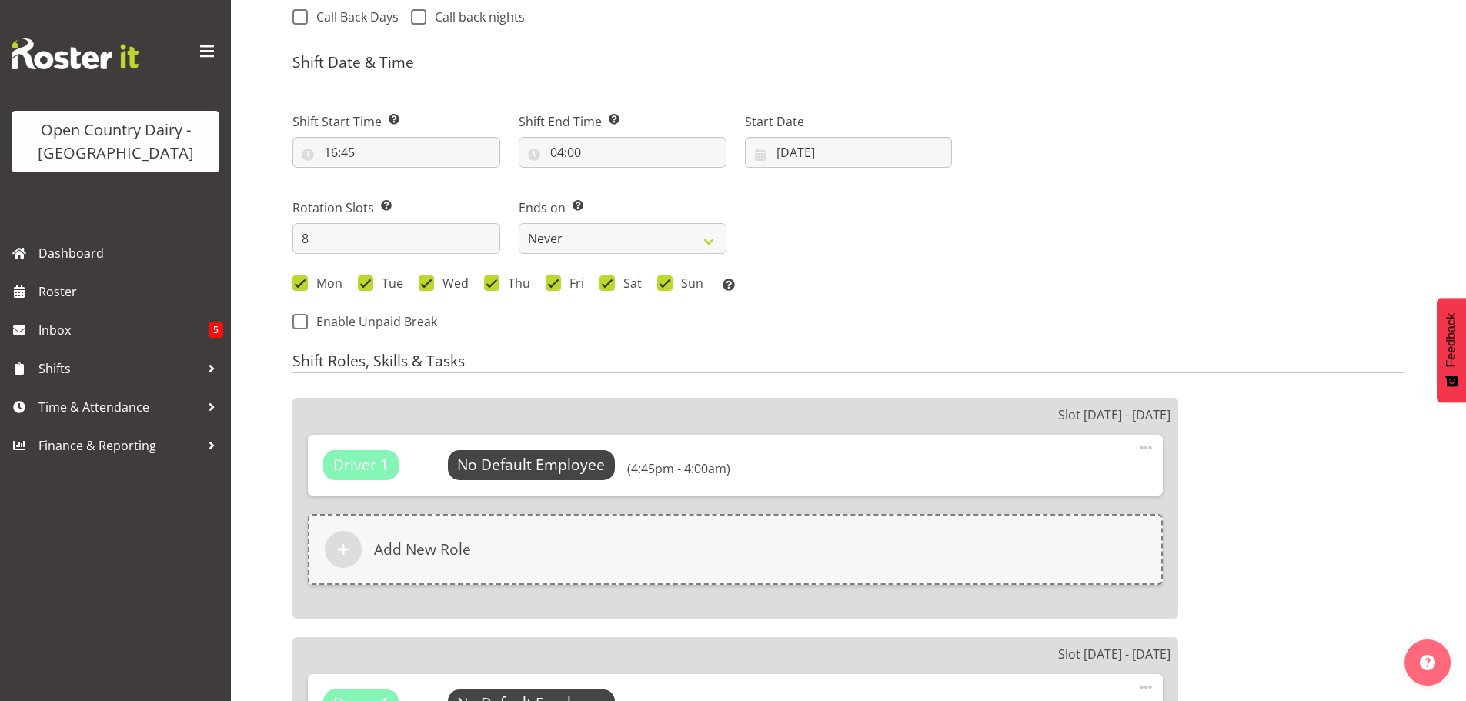
scroll to position [600, 0]
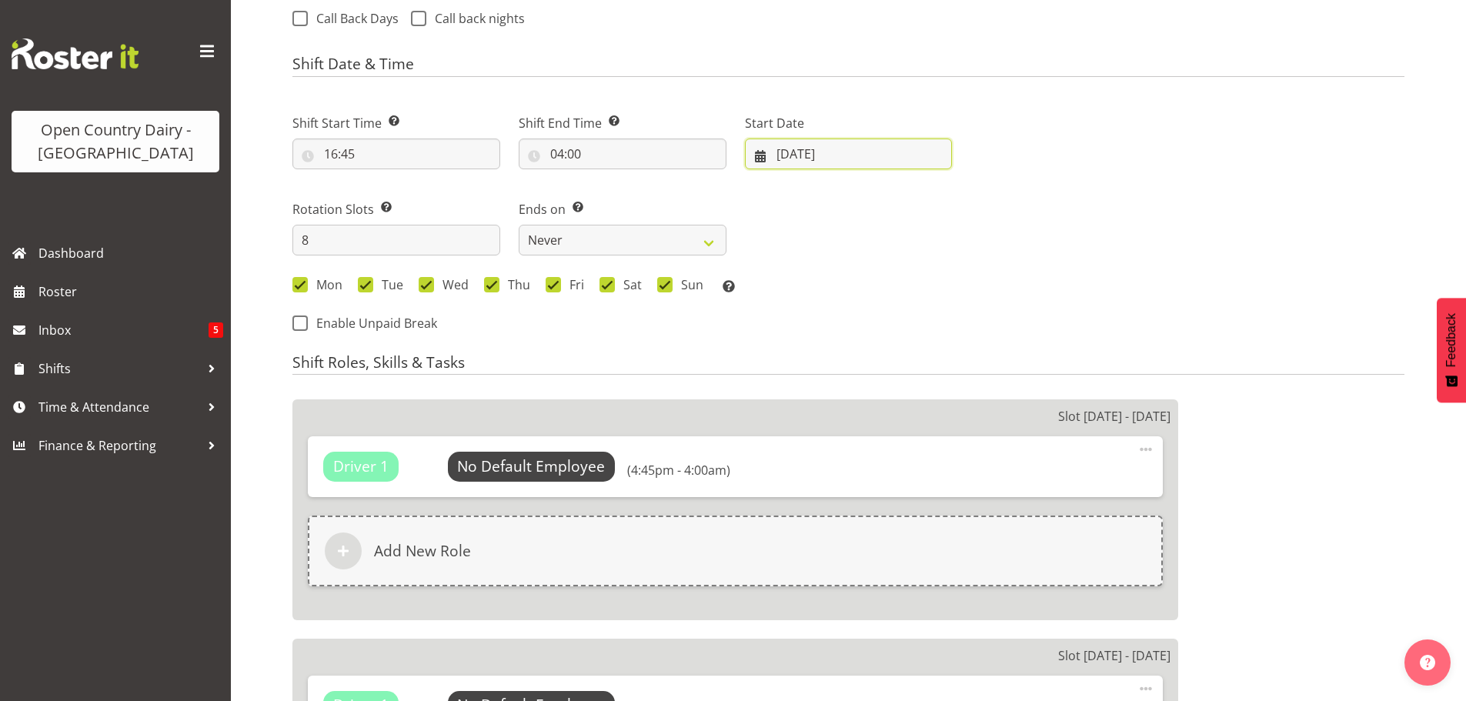
click at [809, 149] on input "[DATE]" at bounding box center [849, 154] width 208 height 31
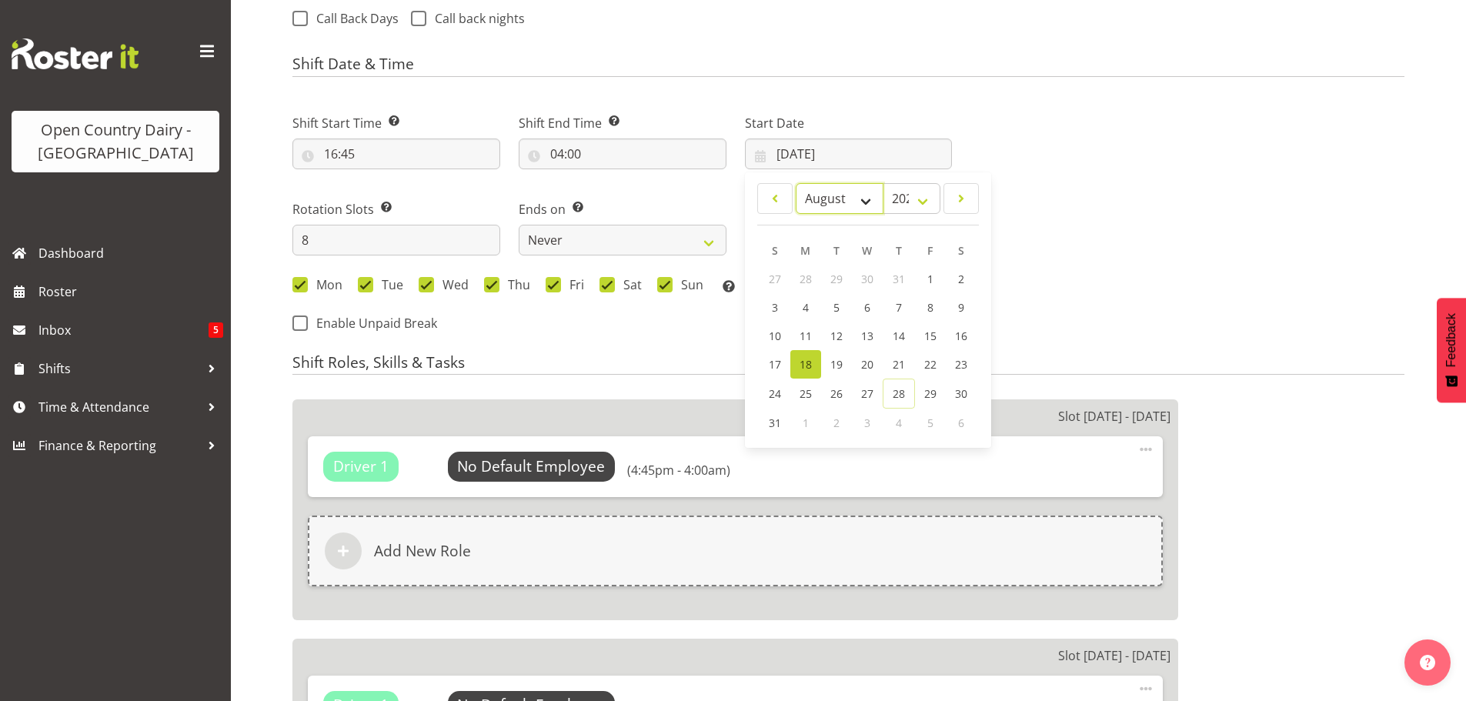
click at [865, 197] on select "January February March April May June July August September October November De…" at bounding box center [840, 198] width 88 height 31
select select "8"
click at [796, 183] on select "January February March April May June July August September October November De…" at bounding box center [840, 198] width 88 height 31
click at [804, 277] on span "1" at bounding box center [806, 279] width 6 height 15
select select
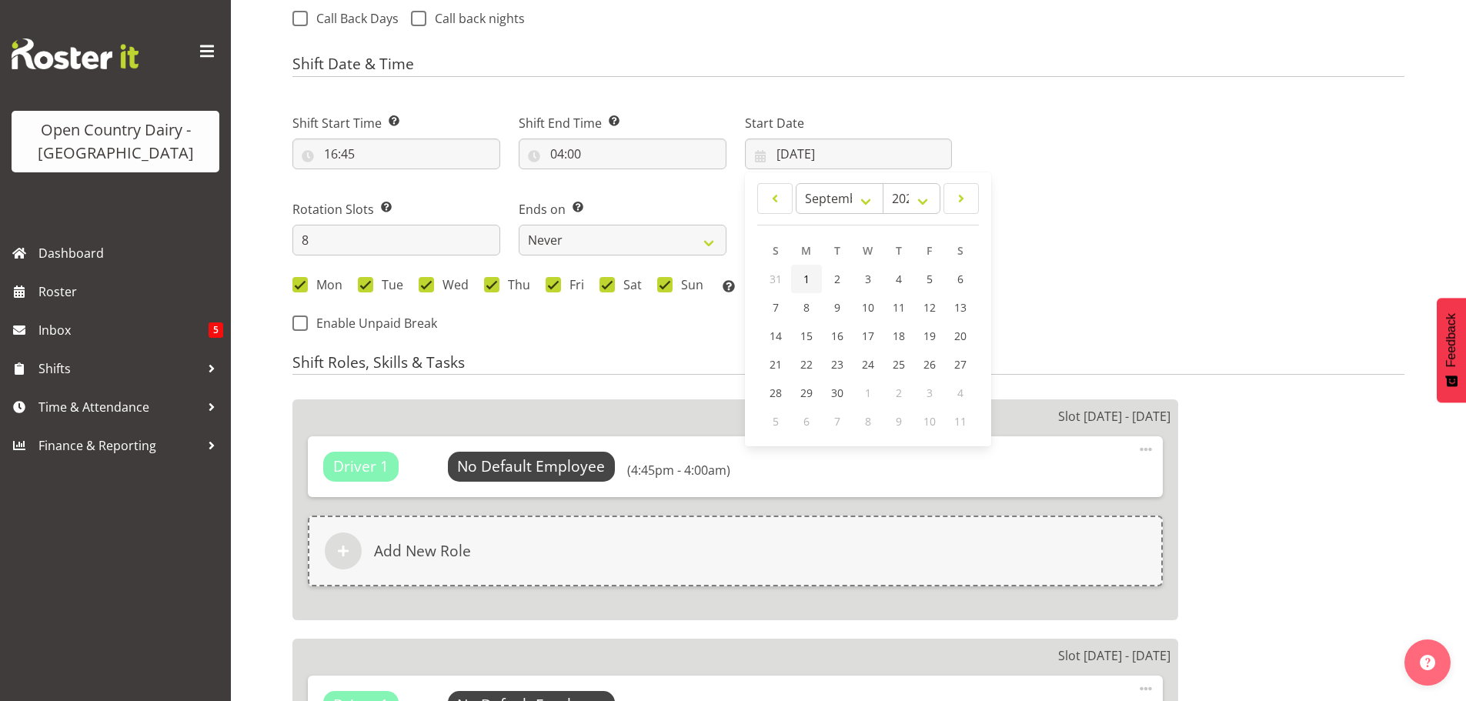
type input "[DATE]"
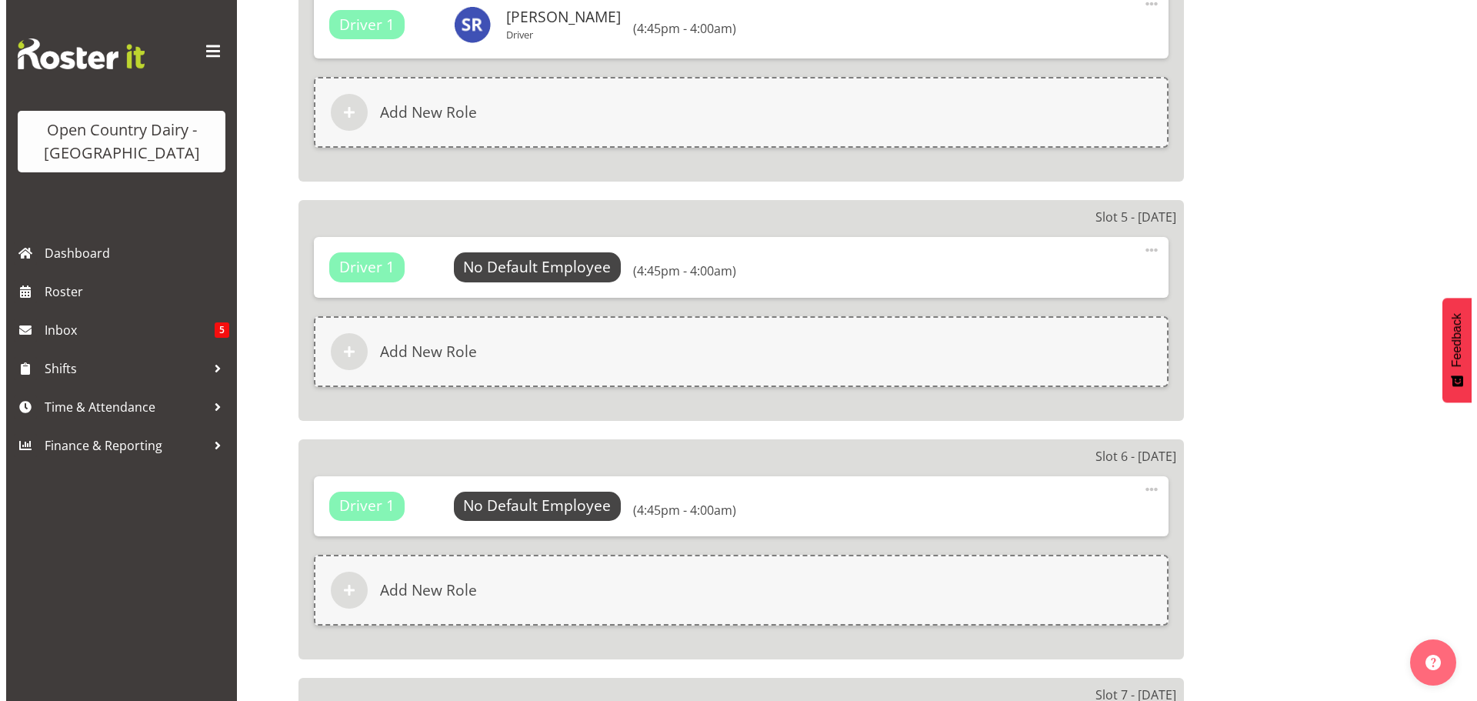
scroll to position [1293, 0]
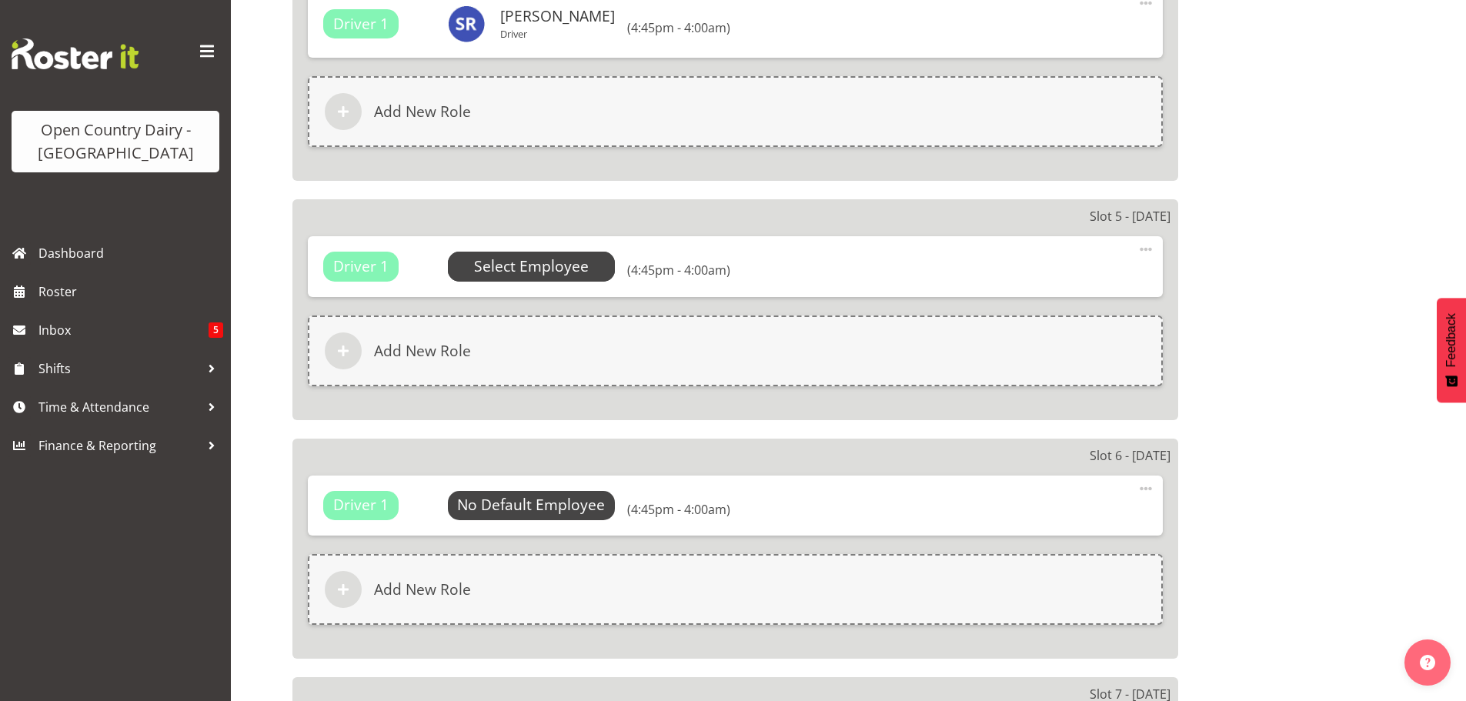
click at [536, 267] on span "Select Employee" at bounding box center [531, 266] width 115 height 22
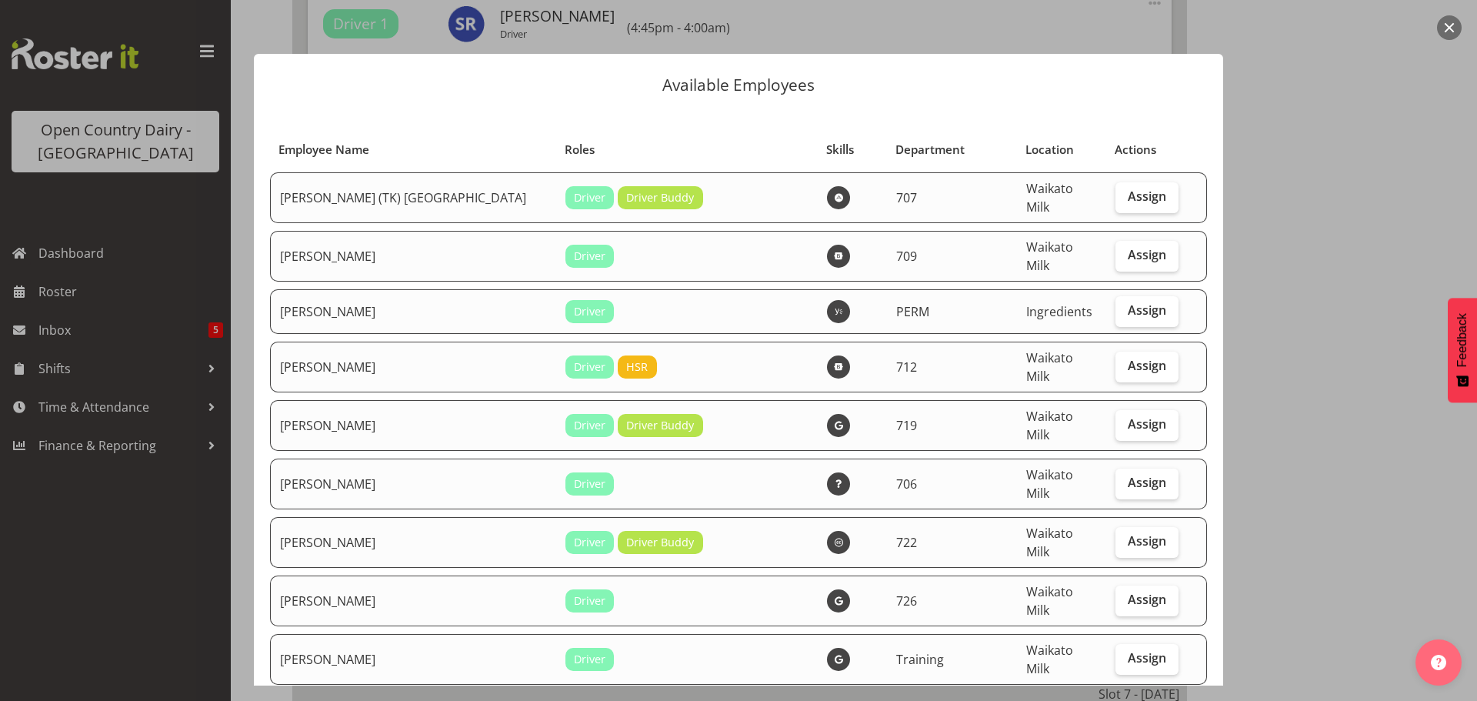
select select "717"
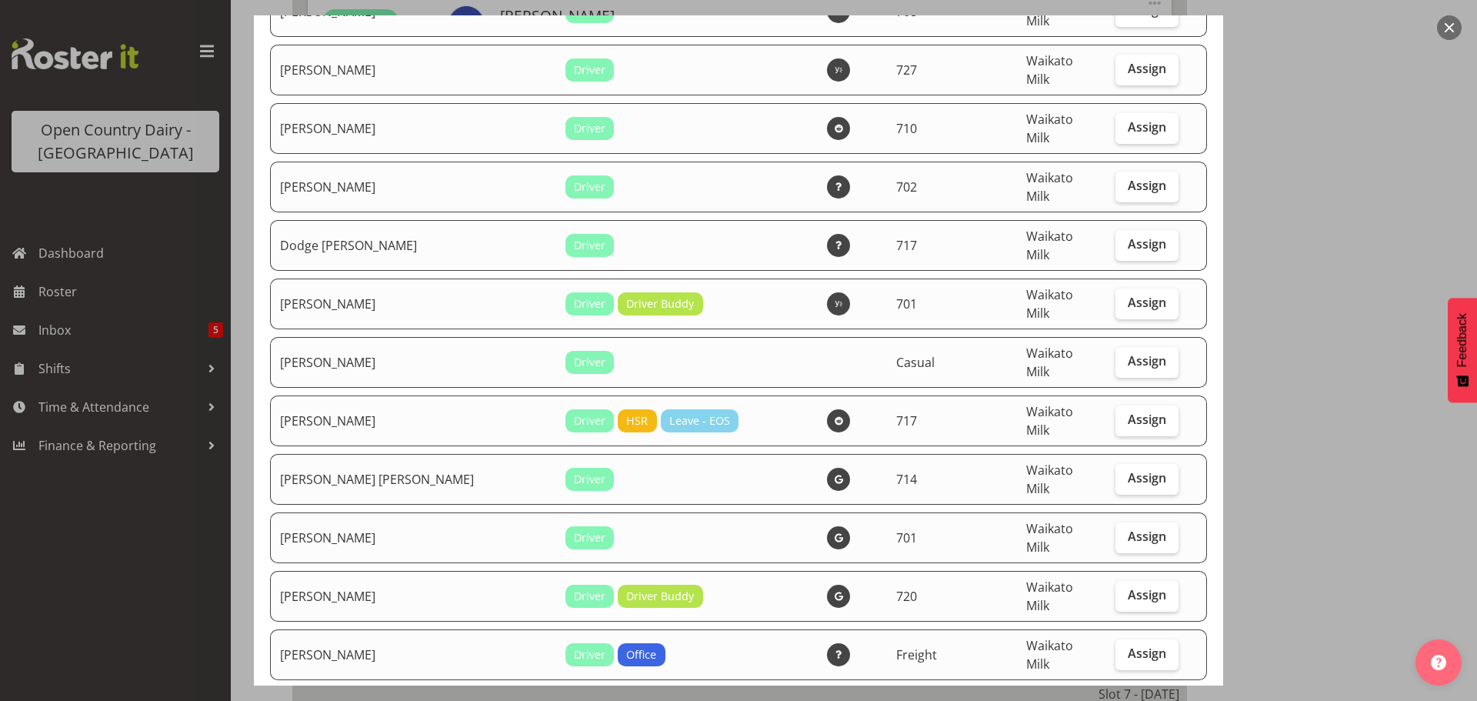
scroll to position [2001, 0]
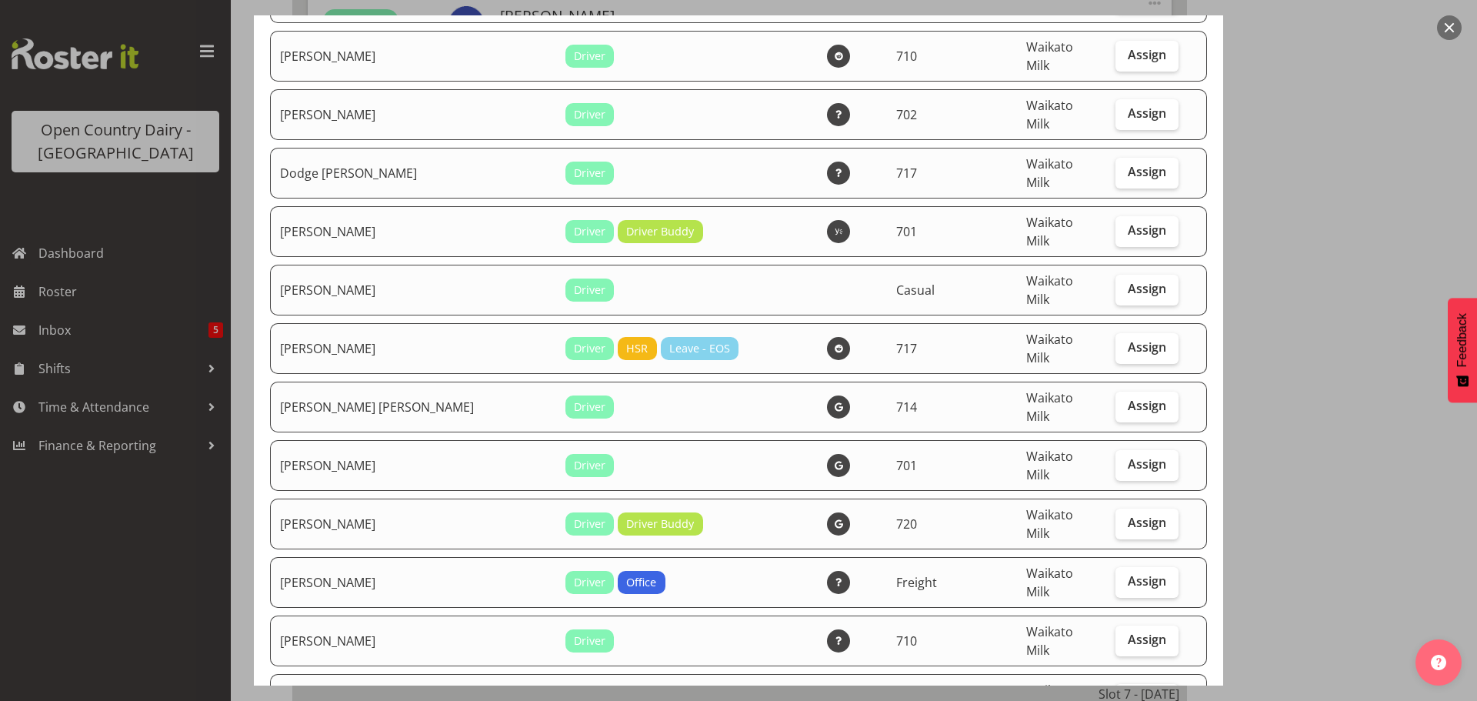
click at [1134, 690] on span "Assign" at bounding box center [1147, 697] width 38 height 15
click at [1126, 693] on input "Assign" at bounding box center [1121, 698] width 10 height 10
checkbox input "true"
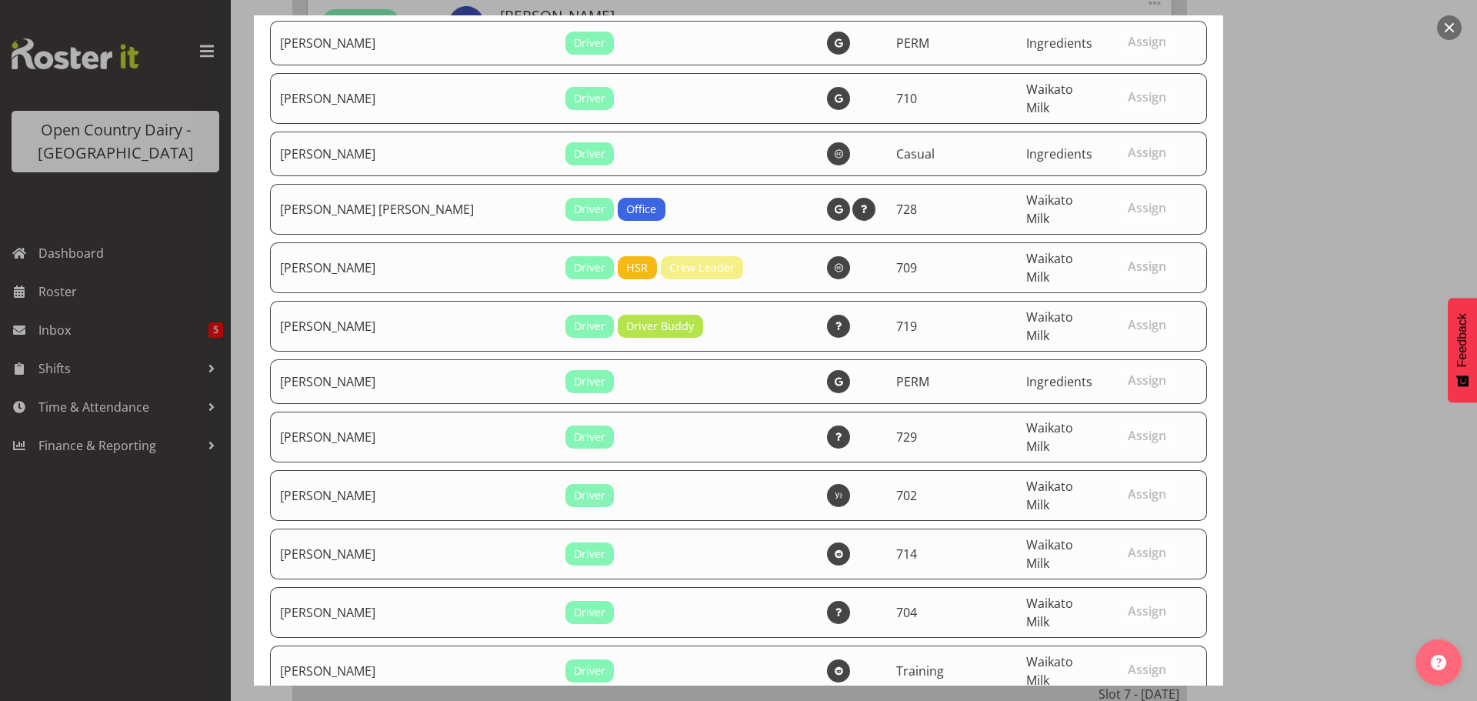
scroll to position [6448, 0]
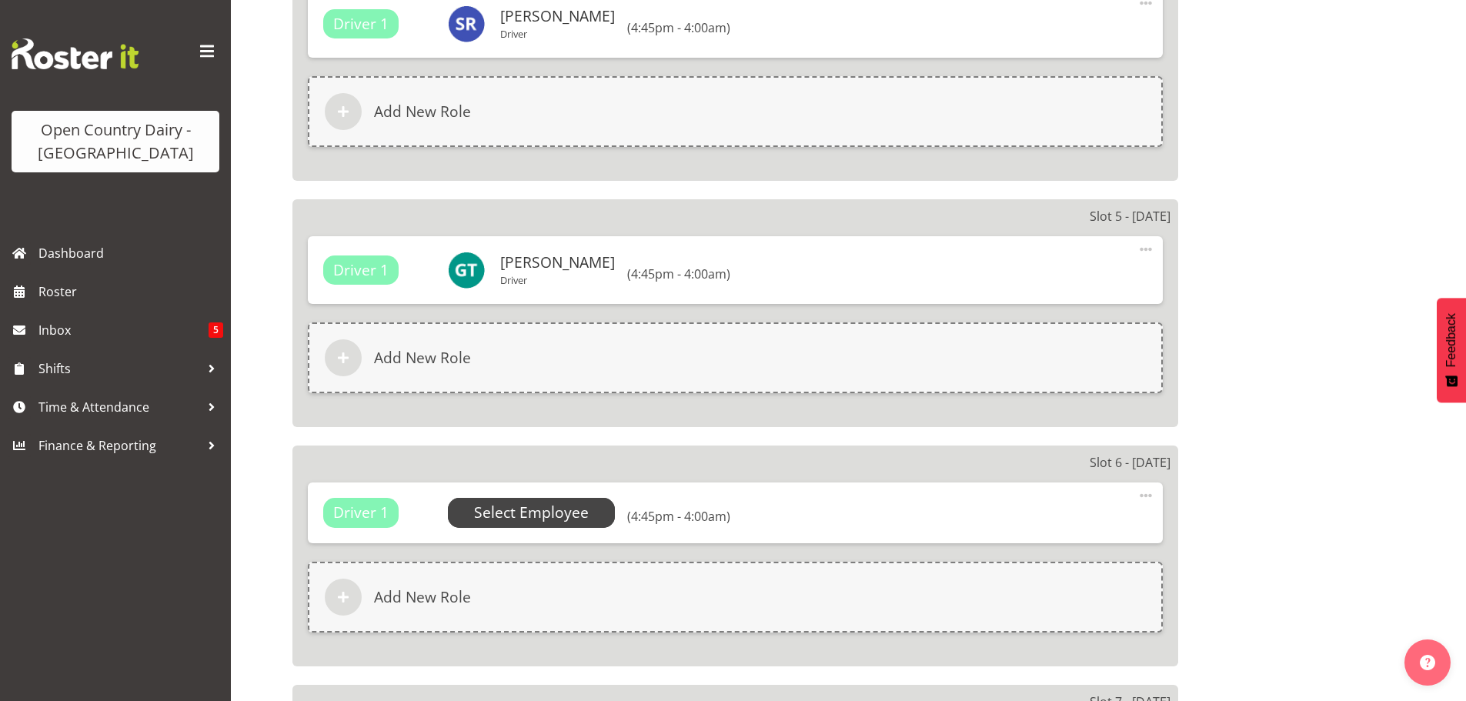
click at [541, 504] on span "Select Employee" at bounding box center [531, 513] width 115 height 22
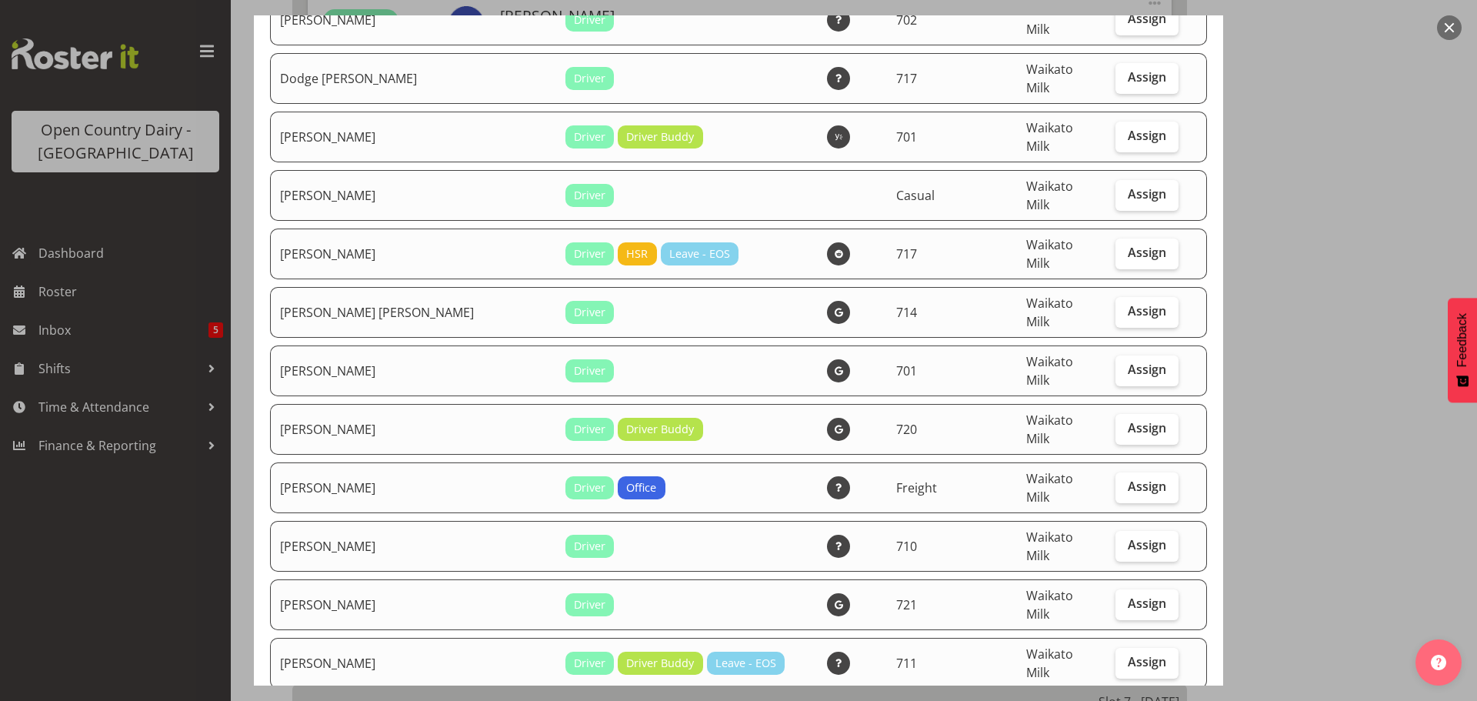
scroll to position [2155, 0]
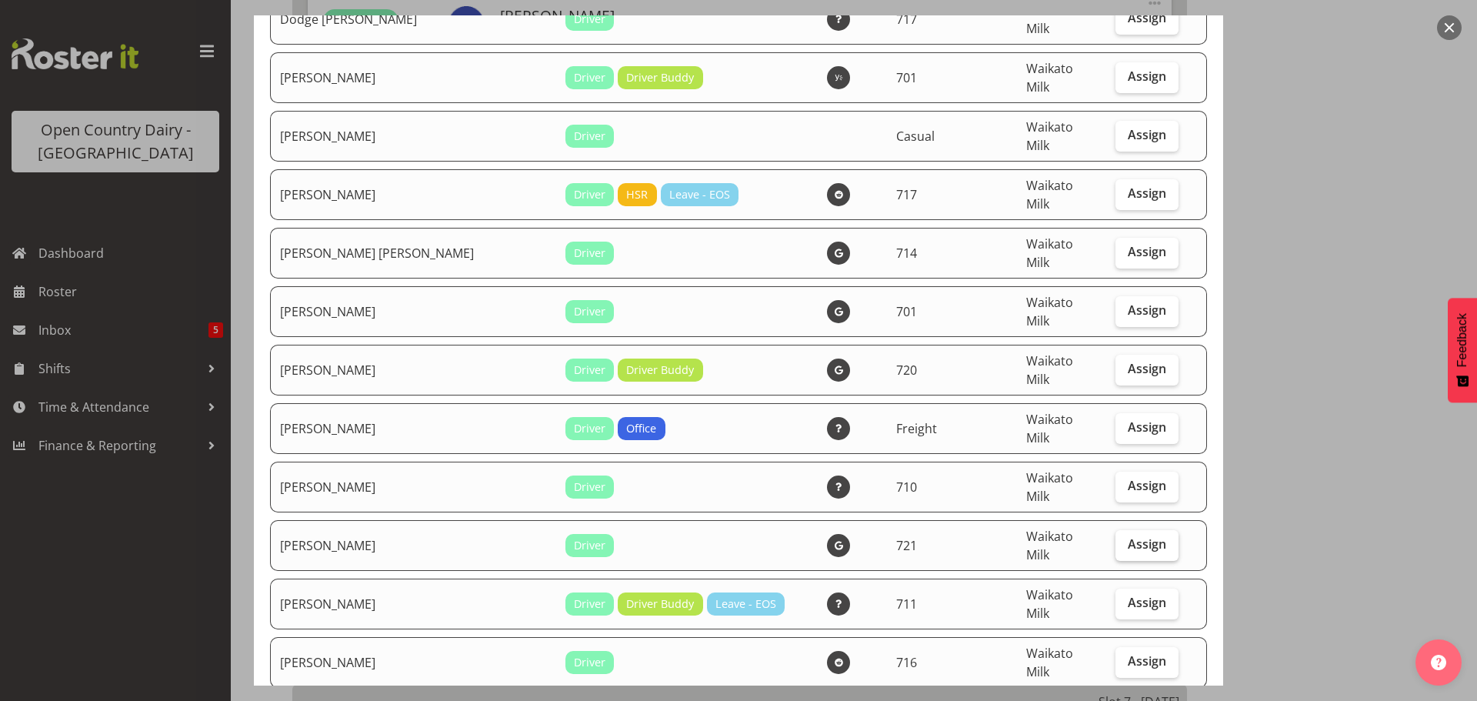
click at [1129, 536] on span "Assign" at bounding box center [1147, 543] width 38 height 15
click at [1126, 539] on input "Assign" at bounding box center [1121, 544] width 10 height 10
checkbox input "true"
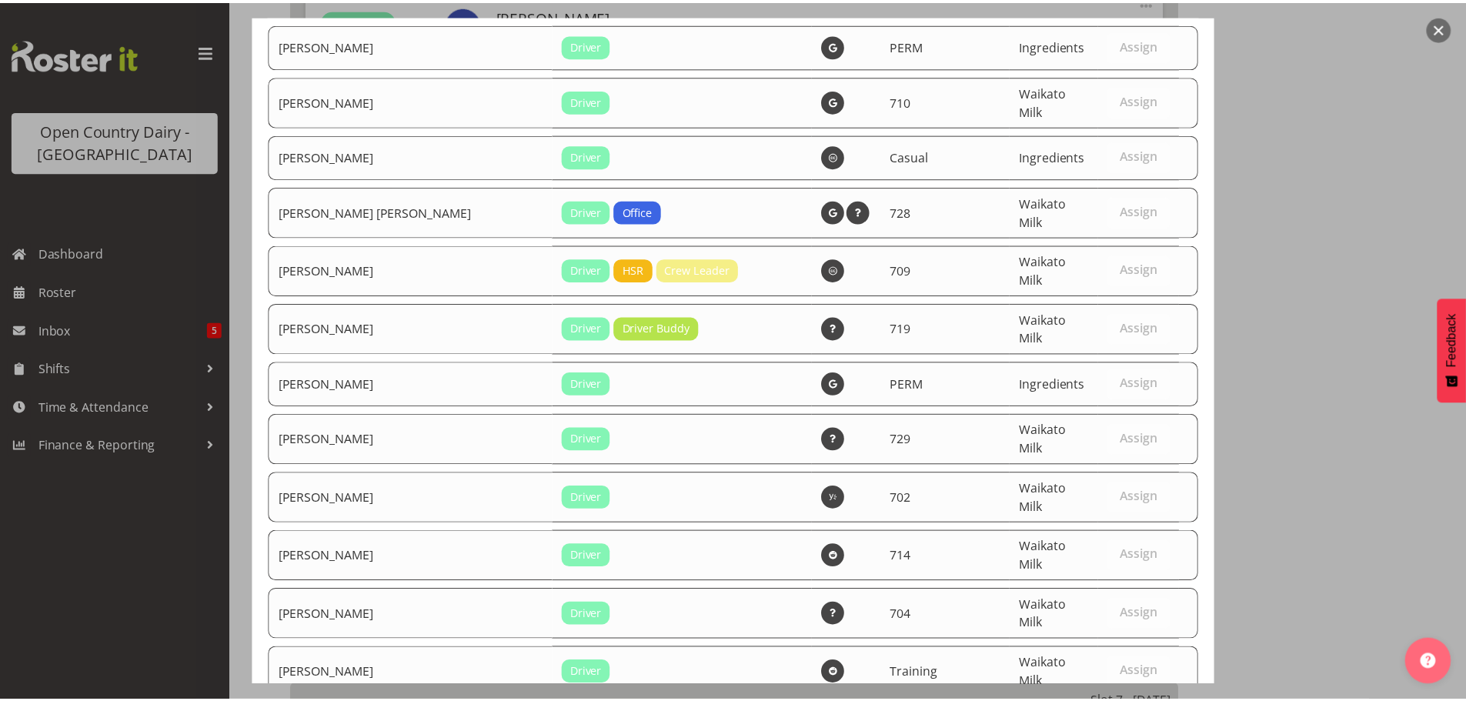
scroll to position [6448, 0]
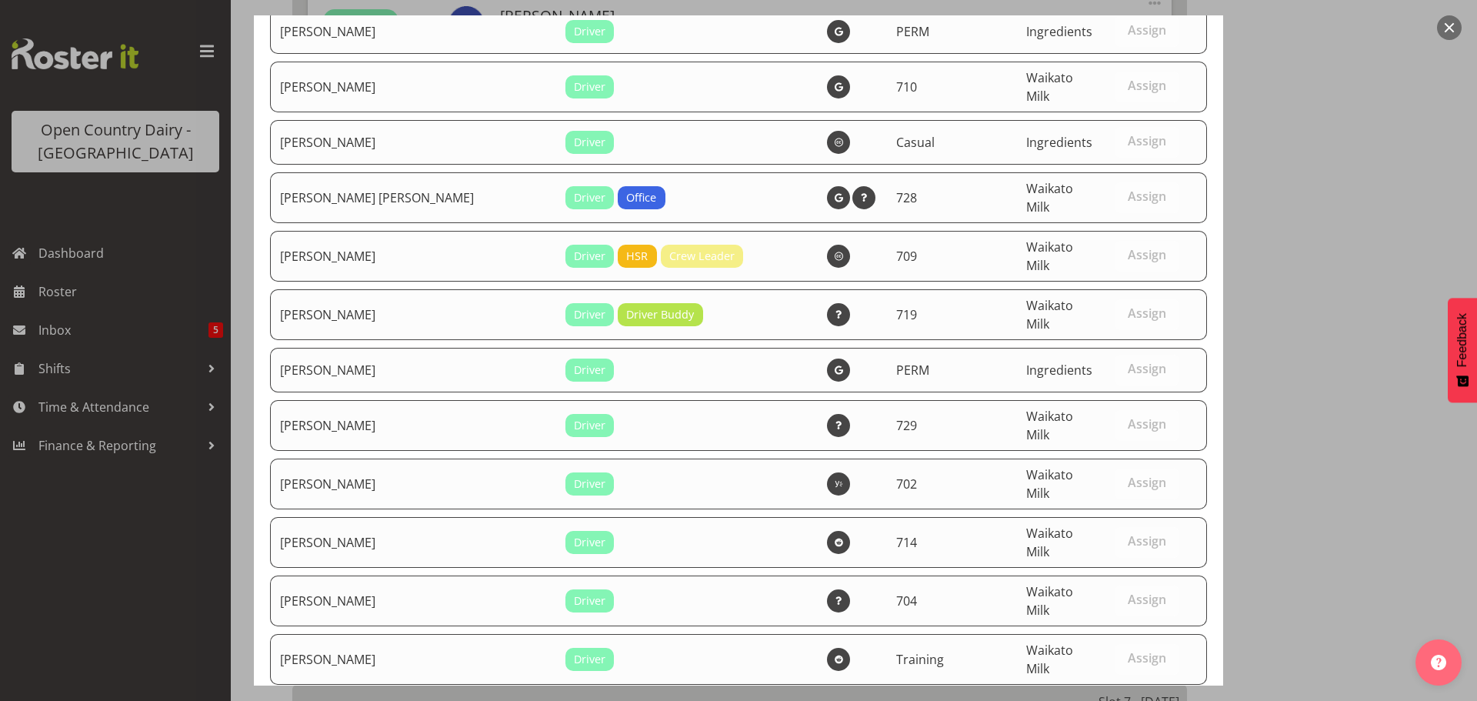
drag, startPoint x: 1109, startPoint y: 645, endPoint x: 1107, endPoint y: 636, distance: 9.4
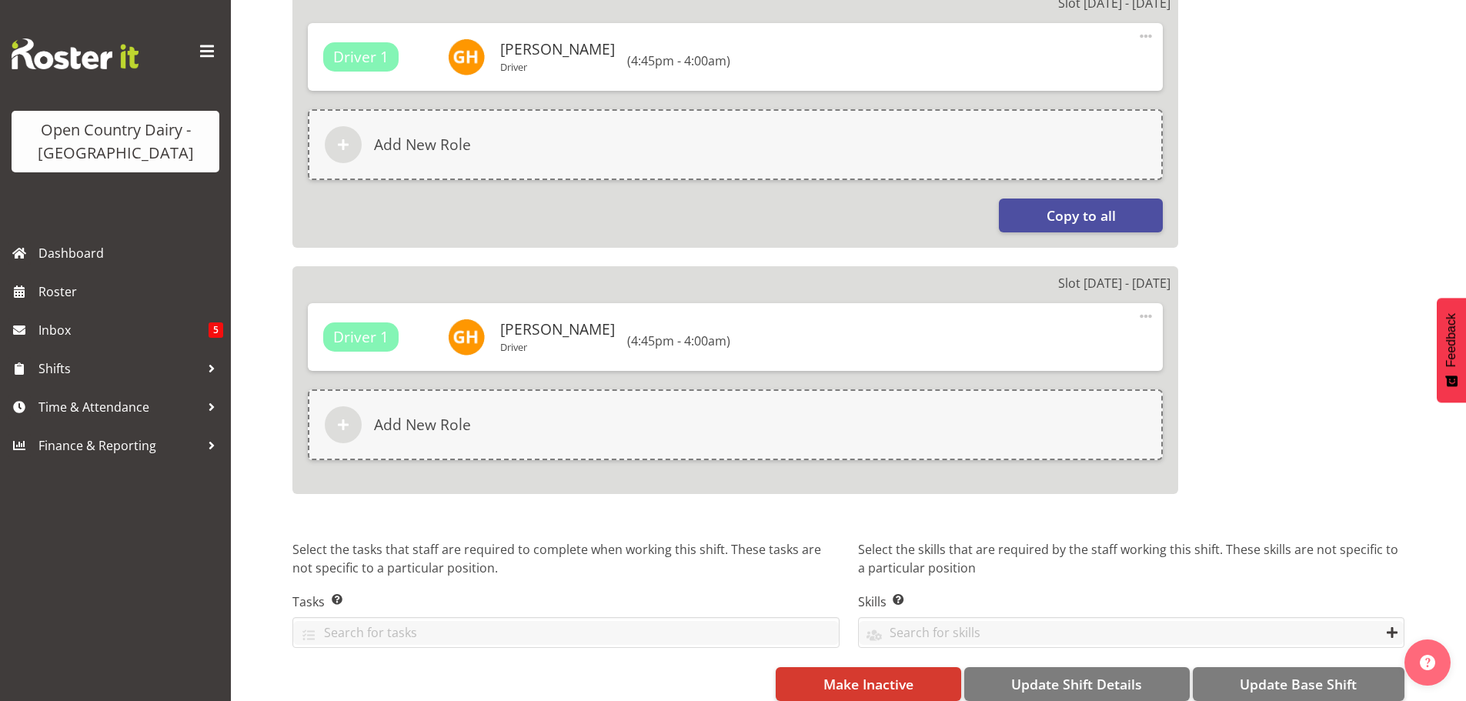
scroll to position [2686, 0]
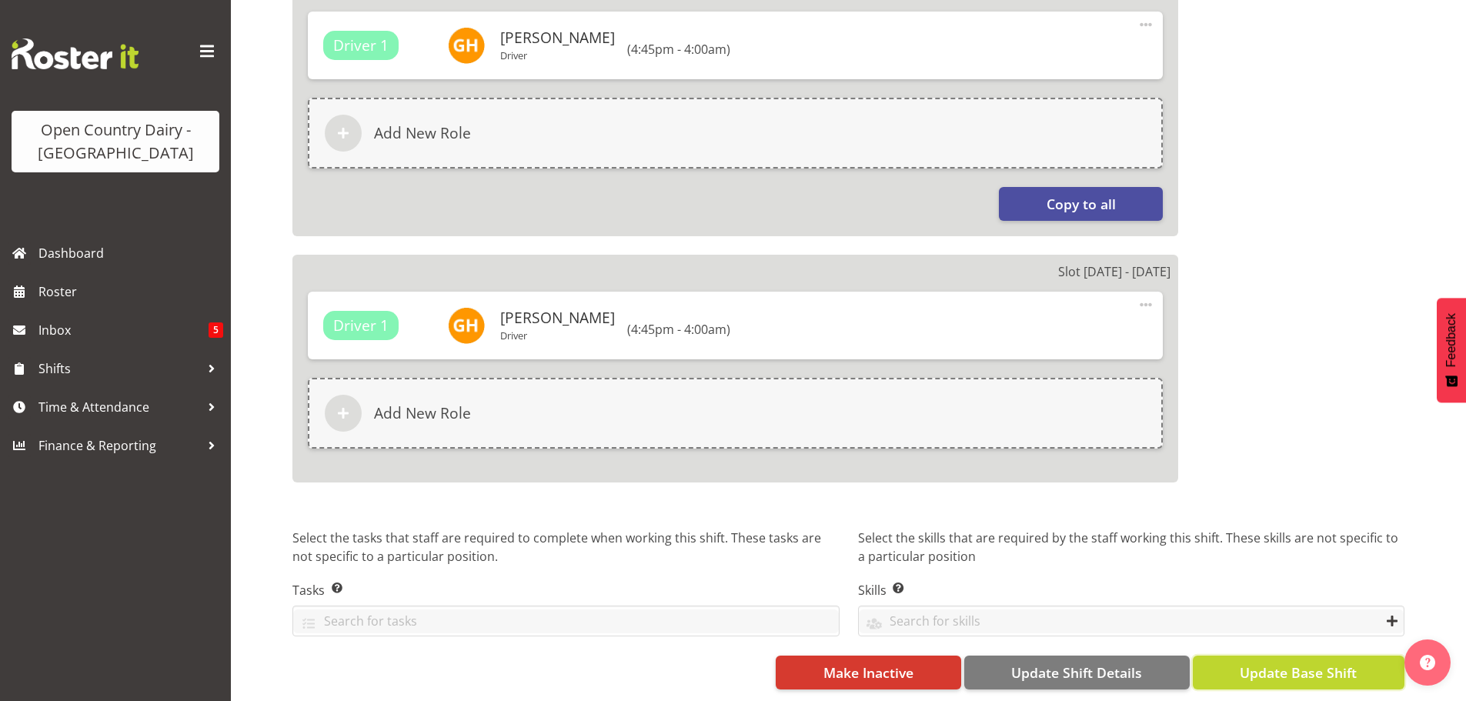
click at [1276, 663] on span "Update Base Shift" at bounding box center [1298, 673] width 117 height 20
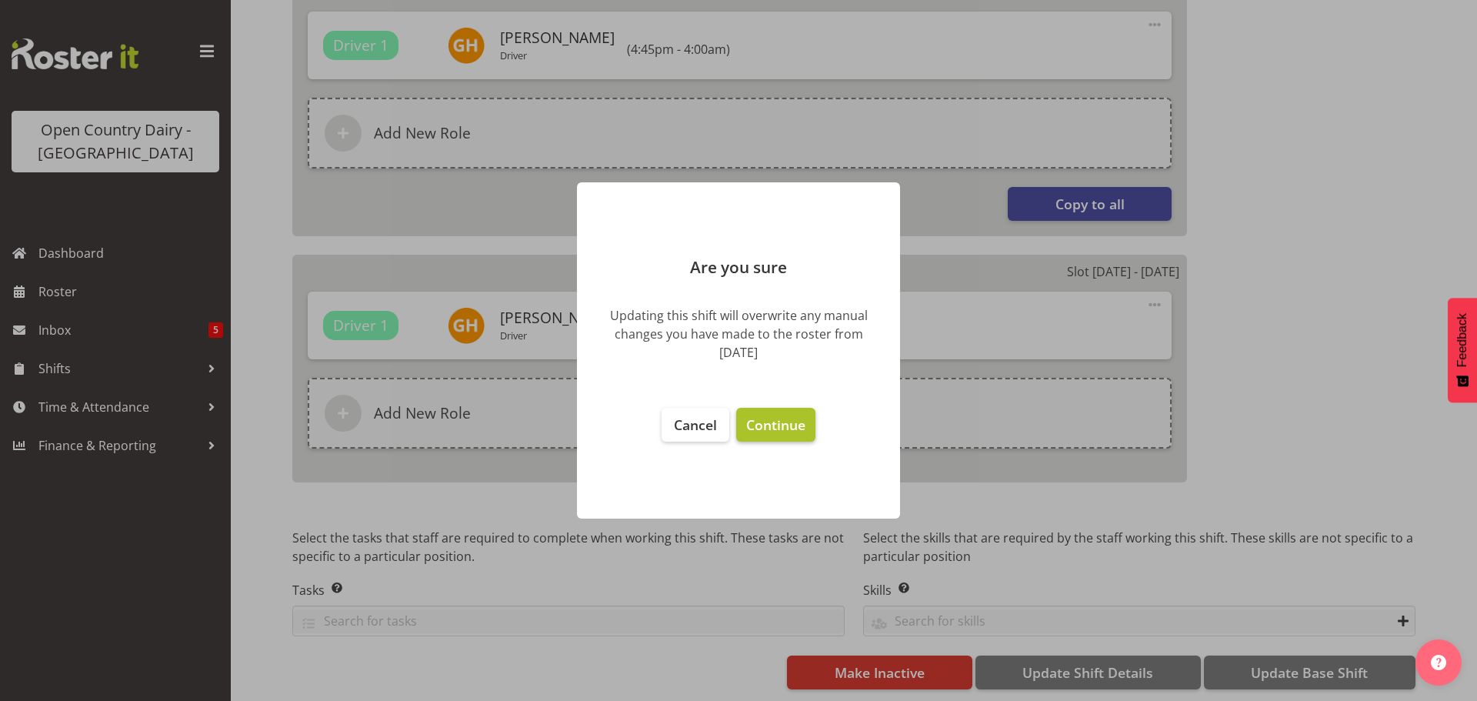
click at [767, 425] on span "Continue" at bounding box center [775, 425] width 59 height 18
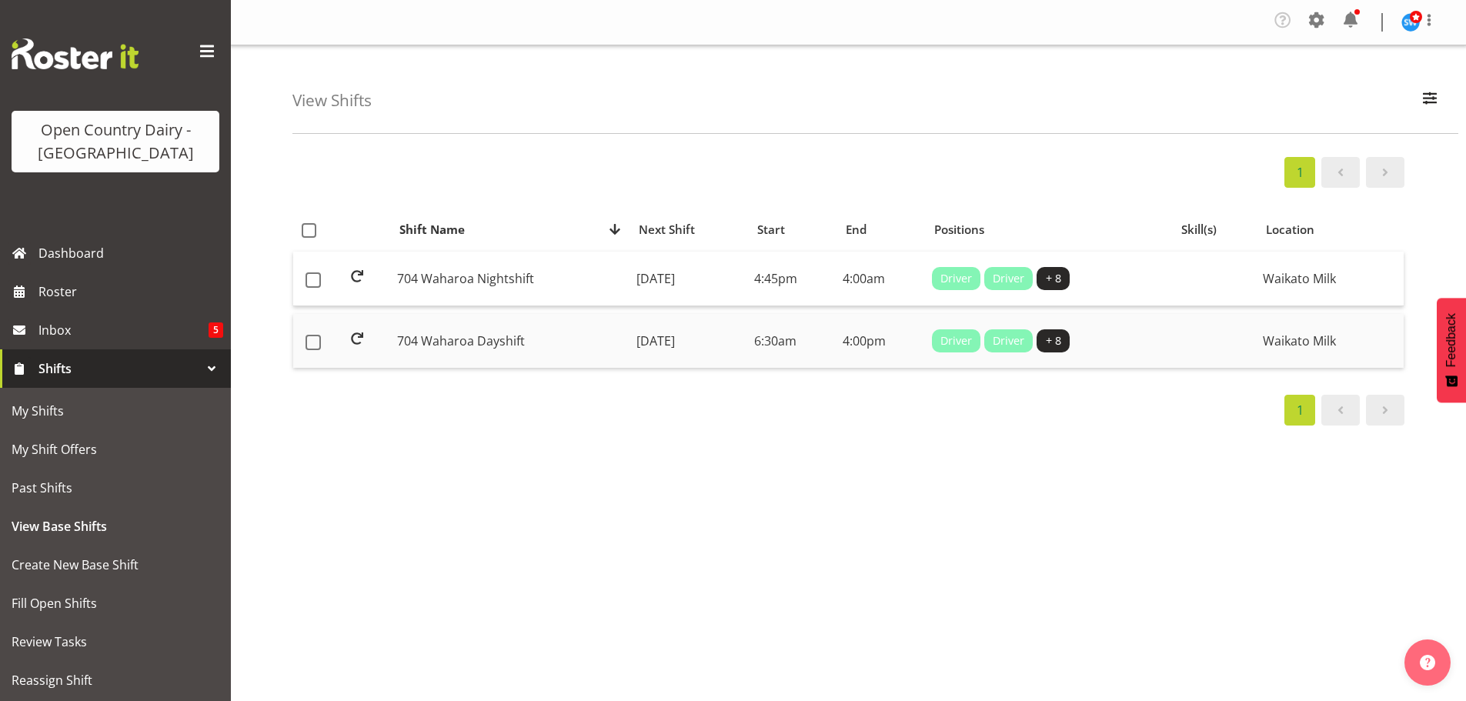
click at [638, 339] on td "[DATE]" at bounding box center [689, 341] width 118 height 54
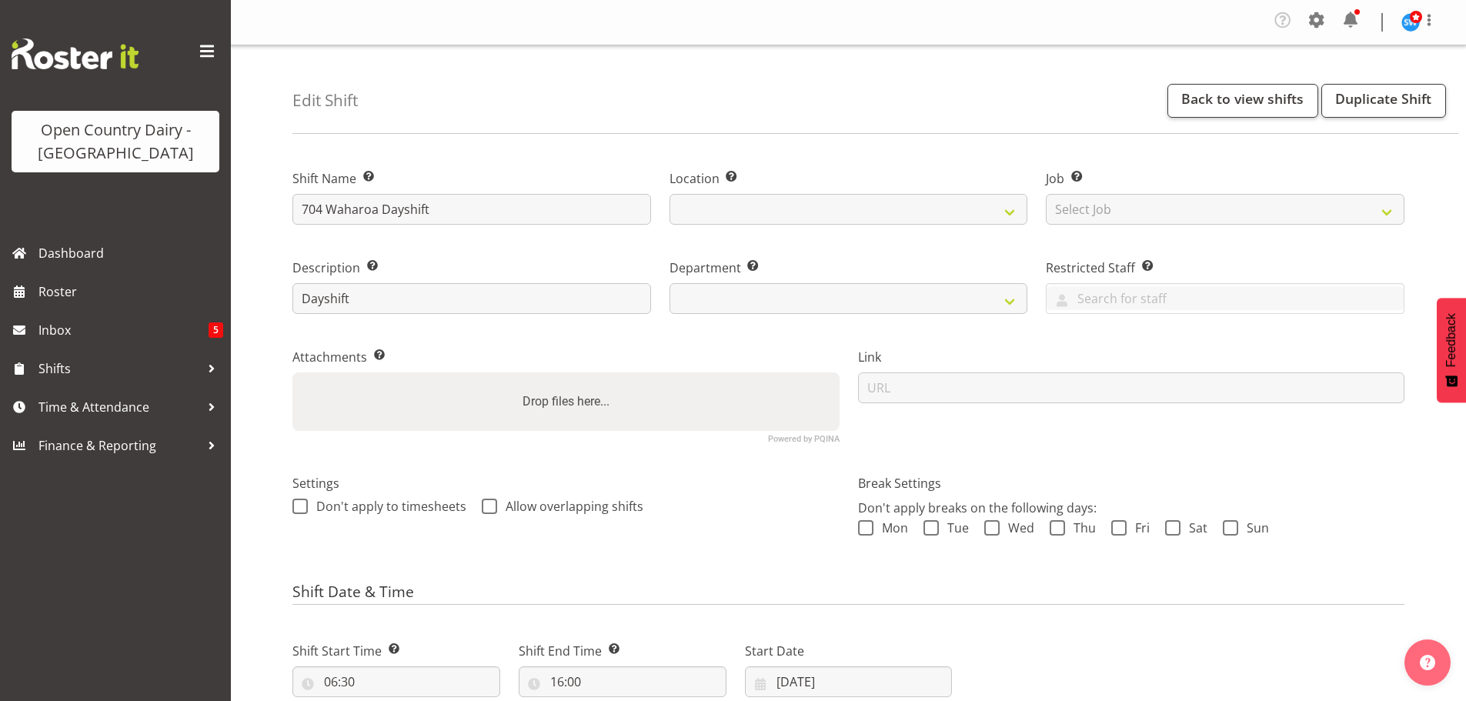
select select "7"
select select "2025"
select select
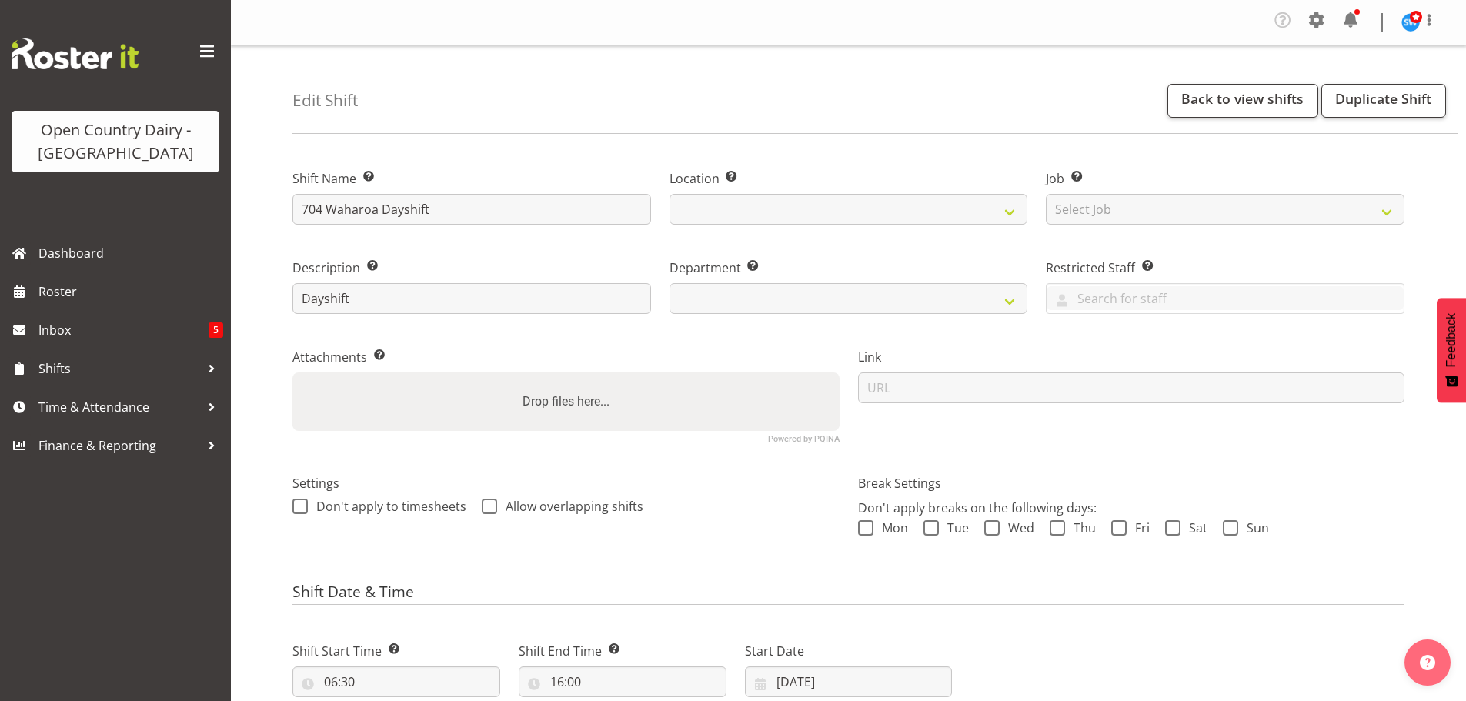
select select
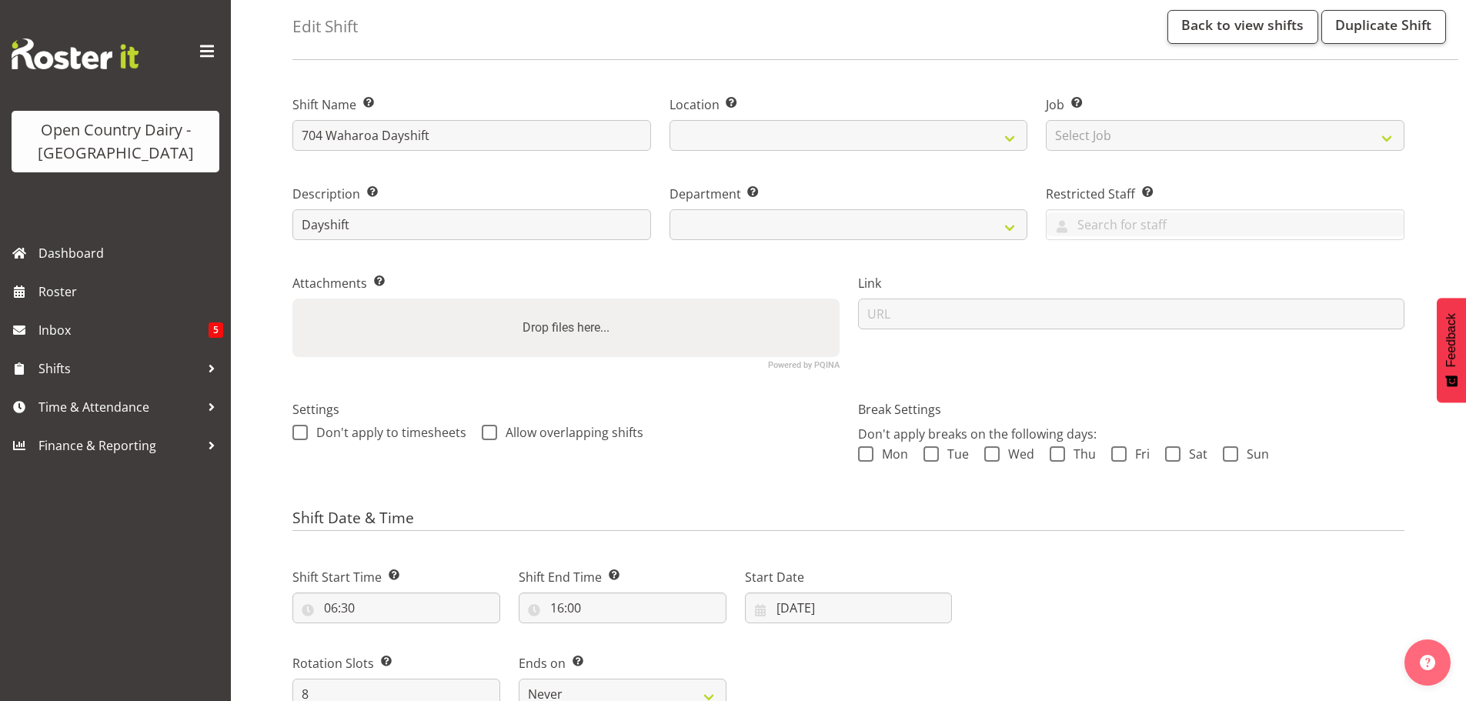
select select
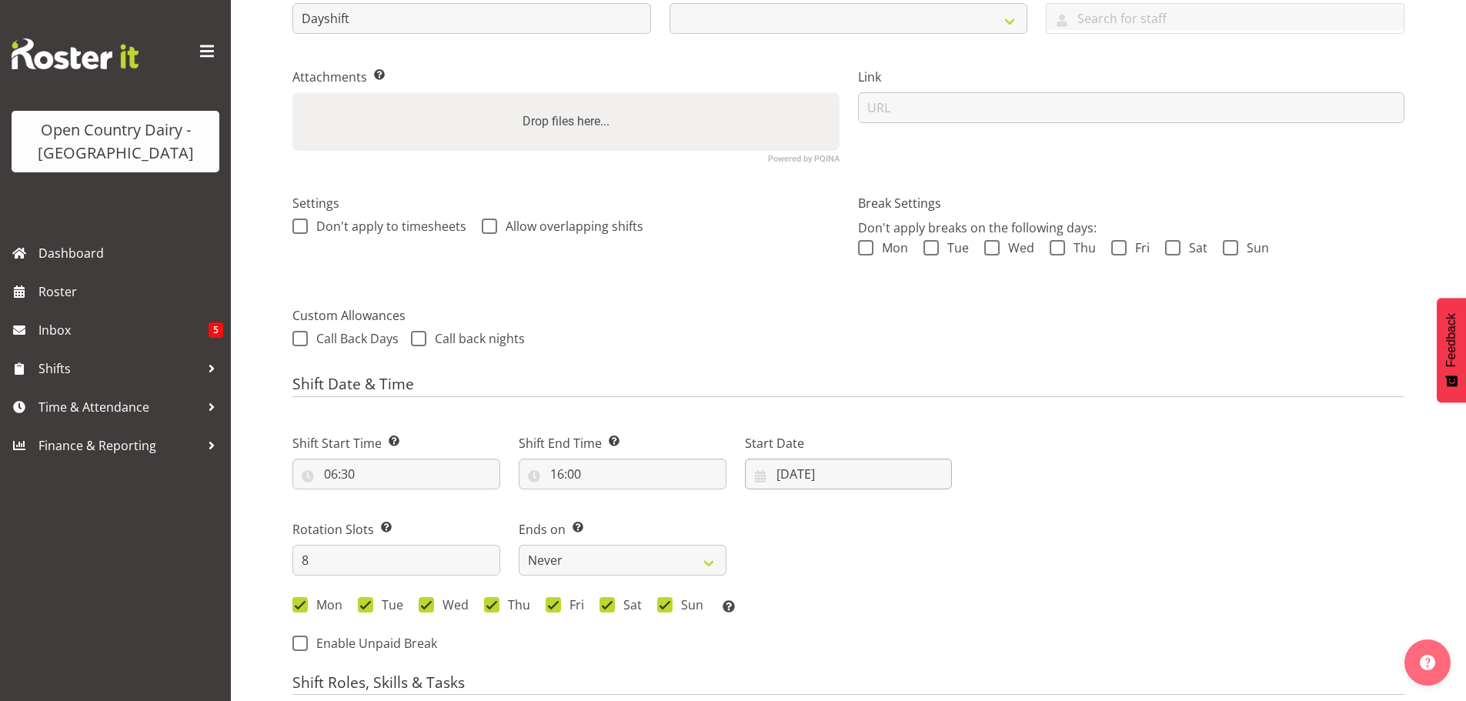
scroll to position [308, 0]
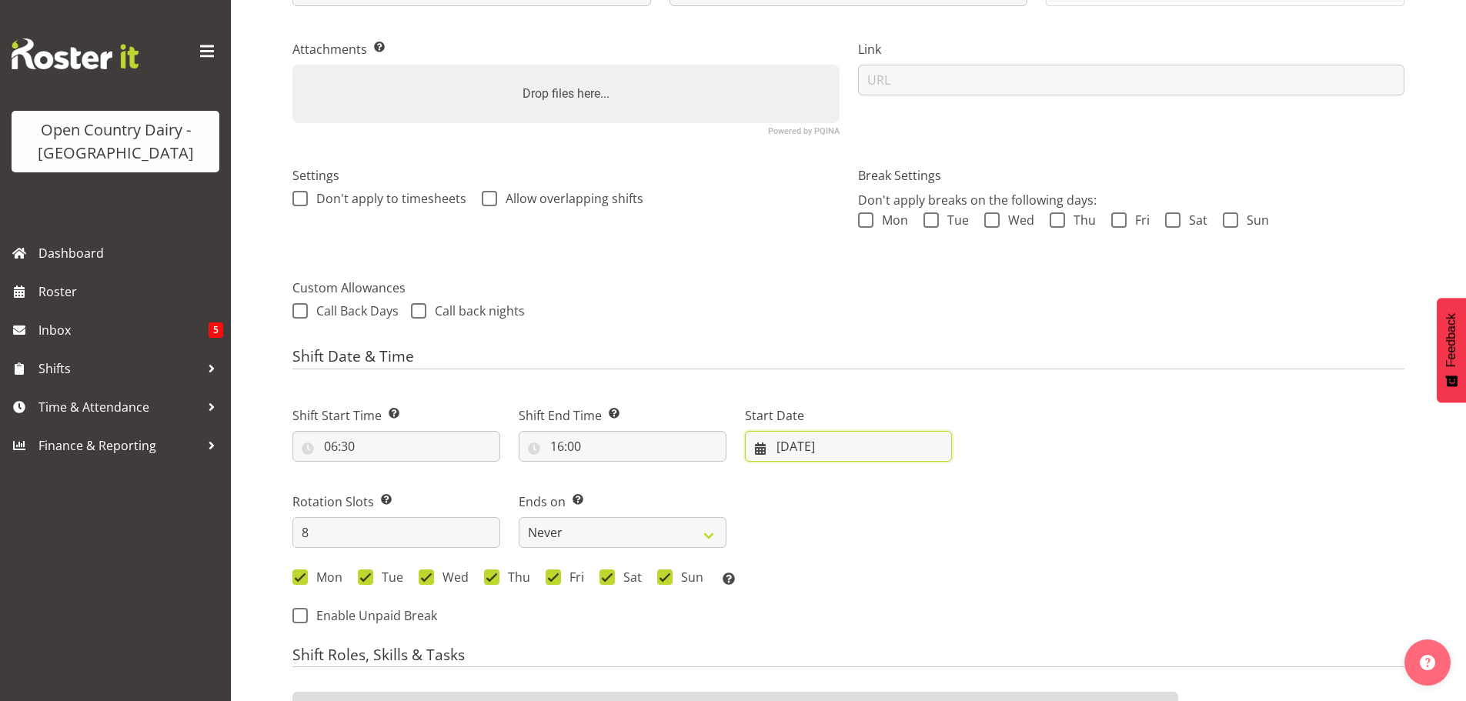
click at [812, 443] on input "[DATE]" at bounding box center [849, 446] width 208 height 31
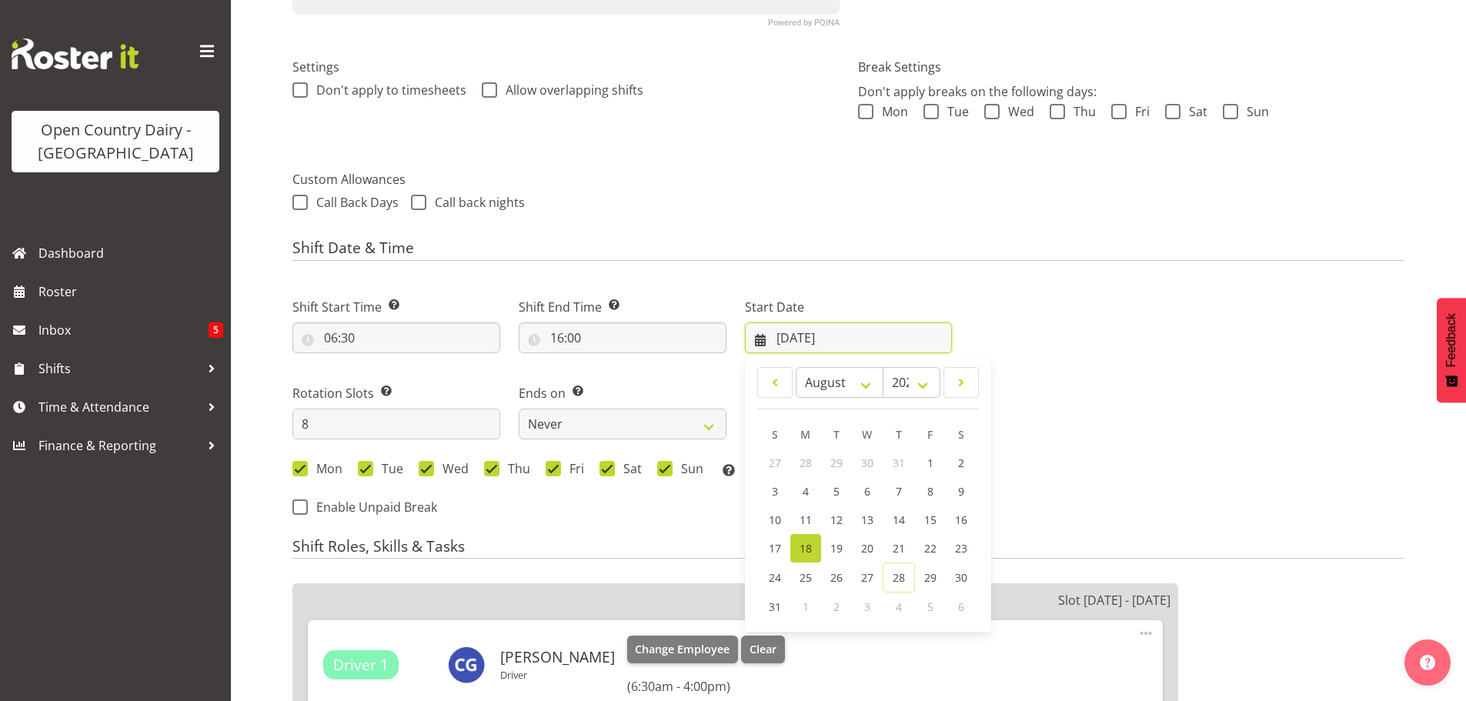
scroll to position [539, 0]
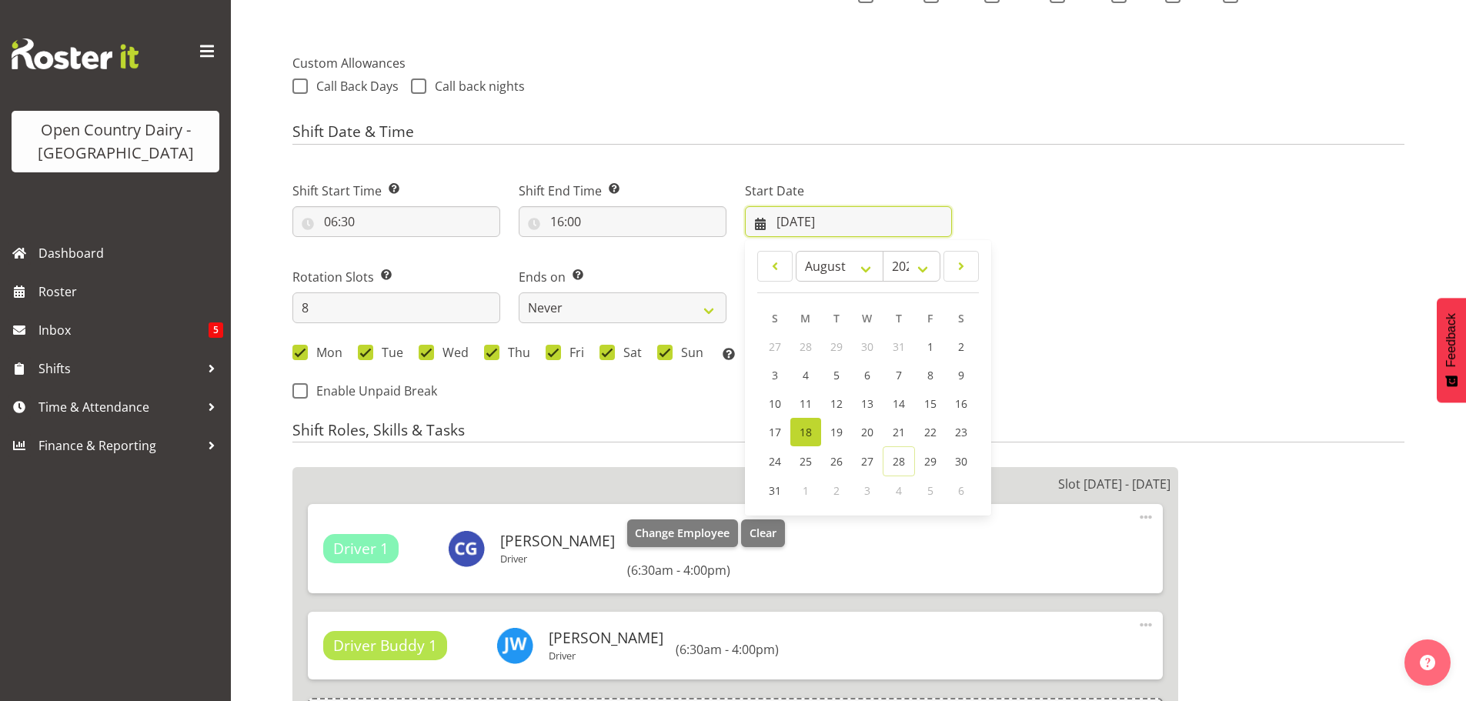
select select
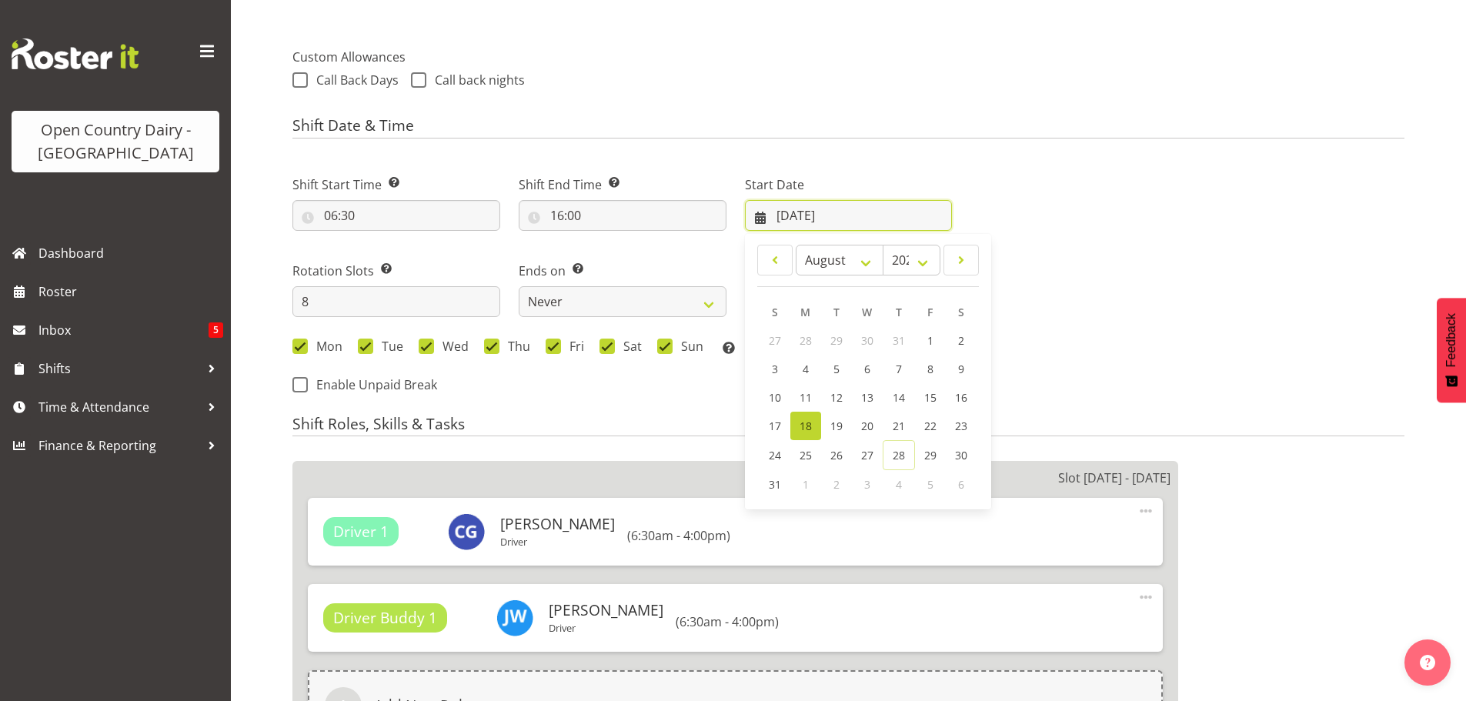
select select "1054"
click at [861, 259] on select "January February March April May June July August September October November De…" at bounding box center [840, 260] width 88 height 31
select select
select select "8"
click at [796, 245] on select "January February March April May June July August September October November De…" at bounding box center [840, 260] width 88 height 31
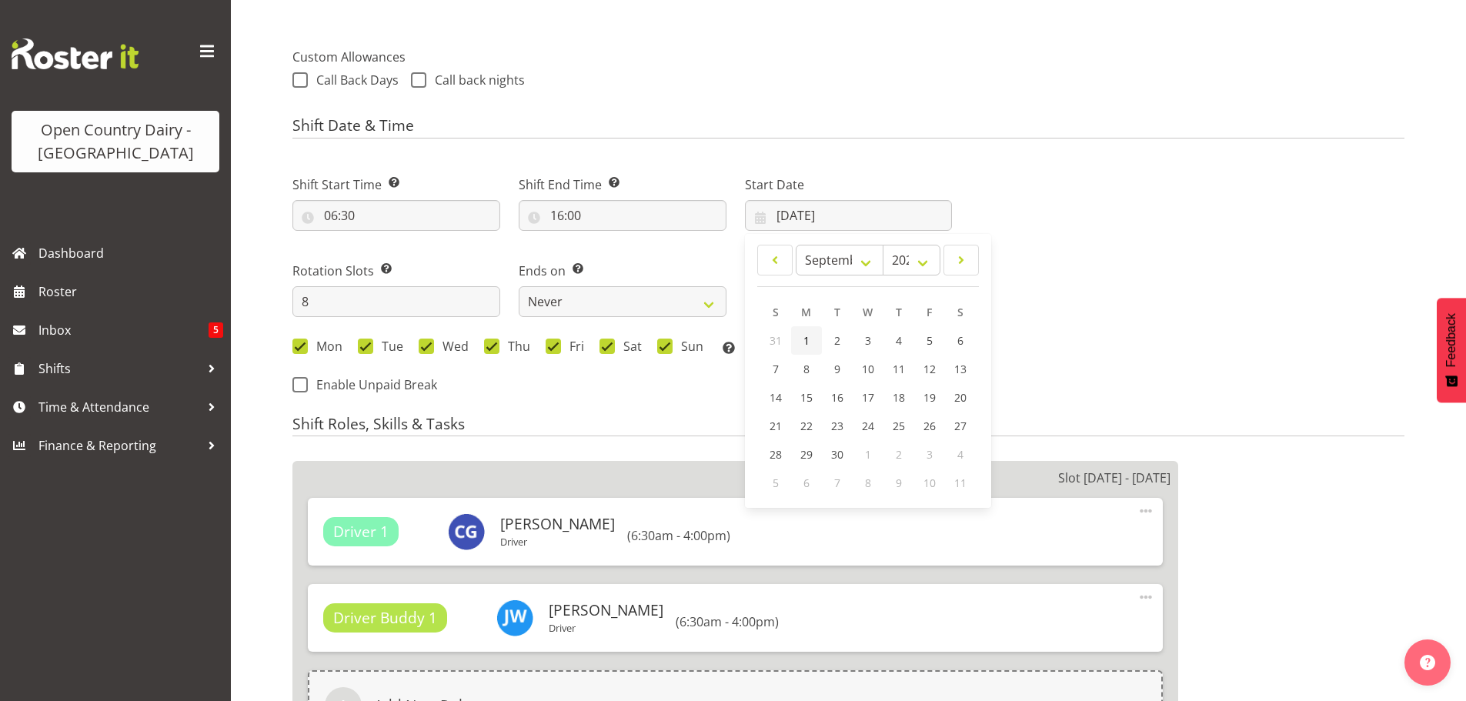
click at [803, 337] on span "1" at bounding box center [806, 340] width 6 height 15
select select
type input "[DATE]"
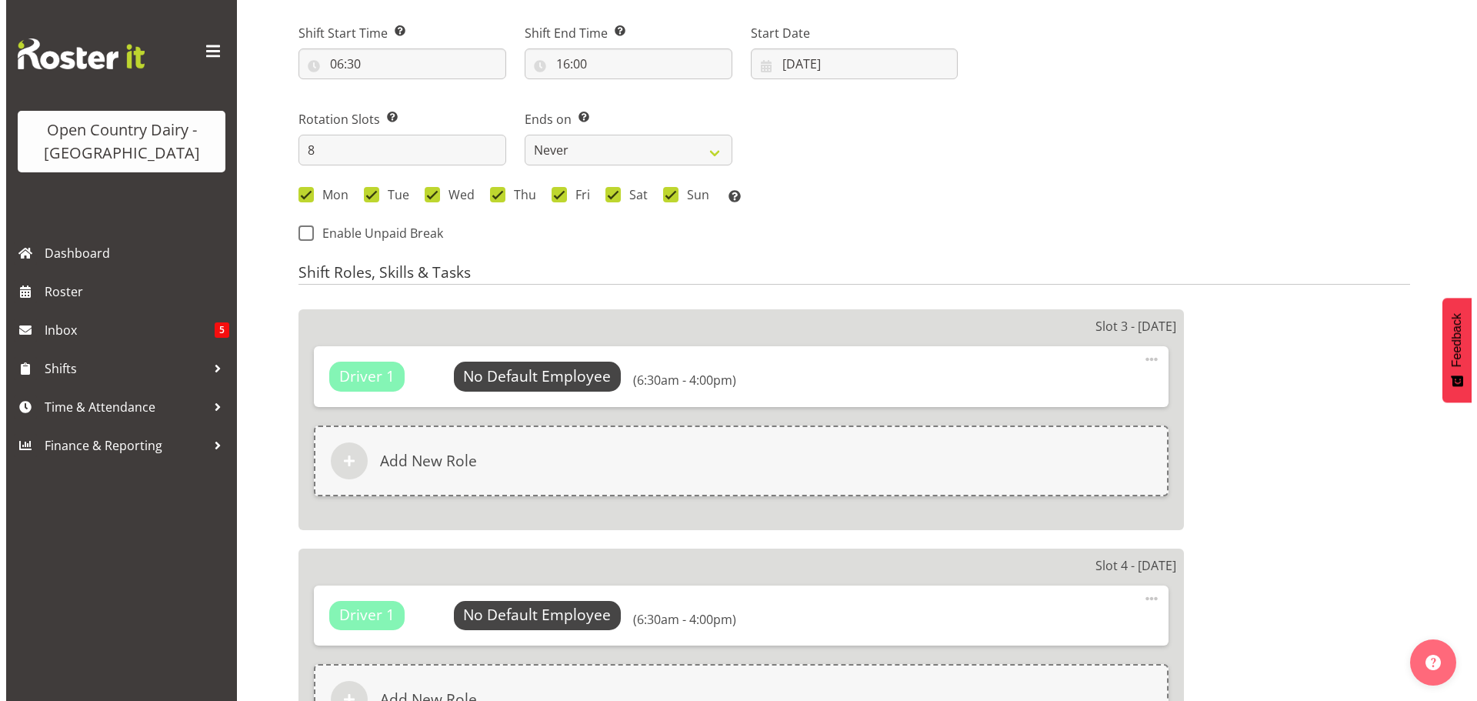
scroll to position [693, 0]
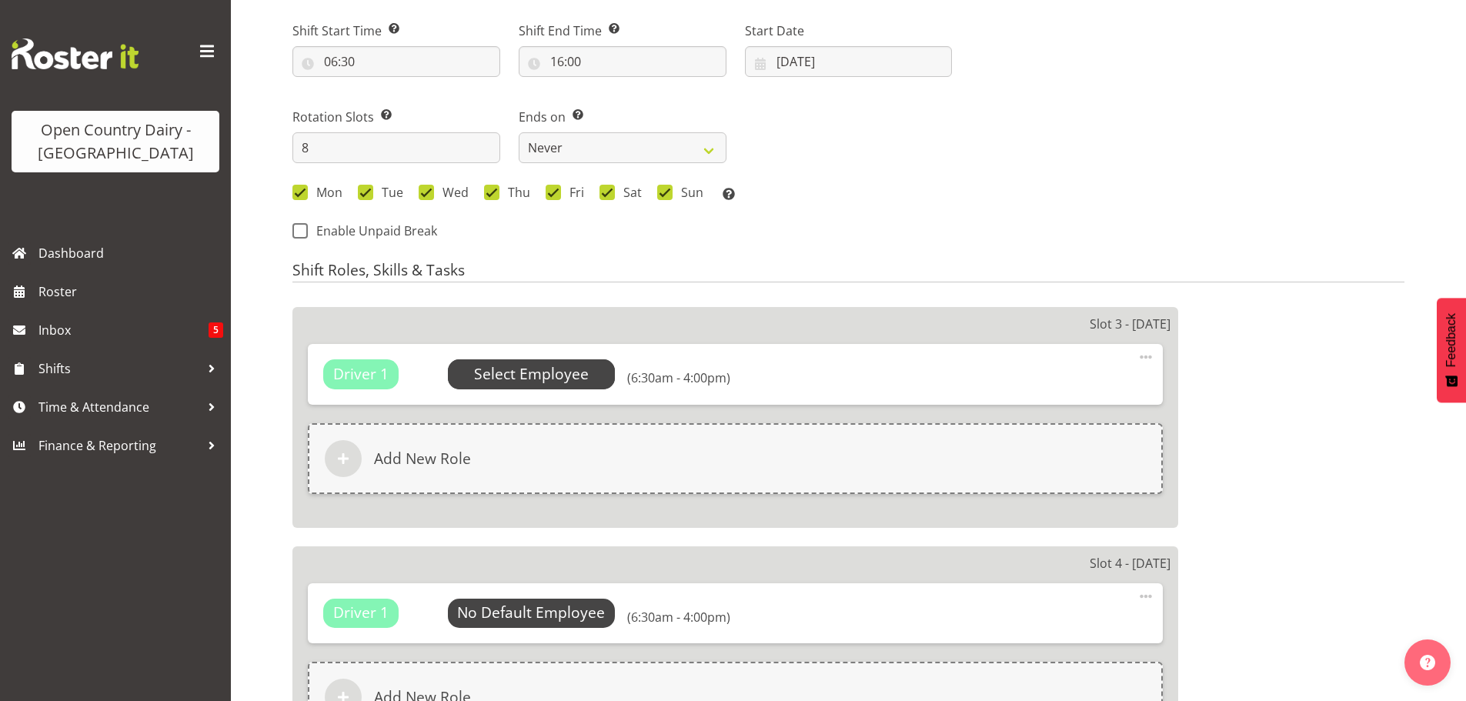
click at [531, 368] on span "Select Employee" at bounding box center [531, 374] width 115 height 22
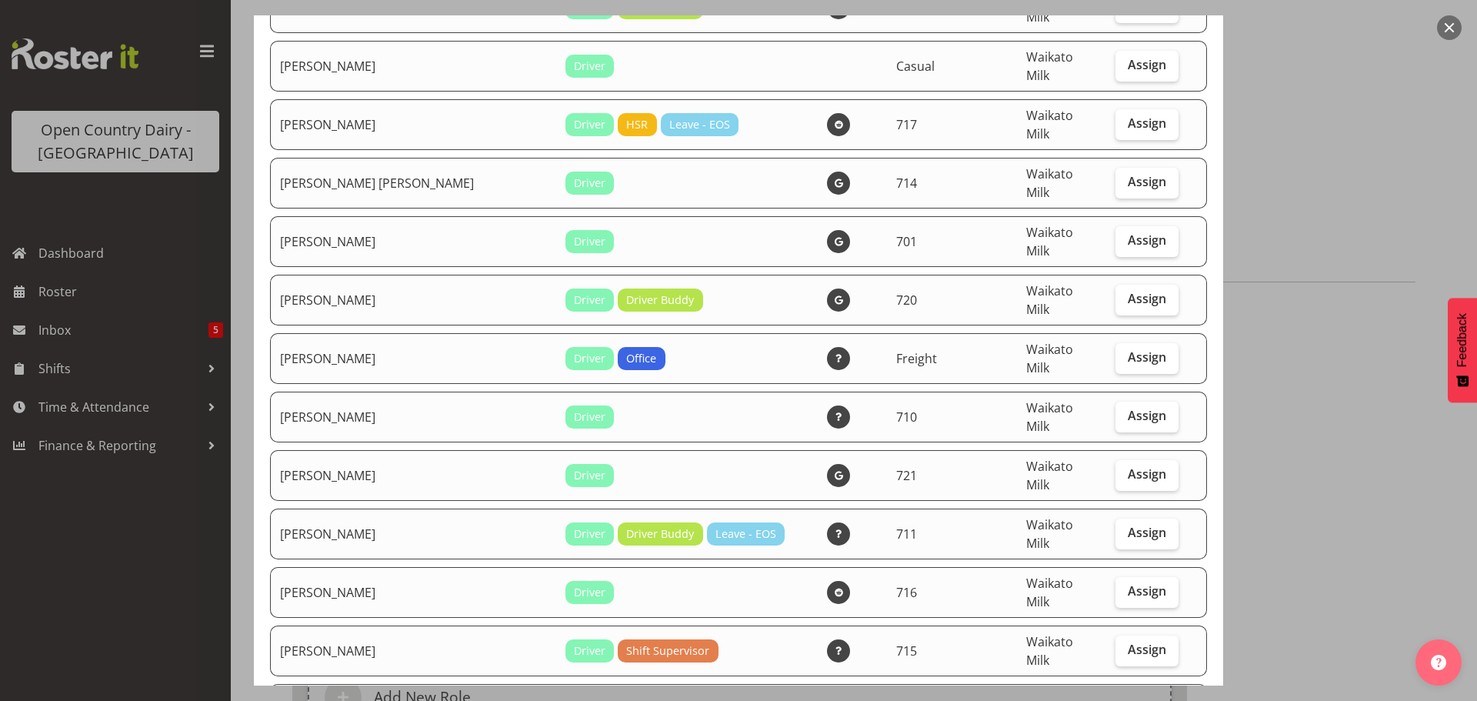
scroll to position [2231, 0]
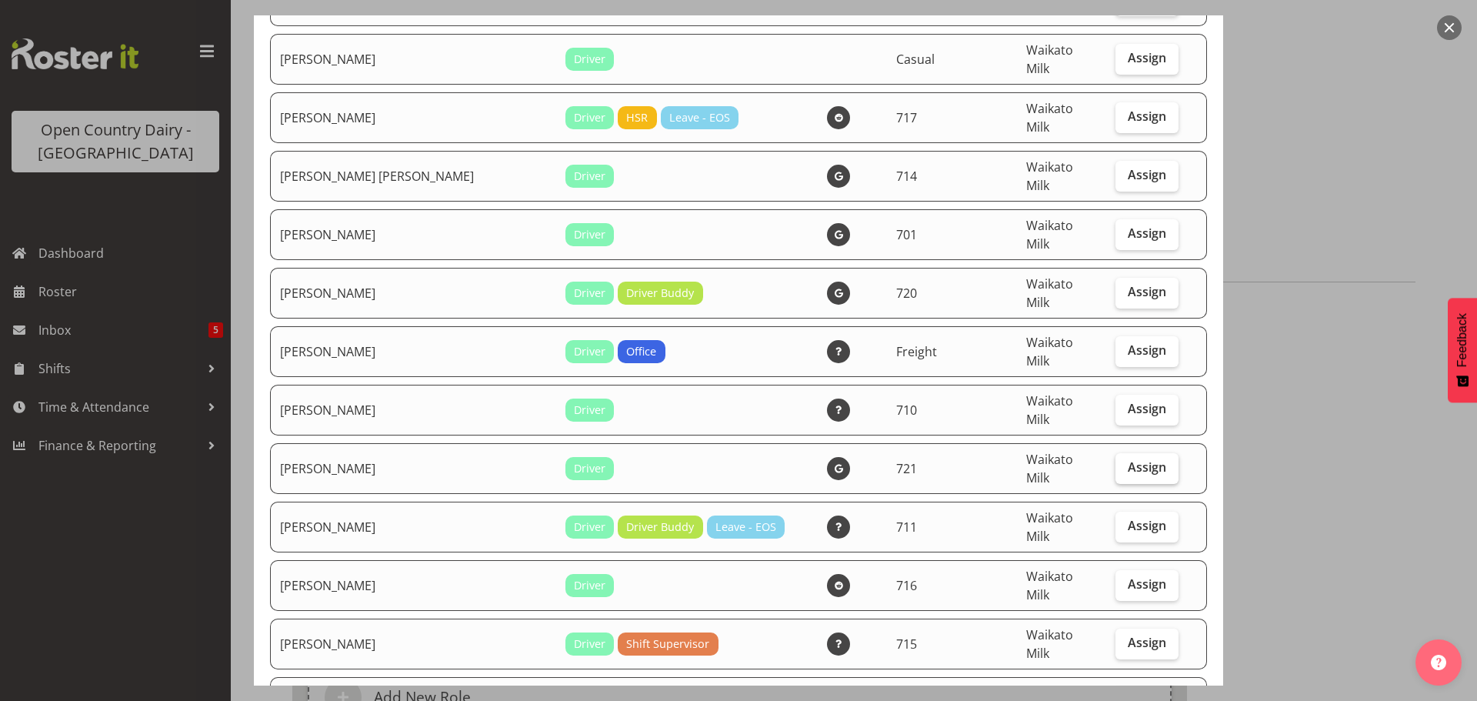
click at [1128, 459] on span "Assign" at bounding box center [1147, 466] width 38 height 15
click at [1121, 462] on input "Assign" at bounding box center [1121, 467] width 10 height 10
checkbox input "true"
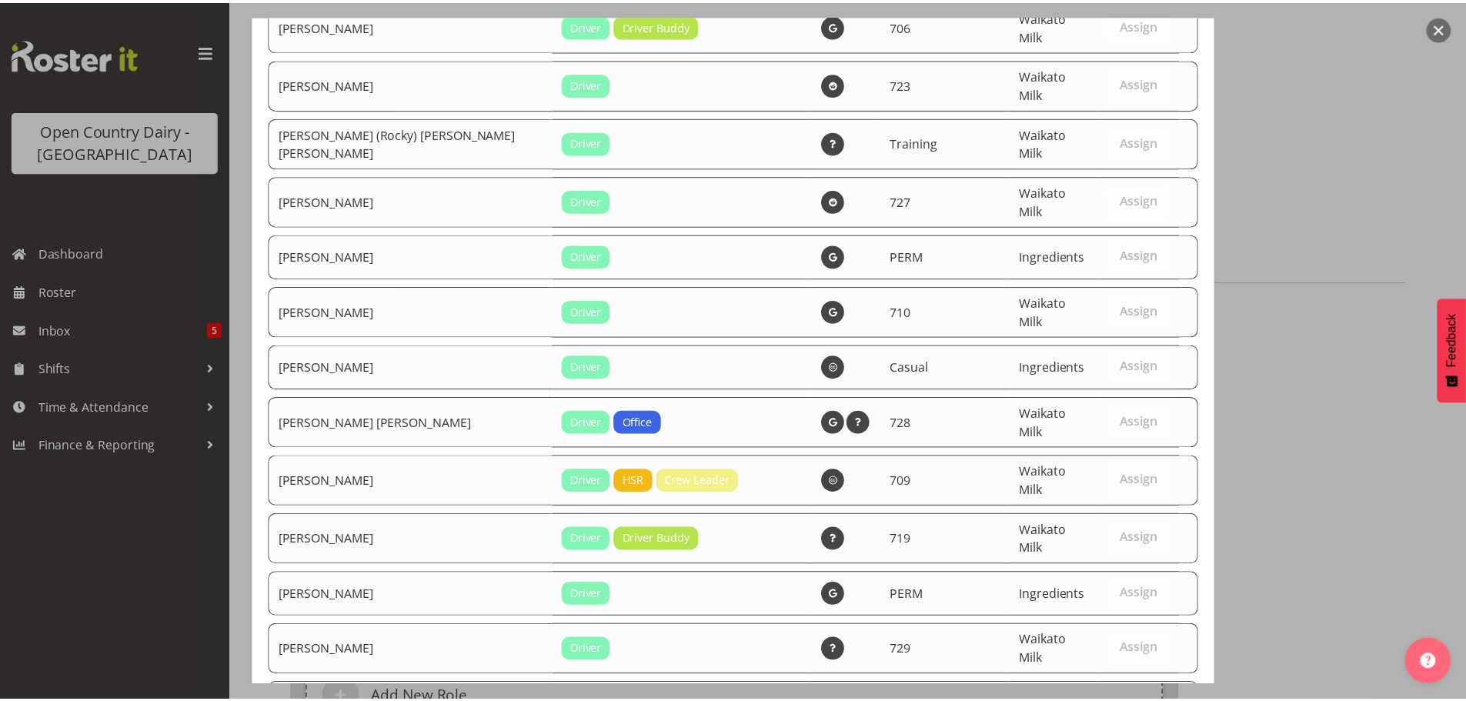
scroll to position [6448, 0]
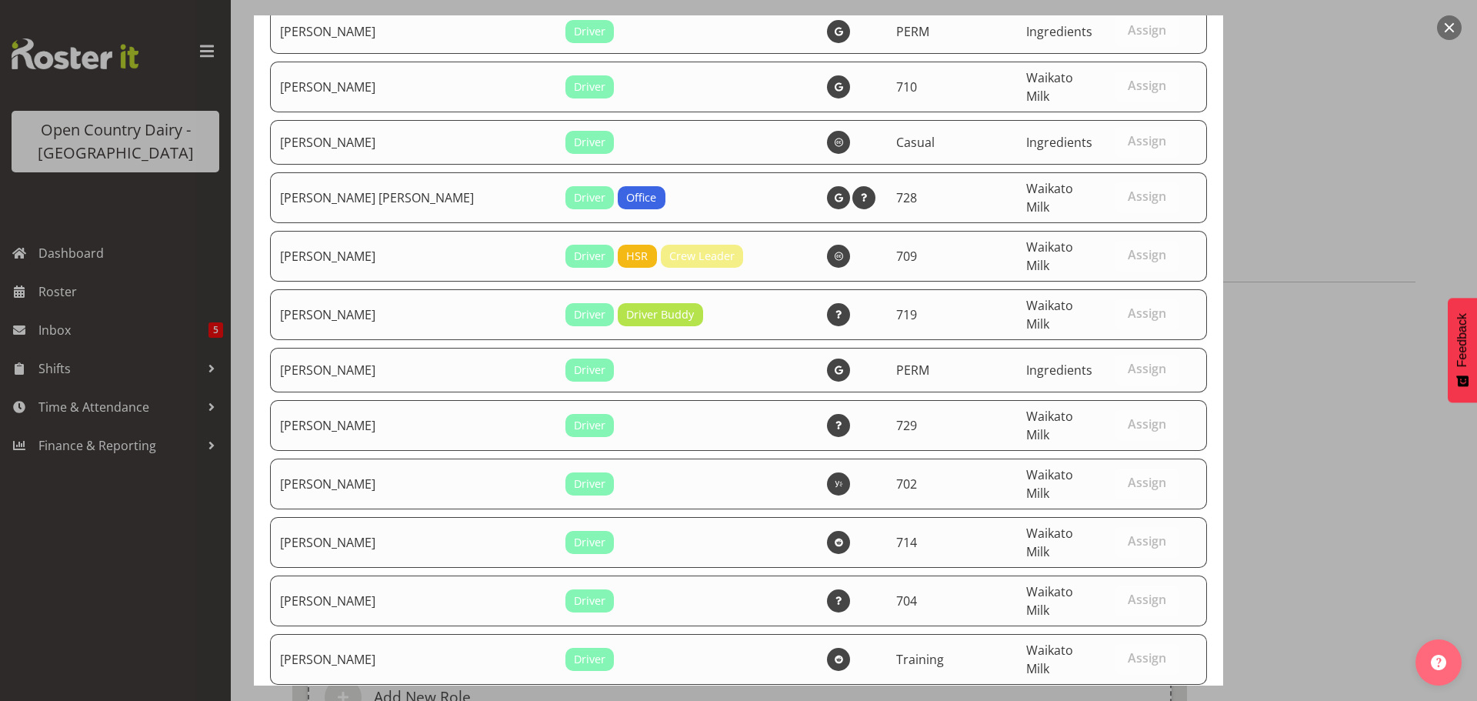
drag, startPoint x: 1066, startPoint y: 643, endPoint x: 1065, endPoint y: 633, distance: 9.3
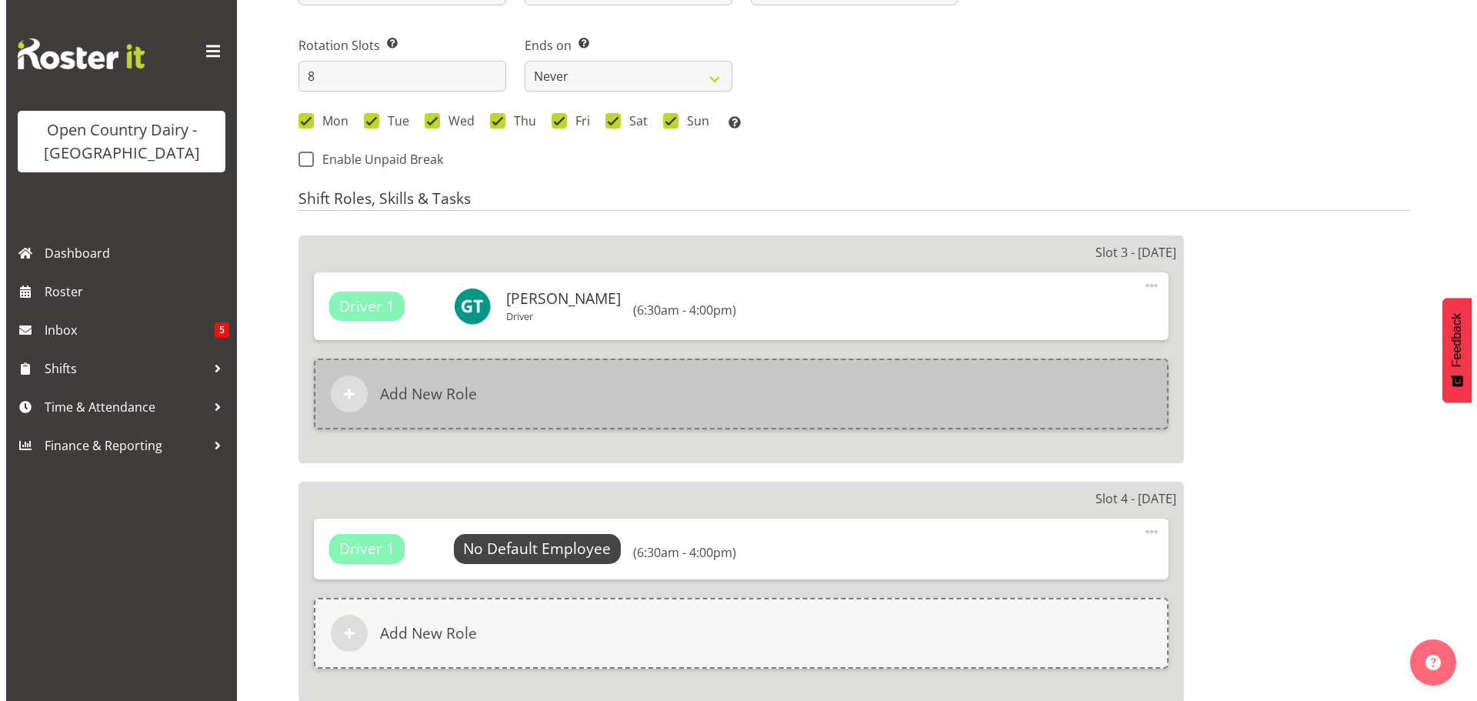
scroll to position [769, 0]
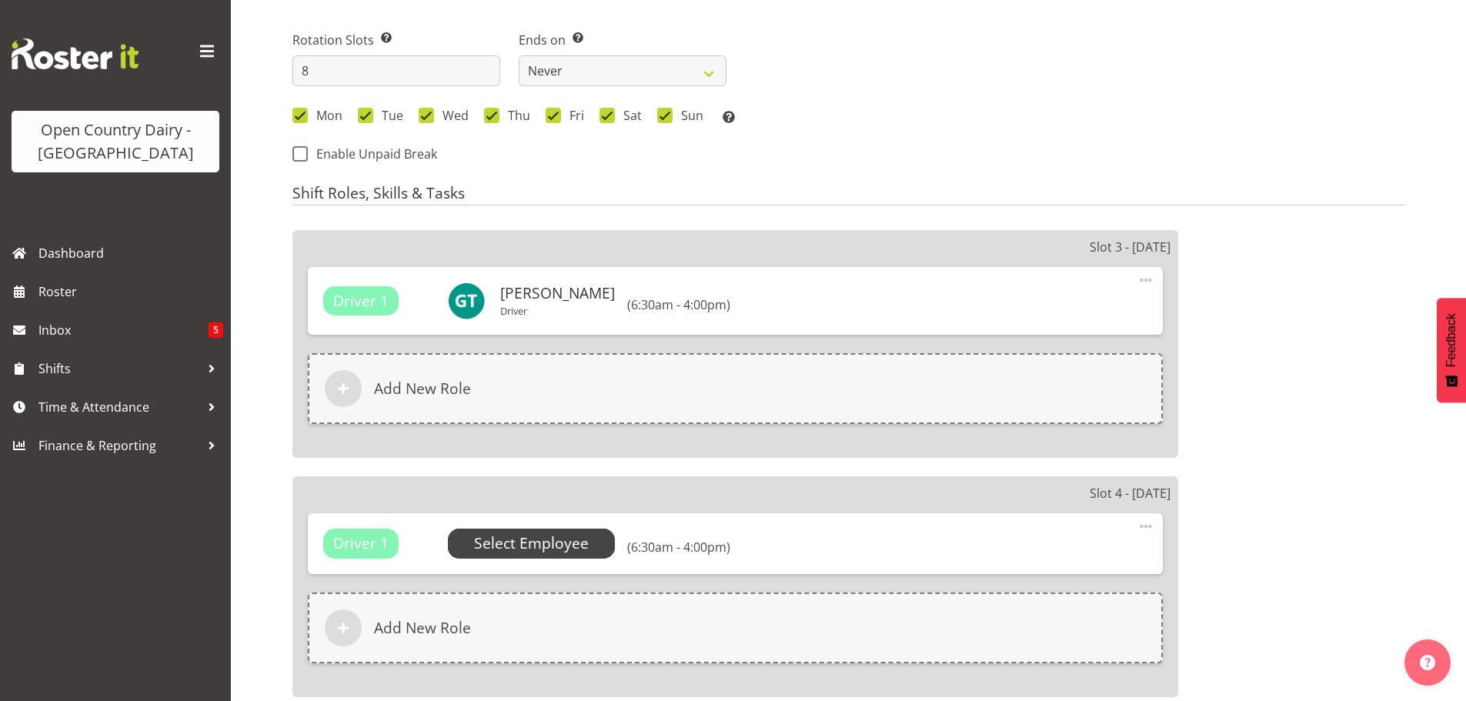
click at [542, 539] on span "Select Employee" at bounding box center [531, 543] width 115 height 22
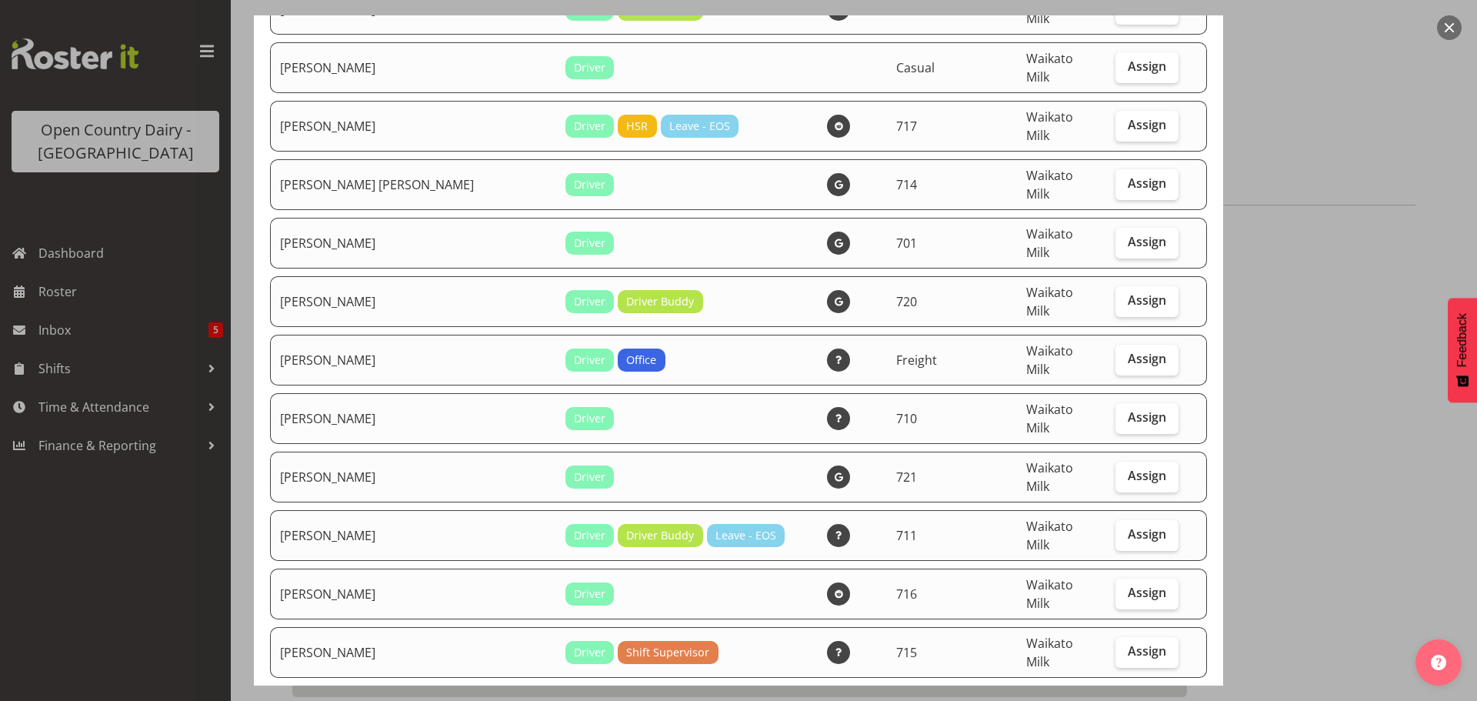
scroll to position [2231, 0]
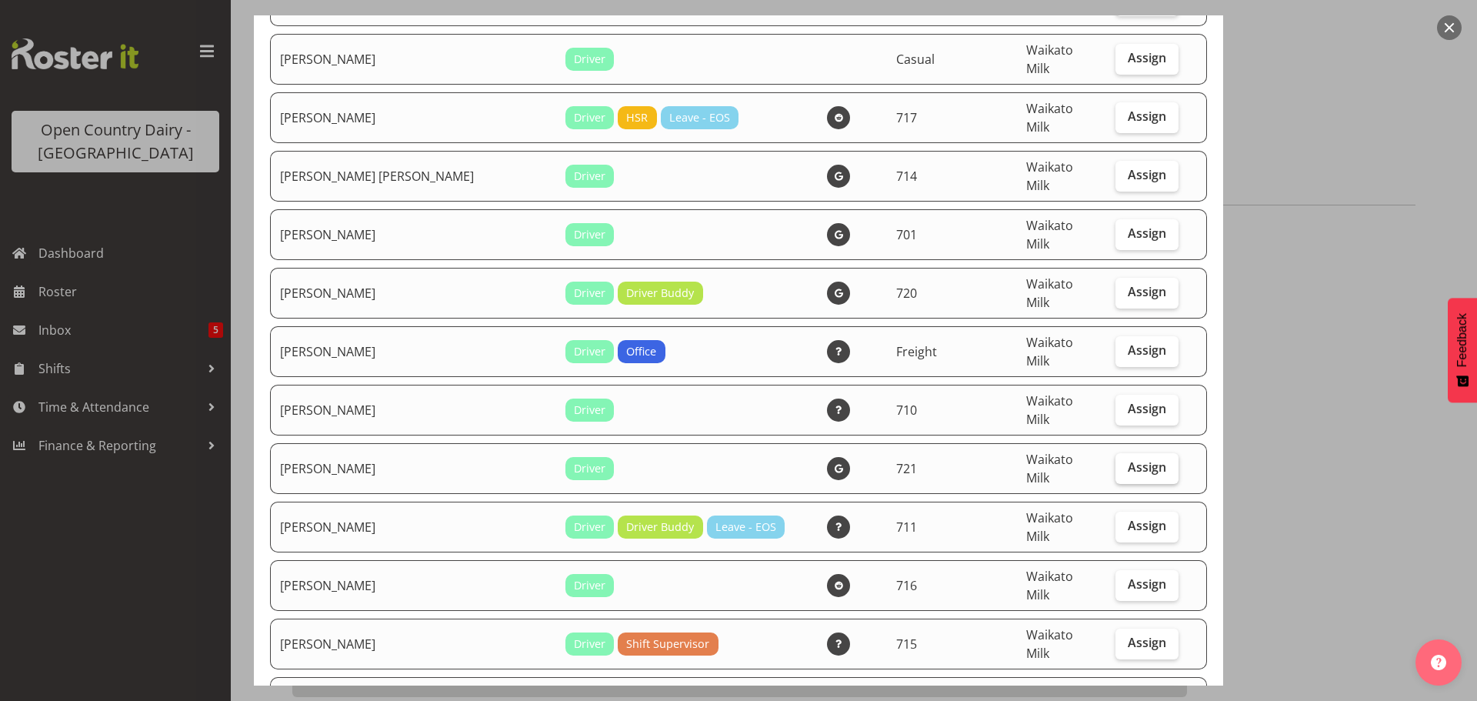
click at [1128, 459] on span "Assign" at bounding box center [1147, 466] width 38 height 15
click at [1126, 462] on input "Assign" at bounding box center [1121, 467] width 10 height 10
checkbox input "true"
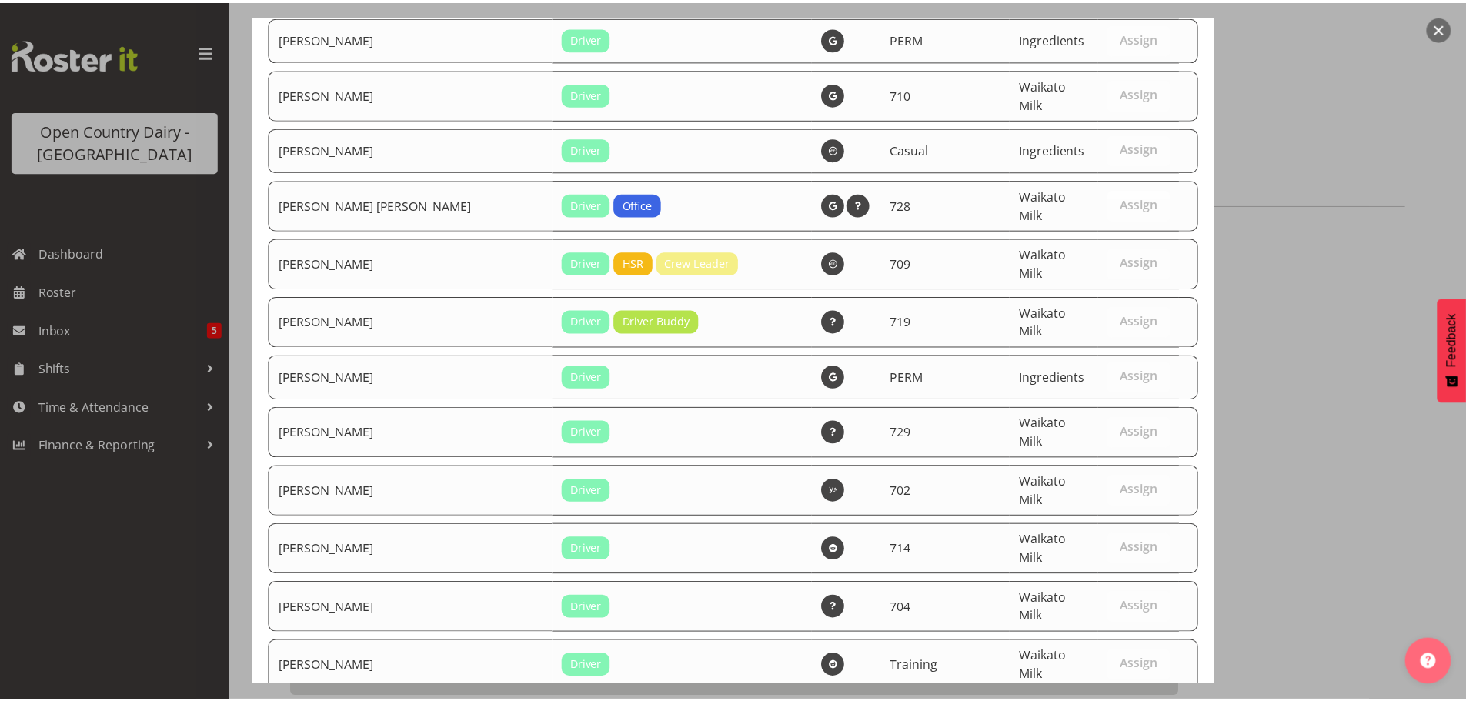
scroll to position [6448, 0]
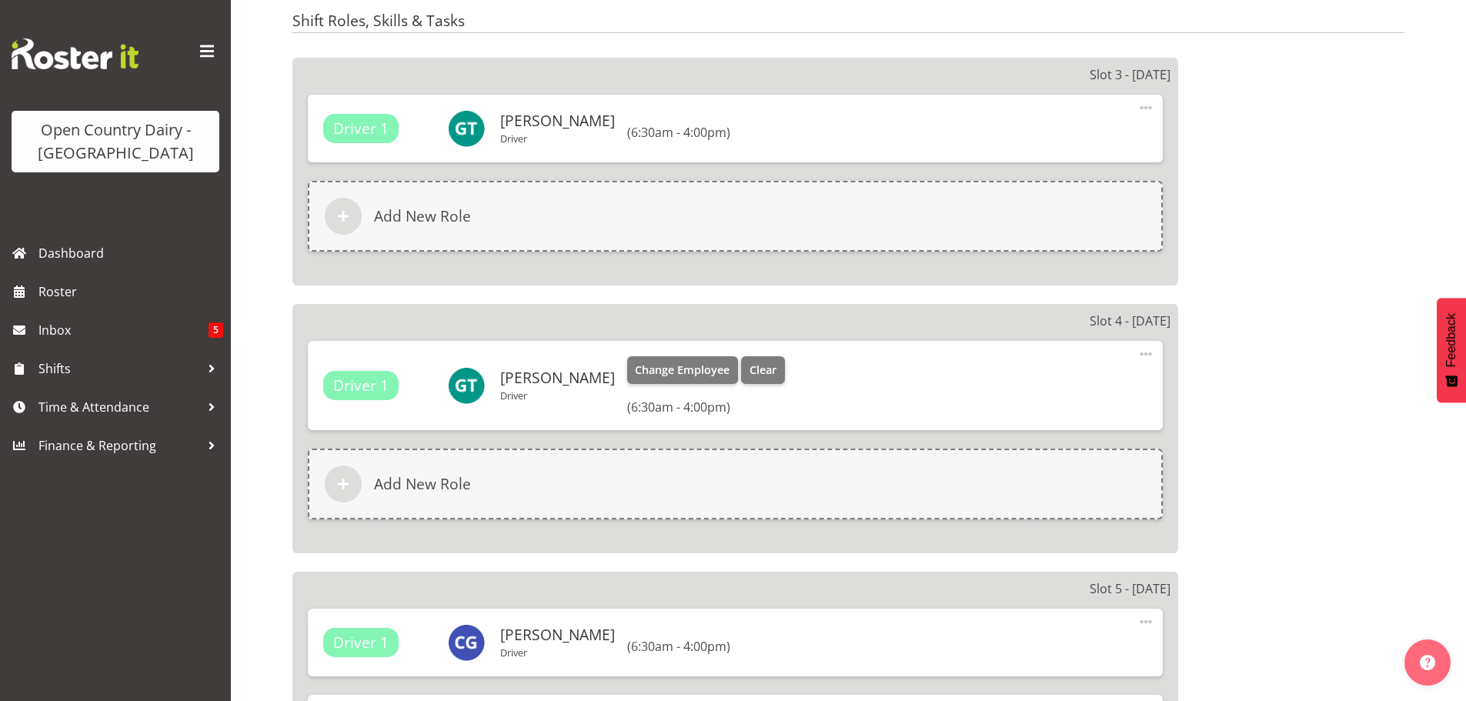
select select "717"
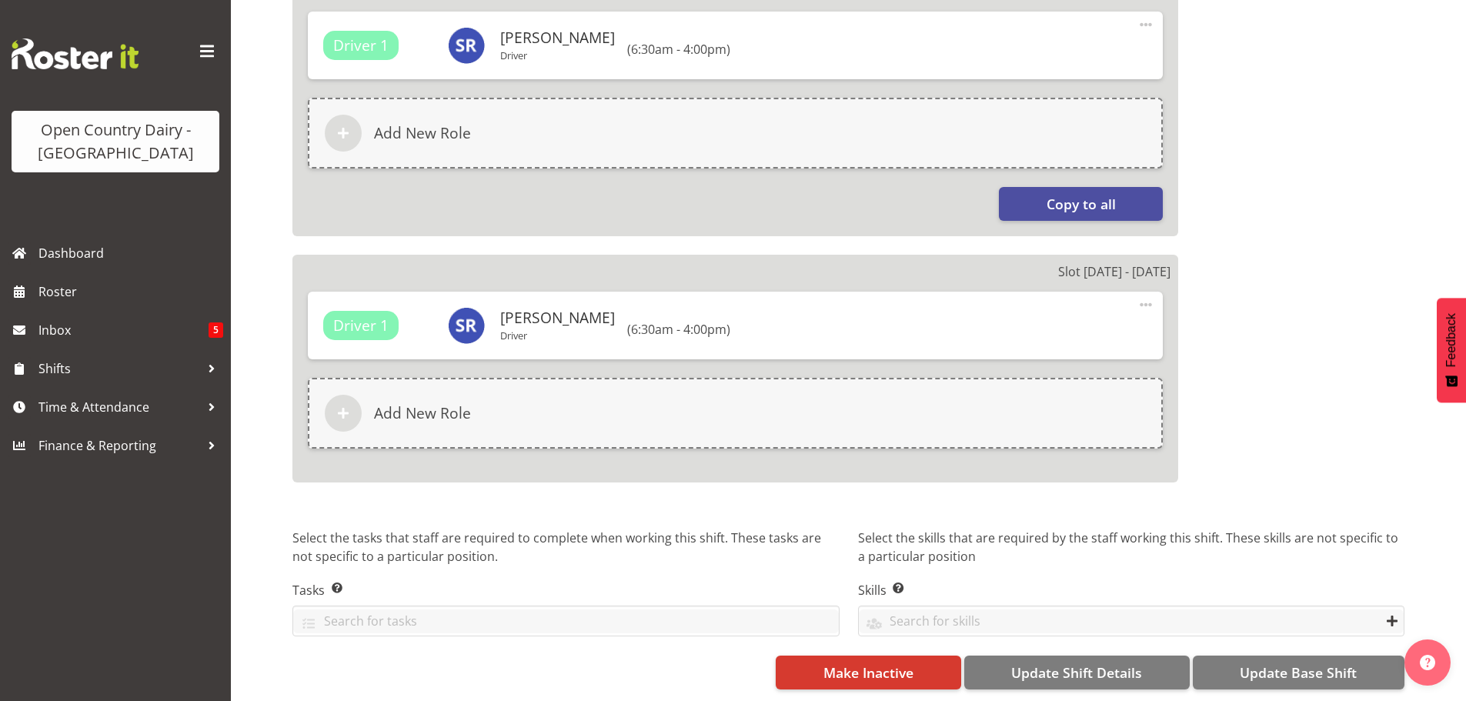
scroll to position [2686, 0]
click at [1273, 663] on span "Update Base Shift" at bounding box center [1298, 673] width 117 height 20
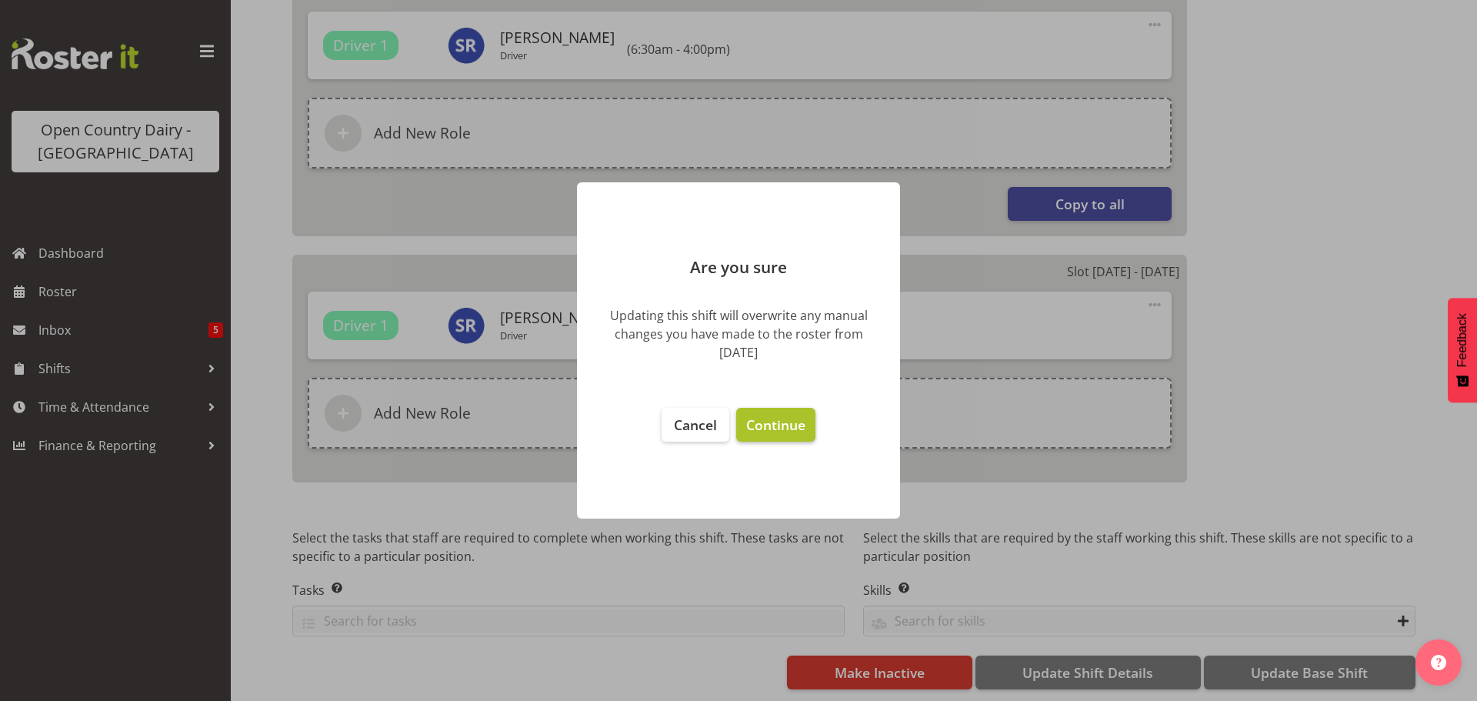
click at [776, 423] on span "Continue" at bounding box center [775, 425] width 59 height 18
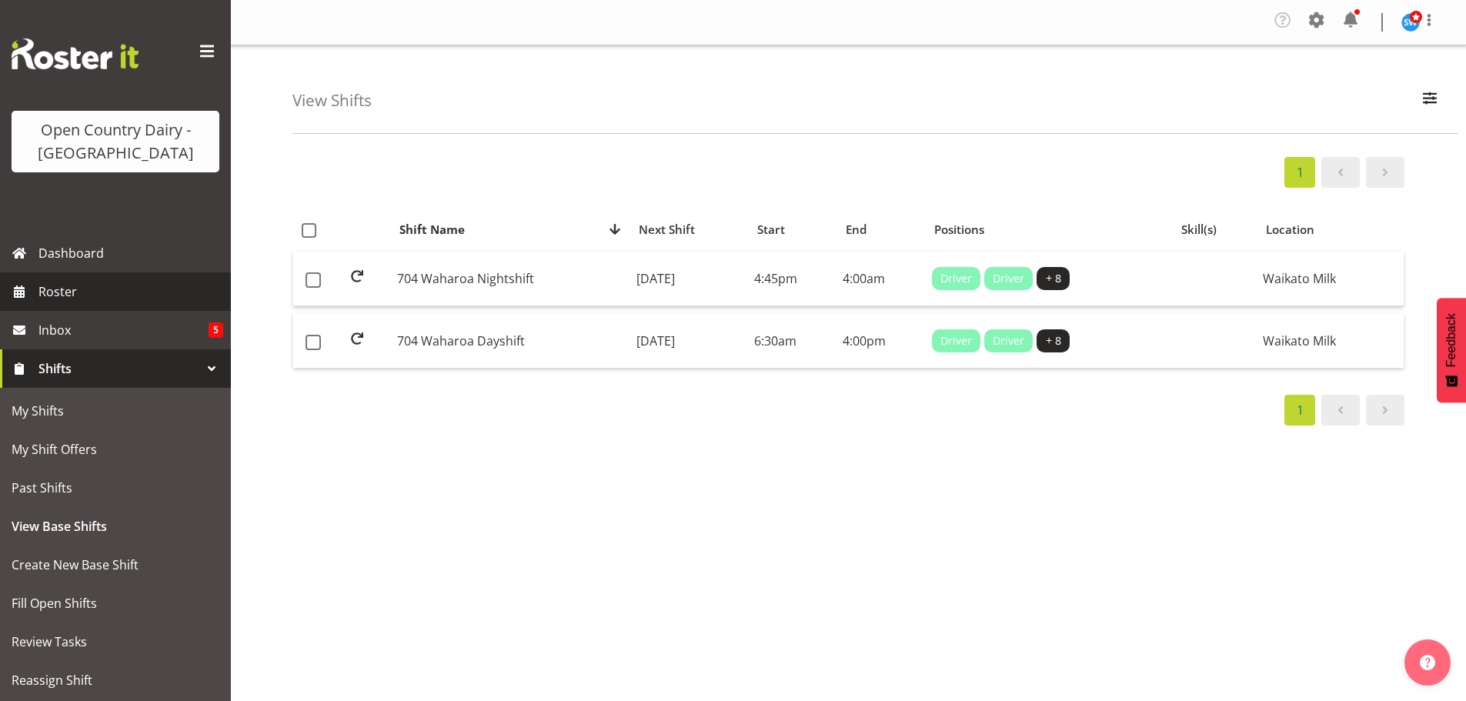
click at [58, 289] on span "Roster" at bounding box center [130, 291] width 185 height 23
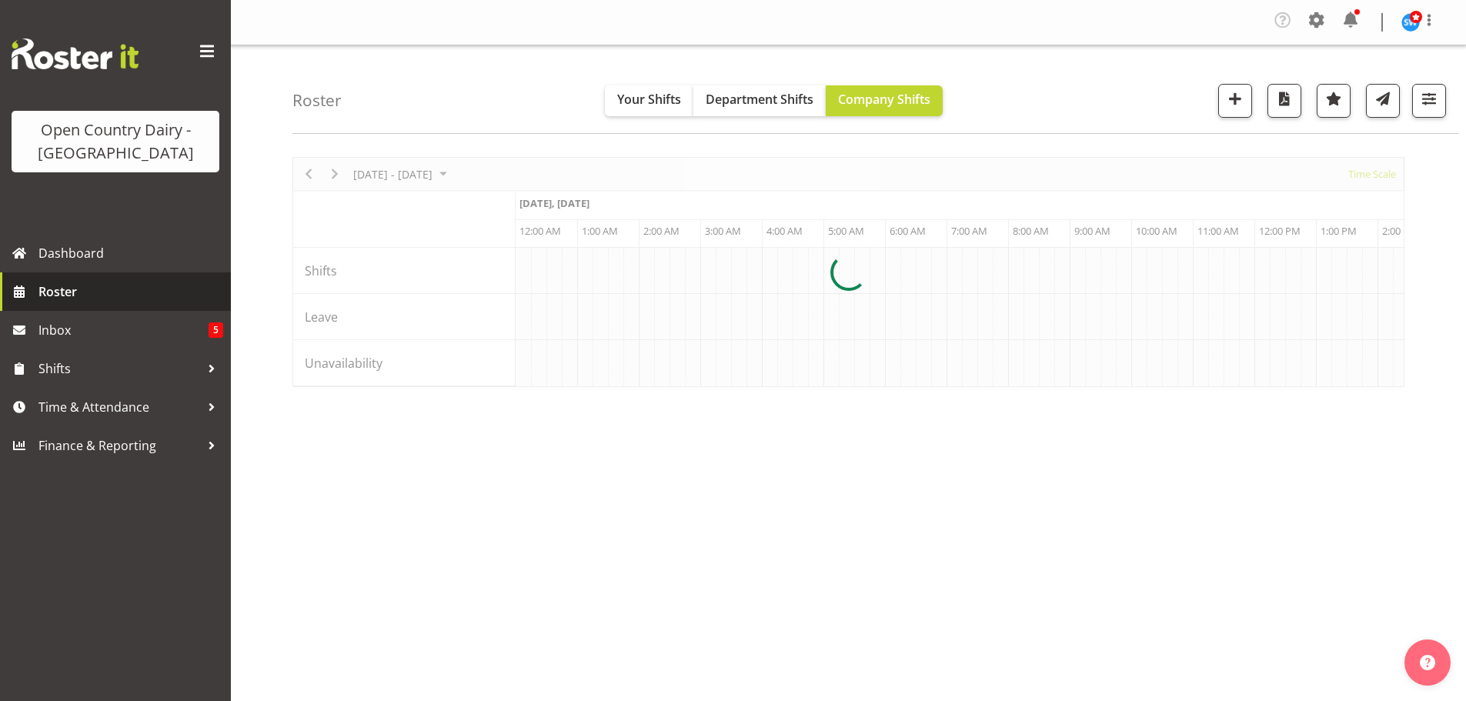
scroll to position [0, 4432]
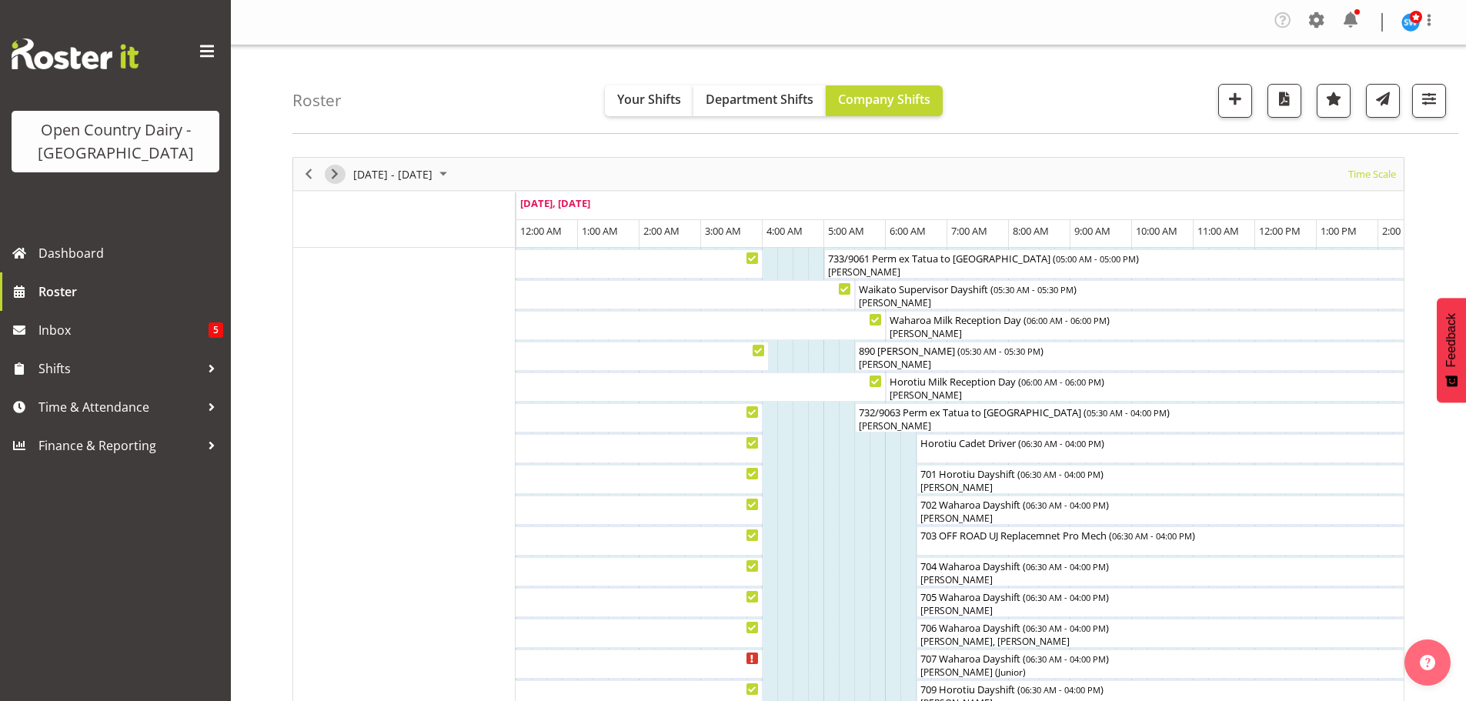
click at [331, 172] on span "Next" at bounding box center [334, 174] width 18 height 19
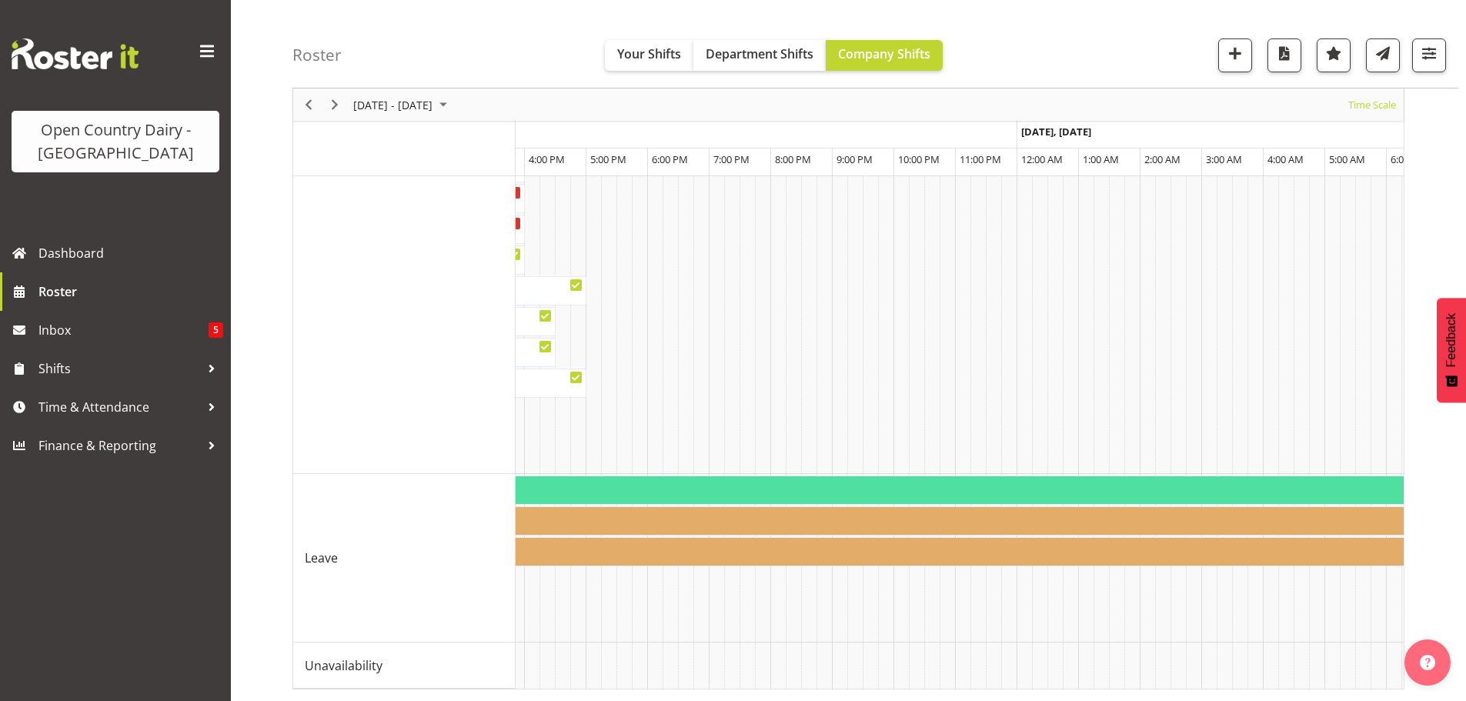
scroll to position [0, 35]
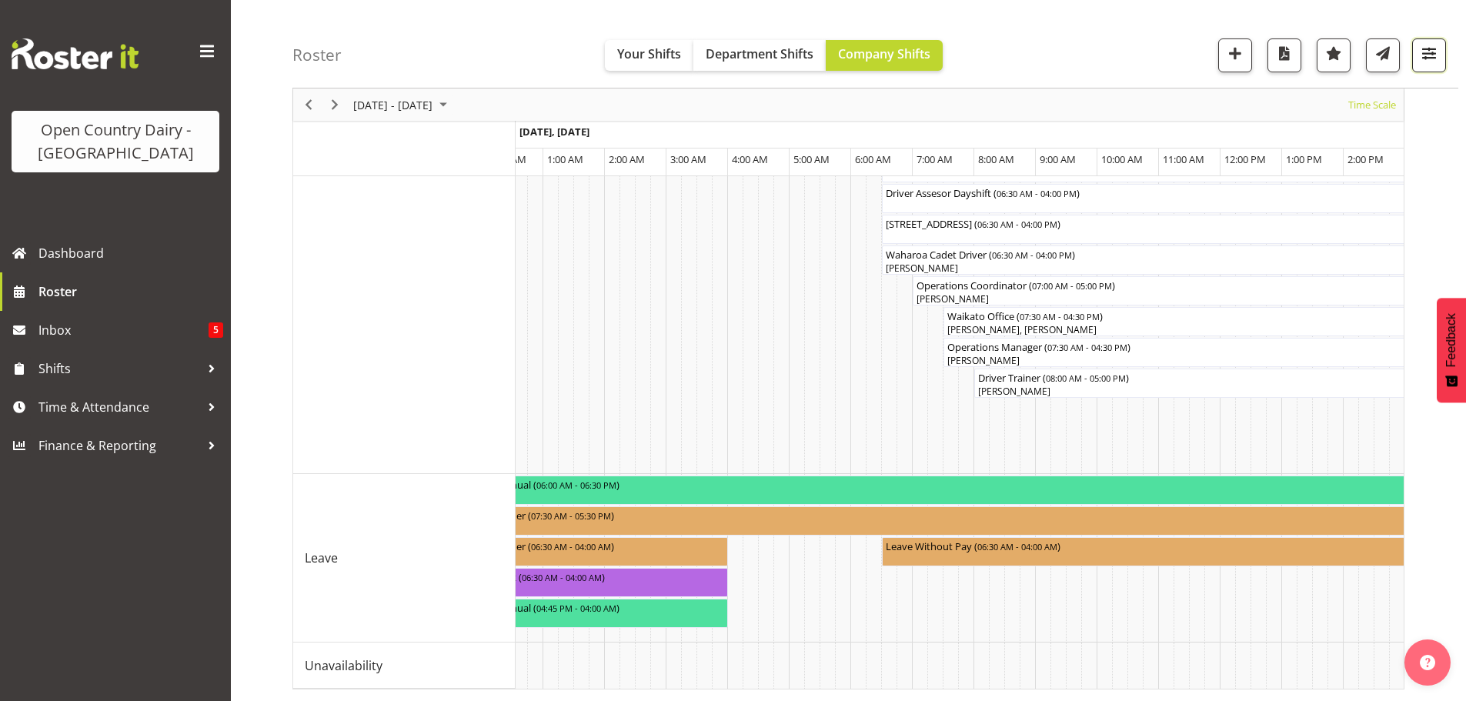
click at [1429, 52] on span "button" at bounding box center [1429, 53] width 20 height 20
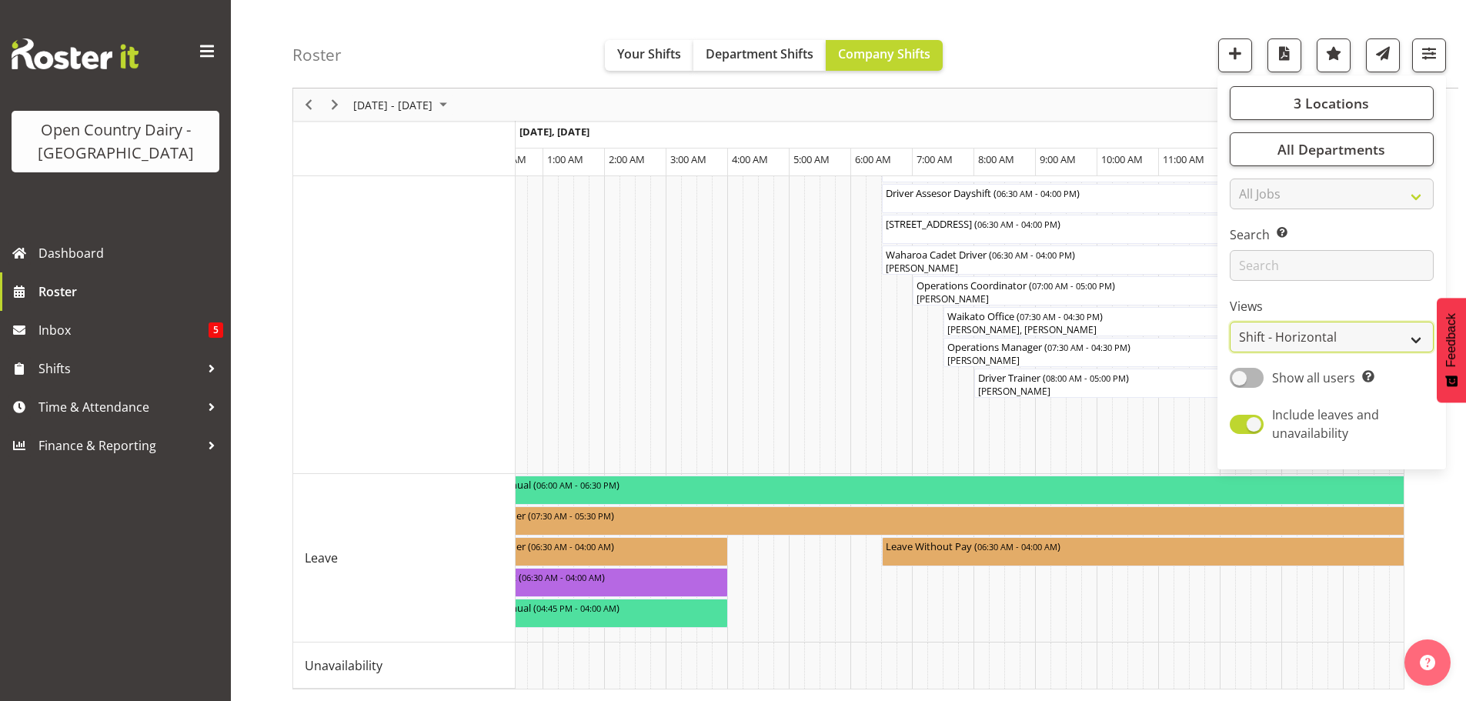
click at [1338, 338] on select "Staff Role Shift - Horizontal Shift - Vertical Staff - Location" at bounding box center [1332, 337] width 204 height 31
select select "staff"
click at [1230, 322] on select "Staff Role Shift - Horizontal Shift - Vertical Staff - Location" at bounding box center [1332, 337] width 204 height 31
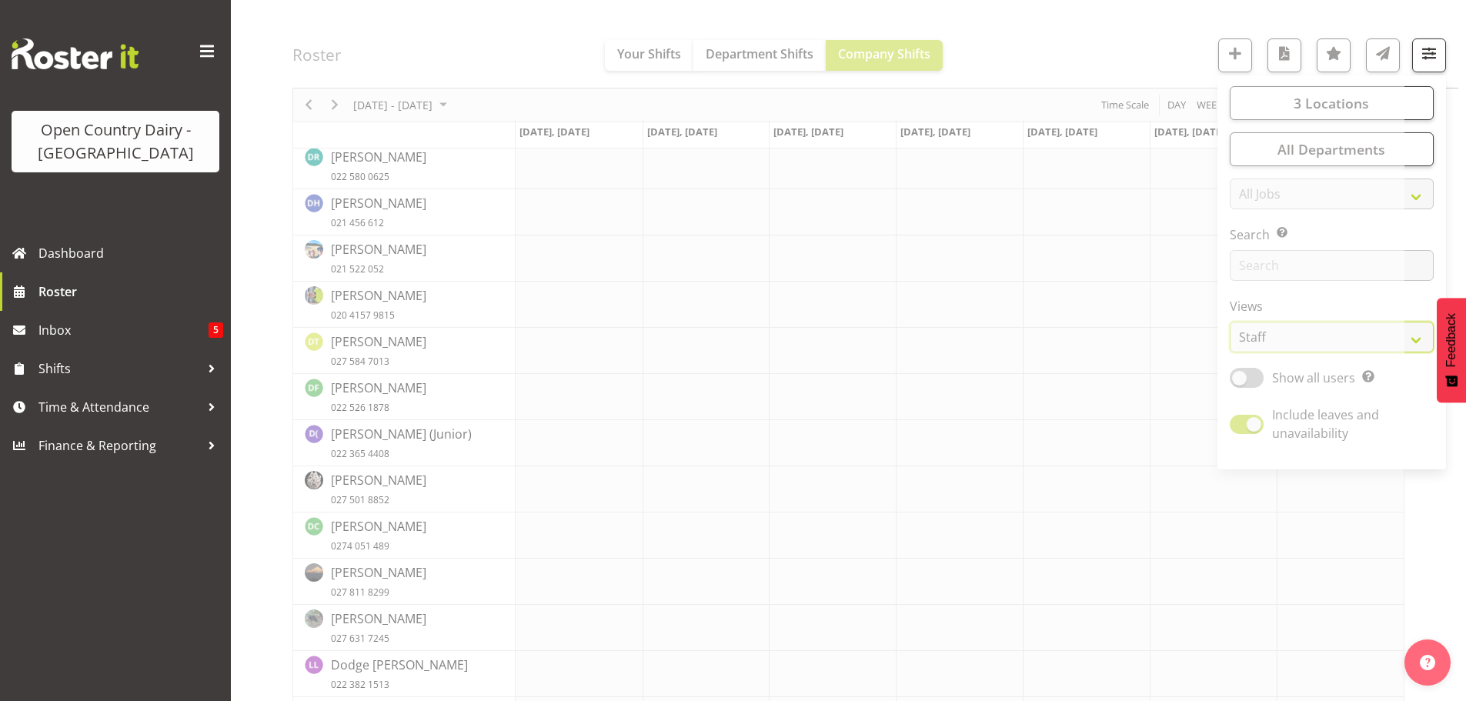
scroll to position [1358, 0]
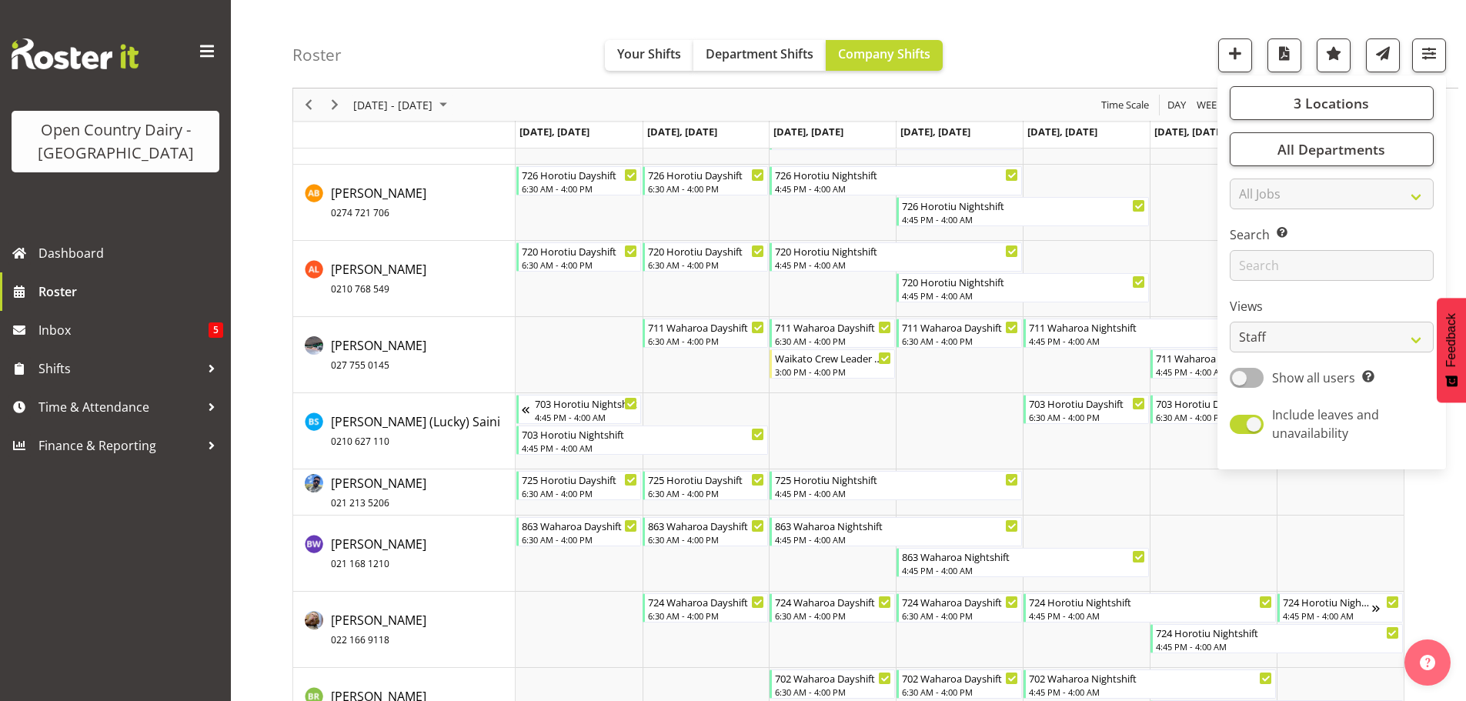
click at [1083, 18] on div "Roster Your Shifts Department Shifts Company Shifts 3 Locations Clear Ingredien…" at bounding box center [875, 44] width 1166 height 88
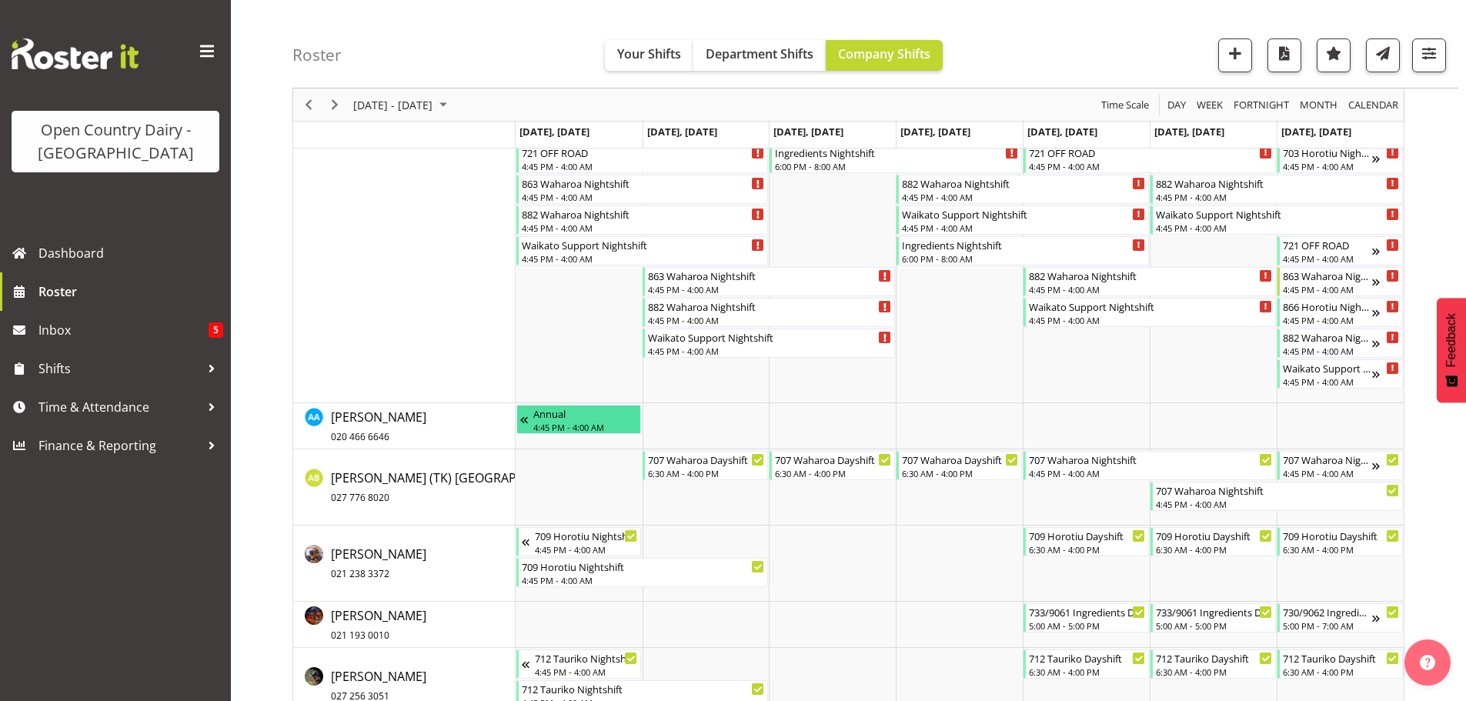
scroll to position [589, 0]
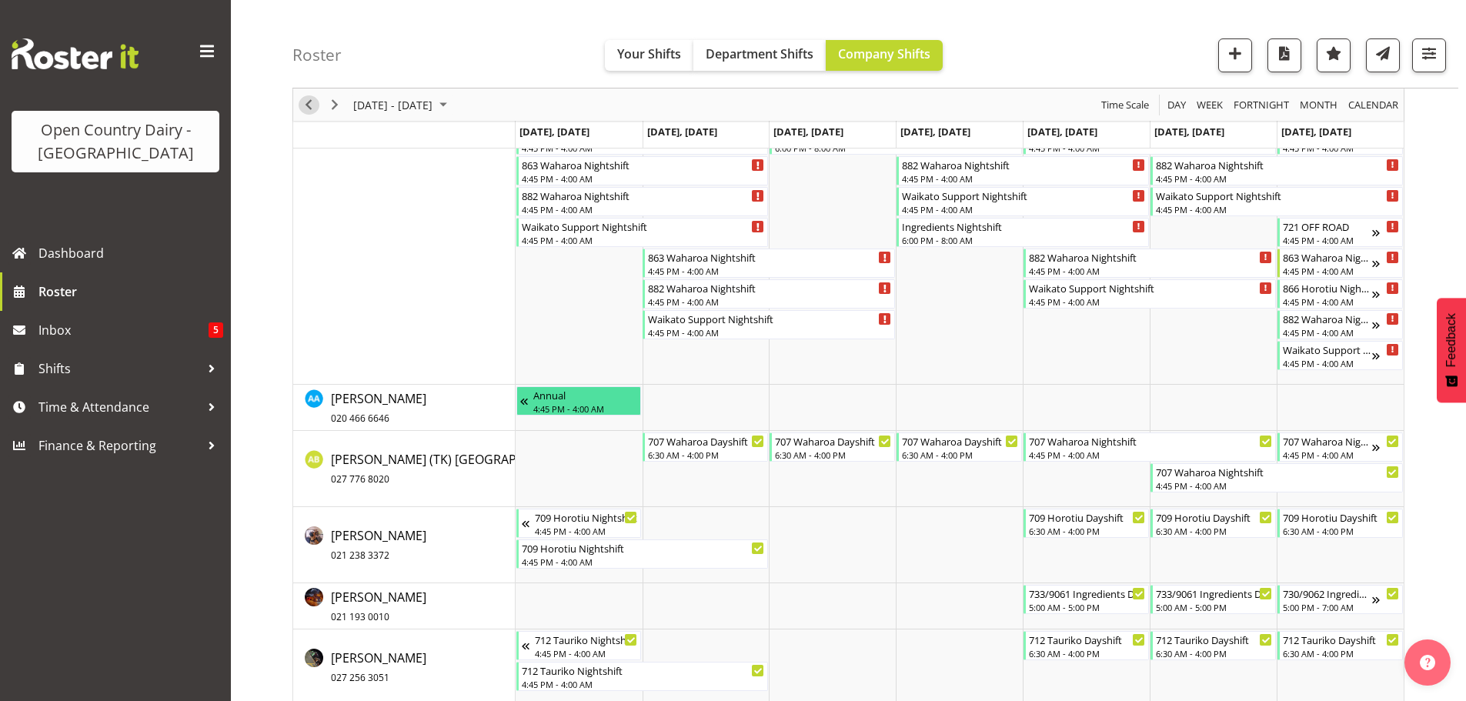
drag, startPoint x: 307, startPoint y: 104, endPoint x: 320, endPoint y: 149, distance: 47.2
click at [307, 104] on span "Previous" at bounding box center [308, 104] width 18 height 19
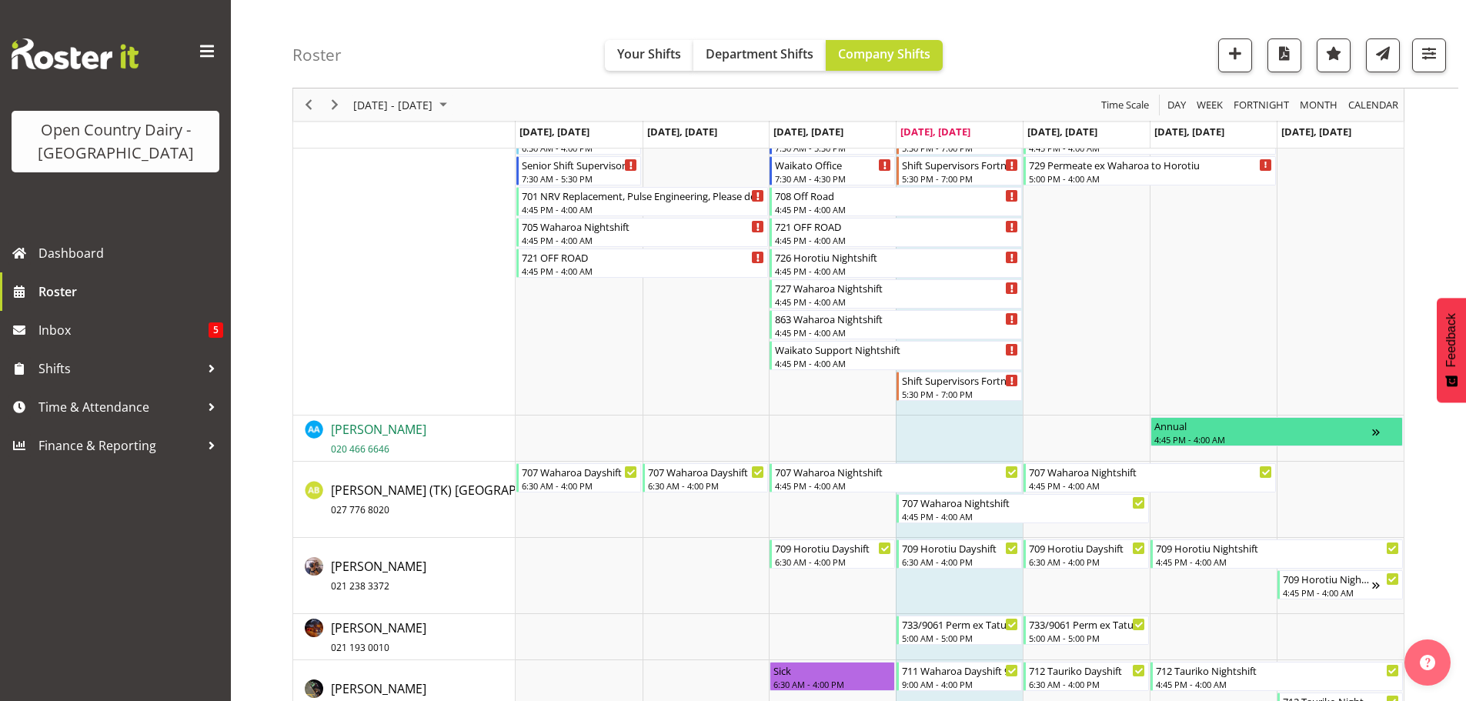
click at [368, 430] on span "Abhilash Antony 020 466 6646" at bounding box center [378, 438] width 95 height 35
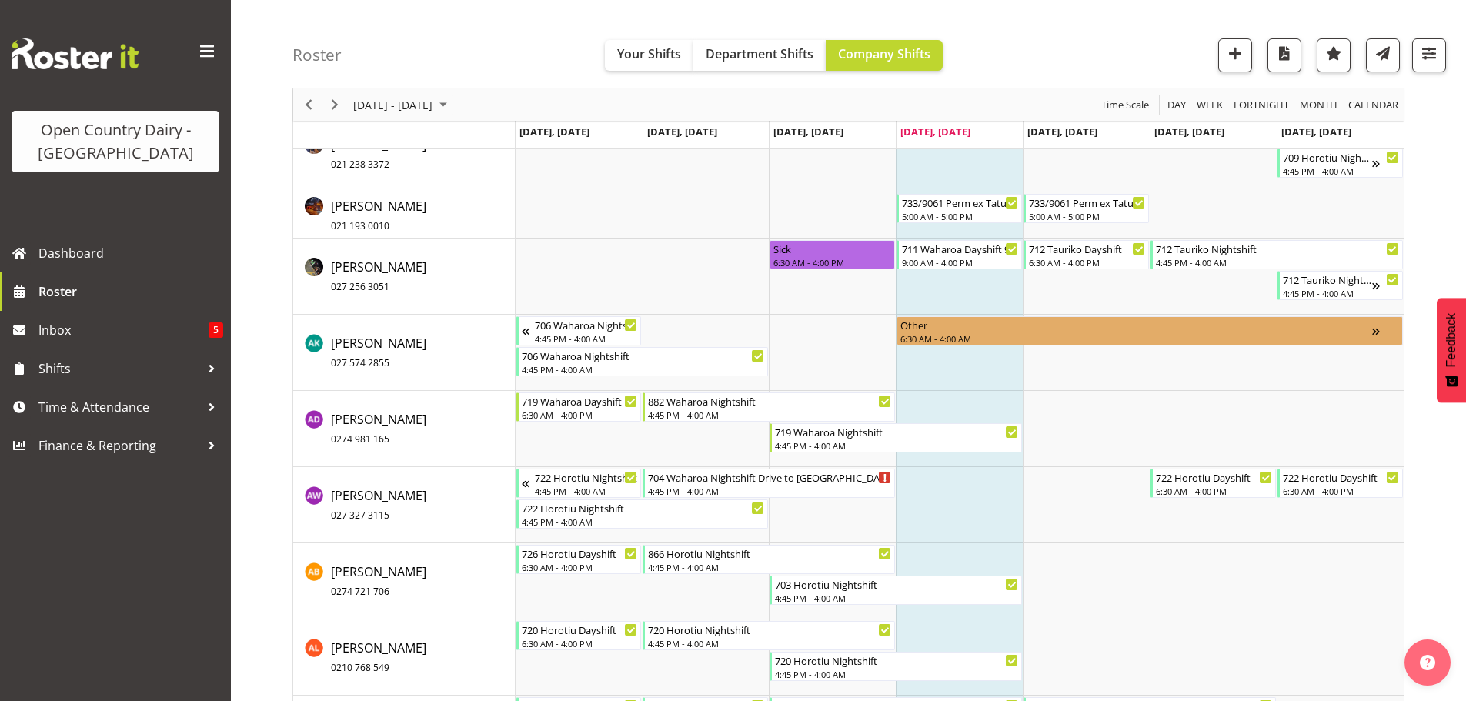
scroll to position [1050, 0]
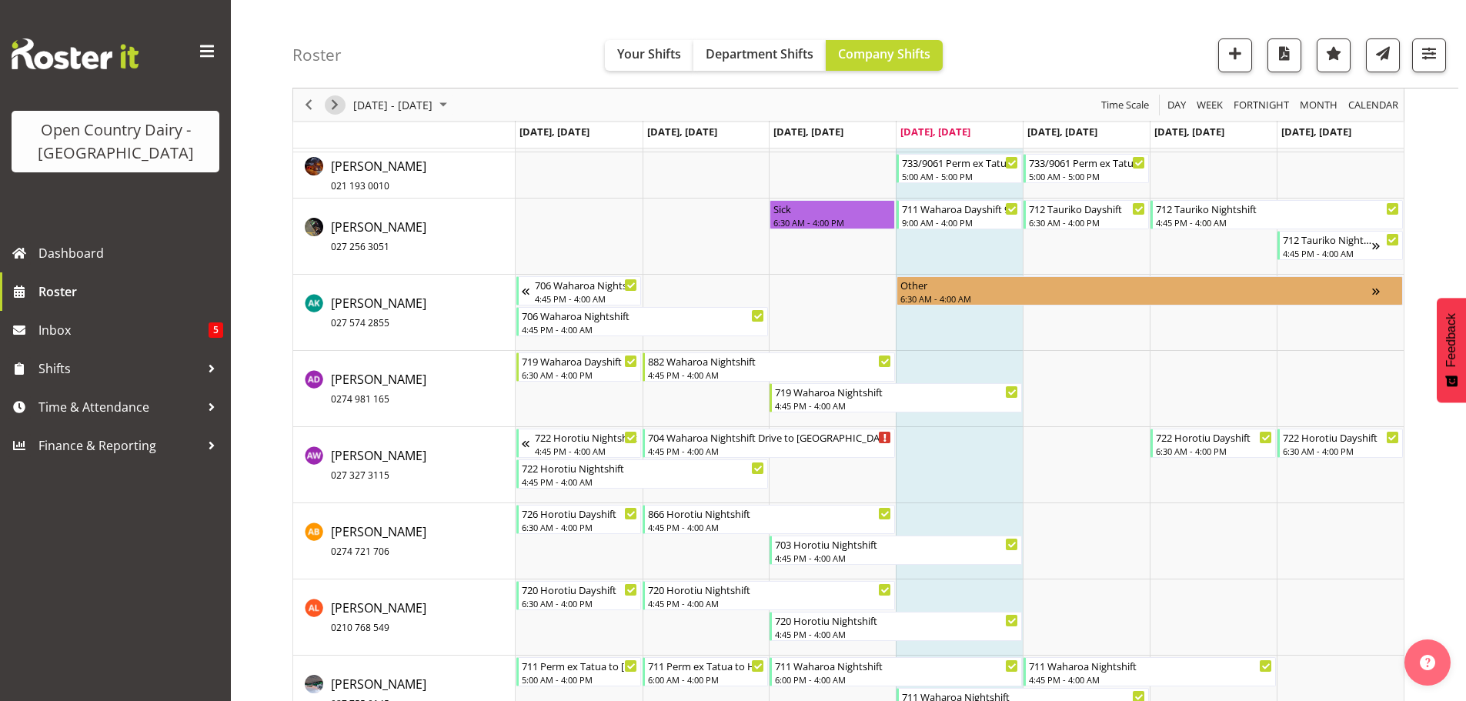
drag, startPoint x: 335, startPoint y: 105, endPoint x: 347, endPoint y: 154, distance: 50.0
click at [335, 105] on span "Next" at bounding box center [334, 104] width 18 height 19
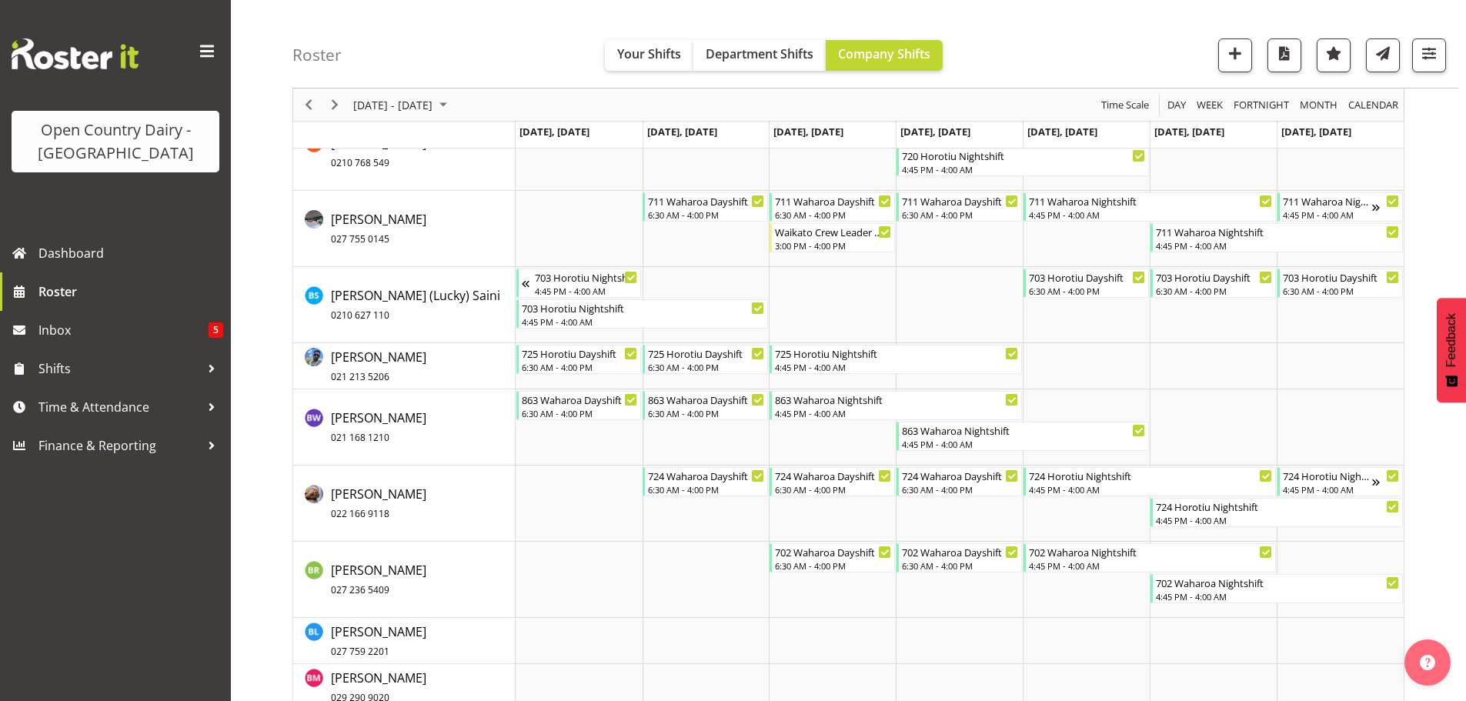
scroll to position [1512, 0]
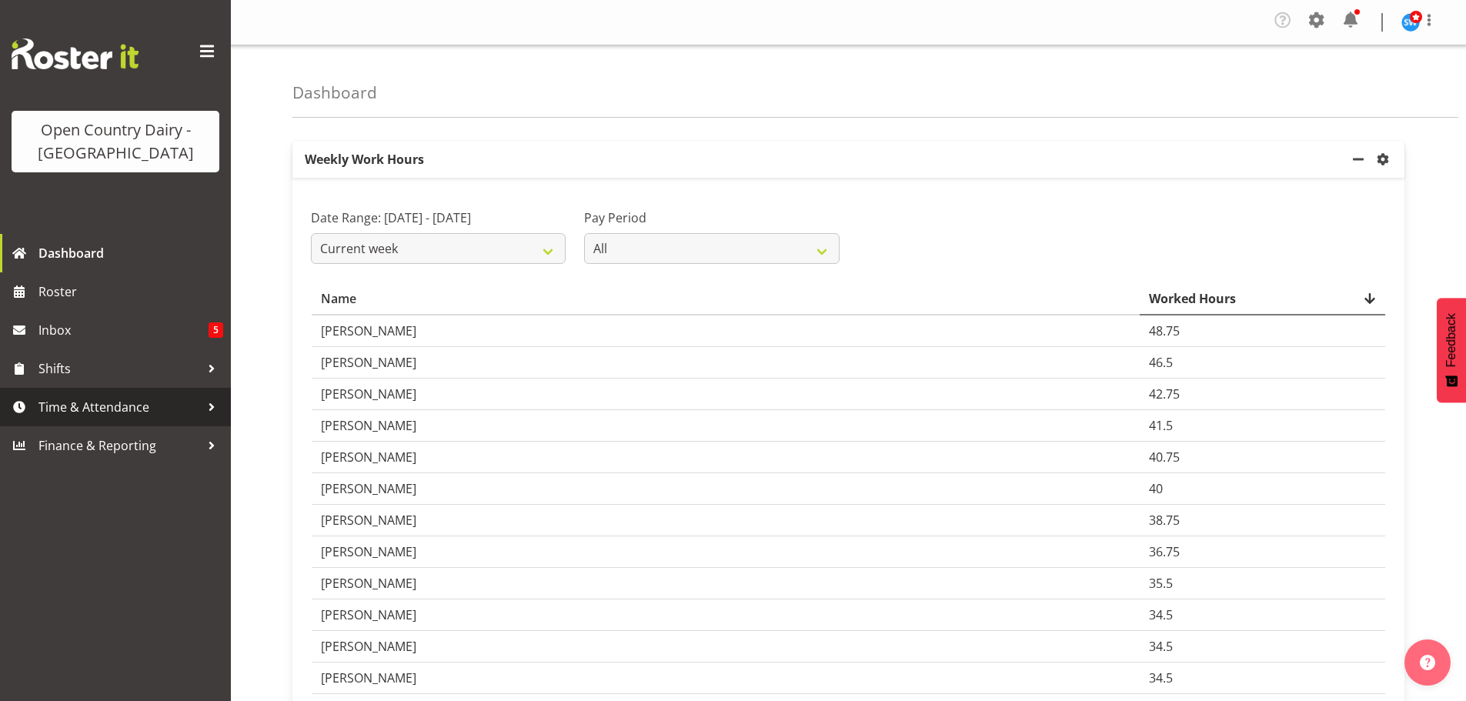
click at [108, 406] on span "Time & Attendance" at bounding box center [119, 407] width 162 height 23
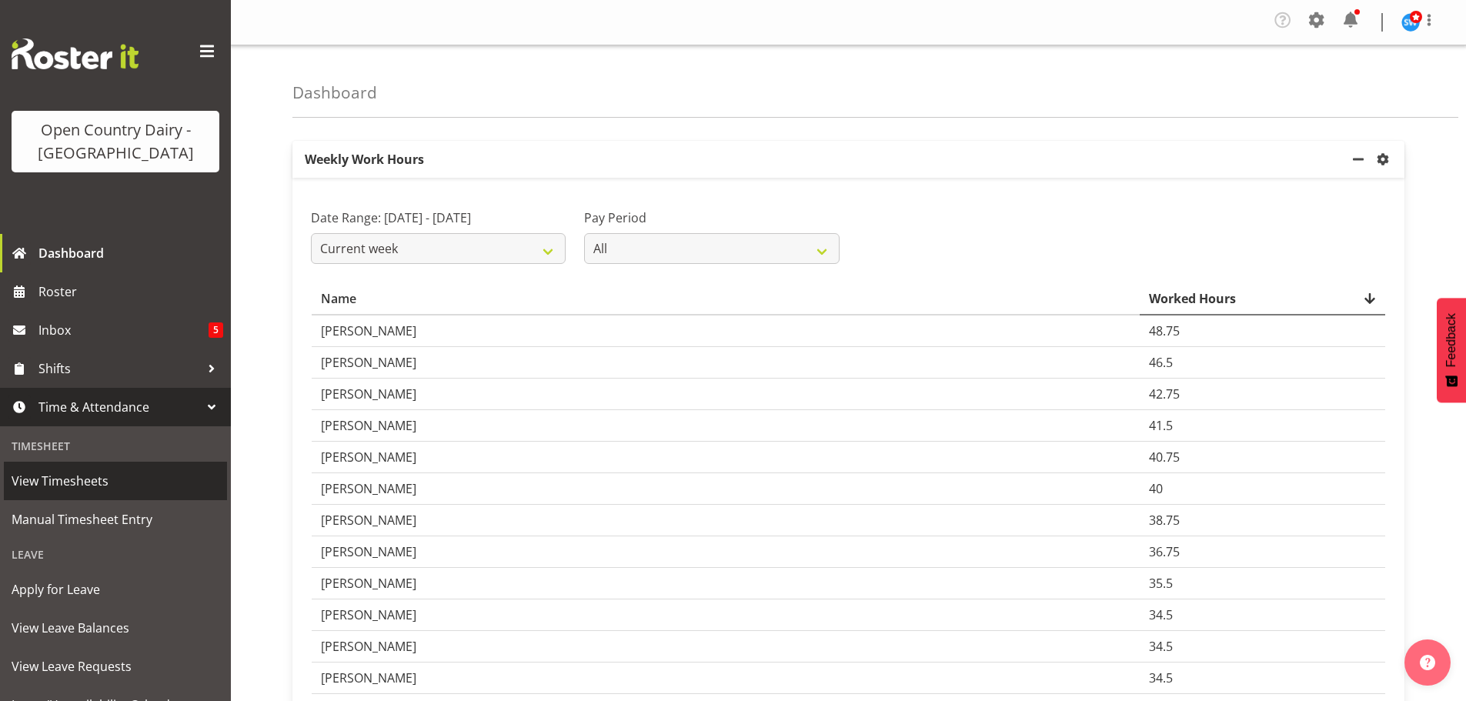
click at [88, 479] on span "View Timesheets" at bounding box center [116, 480] width 208 height 23
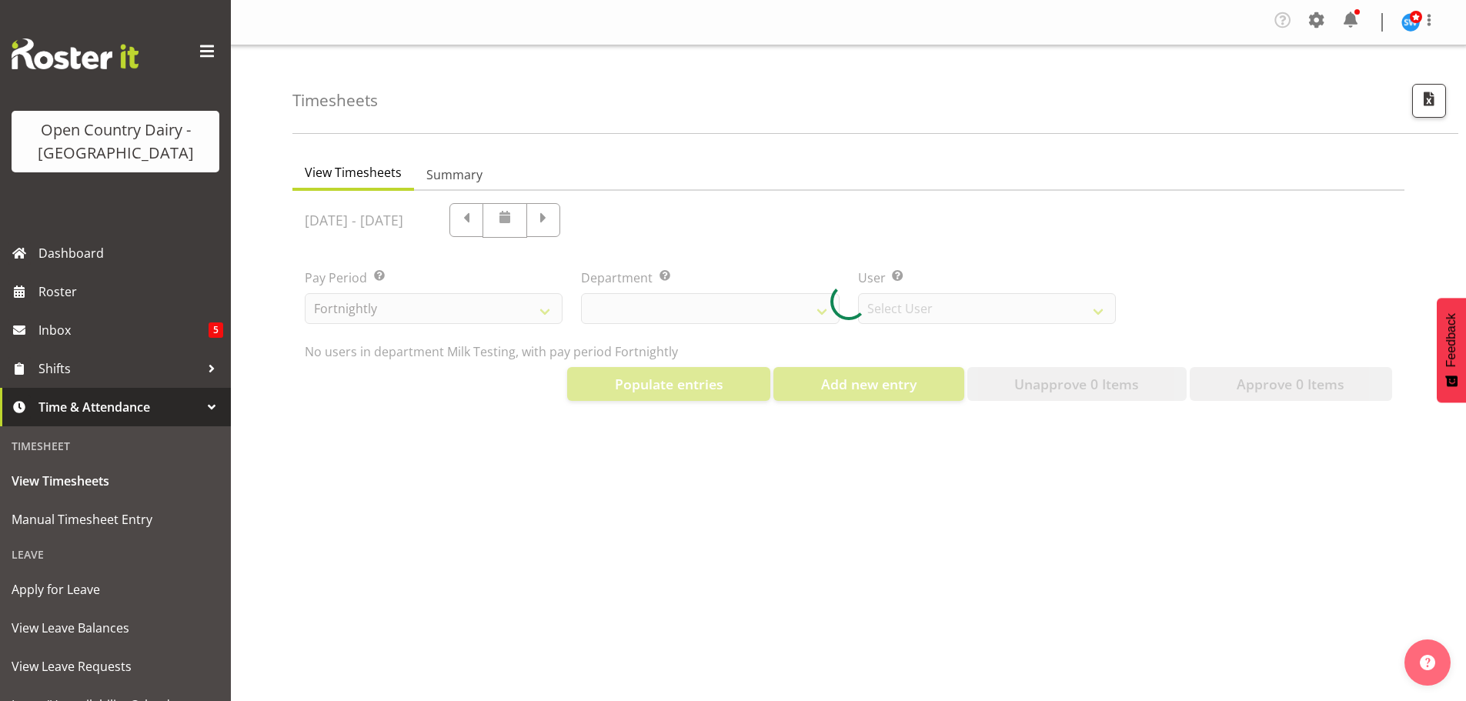
select select "733"
select select "7414"
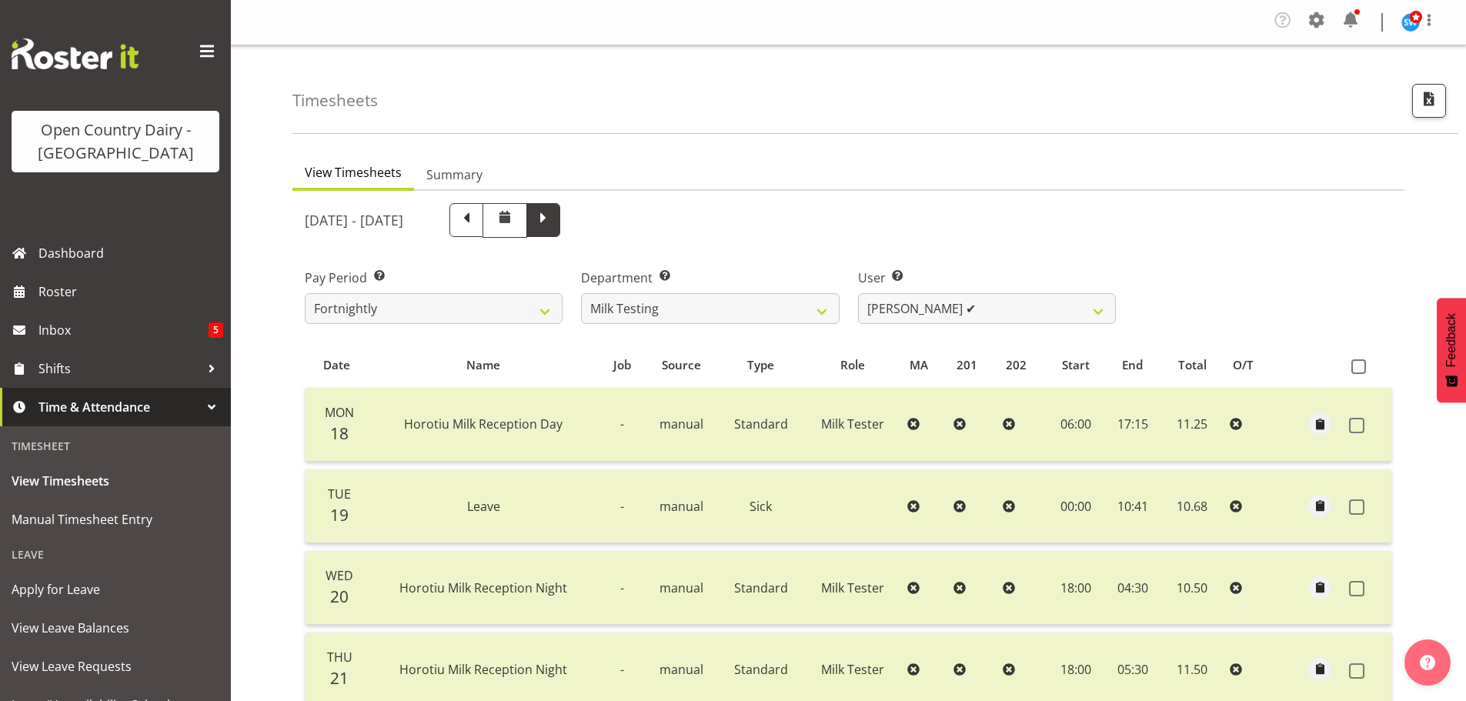
click at [553, 220] on span at bounding box center [543, 219] width 20 height 20
select select
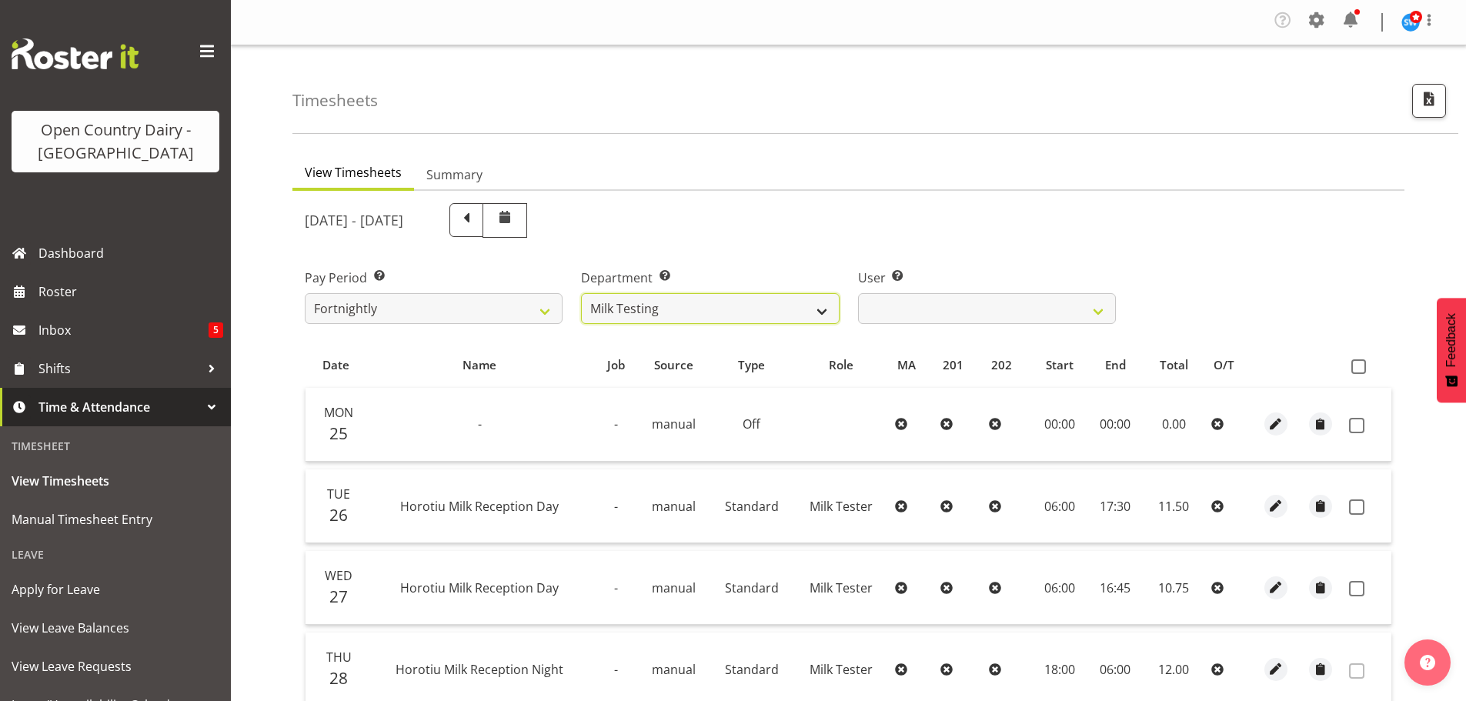
click at [823, 307] on select "701 702 703 704 705 706 707 708 709 710 711 712 713 714 715 716 717 718 719 720" at bounding box center [710, 308] width 258 height 31
select select "802"
click at [581, 293] on select "701 702 703 704 705 706 707 708 709 710 711 712 713 714 715 716 717 718 719 720" at bounding box center [710, 308] width 258 height 31
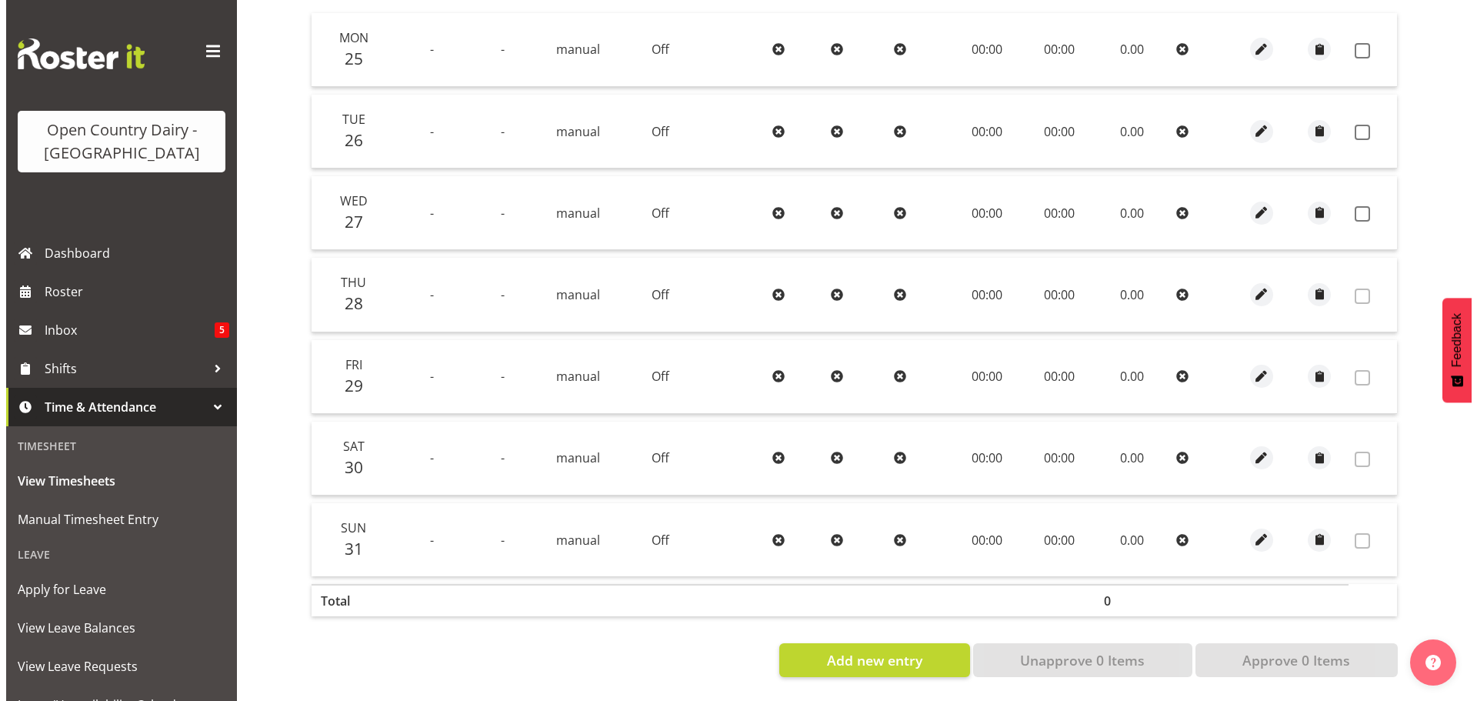
scroll to position [386, 0]
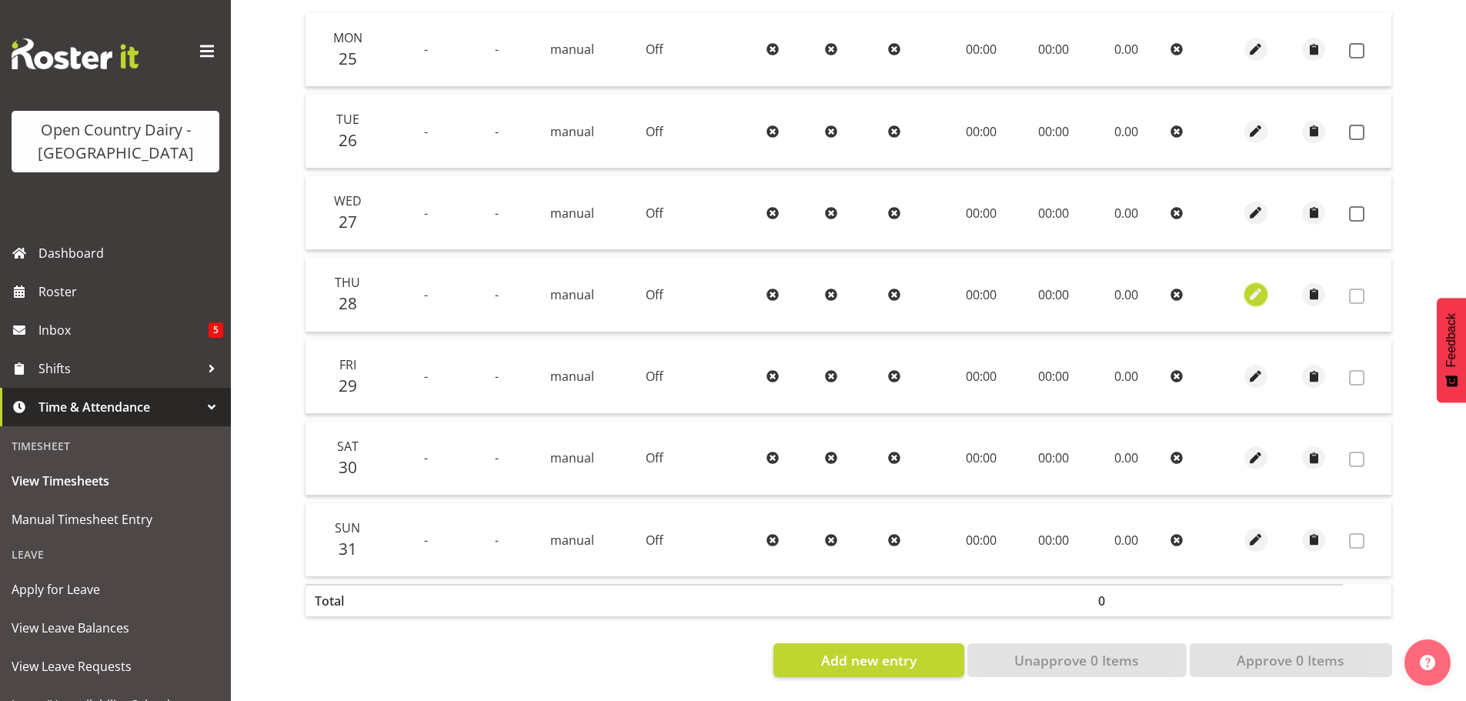
click at [1252, 285] on span "button" at bounding box center [1256, 294] width 18 height 18
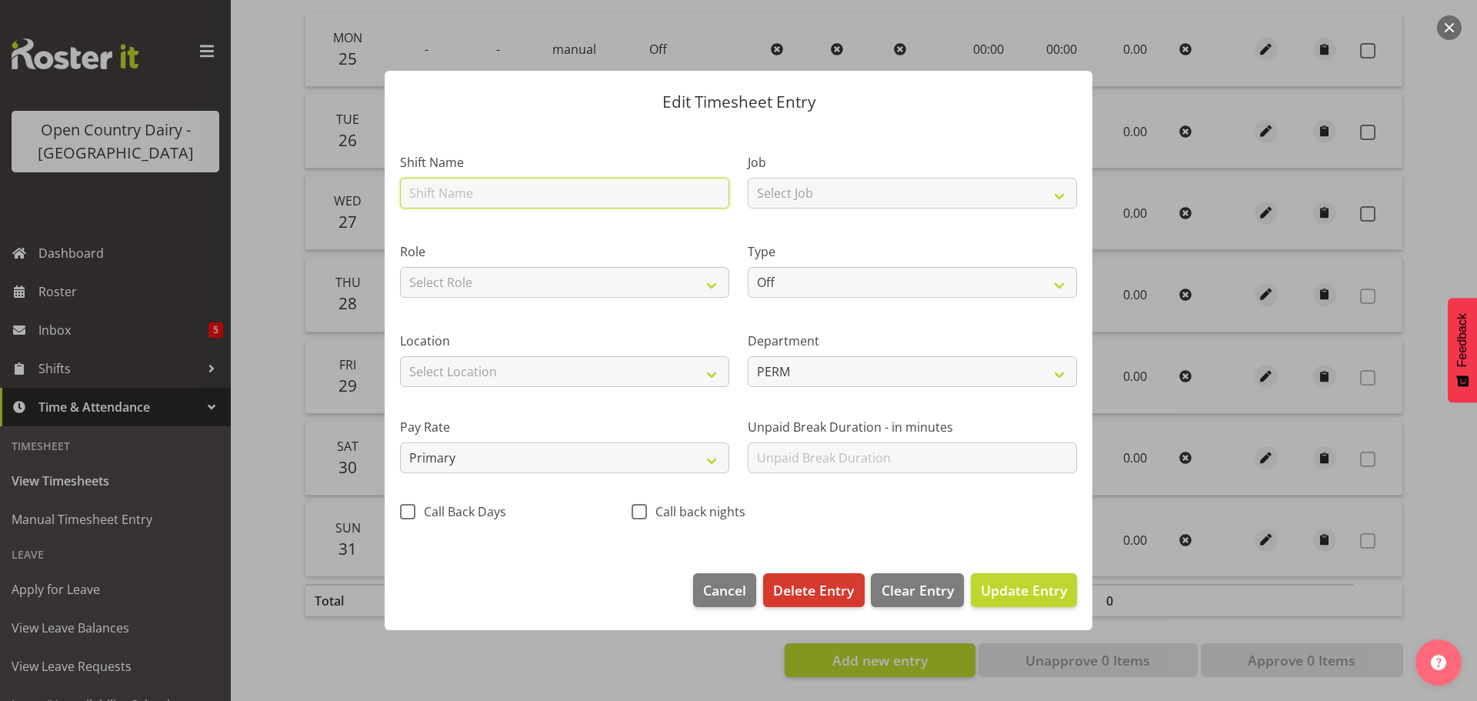
click at [544, 195] on input "text" at bounding box center [564, 193] width 329 height 31
type input "paid not worked"
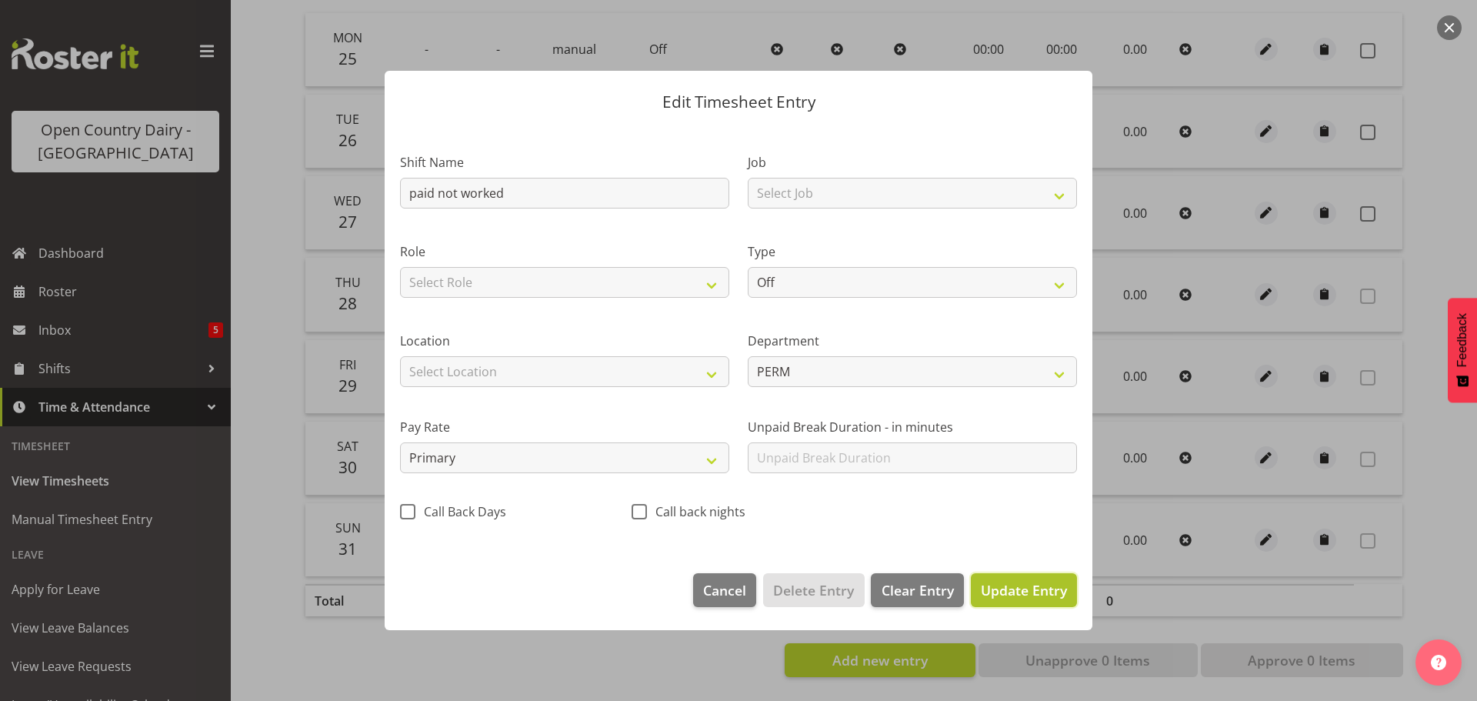
click at [1023, 590] on span "Update Entry" at bounding box center [1024, 590] width 86 height 18
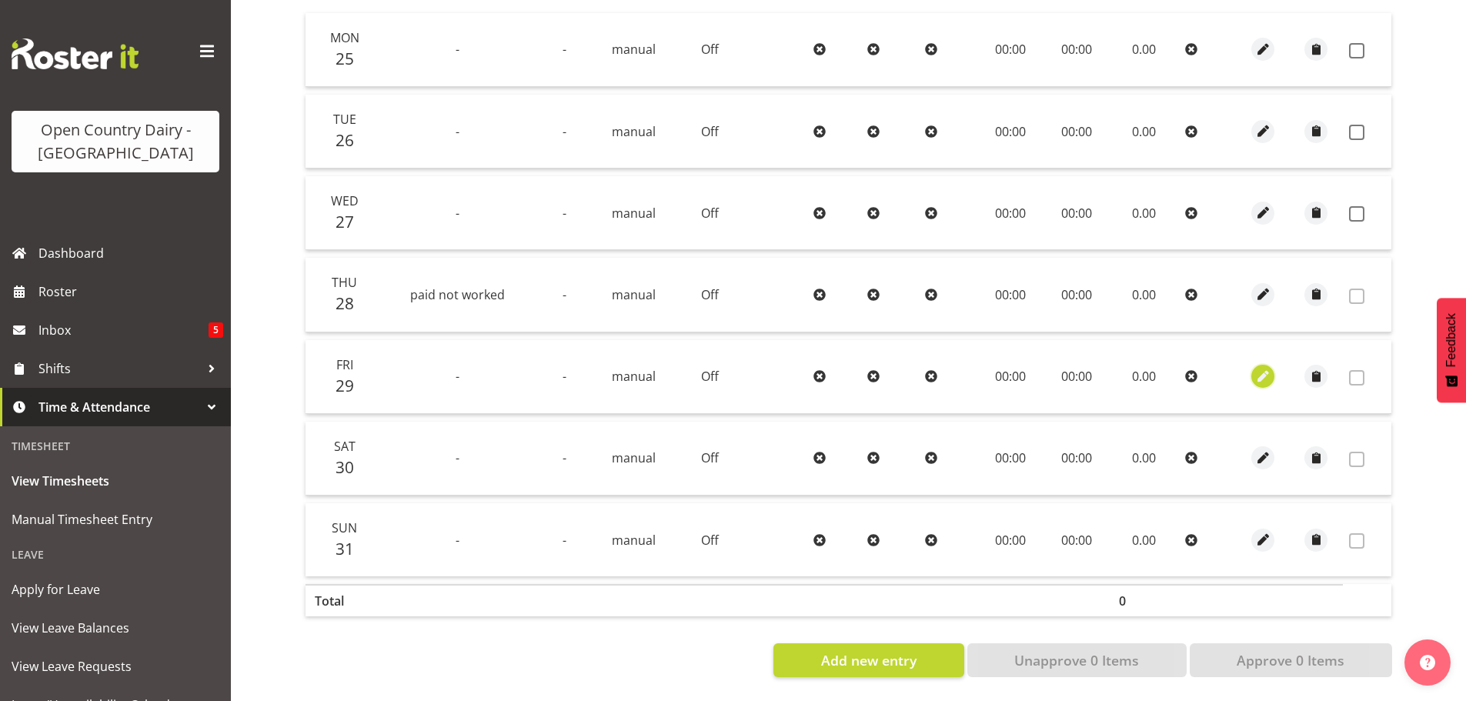
click at [1263, 368] on span "button" at bounding box center [1263, 377] width 18 height 18
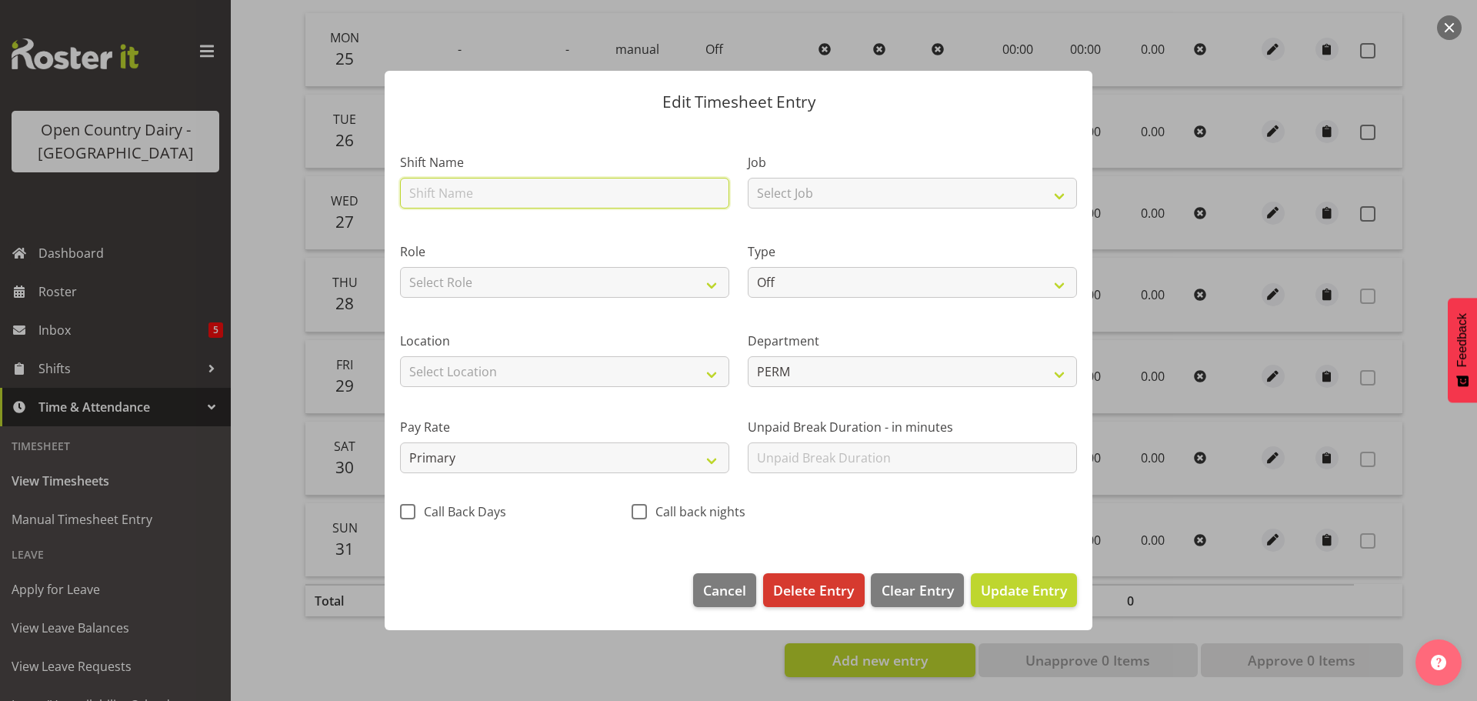
click at [666, 195] on input "text" at bounding box center [564, 193] width 329 height 31
type input "paid not worked"
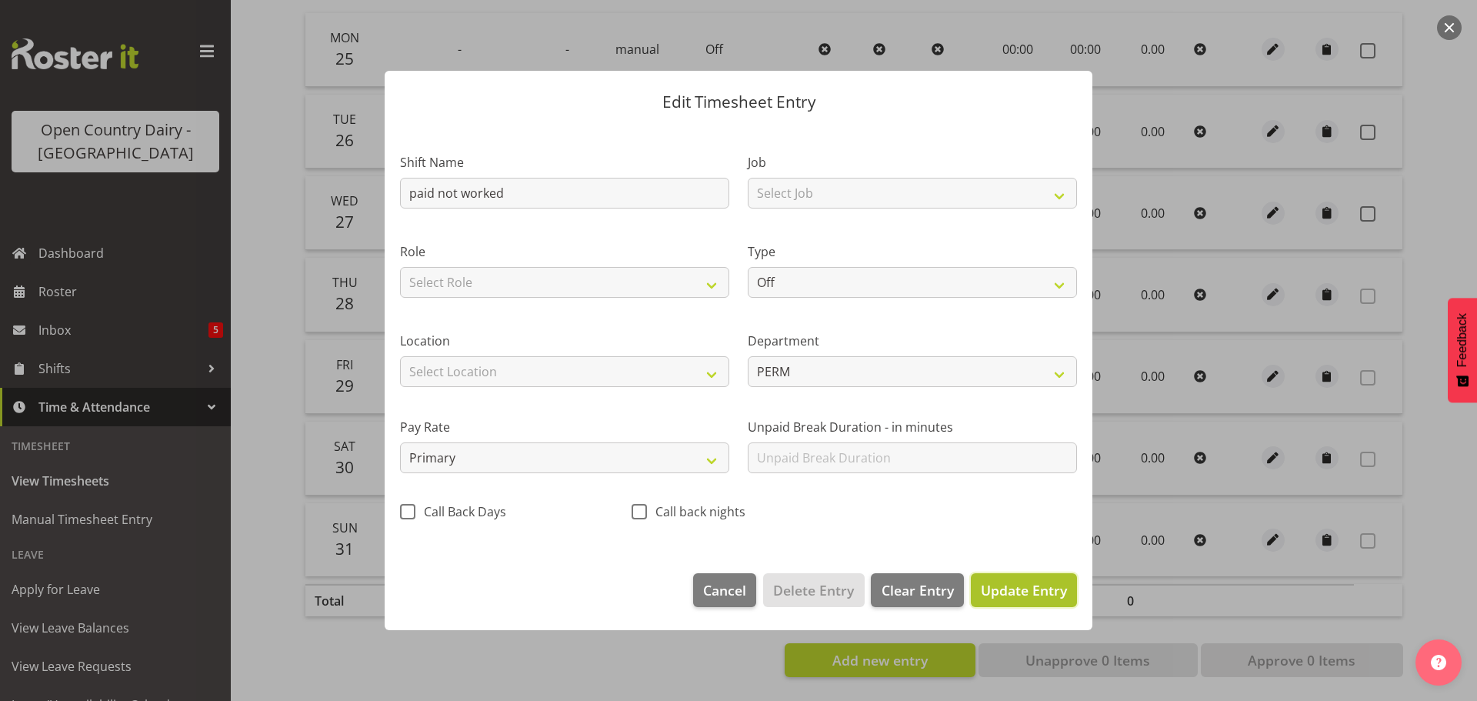
click at [1014, 587] on span "Update Entry" at bounding box center [1024, 590] width 86 height 18
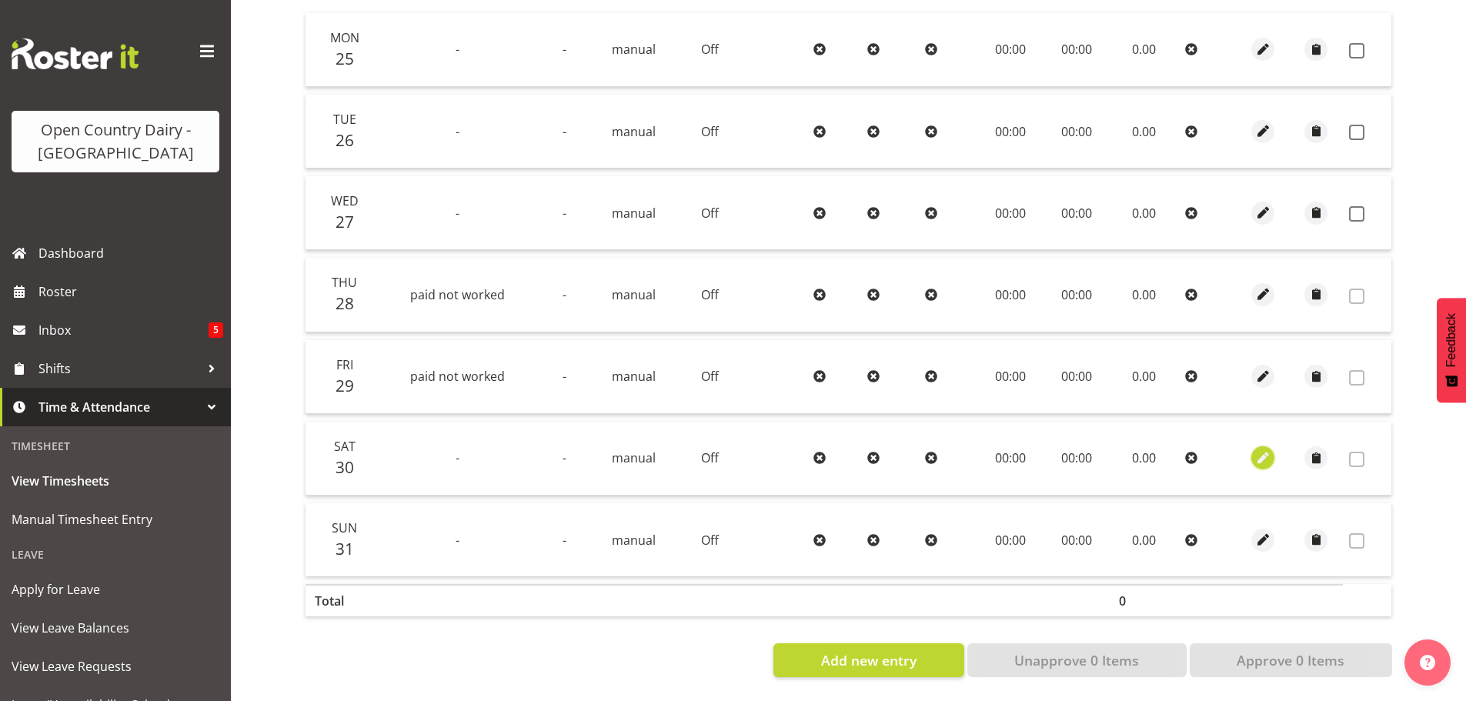
click at [1261, 449] on span "button" at bounding box center [1263, 458] width 18 height 18
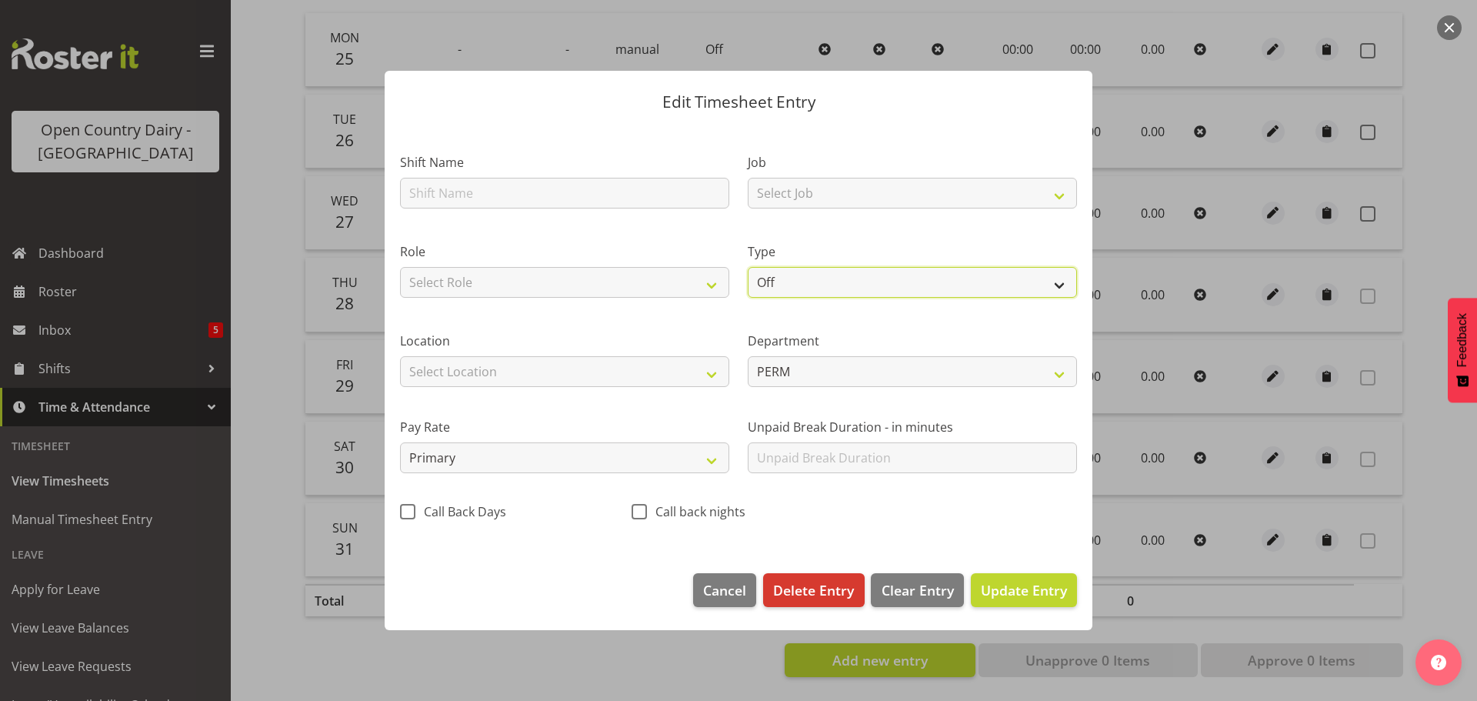
click at [1056, 278] on select "Off Standard Public Holiday Public Holiday (Worked) Day In Lieu Annual Leave Si…" at bounding box center [912, 282] width 329 height 31
select select "Annual"
click at [748, 267] on select "Off Standard Public Holiday Public Holiday (Worked) Day In Lieu Annual Leave Si…" at bounding box center [912, 282] width 329 height 31
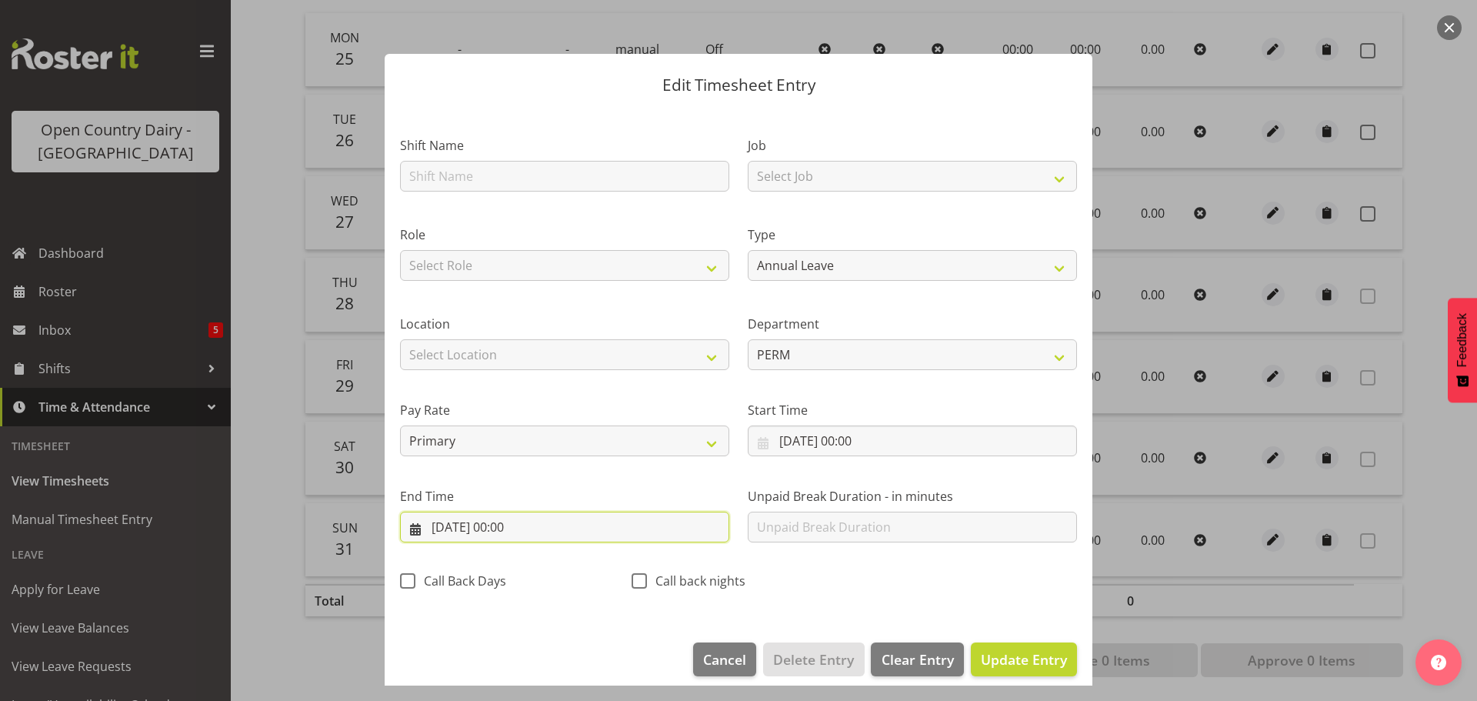
click at [523, 524] on input "[DATE] 00:00" at bounding box center [564, 527] width 329 height 31
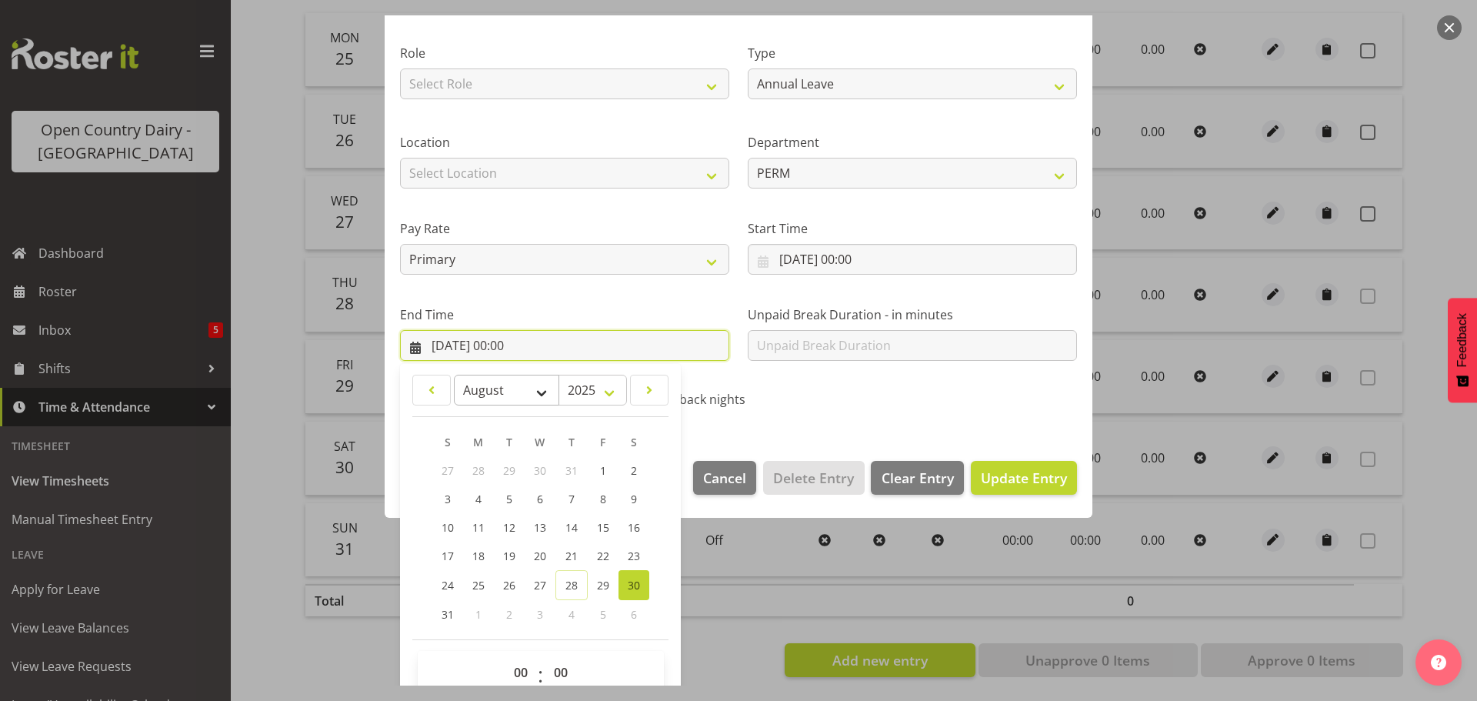
scroll to position [209, 0]
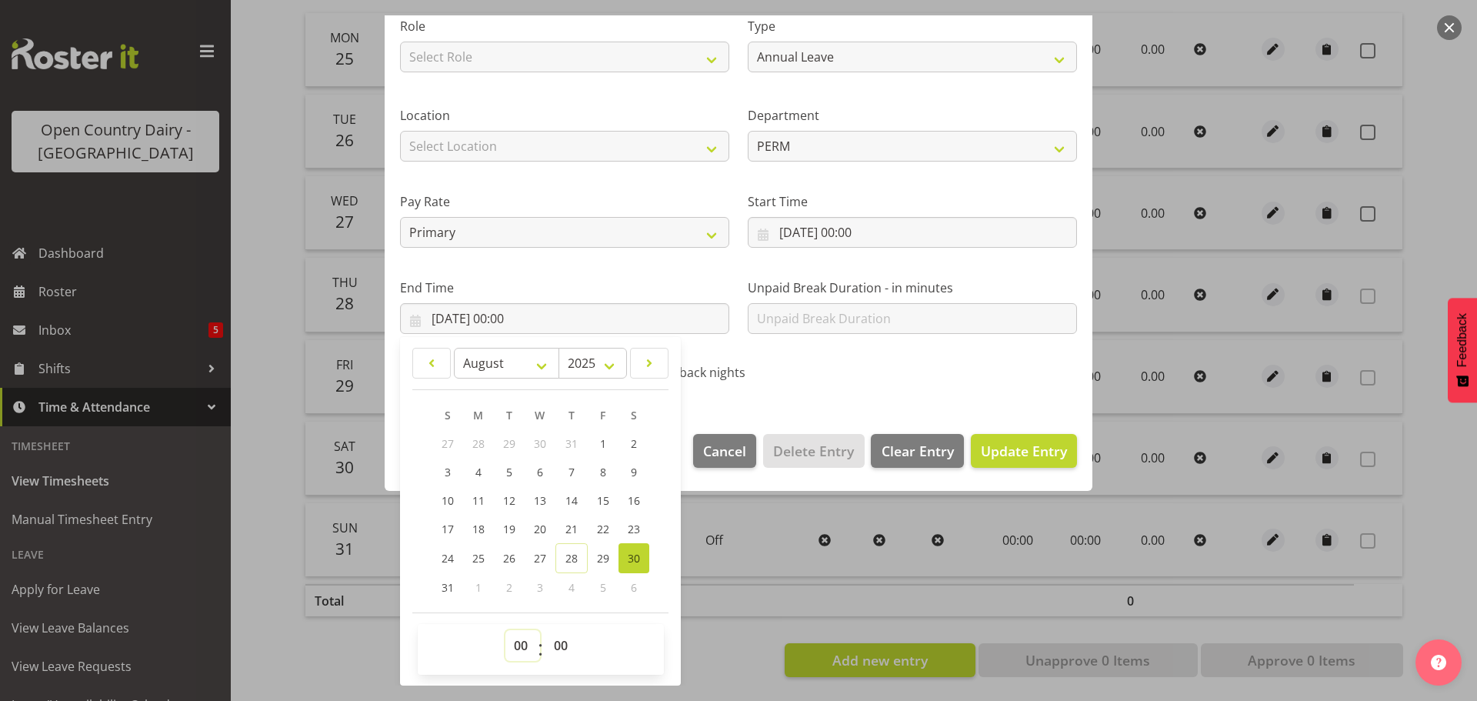
click at [520, 642] on select "00 01 02 03 04 05 06 07 08 09 10 11 12 13 14 15 16 17 18 19 20 21 22 23" at bounding box center [523, 645] width 35 height 31
select select "12"
click at [506, 630] on select "00 01 02 03 04 05 06 07 08 09 10 11 12 13 14 15 16 17 18 19 20 21 22 23" at bounding box center [523, 645] width 35 height 31
type input "[DATE] 12:00"
click at [558, 647] on select "00 01 02 03 04 05 06 07 08 09 10 11 12 13 14 15 16 17 18 19 20 21 22 23 24 25 2…" at bounding box center [563, 645] width 35 height 31
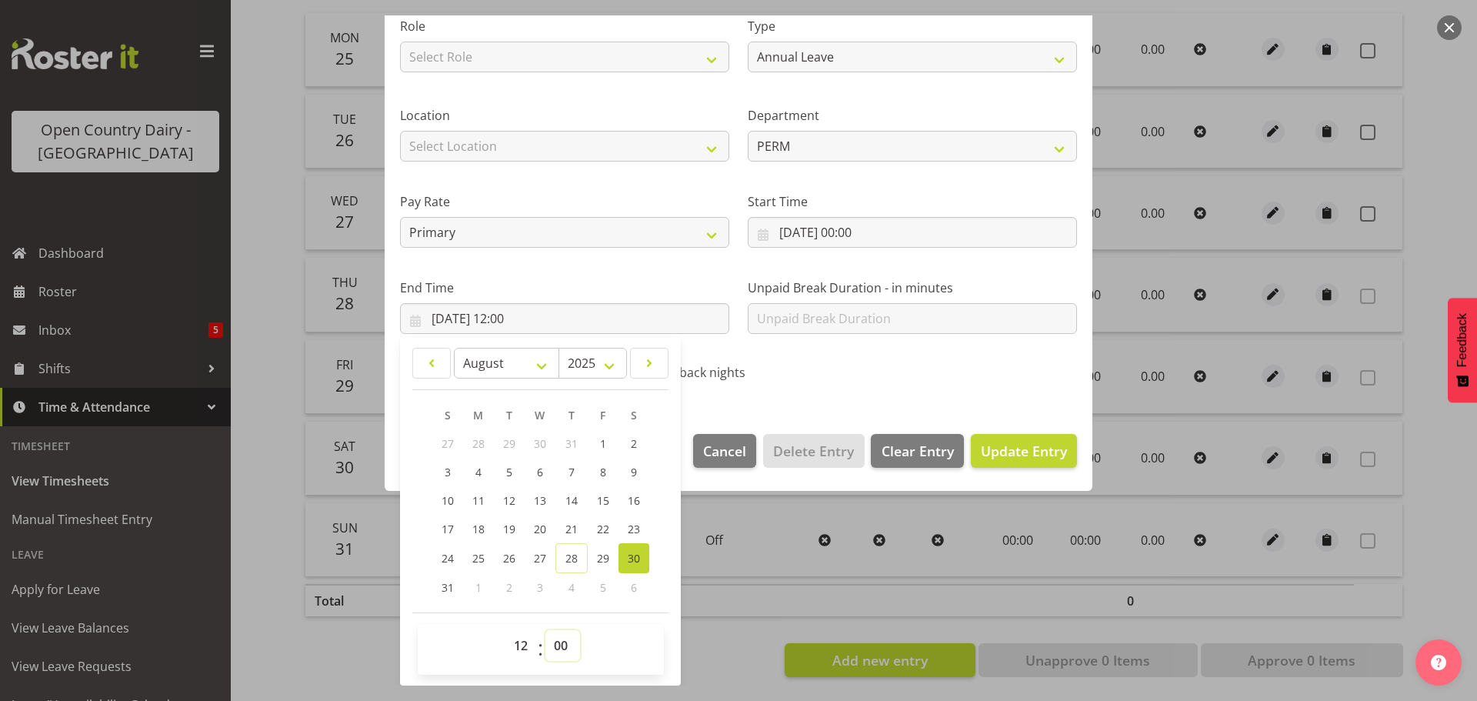
select select "51"
click at [546, 630] on select "00 01 02 03 04 05 06 07 08 09 10 11 12 13 14 15 16 17 18 19 20 21 22 23 24 25 2…" at bounding box center [563, 645] width 35 height 31
type input "[DATE] 12:51"
click at [1017, 452] on span "Update Entry" at bounding box center [1024, 451] width 86 height 18
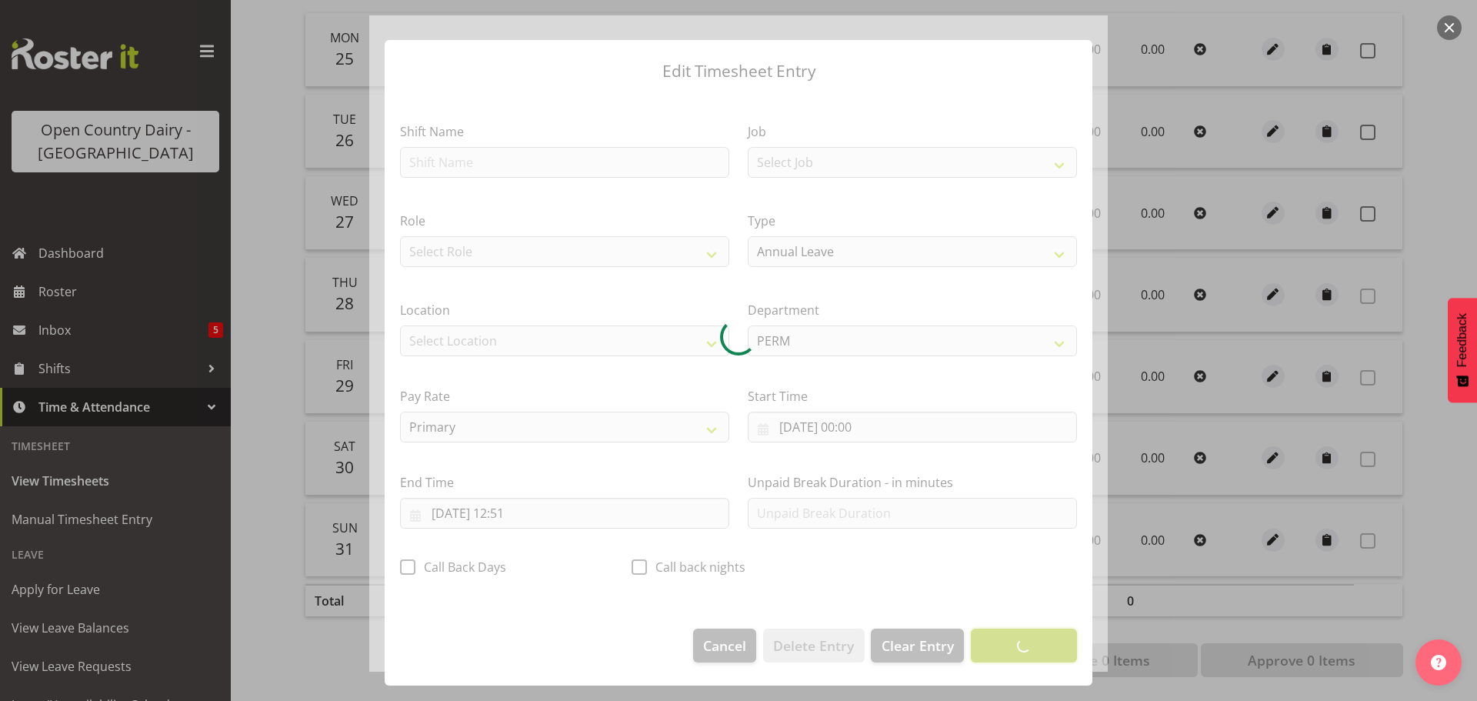
scroll to position [14, 0]
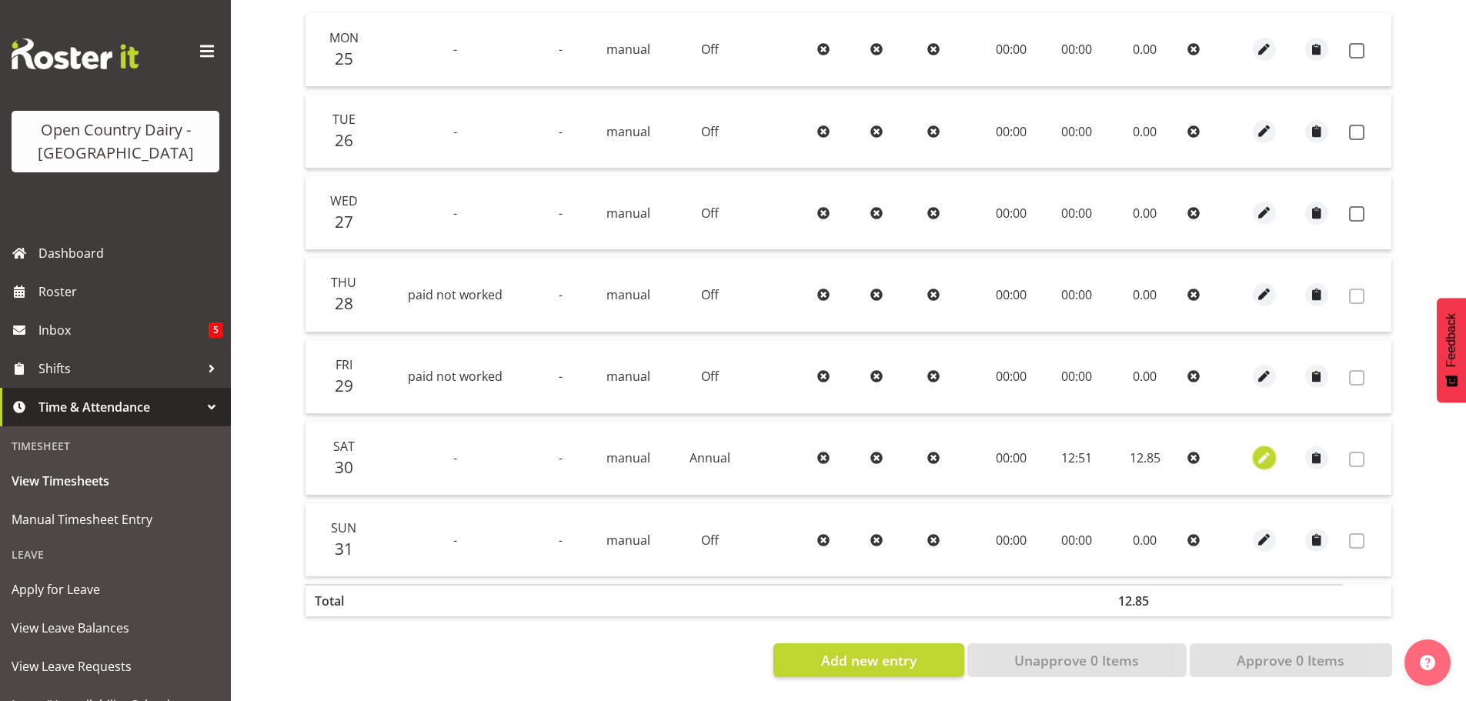
click at [1264, 449] on span "button" at bounding box center [1265, 458] width 18 height 18
select select "Annual"
select select "7"
select select "2025"
select select "12"
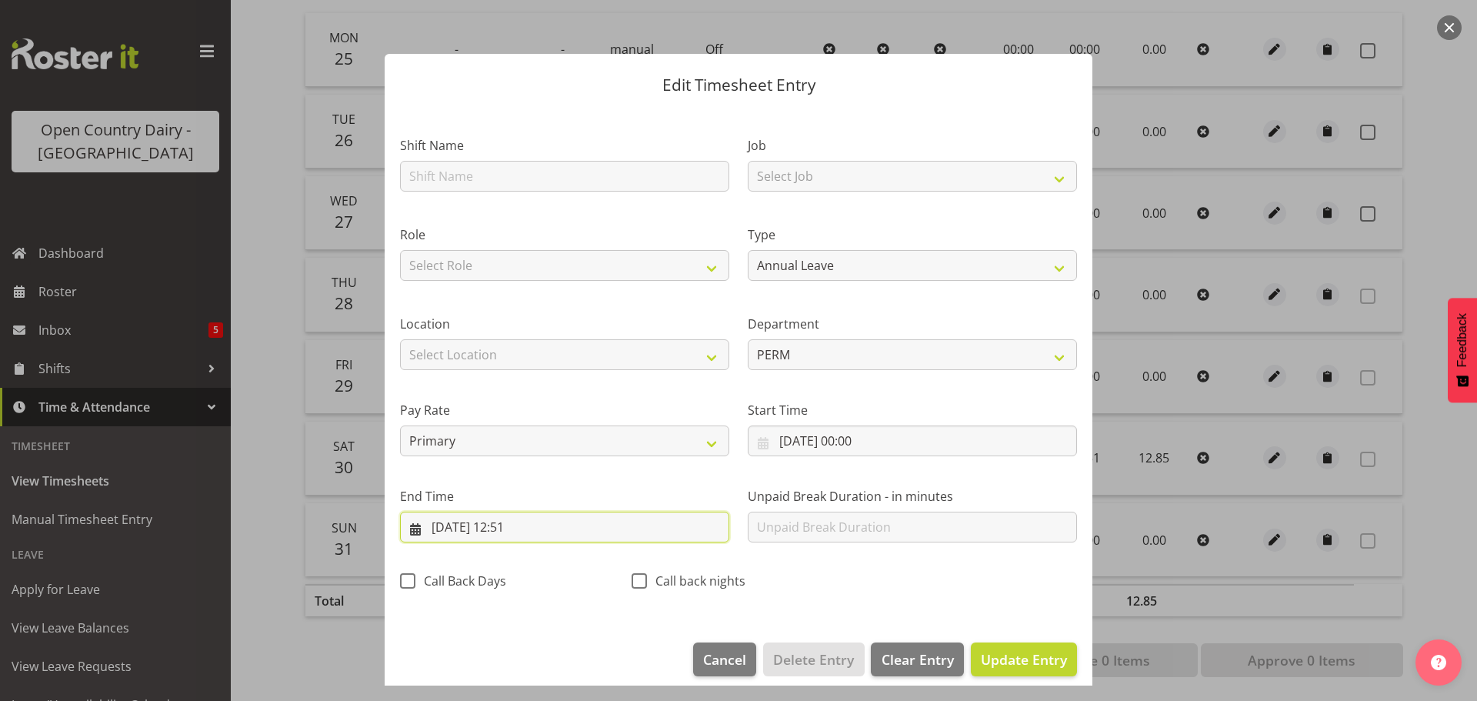
click at [530, 529] on input "[DATE] 12:51" at bounding box center [564, 527] width 329 height 31
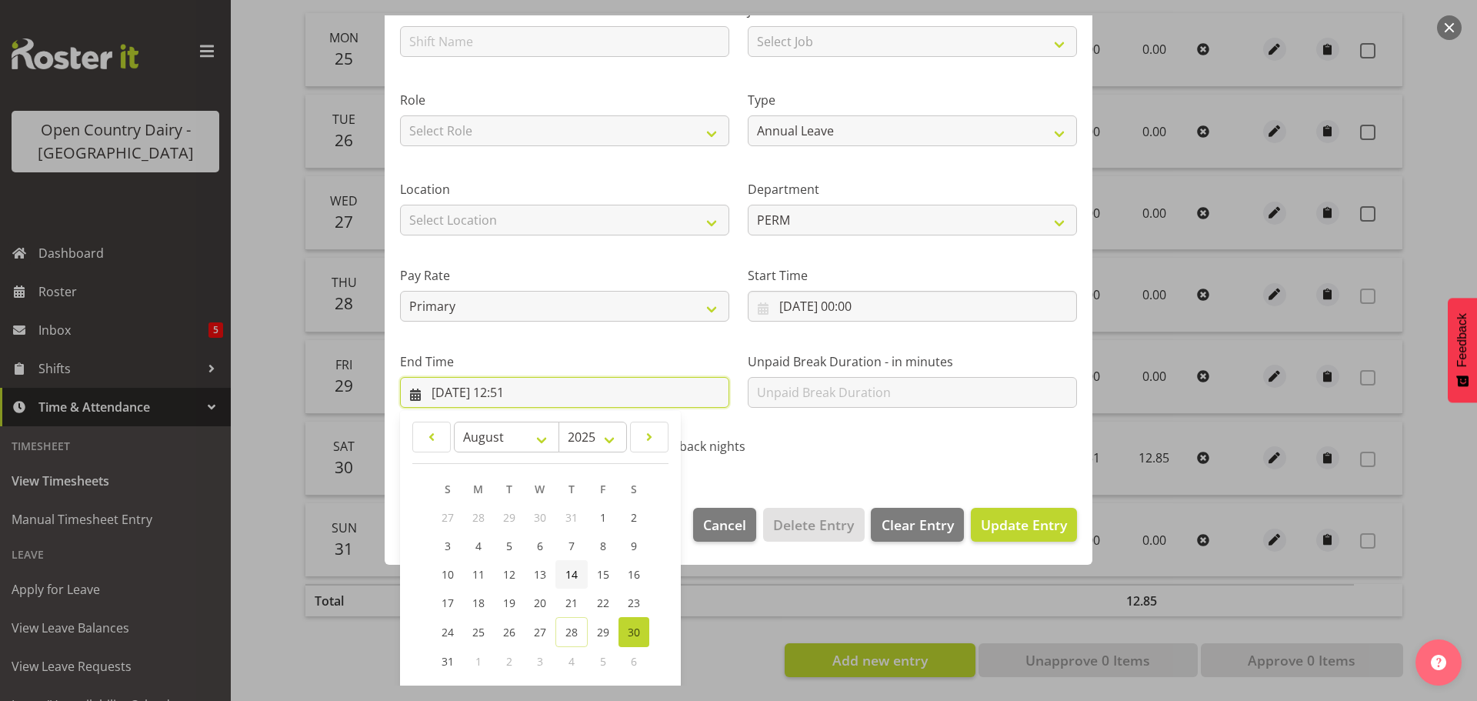
scroll to position [209, 0]
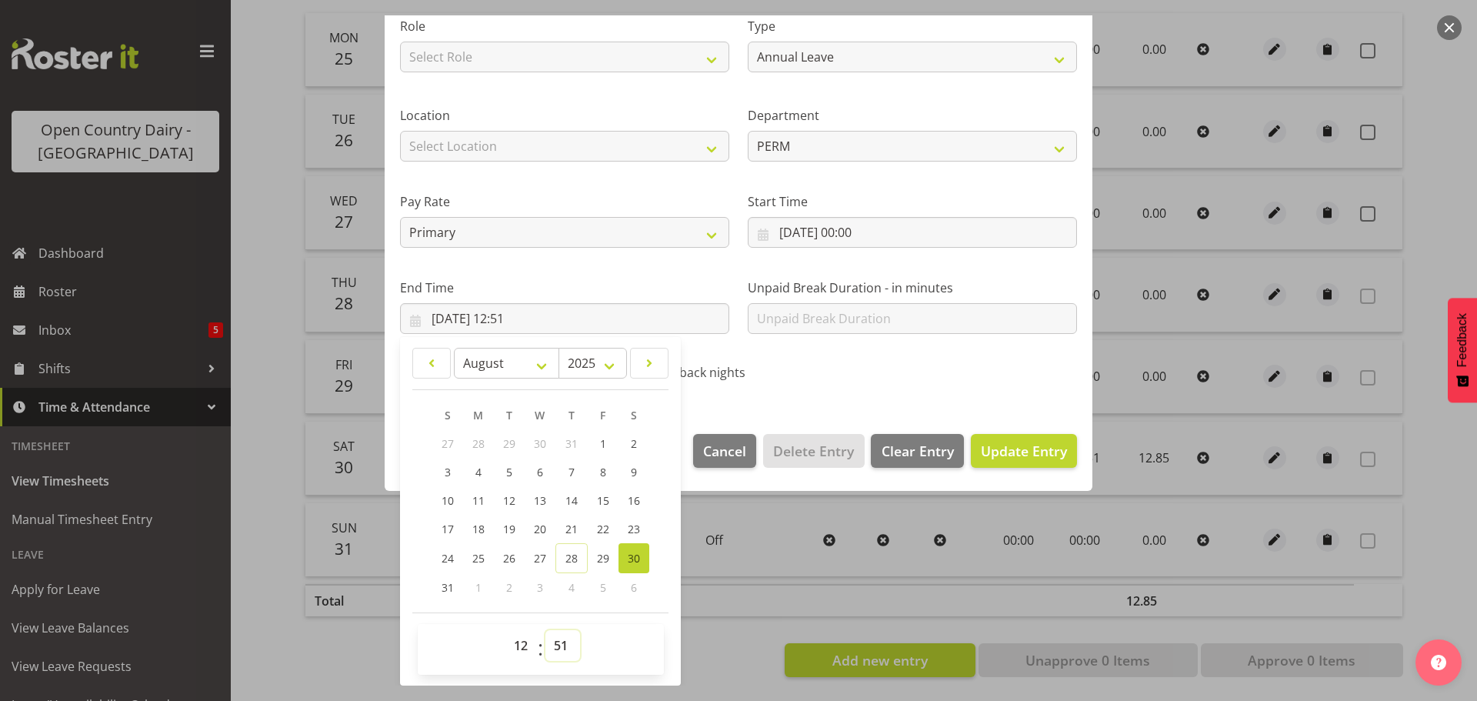
click at [559, 645] on select "00 01 02 03 04 05 06 07 08 09 10 11 12 13 14 15 16 17 18 19 20 21 22 23 24 25 2…" at bounding box center [563, 645] width 35 height 31
select select "53"
click at [546, 630] on select "00 01 02 03 04 05 06 07 08 09 10 11 12 13 14 15 16 17 18 19 20 21 22 23 24 25 2…" at bounding box center [563, 645] width 35 height 31
type input "[DATE] 12:53"
click at [992, 452] on span "Update Entry" at bounding box center [1024, 451] width 86 height 18
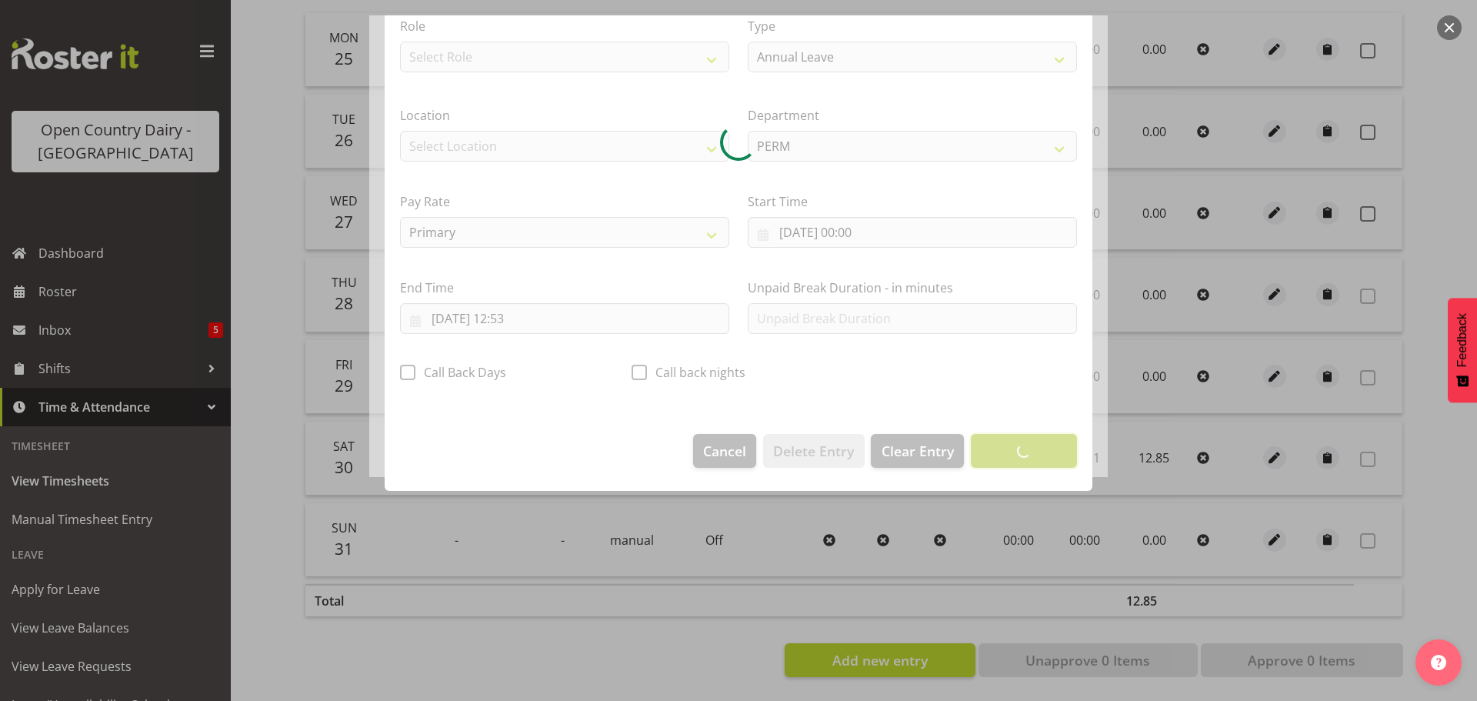
scroll to position [14, 0]
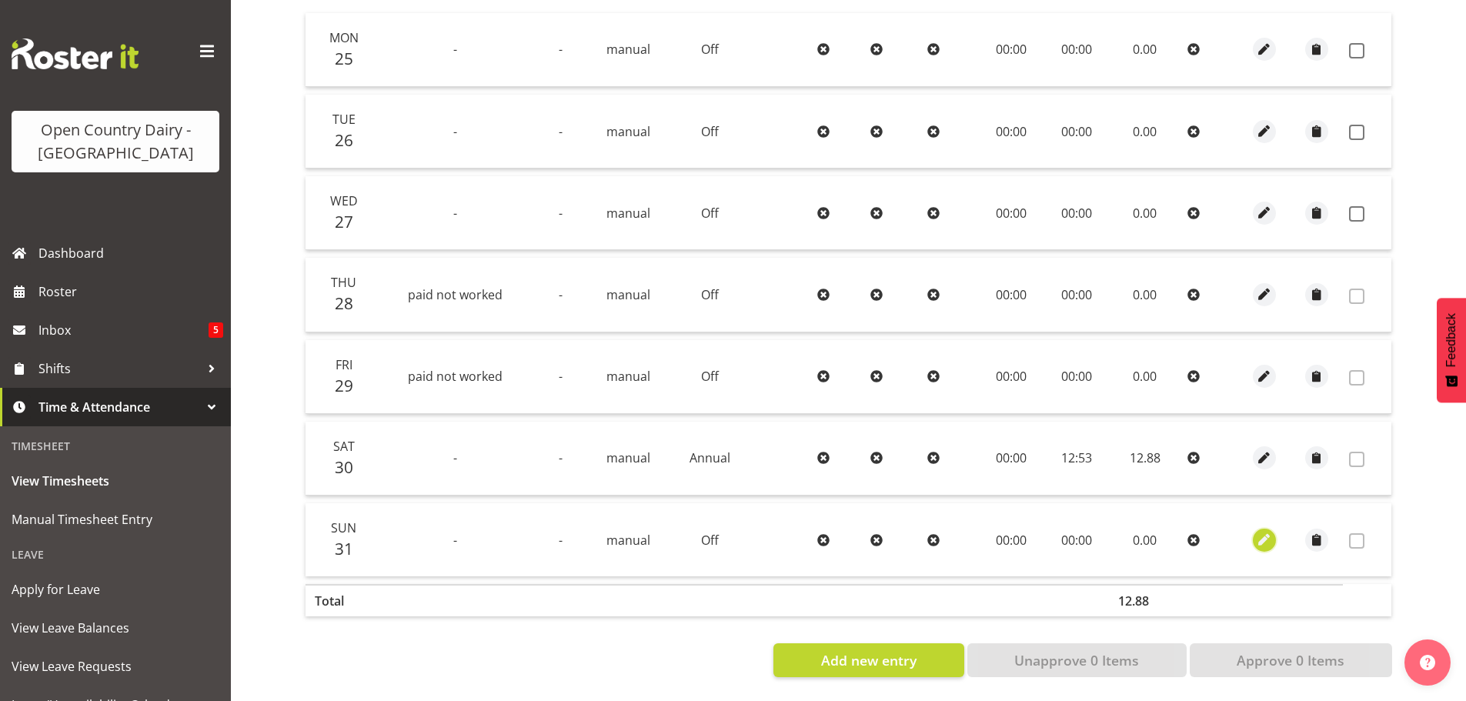
click at [1267, 531] on span "button" at bounding box center [1265, 540] width 18 height 18
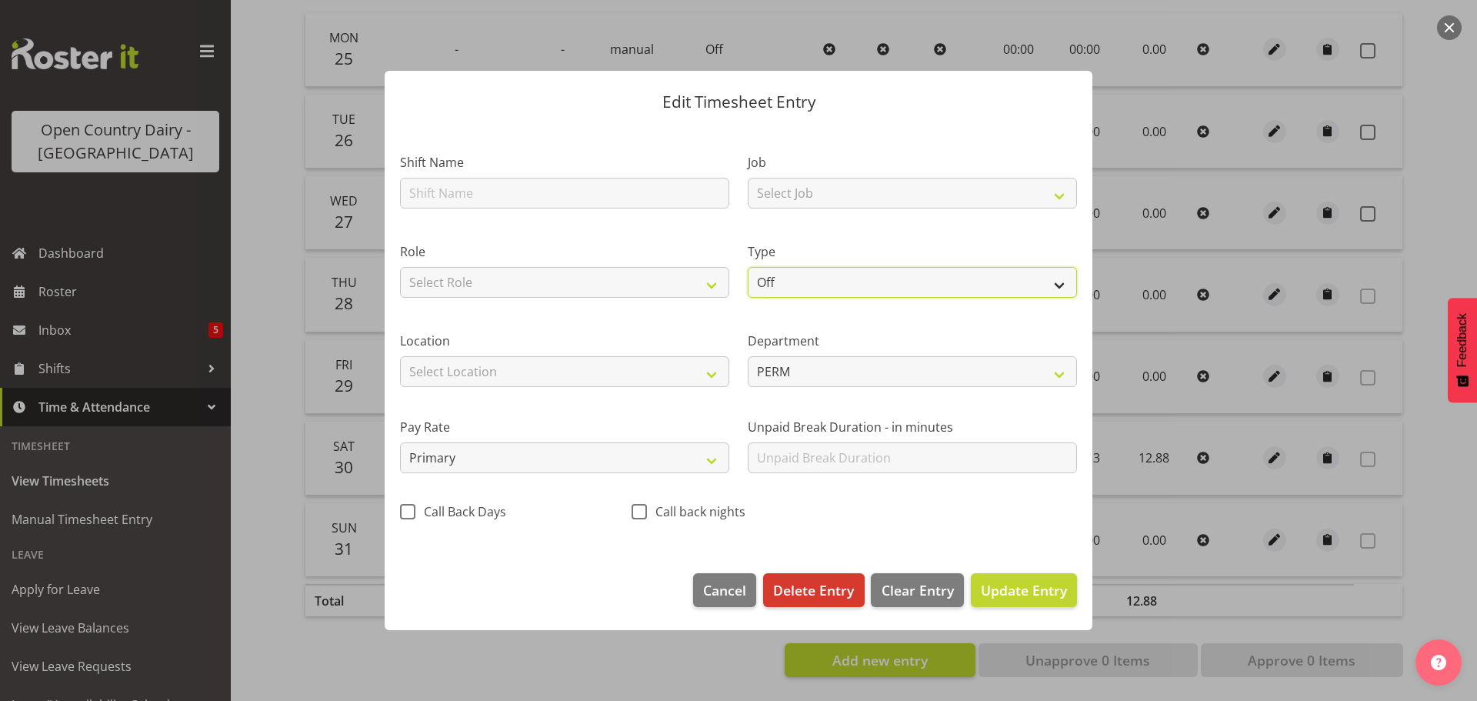
click at [911, 284] on select "Off Standard Public Holiday Public Holiday (Worked) Day In Lieu Annual Leave Si…" at bounding box center [912, 282] width 329 height 31
select select "Annual"
click at [748, 267] on select "Off Standard Public Holiday Public Holiday (Worked) Day In Lieu Annual Leave Si…" at bounding box center [912, 282] width 329 height 31
select select "7"
select select "2025"
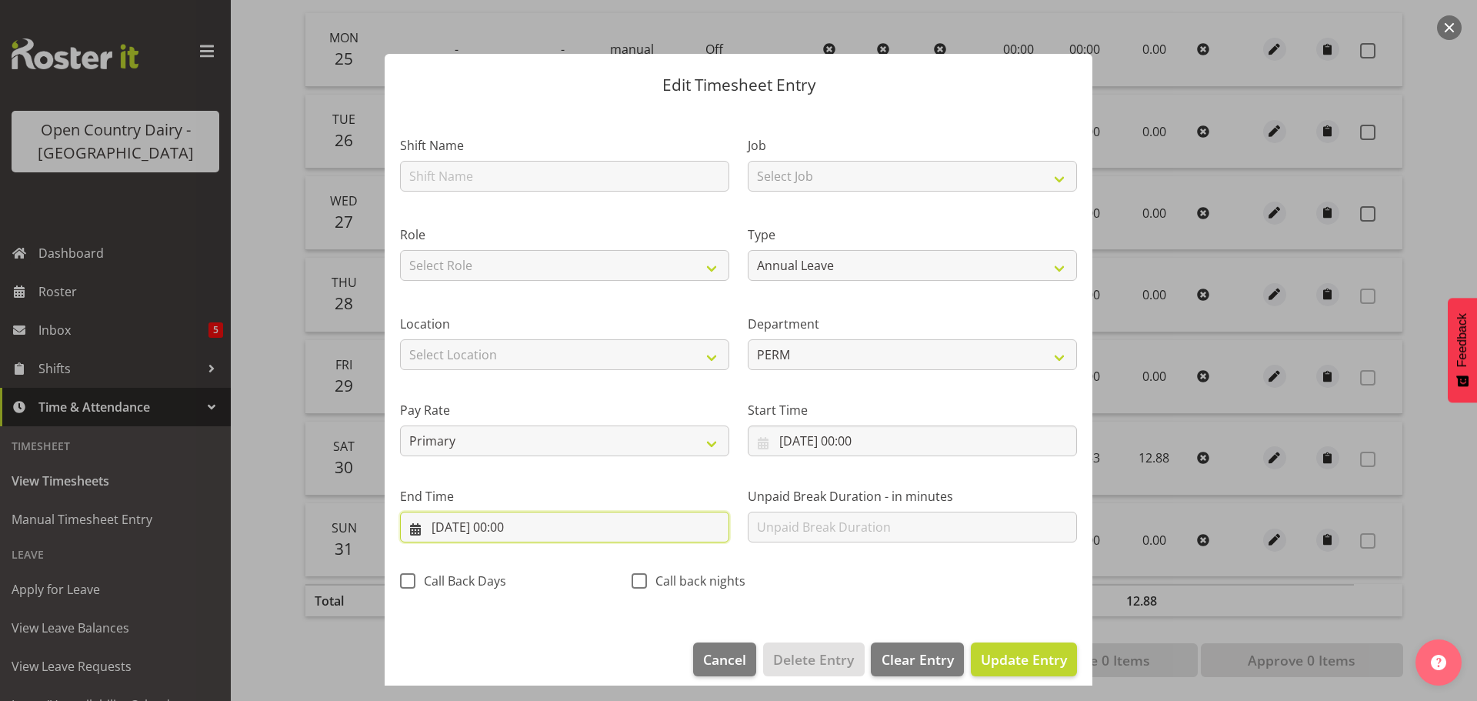
click at [522, 529] on input "[DATE] 00:00" at bounding box center [564, 527] width 329 height 31
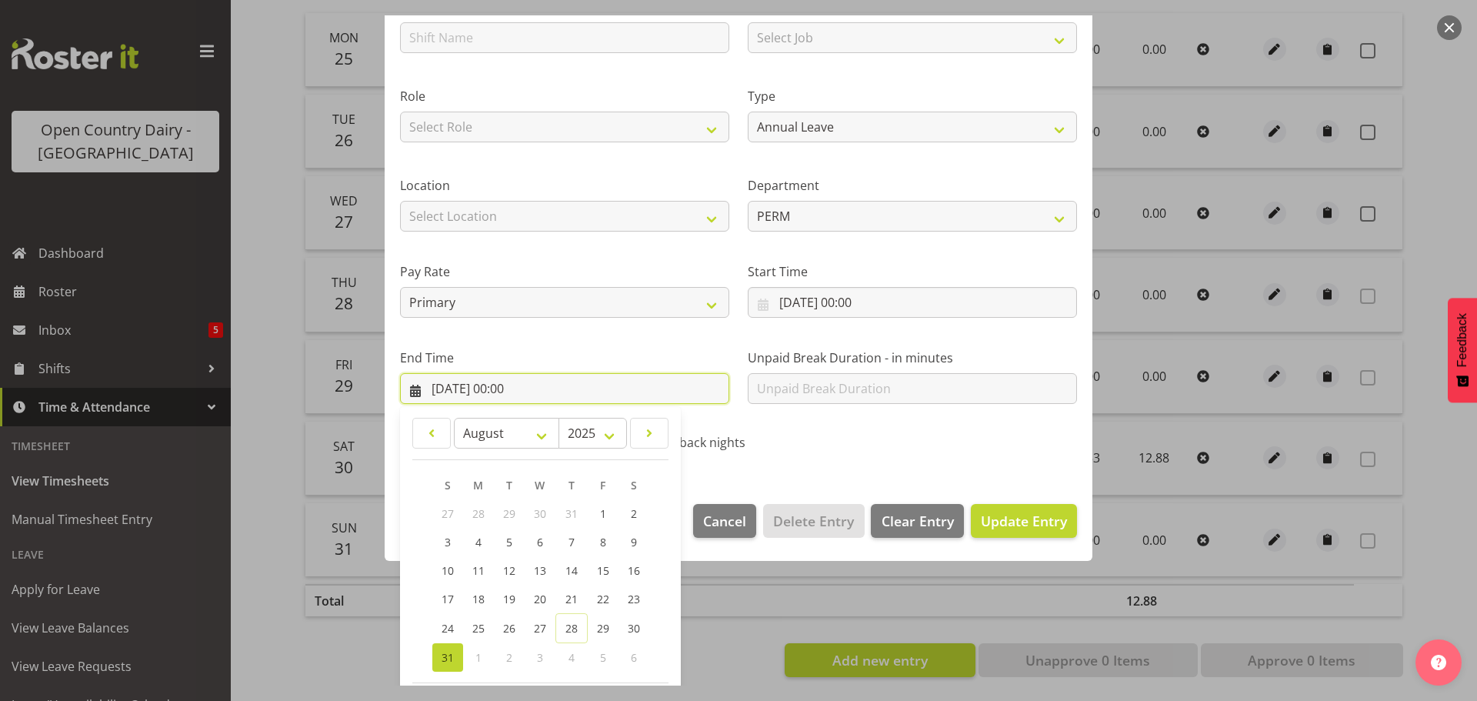
scroll to position [209, 0]
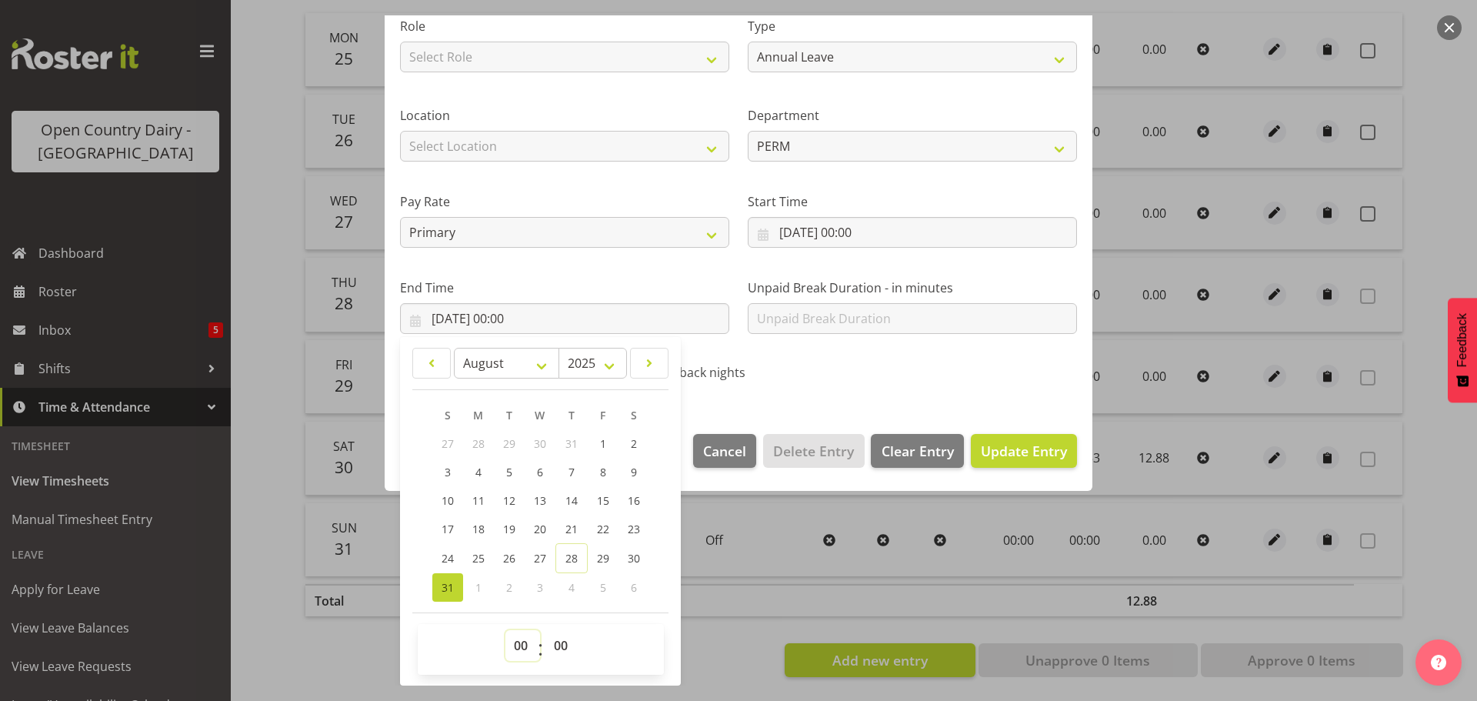
click at [519, 646] on select "00 01 02 03 04 05 06 07 08 09 10 11 12 13 14 15 16 17 18 19 20 21 22 23" at bounding box center [523, 645] width 35 height 31
select select "12"
click at [506, 630] on select "00 01 02 03 04 05 06 07 08 09 10 11 12 13 14 15 16 17 18 19 20 21 22 23" at bounding box center [523, 645] width 35 height 31
type input "[DATE] 12:00"
drag, startPoint x: 557, startPoint y: 649, endPoint x: 560, endPoint y: 632, distance: 18.0
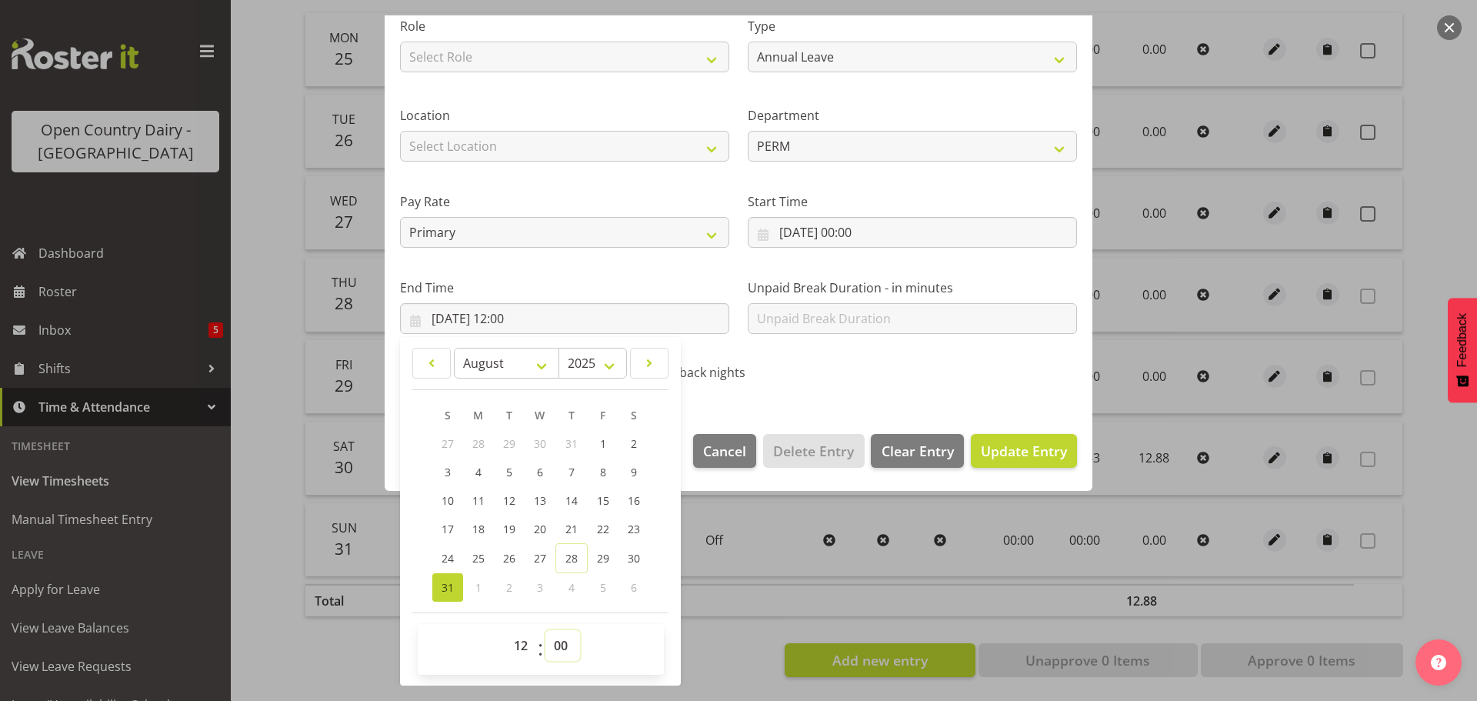
click at [557, 648] on select "00 01 02 03 04 05 06 07 08 09 10 11 12 13 14 15 16 17 18 19 20 21 22 23 24 25 2…" at bounding box center [563, 645] width 35 height 31
select select "53"
click at [546, 630] on select "00 01 02 03 04 05 06 07 08 09 10 11 12 13 14 15 16 17 18 19 20 21 22 23 24 25 2…" at bounding box center [563, 645] width 35 height 31
type input "[DATE] 12:53"
click at [1003, 450] on span "Update Entry" at bounding box center [1024, 451] width 86 height 18
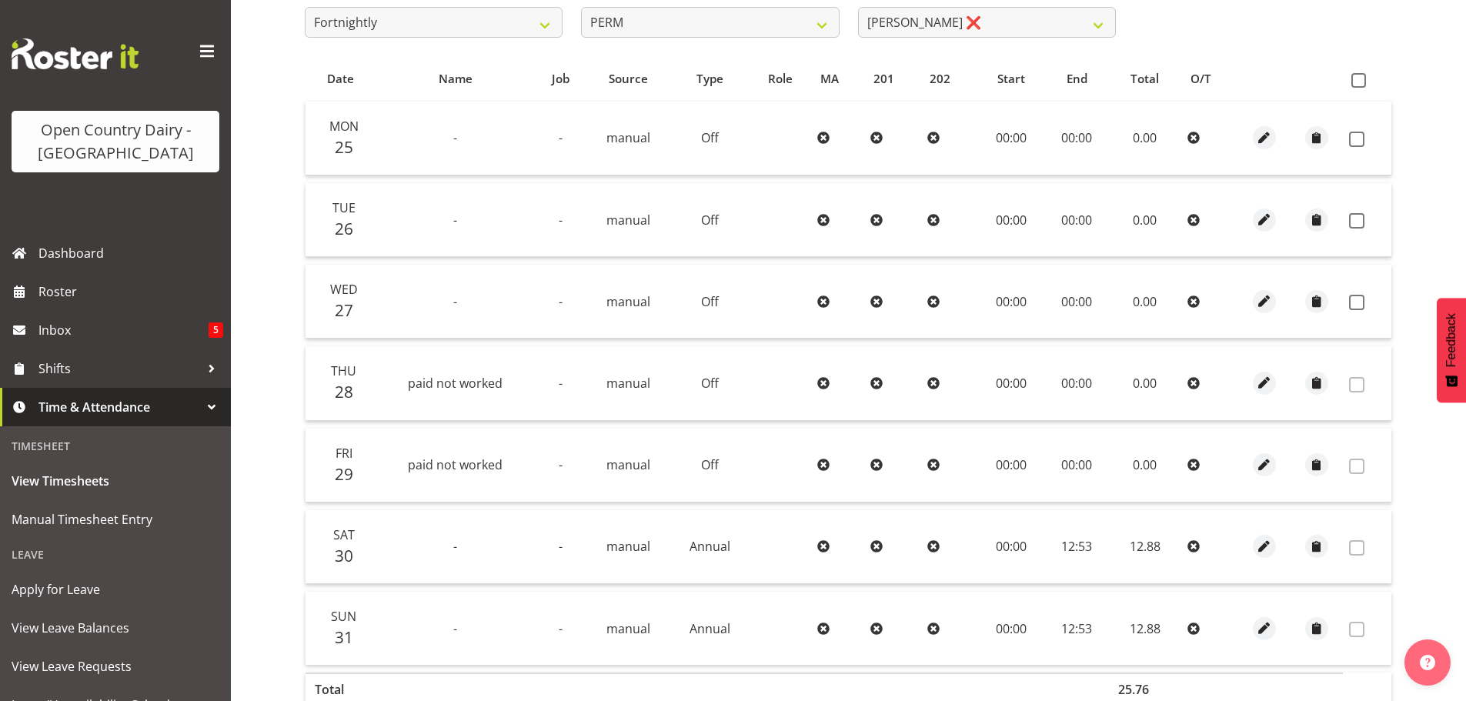
scroll to position [78, 0]
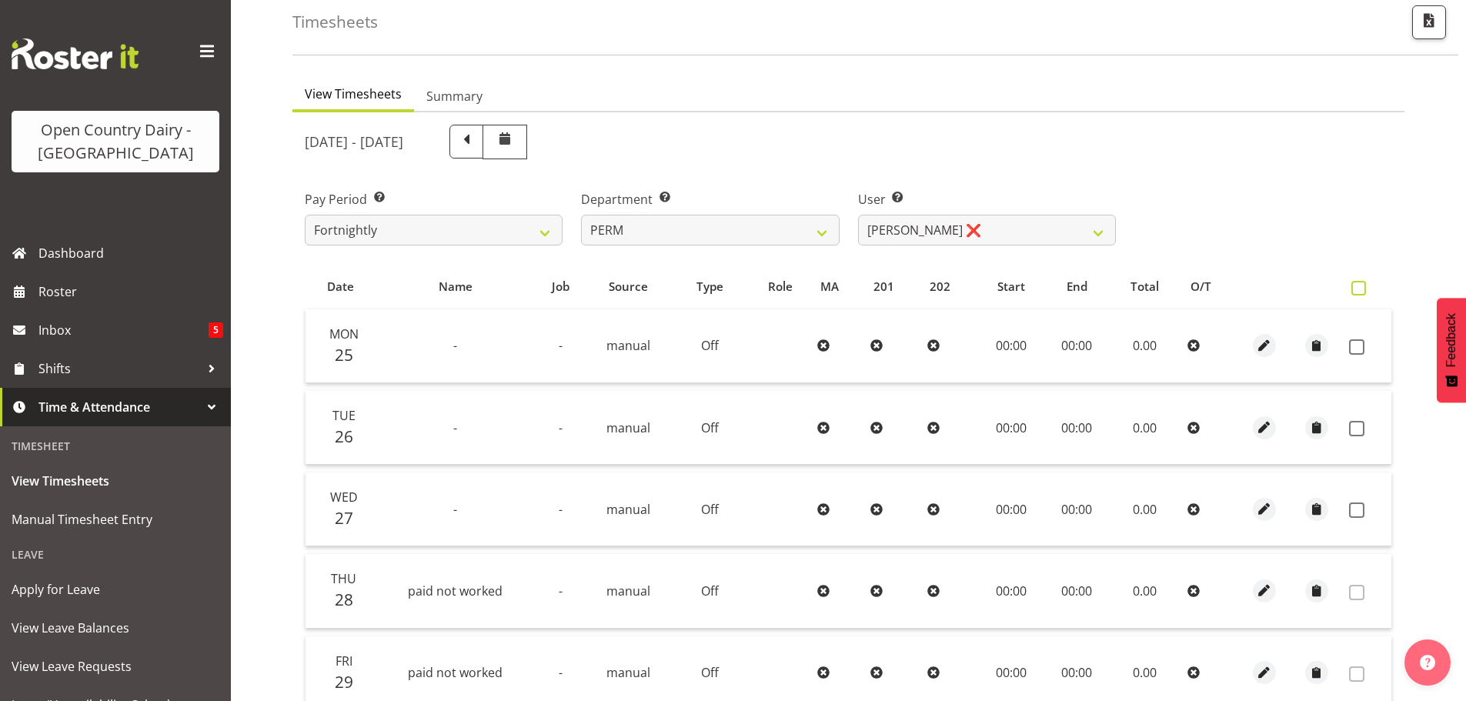
click at [1362, 288] on span at bounding box center [1358, 288] width 15 height 15
click at [1361, 288] on input "checkbox" at bounding box center [1356, 288] width 10 height 10
checkbox input "true"
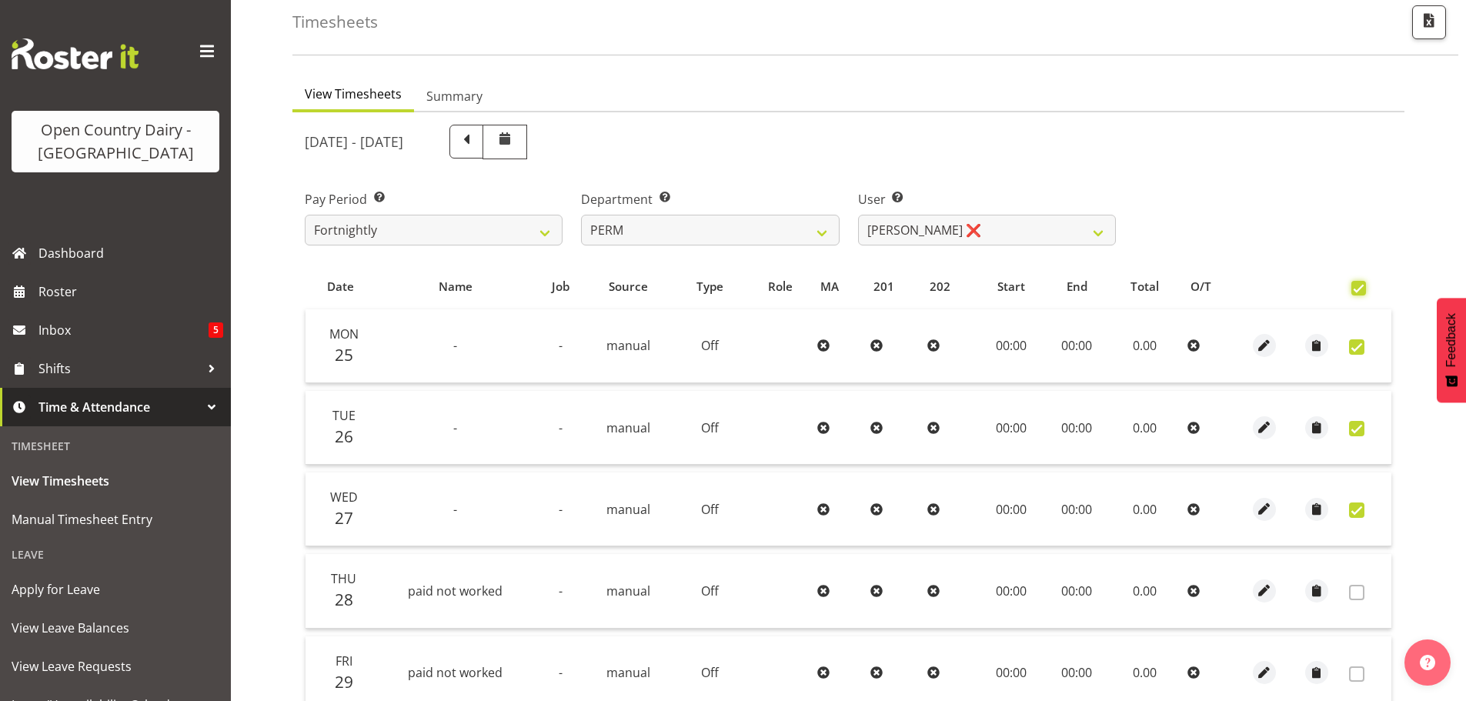
checkbox input "true"
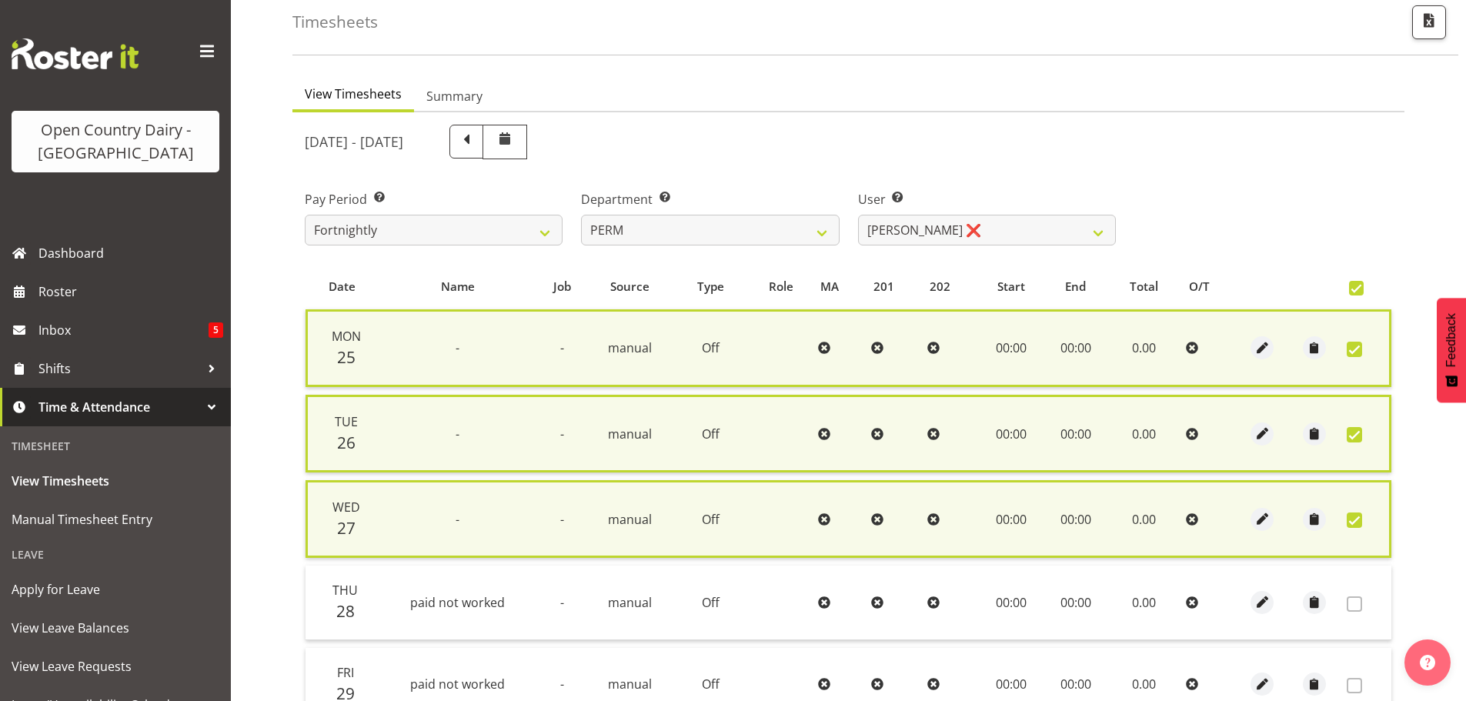
click at [1359, 287] on span at bounding box center [1356, 288] width 15 height 15
click at [1359, 287] on input "checkbox" at bounding box center [1354, 288] width 10 height 10
checkbox input "false"
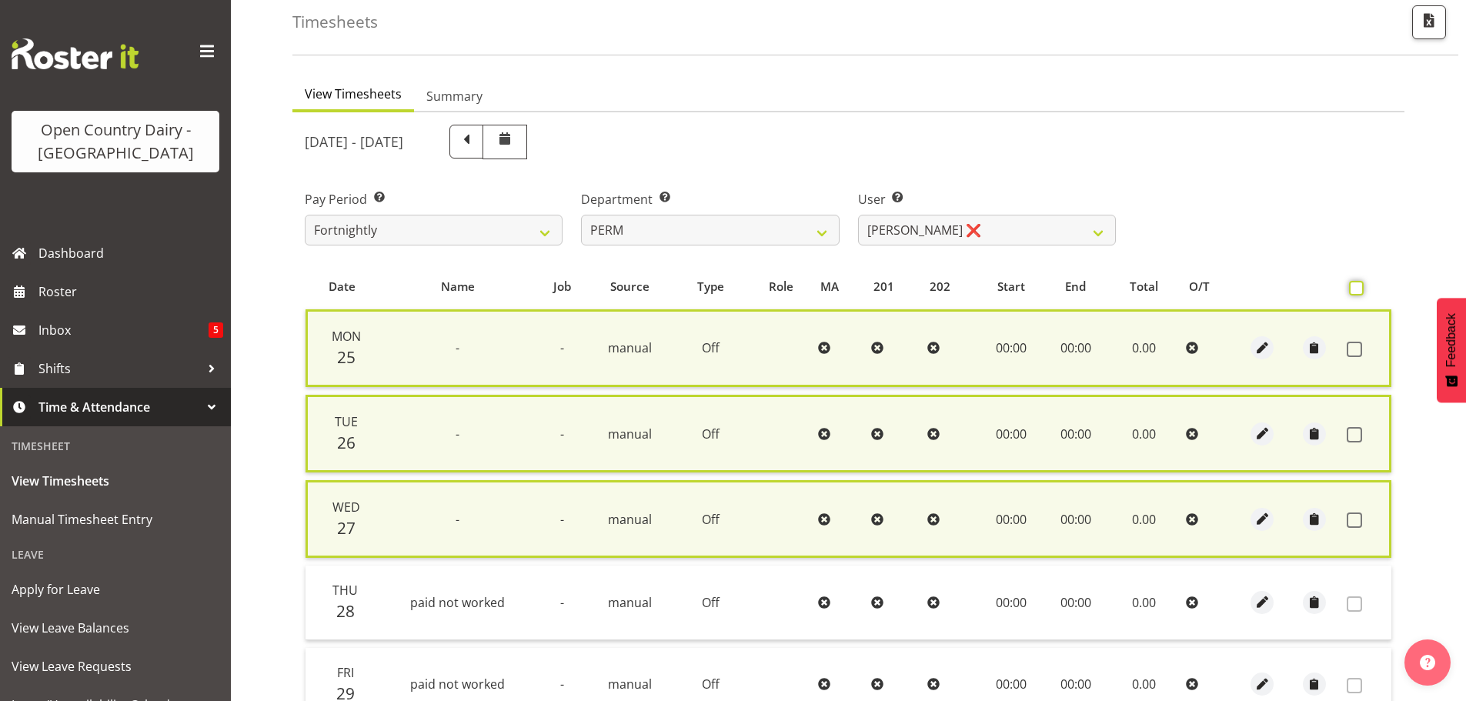
checkbox input "false"
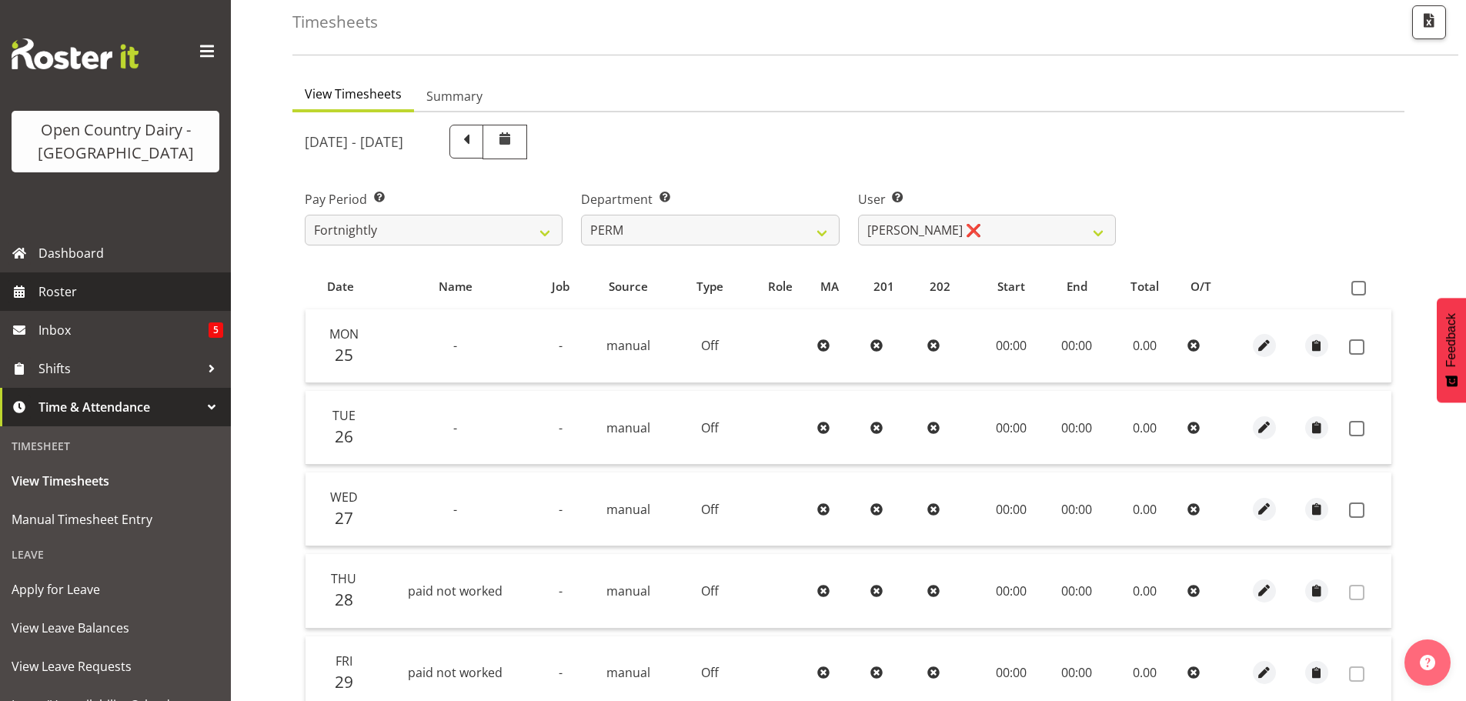
click at [65, 289] on span "Roster" at bounding box center [130, 291] width 185 height 23
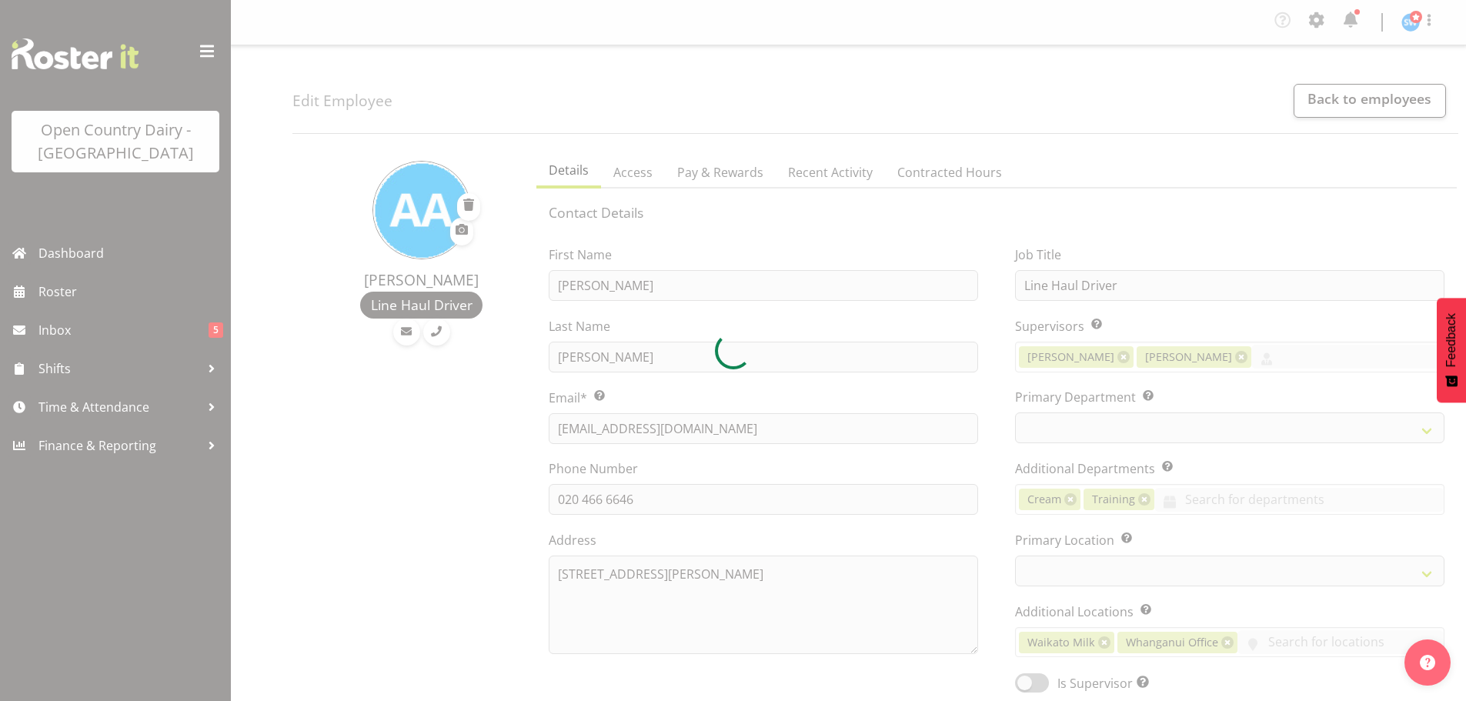
select select "location"
select select "TimelineWeek"
select select
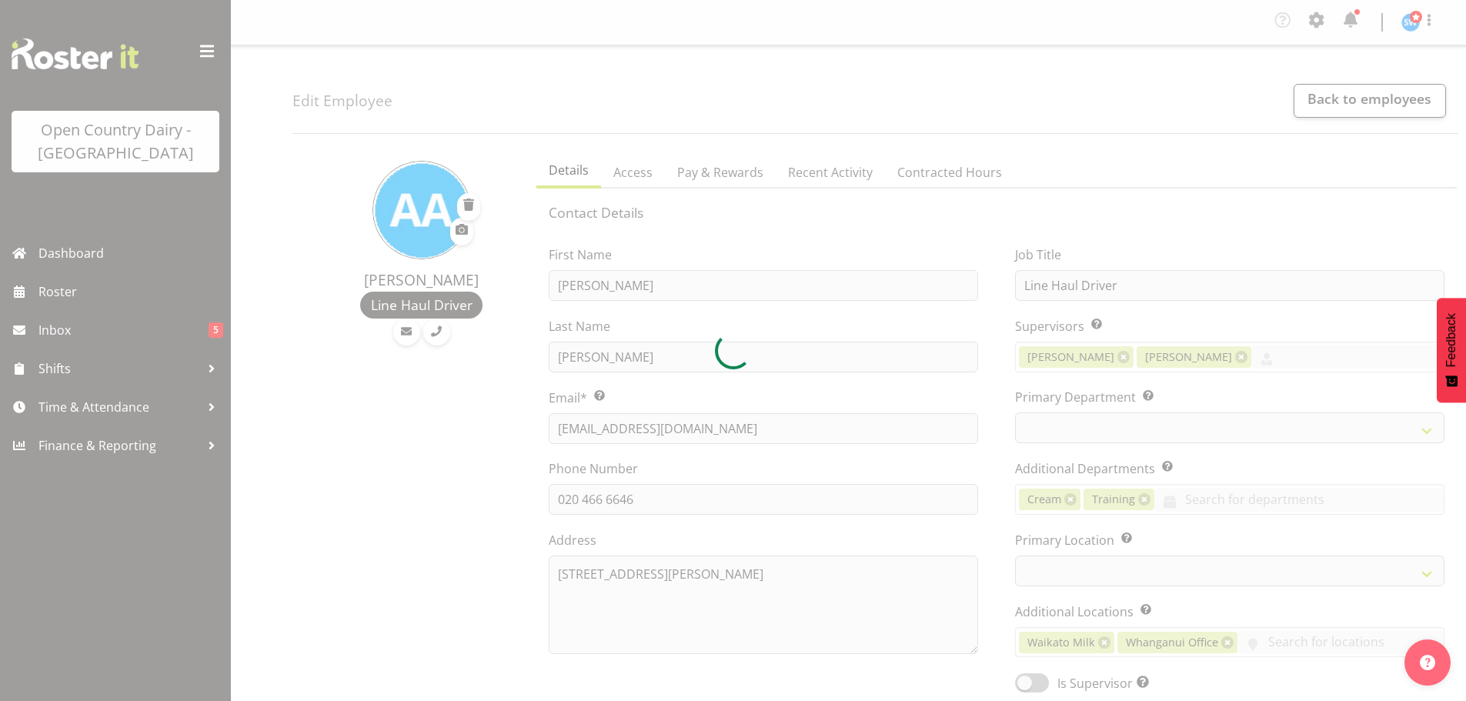
select select
select select "802"
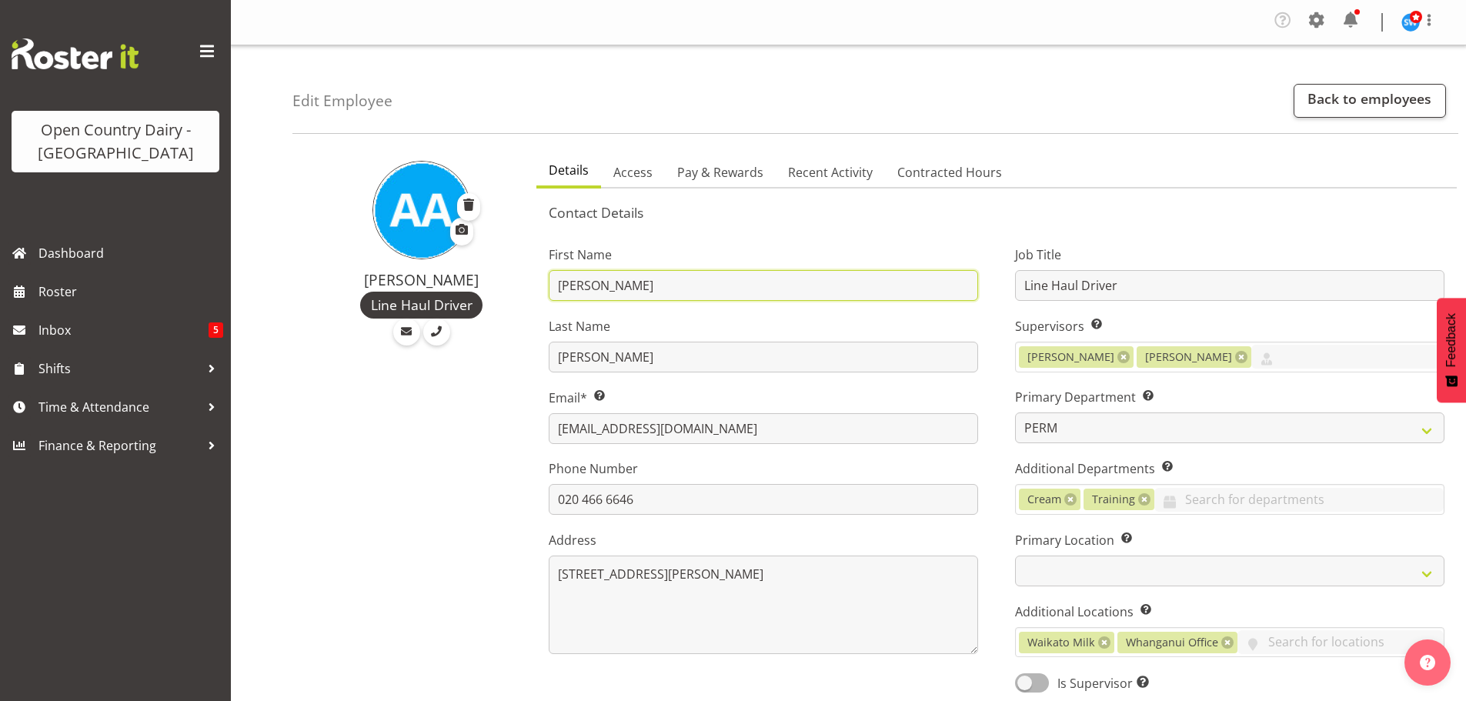
click at [633, 287] on input "[PERSON_NAME]" at bounding box center [763, 285] width 429 height 31
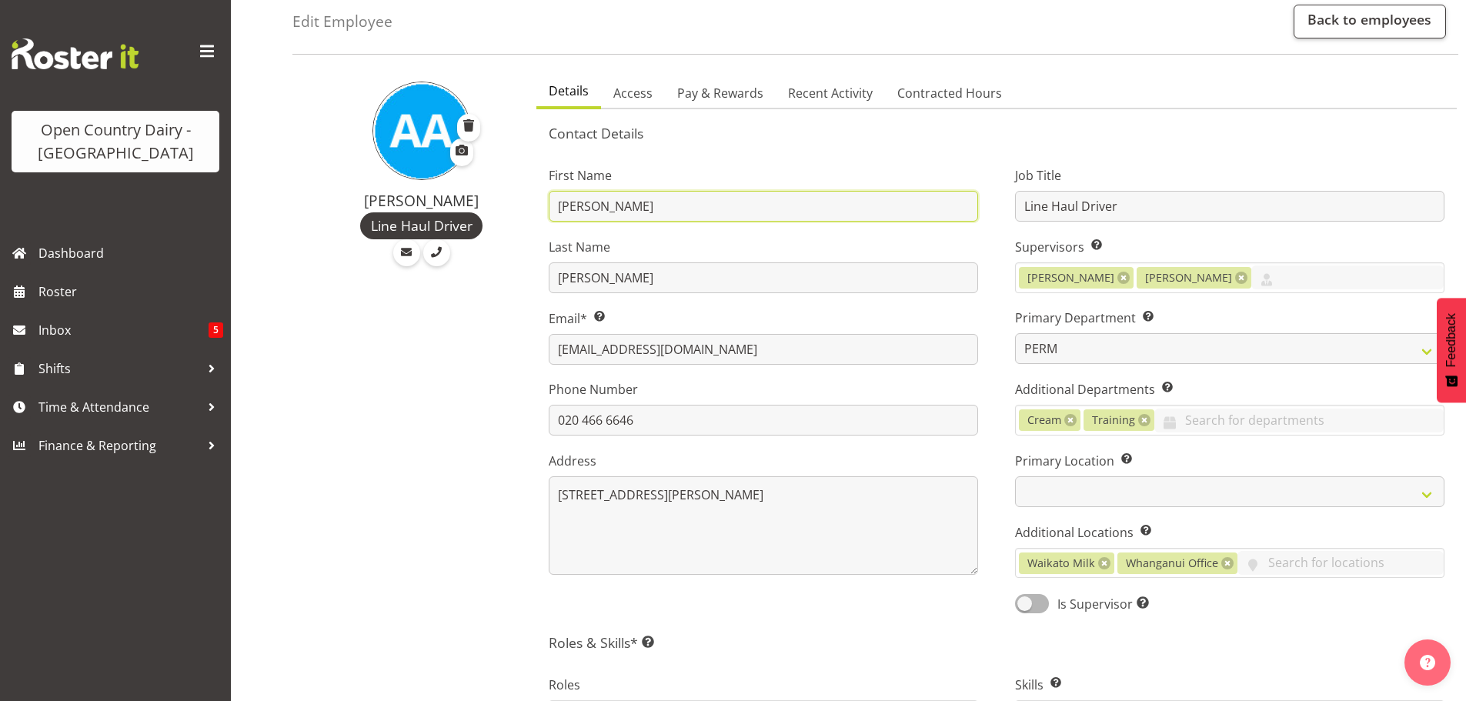
scroll to position [77, 0]
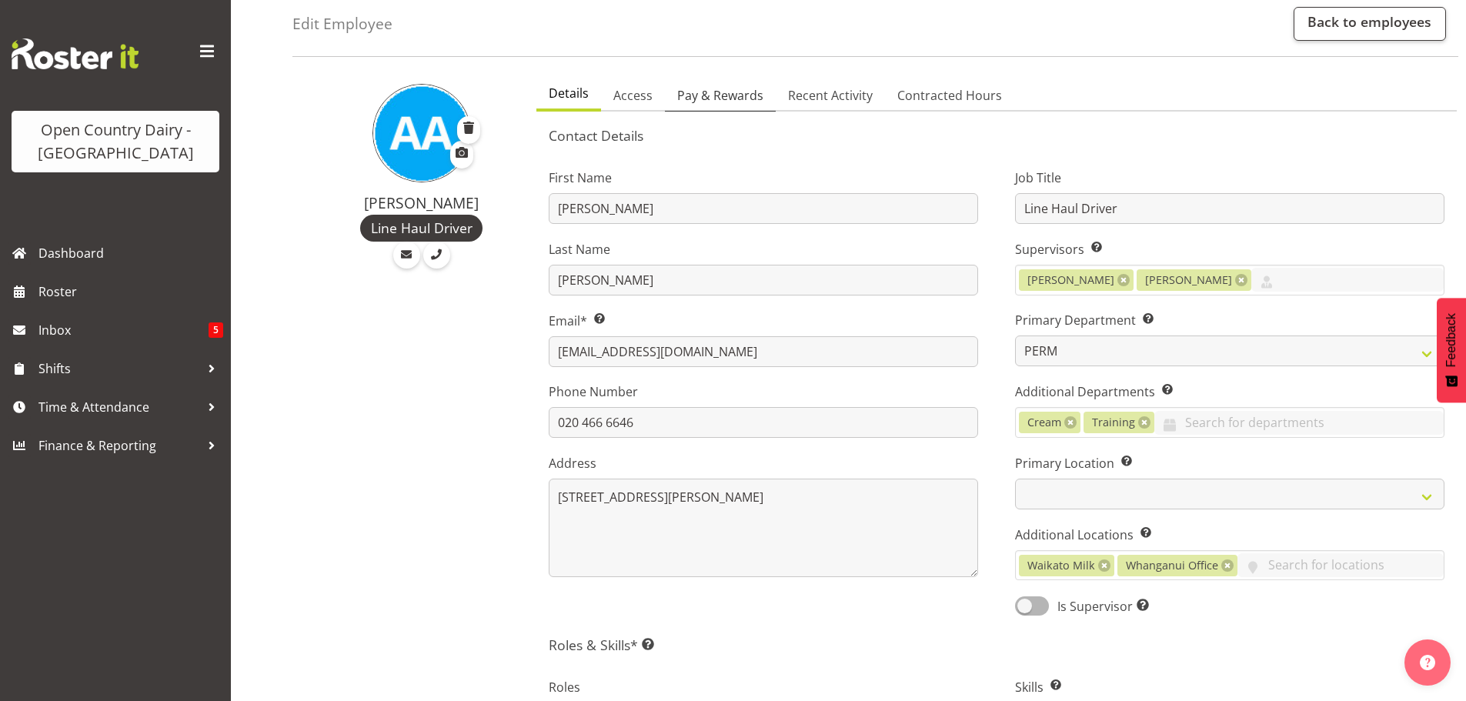
click at [713, 98] on span "Pay & Rewards" at bounding box center [720, 95] width 86 height 18
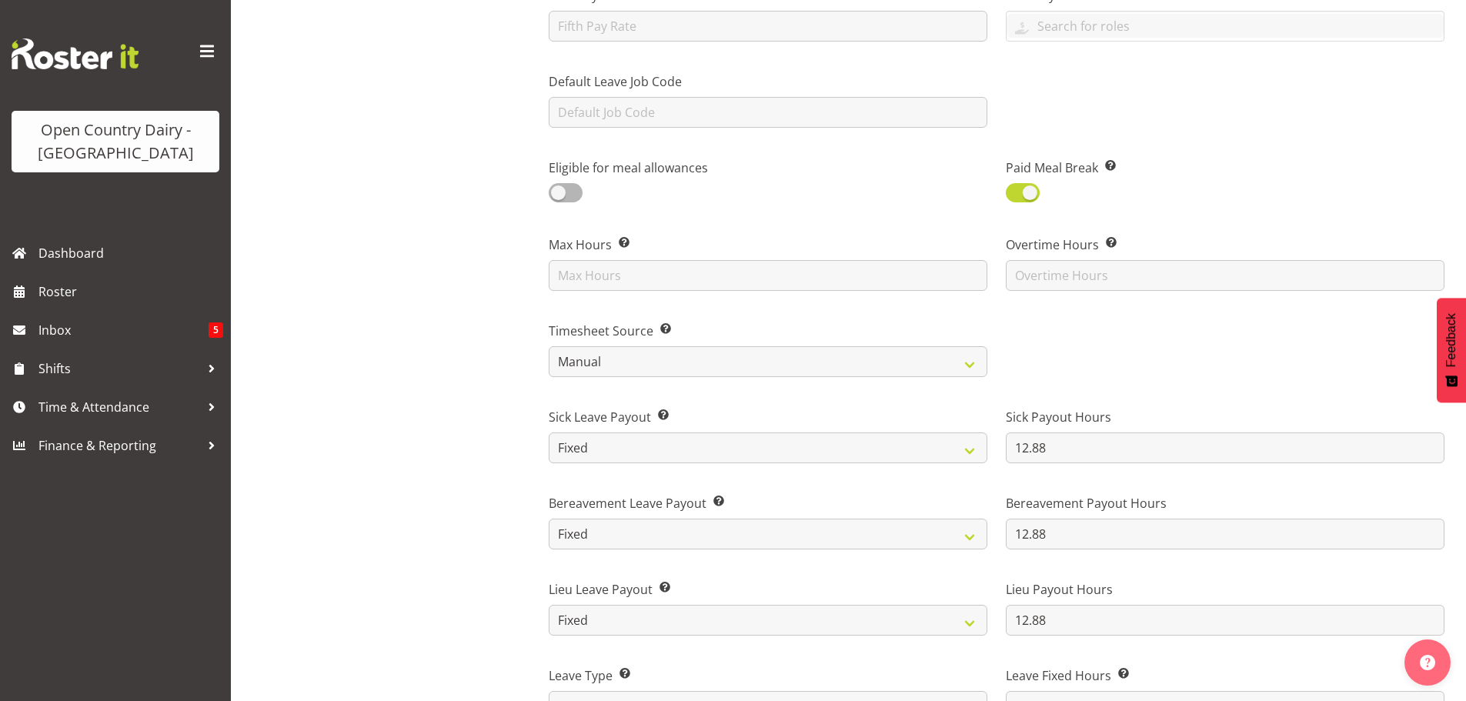
scroll to position [693, 0]
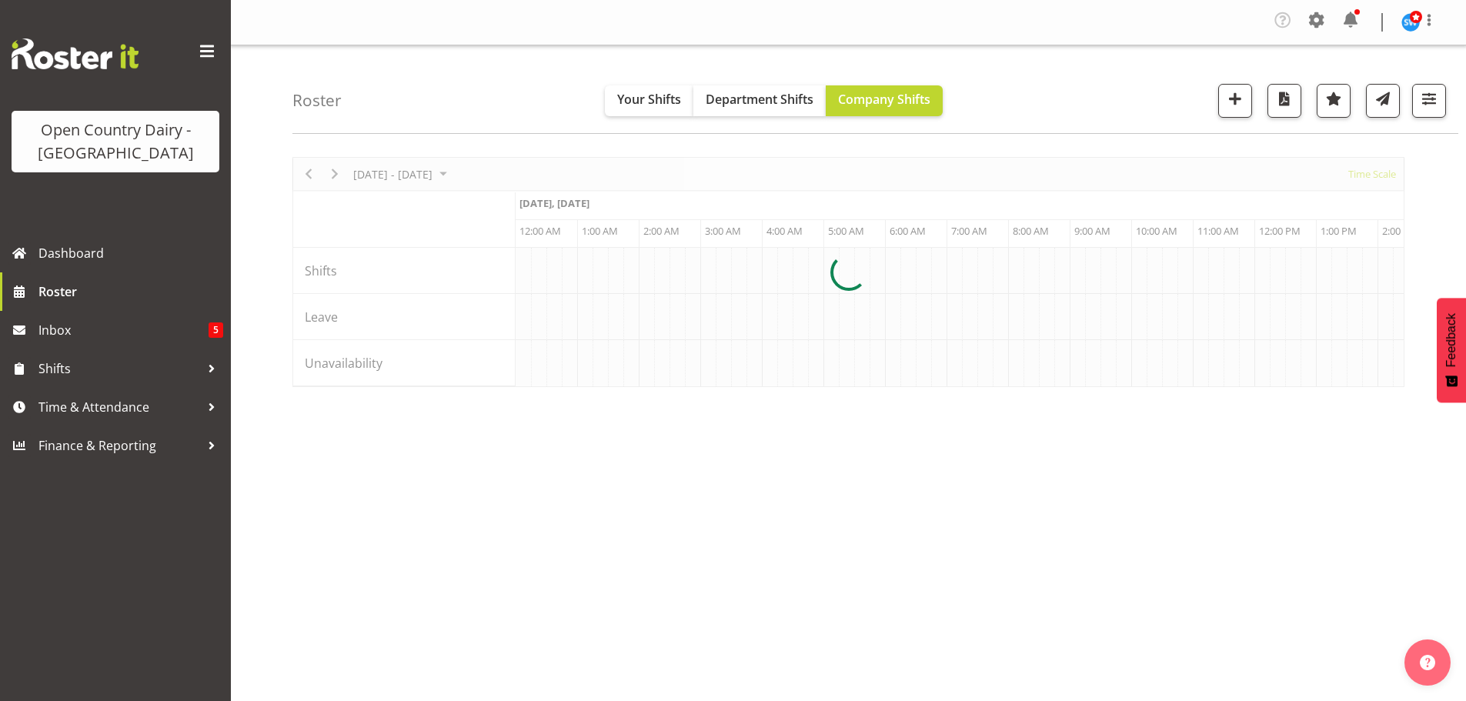
scroll to position [0, 4432]
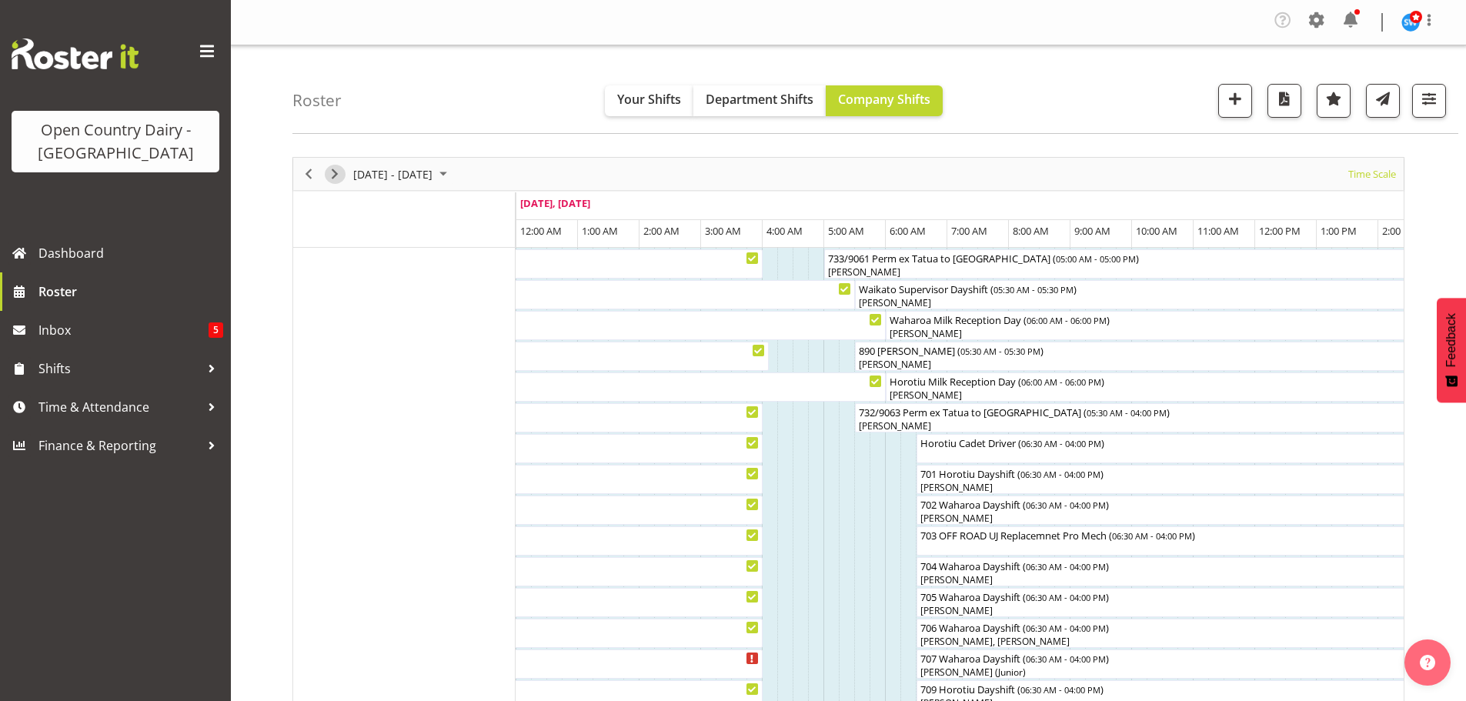
click at [335, 173] on span "Next" at bounding box center [334, 174] width 18 height 19
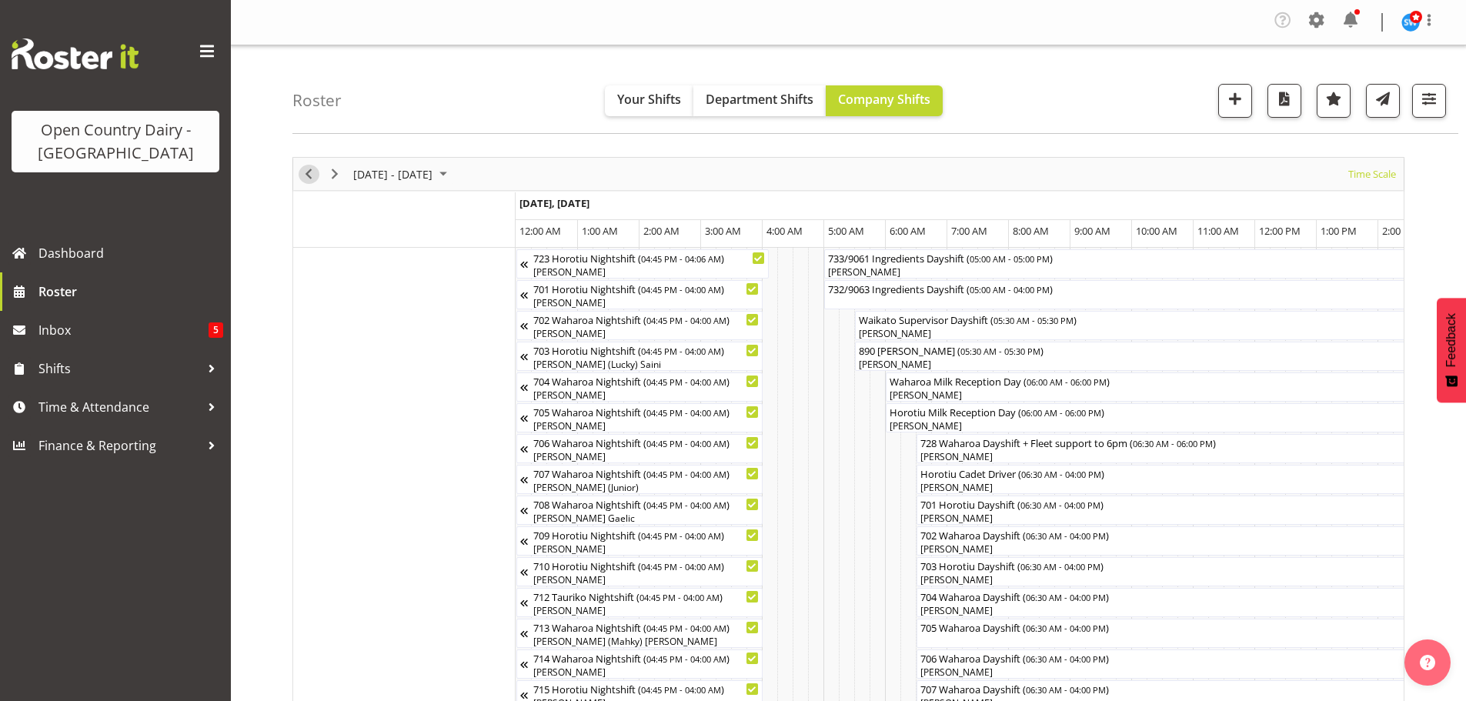
click at [308, 171] on span "Previous" at bounding box center [308, 174] width 18 height 19
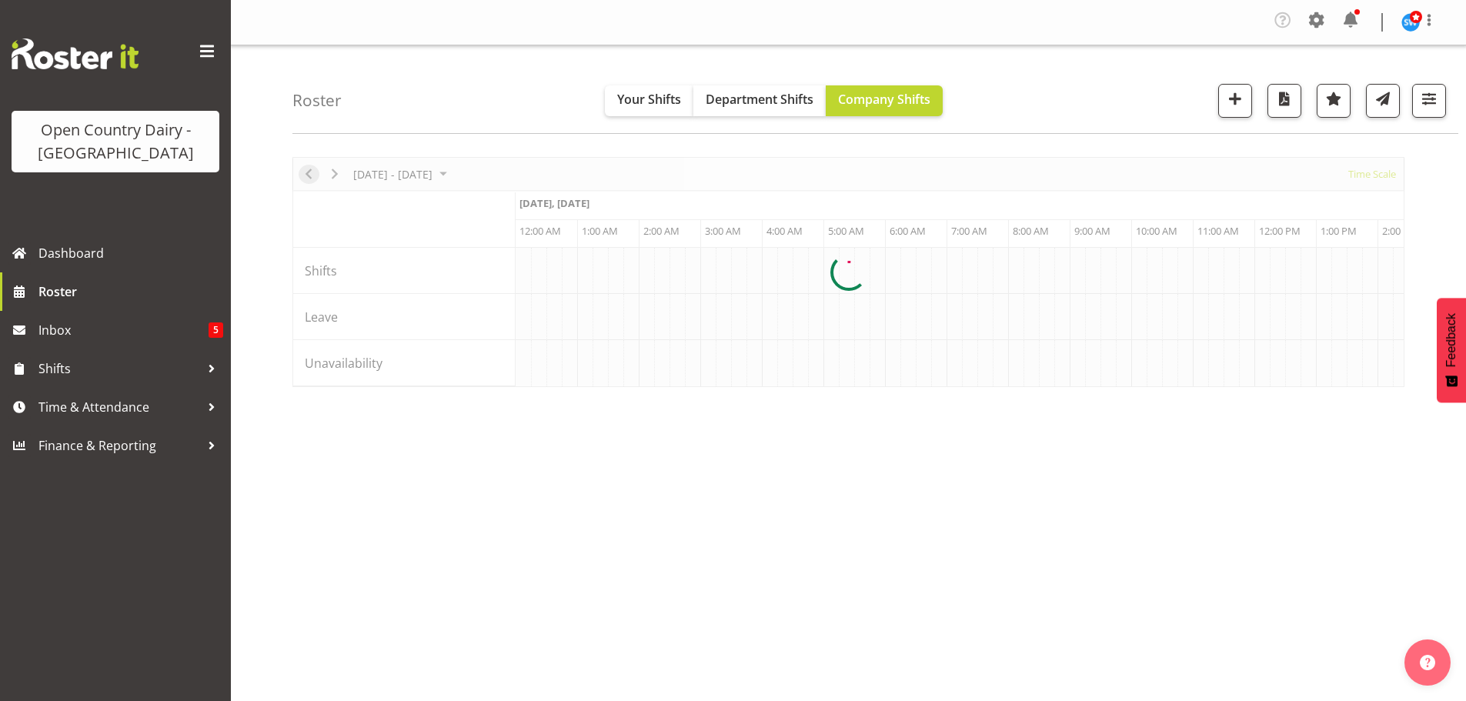
scroll to position [0, 4432]
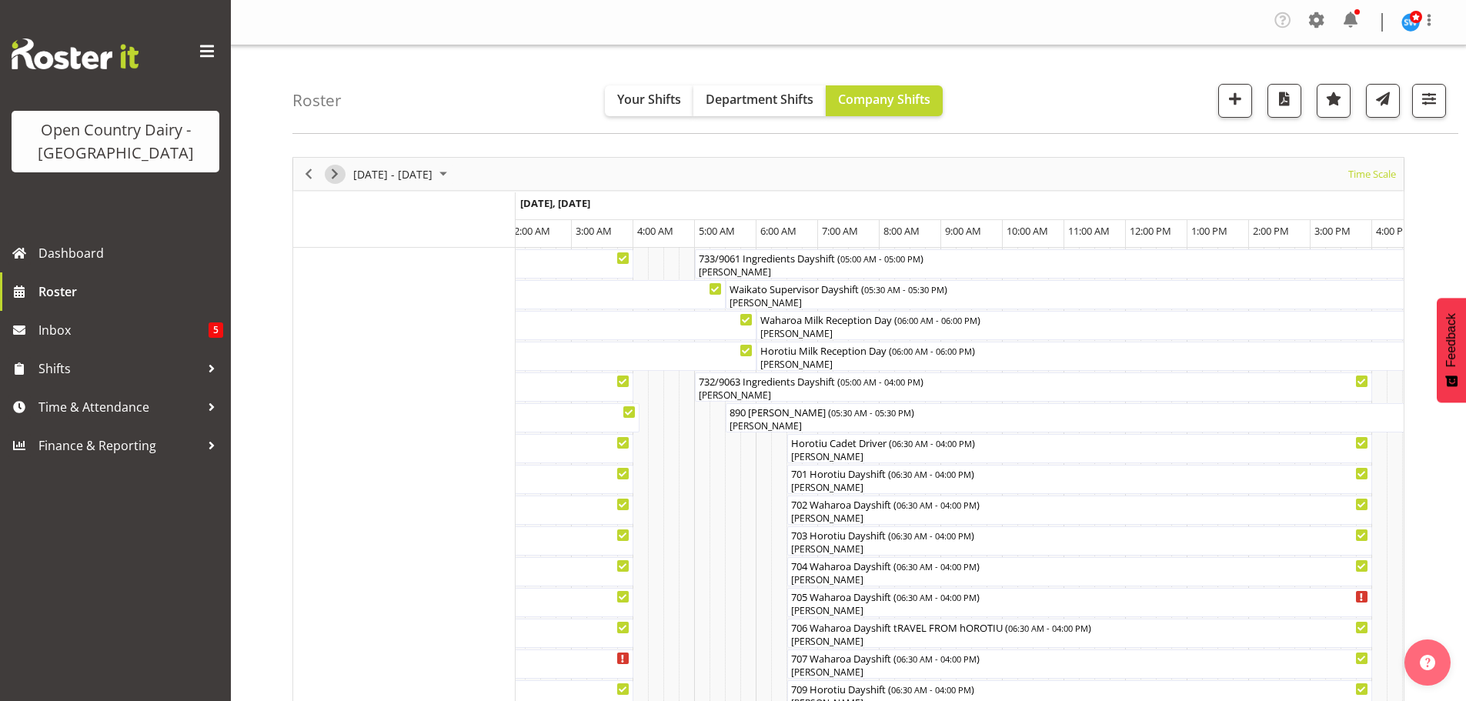
drag, startPoint x: 332, startPoint y: 171, endPoint x: 453, endPoint y: 264, distance: 153.1
click at [332, 171] on span "Next" at bounding box center [334, 174] width 18 height 19
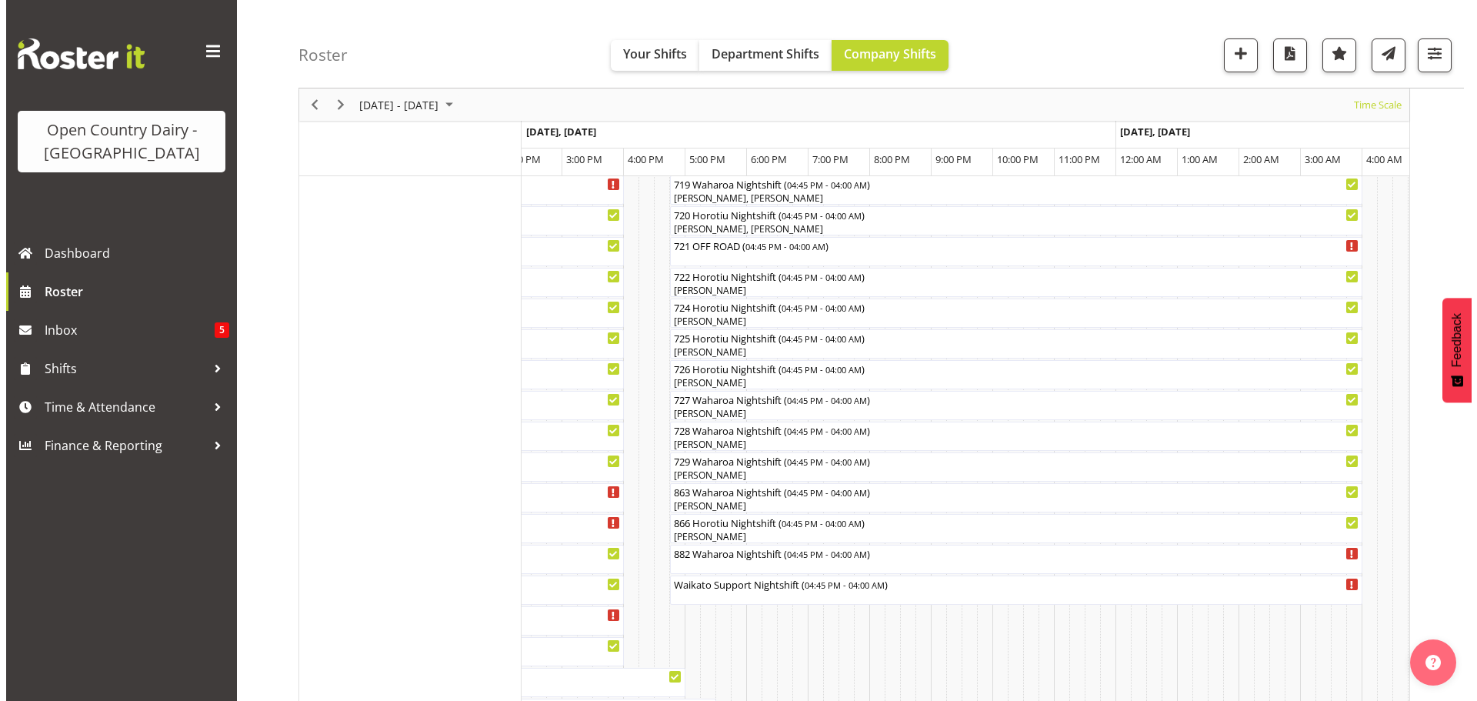
scroll to position [923, 0]
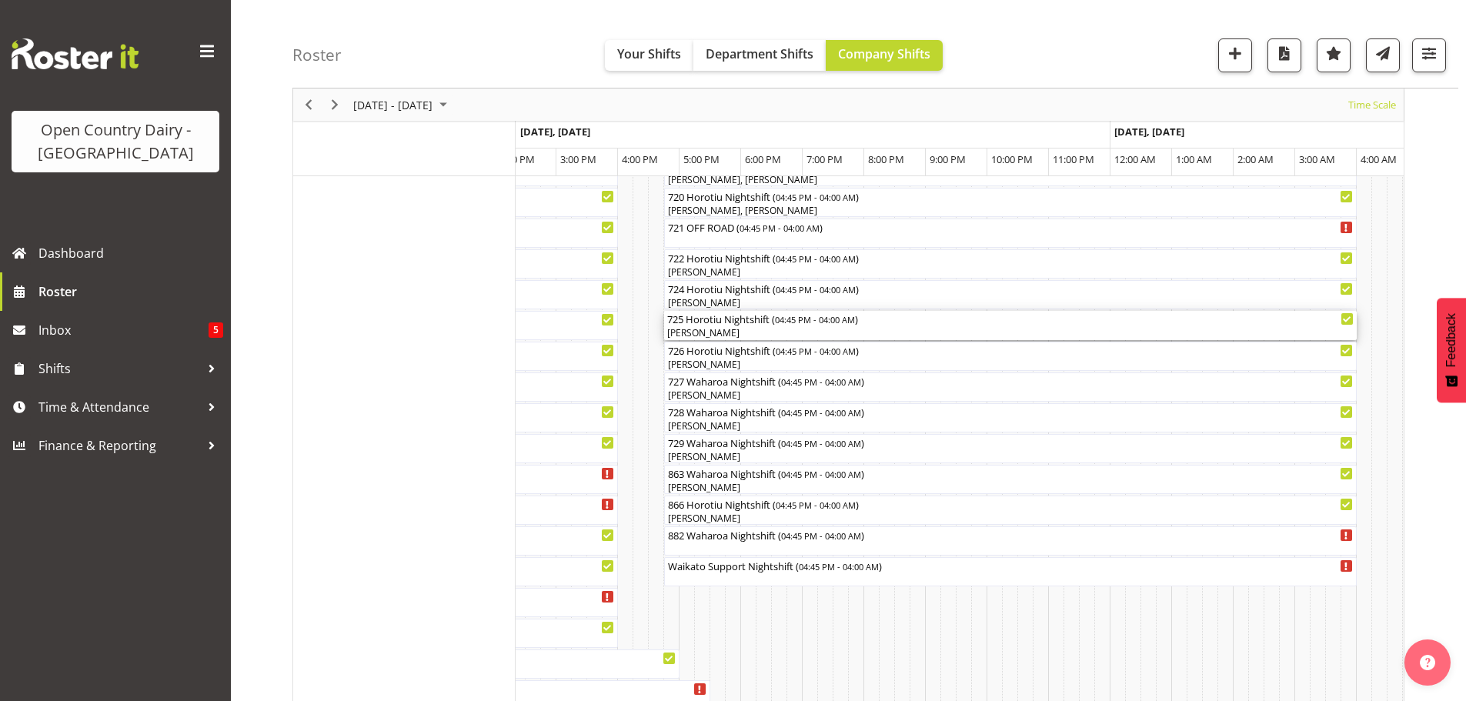
click at [752, 331] on div "[PERSON_NAME]" at bounding box center [1010, 333] width 686 height 14
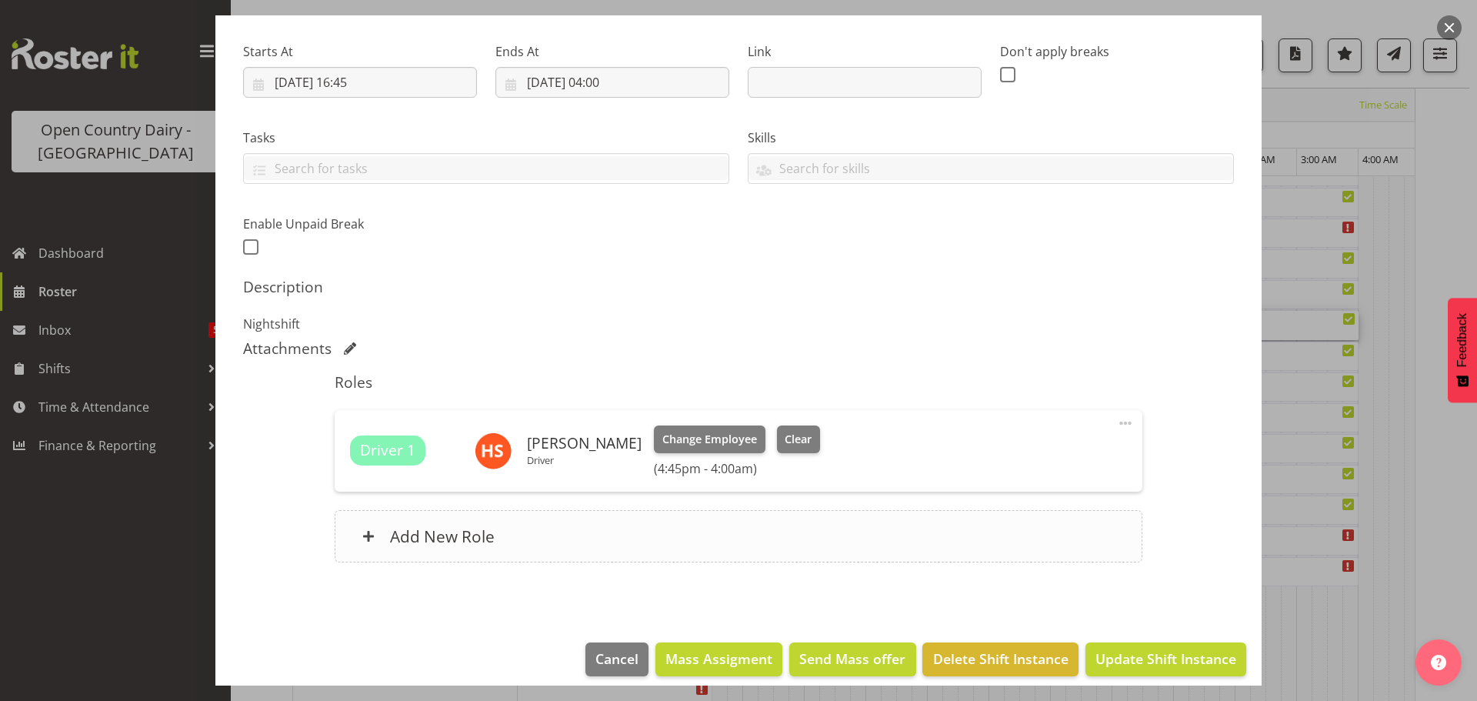
scroll to position [231, 0]
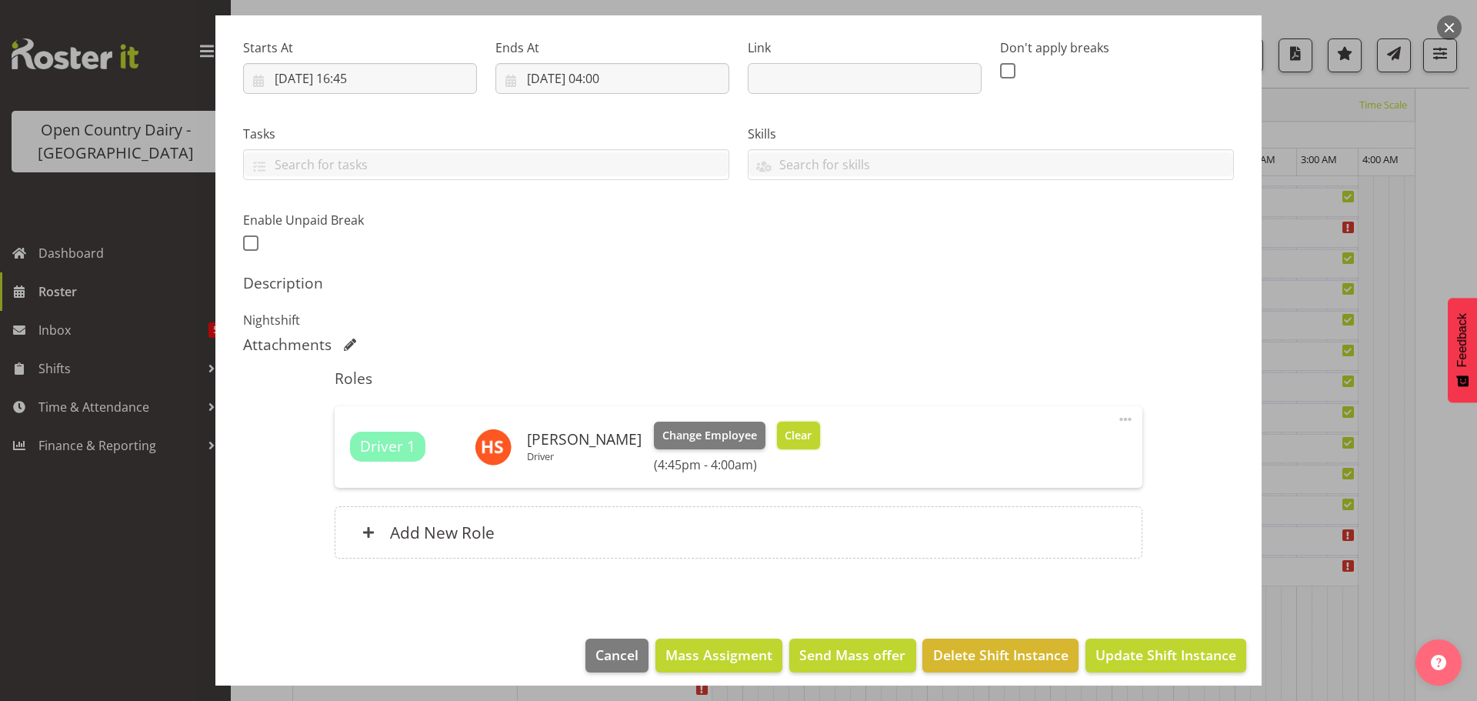
click at [785, 434] on span "Clear" at bounding box center [798, 435] width 27 height 17
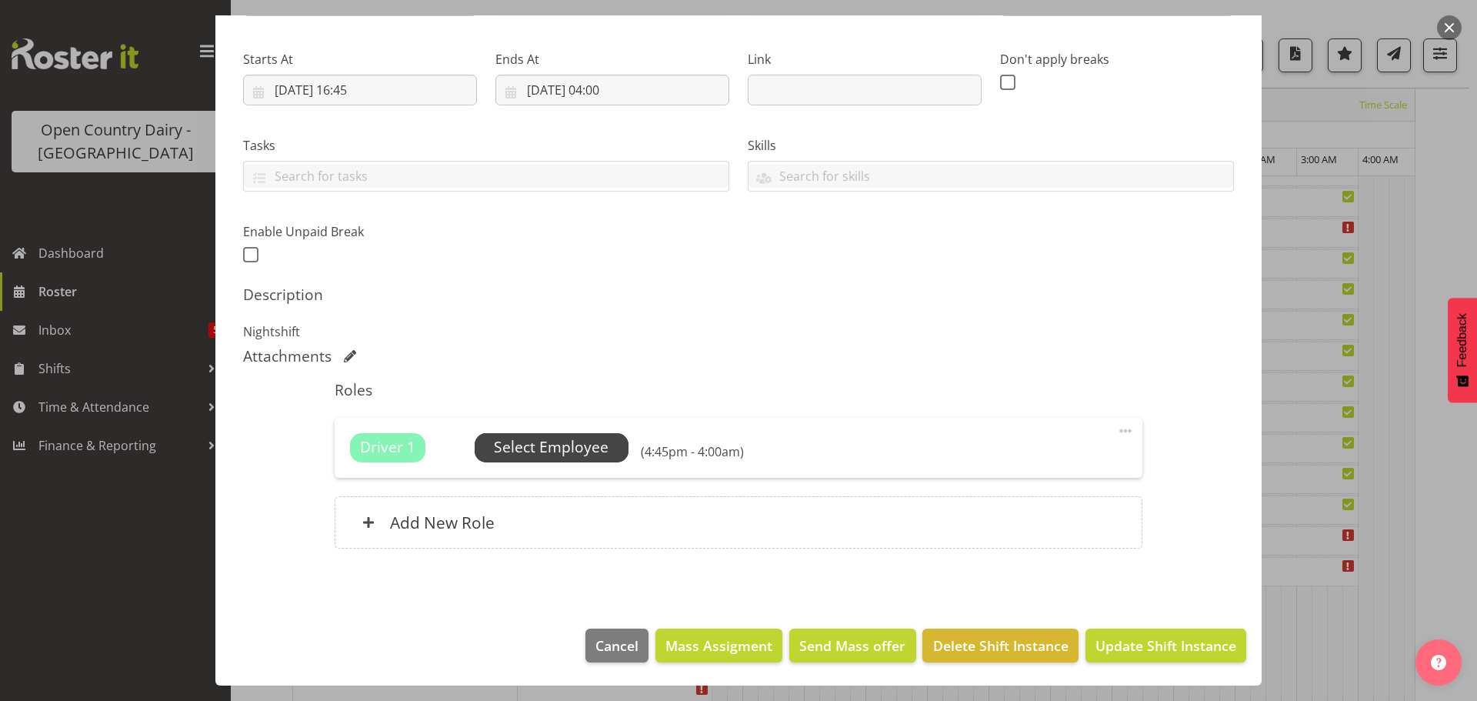
click at [539, 449] on span "Select Employee" at bounding box center [551, 447] width 115 height 22
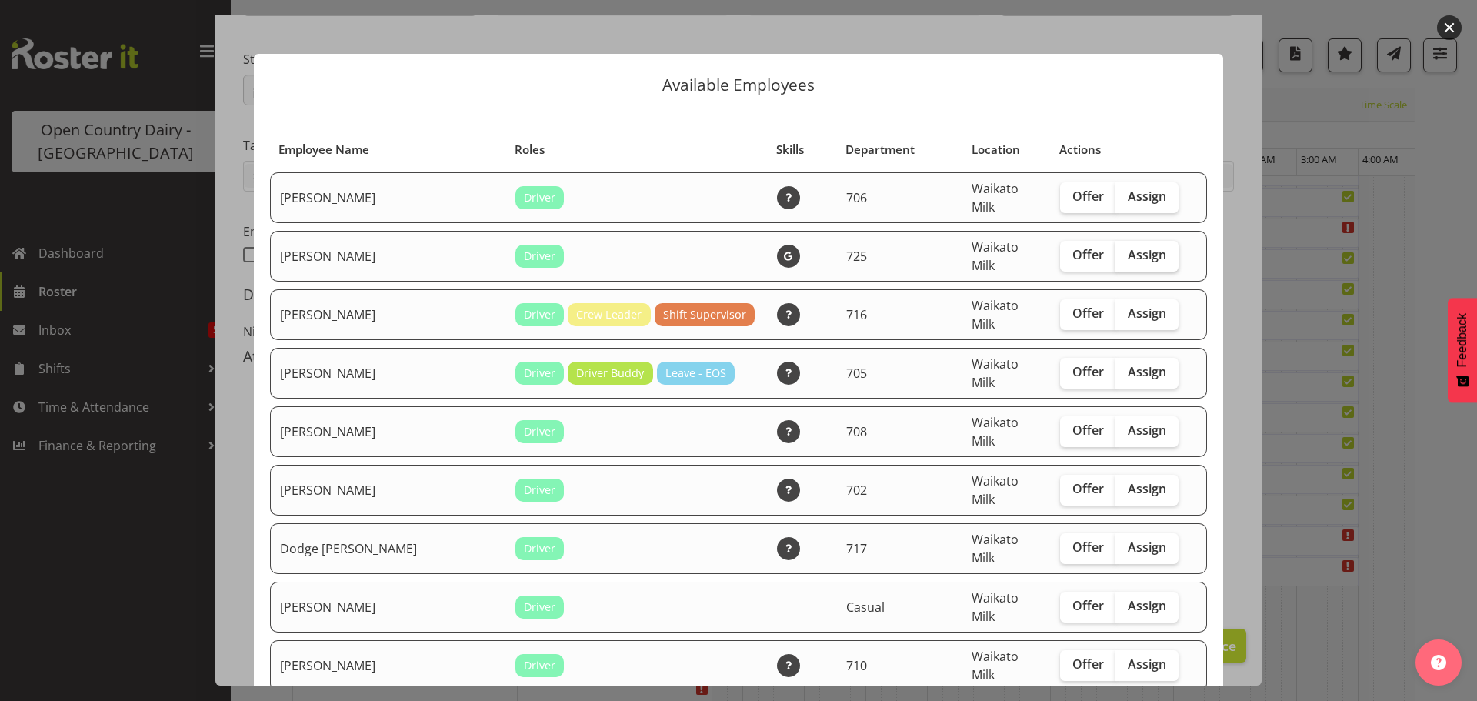
click at [1128, 249] on span "Assign" at bounding box center [1147, 254] width 38 height 15
click at [1121, 250] on input "Assign" at bounding box center [1121, 255] width 10 height 10
checkbox input "true"
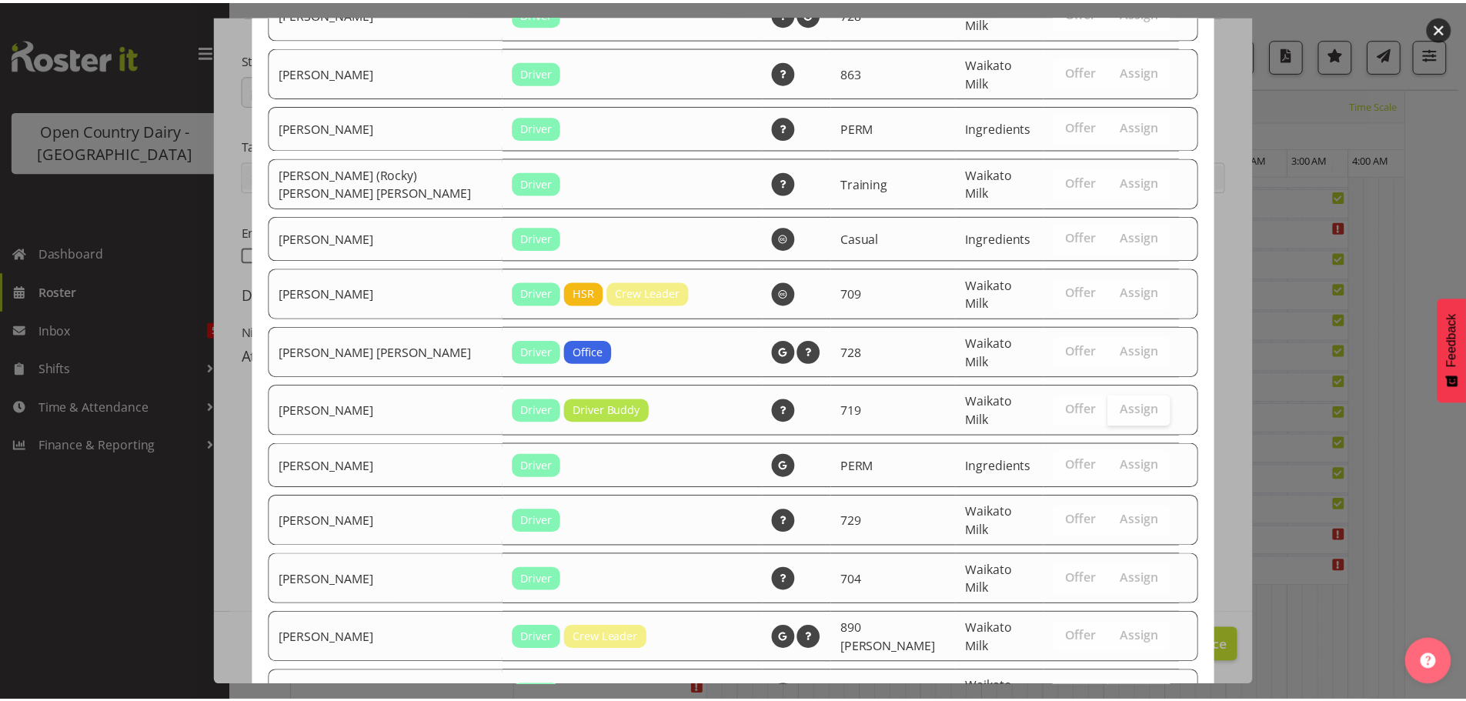
scroll to position [1373, 0]
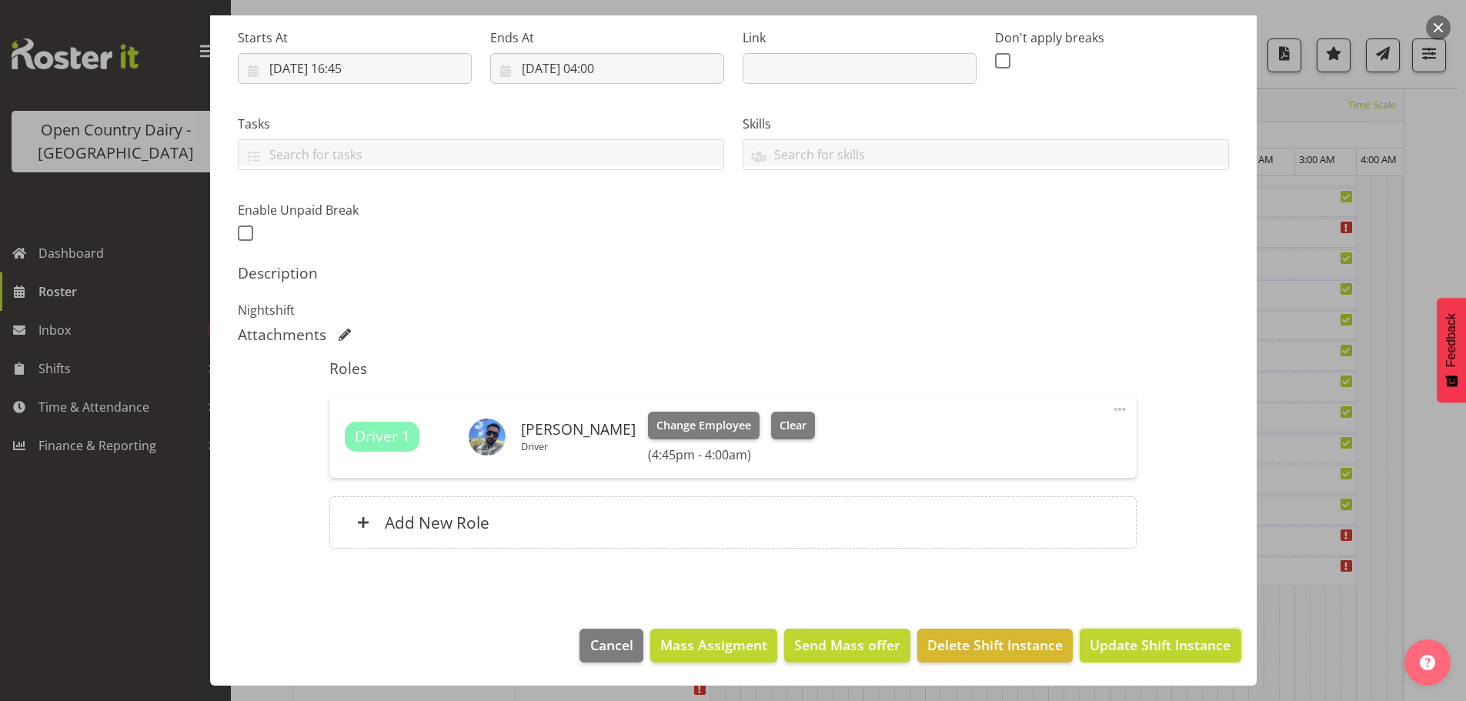
drag, startPoint x: 1125, startPoint y: 645, endPoint x: 1119, endPoint y: 639, distance: 8.2
click at [1122, 643] on span "Update Shift Instance" at bounding box center [1160, 645] width 141 height 20
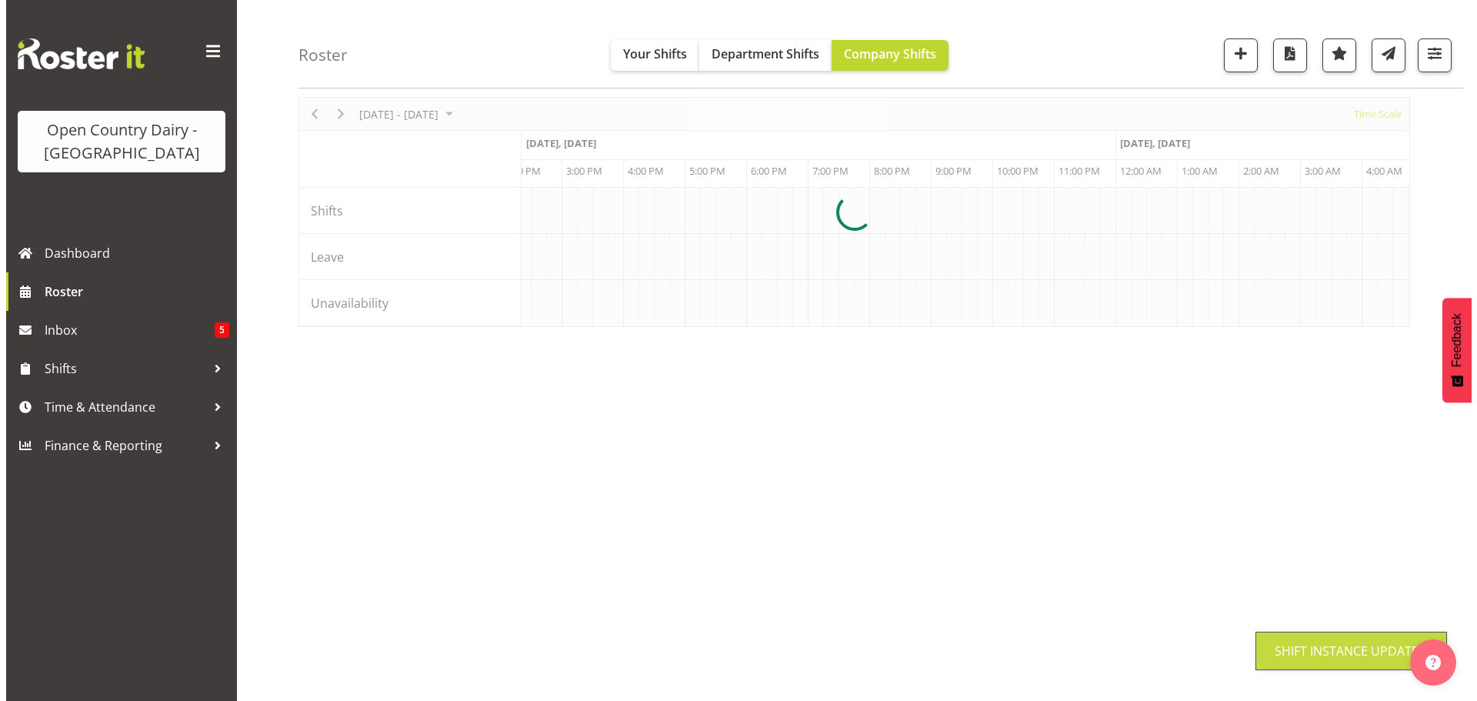
scroll to position [60, 0]
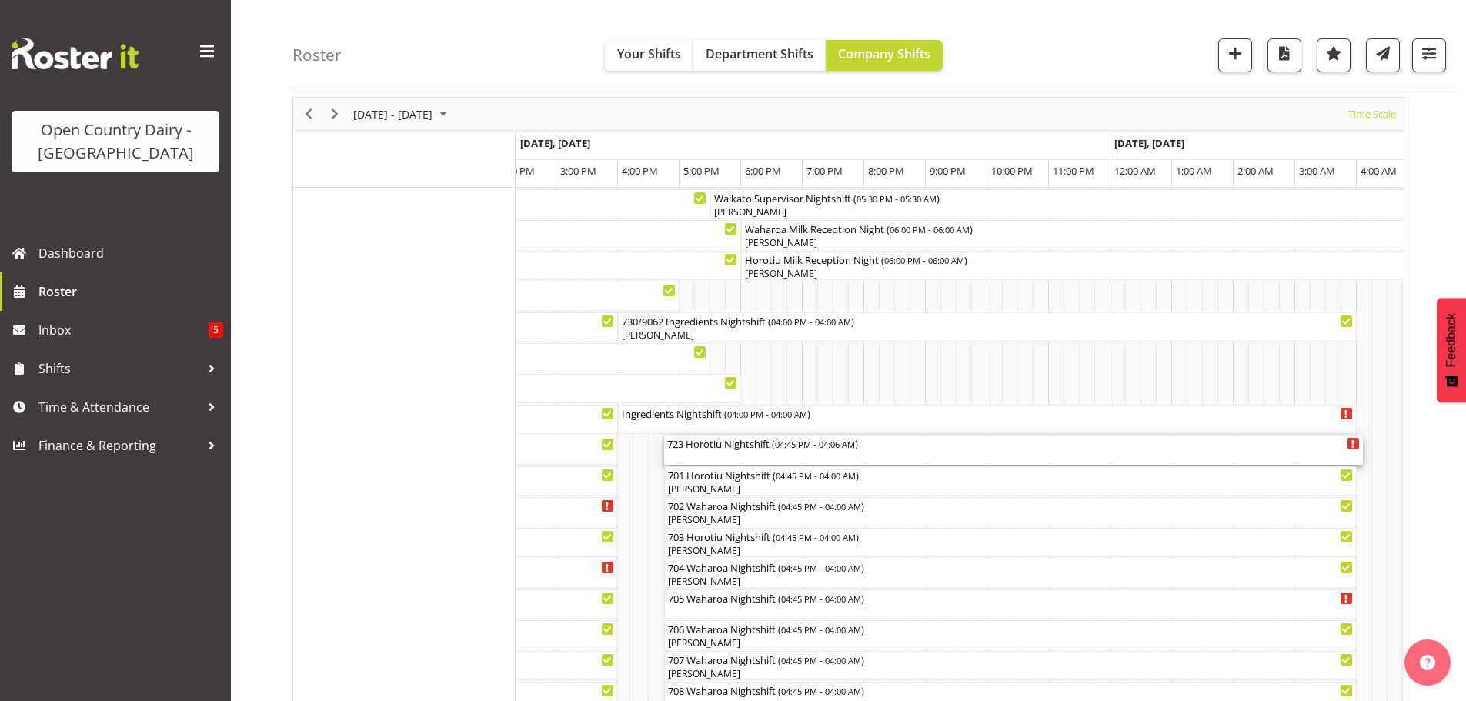
click at [756, 451] on div "723 Horotiu Nightshift ( 04:45 PM - 04:06 AM )" at bounding box center [1013, 450] width 693 height 29
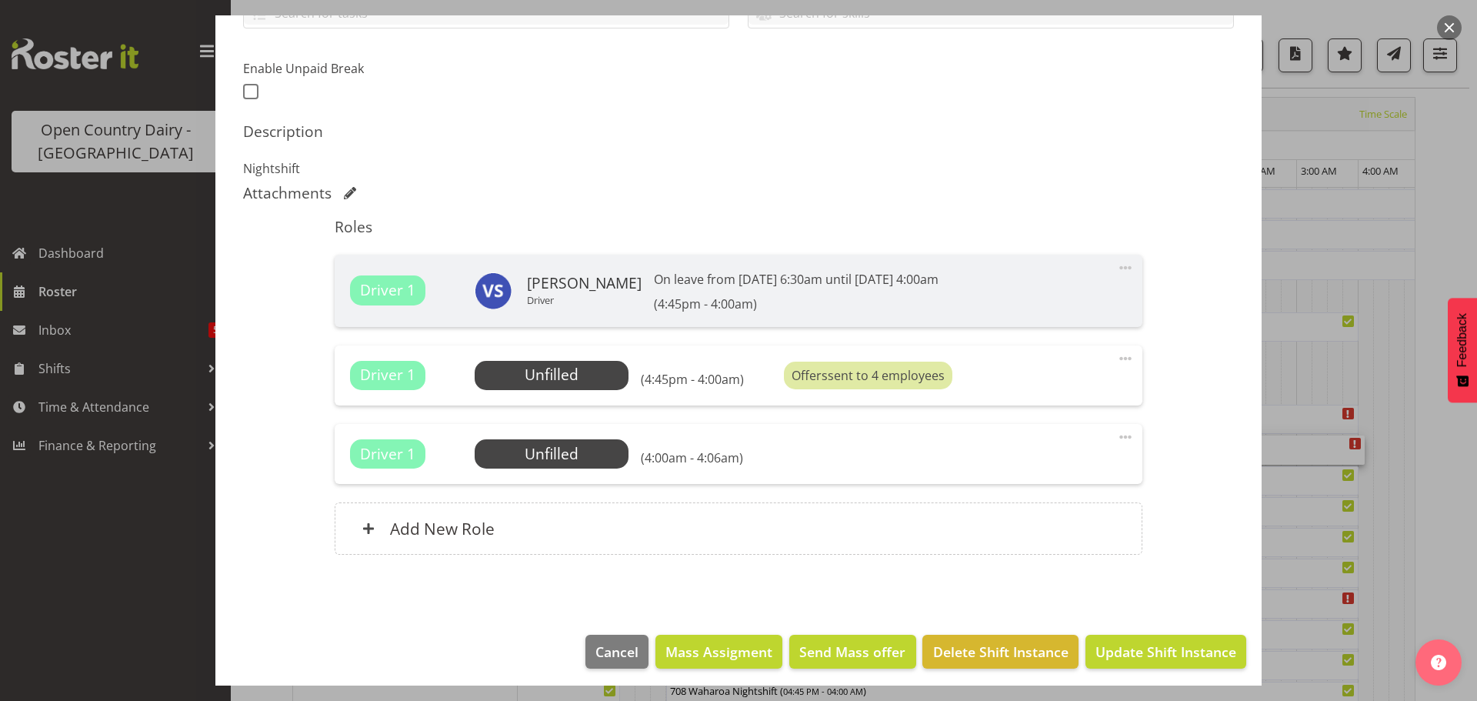
scroll to position [385, 0]
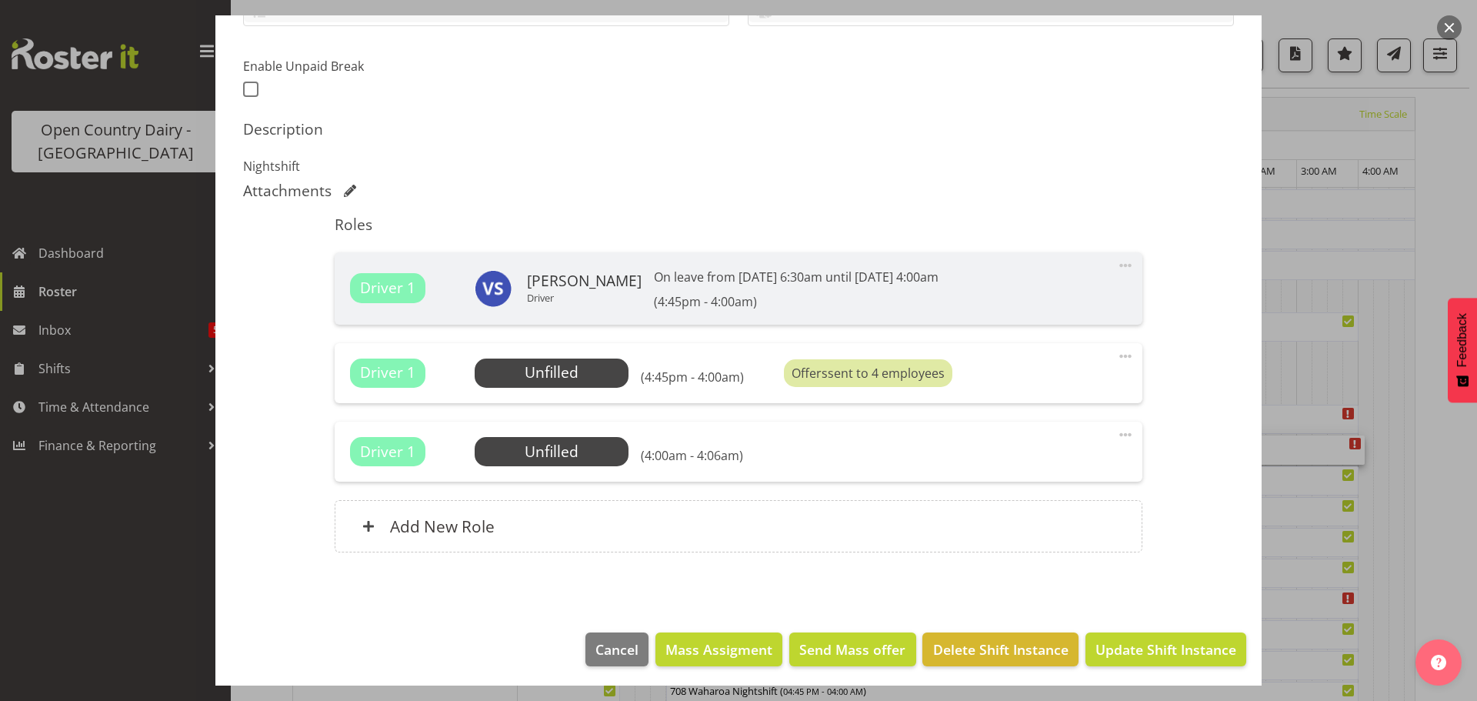
click at [1117, 355] on span at bounding box center [1126, 356] width 18 height 18
click at [1016, 446] on link "Delete" at bounding box center [1061, 449] width 148 height 28
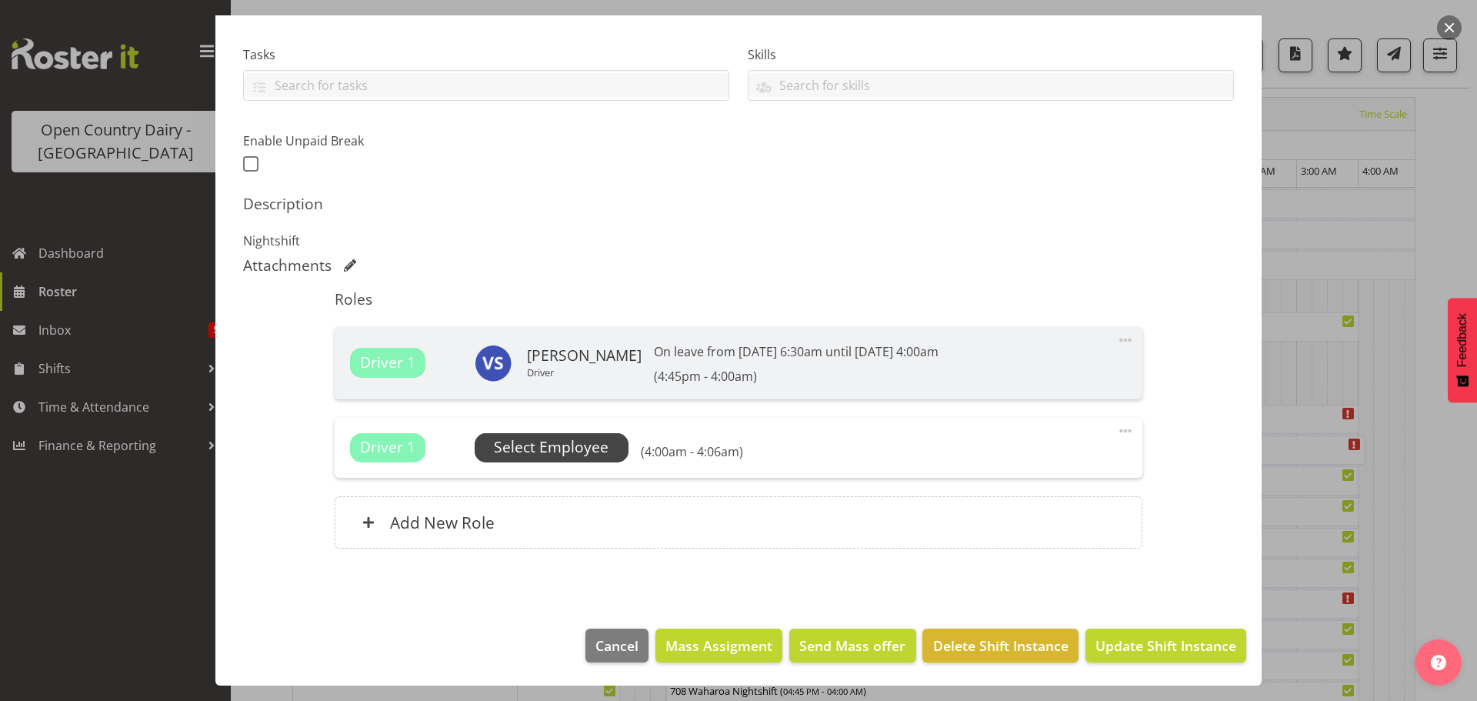
click at [565, 449] on span "Select Employee" at bounding box center [551, 447] width 115 height 22
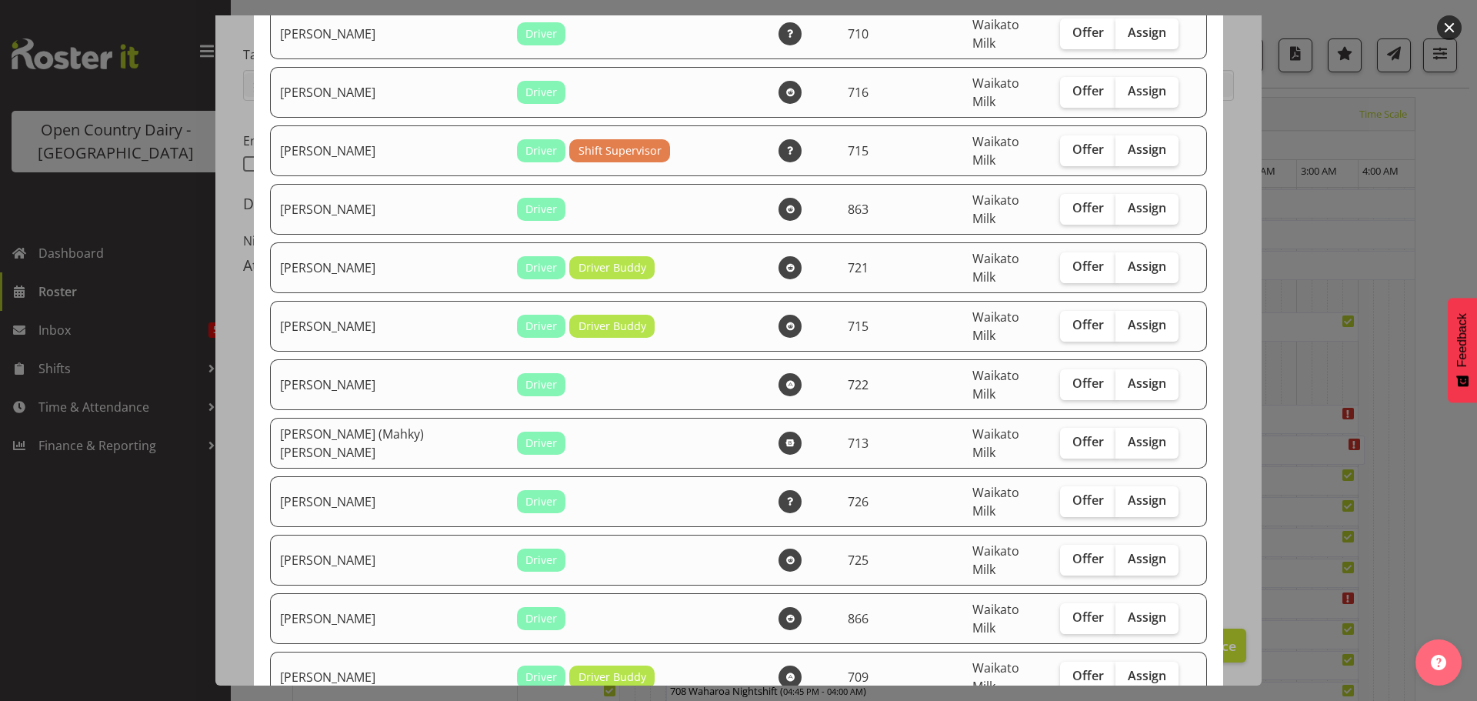
scroll to position [1231, 0]
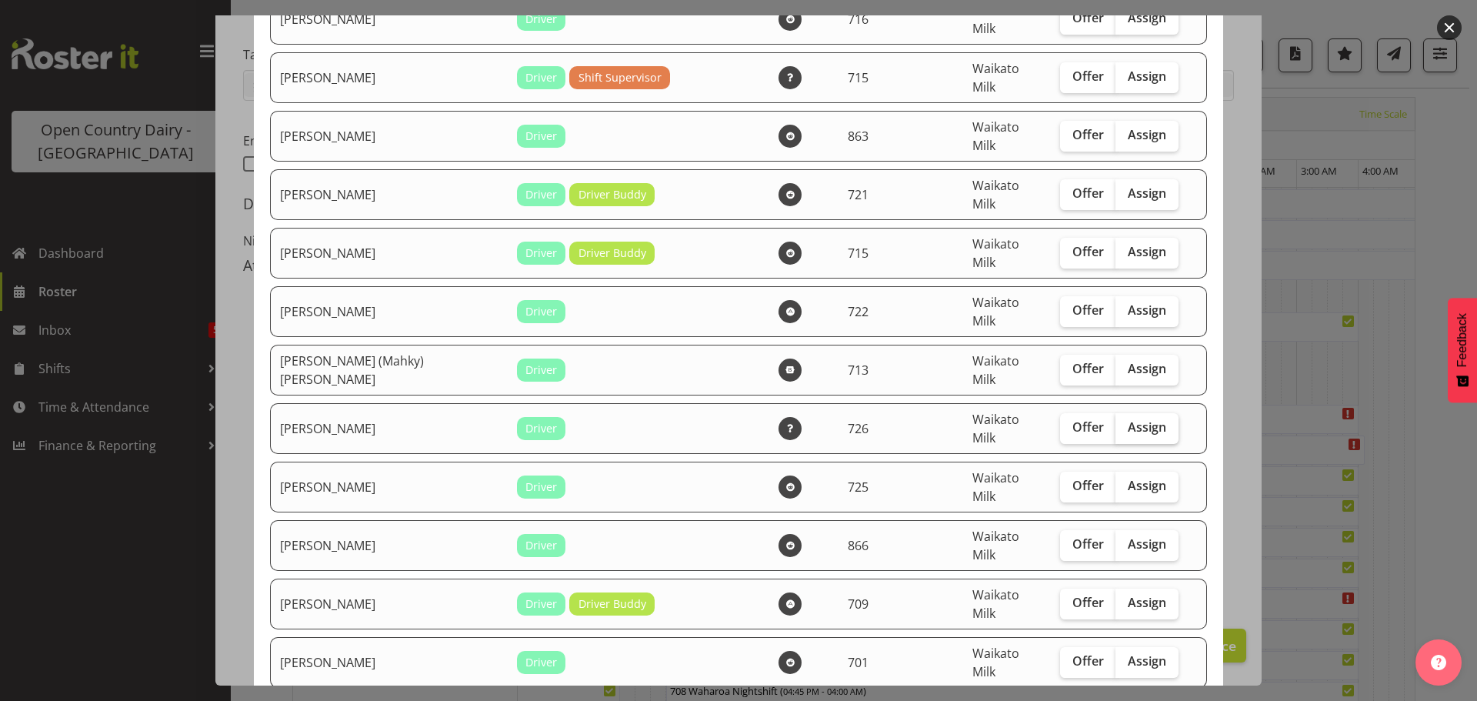
click at [1128, 419] on span "Assign" at bounding box center [1147, 426] width 38 height 15
click at [1122, 422] on input "Assign" at bounding box center [1121, 427] width 10 height 10
checkbox input "true"
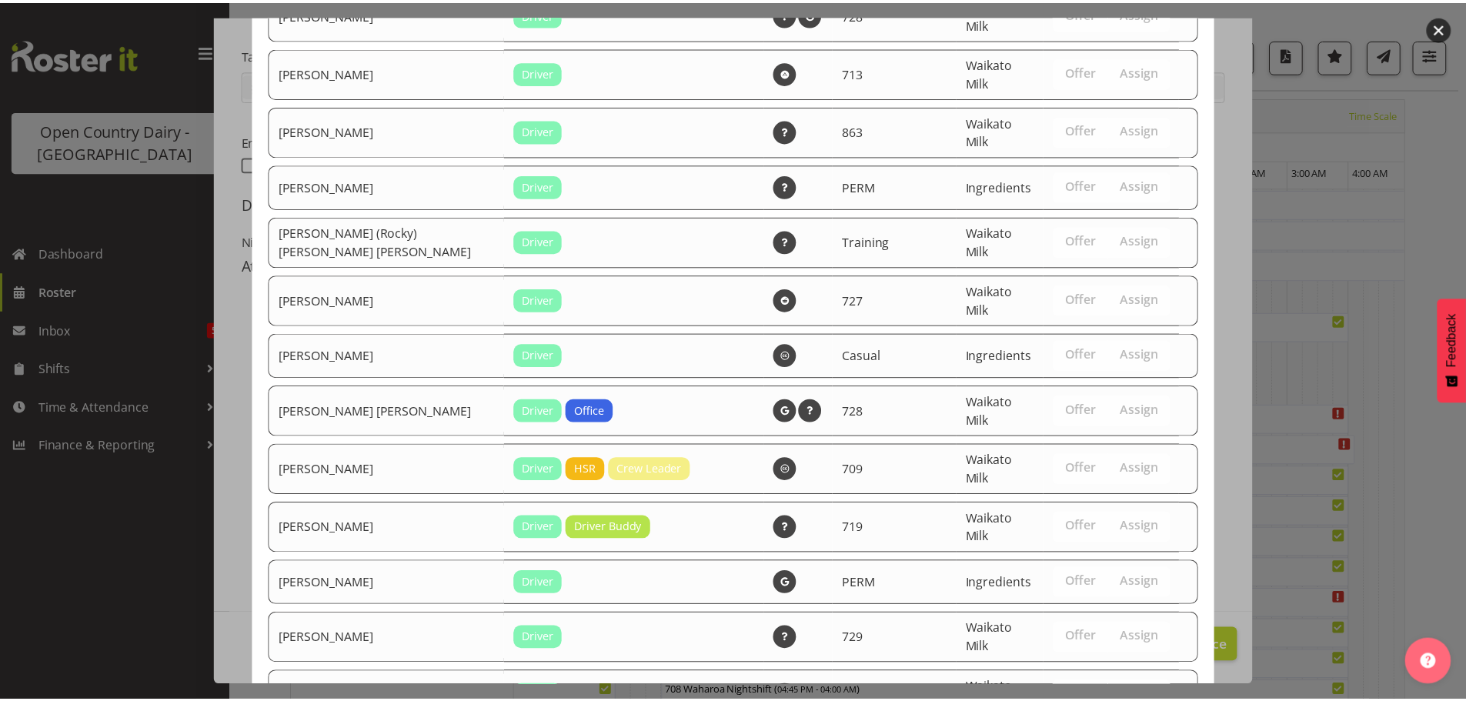
scroll to position [2838, 0]
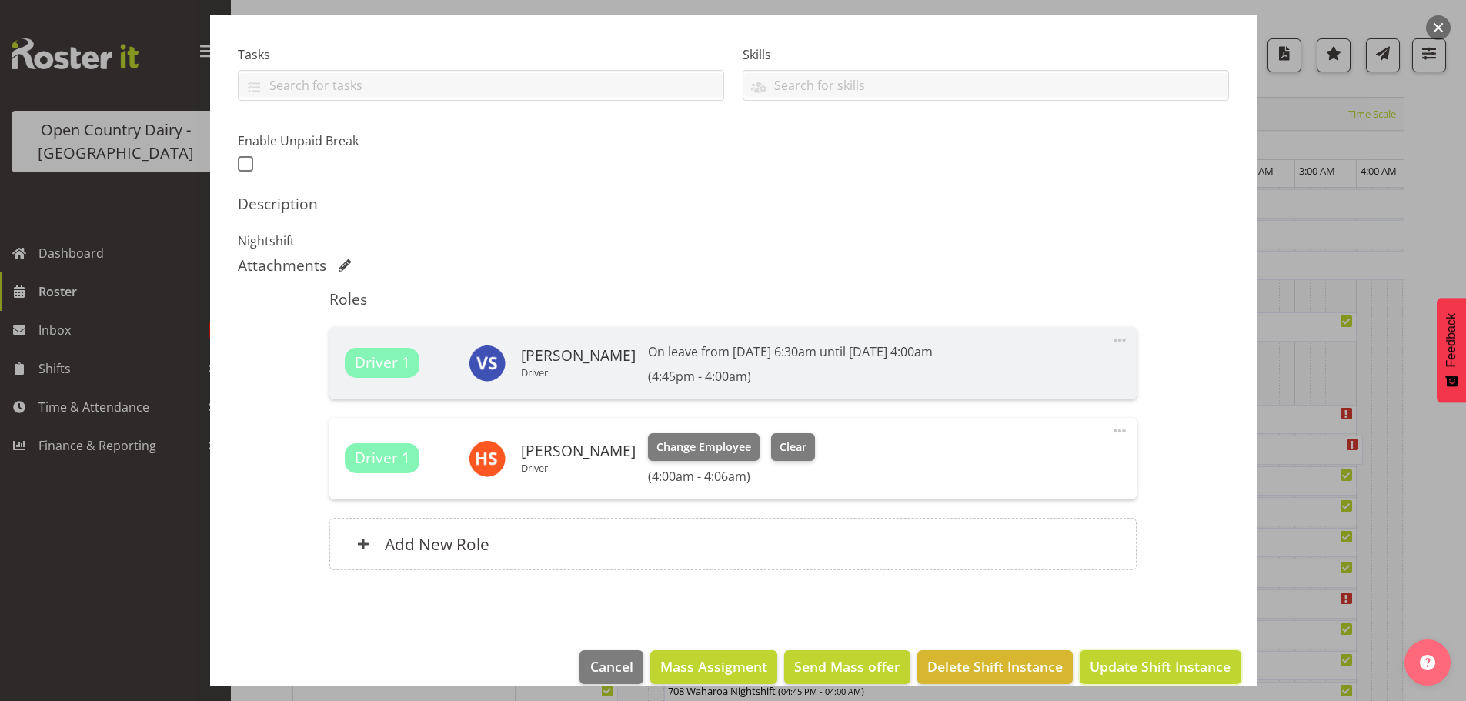
click at [1120, 666] on span "Update Shift Instance" at bounding box center [1160, 666] width 141 height 20
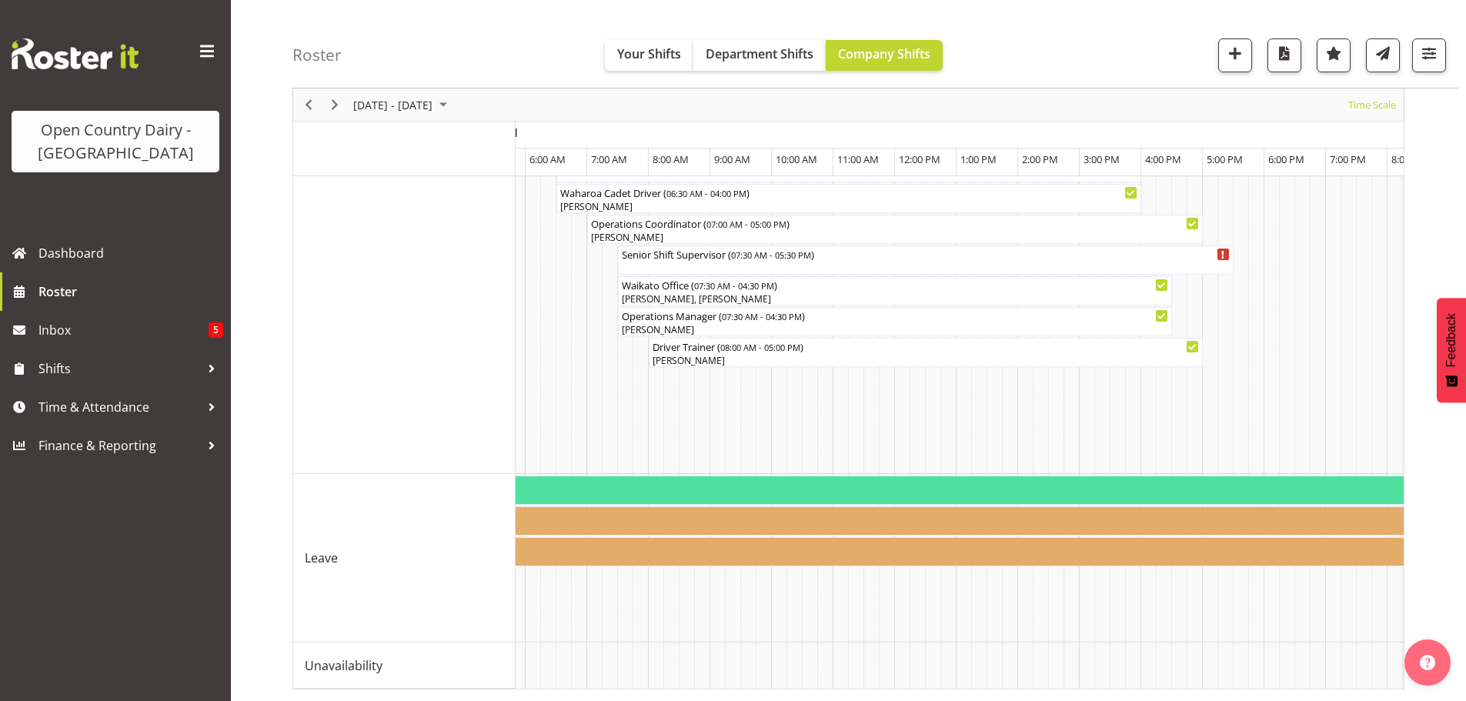
scroll to position [0, 4865]
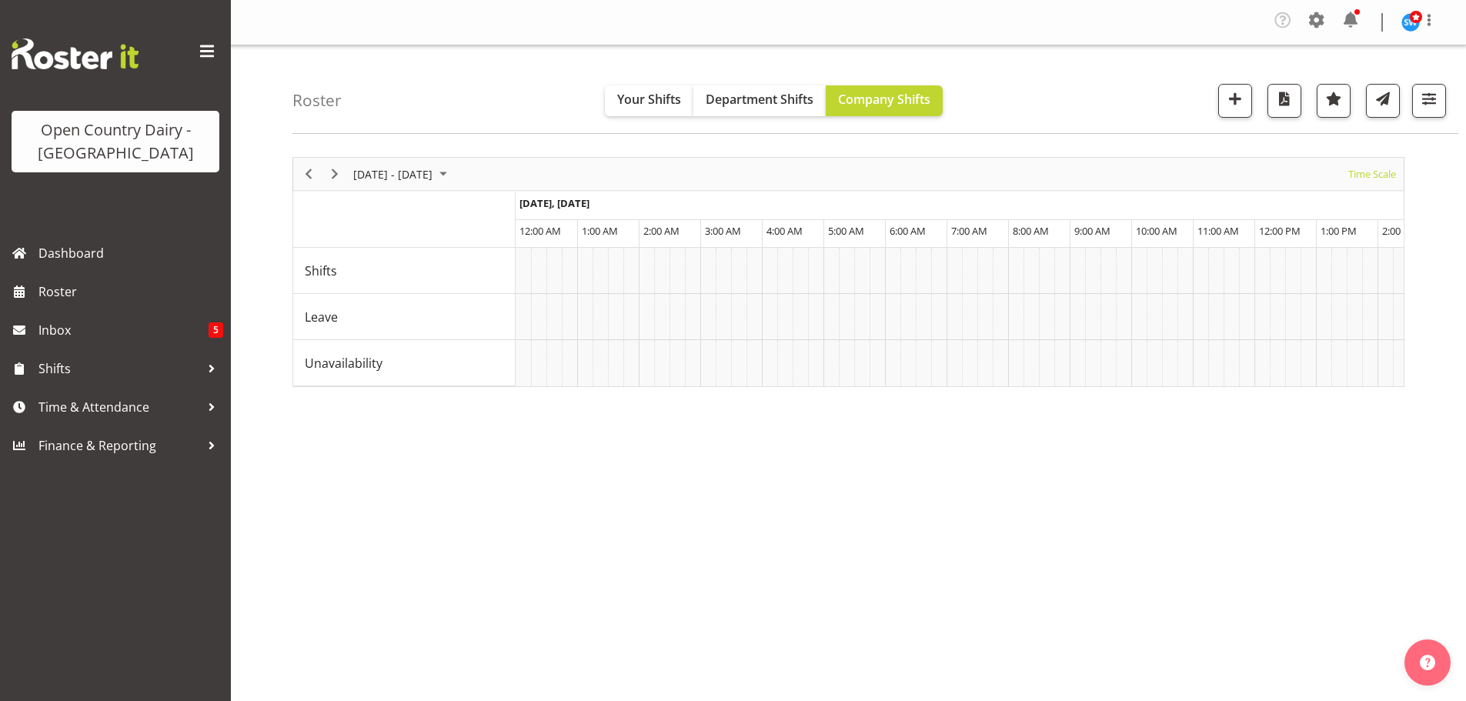
scroll to position [60, 0]
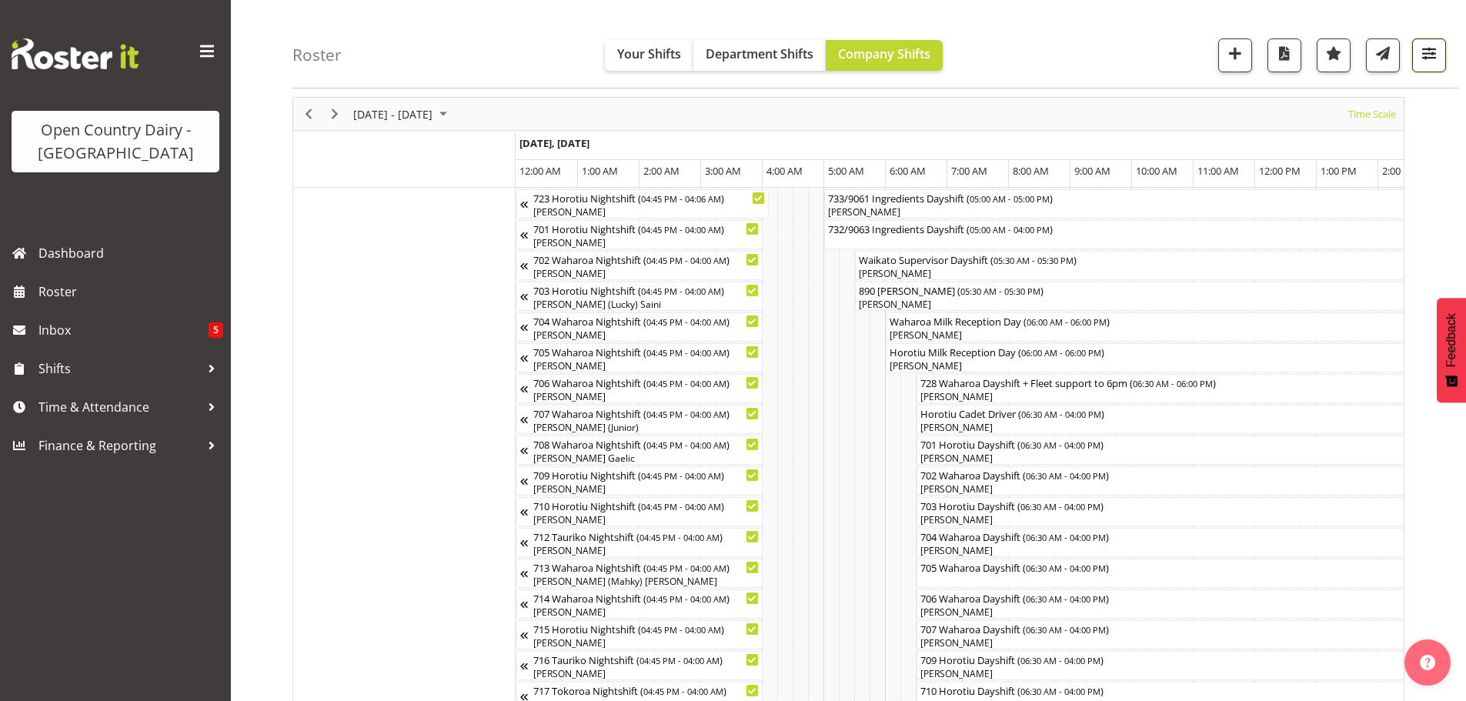
click at [1427, 55] on span "button" at bounding box center [1429, 53] width 20 height 20
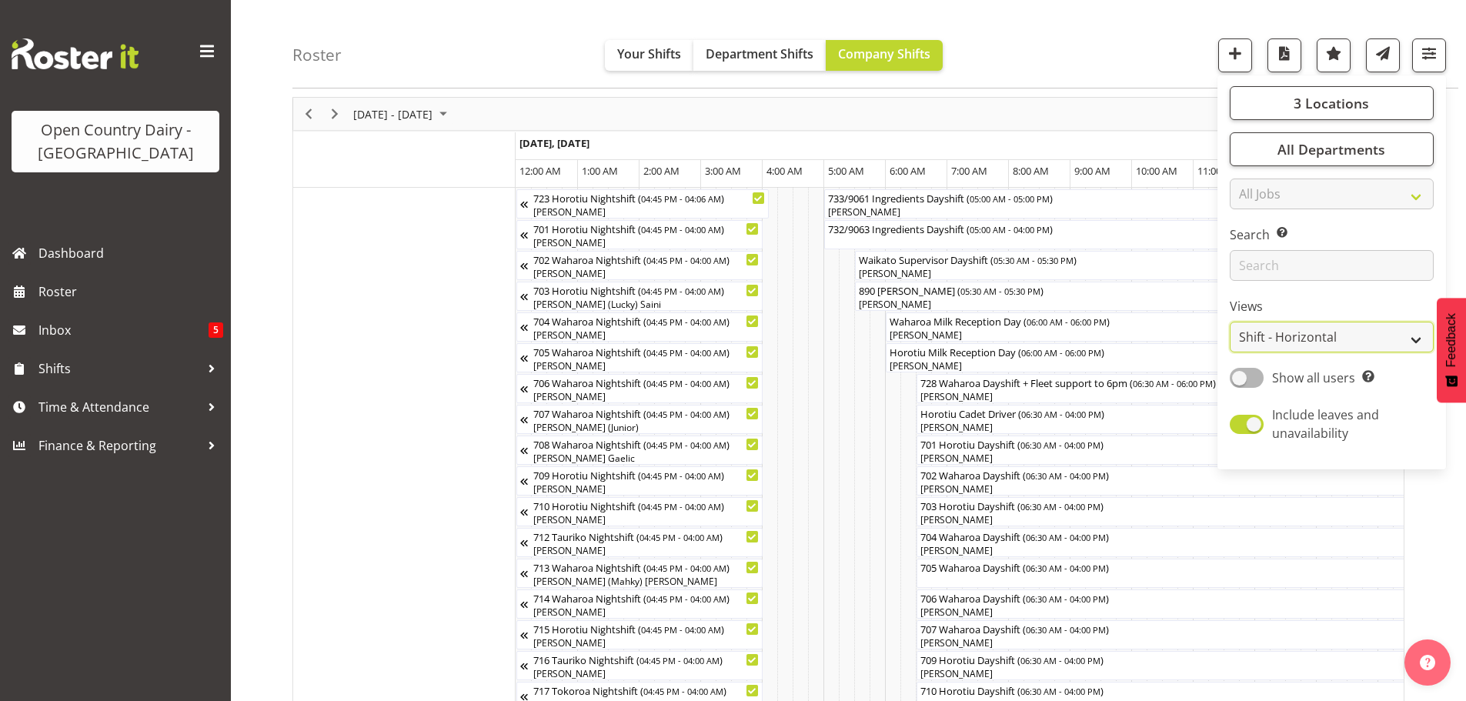
click at [1340, 334] on select "Staff Role Shift - Horizontal Shift - Vertical Staff - Location" at bounding box center [1332, 337] width 204 height 31
select select "staff"
click at [1230, 322] on select "Staff Role Shift - Horizontal Shift - Vertical Staff - Location" at bounding box center [1332, 337] width 204 height 31
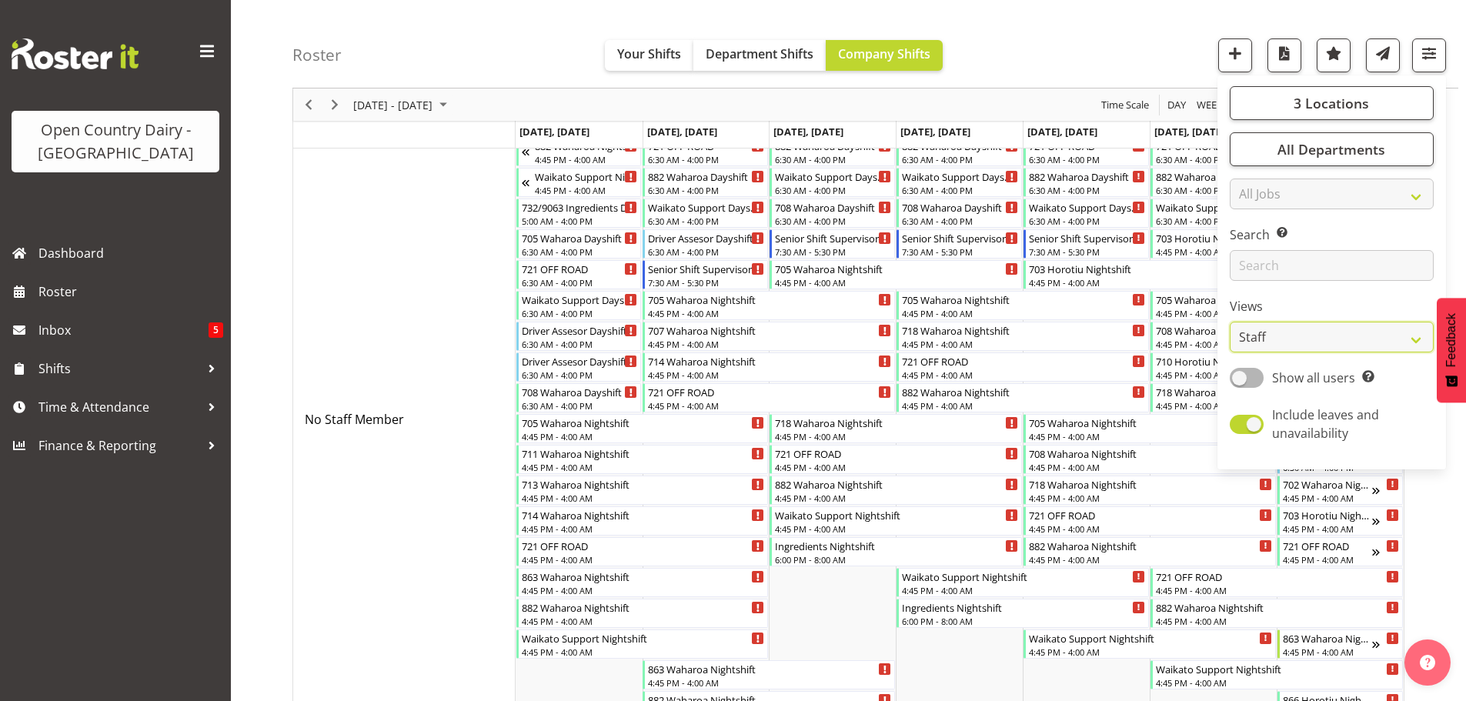
scroll to position [291, 0]
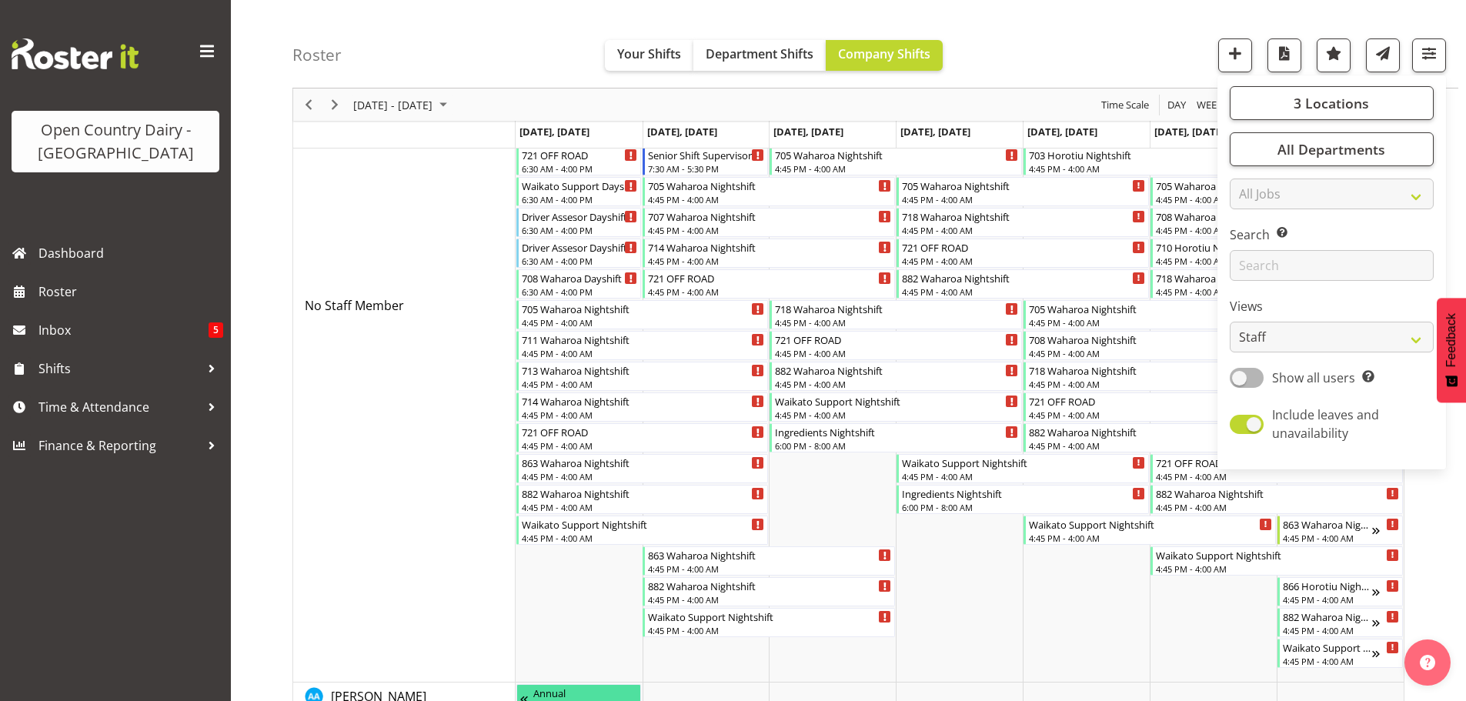
click at [1079, 55] on div "Roster Your Shifts Department Shifts Company Shifts 3 Locations Clear Ingredien…" at bounding box center [875, 44] width 1166 height 88
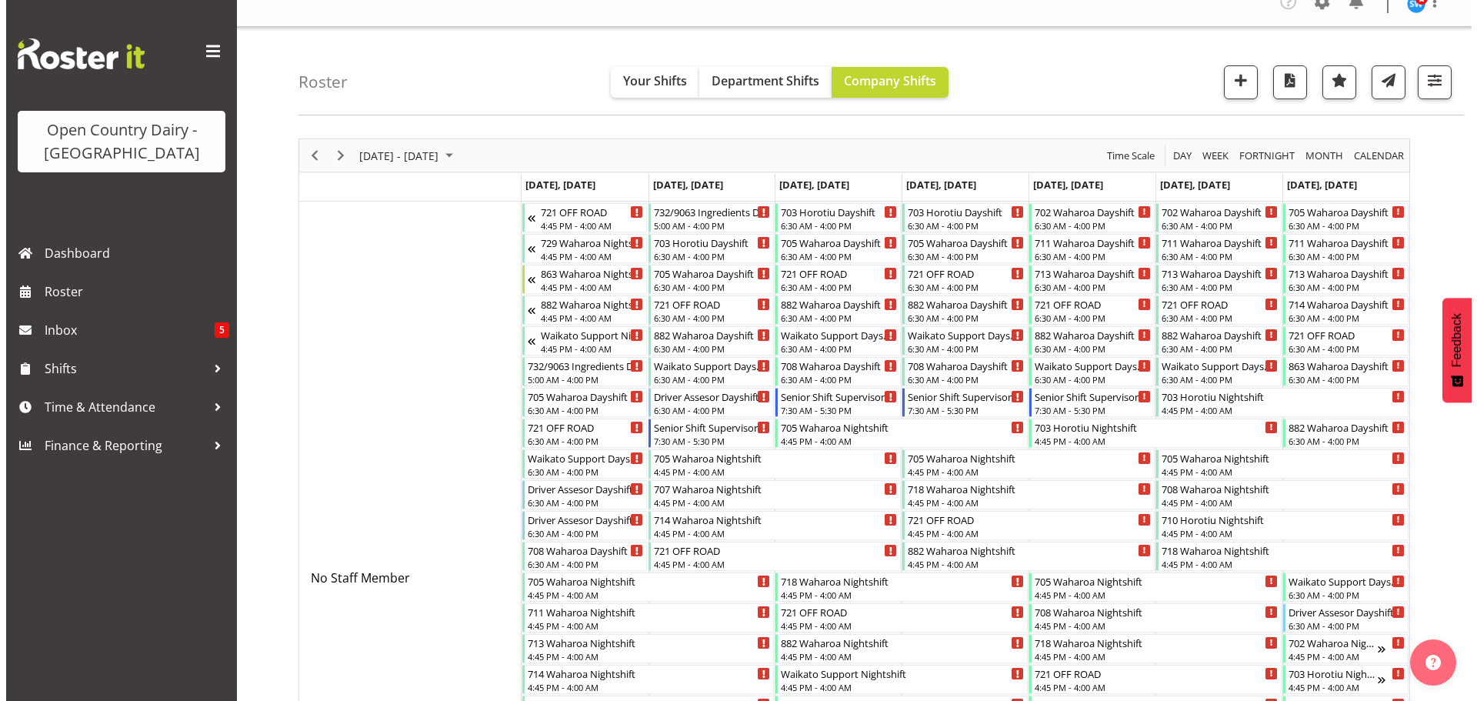
scroll to position [0, 0]
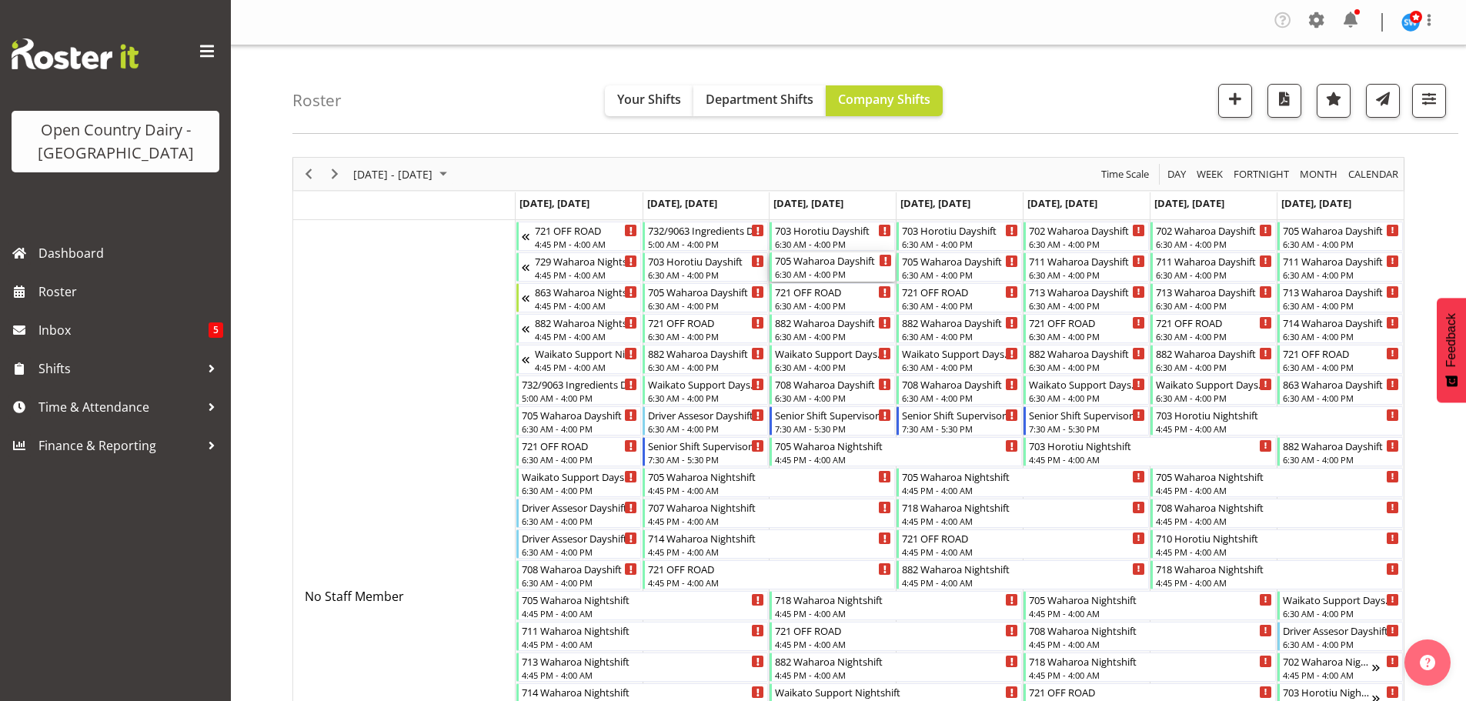
click at [808, 266] on div "705 Waharoa Dayshift" at bounding box center [833, 259] width 117 height 15
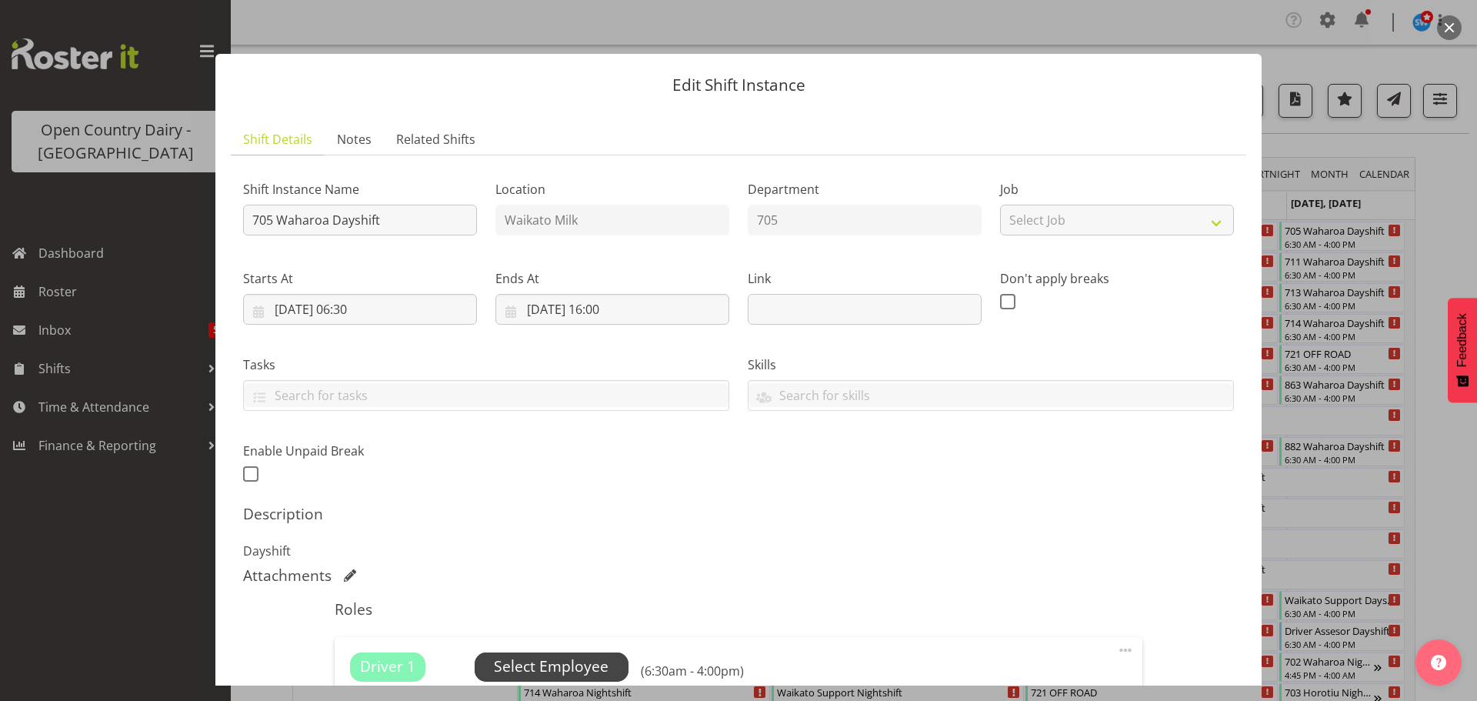
click at [557, 664] on span "Select Employee" at bounding box center [551, 667] width 115 height 22
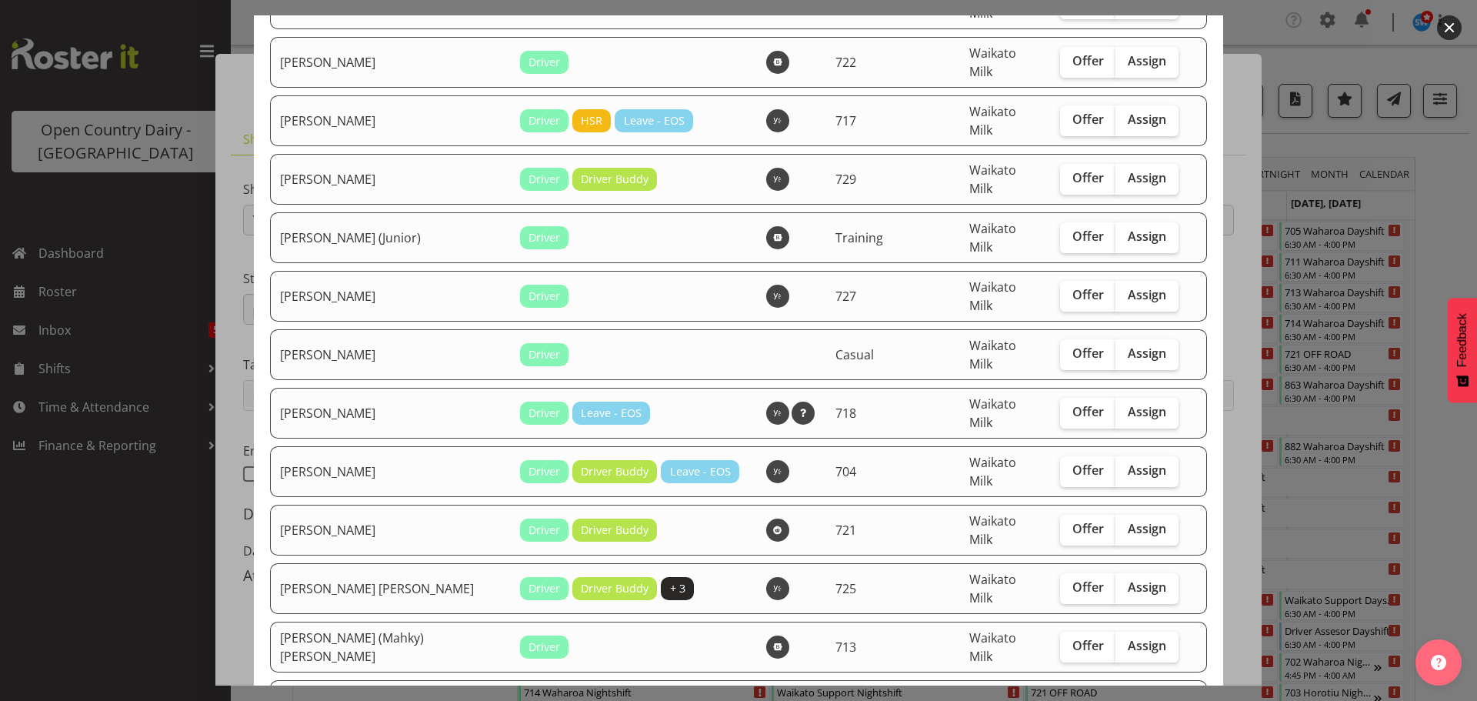
scroll to position [462, 0]
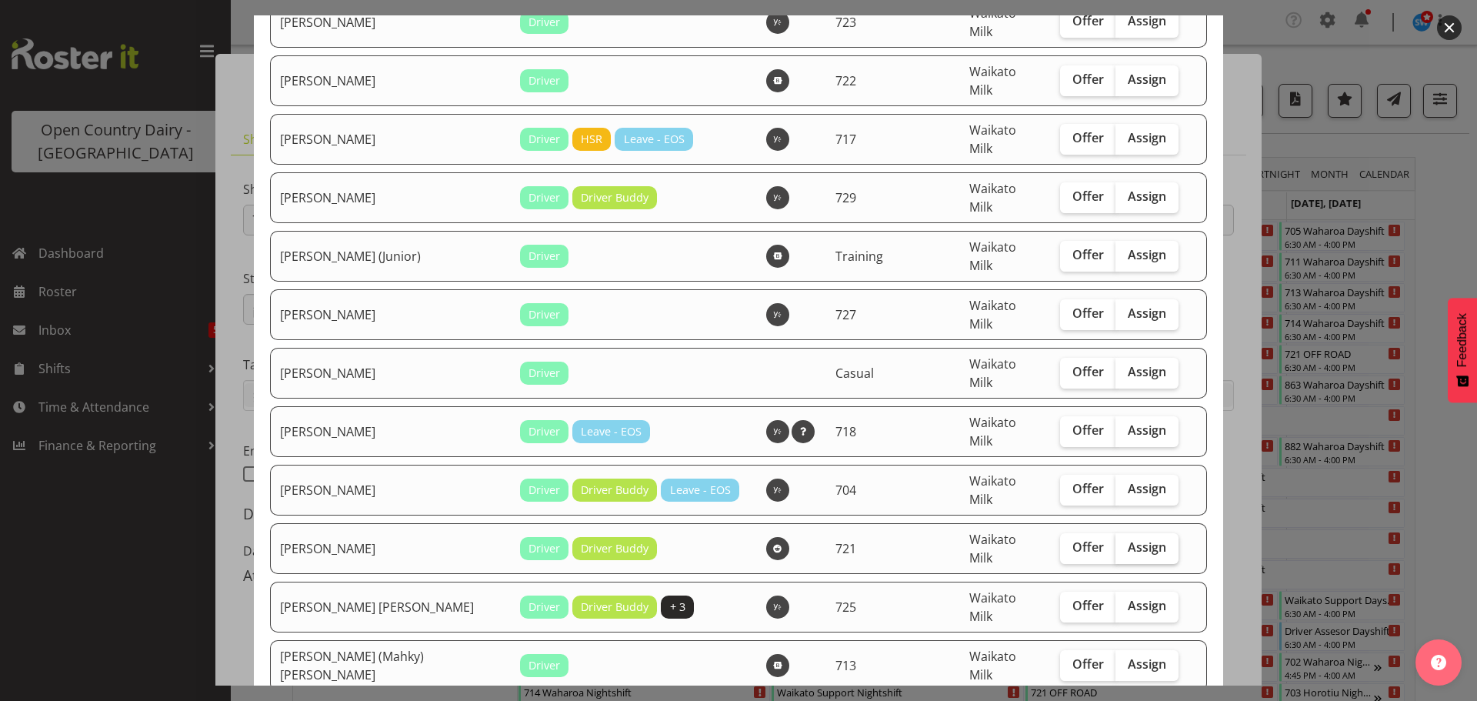
click at [1128, 539] on span "Assign" at bounding box center [1147, 546] width 38 height 15
click at [1121, 542] on input "Assign" at bounding box center [1121, 547] width 10 height 10
checkbox input "true"
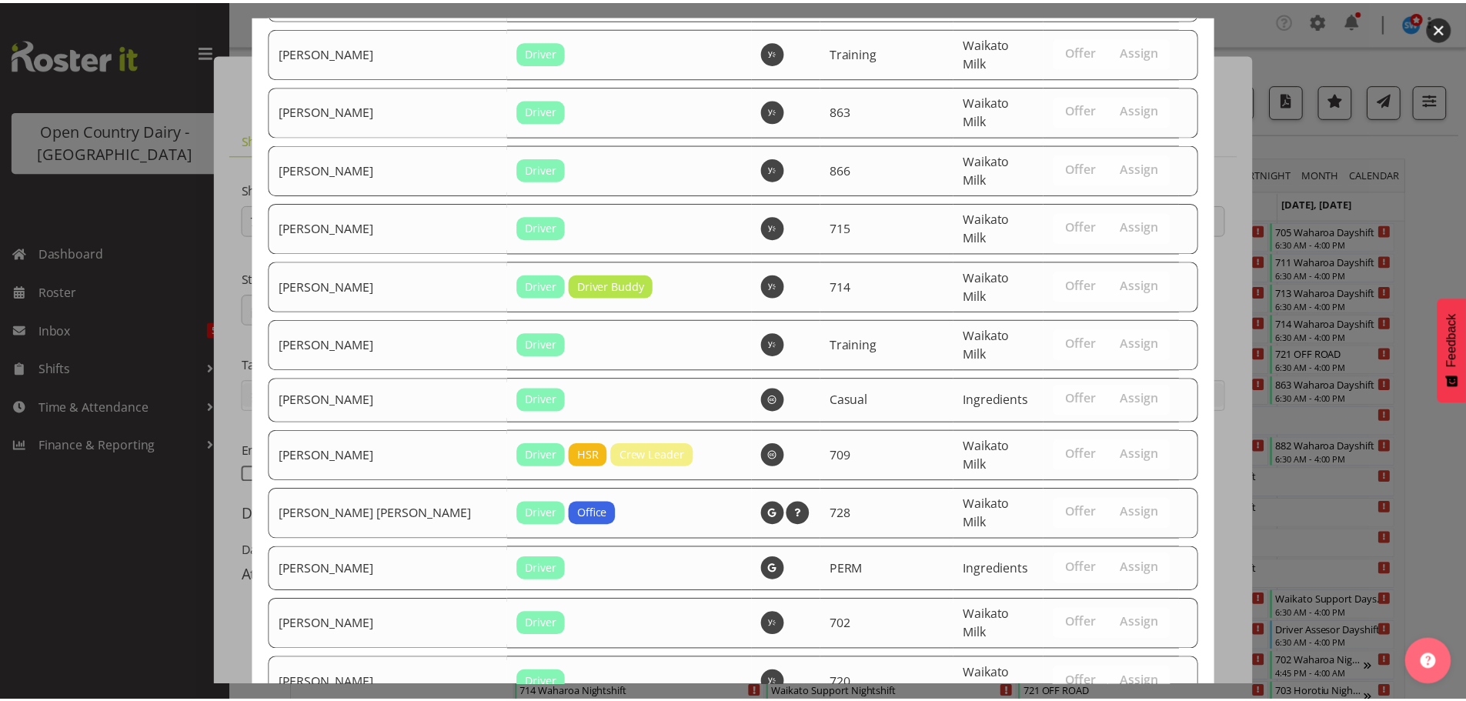
scroll to position [1739, 0]
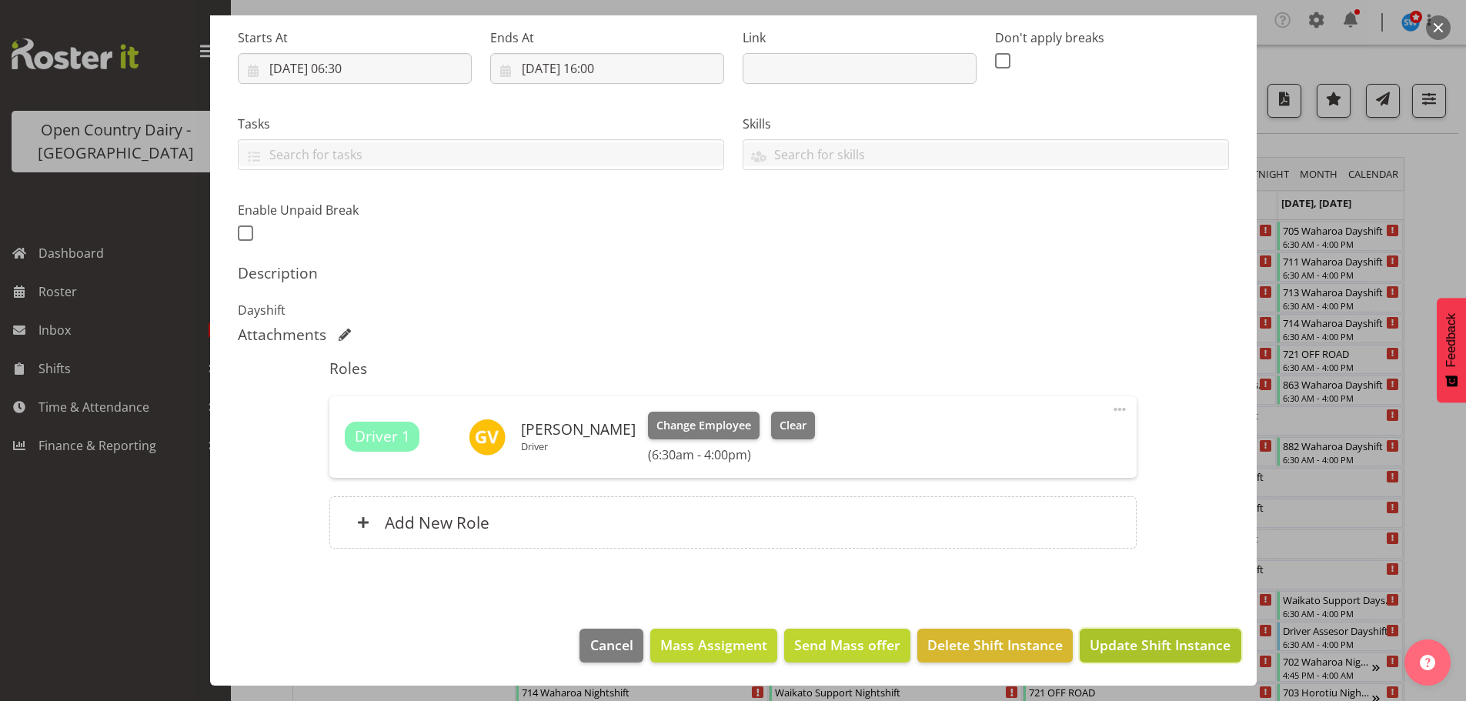
click at [1124, 639] on span "Update Shift Instance" at bounding box center [1160, 645] width 141 height 20
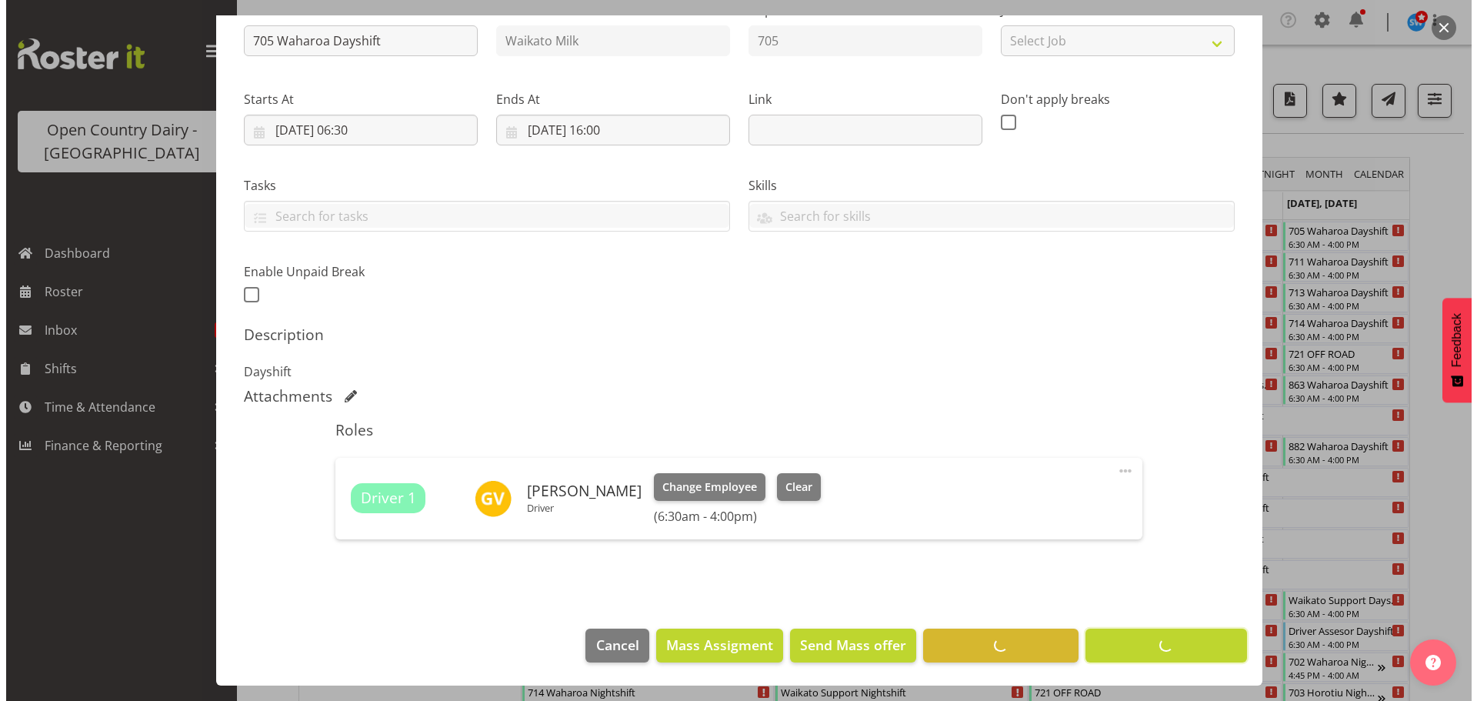
scroll to position [179, 0]
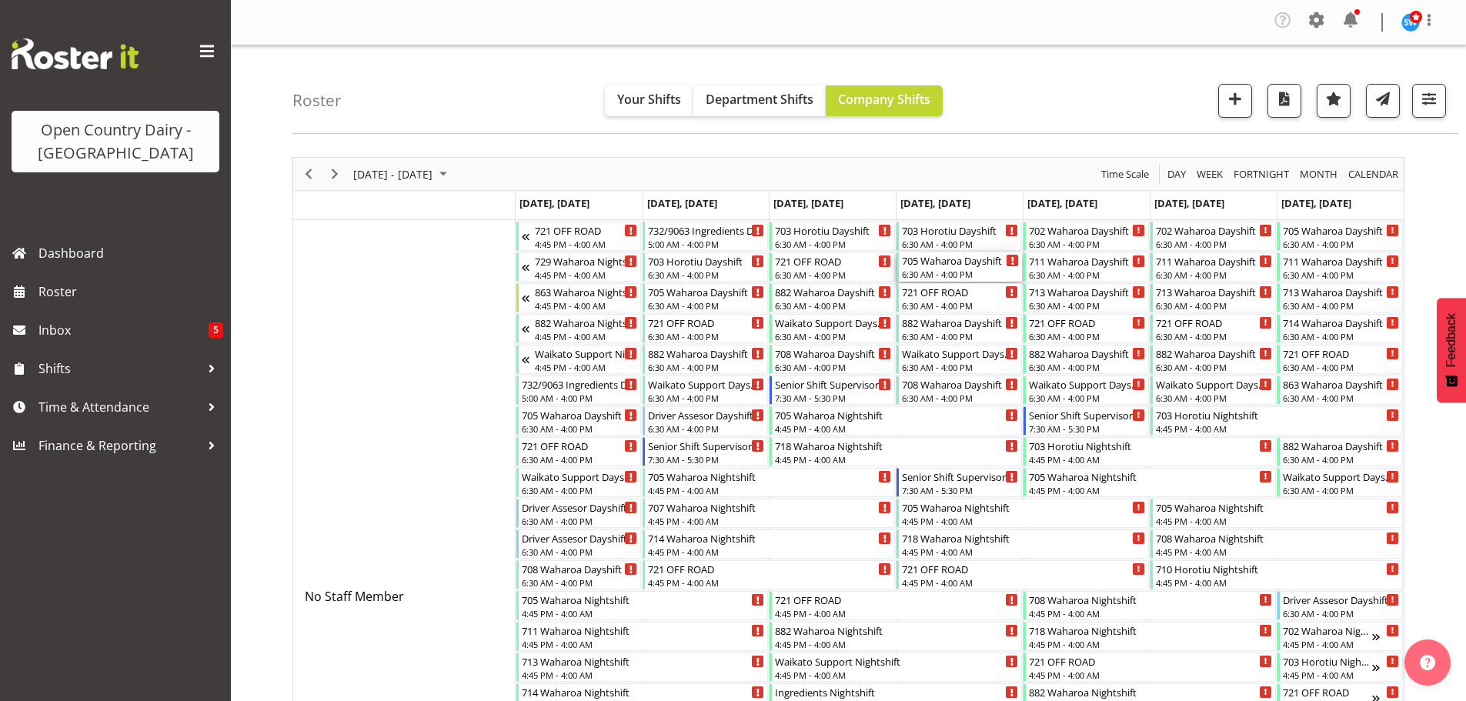
click at [939, 265] on div "705 Waharoa Dayshift" at bounding box center [960, 259] width 117 height 15
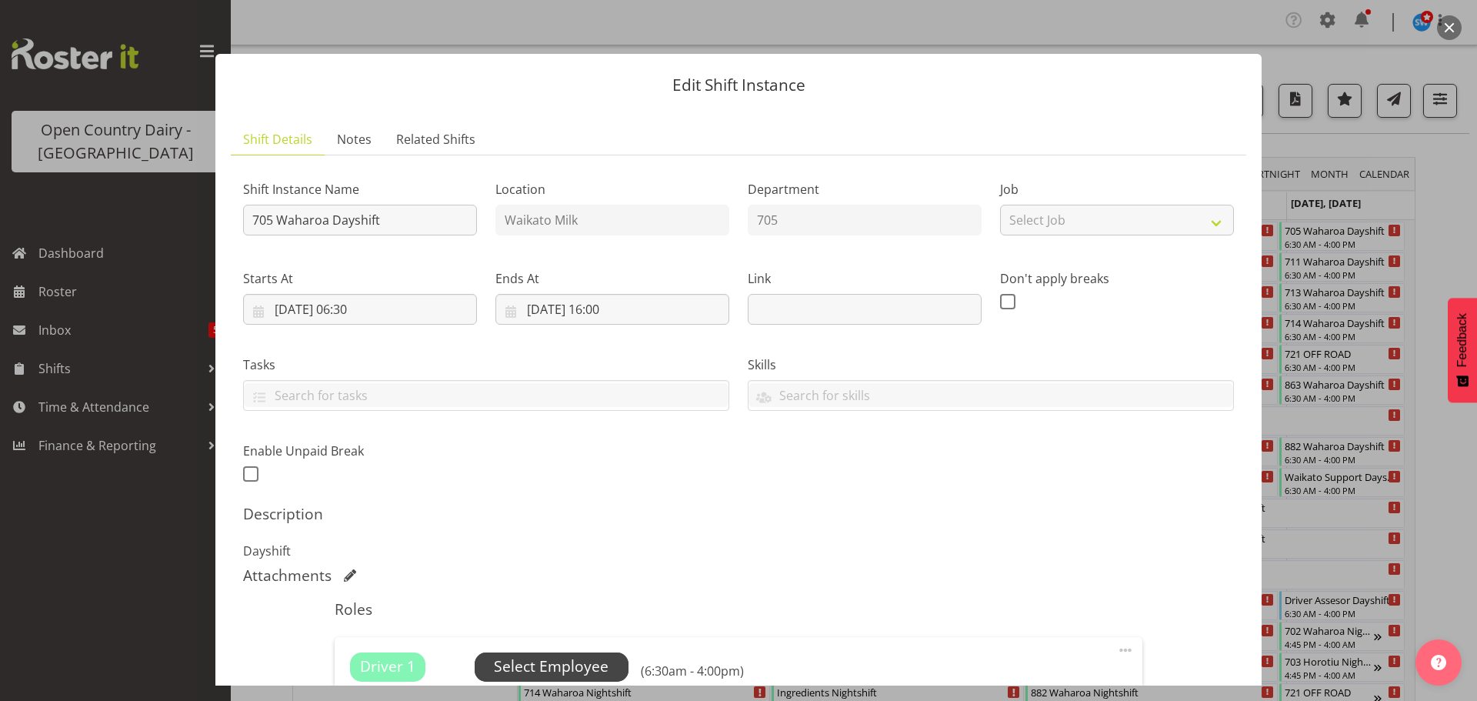
click at [554, 670] on span "Select Employee" at bounding box center [551, 667] width 115 height 22
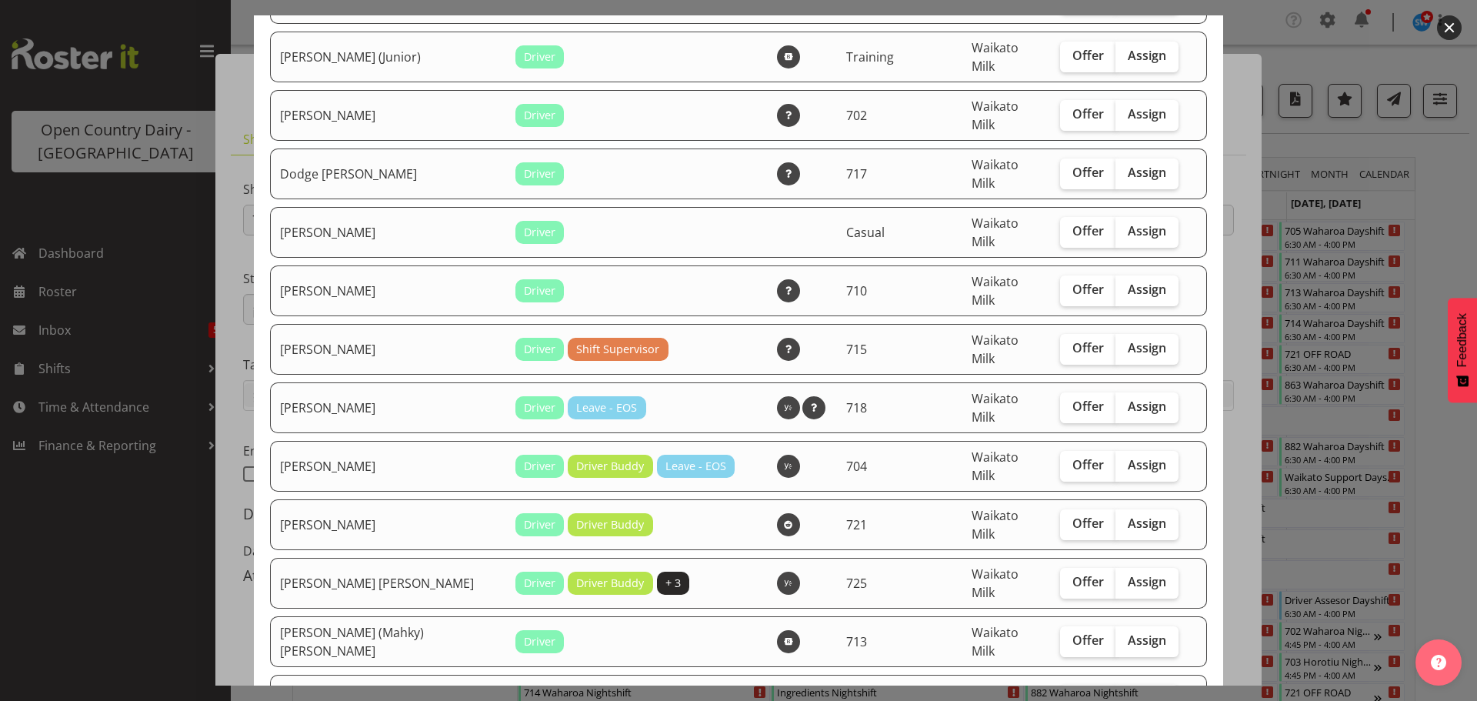
scroll to position [1000, 0]
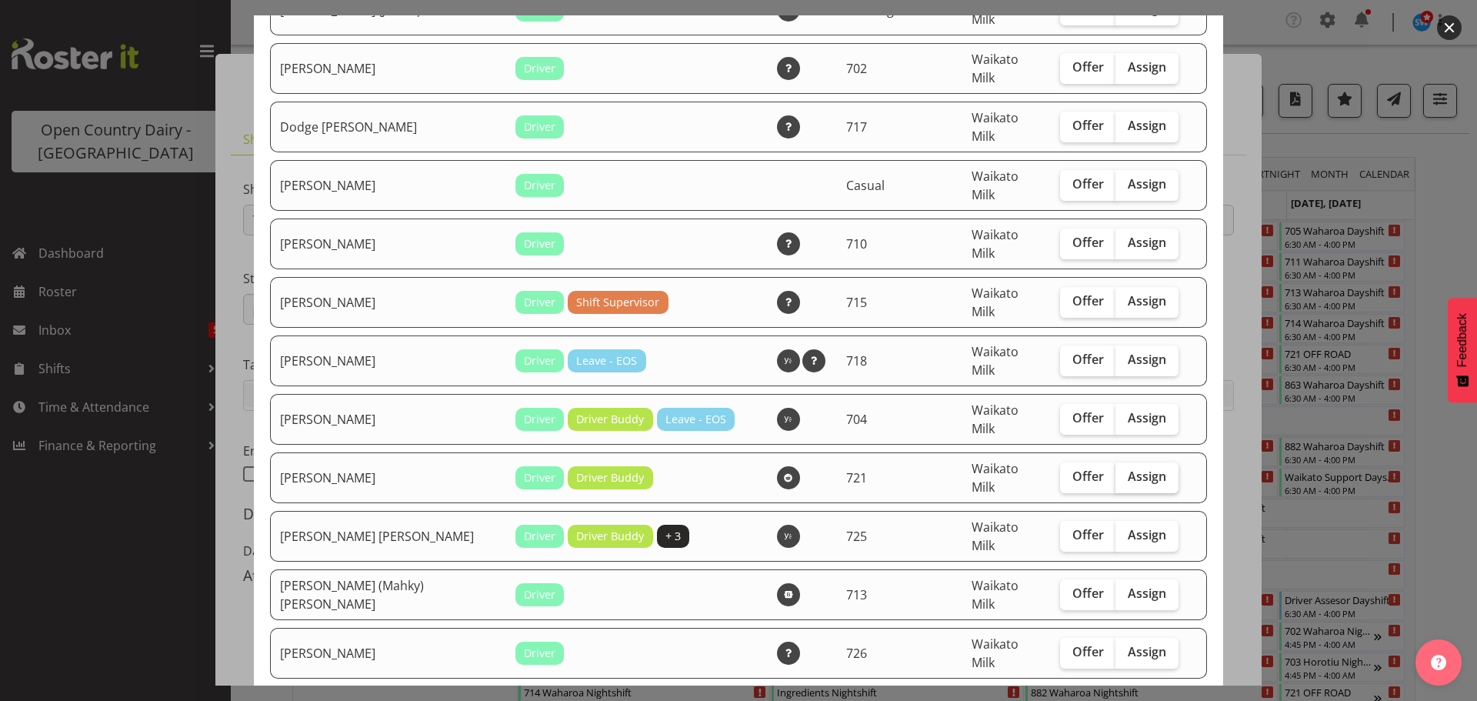
click at [1128, 469] on span "Assign" at bounding box center [1147, 476] width 38 height 15
click at [1120, 472] on input "Assign" at bounding box center [1121, 477] width 10 height 10
checkbox input "true"
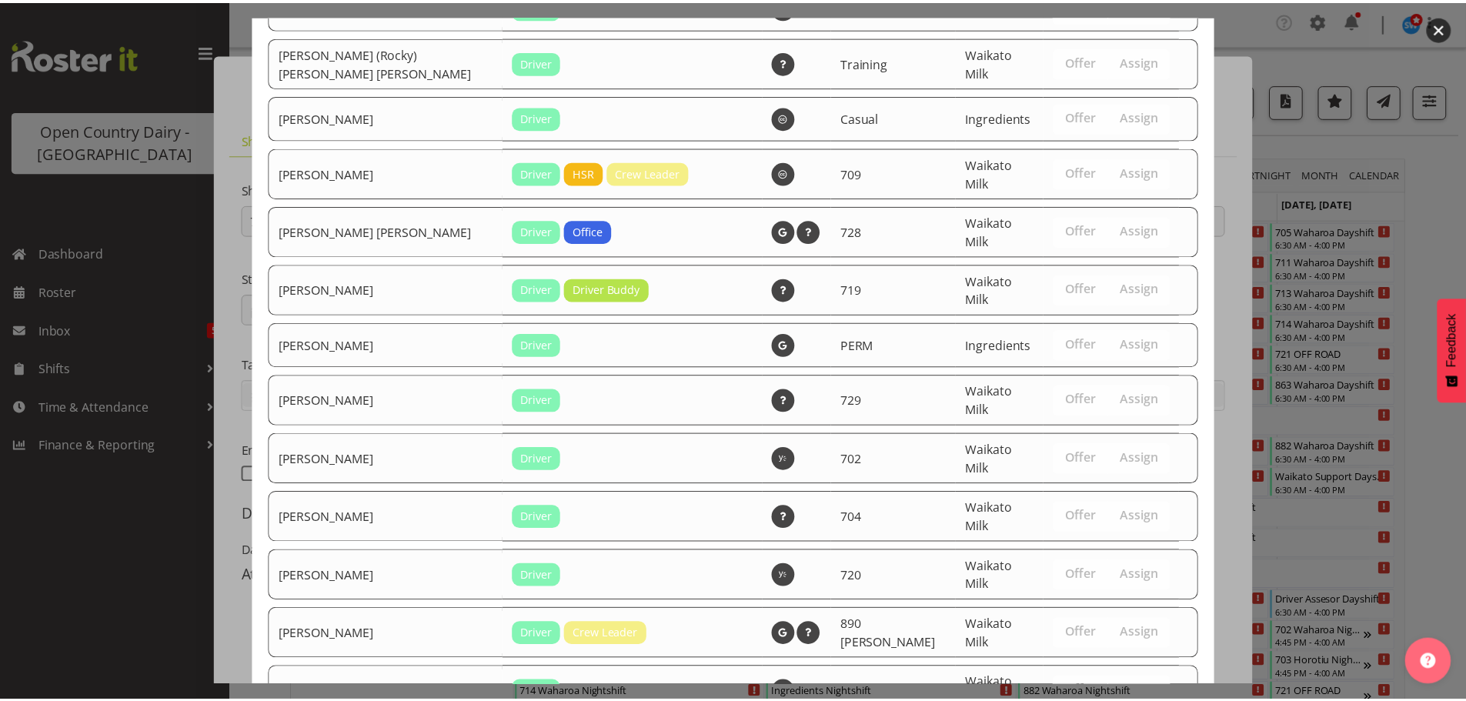
scroll to position [2942, 0]
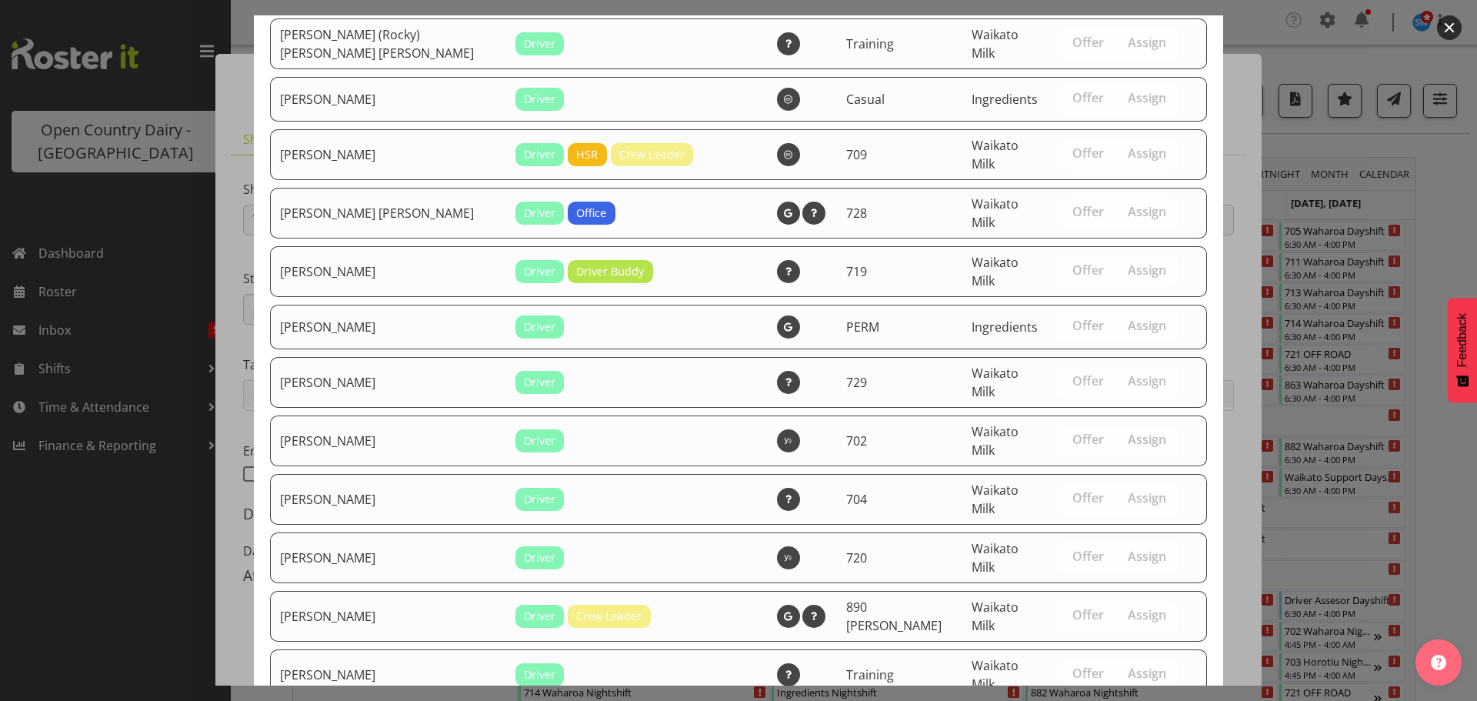
drag, startPoint x: 1110, startPoint y: 639, endPoint x: 1112, endPoint y: 627, distance: 11.6
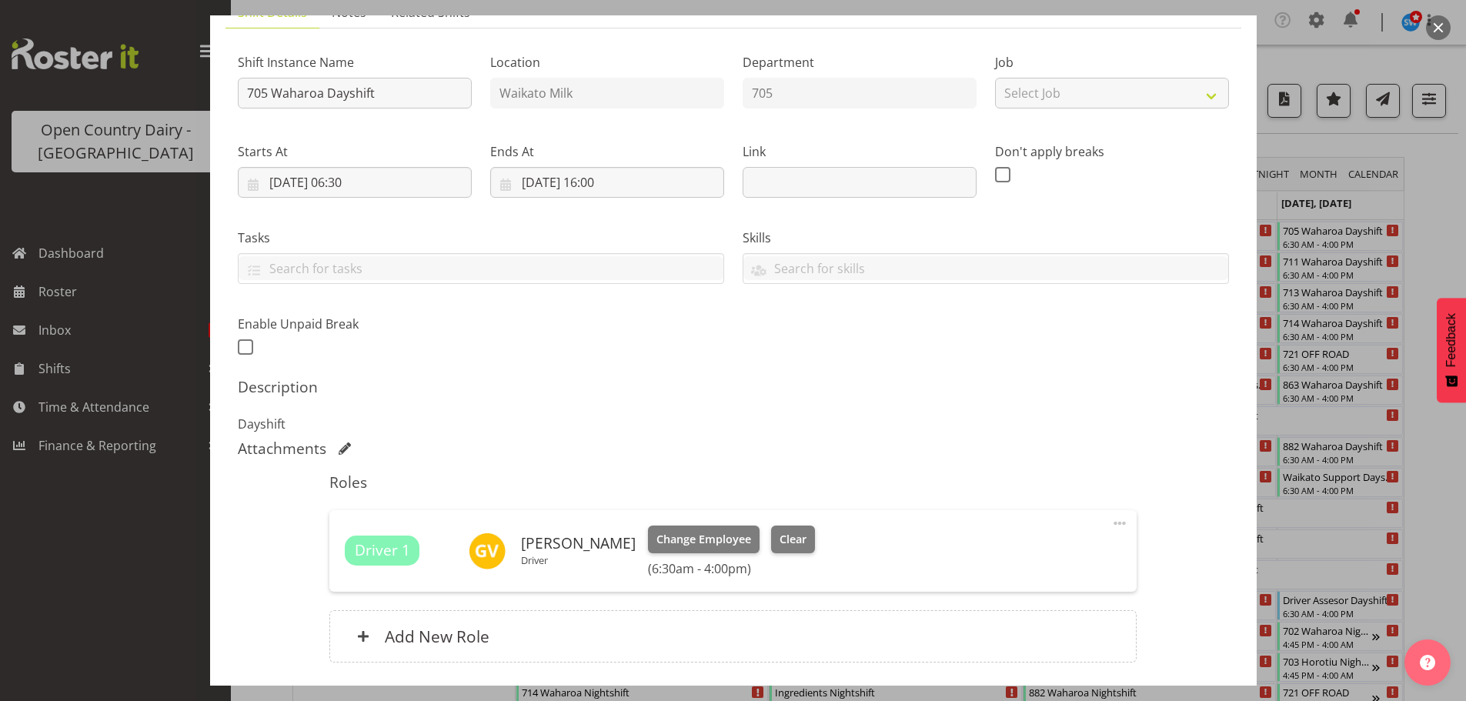
scroll to position [241, 0]
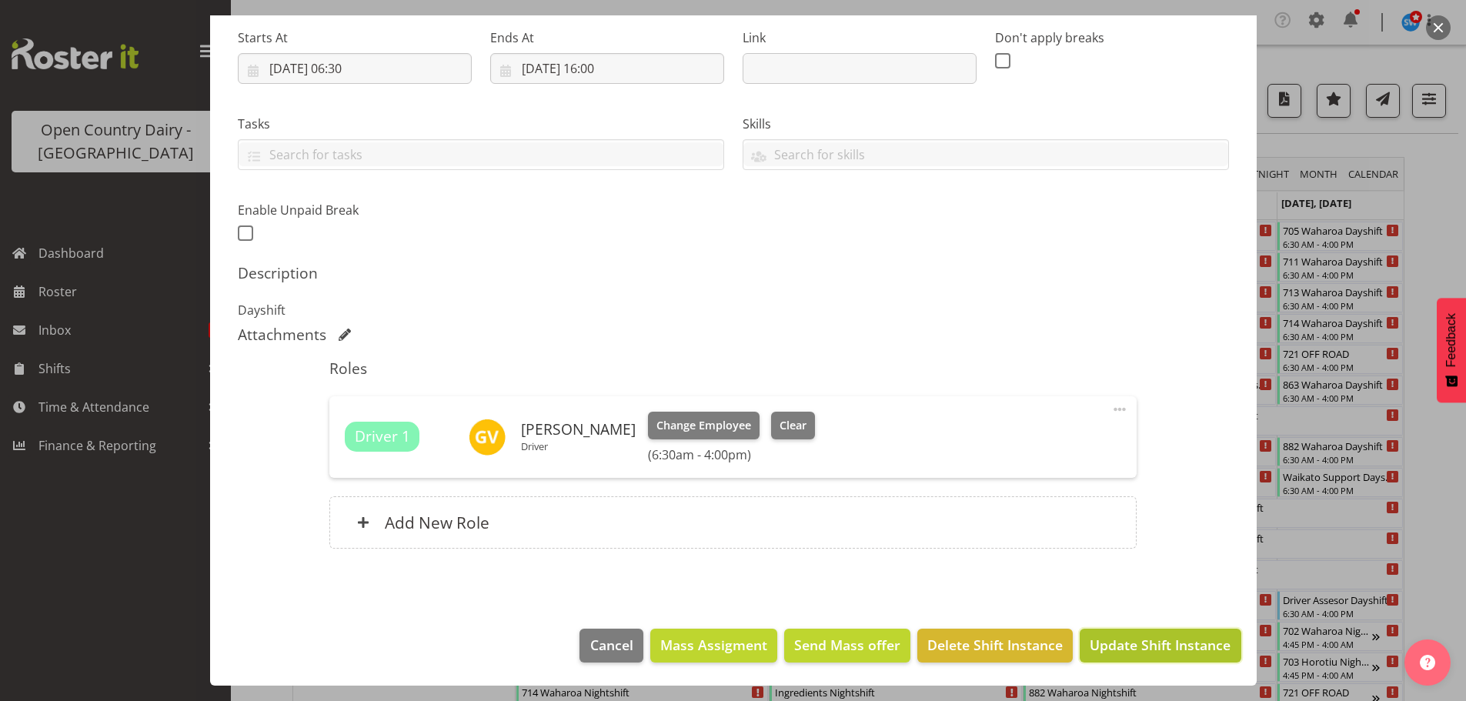
click at [1130, 641] on span "Update Shift Instance" at bounding box center [1160, 645] width 141 height 20
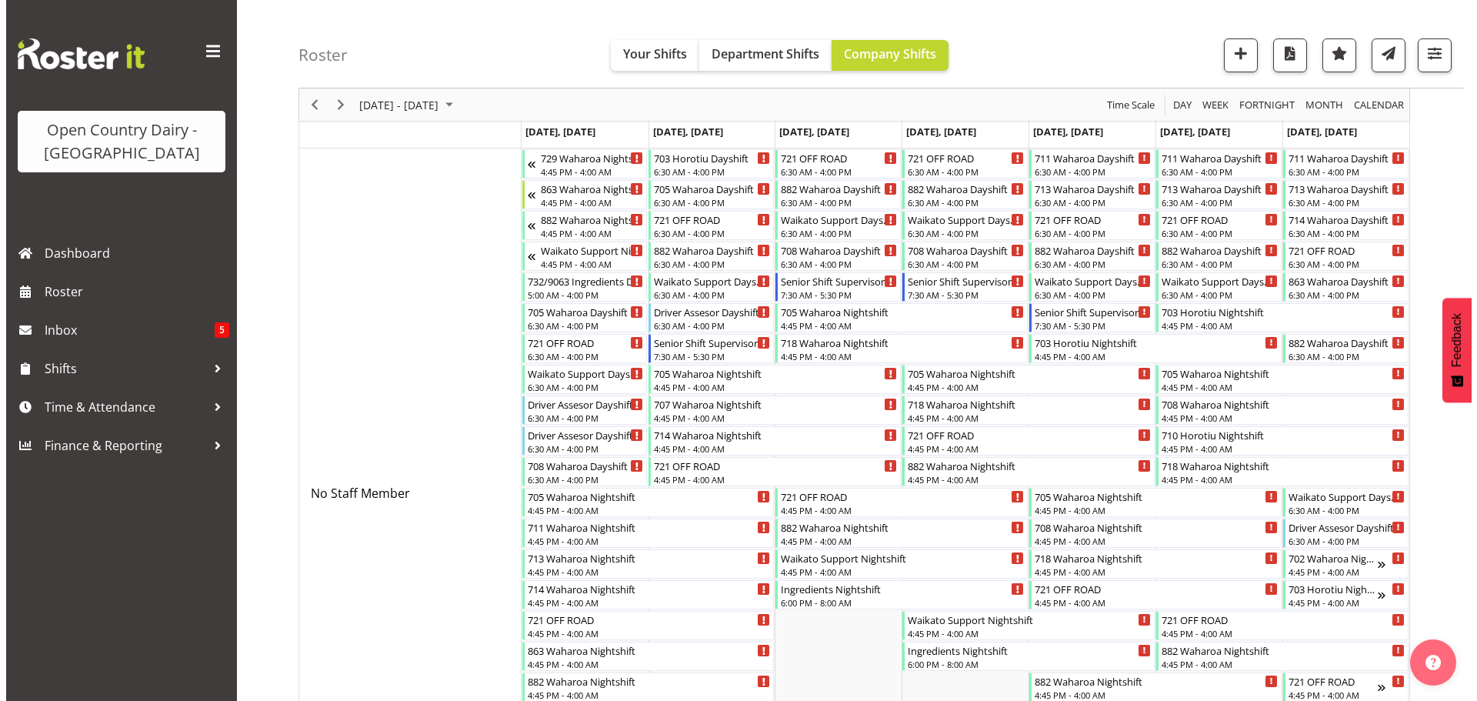
scroll to position [154, 0]
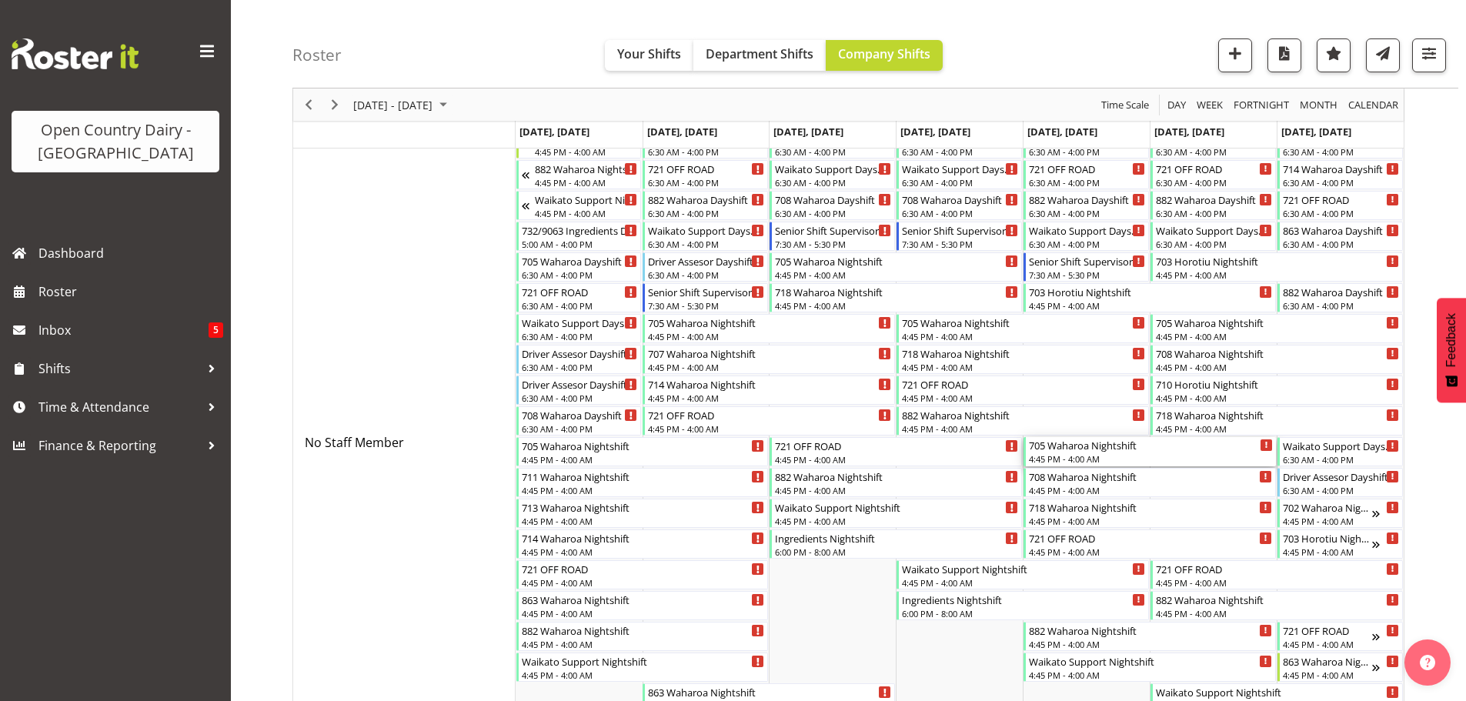
click at [1069, 449] on div "705 Waharoa Nightshift" at bounding box center [1151, 444] width 244 height 15
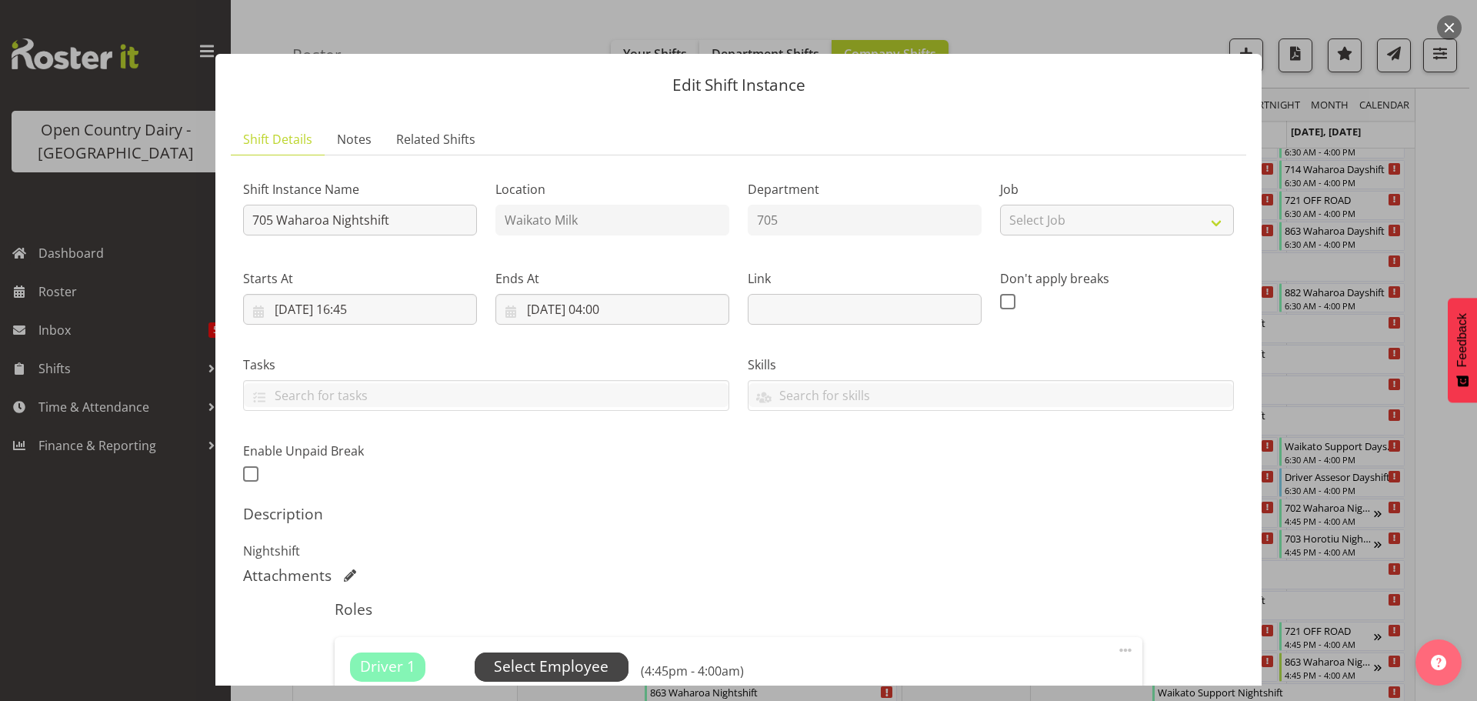
click at [552, 661] on span "Select Employee" at bounding box center [551, 667] width 115 height 22
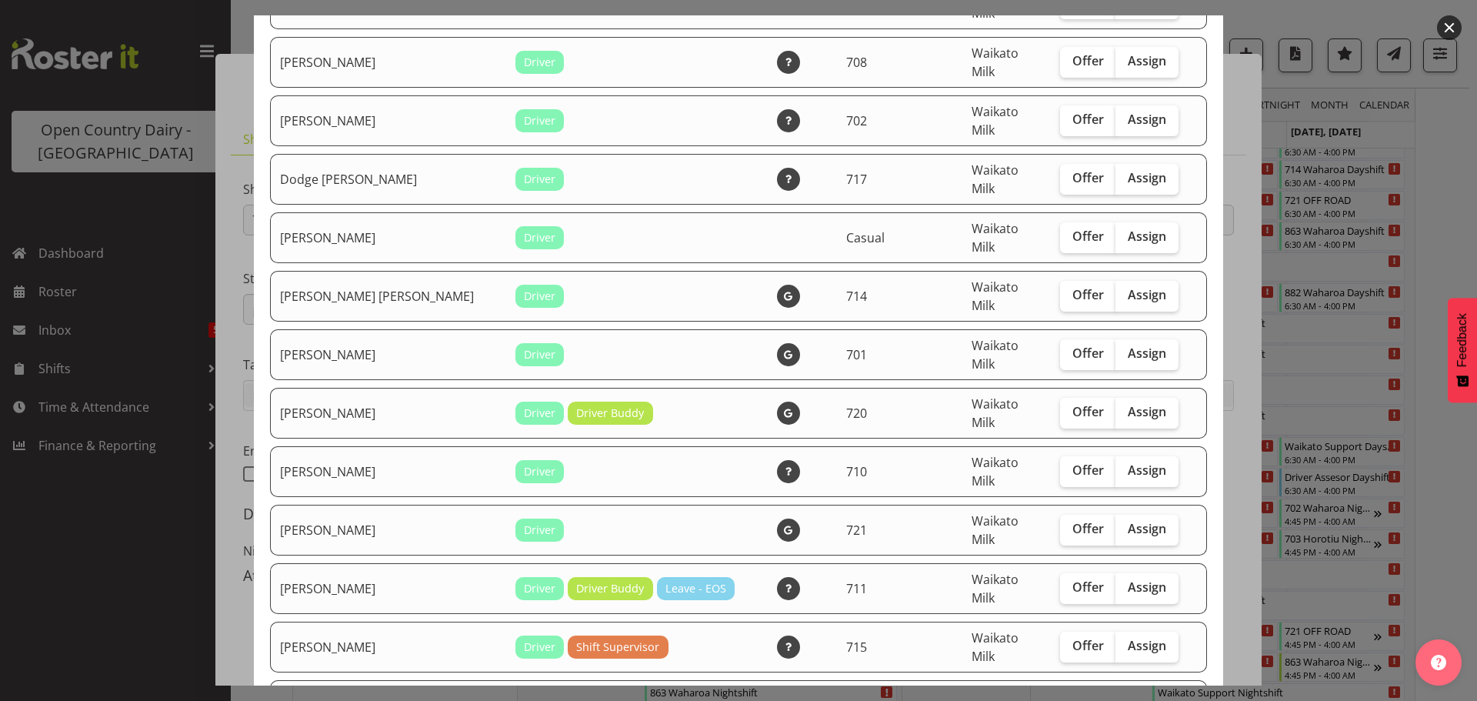
scroll to position [846, 0]
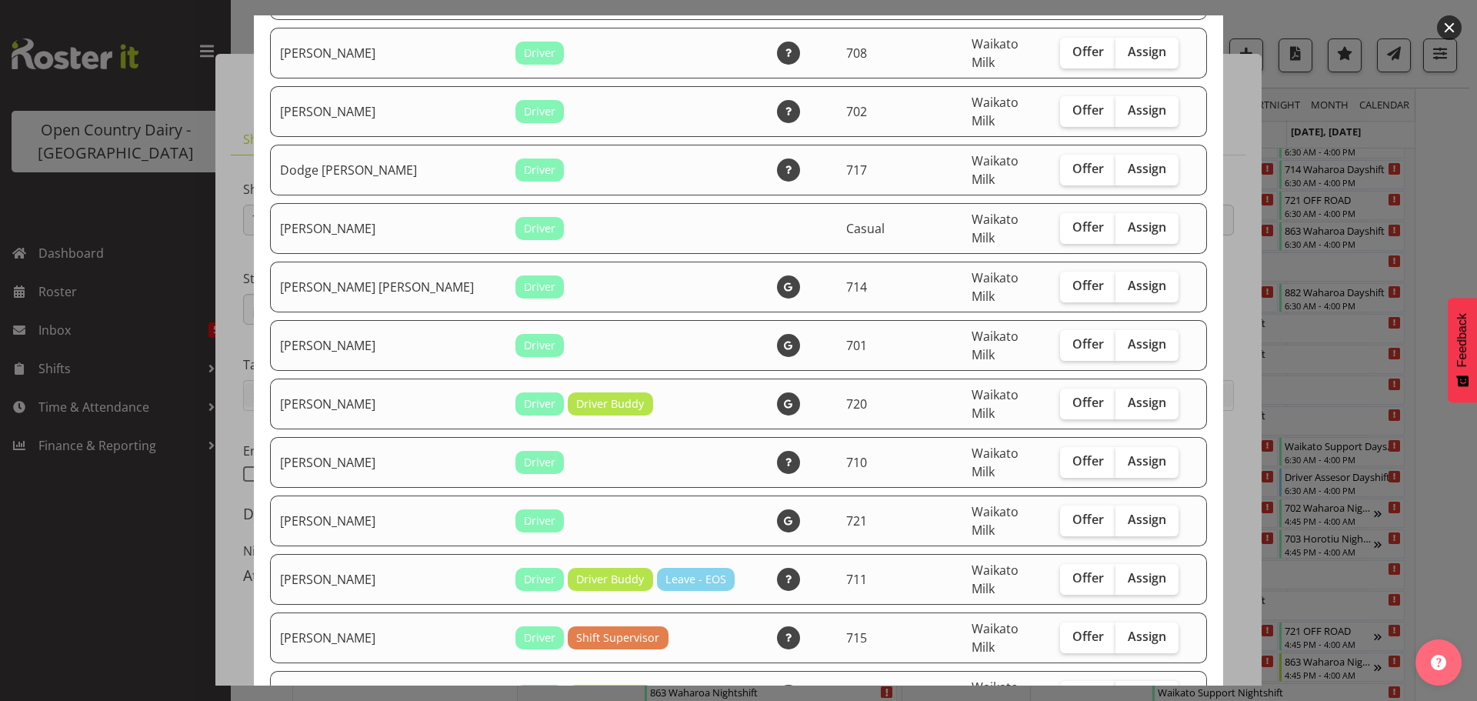
click at [1128, 687] on span "Assign" at bounding box center [1147, 694] width 38 height 15
click at [1125, 690] on input "Assign" at bounding box center [1121, 695] width 10 height 10
checkbox input "true"
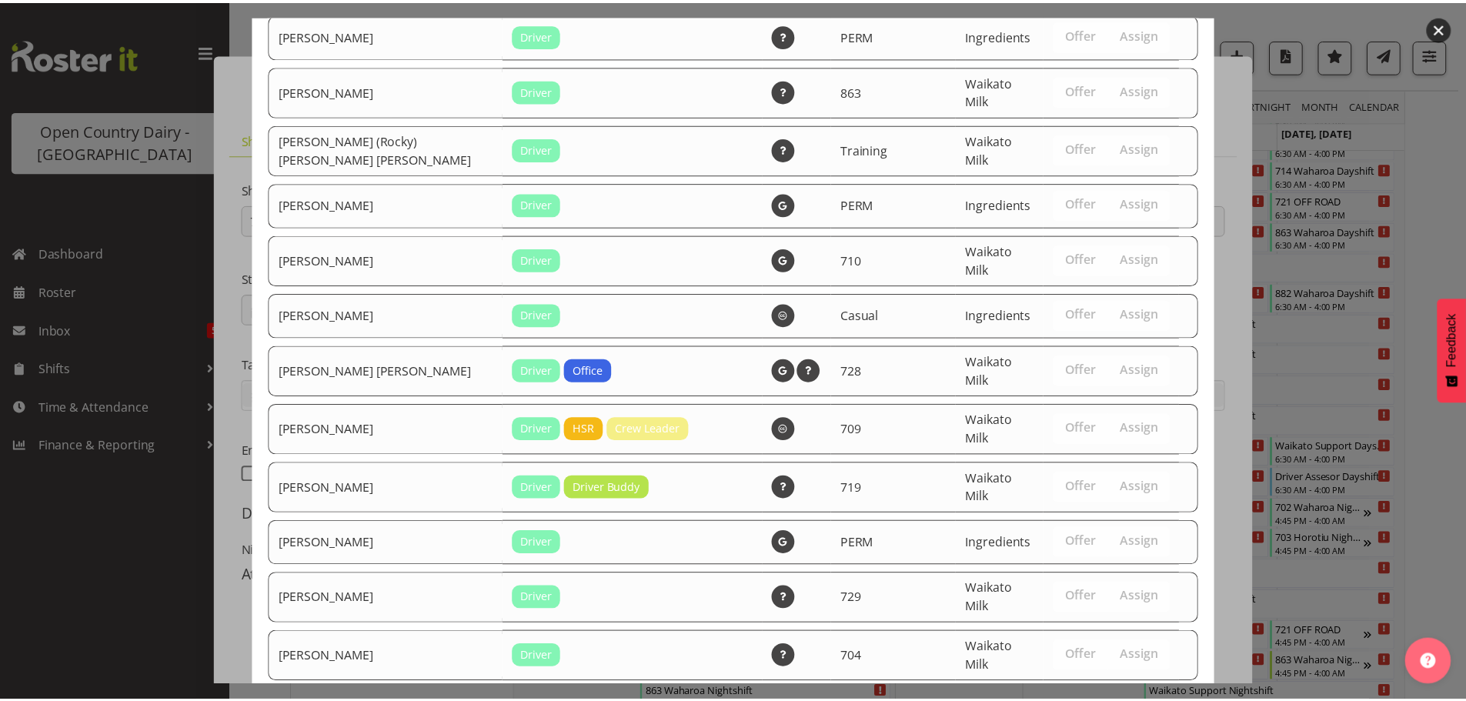
scroll to position [3047, 0]
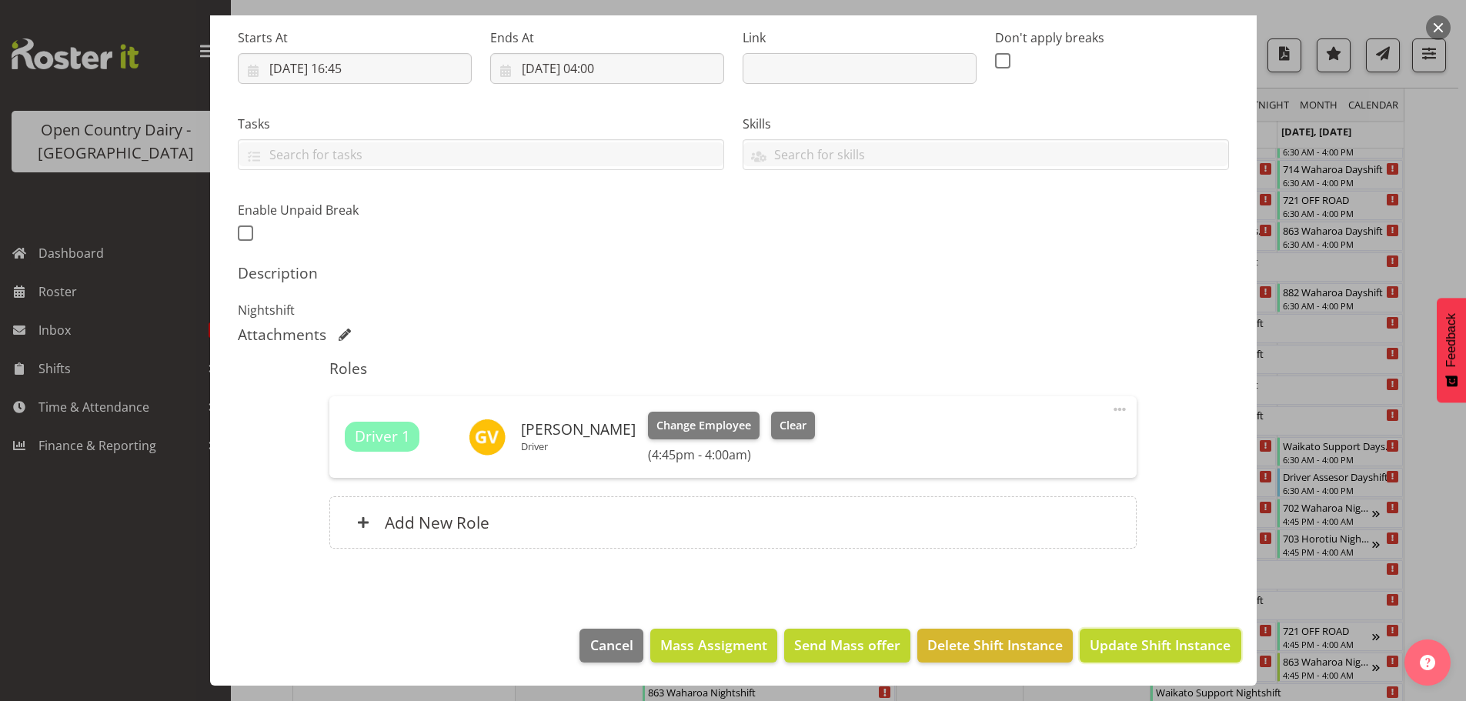
click at [1125, 641] on span "Update Shift Instance" at bounding box center [1160, 645] width 141 height 20
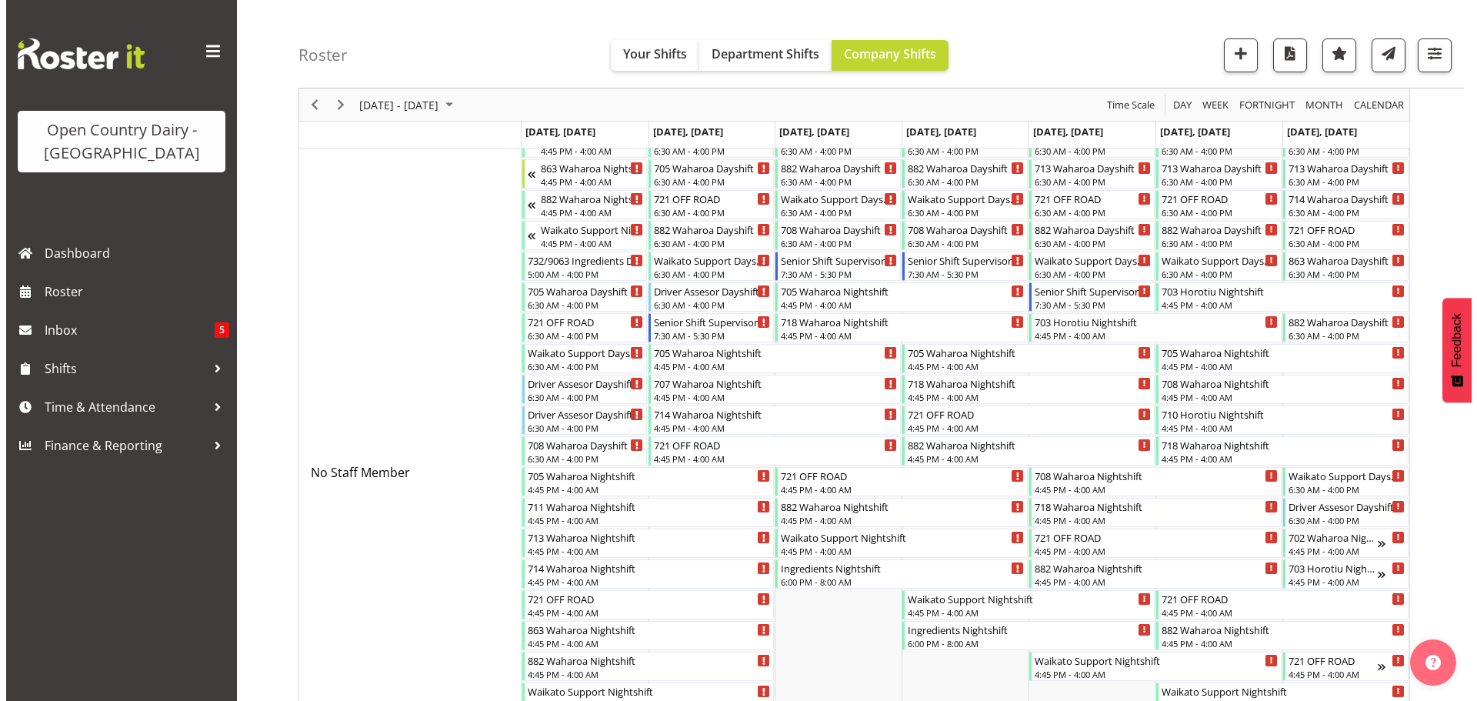
scroll to position [0, 0]
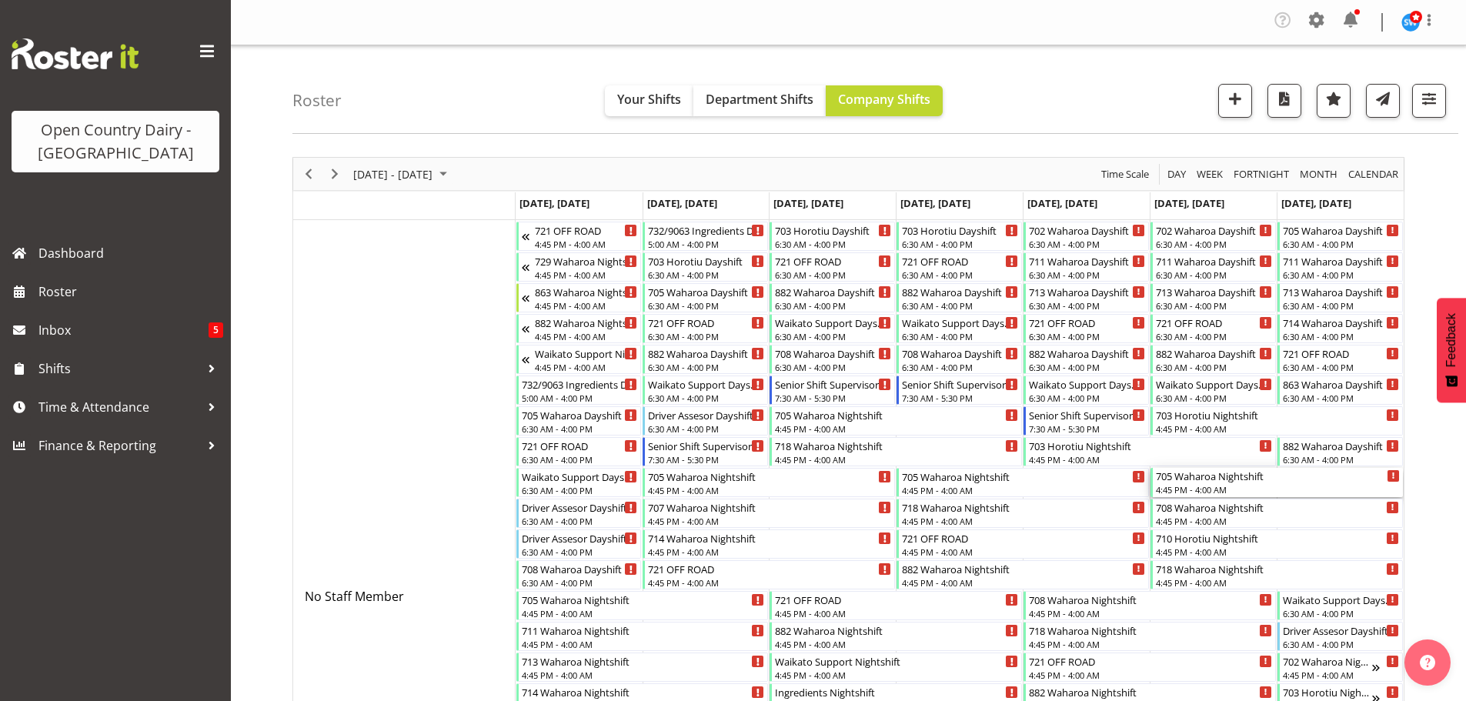
click at [1207, 482] on div "705 Waharoa Nightshift" at bounding box center [1278, 475] width 244 height 15
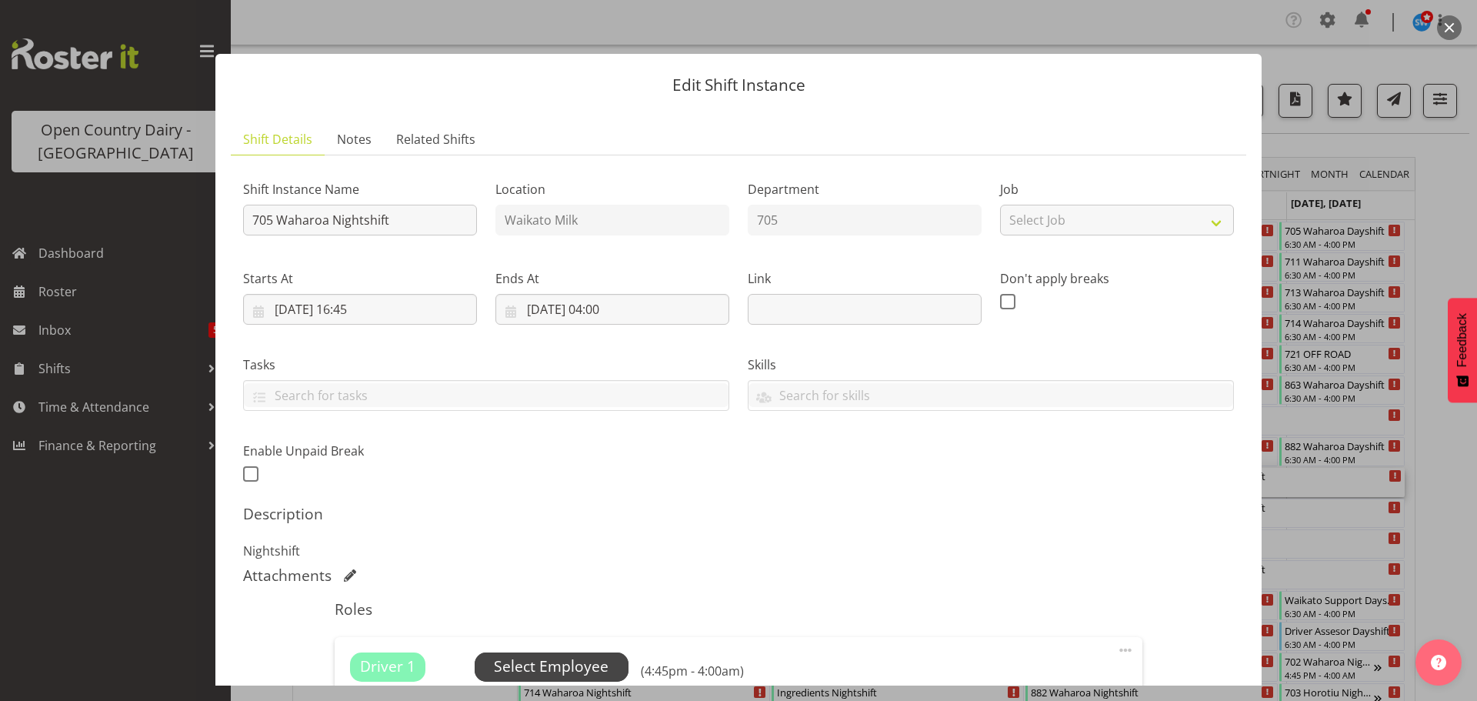
click at [540, 666] on span "Select Employee" at bounding box center [551, 667] width 115 height 22
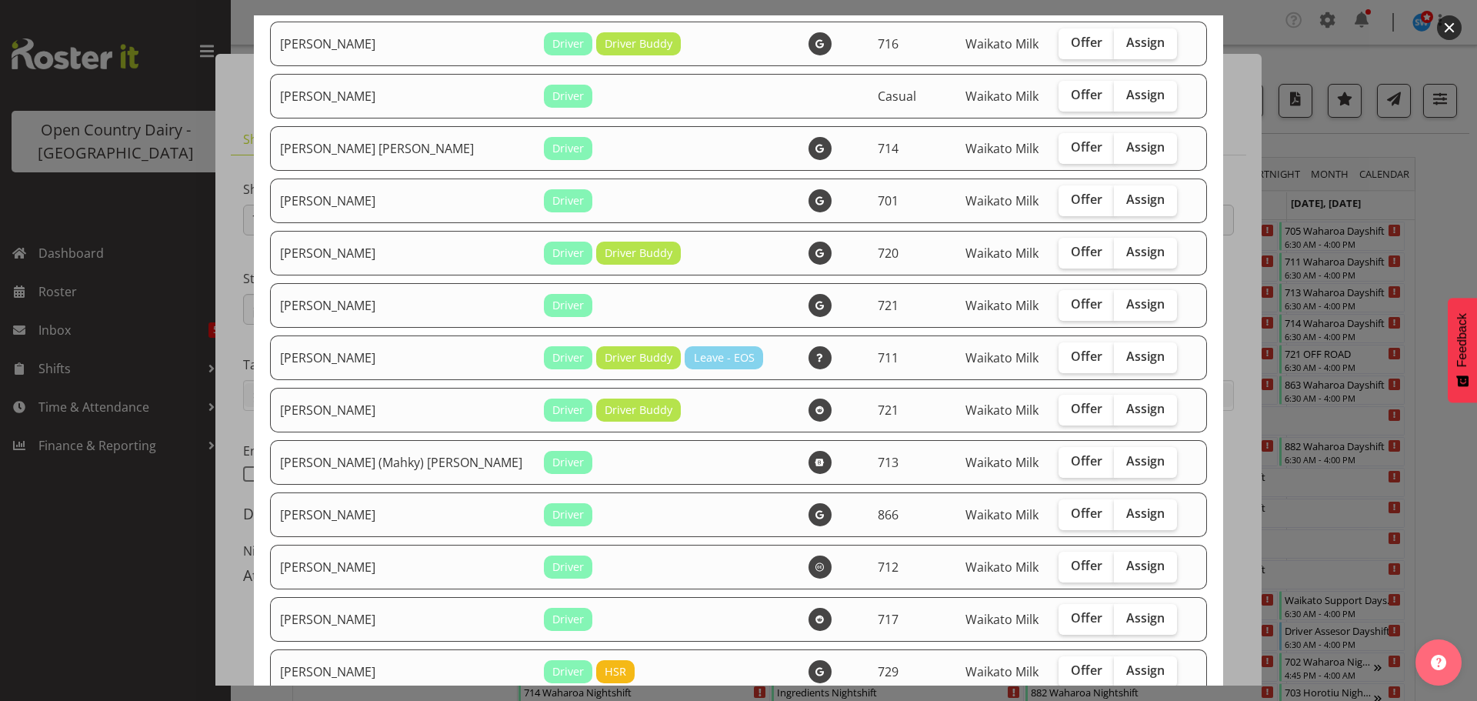
scroll to position [539, 0]
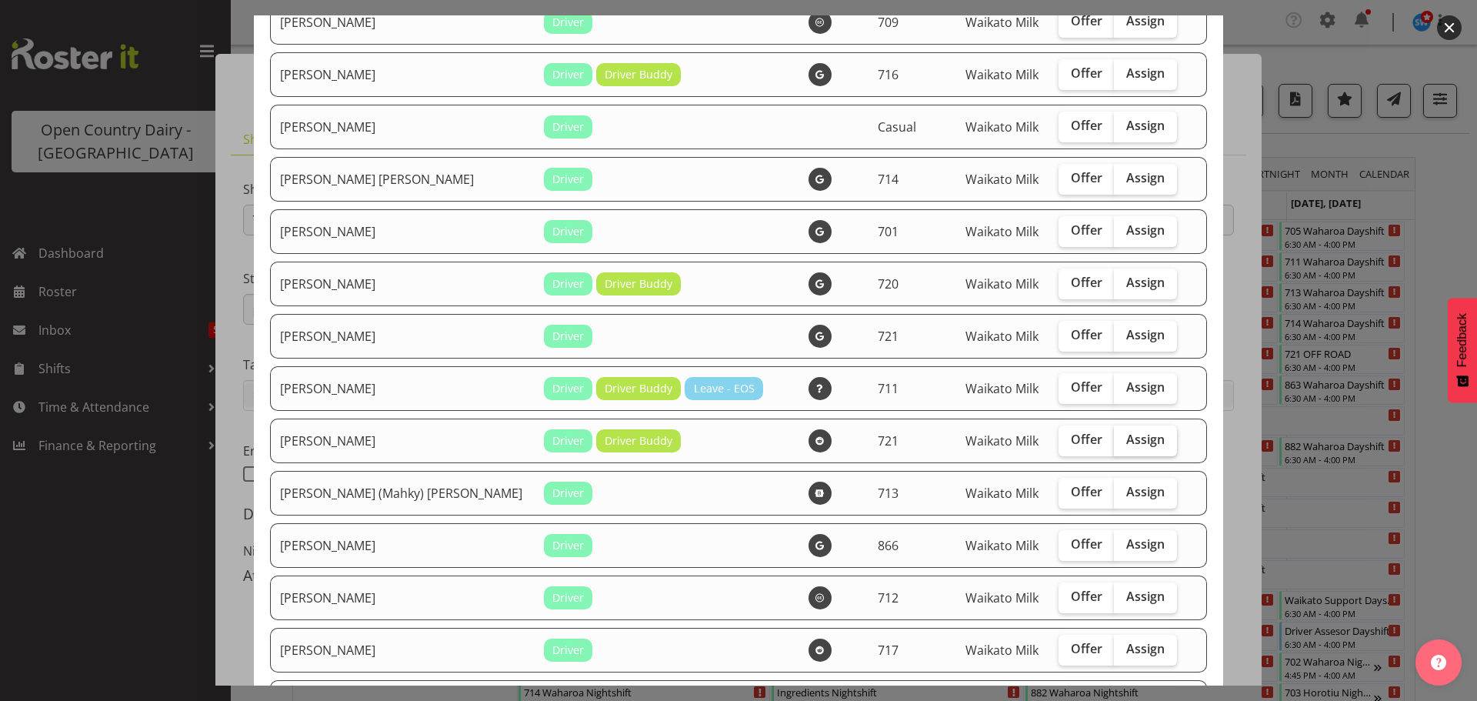
click at [1127, 438] on span "Assign" at bounding box center [1146, 439] width 38 height 15
click at [1114, 438] on input "Assign" at bounding box center [1119, 440] width 10 height 10
checkbox input "true"
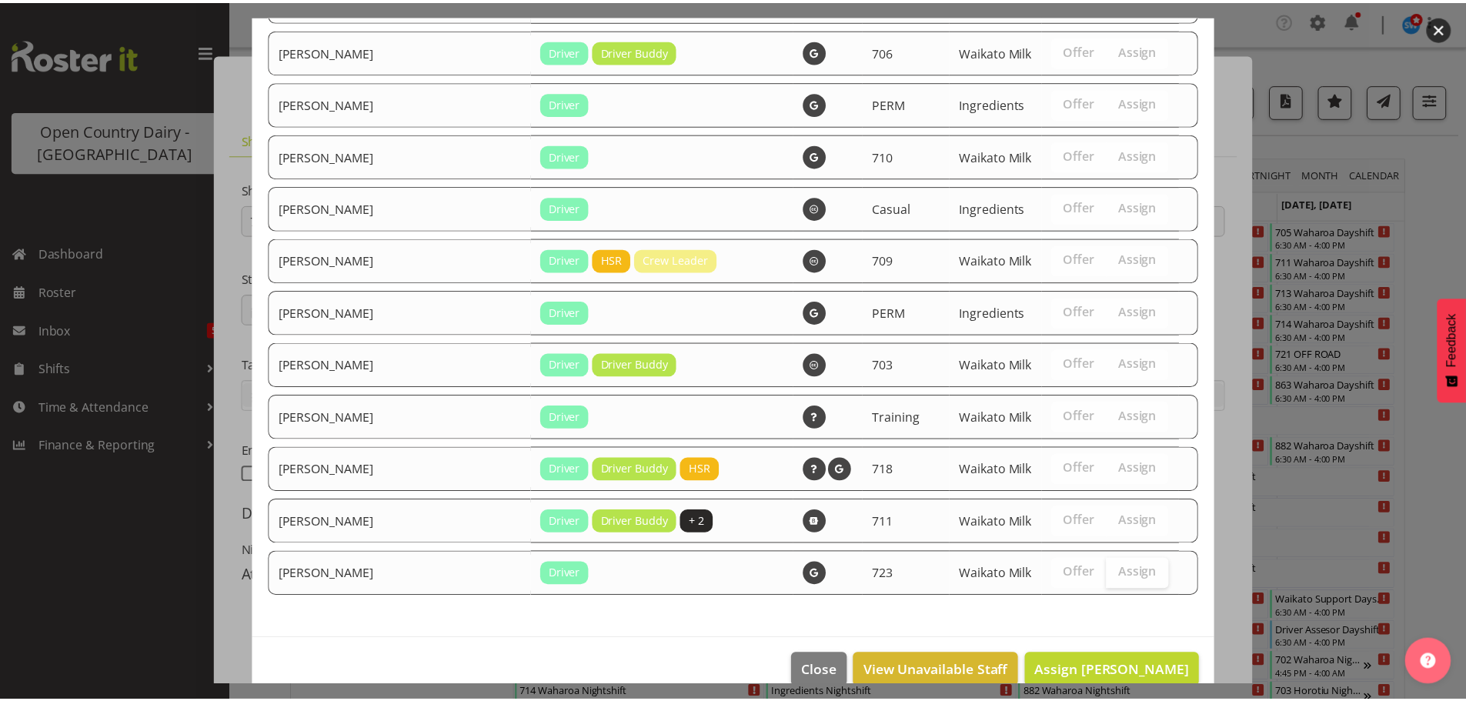
scroll to position [1896, 0]
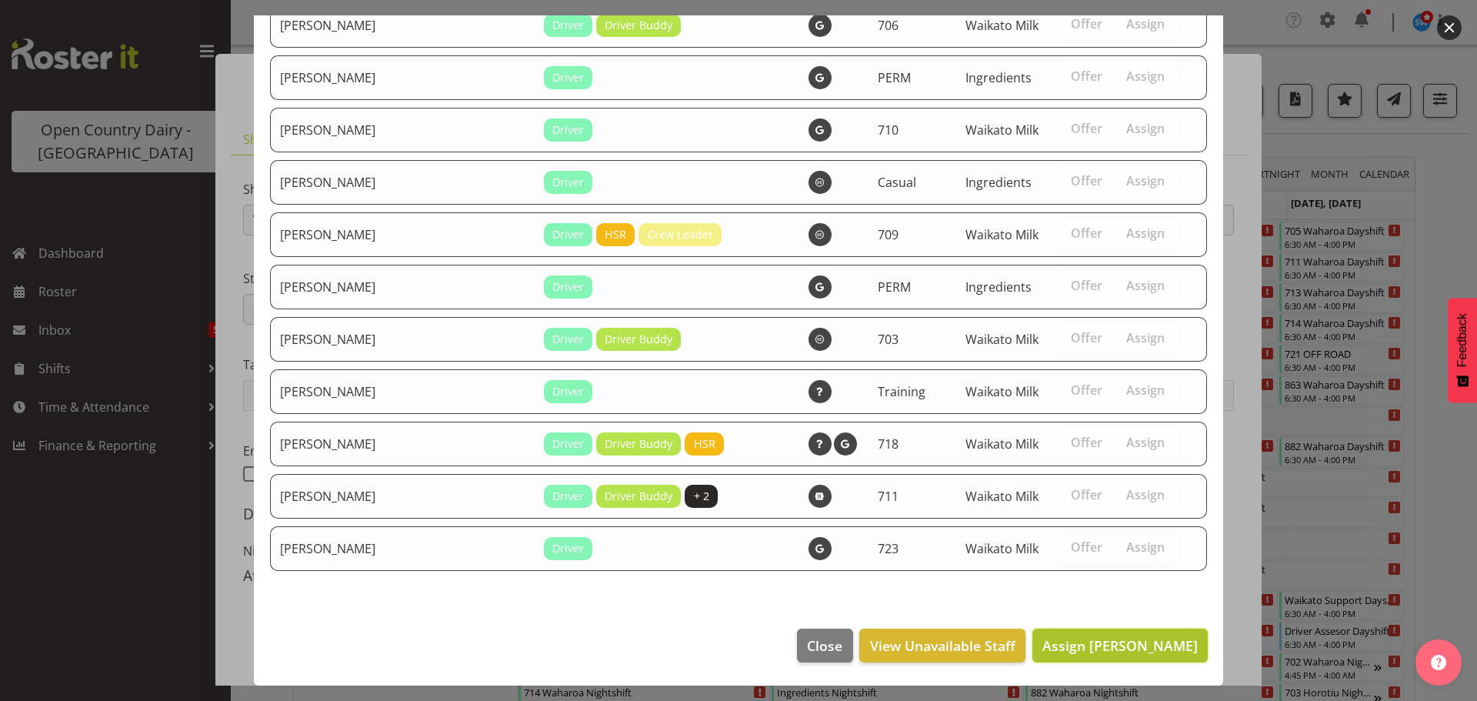
click at [1123, 639] on span "Assign Grant Vercoe" at bounding box center [1120, 645] width 155 height 18
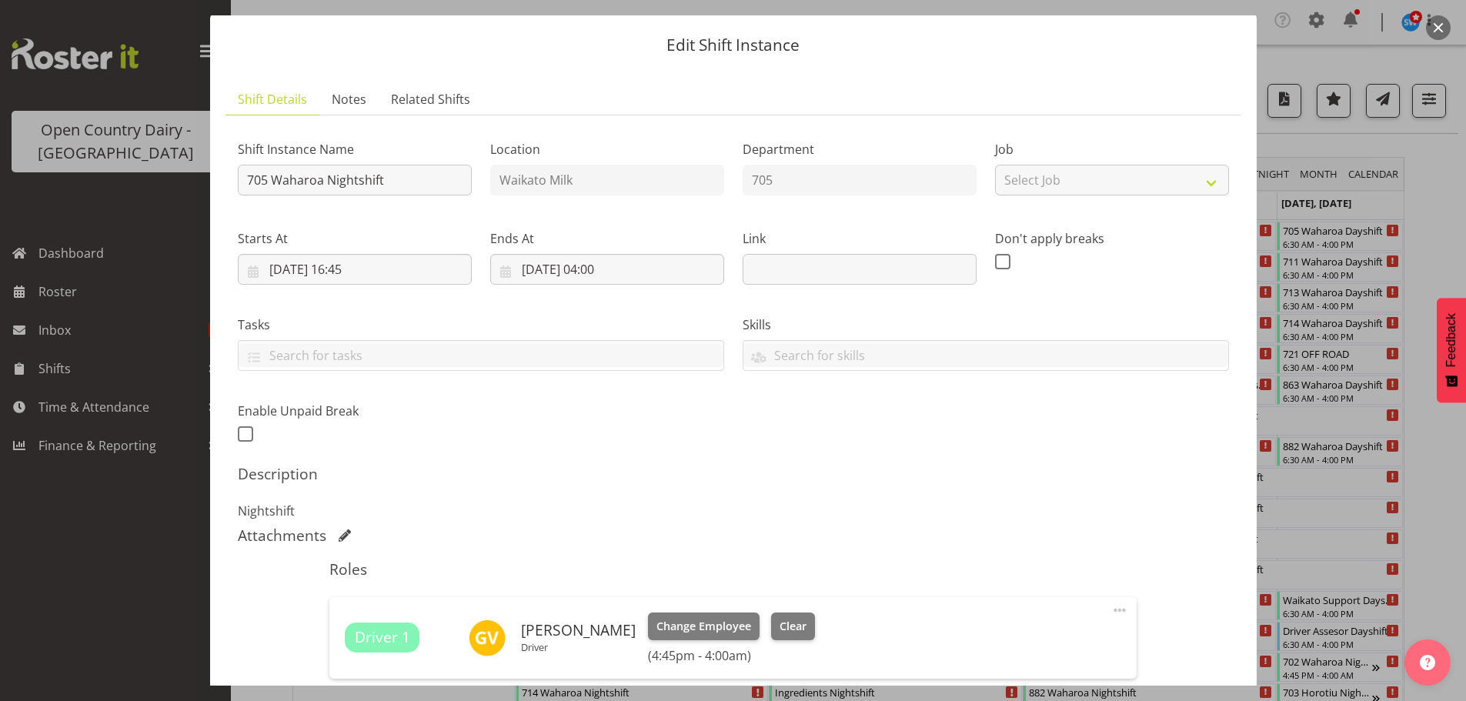
scroll to position [241, 0]
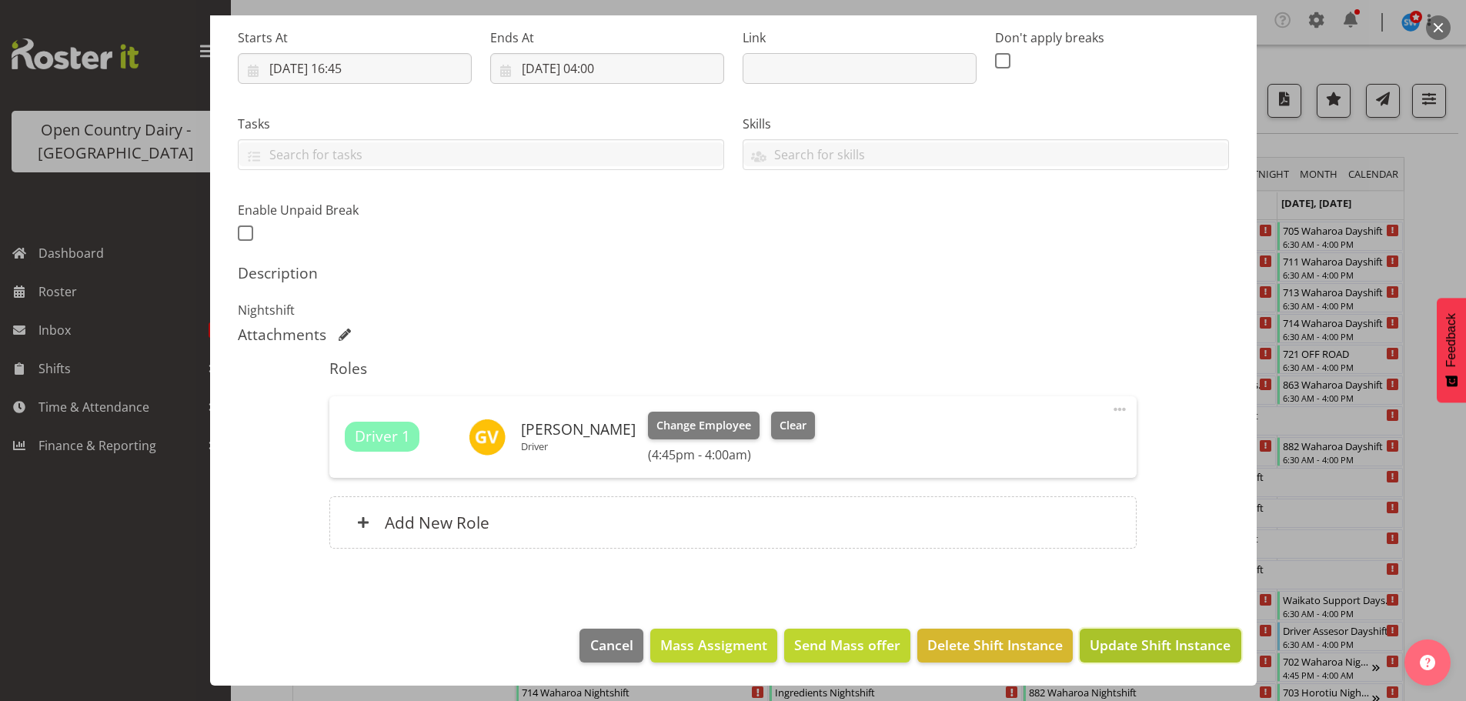
click at [1128, 641] on span "Update Shift Instance" at bounding box center [1160, 645] width 141 height 20
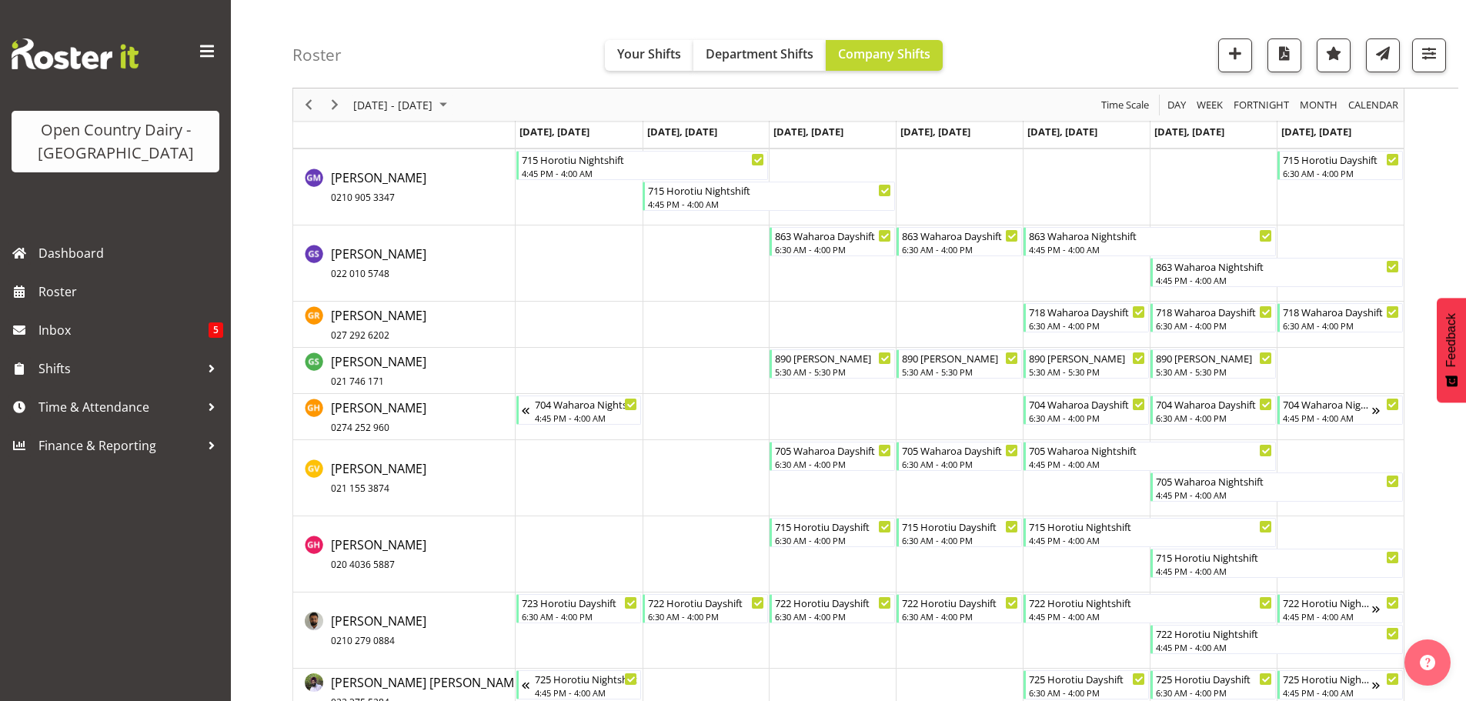
scroll to position [4309, 0]
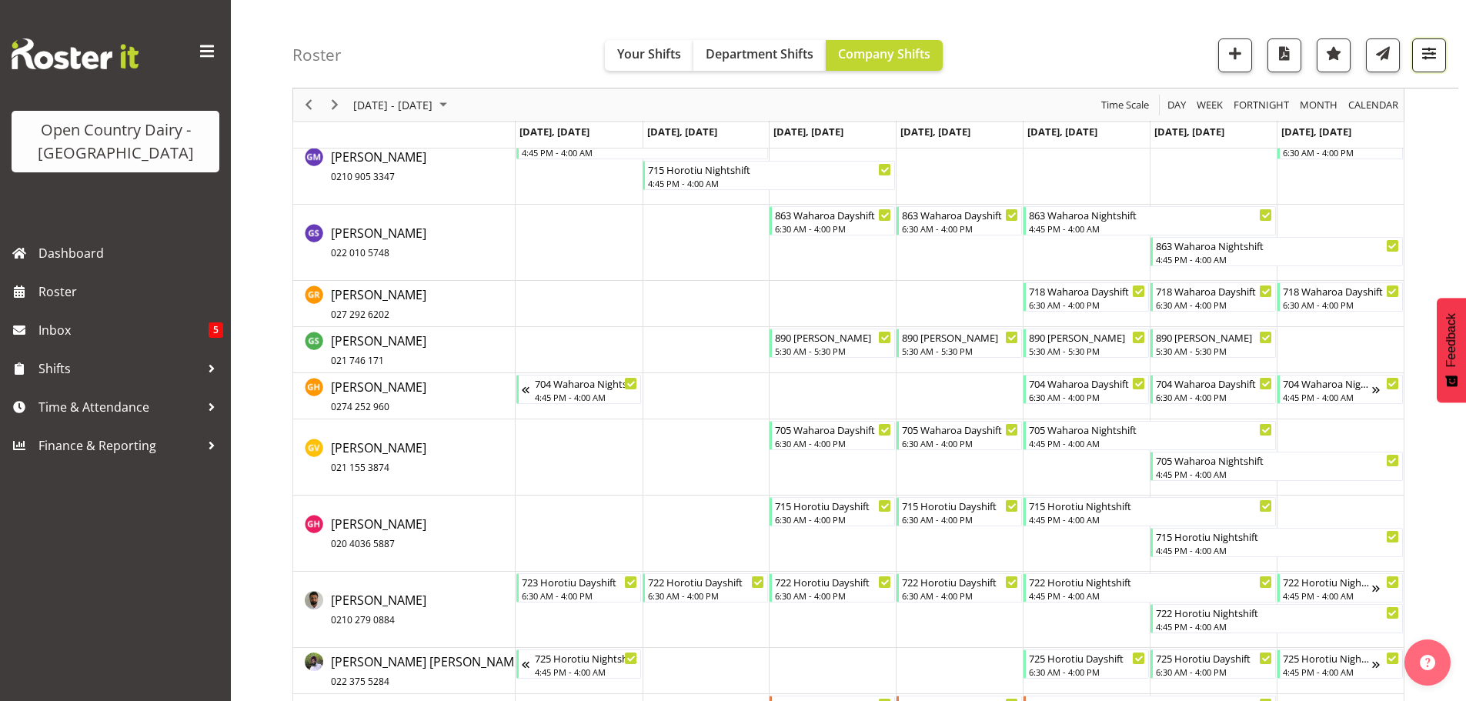
click at [1426, 54] on span "button" at bounding box center [1429, 53] width 20 height 20
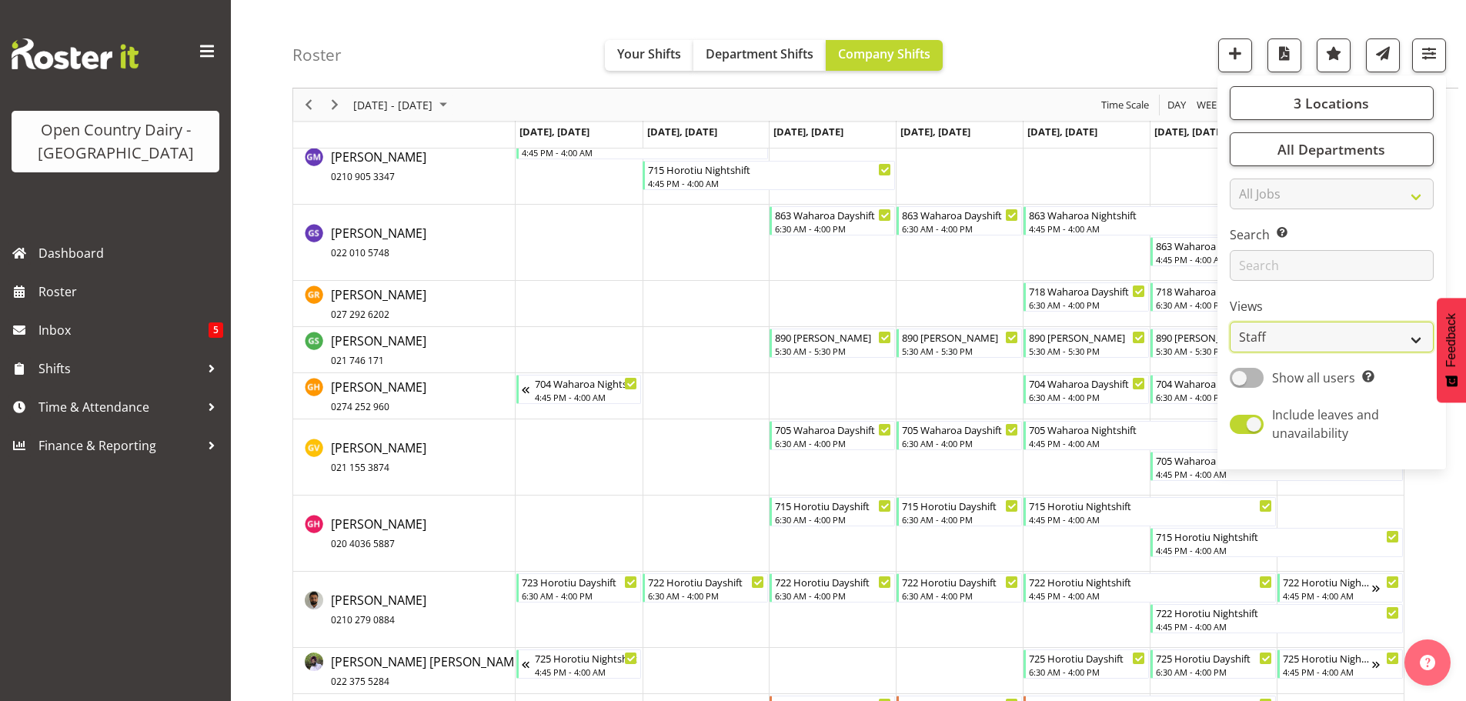
click at [1373, 333] on select "Staff Role Shift - Horizontal Shift - Vertical Staff - Location" at bounding box center [1332, 337] width 204 height 31
select select "shiftH"
click at [1230, 322] on select "Staff Role Shift - Horizontal Shift - Vertical Staff - Location" at bounding box center [1332, 337] width 204 height 31
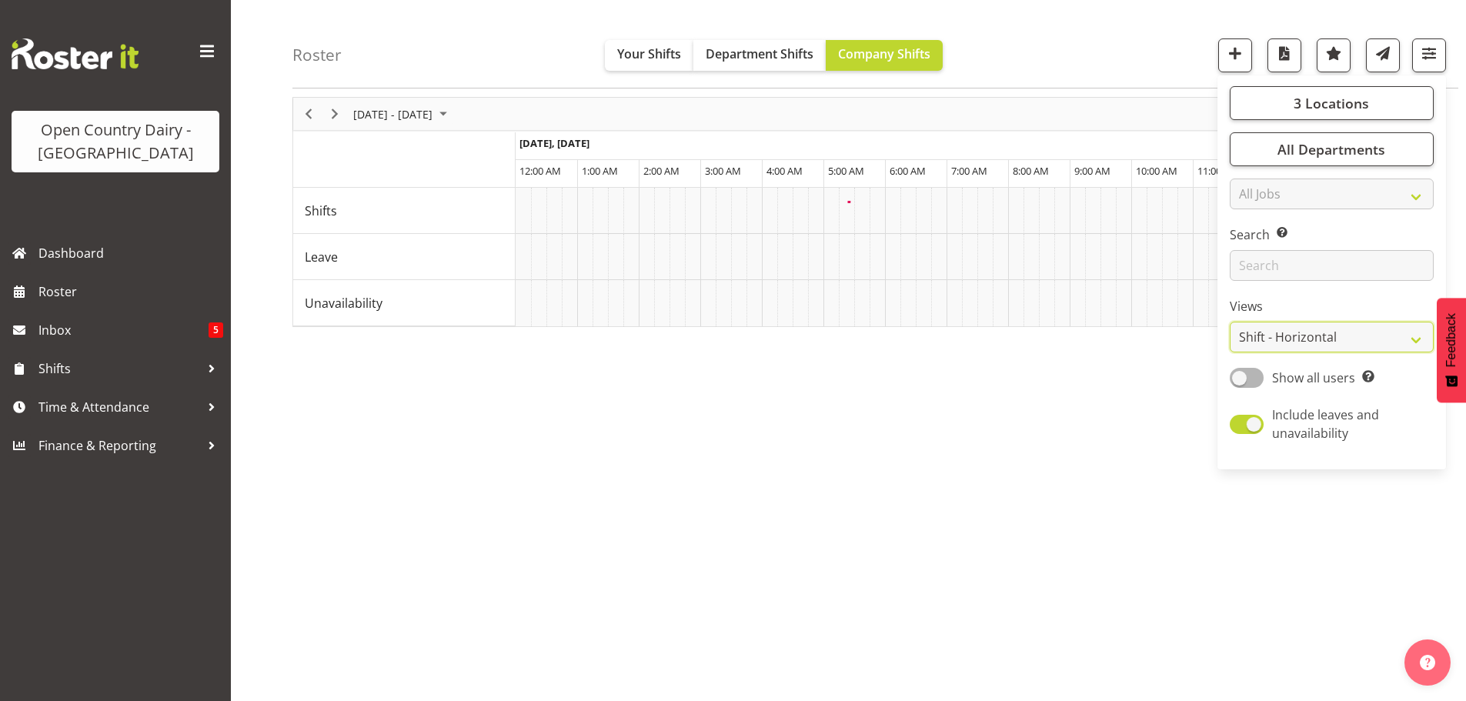
scroll to position [60, 0]
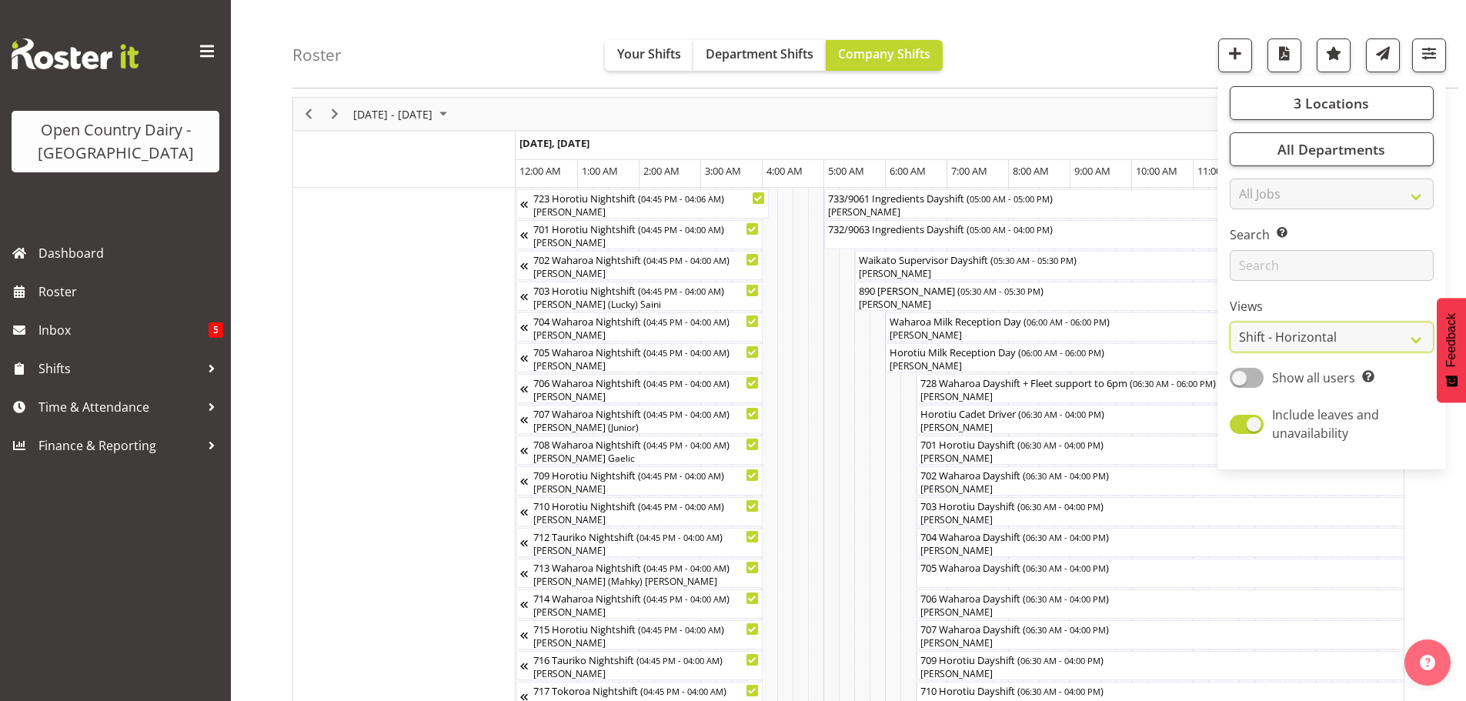
scroll to position [1370, 0]
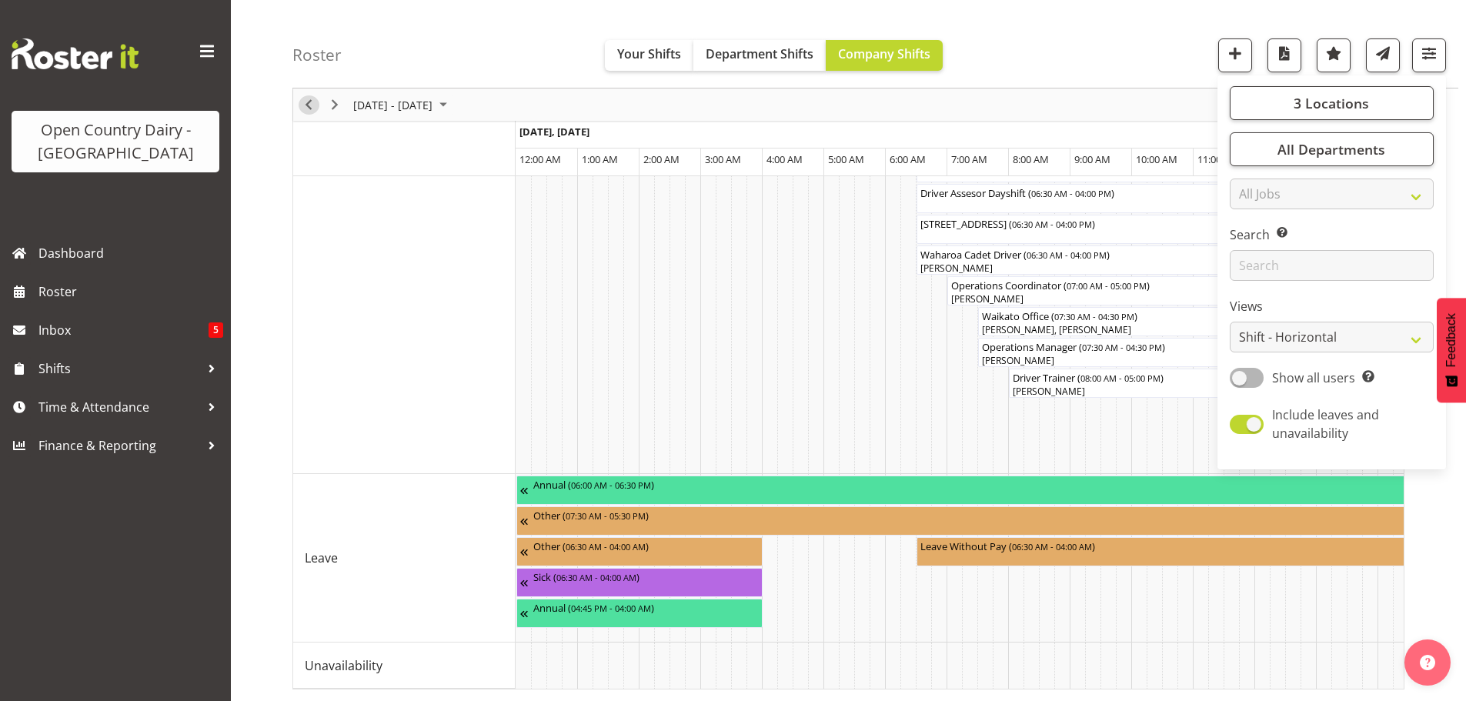
click at [310, 98] on span "Previous" at bounding box center [308, 104] width 18 height 19
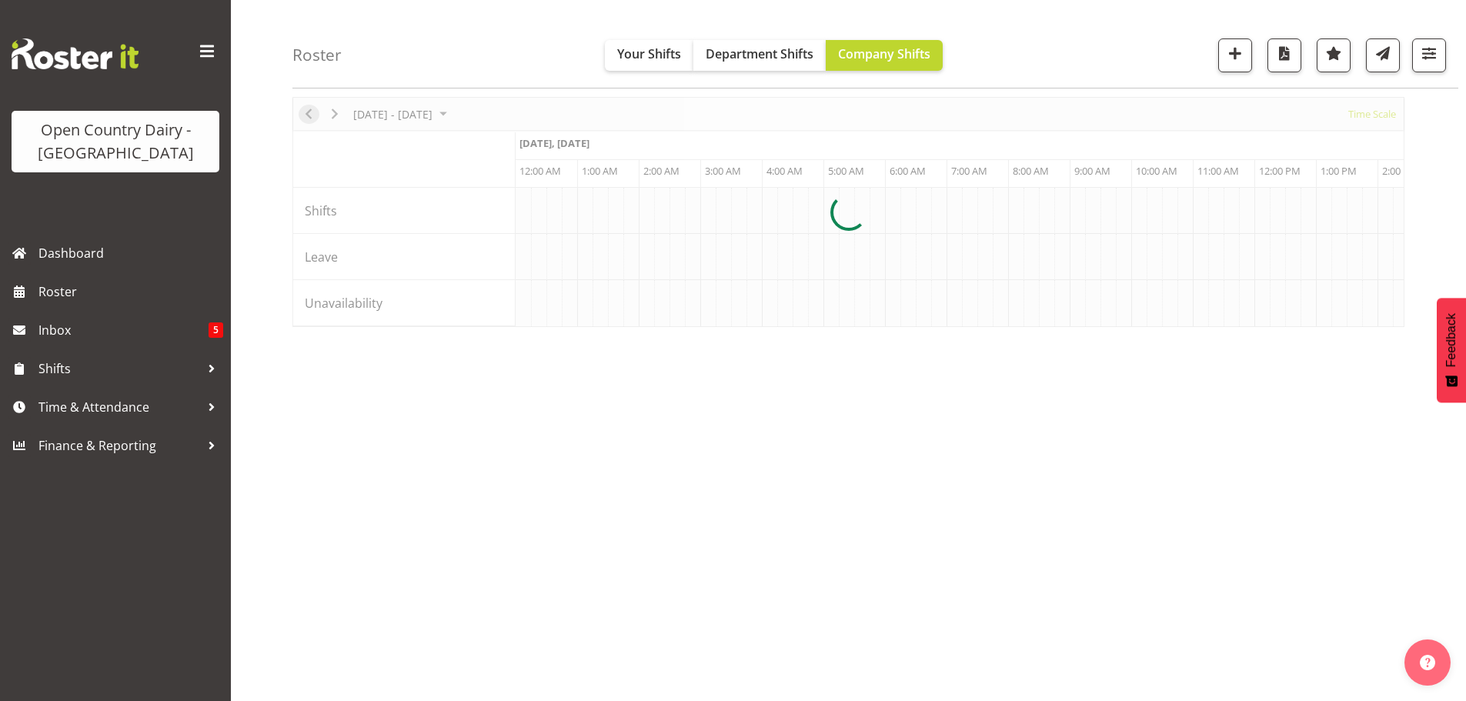
scroll to position [0, 4432]
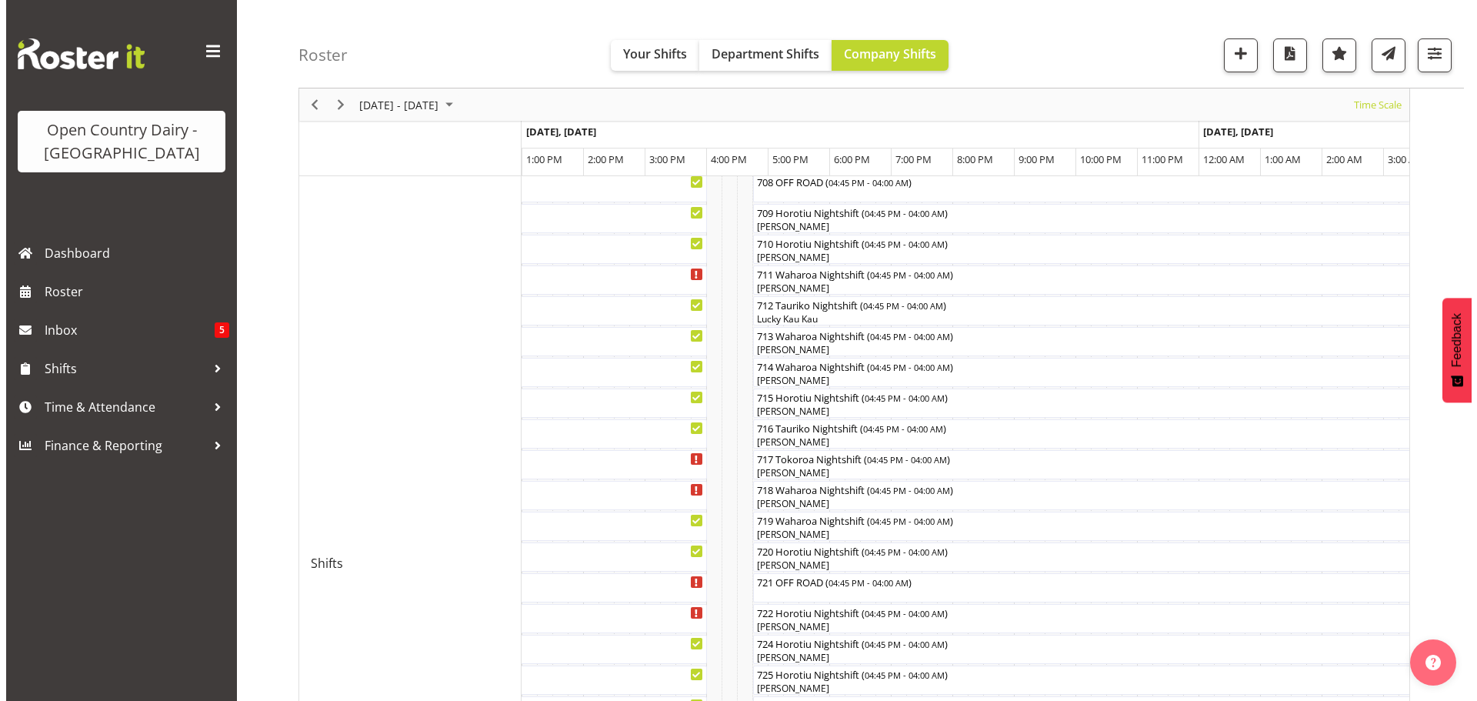
scroll to position [462, 0]
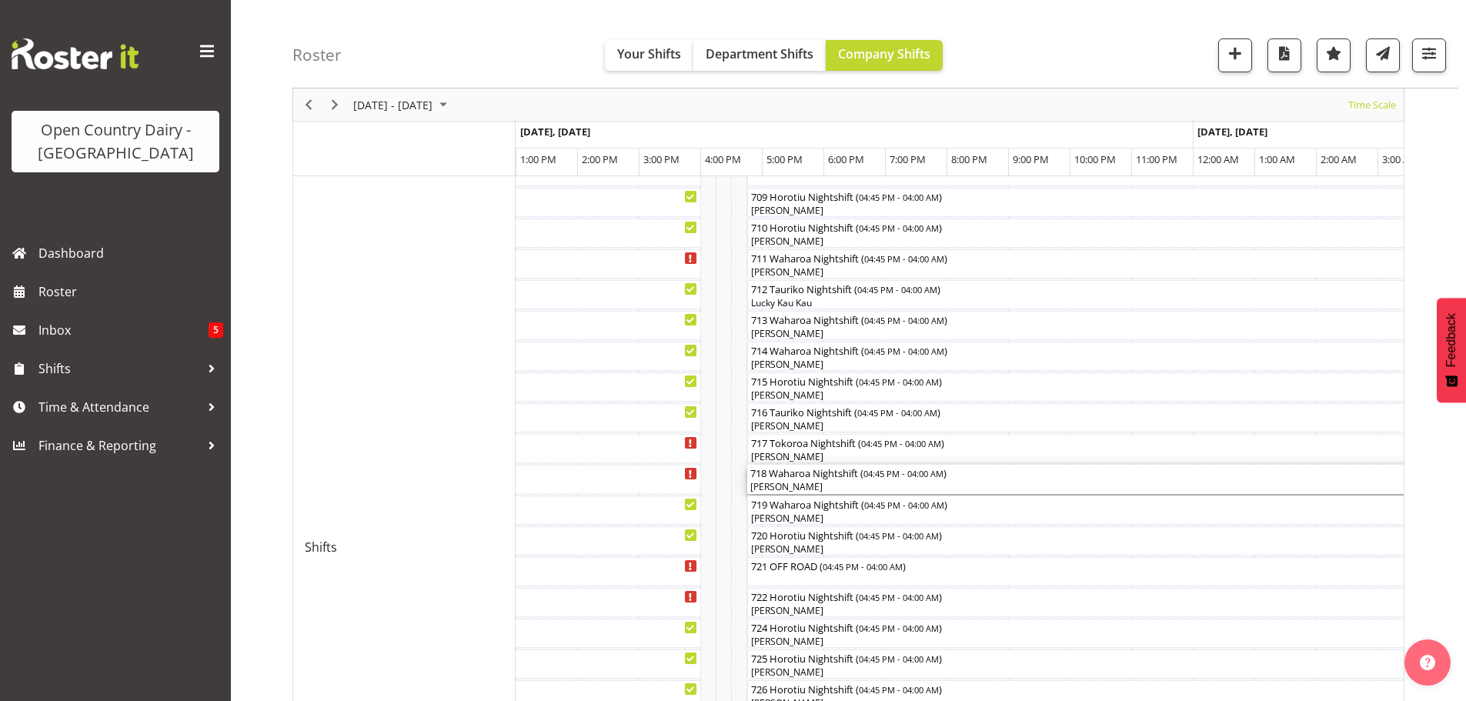
click at [809, 482] on div "[PERSON_NAME]" at bounding box center [1093, 487] width 686 height 14
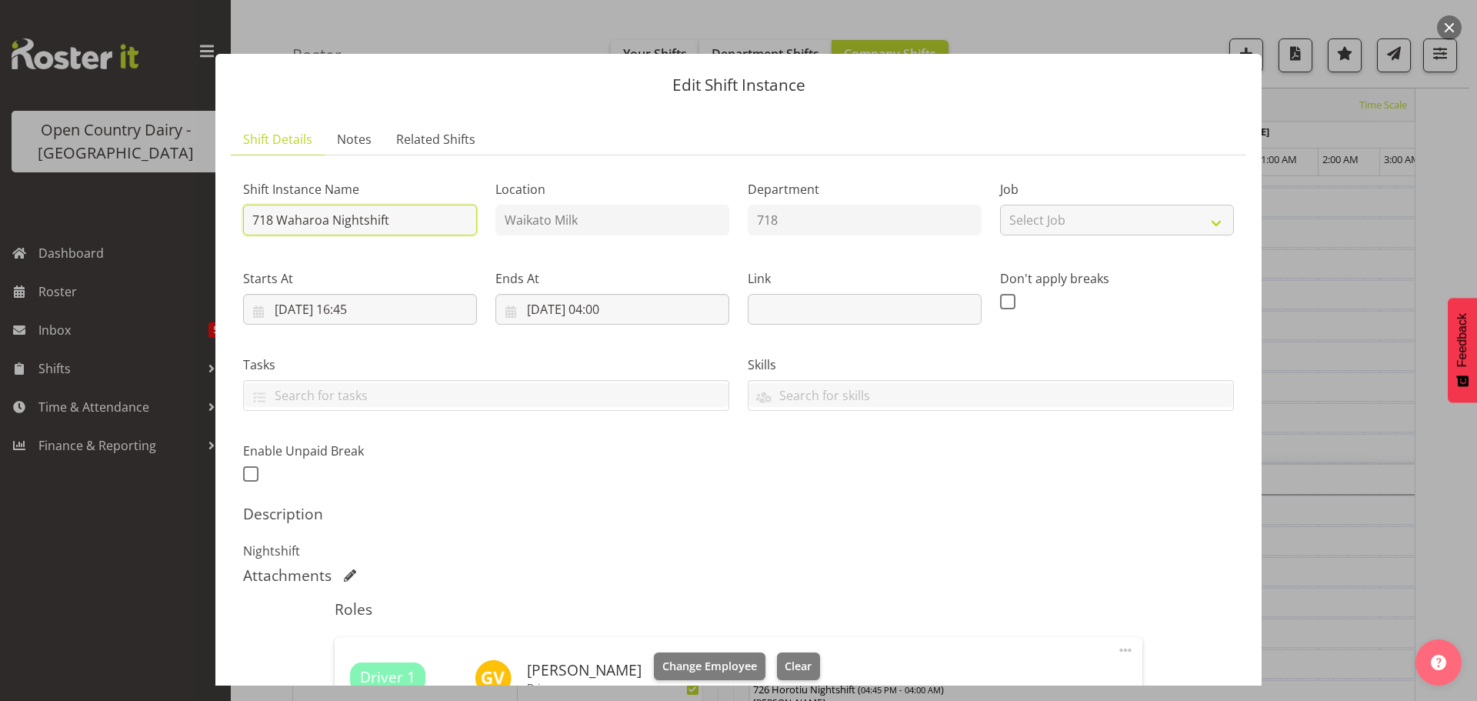
click at [404, 218] on input "718 Waharoa Nightshift" at bounding box center [360, 220] width 234 height 31
type input "718 Lactose ex Waharoa to Horotiu"
click at [355, 300] on input "29/08/2025, 16:45" at bounding box center [360, 309] width 234 height 31
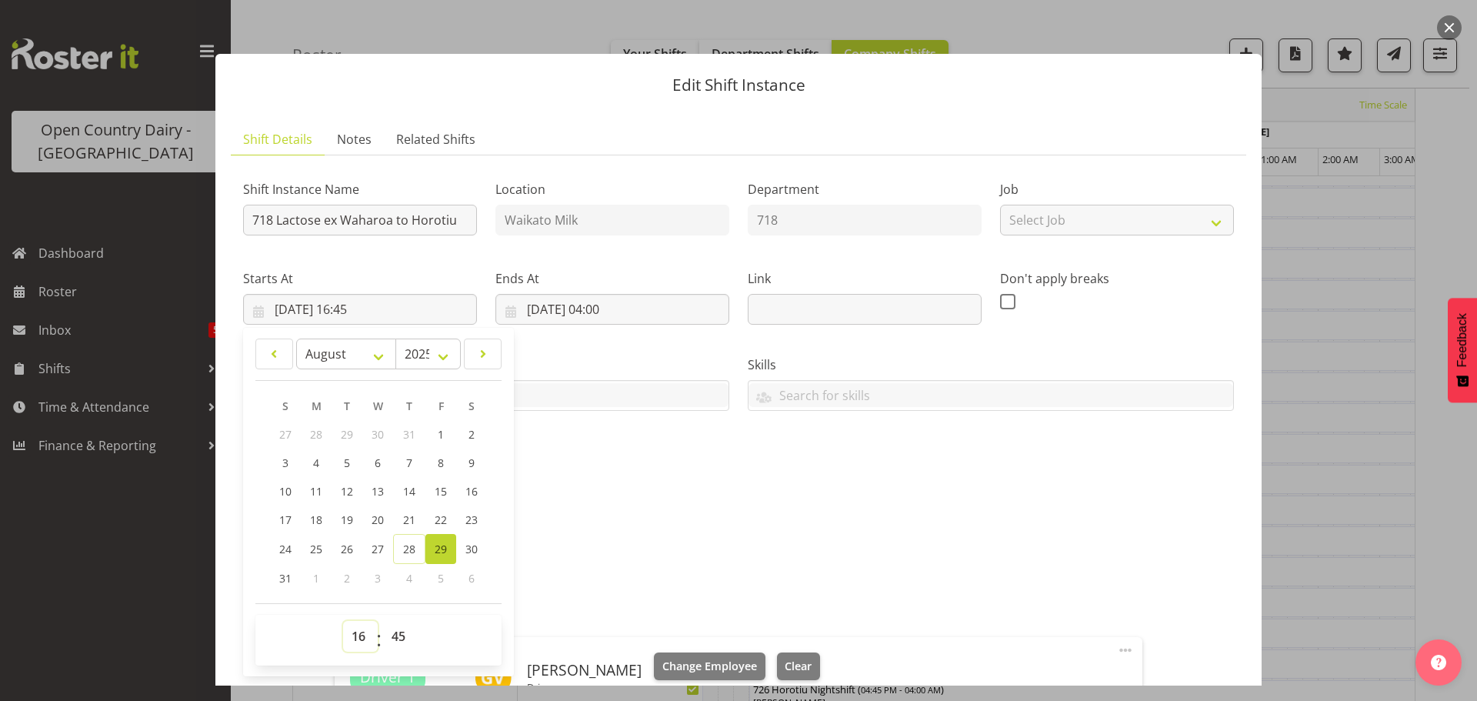
click at [361, 633] on select "00 01 02 03 04 05 06 07 08 09 10 11 12 13 14 15 16 17 18 19 20 21 22 23" at bounding box center [360, 636] width 35 height 31
select select "17"
click at [343, 621] on select "00 01 02 03 04 05 06 07 08 09 10 11 12 13 14 15 16 17 18 19 20 21 22 23" at bounding box center [360, 636] width 35 height 31
type input "29/08/2025, 17:45"
click at [398, 636] on select "00 01 02 03 04 05 06 07 08 09 10 11 12 13 14 15 16 17 18 19 20 21 22 23 24 25 2…" at bounding box center [400, 636] width 35 height 31
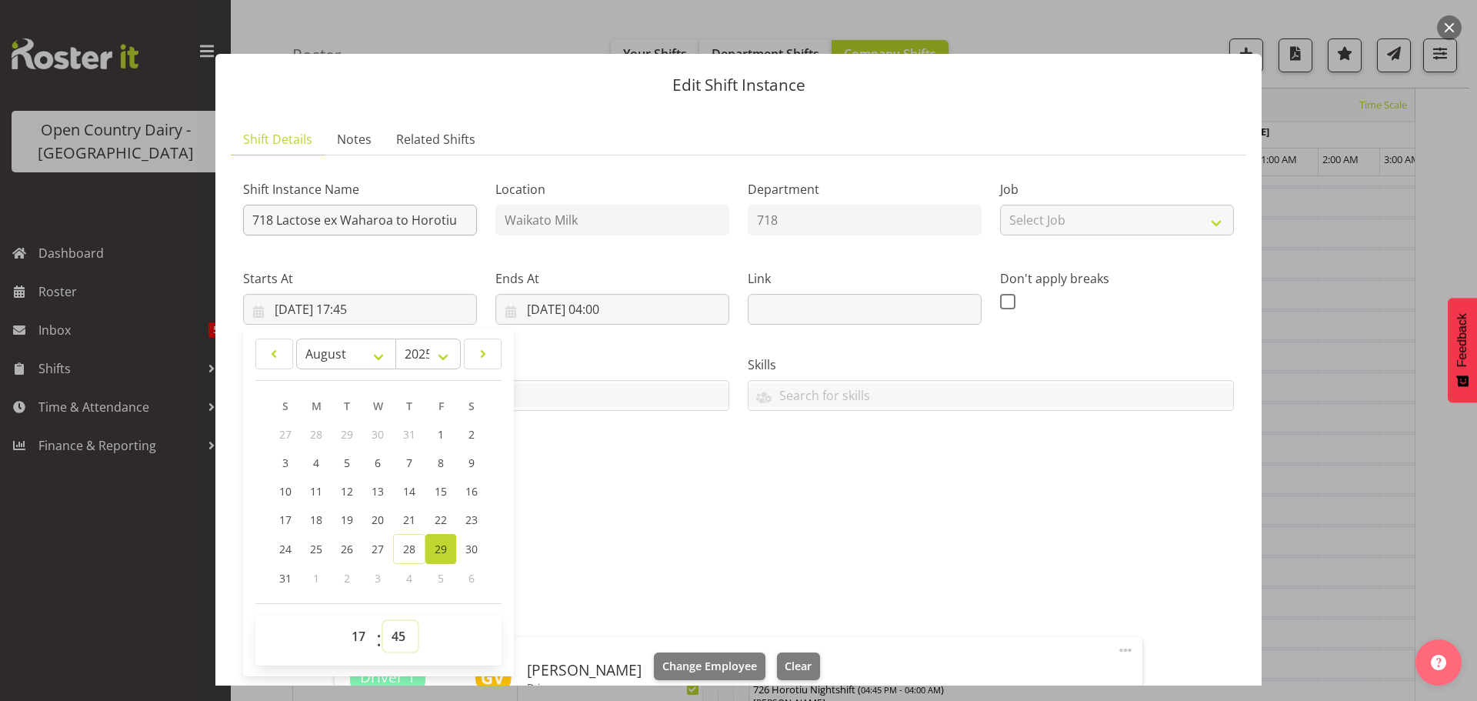
select select "0"
click at [383, 621] on select "00 01 02 03 04 05 06 07 08 09 10 11 12 13 14 15 16 17 18 19 20 21 22 23 24 25 2…" at bounding box center [400, 636] width 35 height 31
type input "[DATE] 17:00"
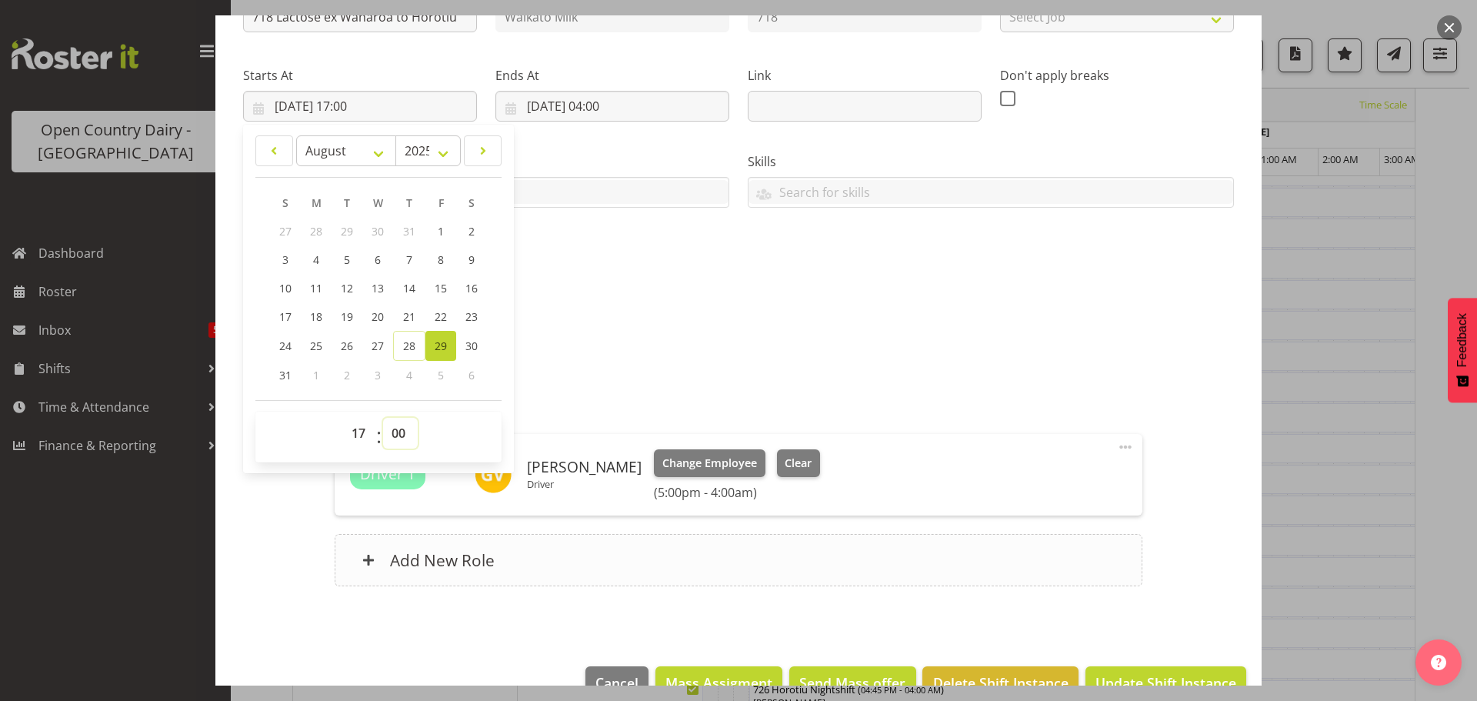
scroll to position [231, 0]
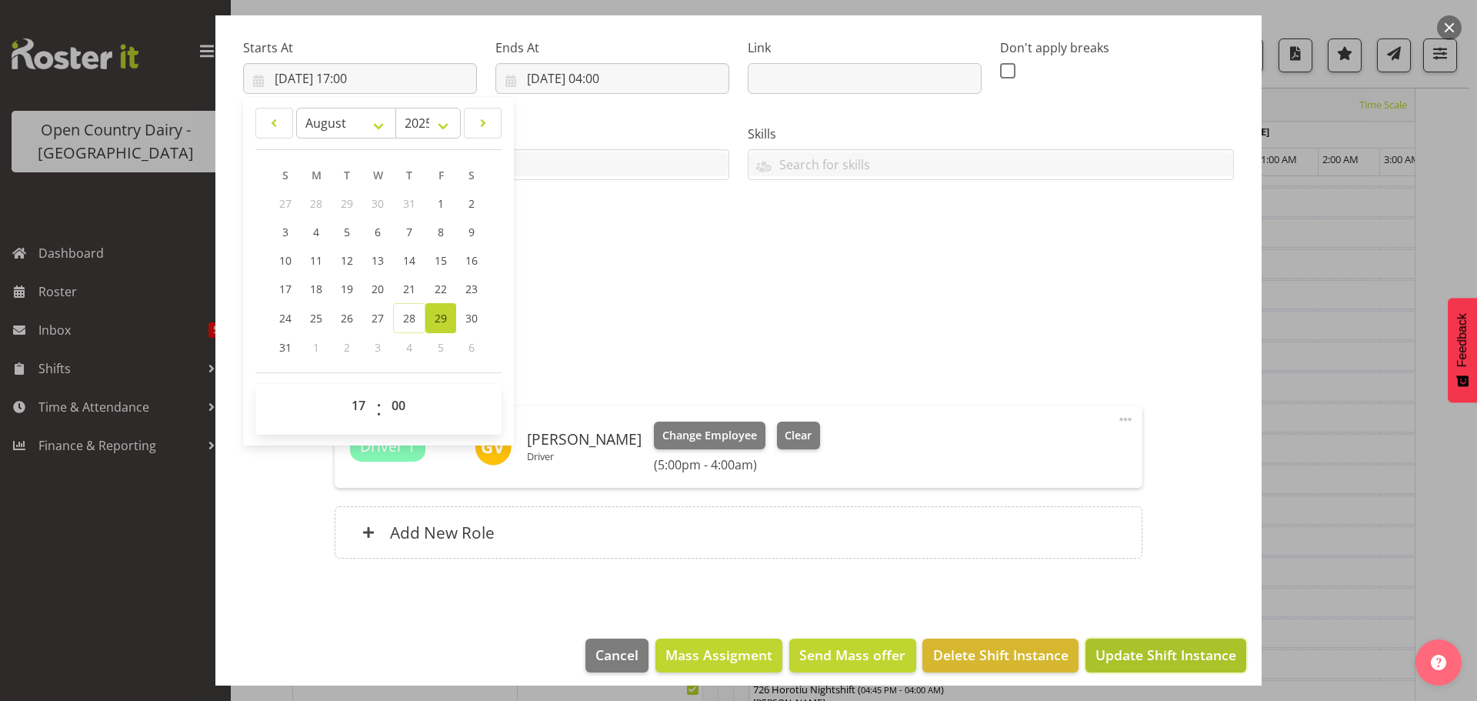
click at [1134, 654] on span "Update Shift Instance" at bounding box center [1166, 655] width 141 height 20
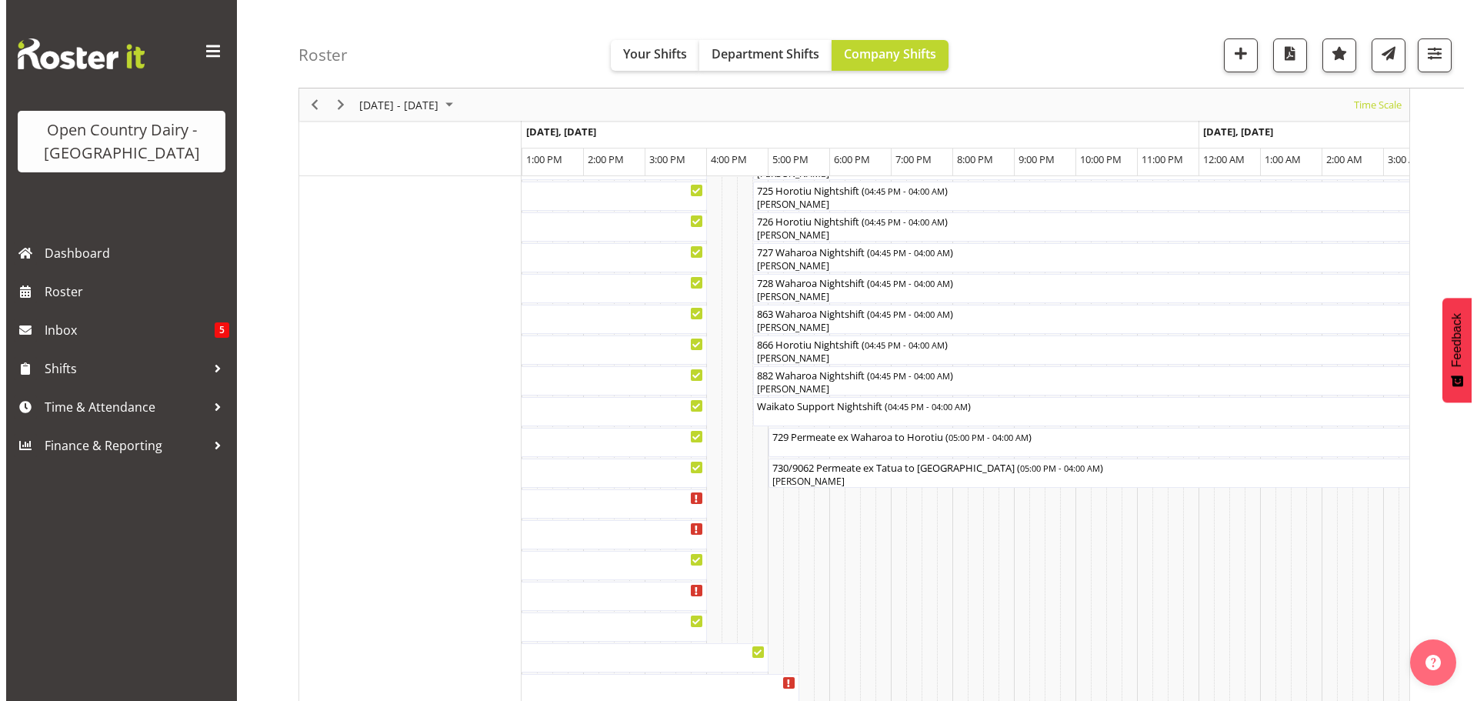
scroll to position [906, 0]
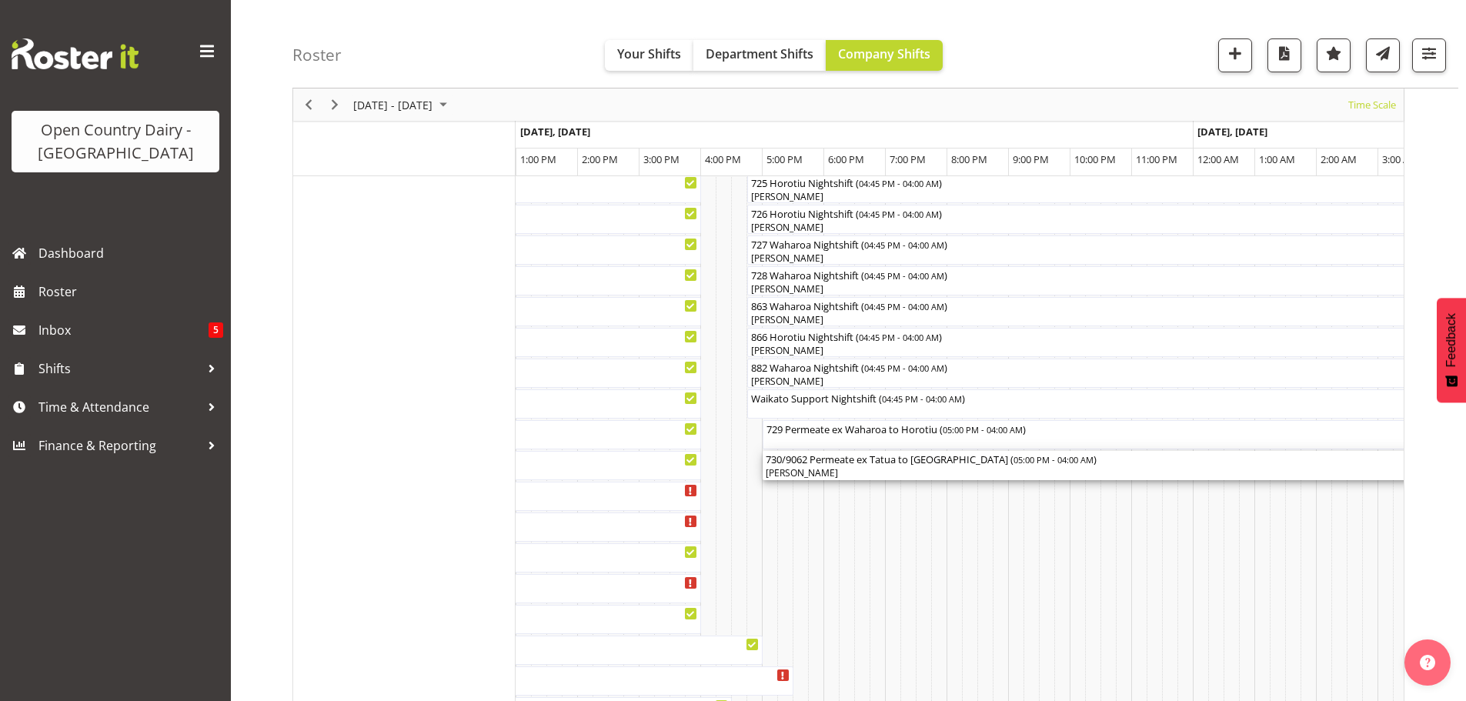
click at [864, 467] on div "[PERSON_NAME]" at bounding box center [1101, 473] width 671 height 14
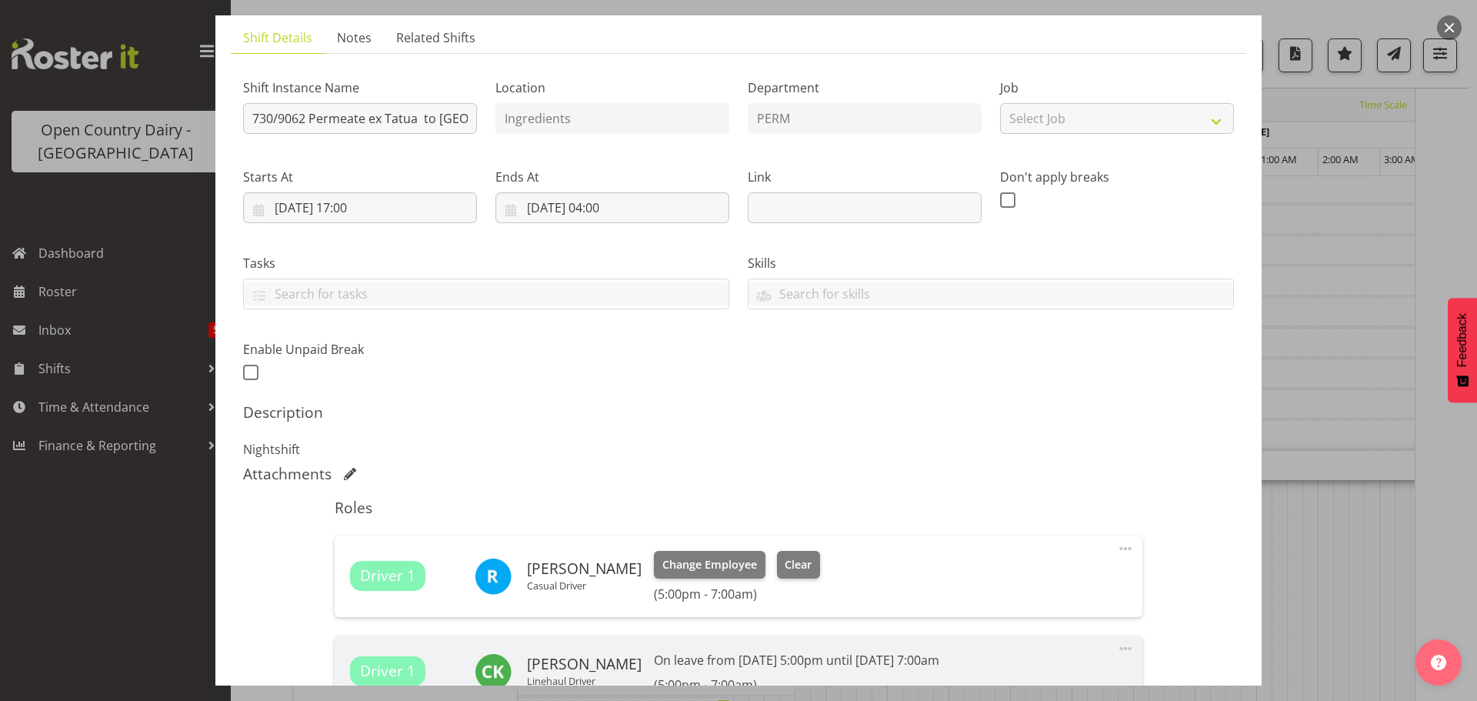
scroll to position [154, 0]
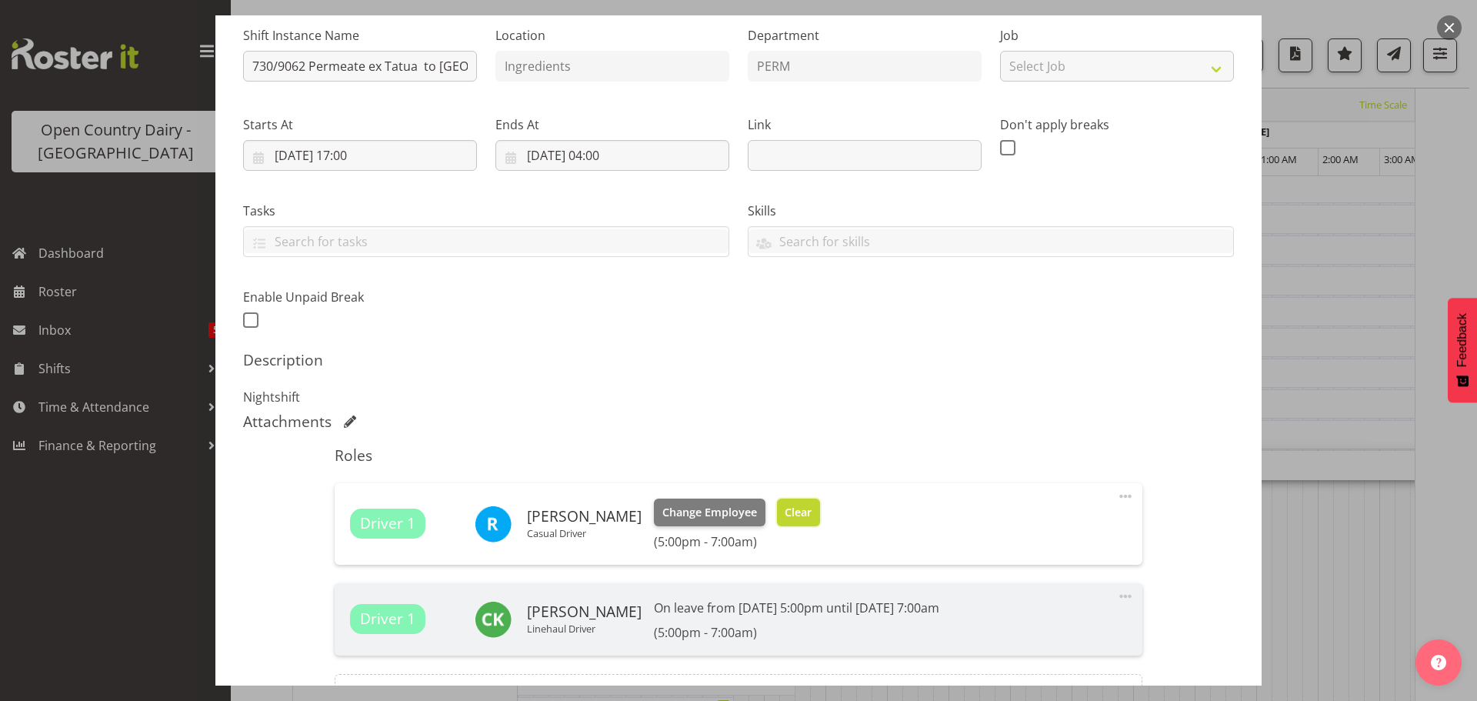
click at [793, 507] on span "Clear" at bounding box center [798, 512] width 27 height 17
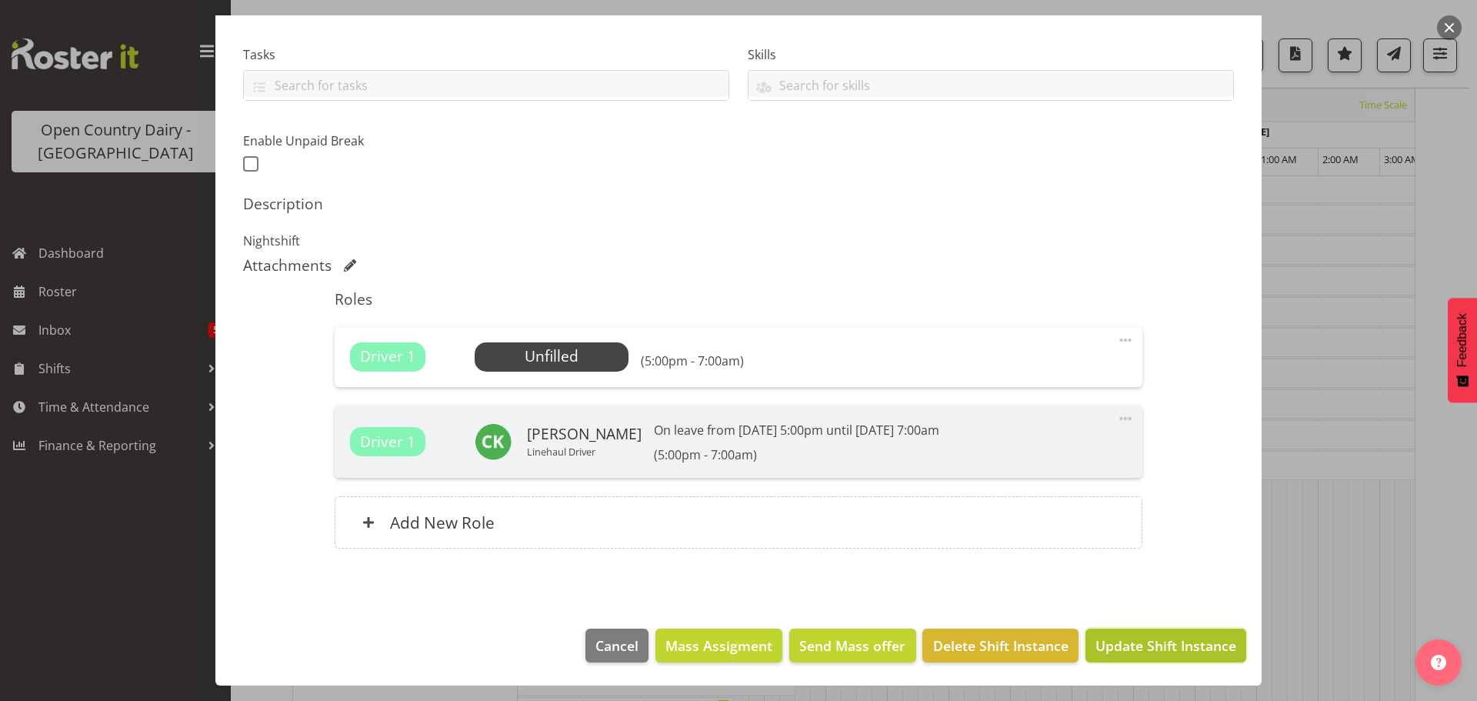
click at [1156, 646] on span "Update Shift Instance" at bounding box center [1166, 646] width 141 height 20
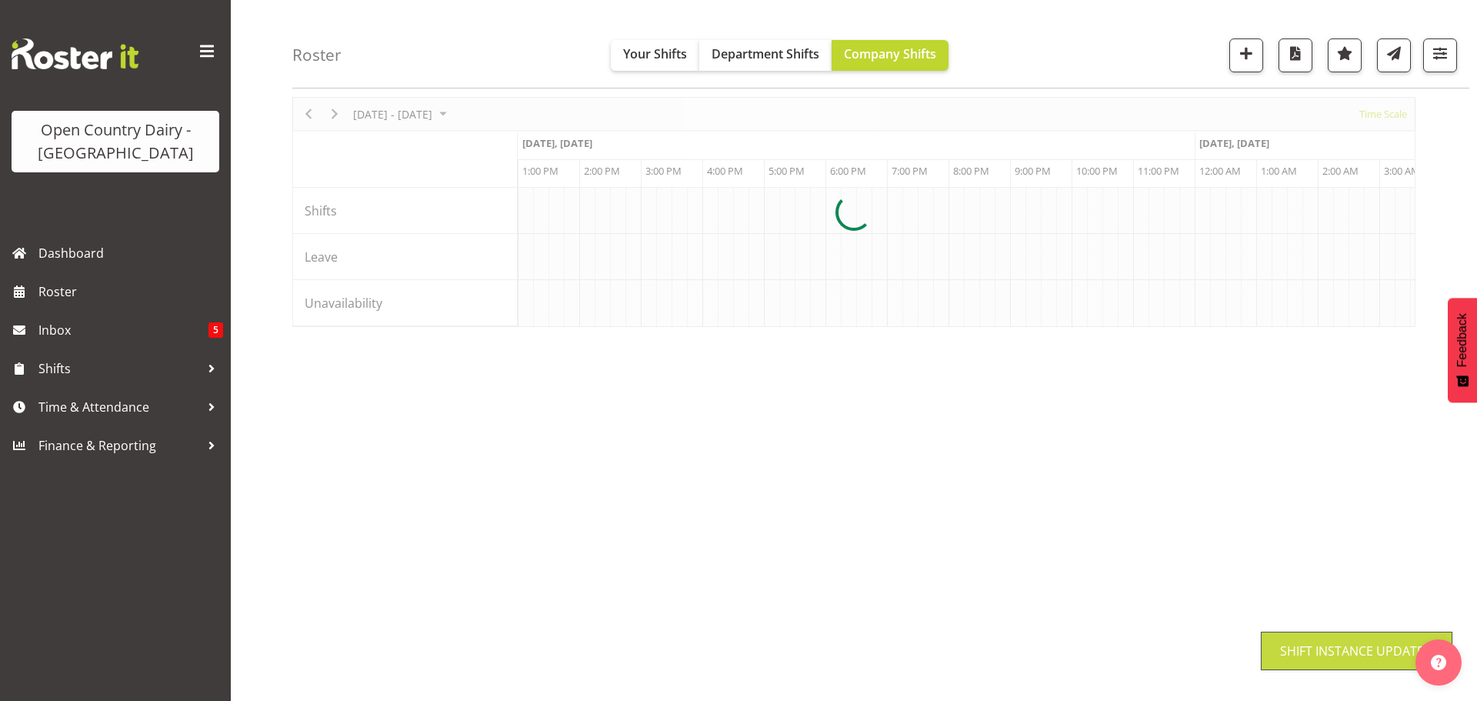
scroll to position [60, 0]
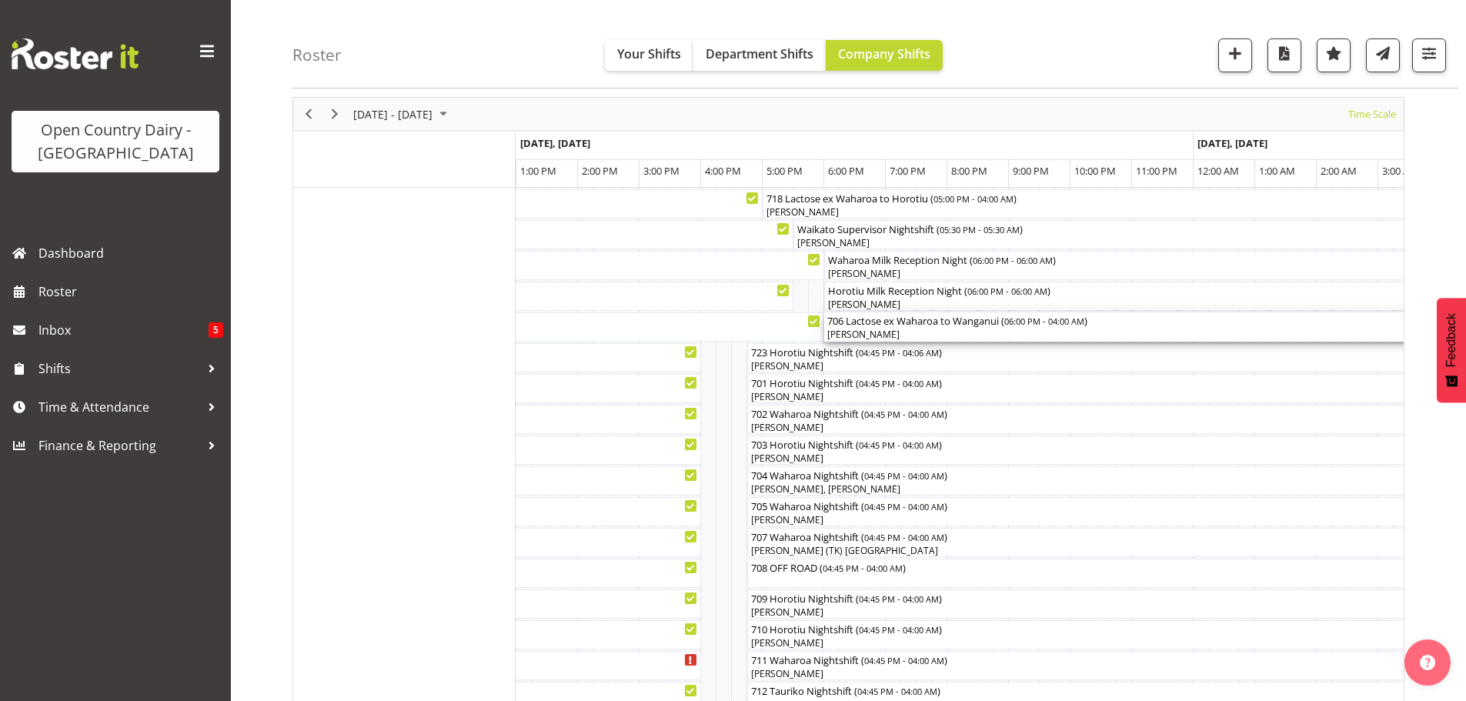
click at [894, 329] on div "[PERSON_NAME]" at bounding box center [1131, 335] width 609 height 14
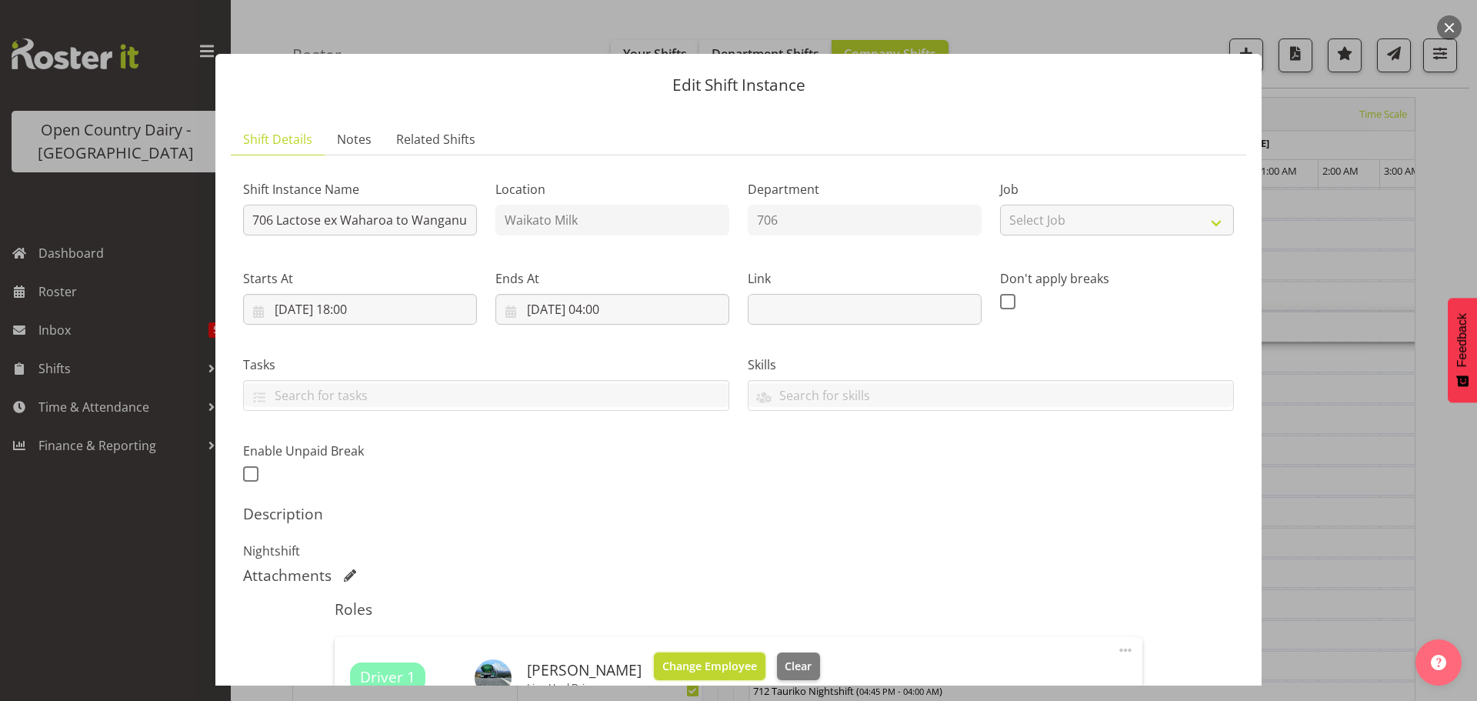
click at [729, 663] on span "Change Employee" at bounding box center [710, 666] width 95 height 17
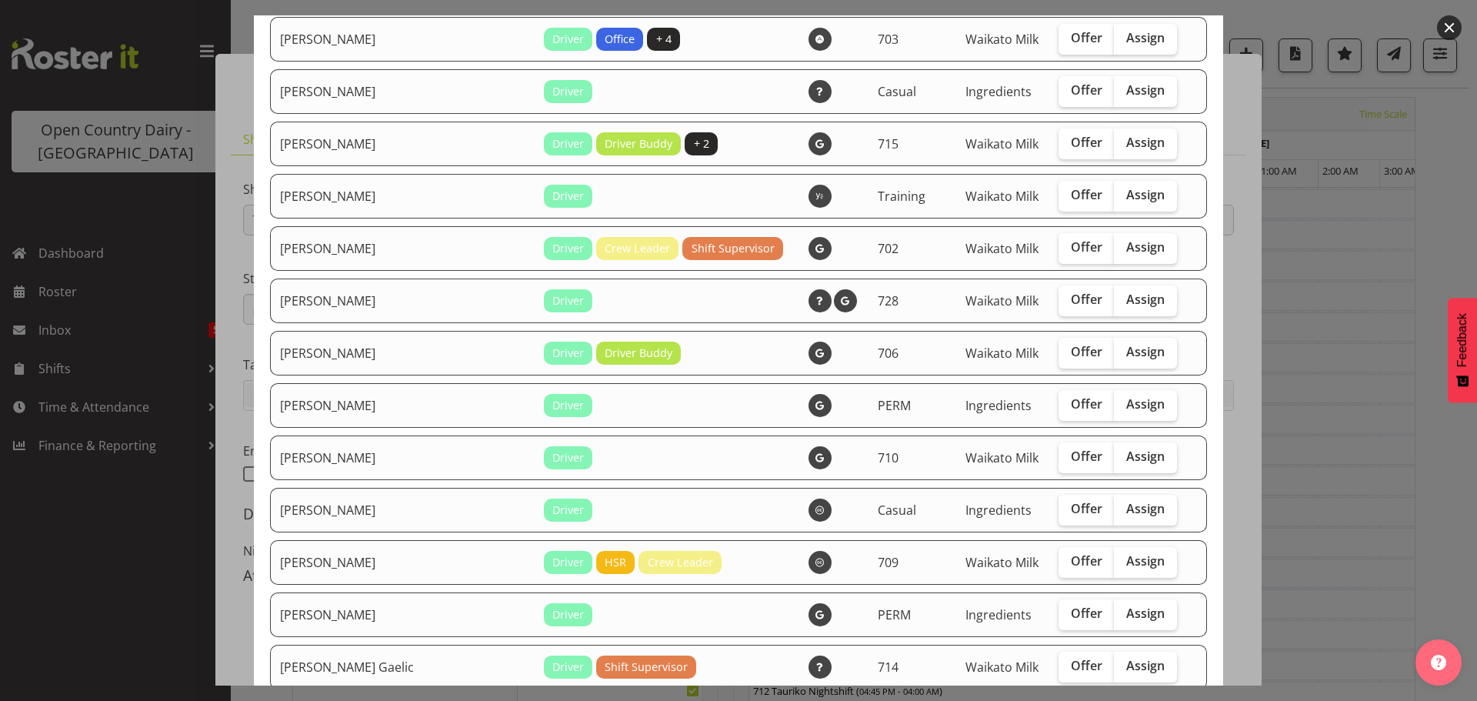
scroll to position [1154, 0]
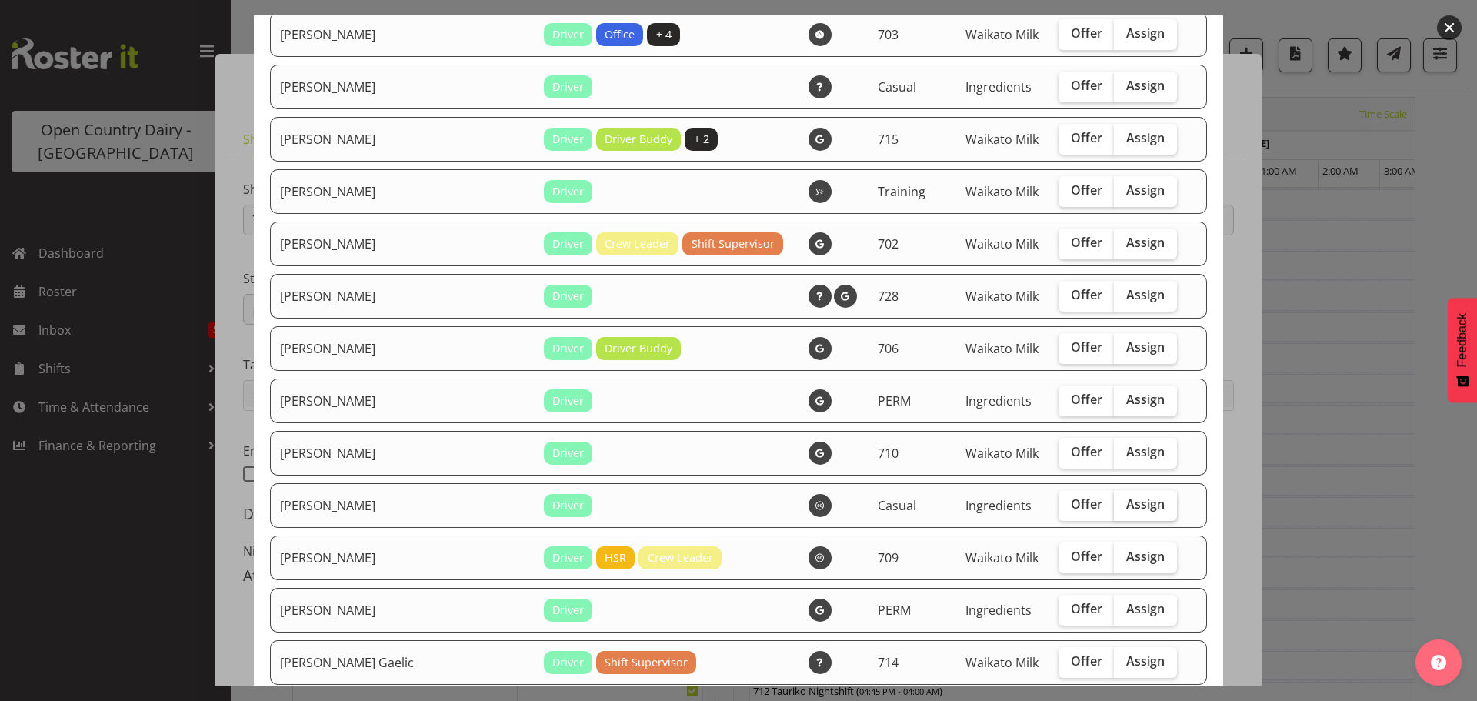
click at [1127, 502] on span "Assign" at bounding box center [1146, 503] width 38 height 15
click at [1120, 502] on input "Assign" at bounding box center [1119, 504] width 10 height 10
checkbox input "true"
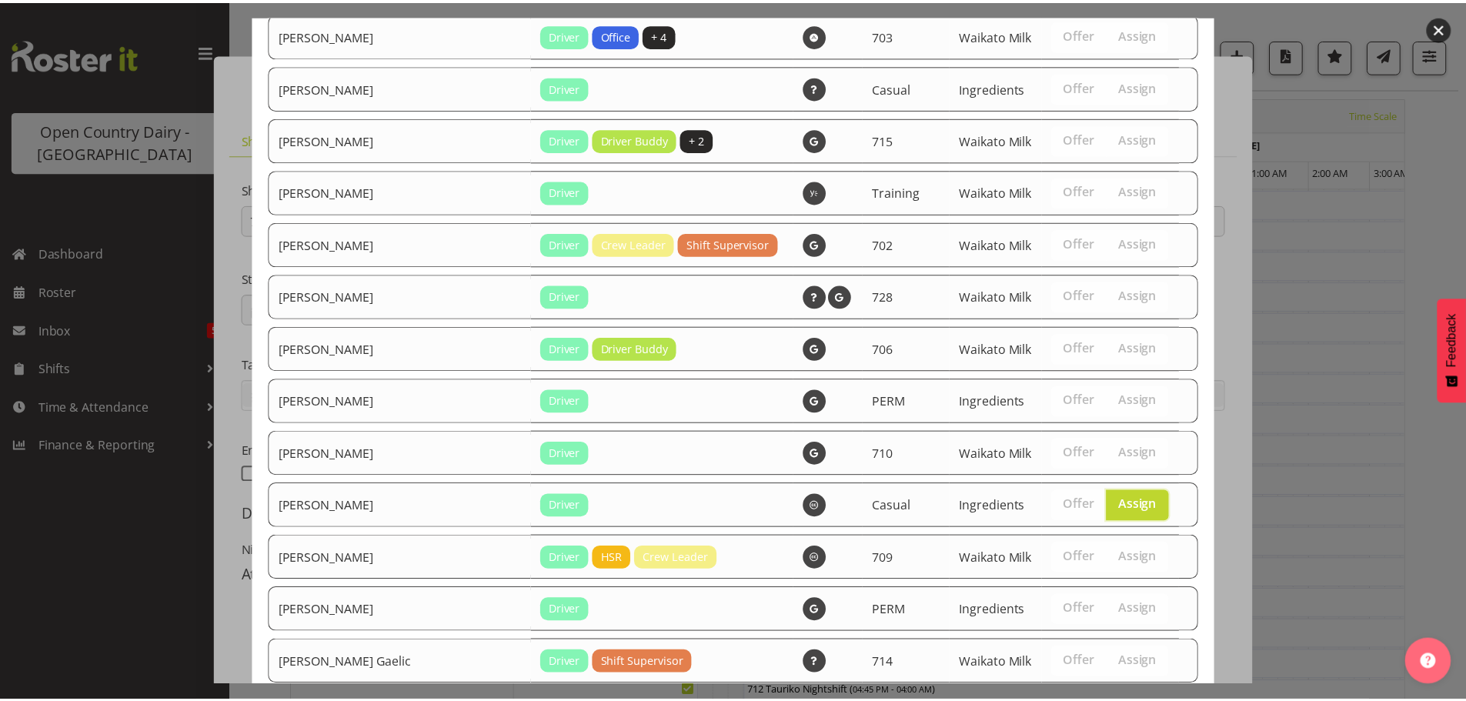
scroll to position [1373, 0]
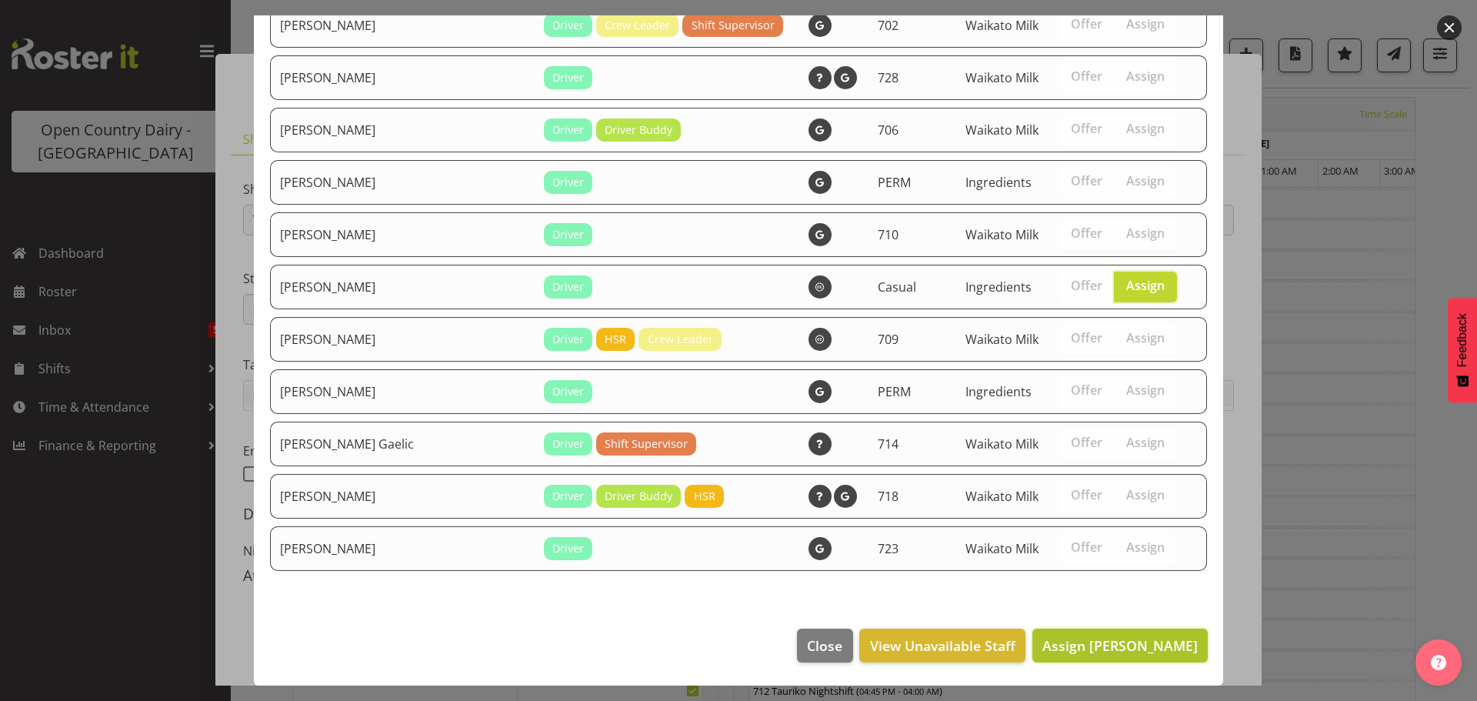
click at [1127, 642] on span "Assign Rob Luke" at bounding box center [1120, 645] width 155 height 18
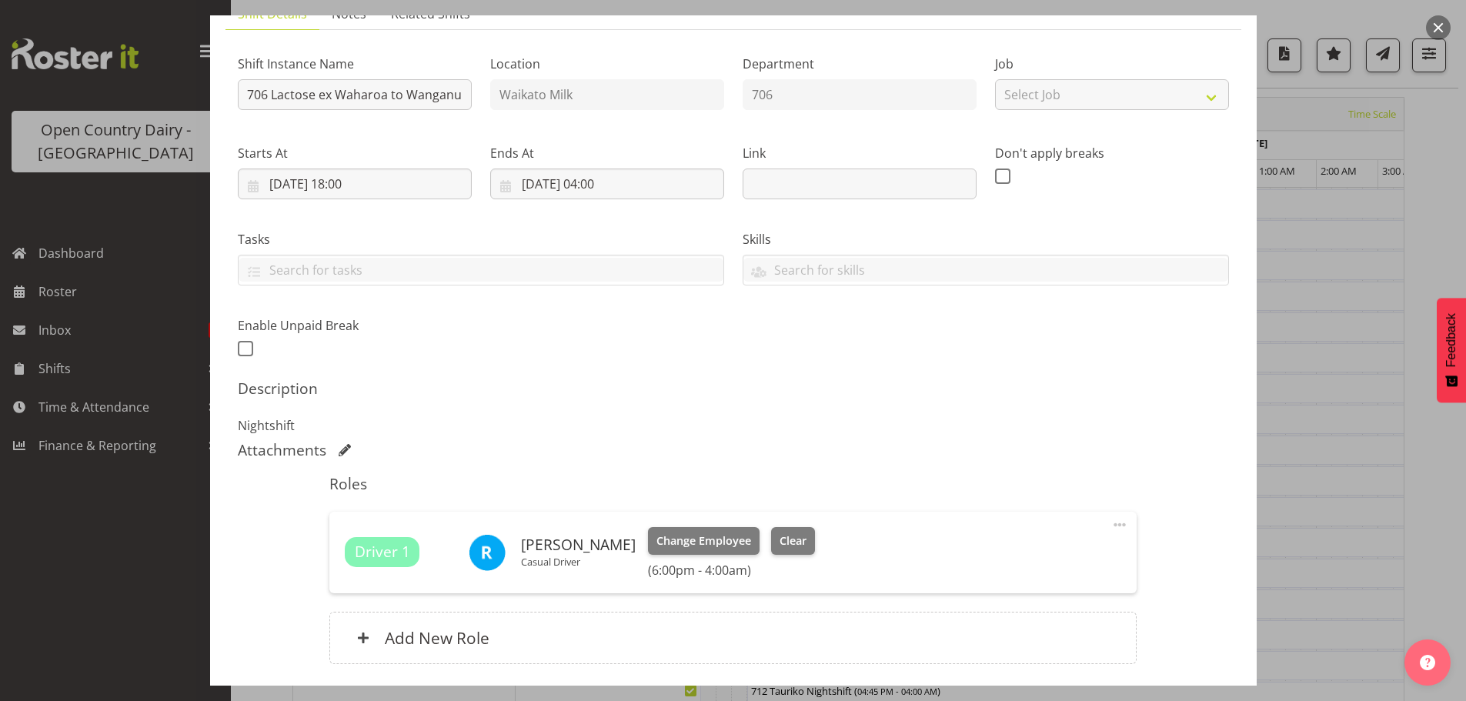
scroll to position [231, 0]
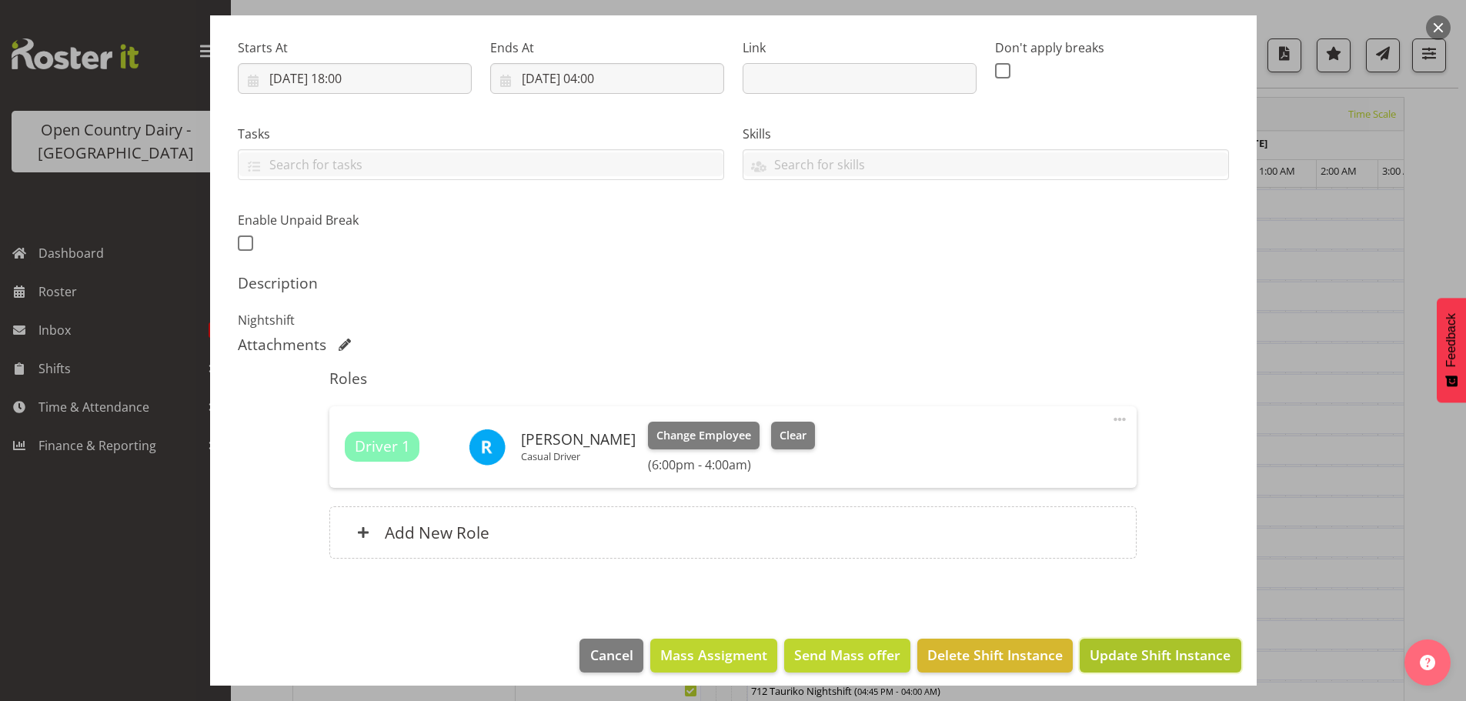
click at [1126, 649] on span "Update Shift Instance" at bounding box center [1160, 655] width 141 height 20
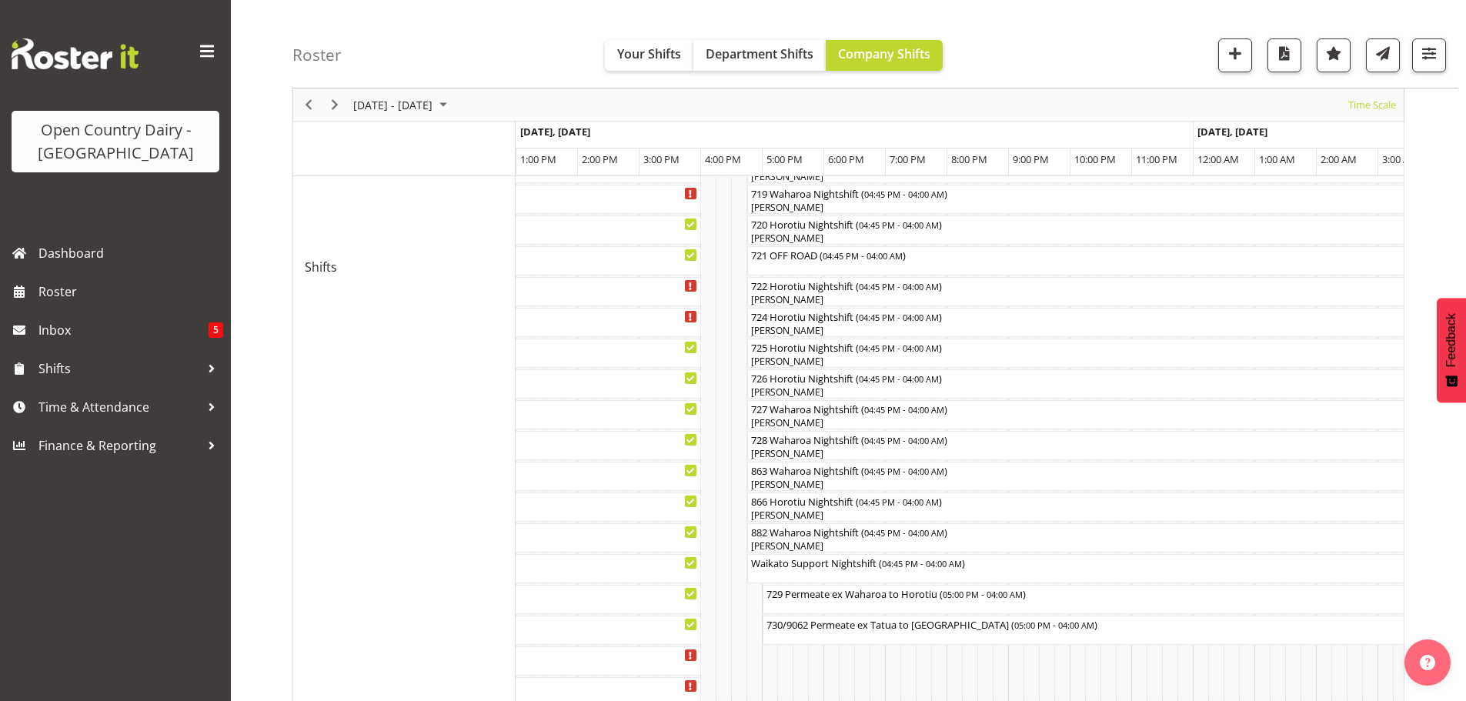
scroll to position [753, 0]
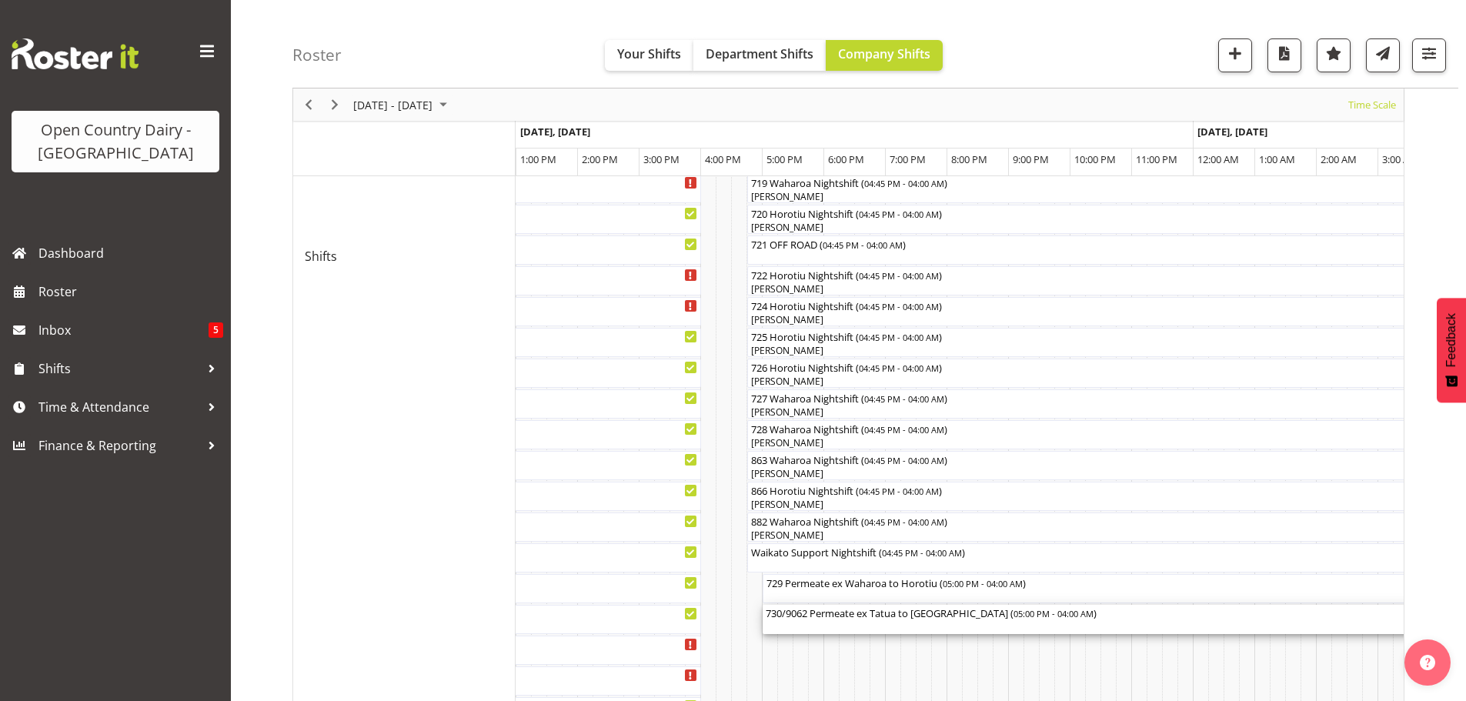
click at [890, 623] on div "730/9062 Permeate ex Tatua to Wanganui ( 05:00 PM - 04:00 AM )" at bounding box center [1101, 619] width 671 height 29
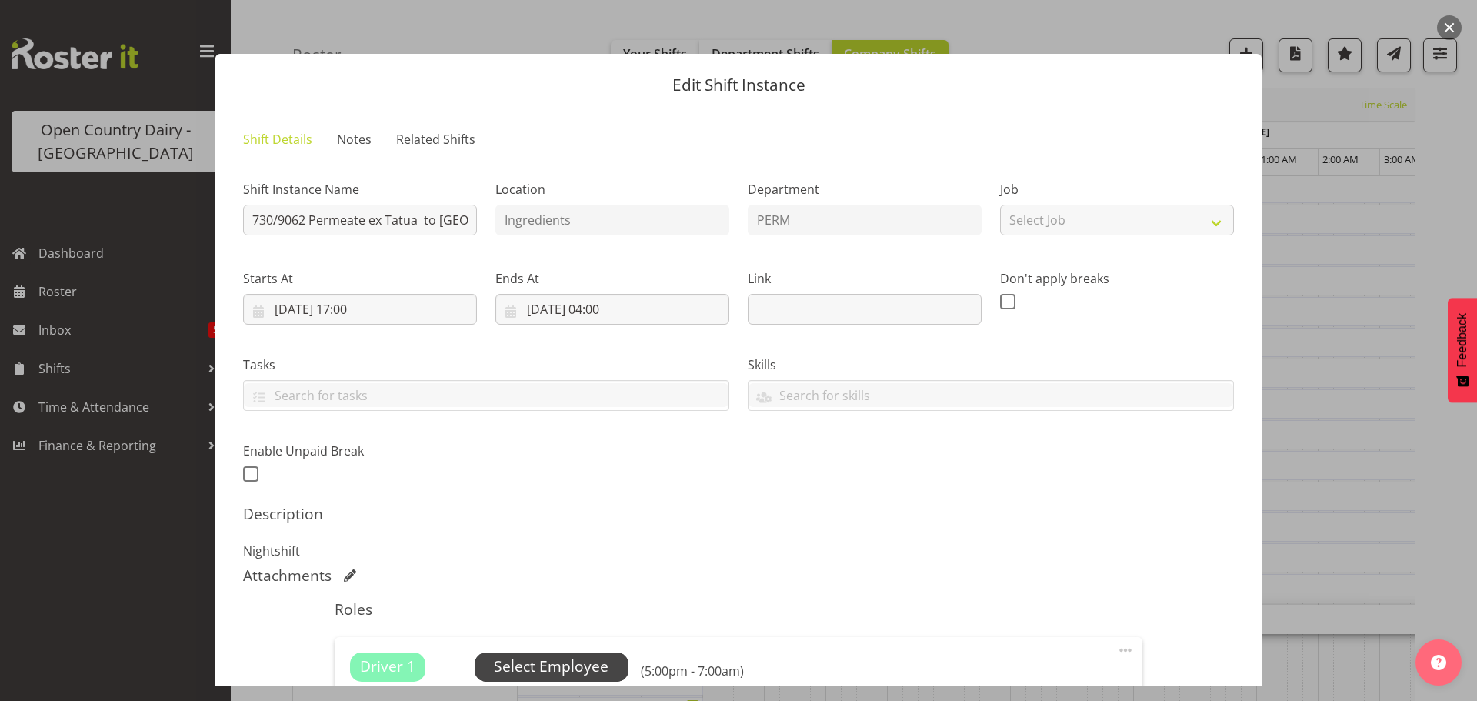
click at [569, 664] on span "Select Employee" at bounding box center [551, 667] width 115 height 22
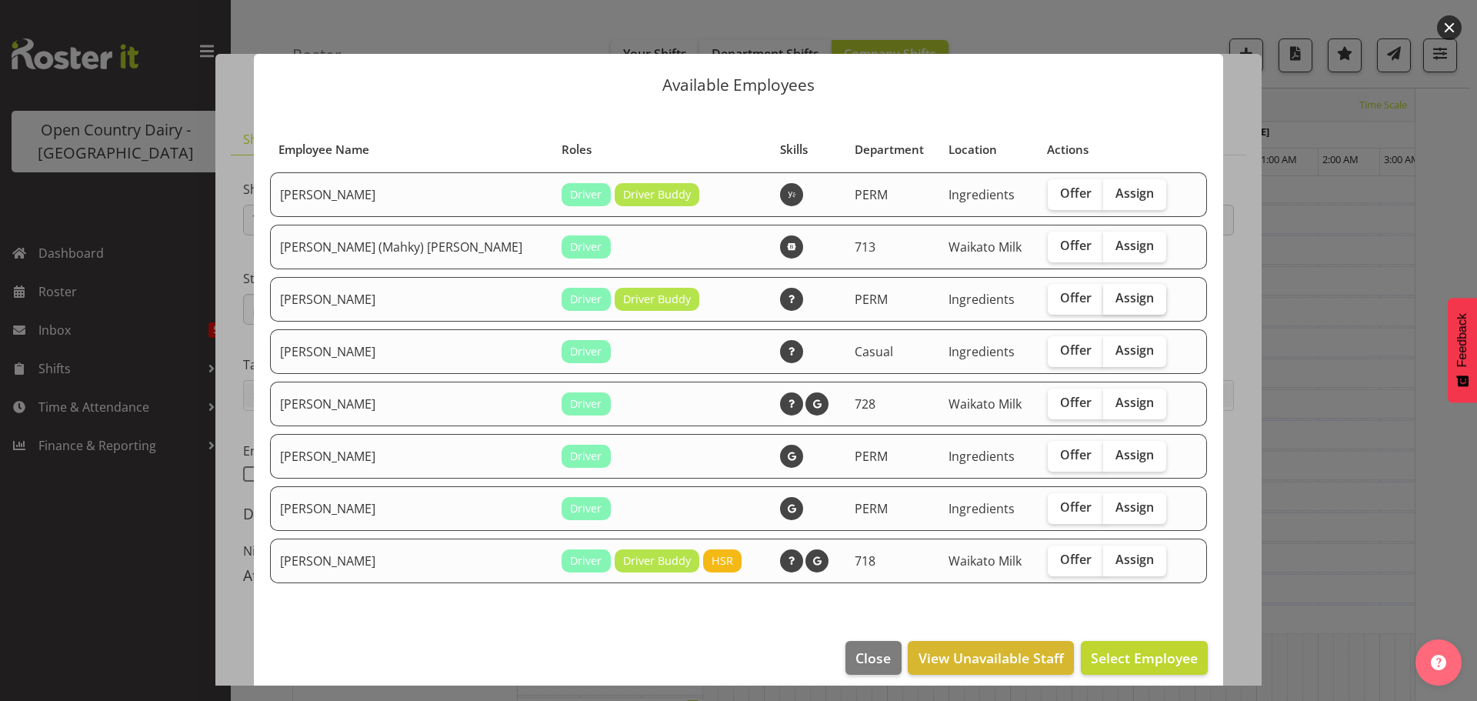
click at [1116, 292] on span "Assign" at bounding box center [1135, 297] width 38 height 15
click at [1107, 293] on input "Assign" at bounding box center [1108, 298] width 10 height 10
checkbox input "true"
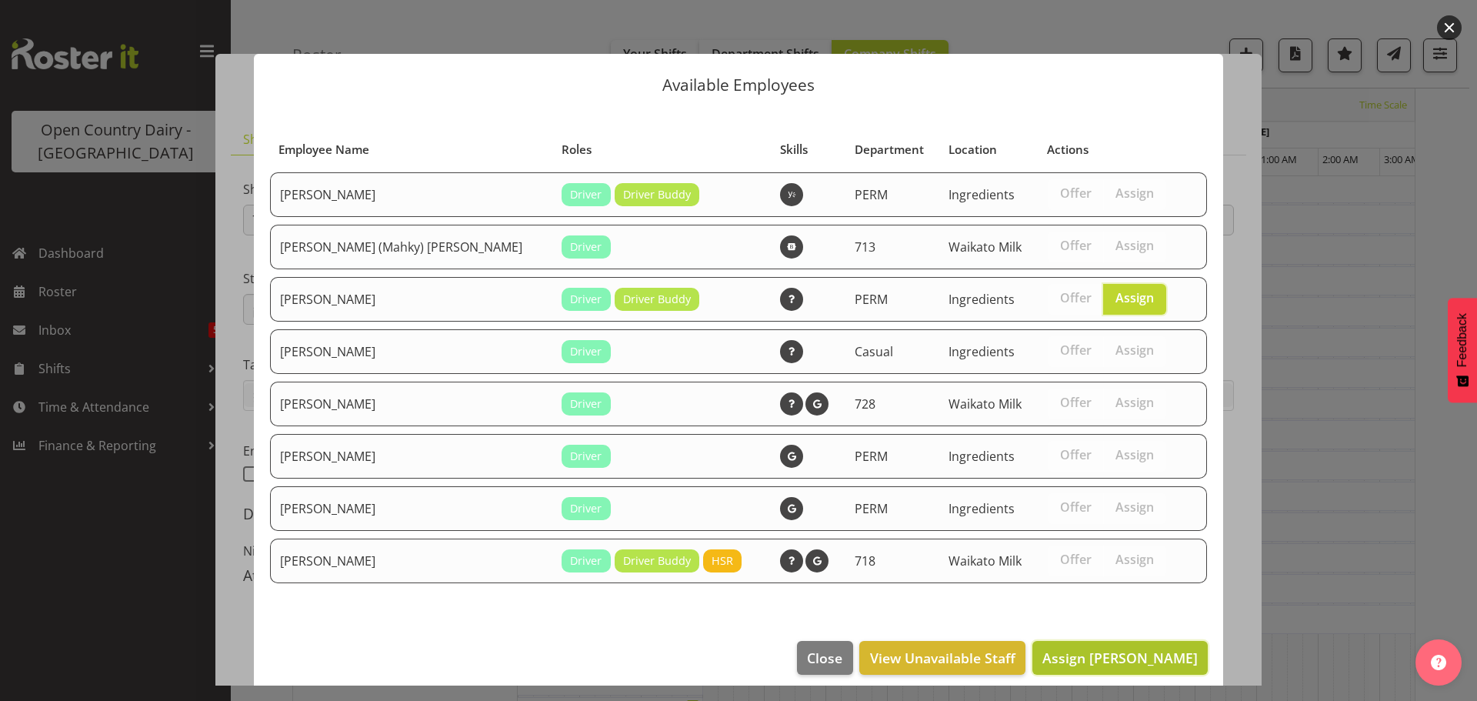
click at [1114, 656] on span "Assign Jayden Vincent" at bounding box center [1120, 658] width 155 height 18
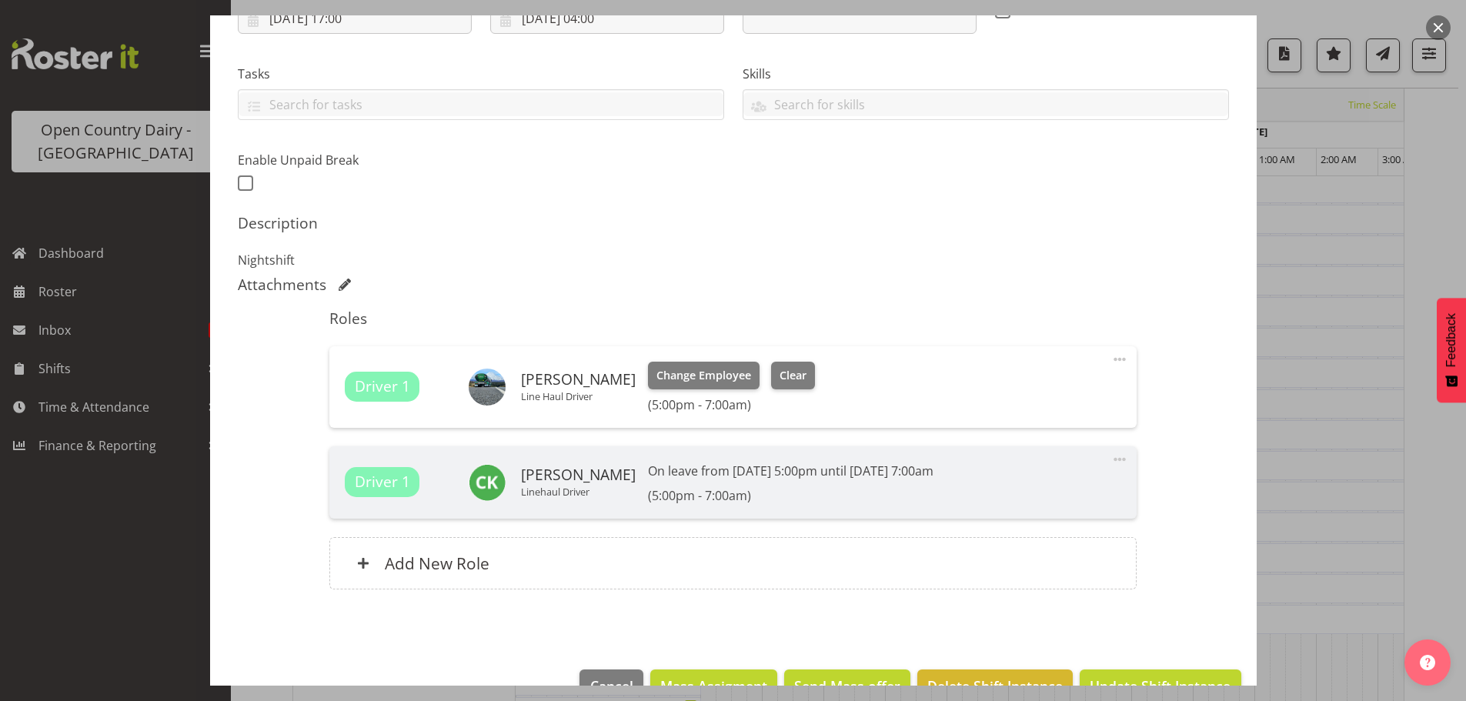
scroll to position [308, 0]
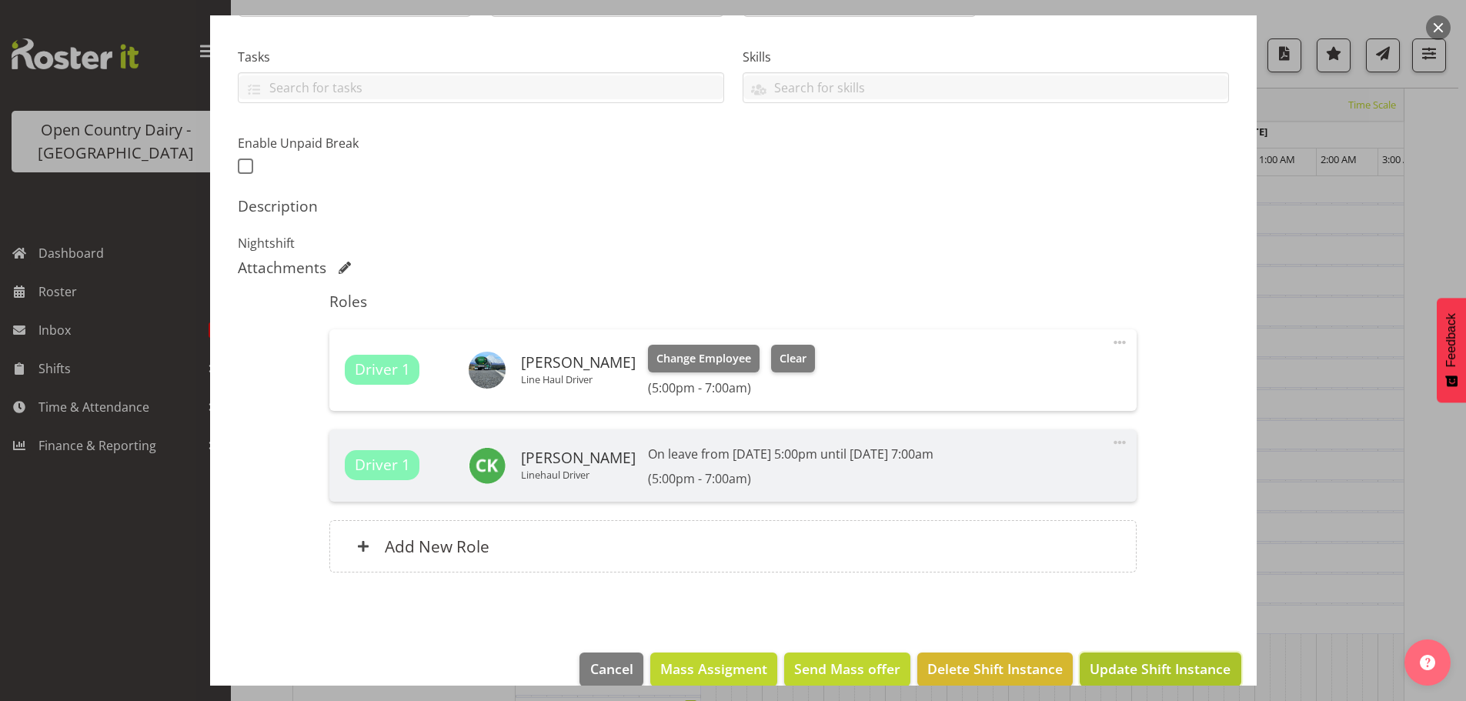
click at [1132, 665] on span "Update Shift Instance" at bounding box center [1160, 669] width 141 height 20
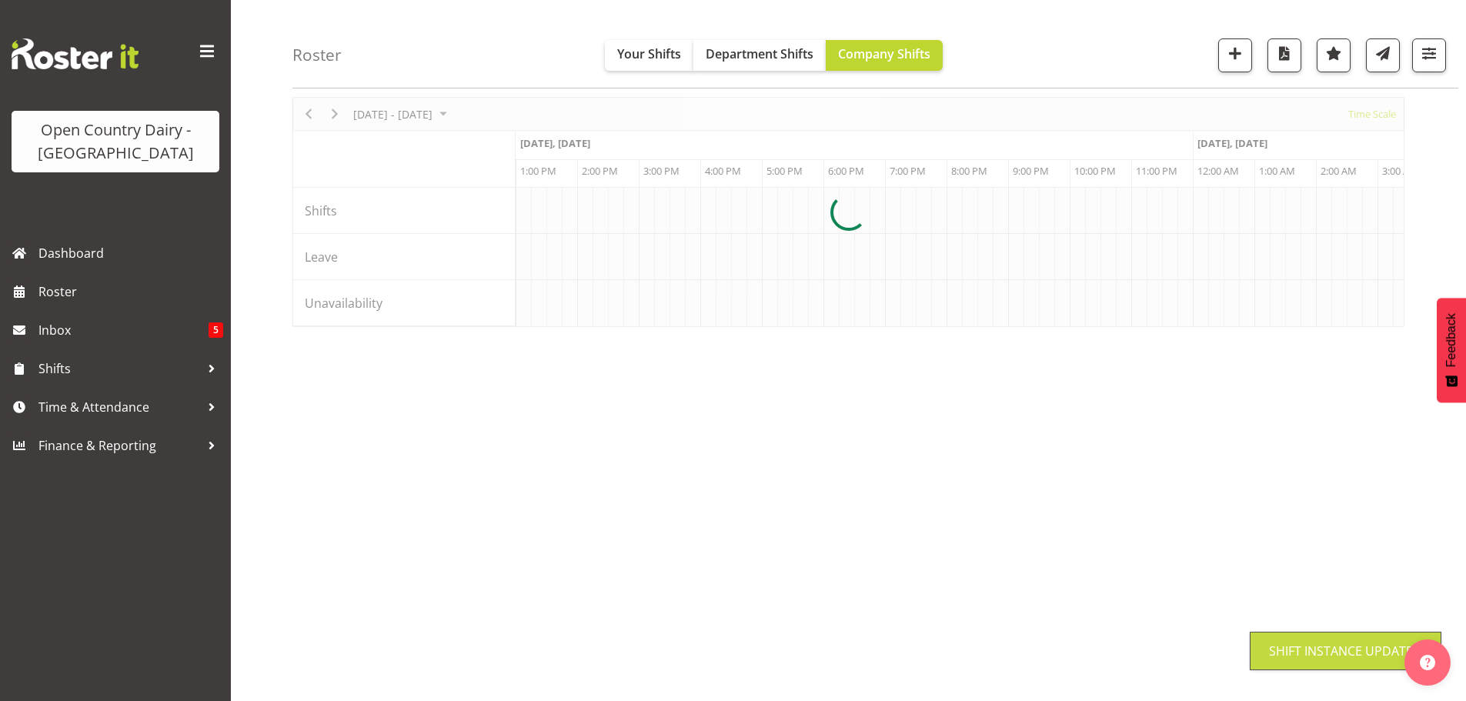
scroll to position [60, 0]
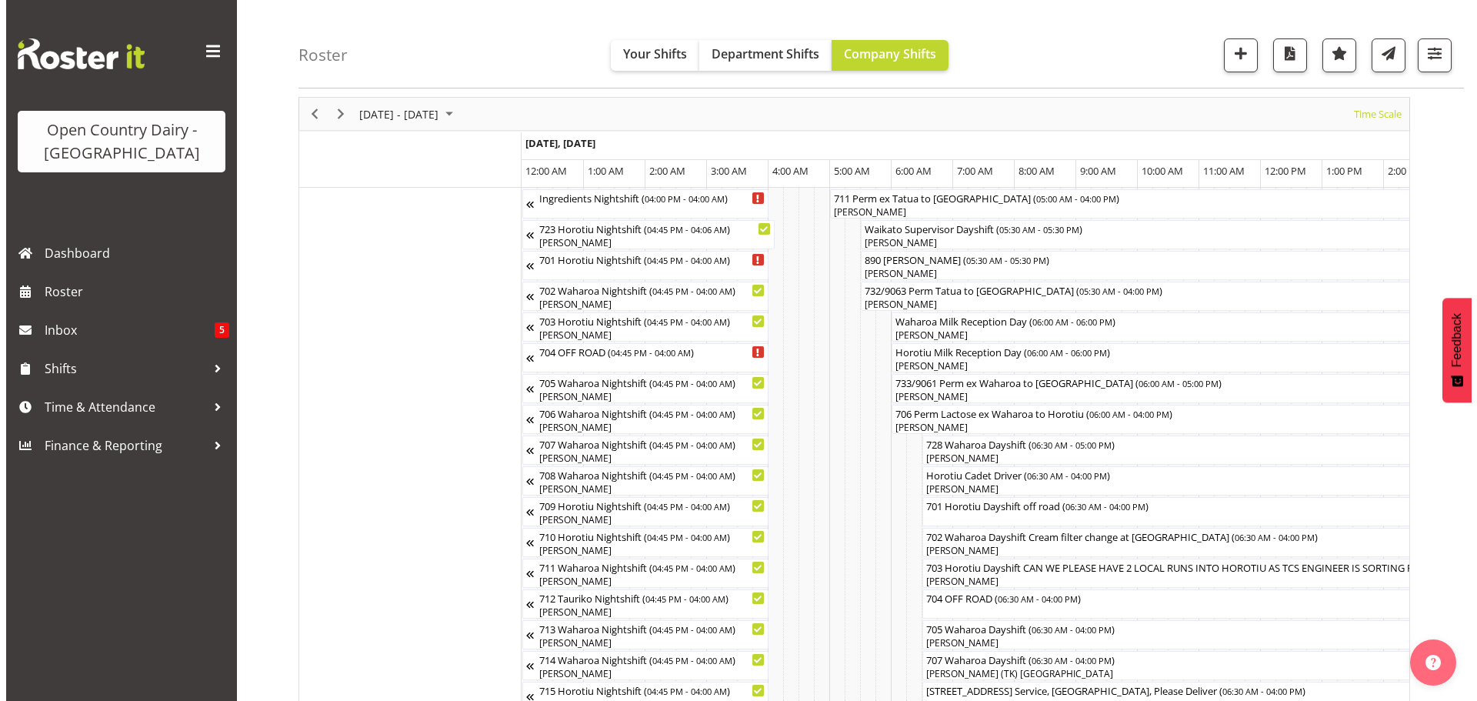
scroll to position [0, 6710]
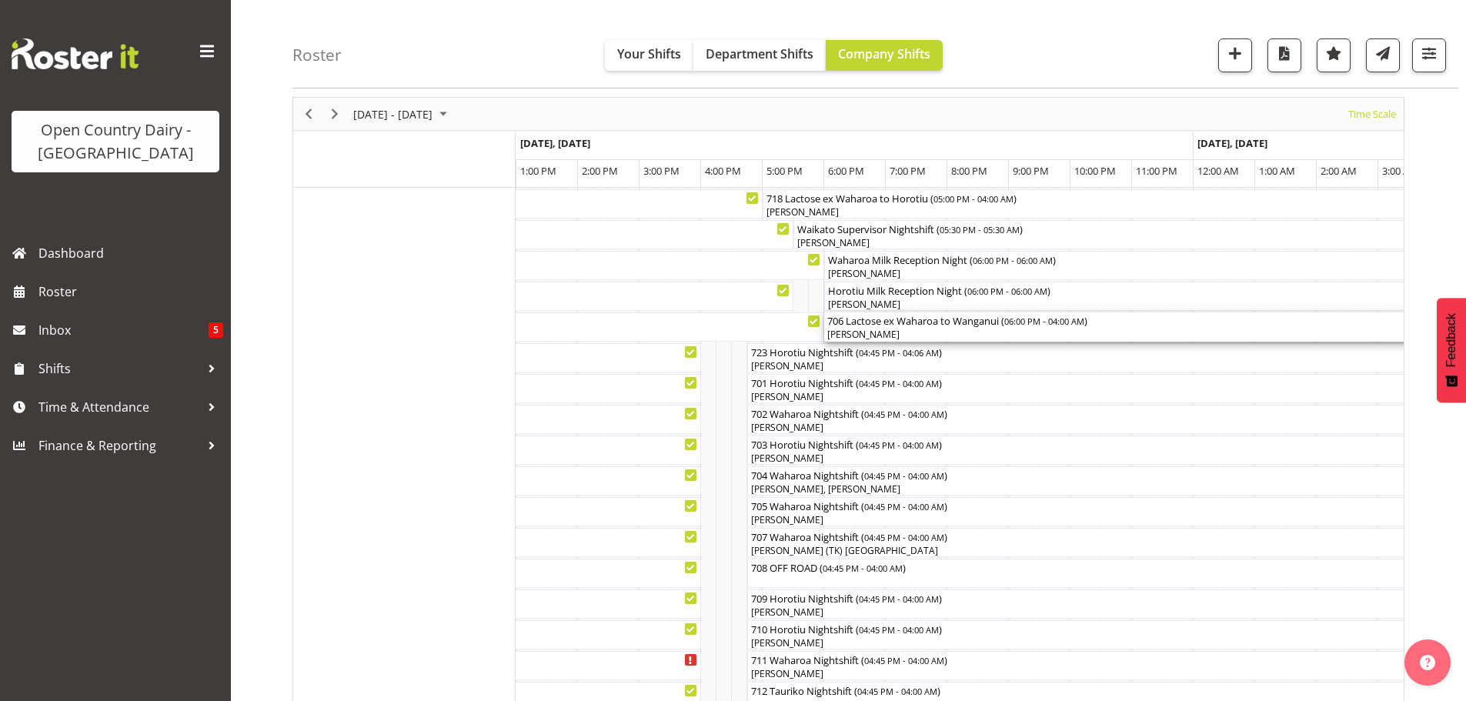
click at [925, 329] on div "[PERSON_NAME]" at bounding box center [1131, 335] width 609 height 14
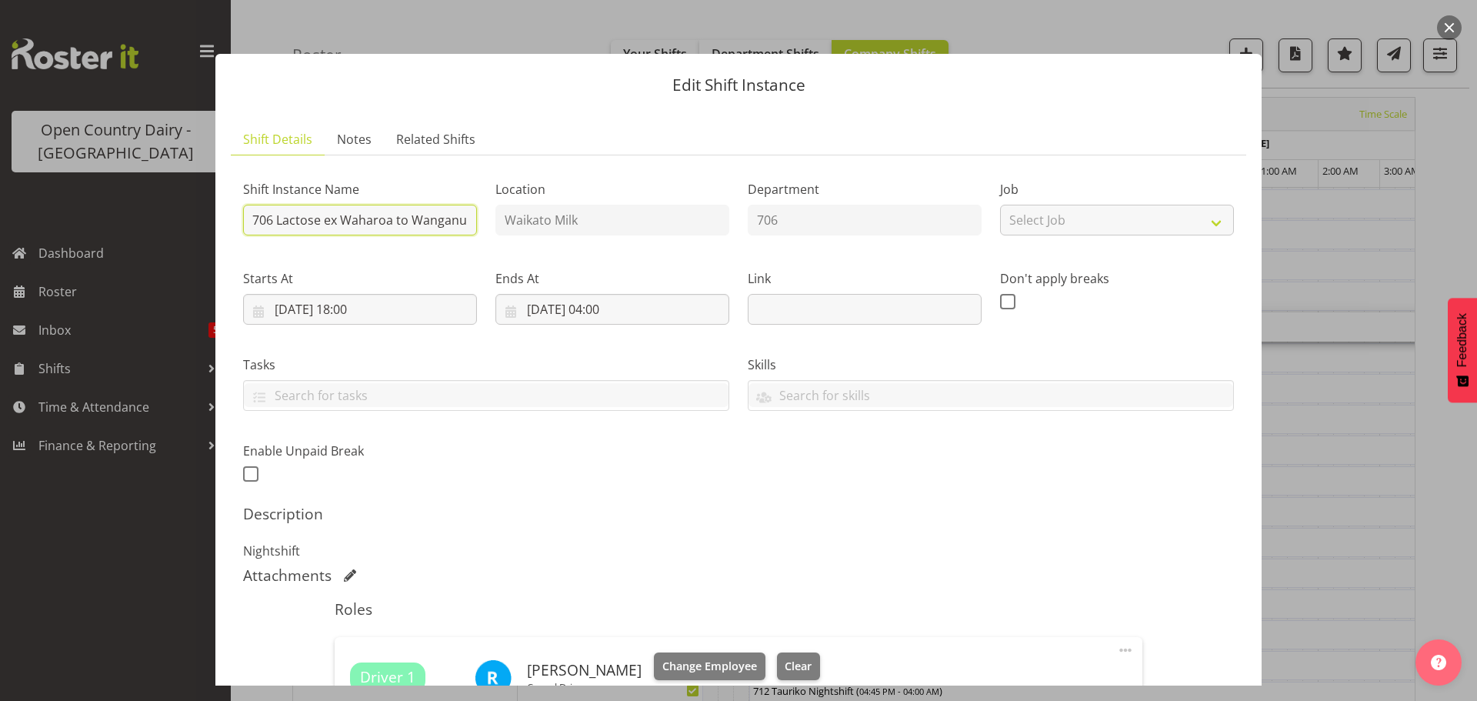
click at [406, 221] on input "706 Lactose ex Waharoa to Wanganui" at bounding box center [360, 220] width 234 height 31
click at [411, 219] on input "706 Empty to Wanganui" at bounding box center [360, 220] width 234 height 31
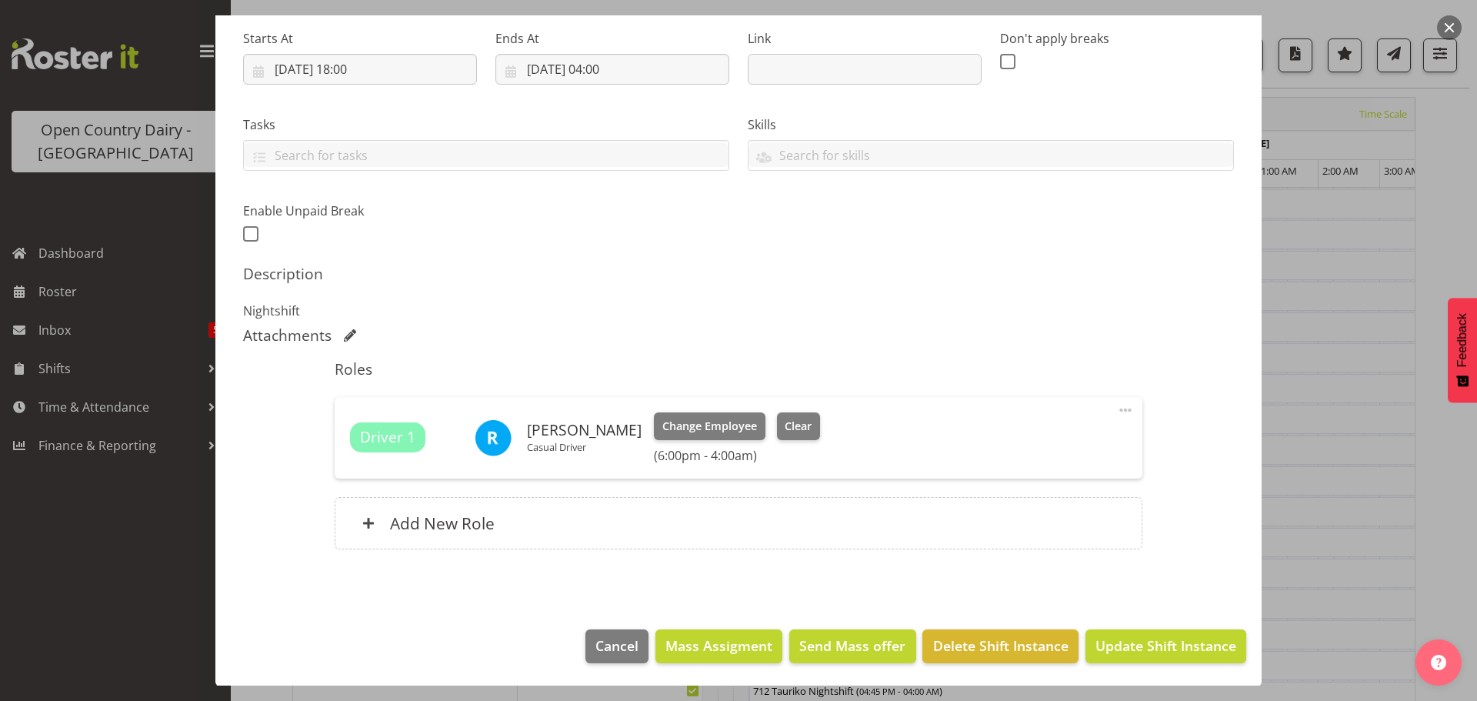
scroll to position [241, 0]
type input "706 Empty to Wanganui, Milk load home"
click at [1166, 647] on span "Update Shift Instance" at bounding box center [1166, 645] width 141 height 20
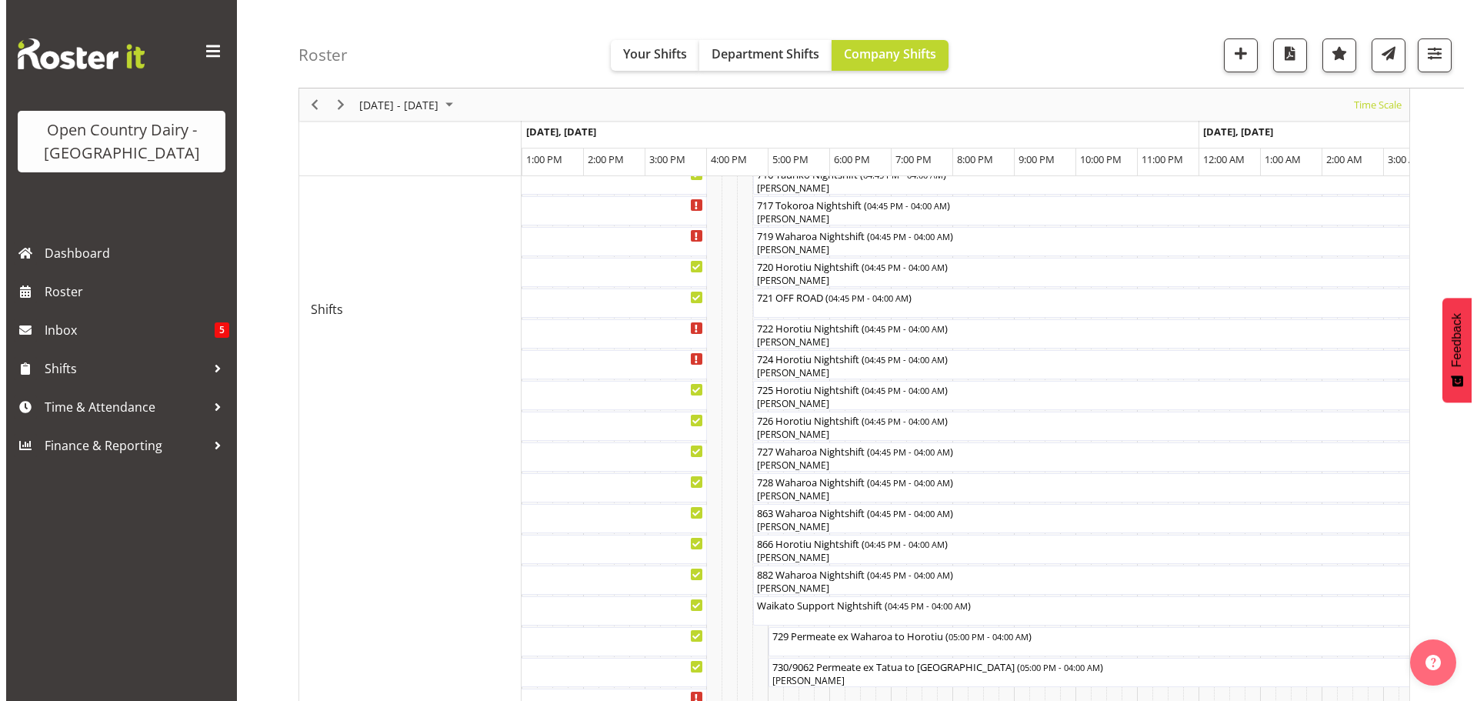
scroll to position [829, 0]
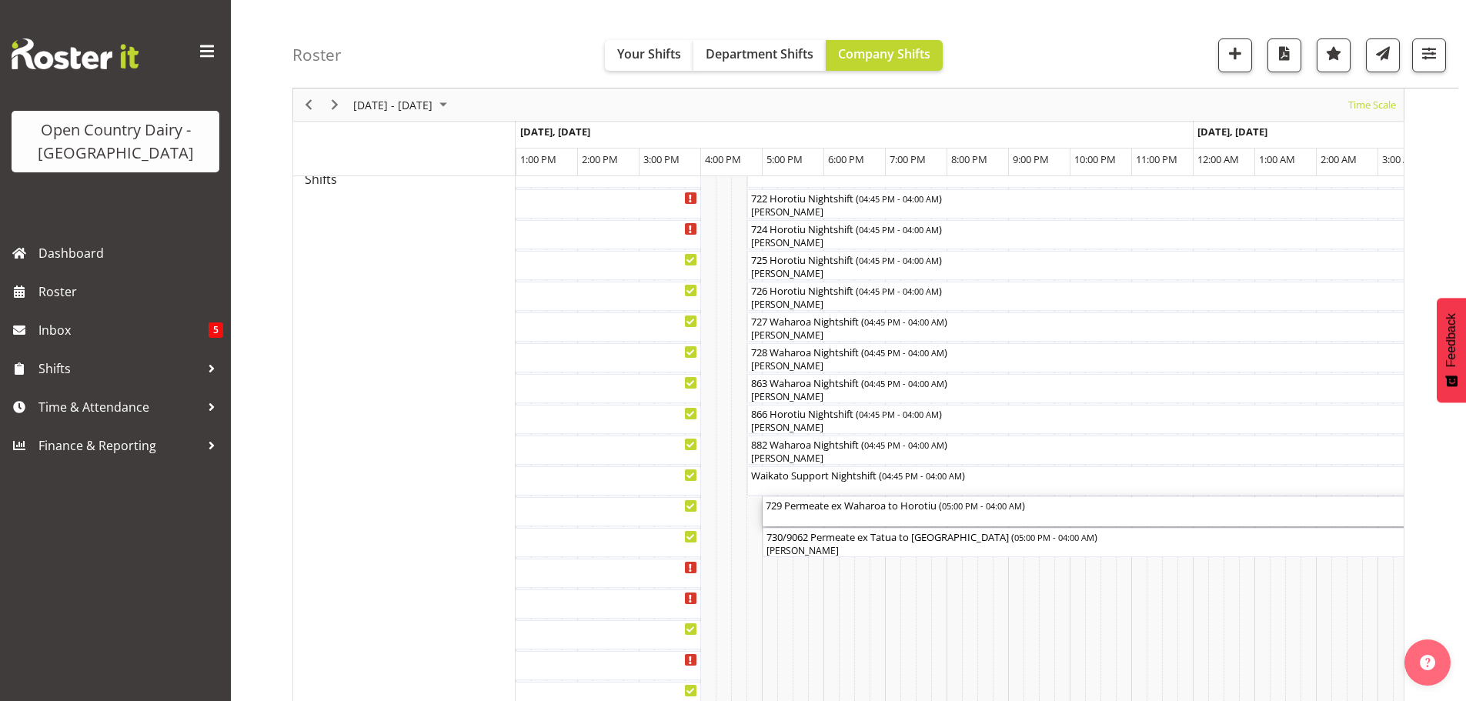
click at [853, 519] on div "729 Permeate ex Waharoa to [GEOGRAPHIC_DATA] ( 05:00 PM - 04:00 AM )" at bounding box center [1101, 511] width 671 height 29
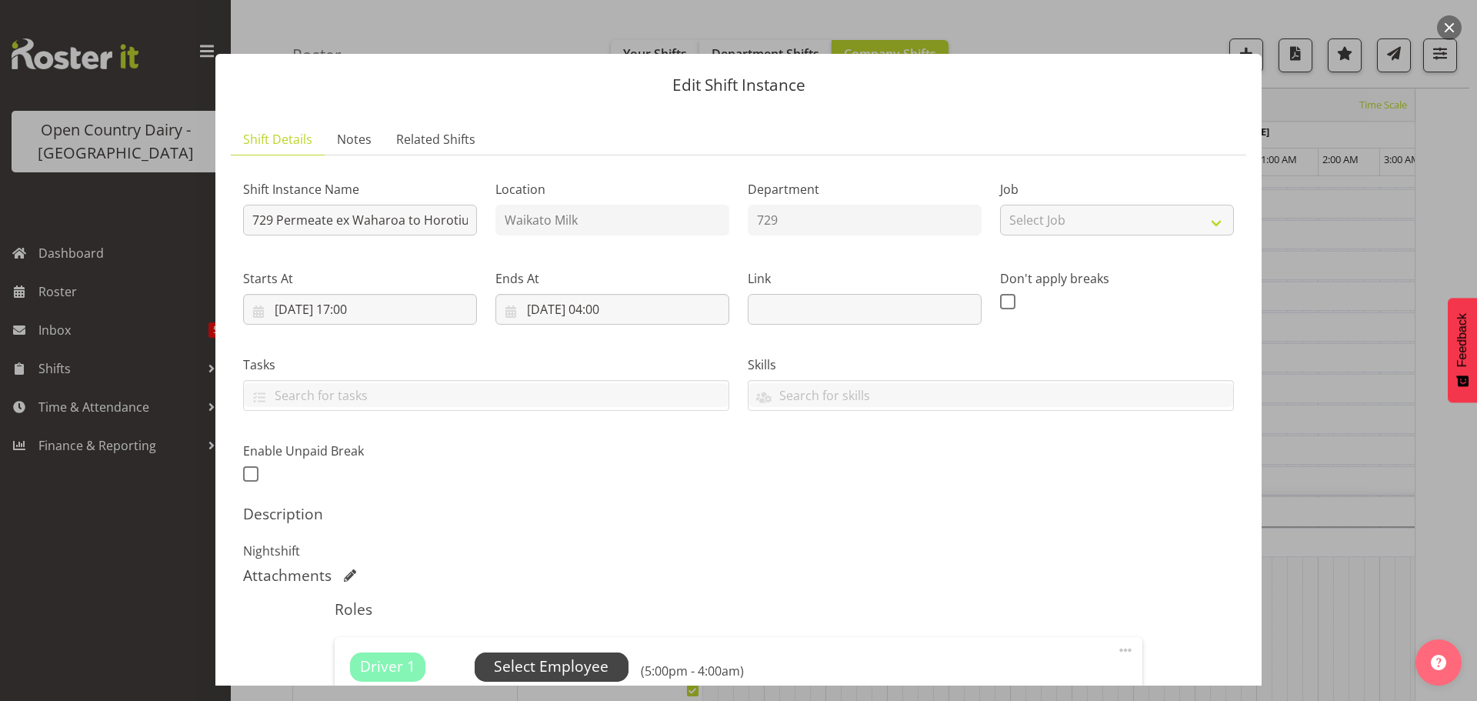
click at [545, 661] on span "Select Employee" at bounding box center [551, 667] width 115 height 22
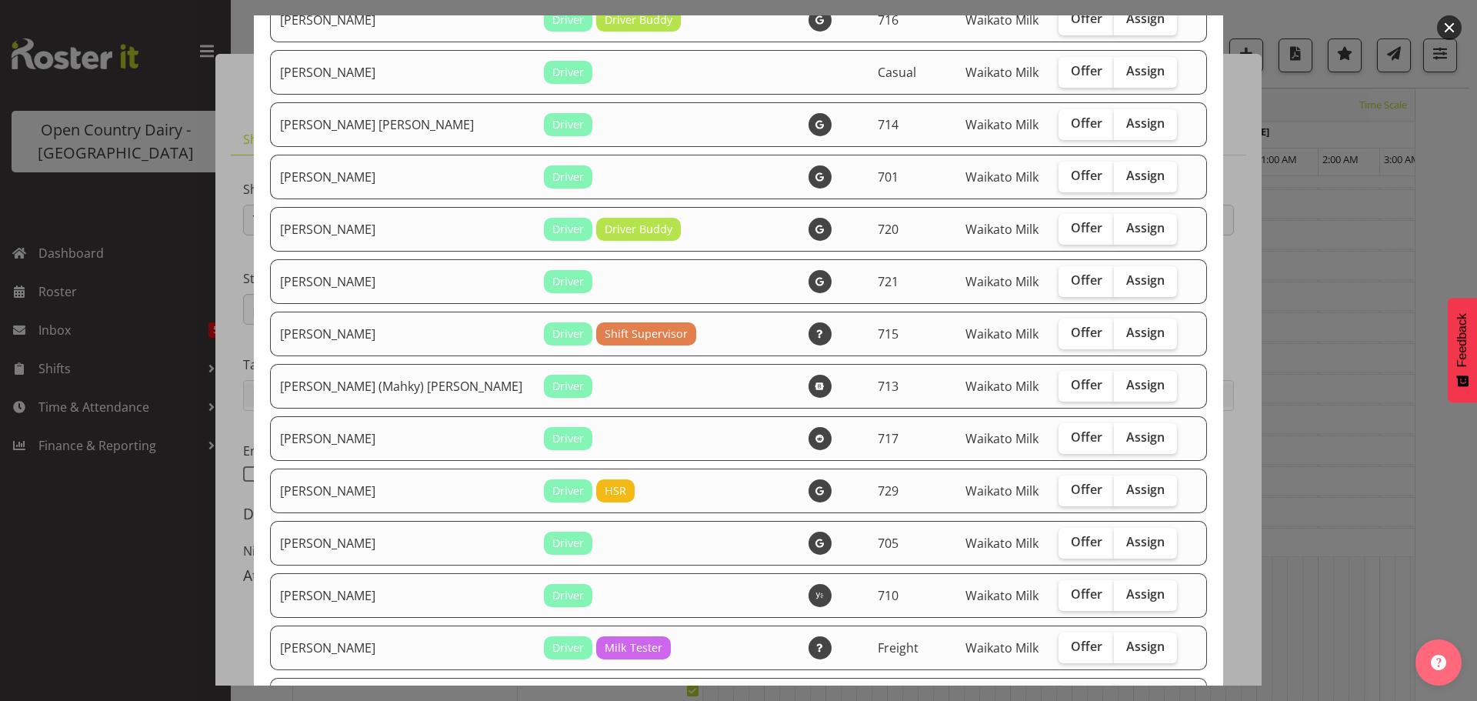
scroll to position [385, 0]
click at [1071, 277] on span "Offer" at bounding box center [1087, 279] width 32 height 15
click at [1063, 277] on input "Offer" at bounding box center [1064, 280] width 10 height 10
checkbox input "true"
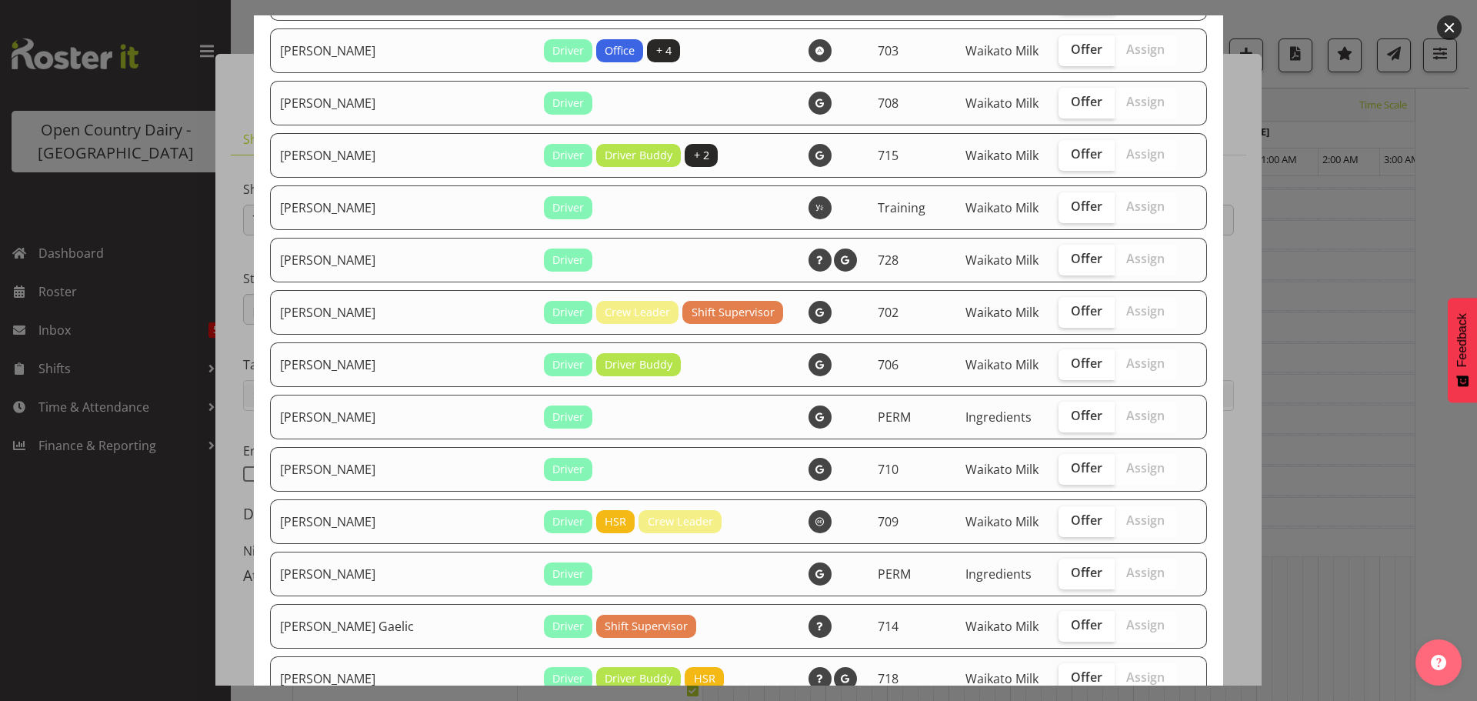
scroll to position [1154, 0]
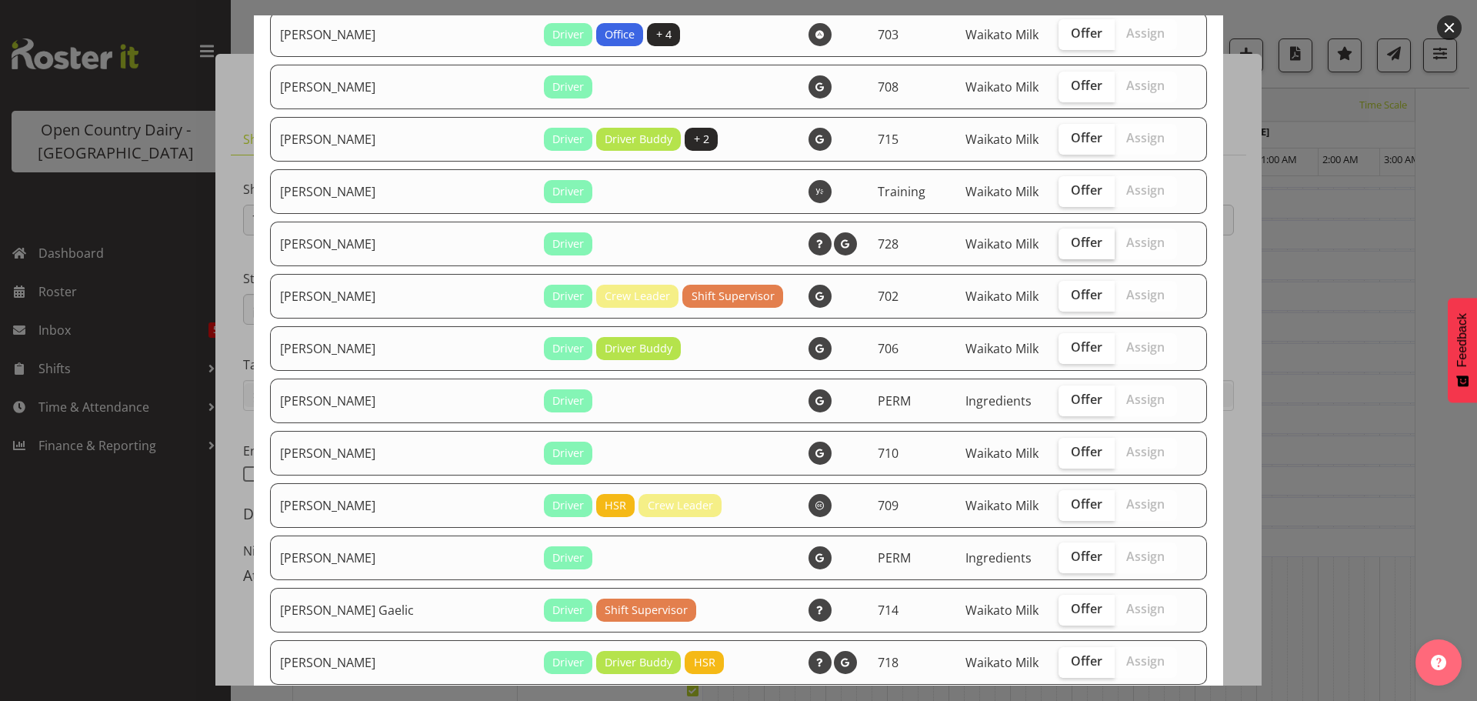
click at [1071, 245] on span "Offer" at bounding box center [1087, 242] width 32 height 15
click at [1061, 245] on input "Offer" at bounding box center [1064, 243] width 10 height 10
checkbox input "true"
click at [1071, 349] on span "Offer" at bounding box center [1087, 346] width 32 height 15
click at [1060, 349] on input "Offer" at bounding box center [1064, 347] width 10 height 10
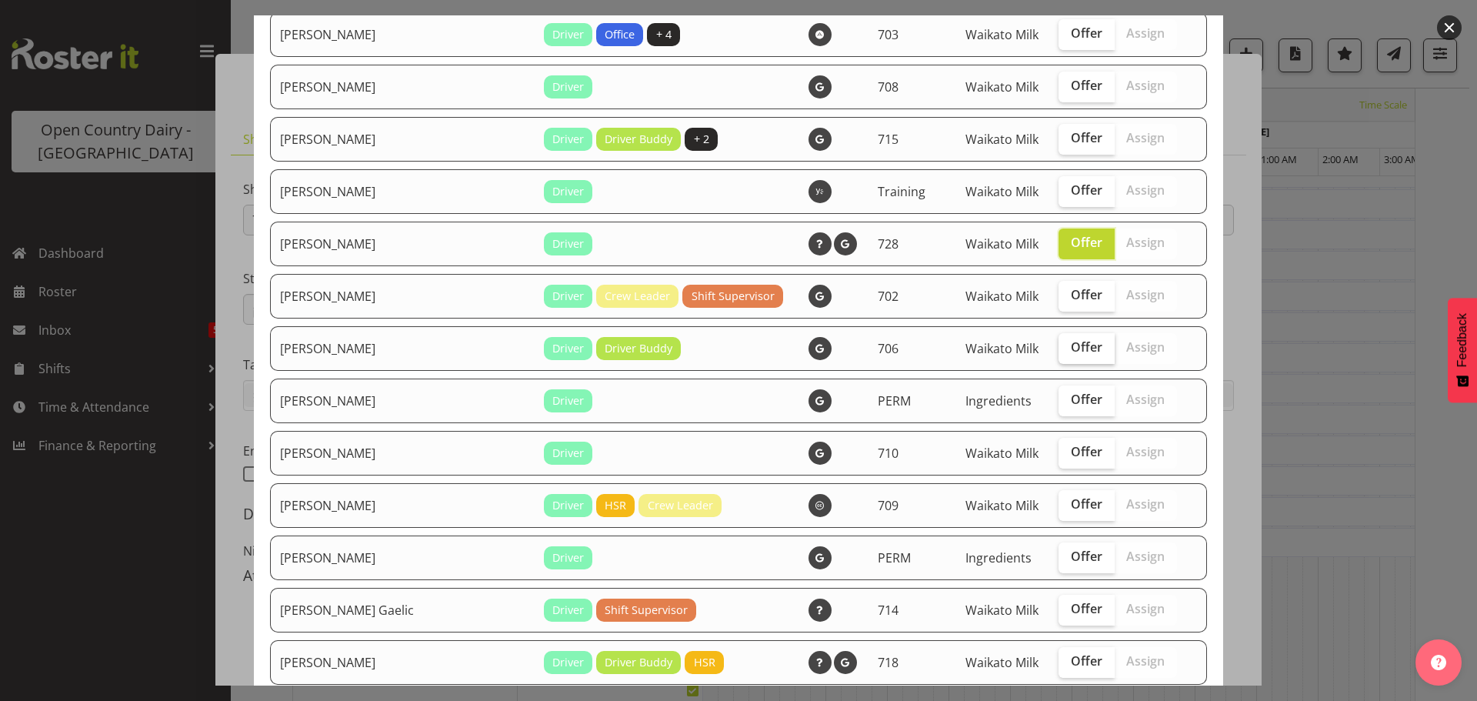
checkbox input "true"
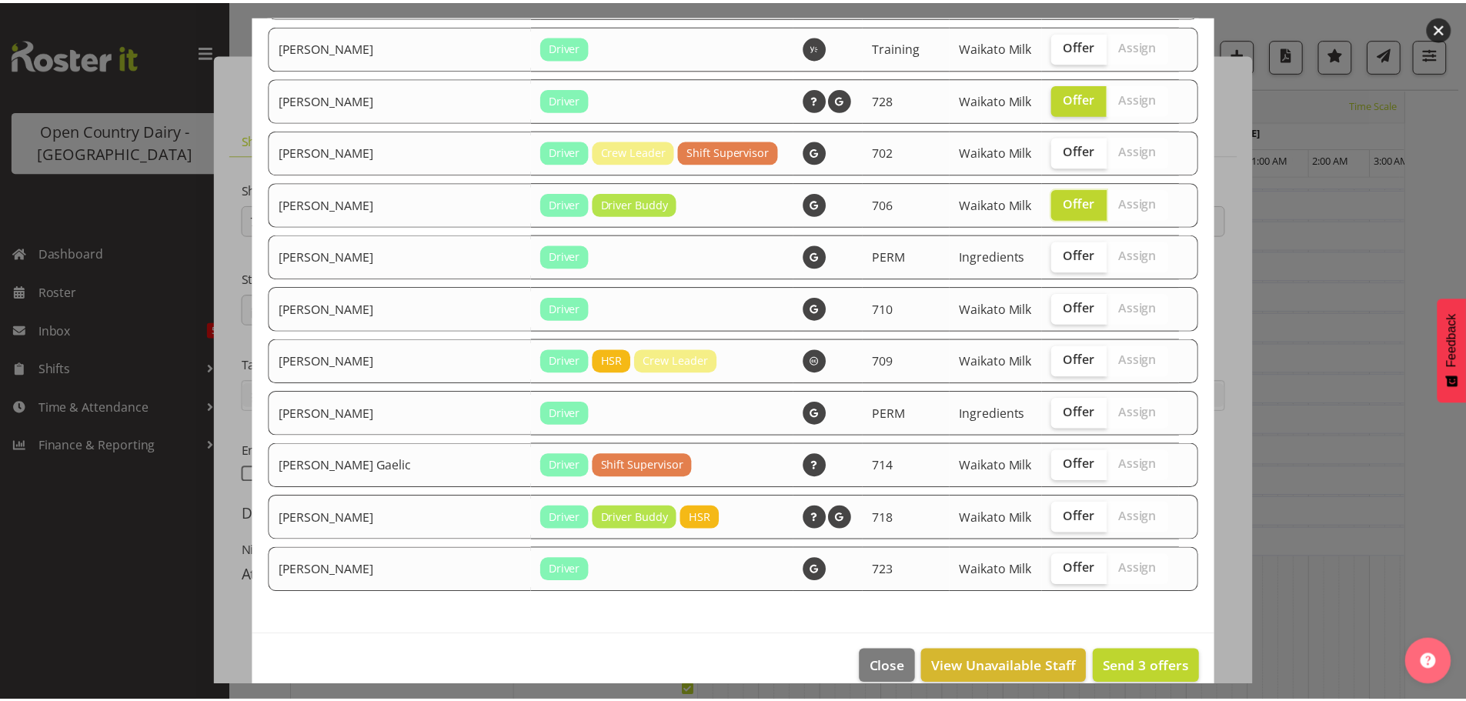
scroll to position [1320, 0]
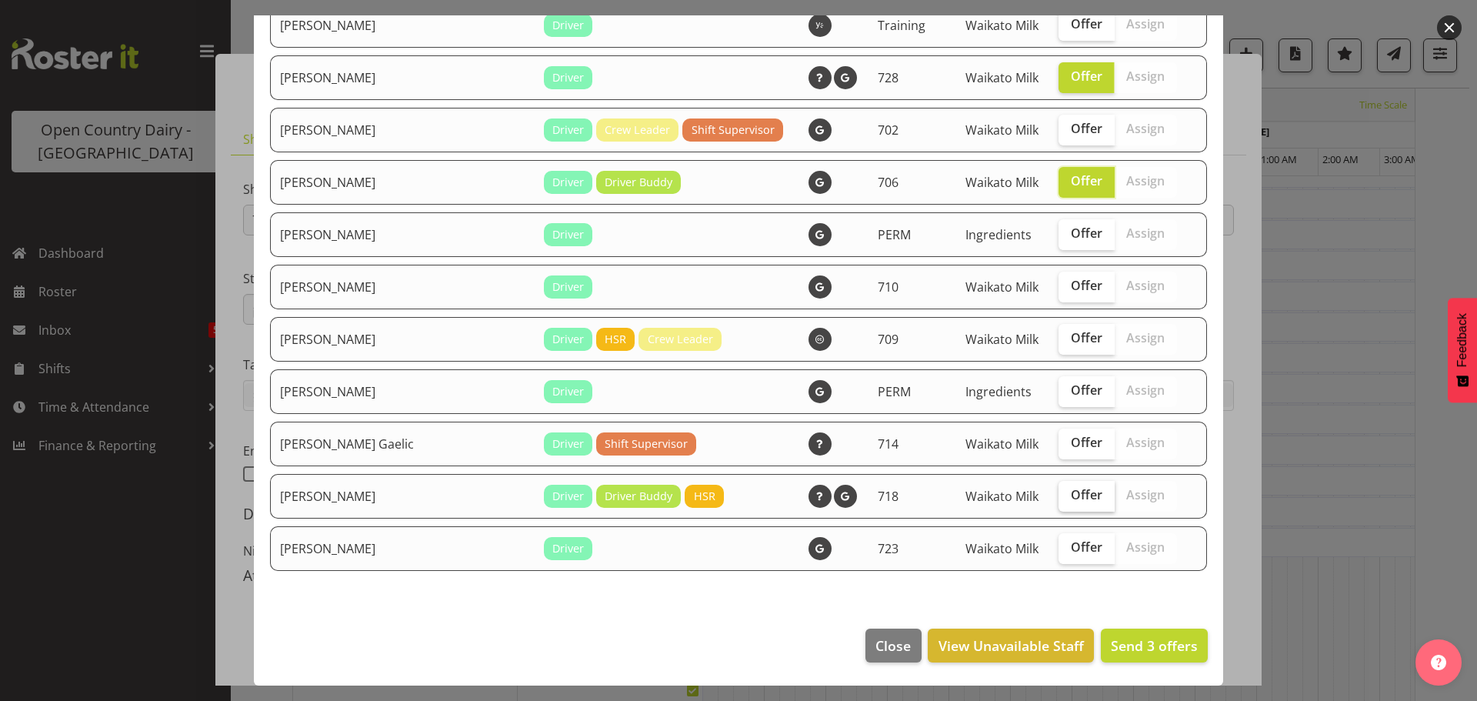
click at [1071, 495] on span "Offer" at bounding box center [1087, 494] width 32 height 15
click at [1059, 495] on input "Offer" at bounding box center [1064, 495] width 10 height 10
checkbox input "true"
click at [1133, 644] on span "Send 4 offers" at bounding box center [1154, 645] width 87 height 18
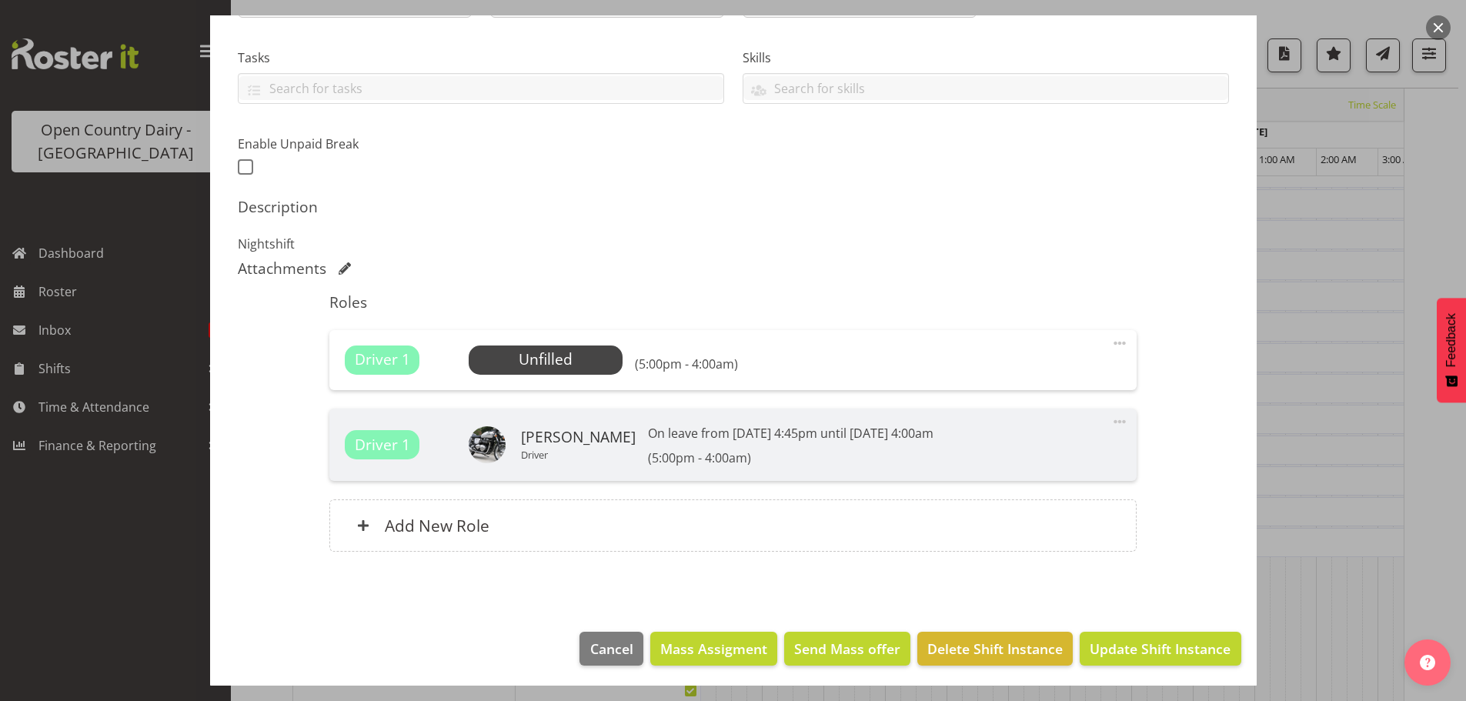
scroll to position [310, 0]
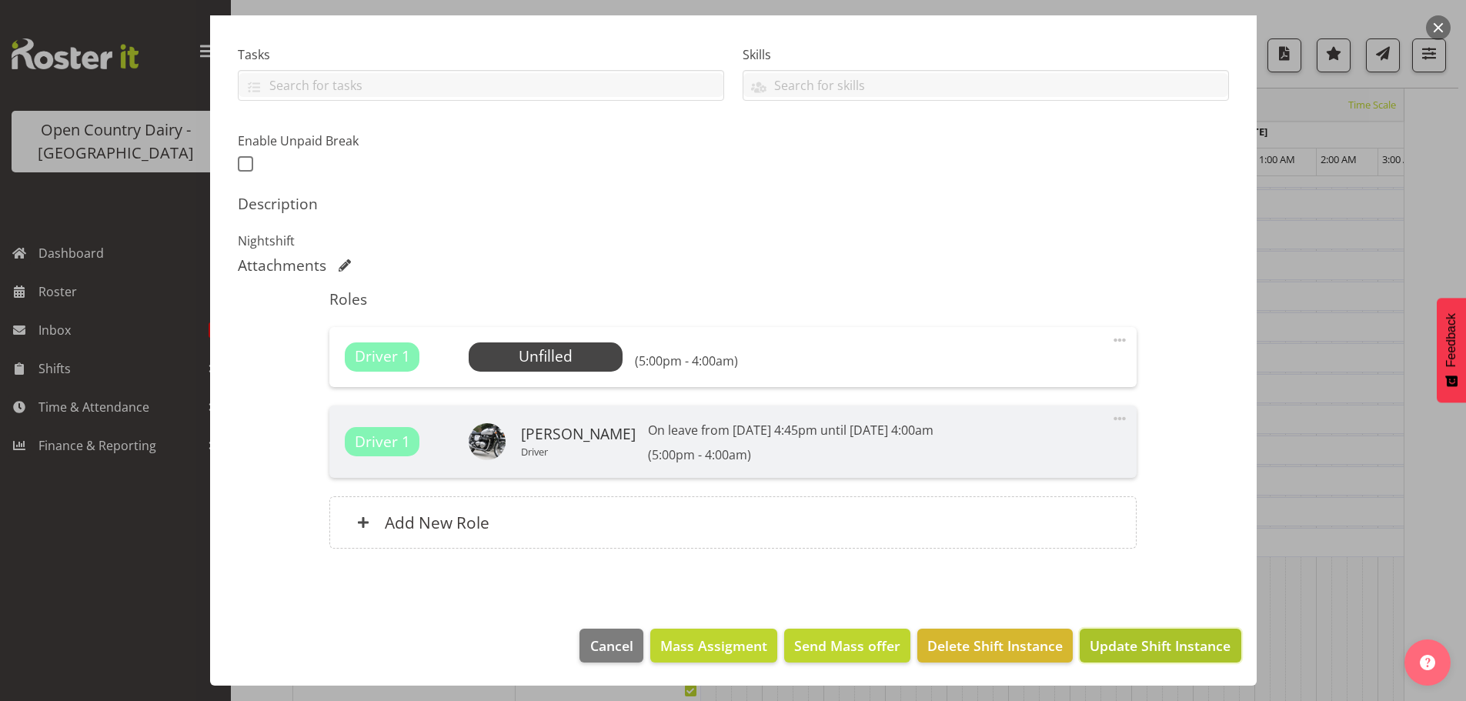
click at [1122, 646] on span "Update Shift Instance" at bounding box center [1160, 646] width 141 height 20
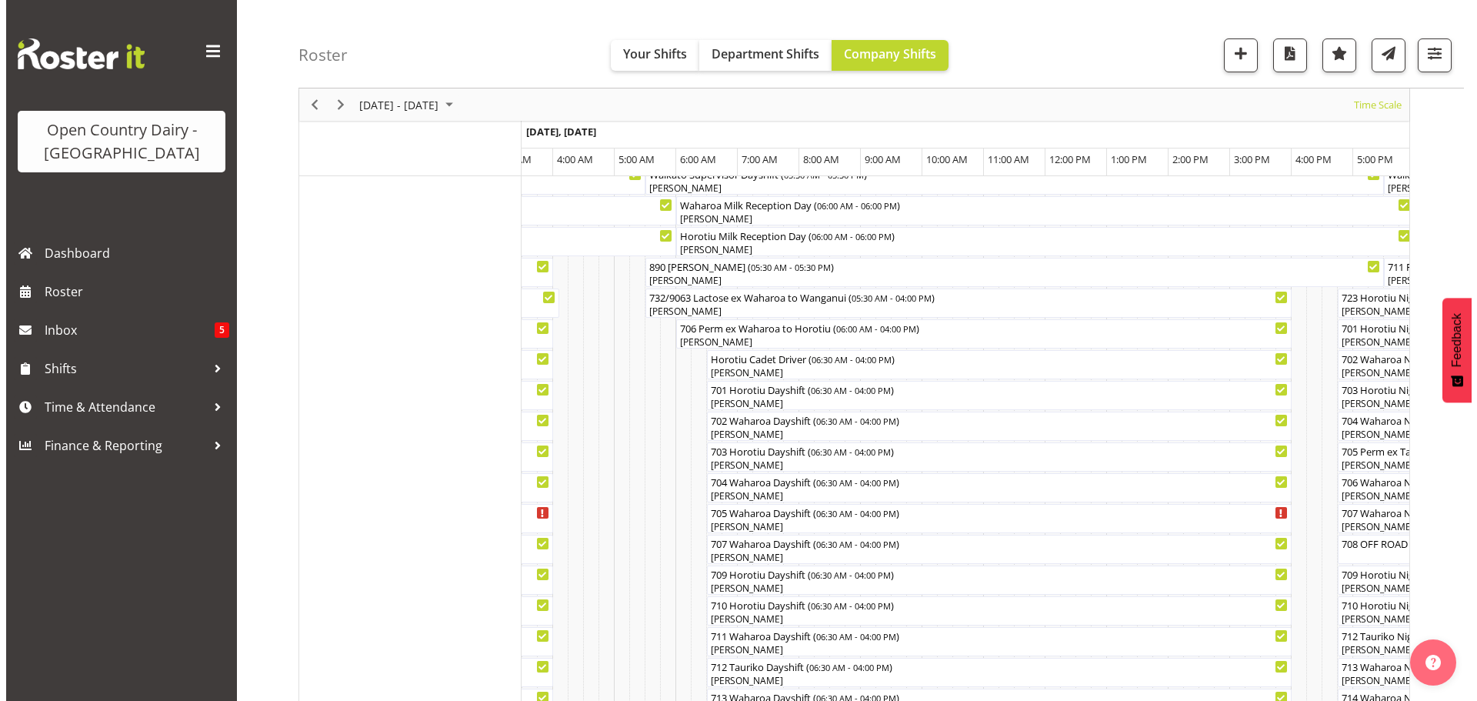
scroll to position [0, 0]
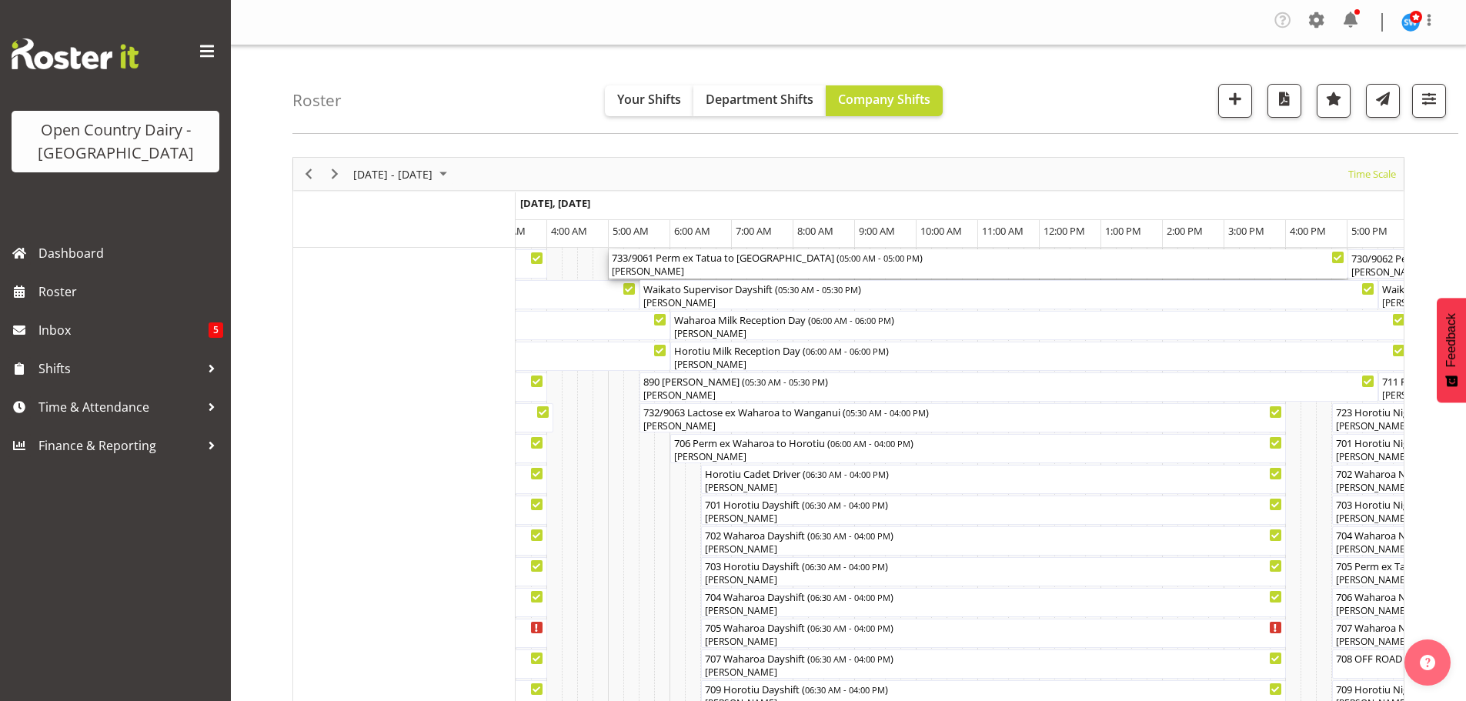
click at [714, 266] on div "[PERSON_NAME]" at bounding box center [978, 272] width 733 height 14
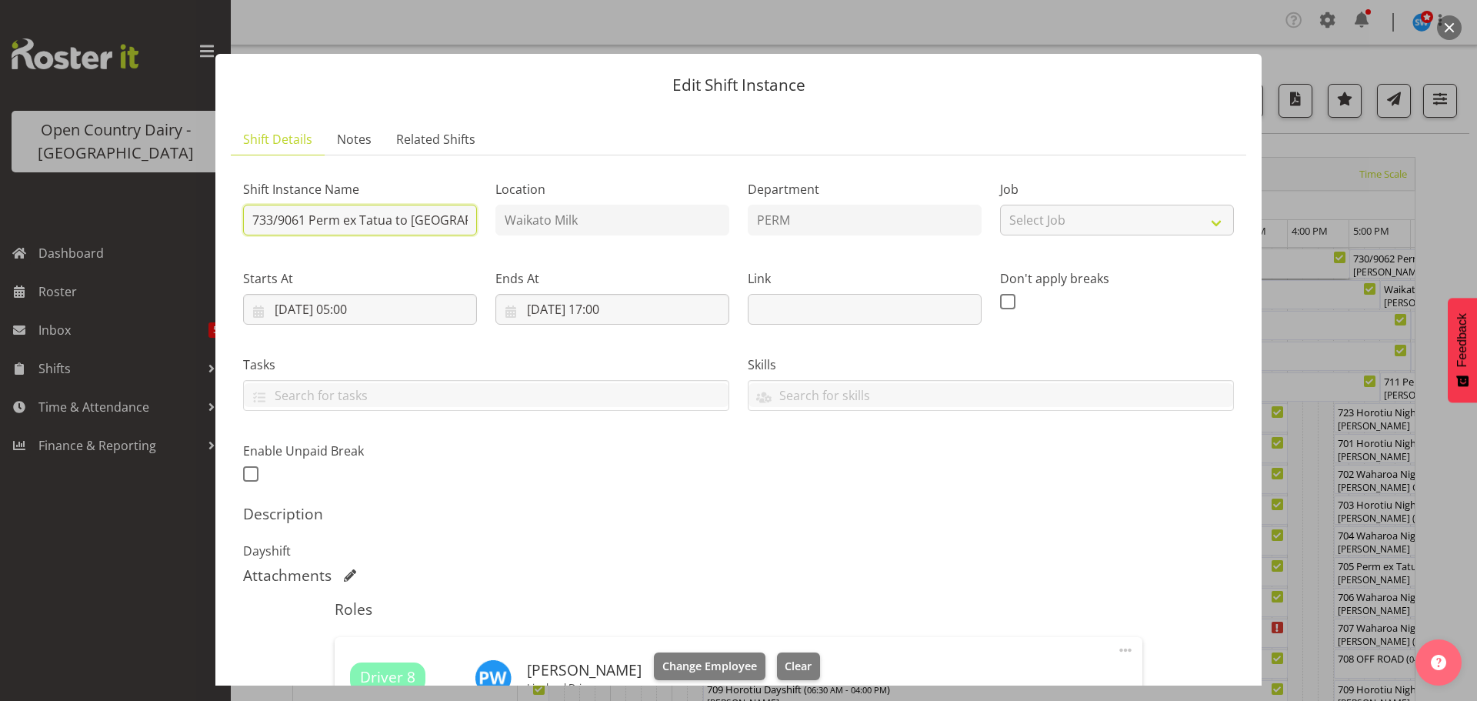
click at [392, 220] on input "733/9061 Perm ex Tatua to [GEOGRAPHIC_DATA]" at bounding box center [360, 220] width 234 height 31
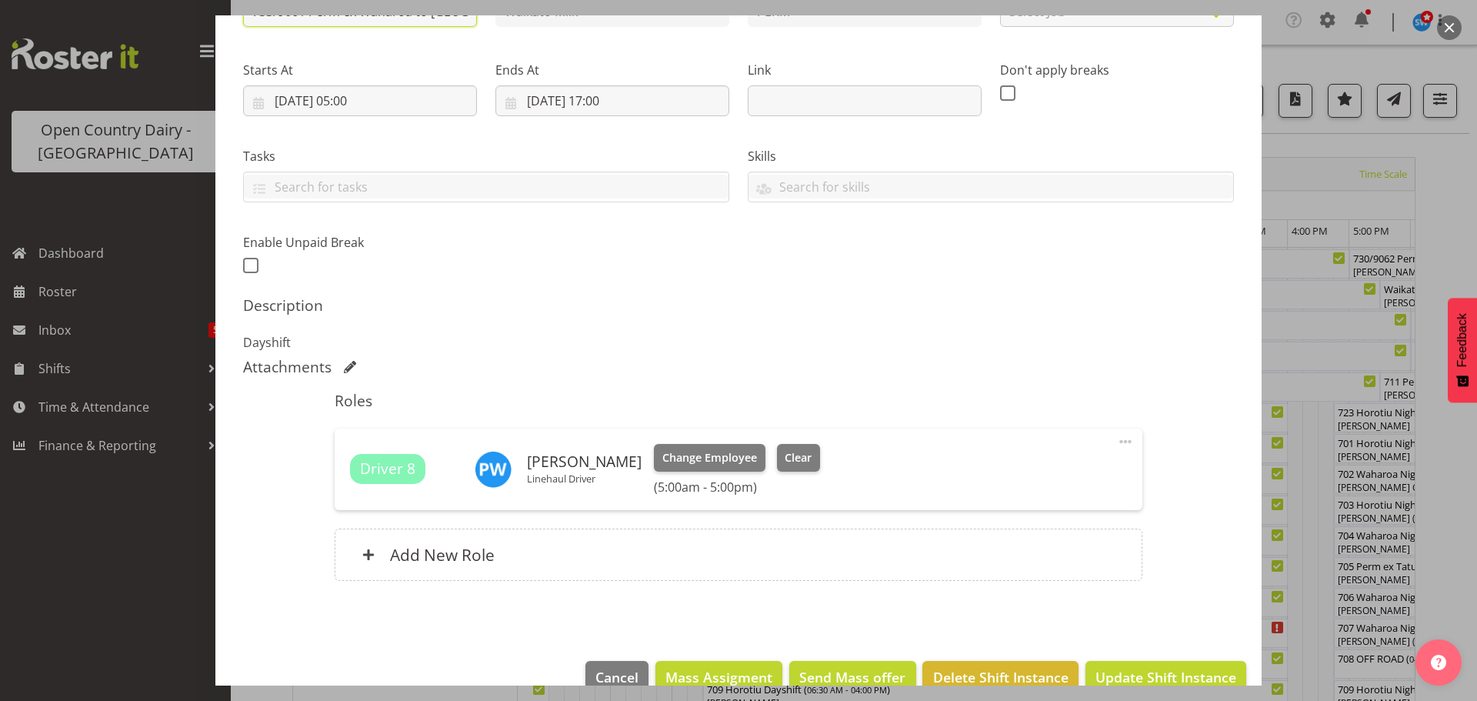
scroll to position [241, 0]
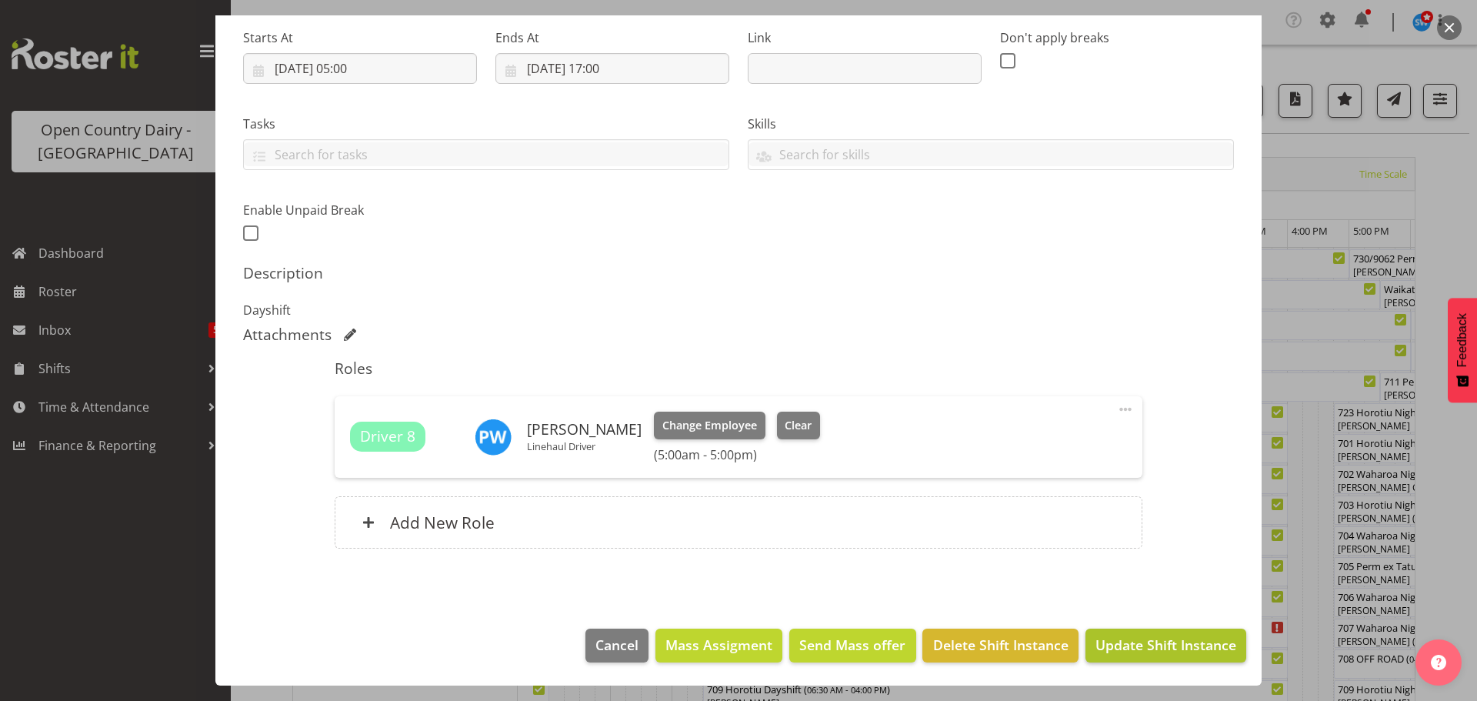
type input "733/9061 Perm ex Waharoa to [GEOGRAPHIC_DATA]"
click at [1130, 640] on span "Update Shift Instance" at bounding box center [1166, 645] width 141 height 20
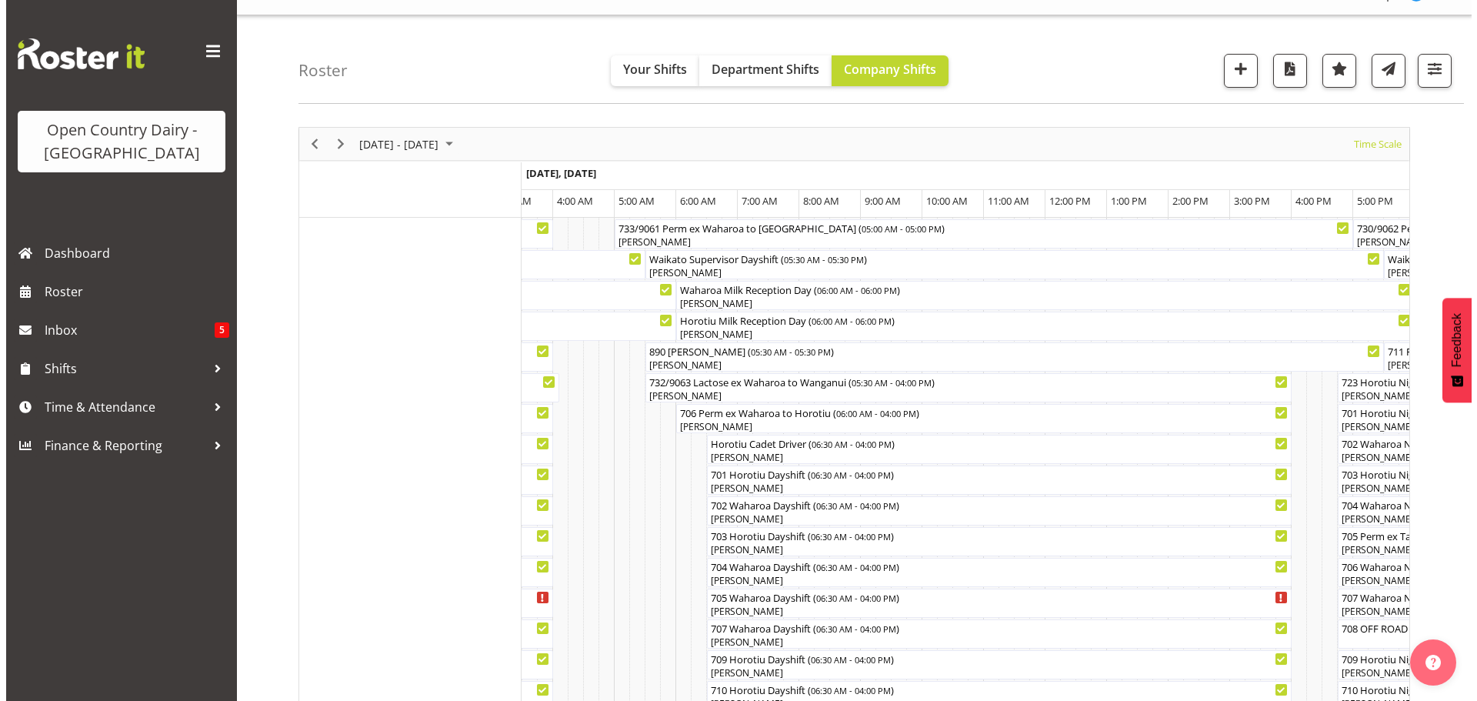
scroll to position [77, 0]
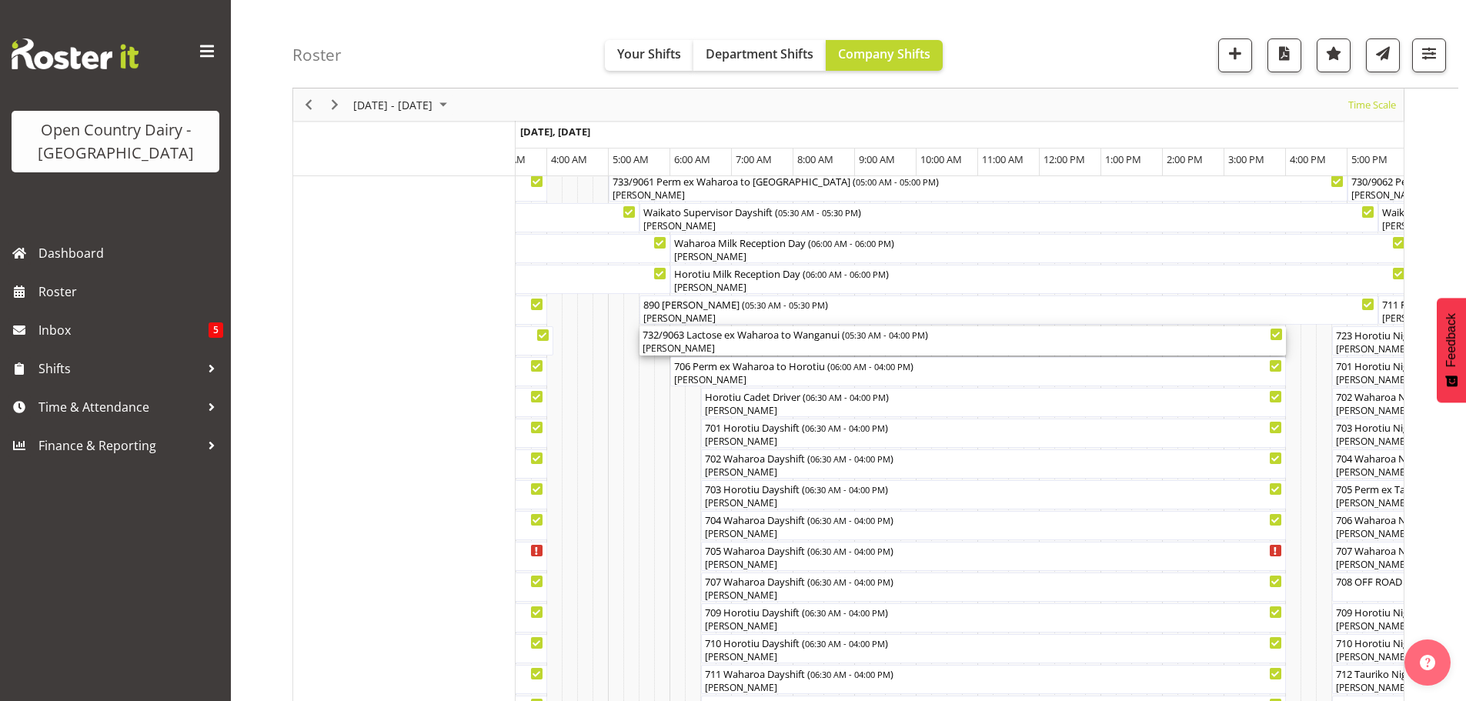
click at [765, 346] on div "[PERSON_NAME]" at bounding box center [963, 349] width 640 height 14
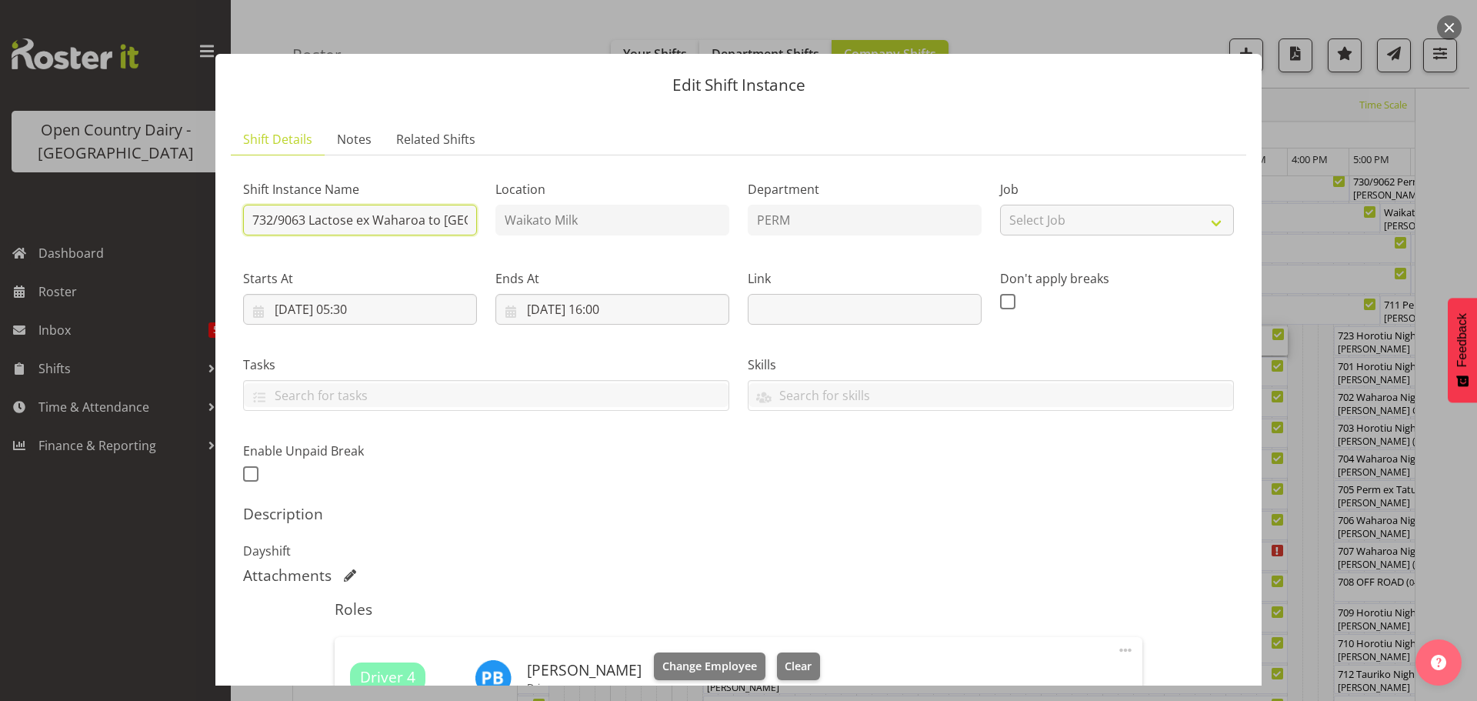
click at [439, 221] on input "732/9063 Lactose ex Waharoa to [GEOGRAPHIC_DATA]" at bounding box center [360, 220] width 234 height 31
click at [441, 219] on input "732/9063 Lactose ex W [GEOGRAPHIC_DATA]" at bounding box center [360, 220] width 234 height 31
click at [442, 219] on input "732/9063 Lactose ex W [GEOGRAPHIC_DATA]" at bounding box center [360, 220] width 234 height 31
type input "732/9063"
click at [641, 577] on div "Attachments" at bounding box center [738, 575] width 991 height 18
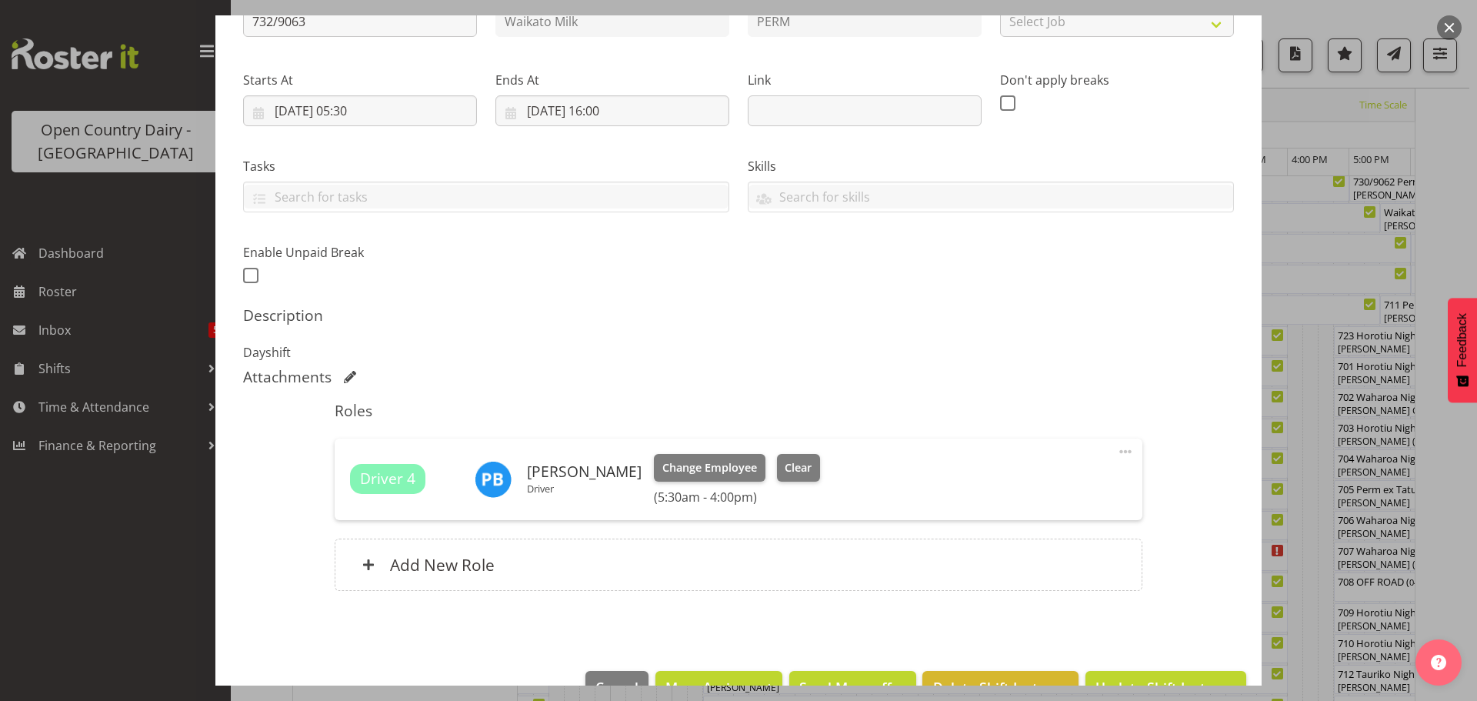
scroll to position [241, 0]
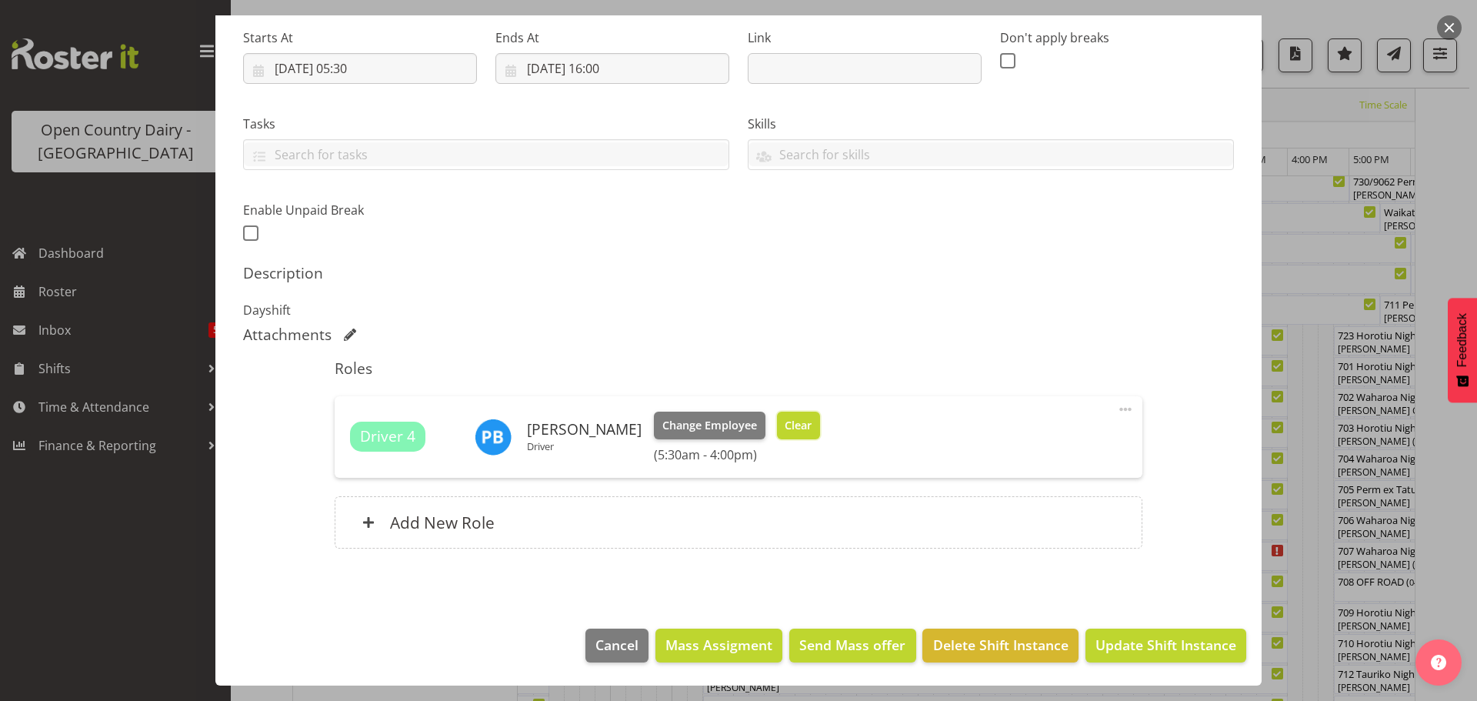
click at [785, 427] on span "Clear" at bounding box center [798, 425] width 27 height 17
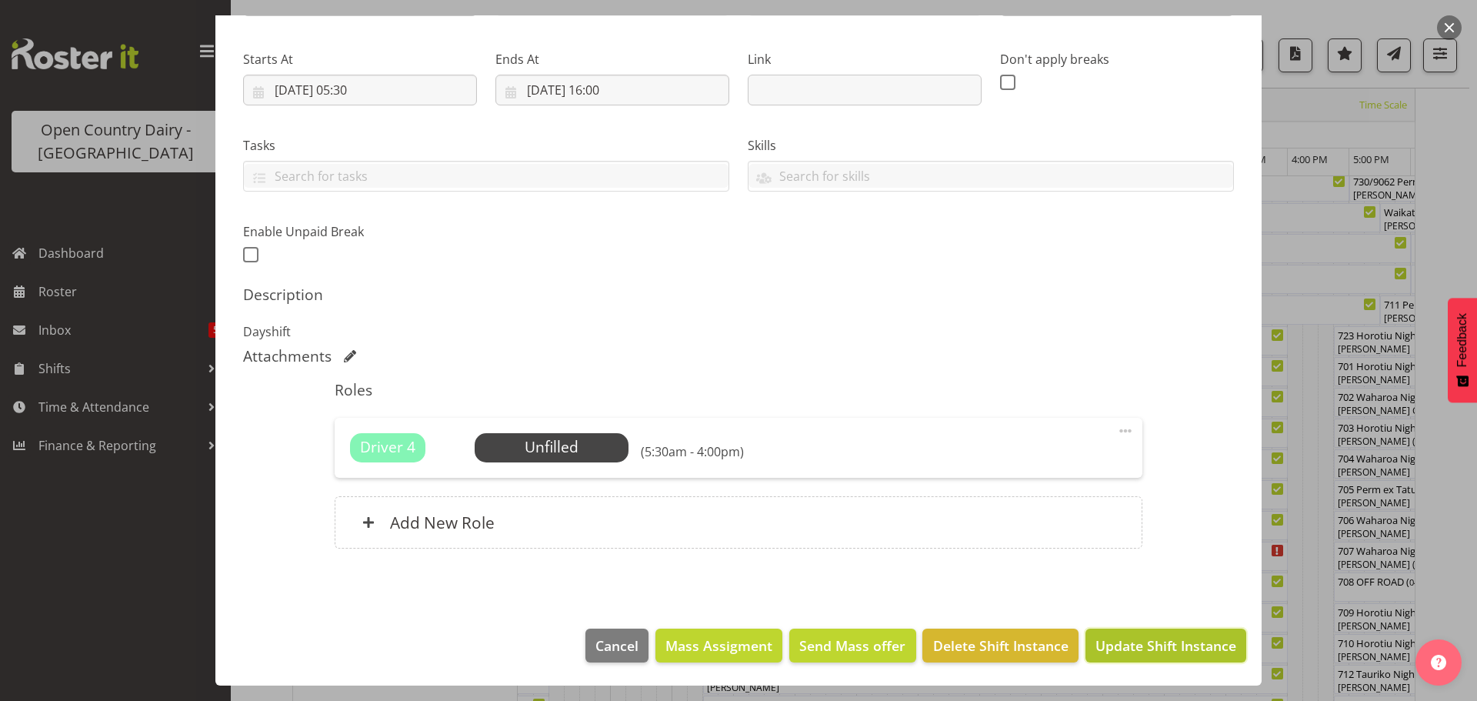
click at [1135, 646] on span "Update Shift Instance" at bounding box center [1166, 646] width 141 height 20
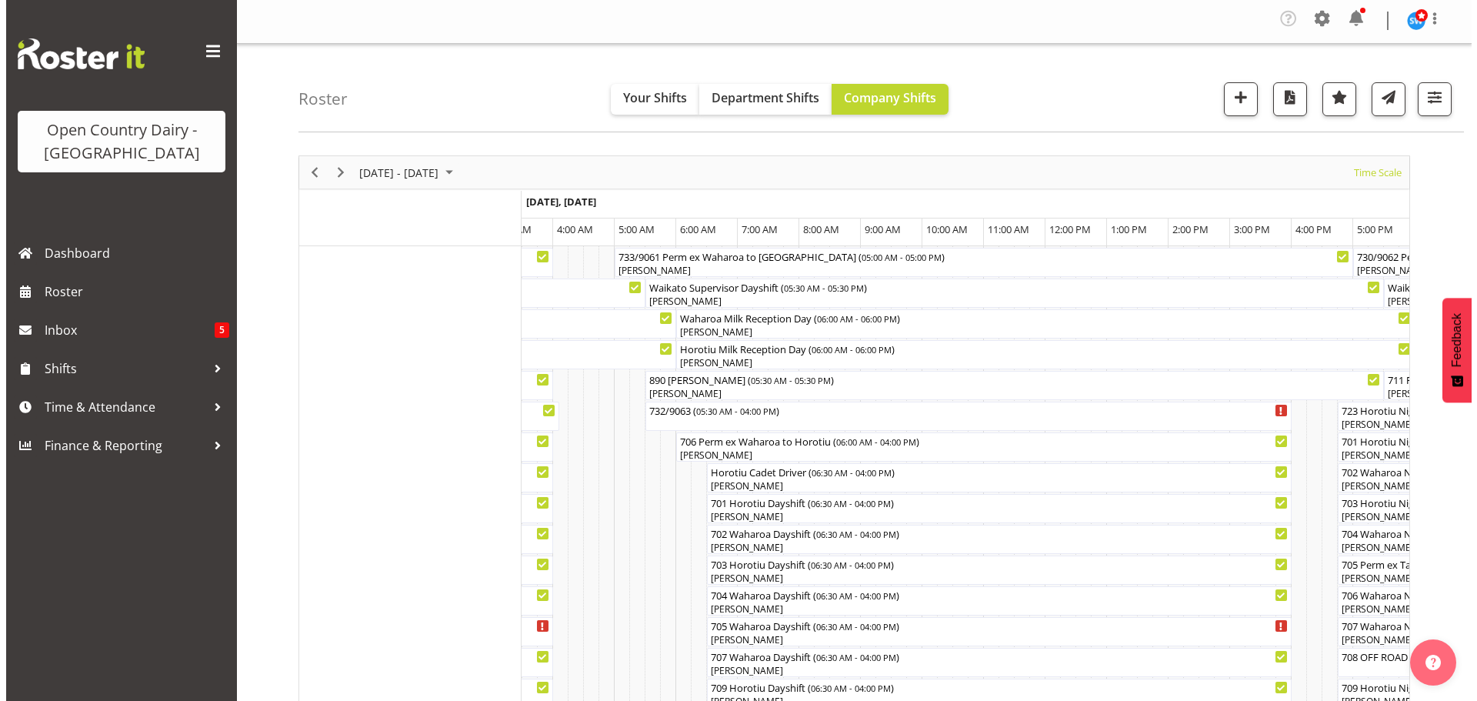
scroll to position [0, 0]
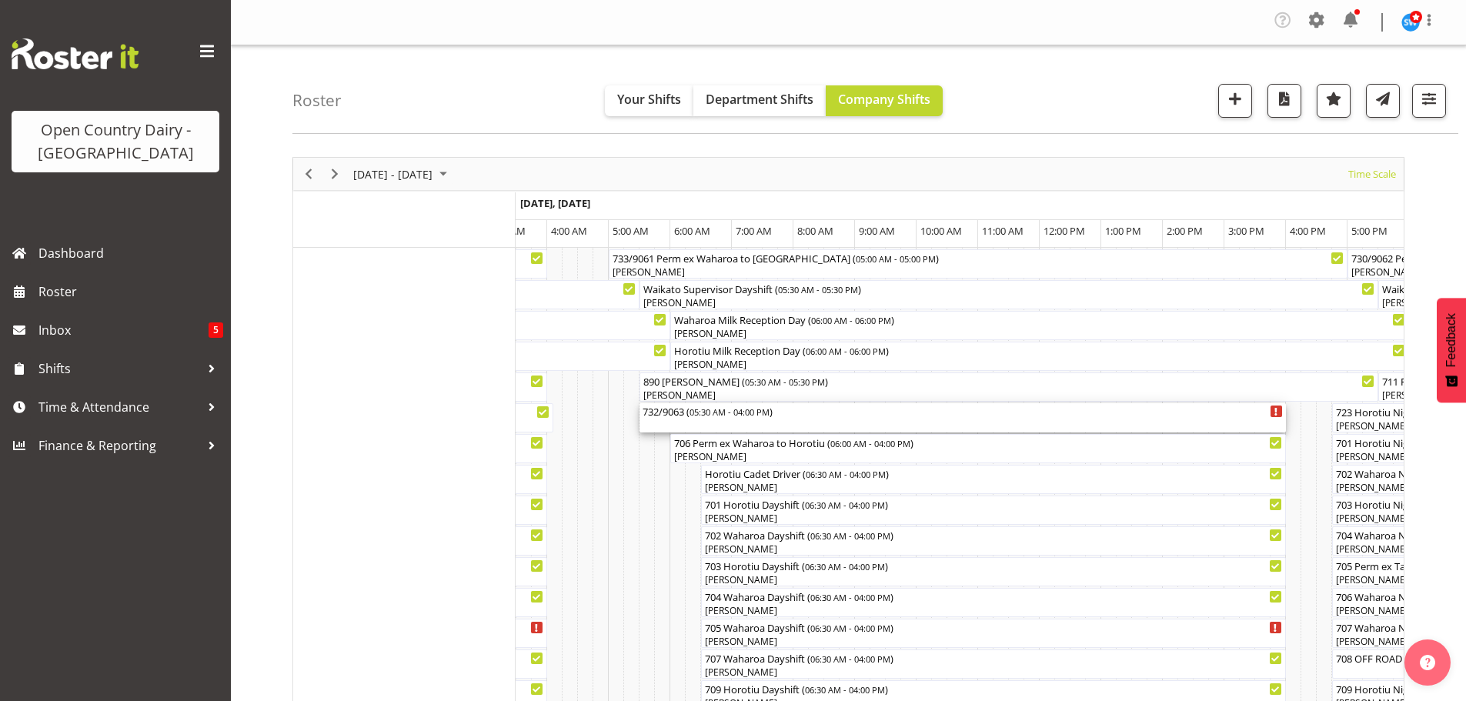
click at [711, 413] on span "05:30 AM - 04:00 PM" at bounding box center [729, 412] width 80 height 12
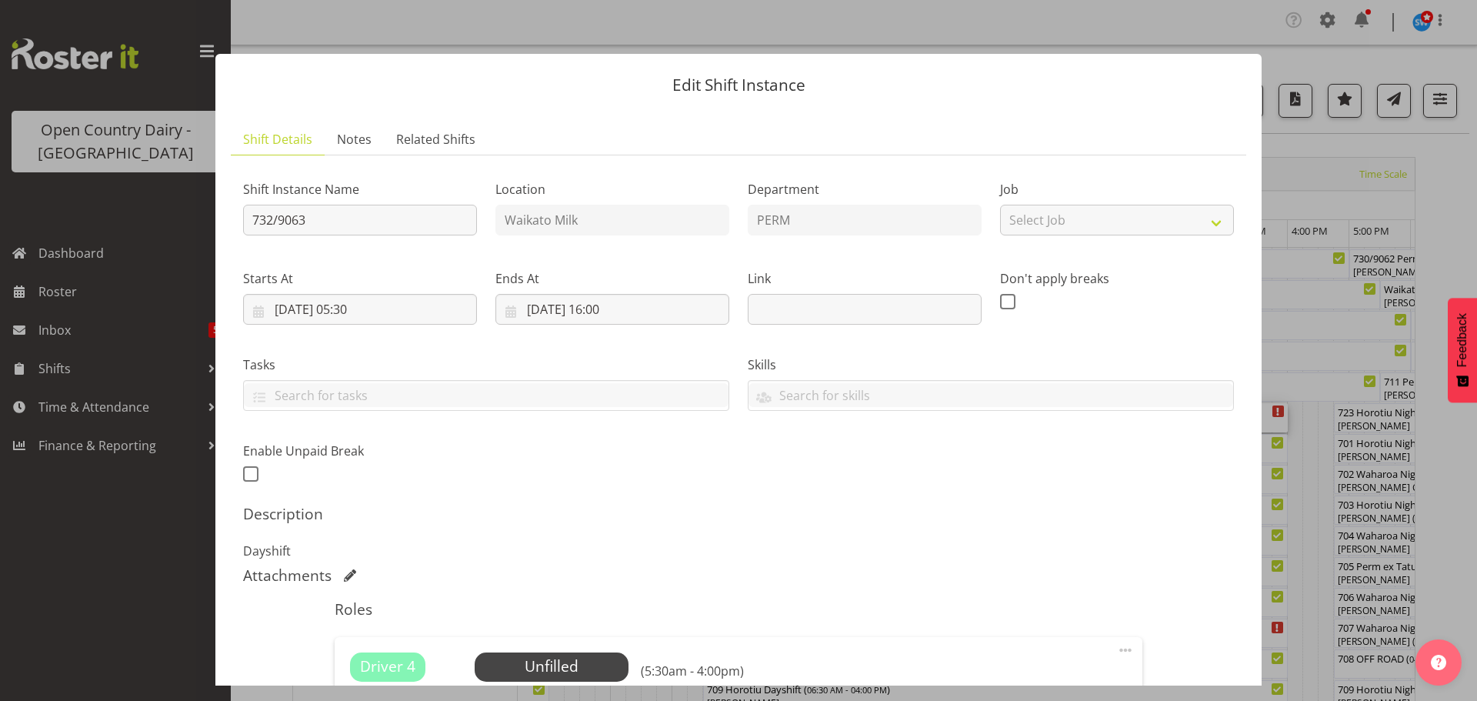
click at [719, 423] on div "Shift Instance Name 732/9063 Location [GEOGRAPHIC_DATA] Milk Department PERM Jo…" at bounding box center [739, 327] width 1010 height 337
click at [341, 219] on input "732/9063" at bounding box center [360, 220] width 234 height 31
type input "732/9063 Perm ex Waharoa to Horotiu"
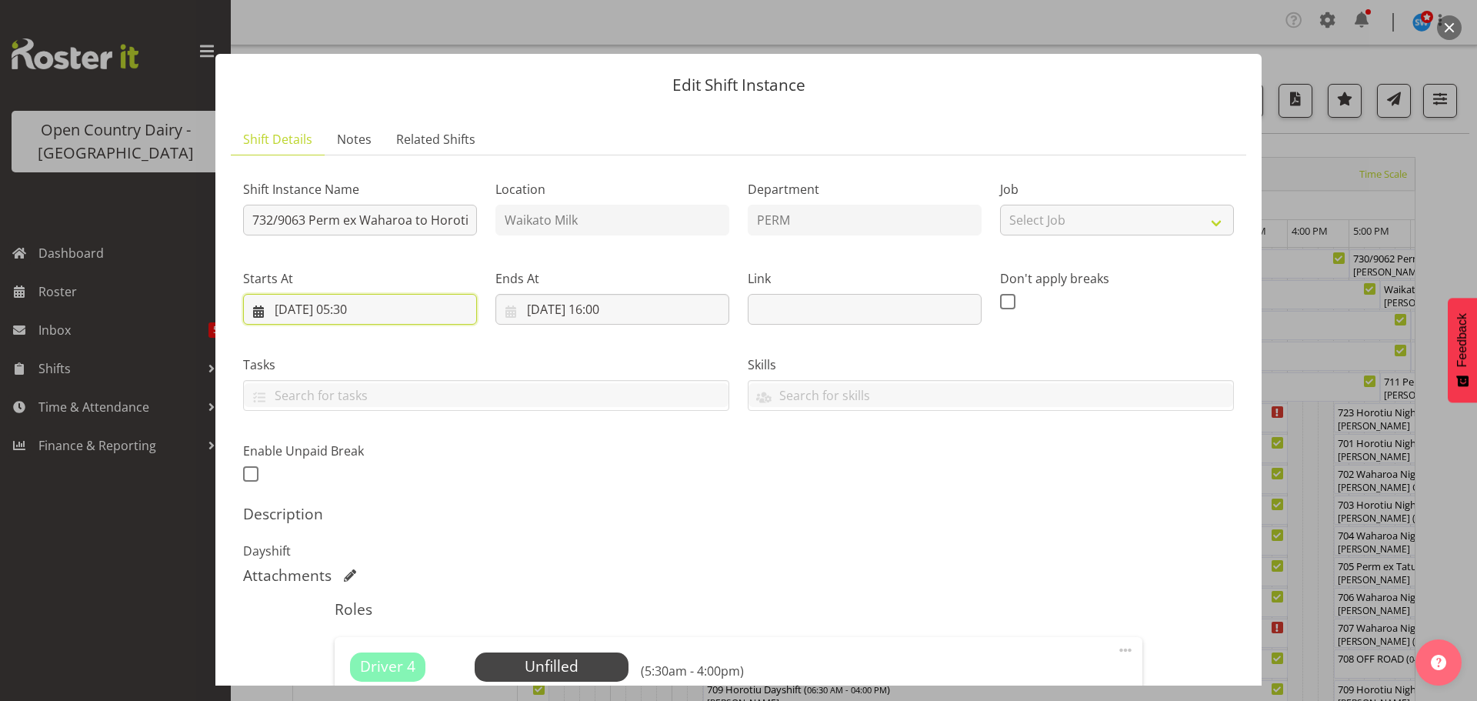
click at [365, 307] on input "[DATE] 05:30" at bounding box center [360, 309] width 234 height 31
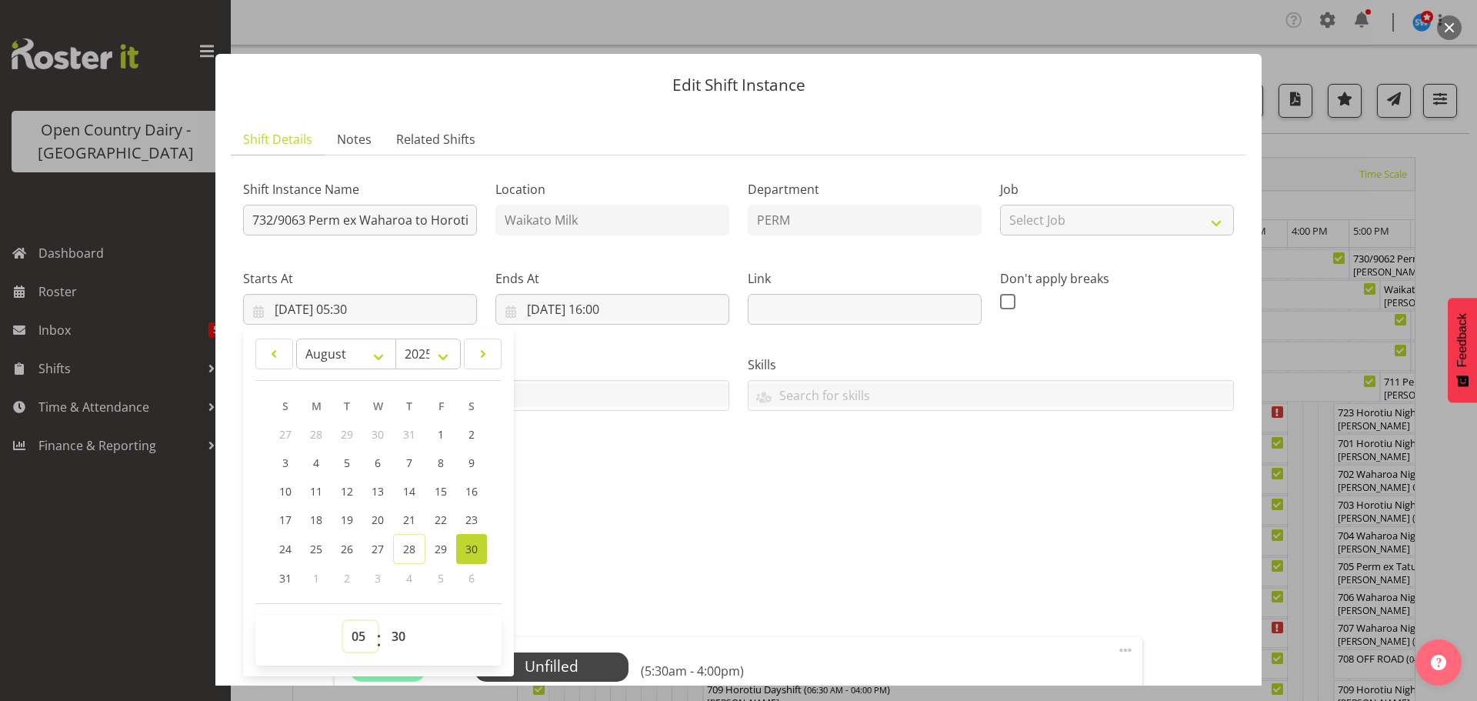
click at [358, 633] on select "00 01 02 03 04 05 06 07 08 09 10 11 12 13 14 15 16 17 18 19 20 21 22 23" at bounding box center [360, 636] width 35 height 31
select select "17"
click at [343, 621] on select "00 01 02 03 04 05 06 07 08 09 10 11 12 13 14 15 16 17 18 19 20 21 22 23" at bounding box center [360, 636] width 35 height 31
type input "[DATE] 17:30"
click at [404, 637] on select "00 01 02 03 04 05 06 07 08 09 10 11 12 13 14 15 16 17 18 19 20 21 22 23 24 25 2…" at bounding box center [400, 636] width 35 height 31
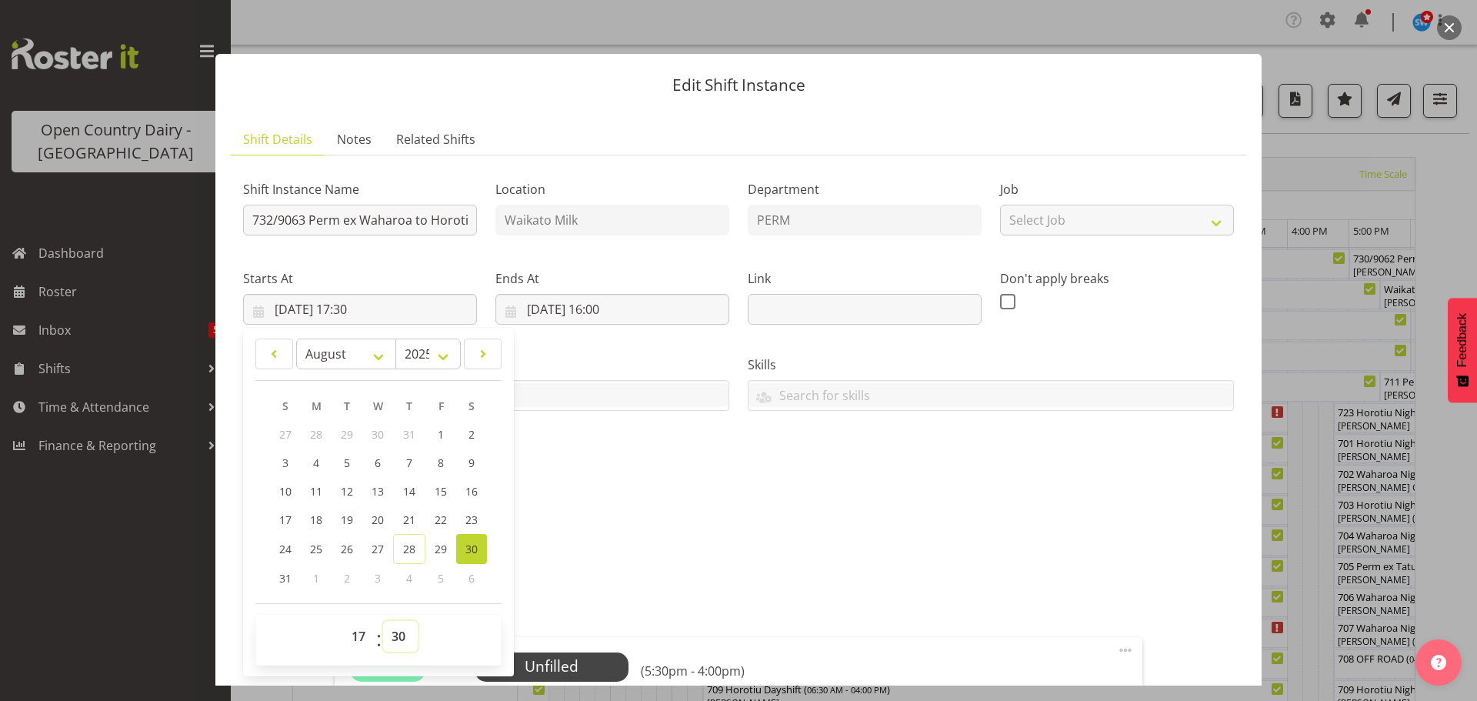
select select "0"
click at [383, 621] on select "00 01 02 03 04 05 06 07 08 09 10 11 12 13 14 15 16 17 18 19 20 21 22 23 24 25 2…" at bounding box center [400, 636] width 35 height 31
type input "[DATE] 17:00"
click at [570, 302] on input "[DATE] 16:00" at bounding box center [613, 309] width 234 height 31
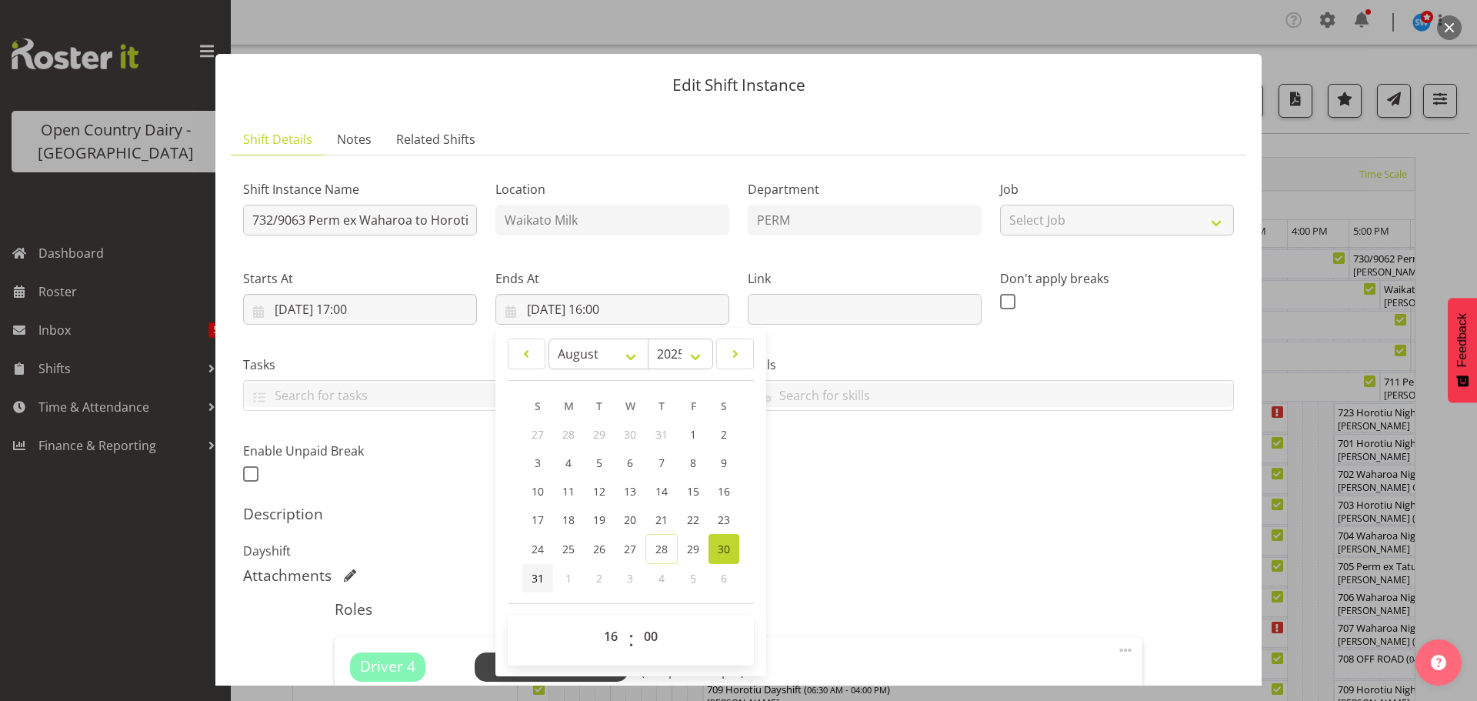
click at [536, 577] on span "31" at bounding box center [538, 578] width 12 height 15
type input "[DATE] 16:00"
click at [604, 635] on select "00 01 02 03 04 05 06 07 08 09 10 11 12 13 14 15 16 17 18 19 20 21 22 23" at bounding box center [613, 636] width 35 height 31
select select "4"
click at [596, 621] on select "00 01 02 03 04 05 06 07 08 09 10 11 12 13 14 15 16 17 18 19 20 21 22 23" at bounding box center [613, 636] width 35 height 31
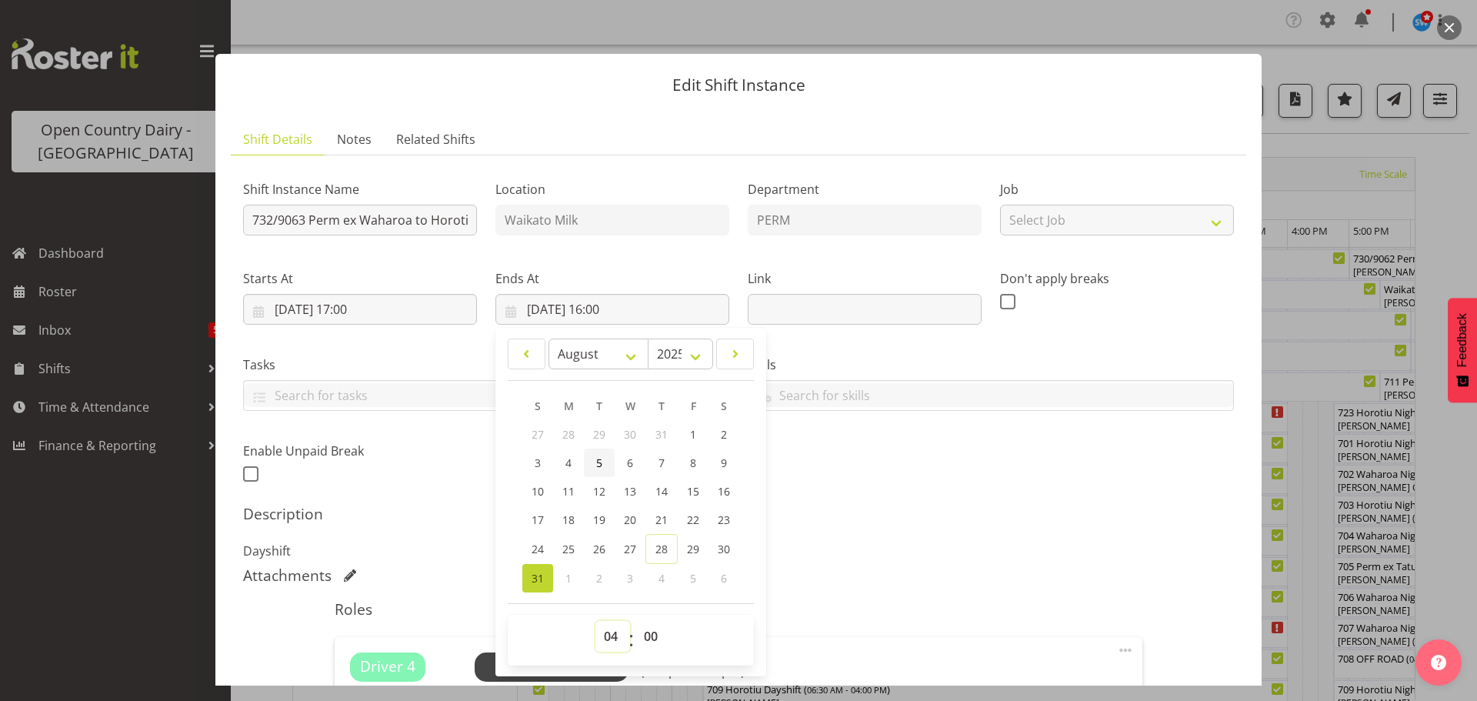
type input "[DATE] 04:00"
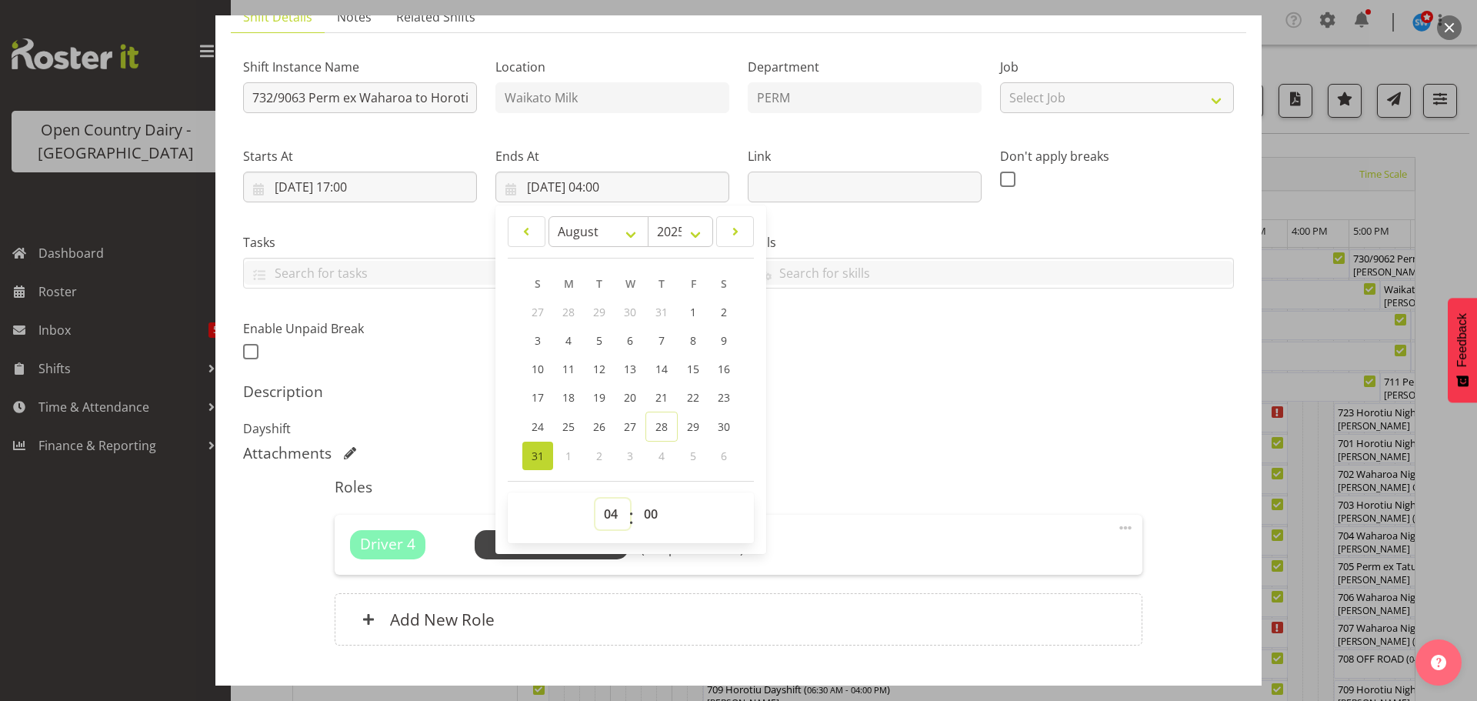
scroll to position [154, 0]
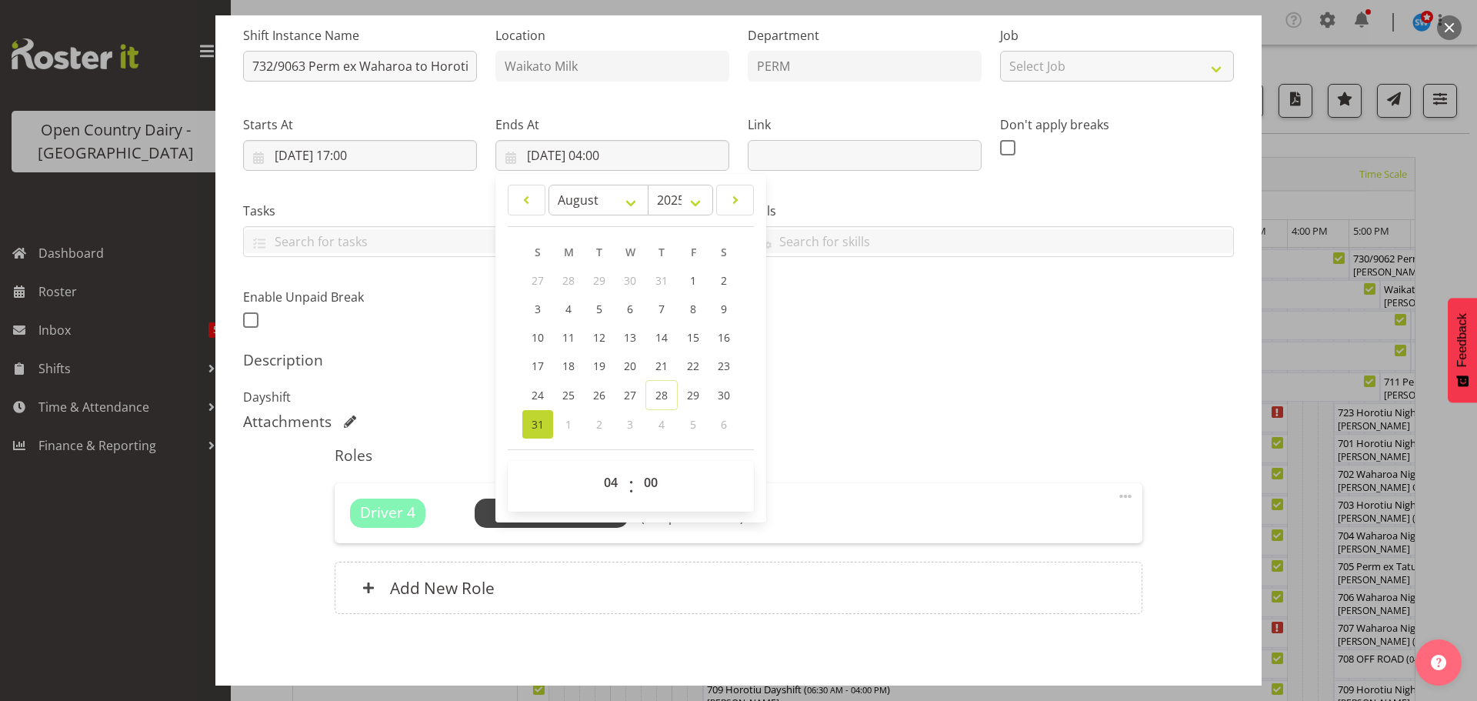
click at [860, 435] on div "Shift Instance Name 732/9063 Perm ex [GEOGRAPHIC_DATA] to Horotiu Location [GEO…" at bounding box center [738, 323] width 991 height 619
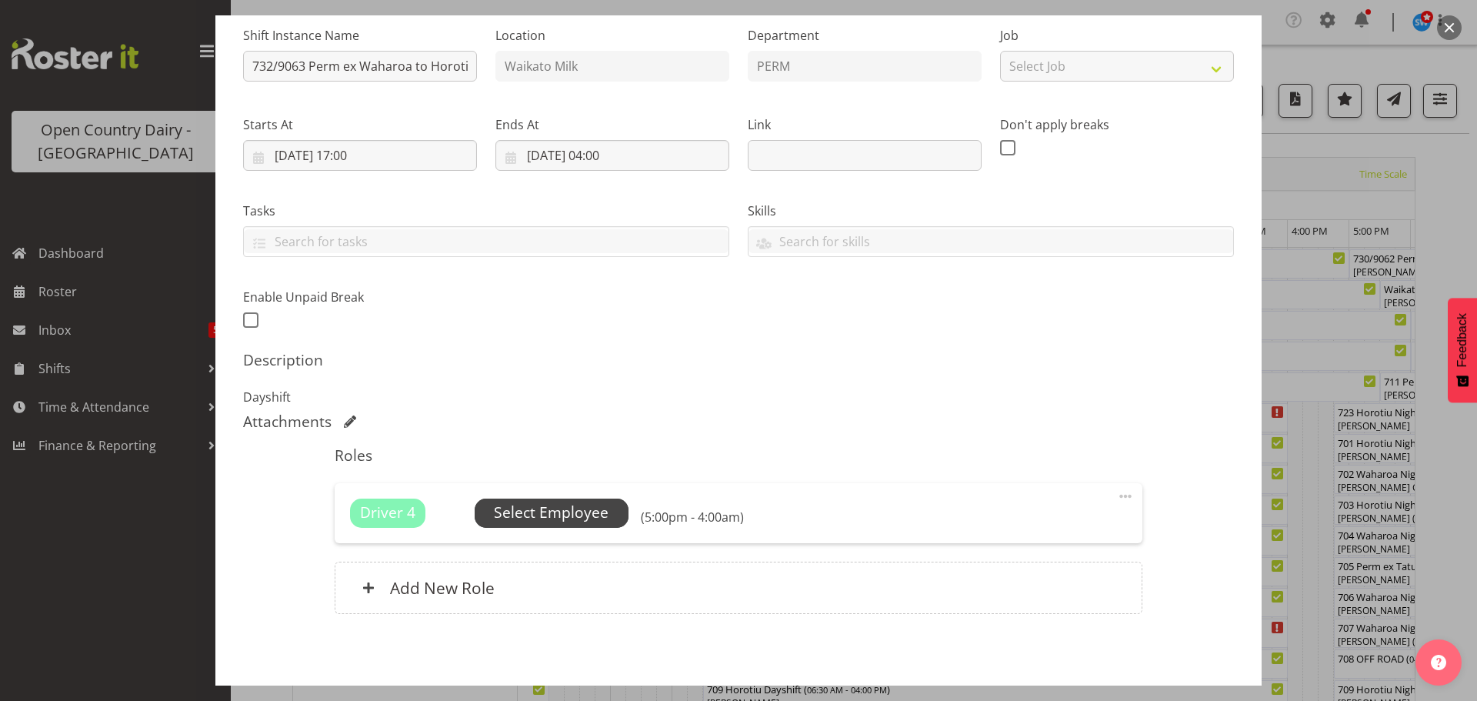
click at [563, 512] on span "Select Employee" at bounding box center [551, 513] width 115 height 22
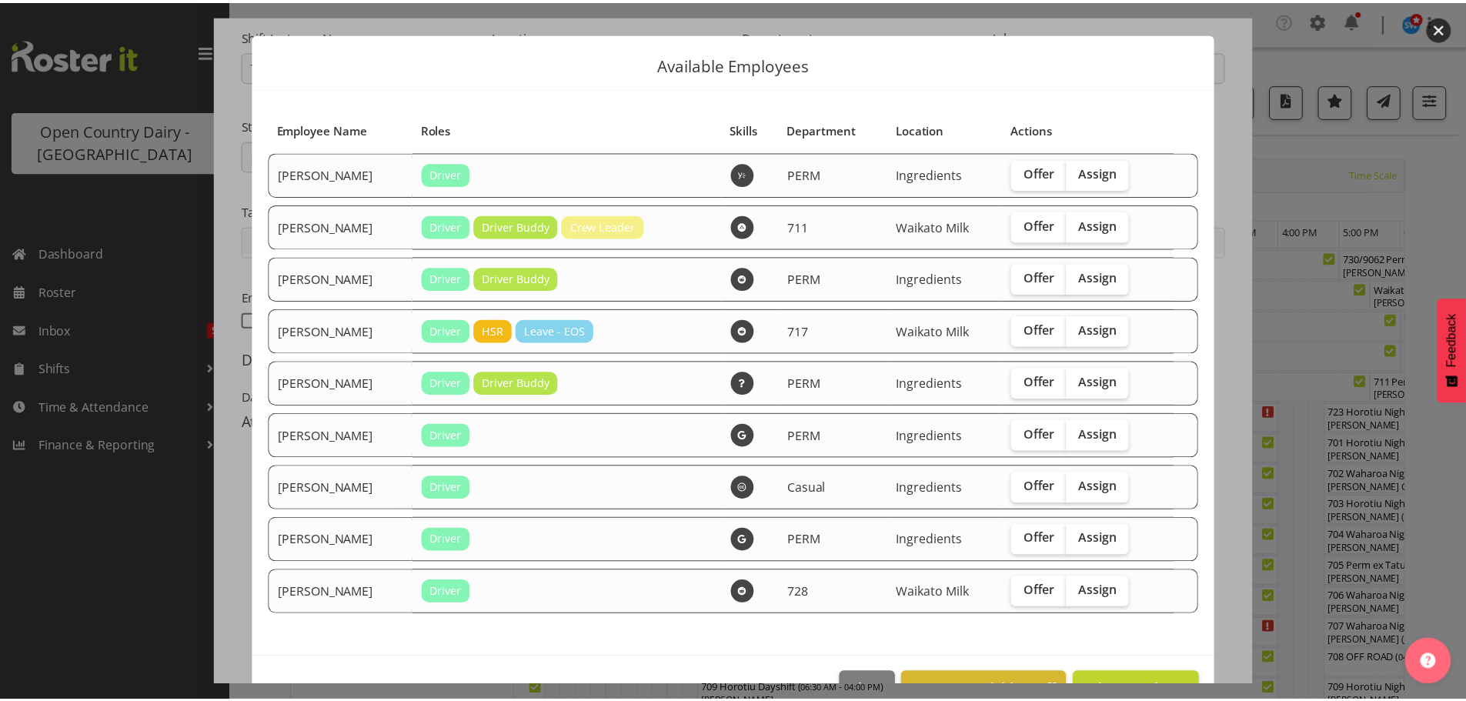
scroll to position [65, 0]
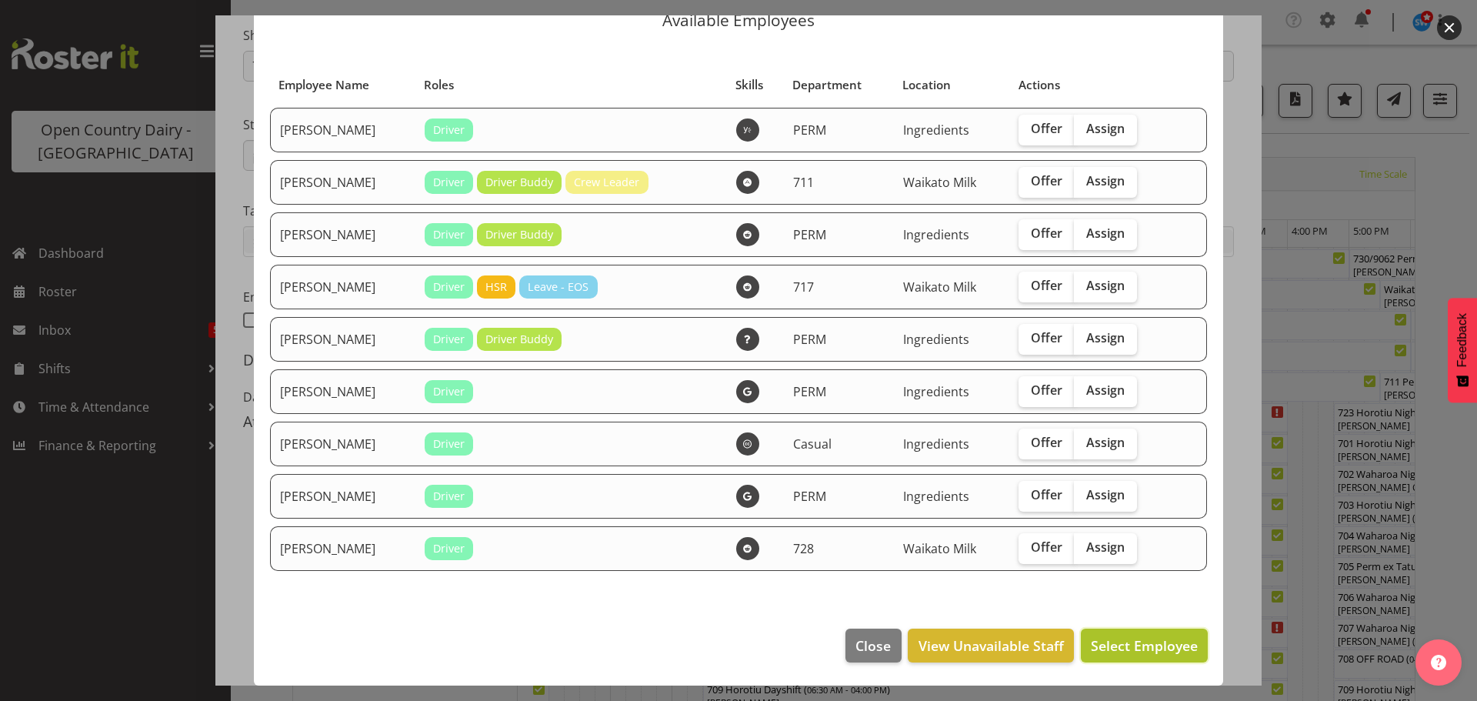
click at [1108, 638] on span "Select Employee" at bounding box center [1144, 645] width 107 height 18
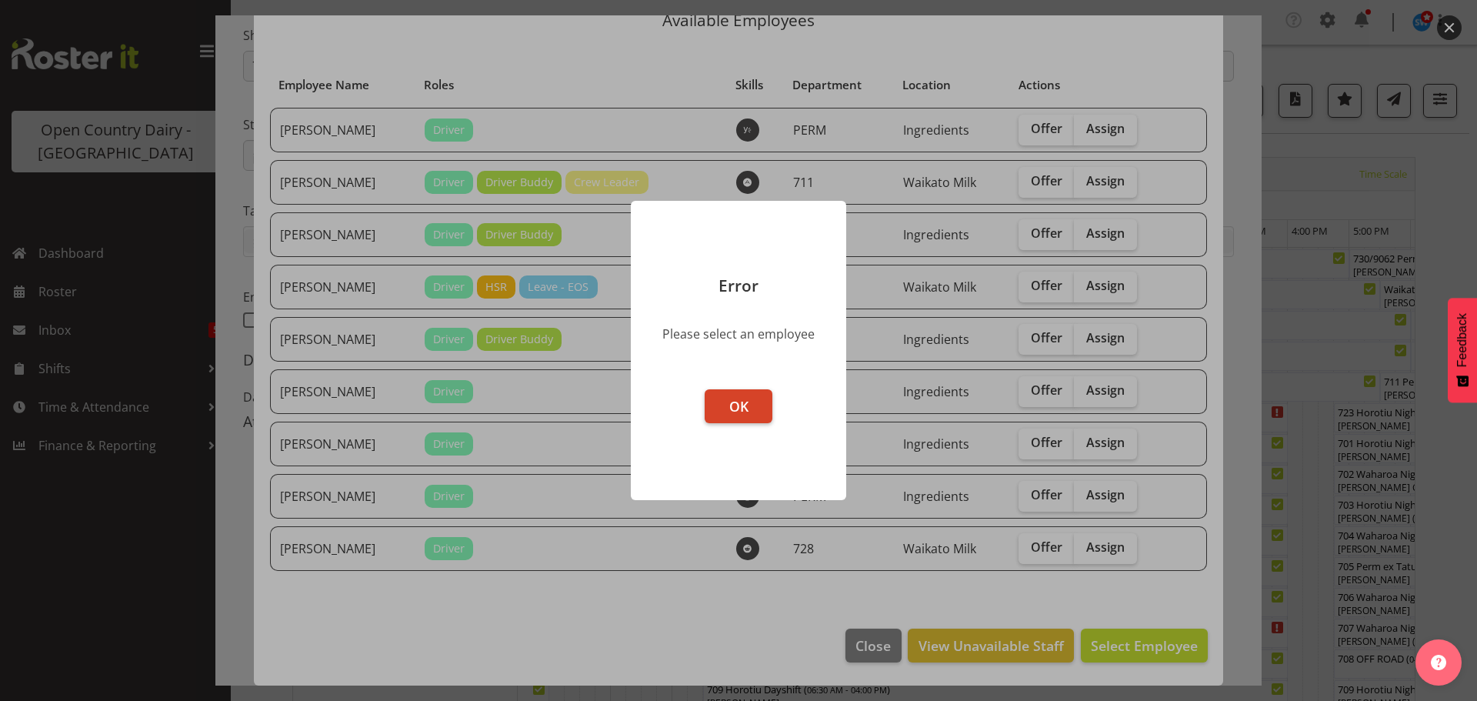
click at [737, 402] on span "OK" at bounding box center [738, 406] width 19 height 18
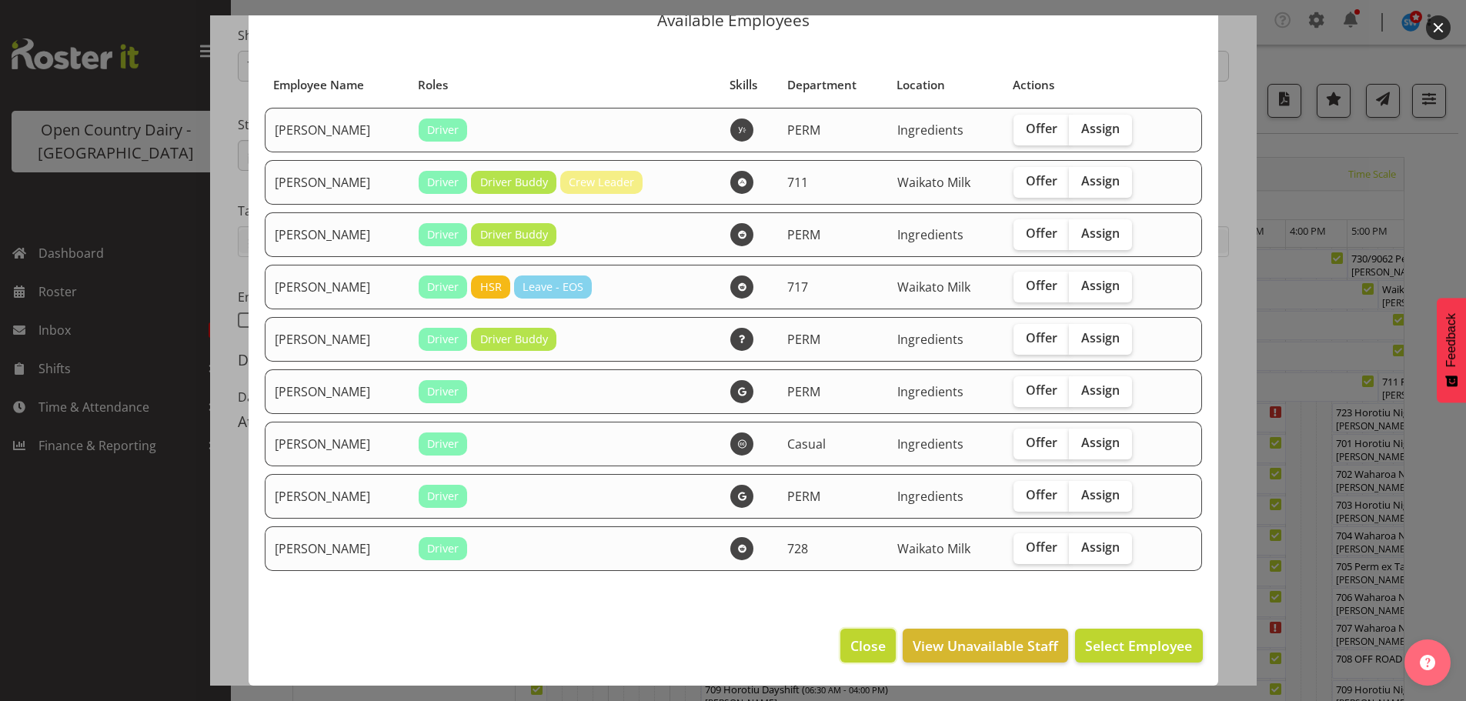
click at [850, 643] on span "Close" at bounding box center [867, 646] width 35 height 20
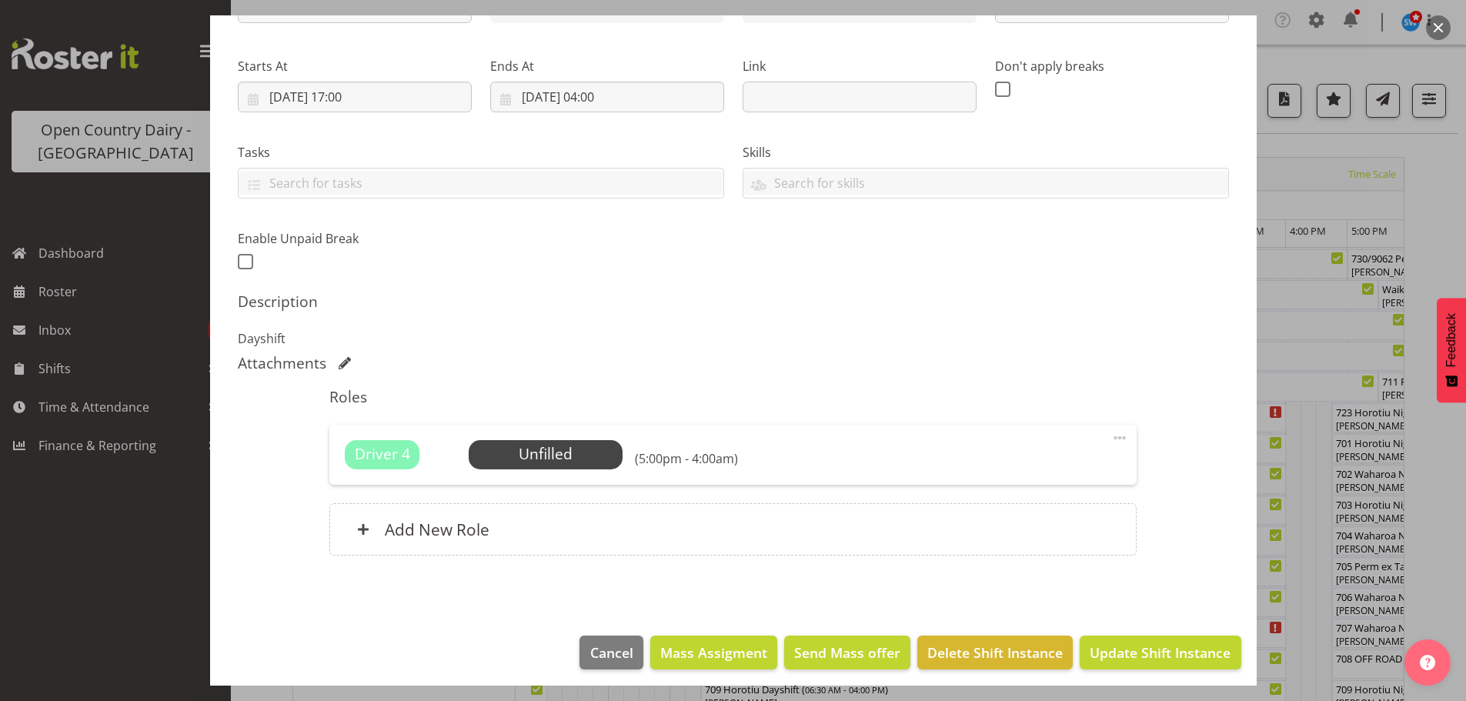
scroll to position [219, 0]
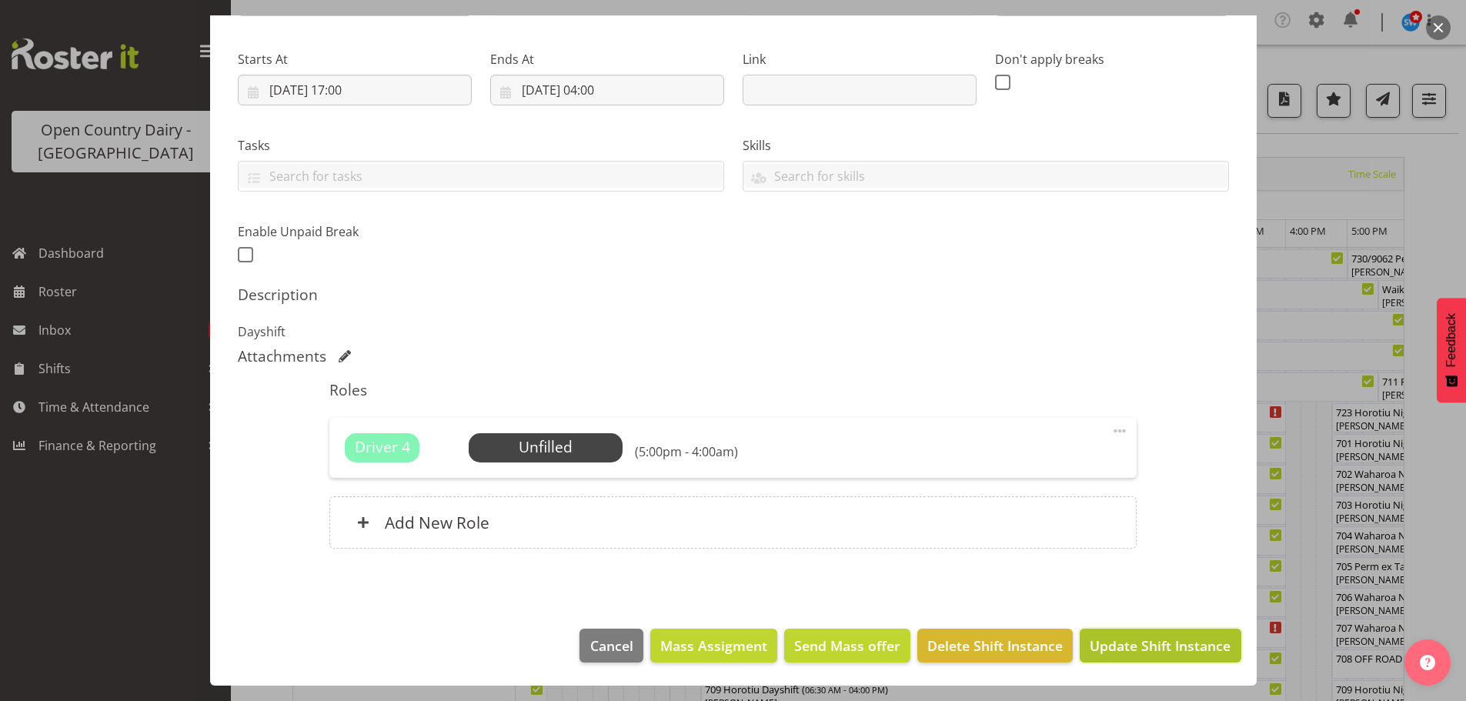
click at [1124, 645] on span "Update Shift Instance" at bounding box center [1160, 646] width 141 height 20
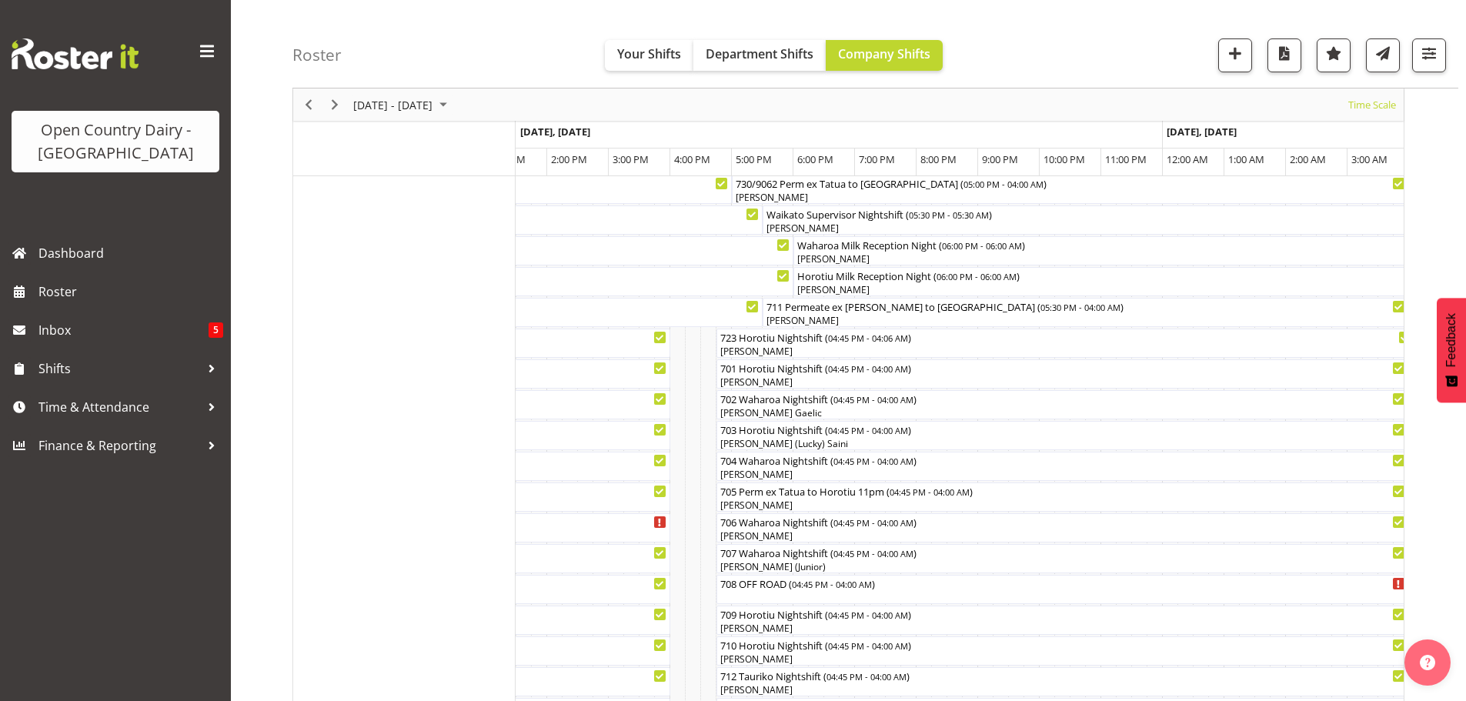
scroll to position [0, 0]
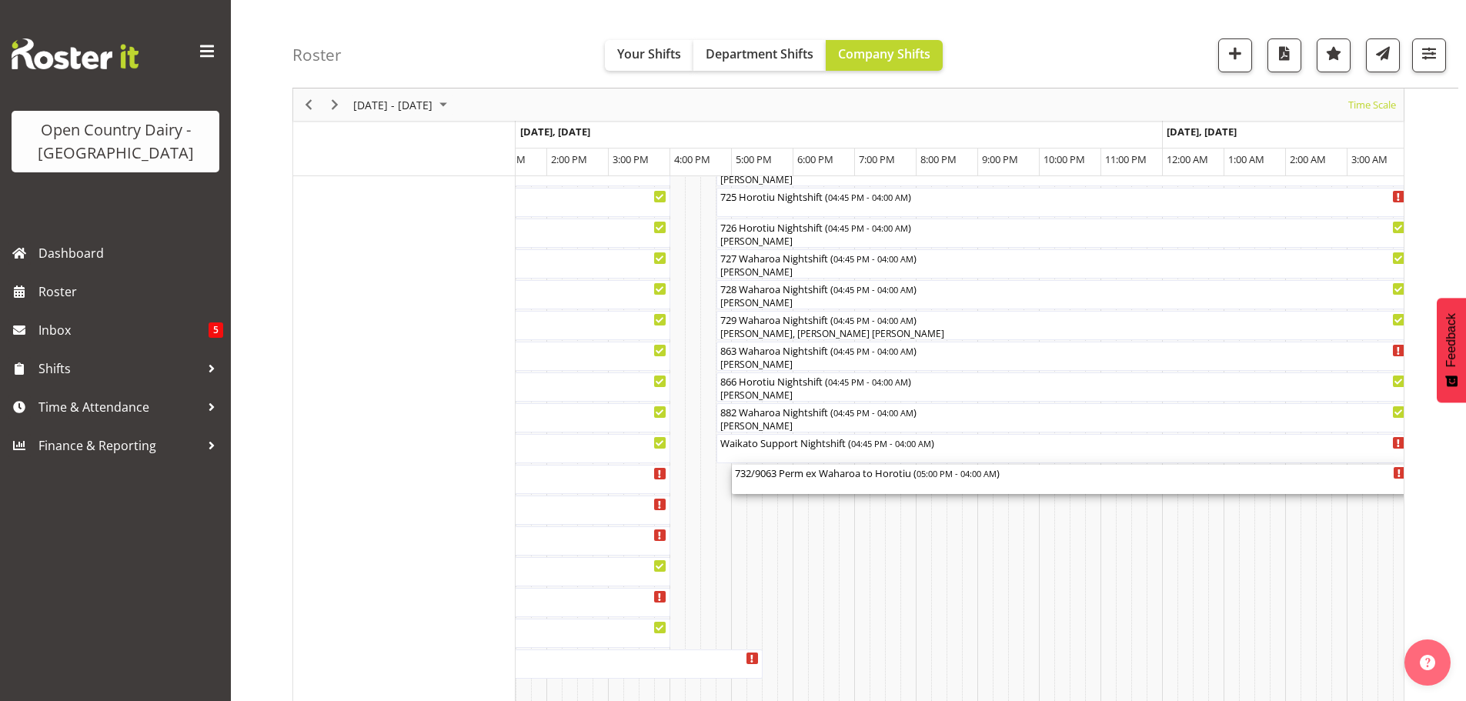
click at [826, 482] on div "732/9063 Perm ex Waharoa to [GEOGRAPHIC_DATA] ( 05:00 PM - 04:00 AM )" at bounding box center [1070, 479] width 671 height 29
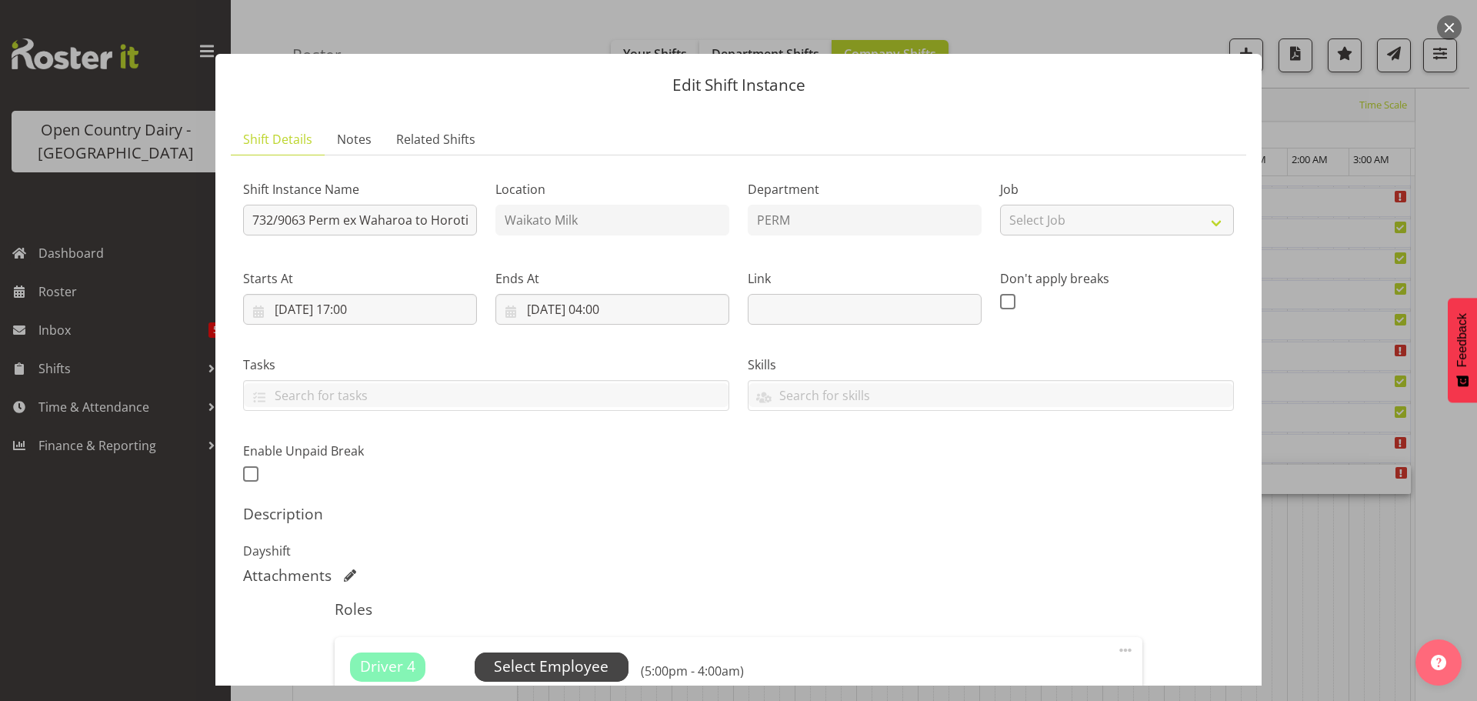
click at [559, 658] on span "Select Employee" at bounding box center [551, 667] width 115 height 22
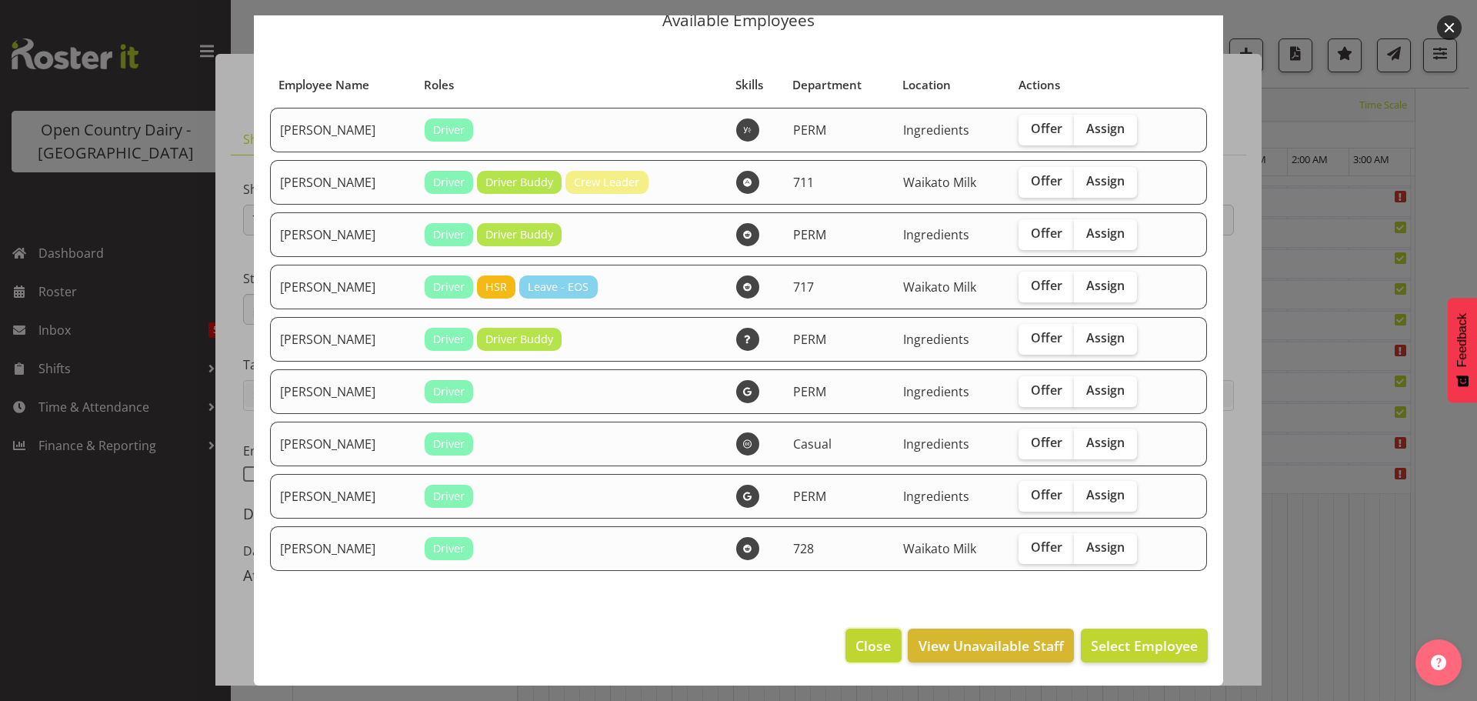
click at [857, 645] on span "Close" at bounding box center [873, 646] width 35 height 20
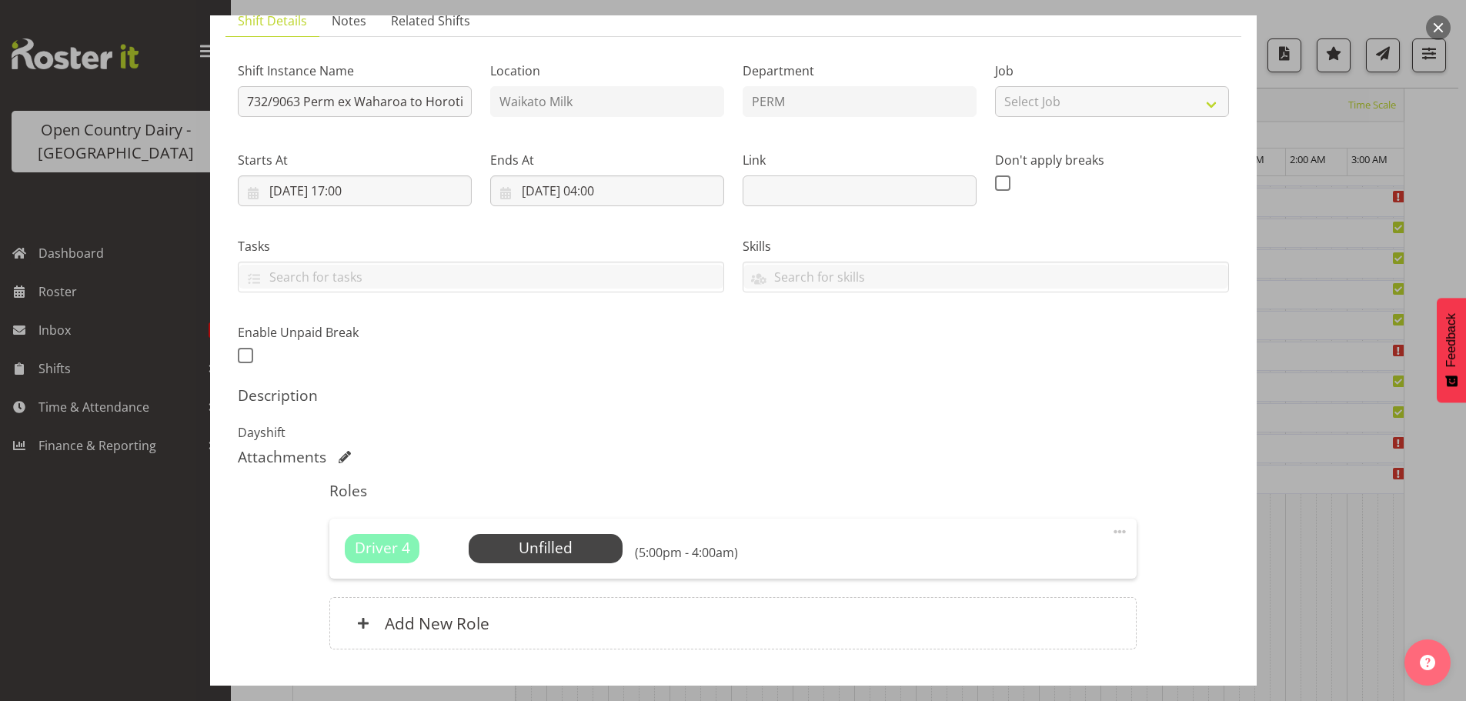
scroll to position [219, 0]
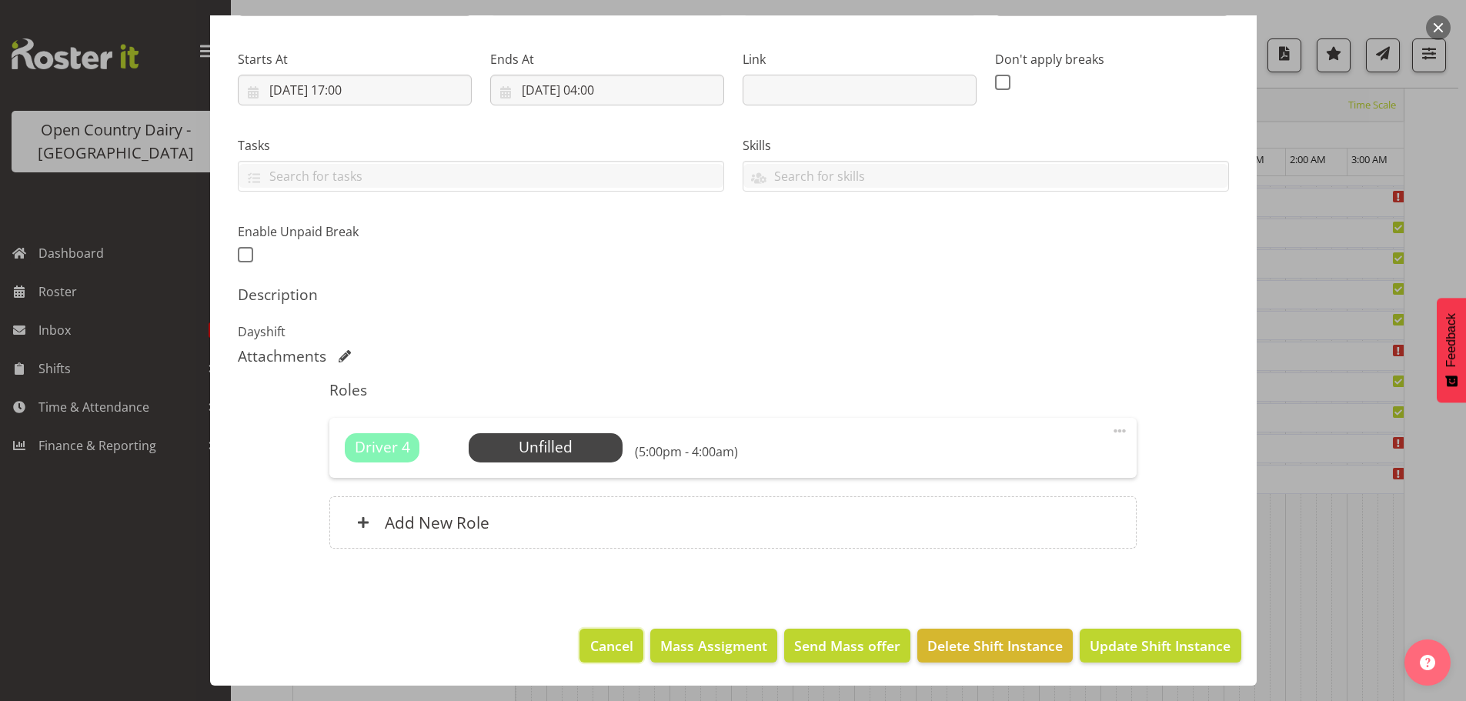
click at [606, 646] on span "Cancel" at bounding box center [611, 646] width 43 height 20
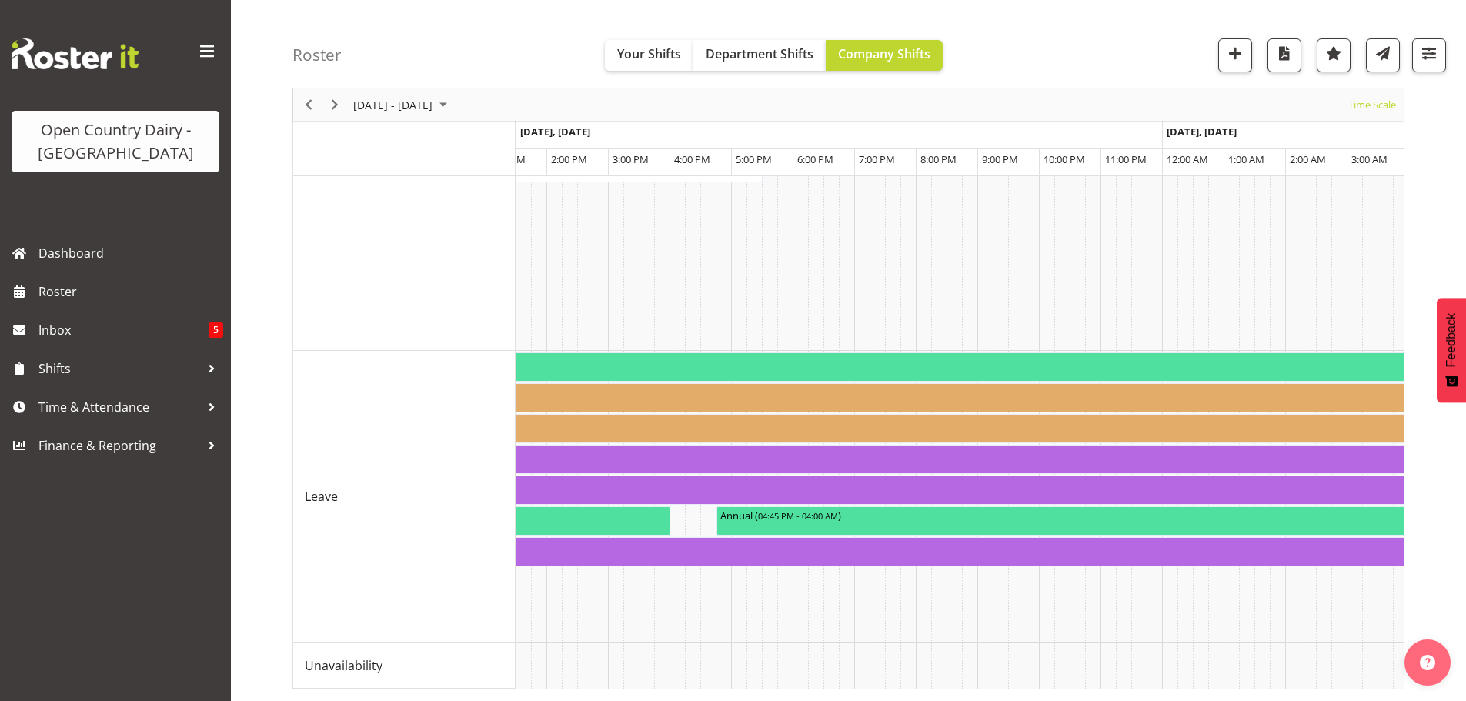
scroll to position [1431, 0]
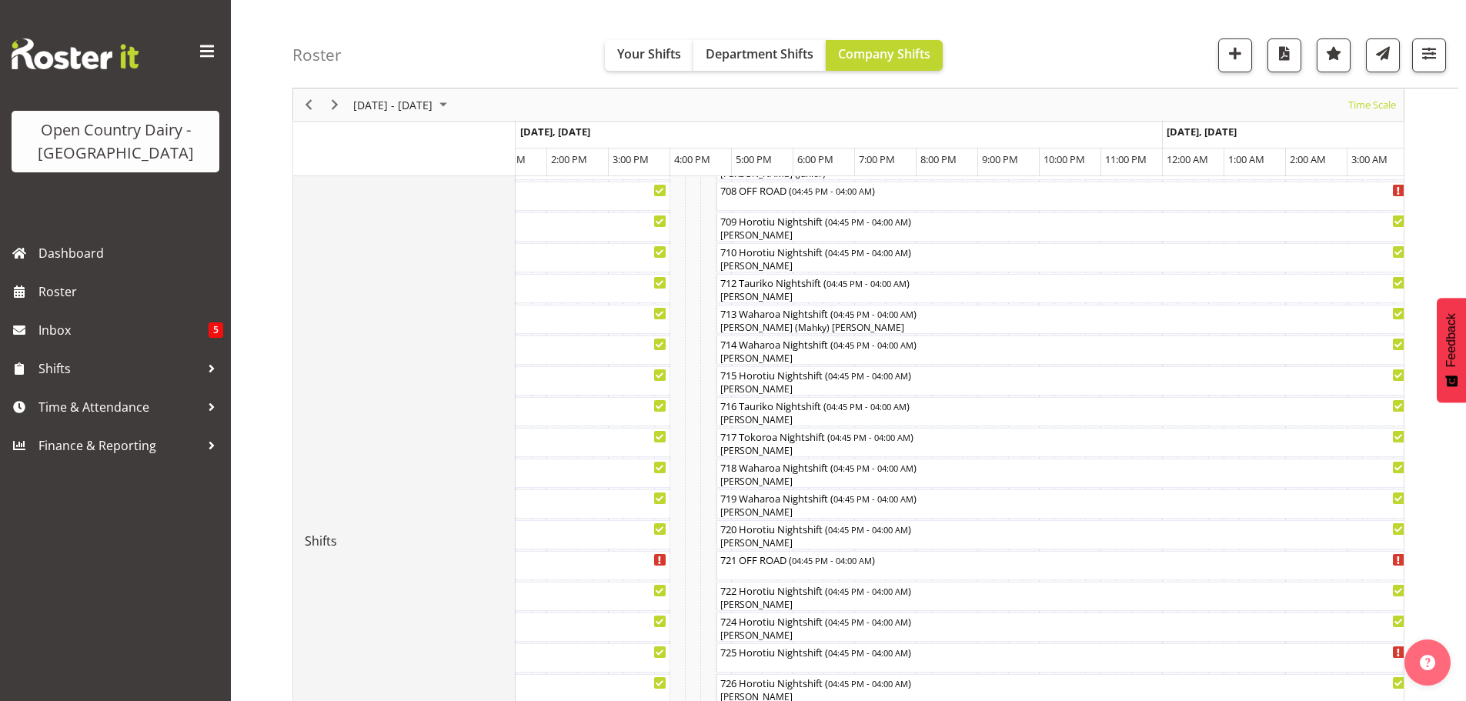
scroll to position [431, 0]
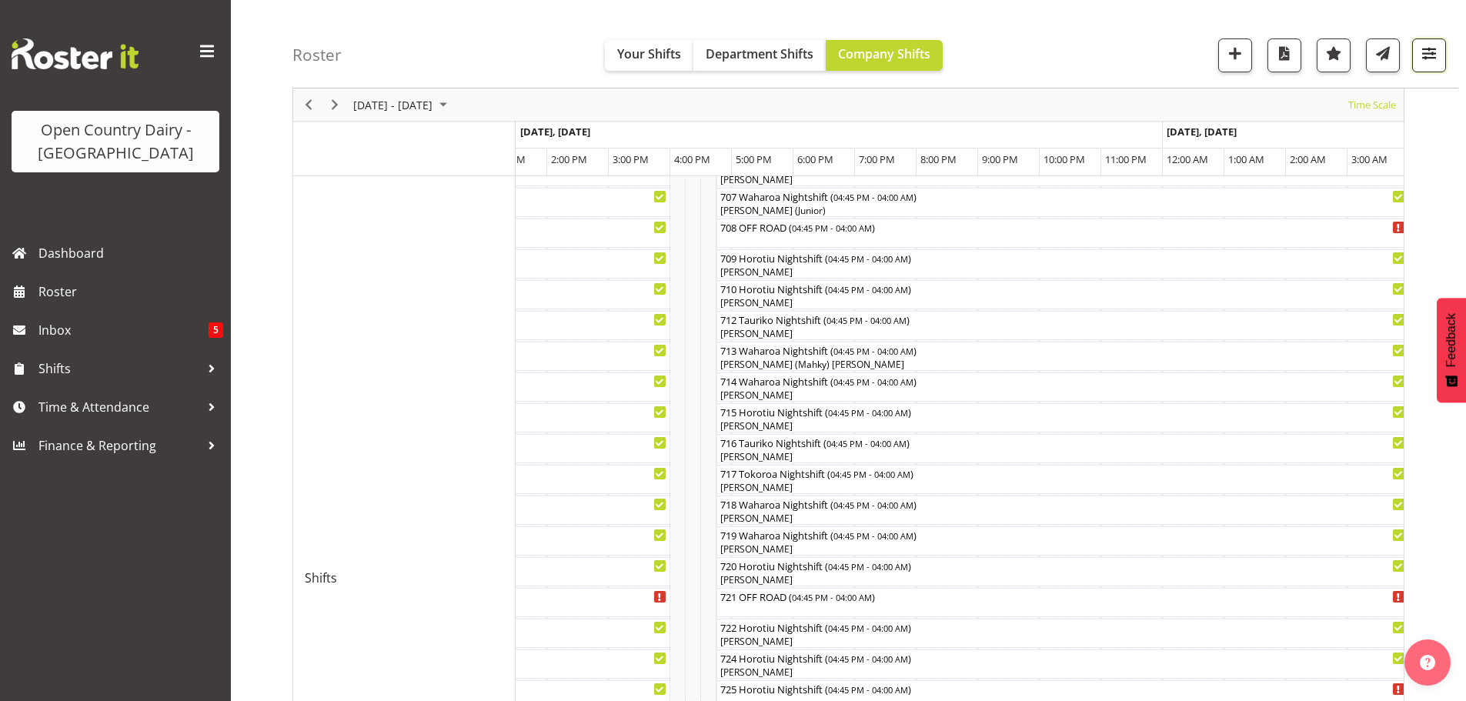
click at [1428, 58] on span "button" at bounding box center [1429, 53] width 20 height 20
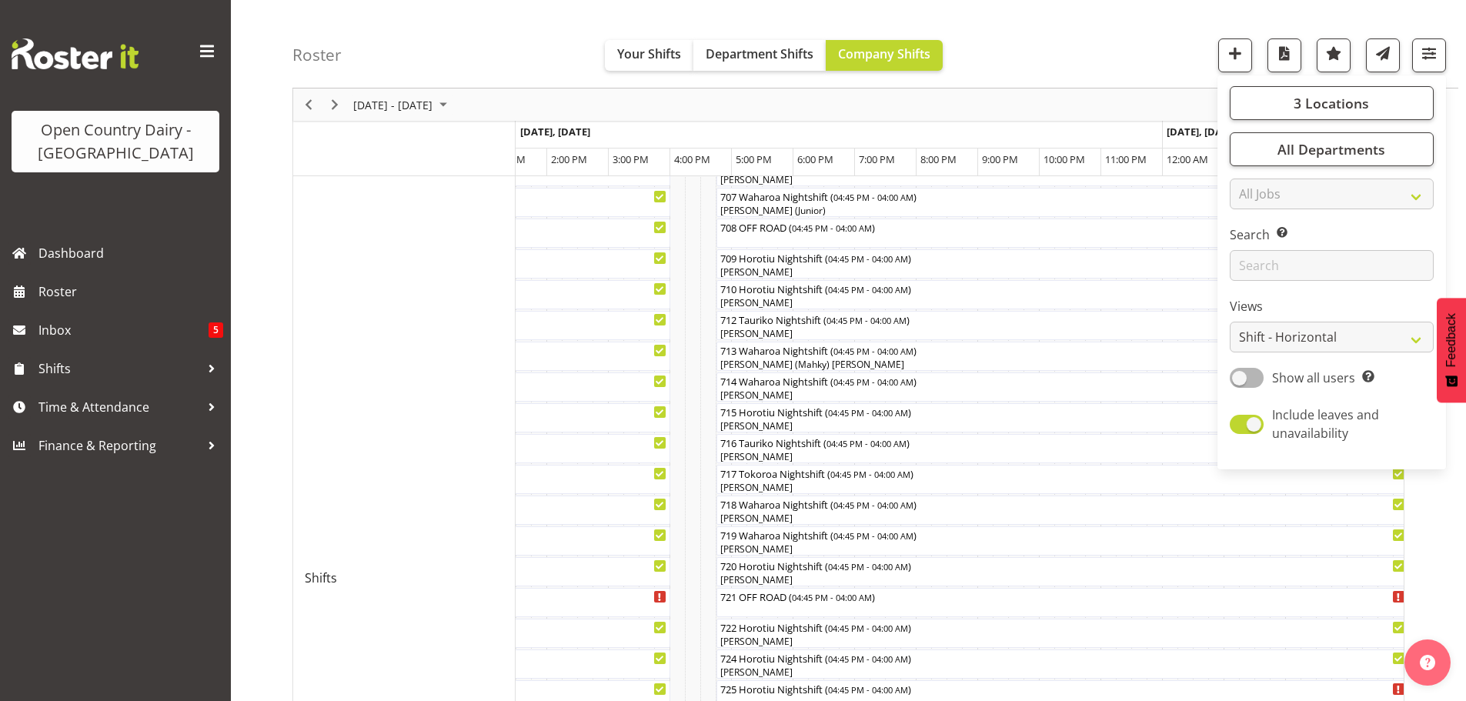
click at [1165, 39] on div "Roster Your Shifts Department Shifts Company Shifts 3 Locations Clear Ingredien…" at bounding box center [875, 44] width 1166 height 88
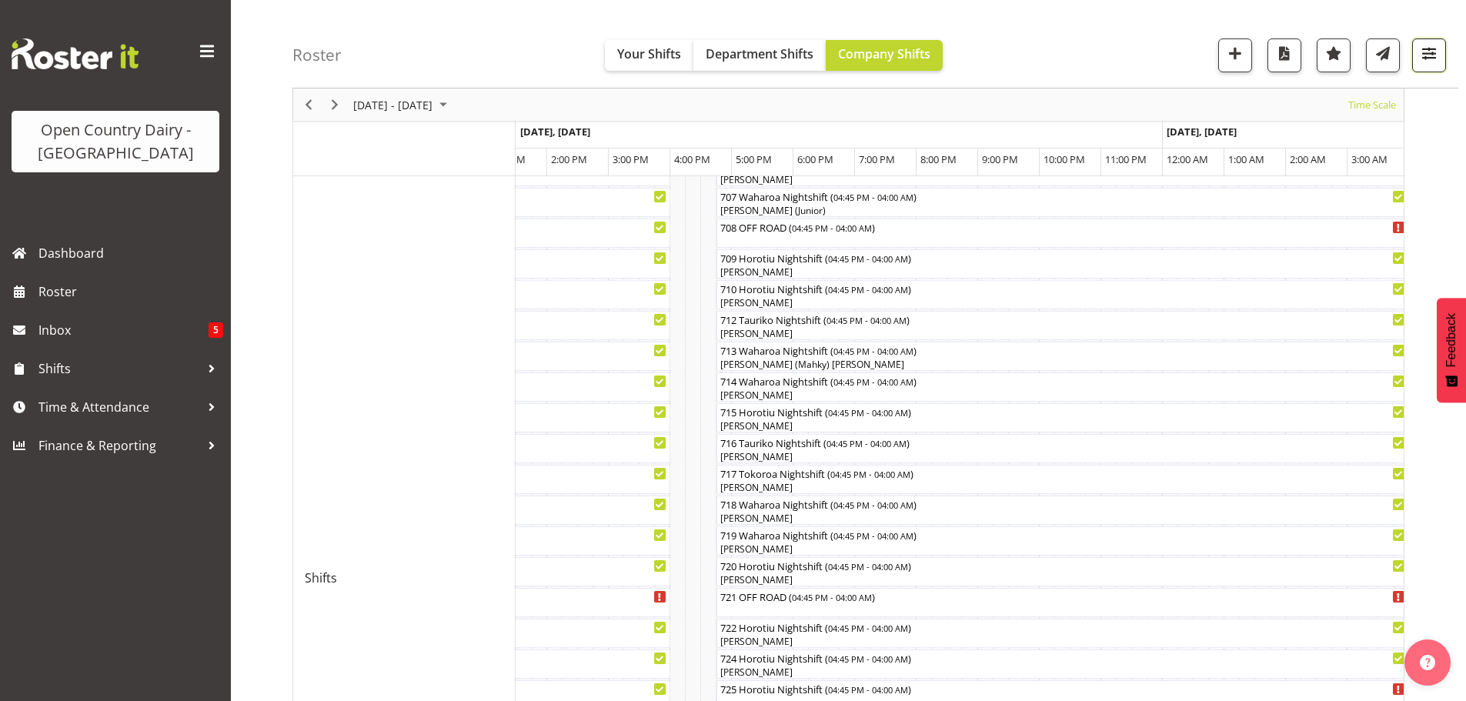
click at [1424, 55] on span "button" at bounding box center [1429, 53] width 20 height 20
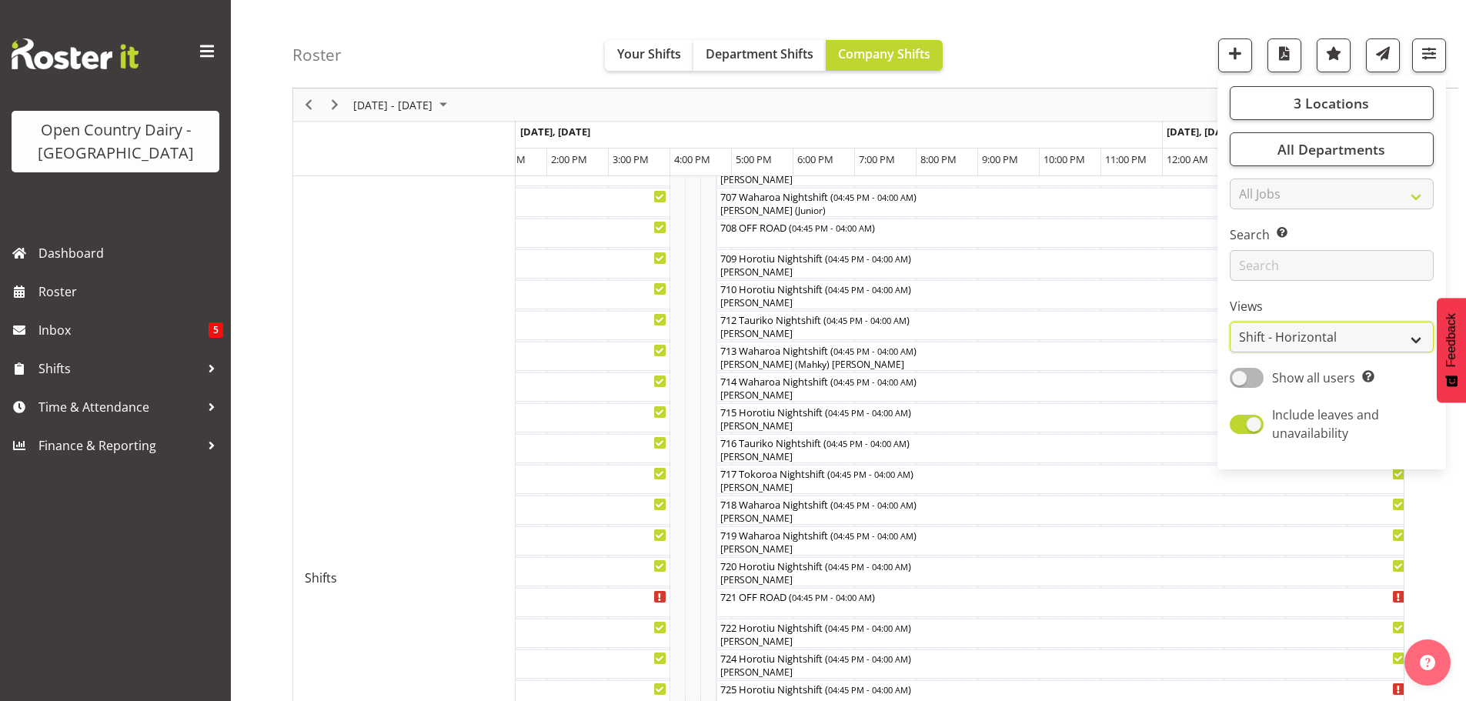
click at [1310, 332] on select "Staff Role Shift - Horizontal Shift - Vertical Staff - Location" at bounding box center [1332, 337] width 204 height 31
click at [1230, 322] on select "Staff Role Shift - Horizontal Shift - Vertical Staff - Location" at bounding box center [1332, 337] width 204 height 31
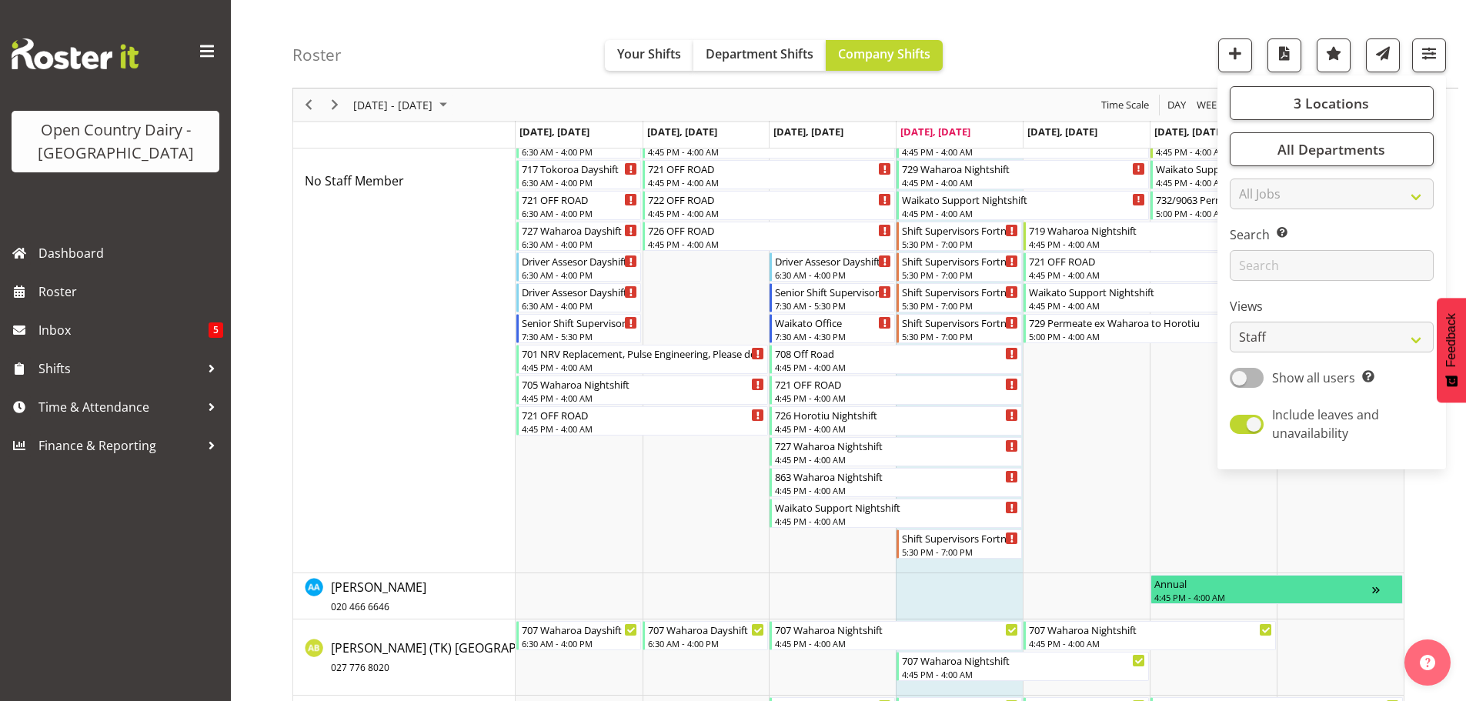
click at [1083, 55] on div "Roster Your Shifts Department Shifts Company Shifts 3 Locations Clear Ingredien…" at bounding box center [875, 44] width 1166 height 88
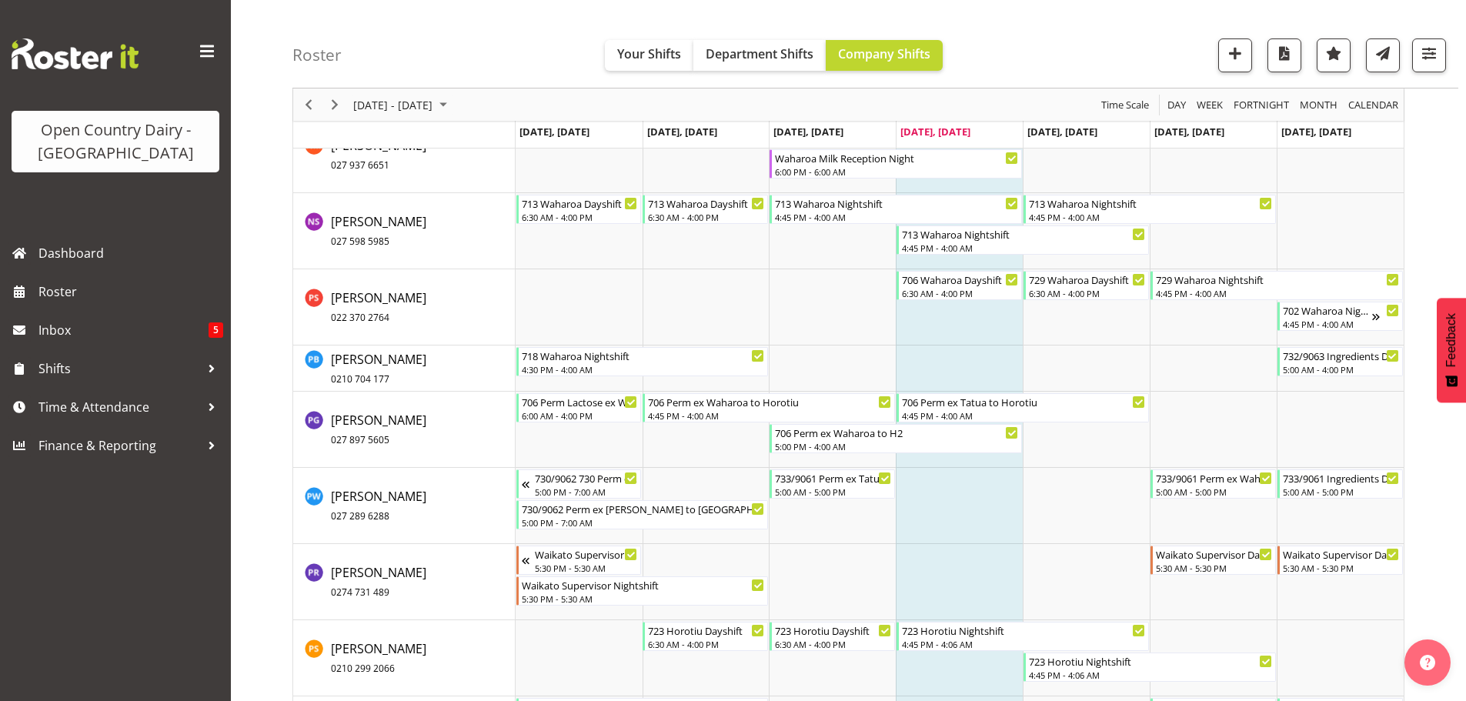
scroll to position [9049, 0]
click at [1430, 52] on span "button" at bounding box center [1429, 53] width 20 height 20
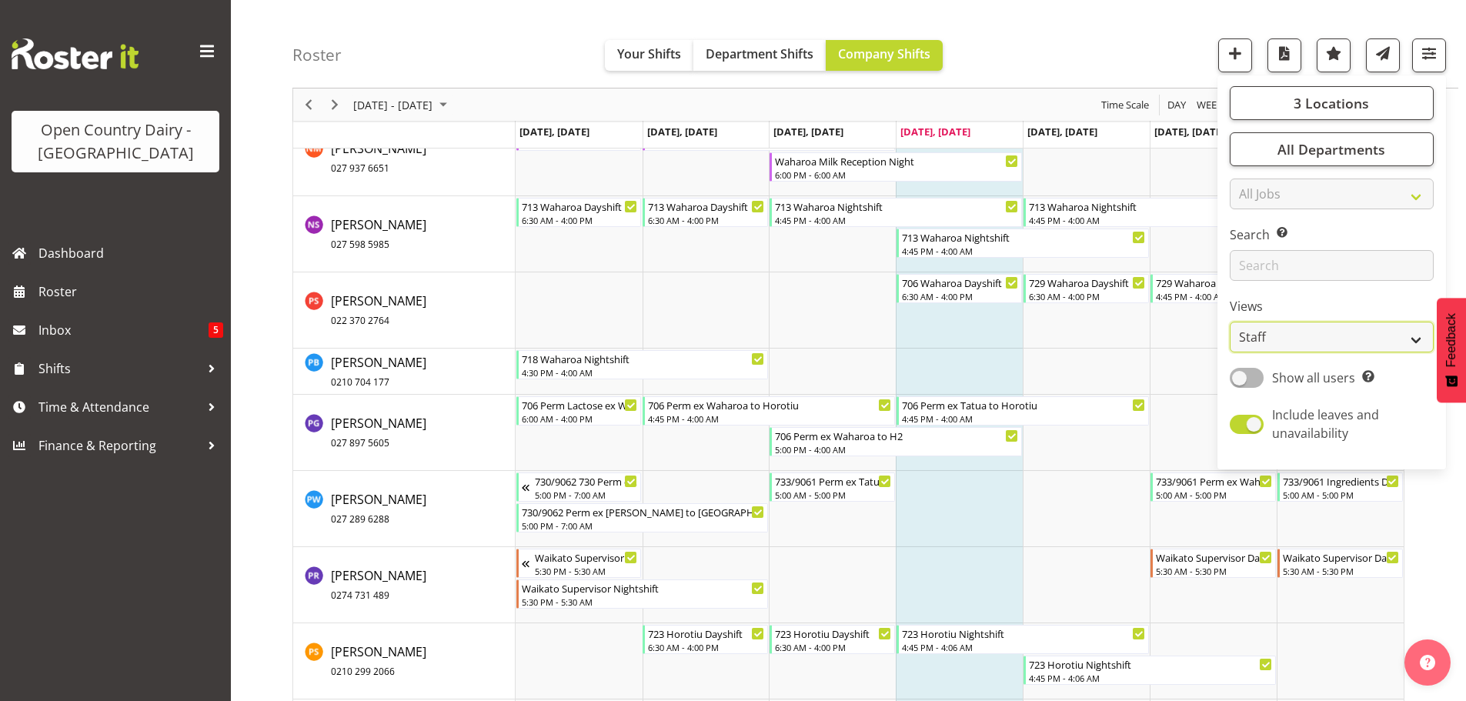
click at [1339, 330] on select "Staff Role Shift - Horizontal Shift - Vertical Staff - Location" at bounding box center [1332, 337] width 204 height 31
select select "shiftH"
click at [1230, 322] on select "Staff Role Shift - Horizontal Shift - Vertical Staff - Location" at bounding box center [1332, 337] width 204 height 31
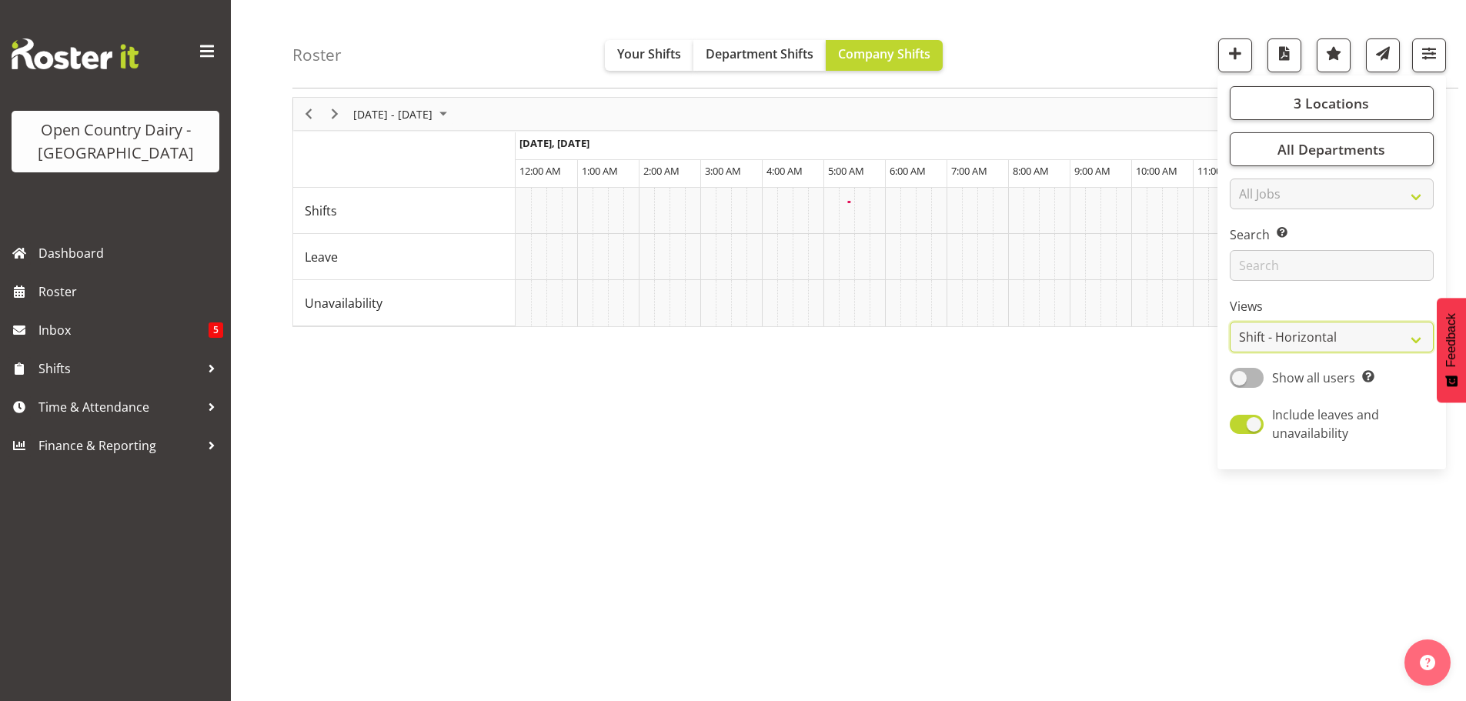
scroll to position [60, 0]
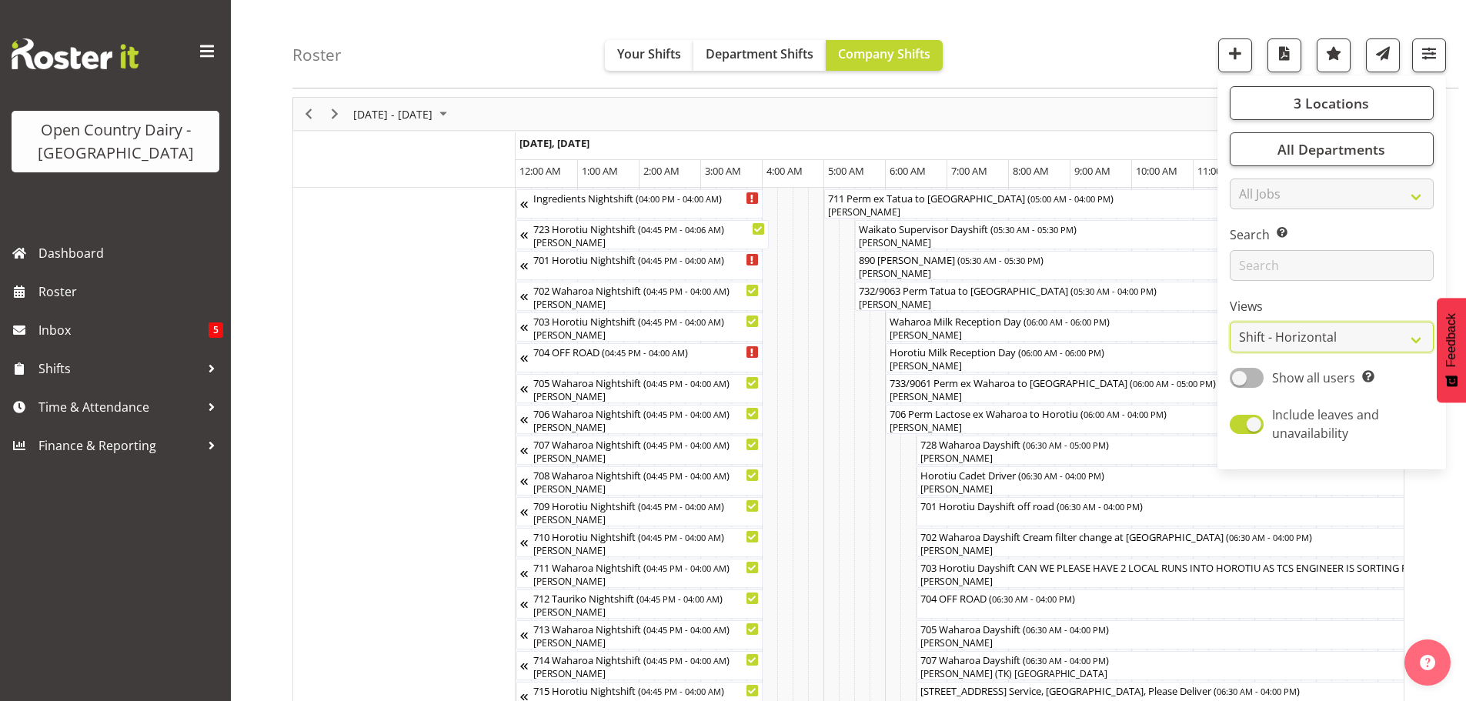
scroll to position [1431, 0]
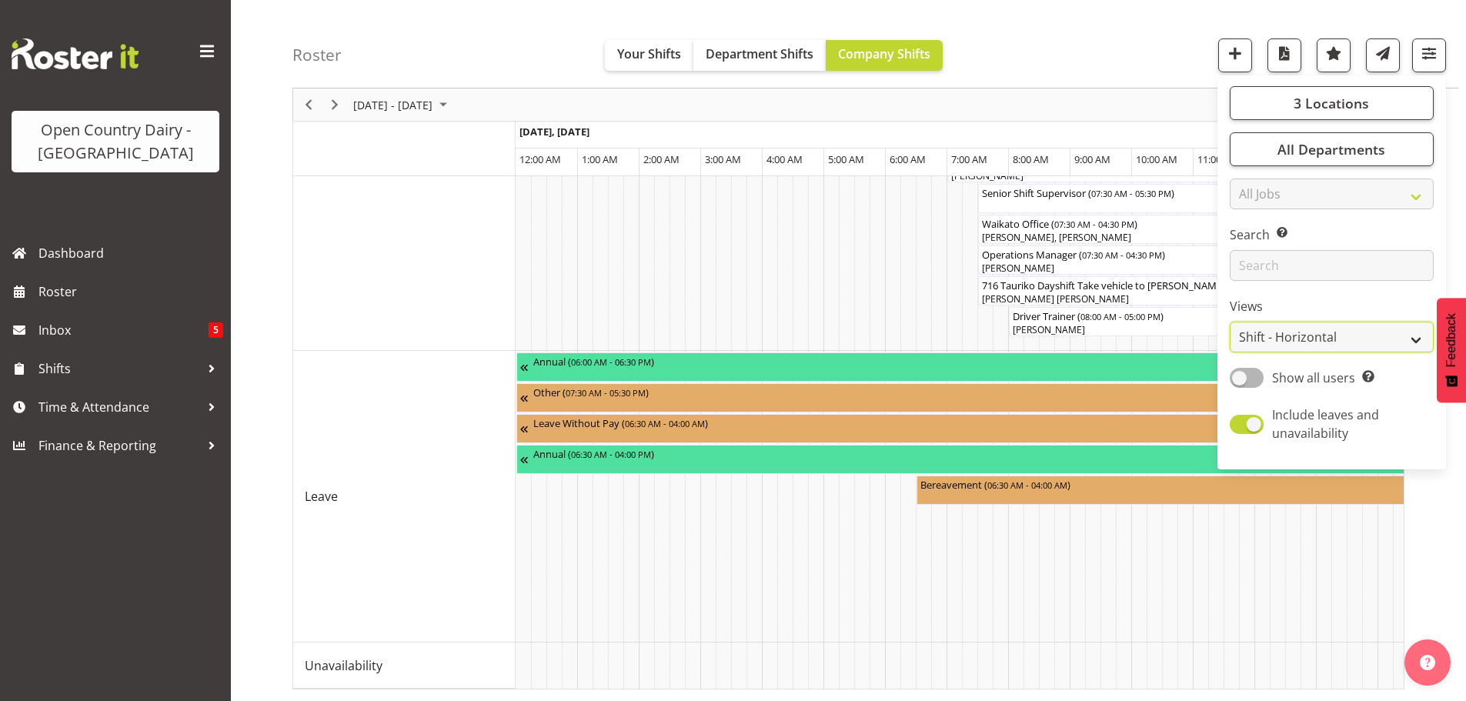
click at [1353, 334] on select "Staff Role Shift - Horizontal Shift - Vertical Staff - Location" at bounding box center [1332, 337] width 204 height 31
click at [1230, 322] on select "Staff Role Shift - Horizontal Shift - Vertical Staff - Location" at bounding box center [1332, 337] width 204 height 31
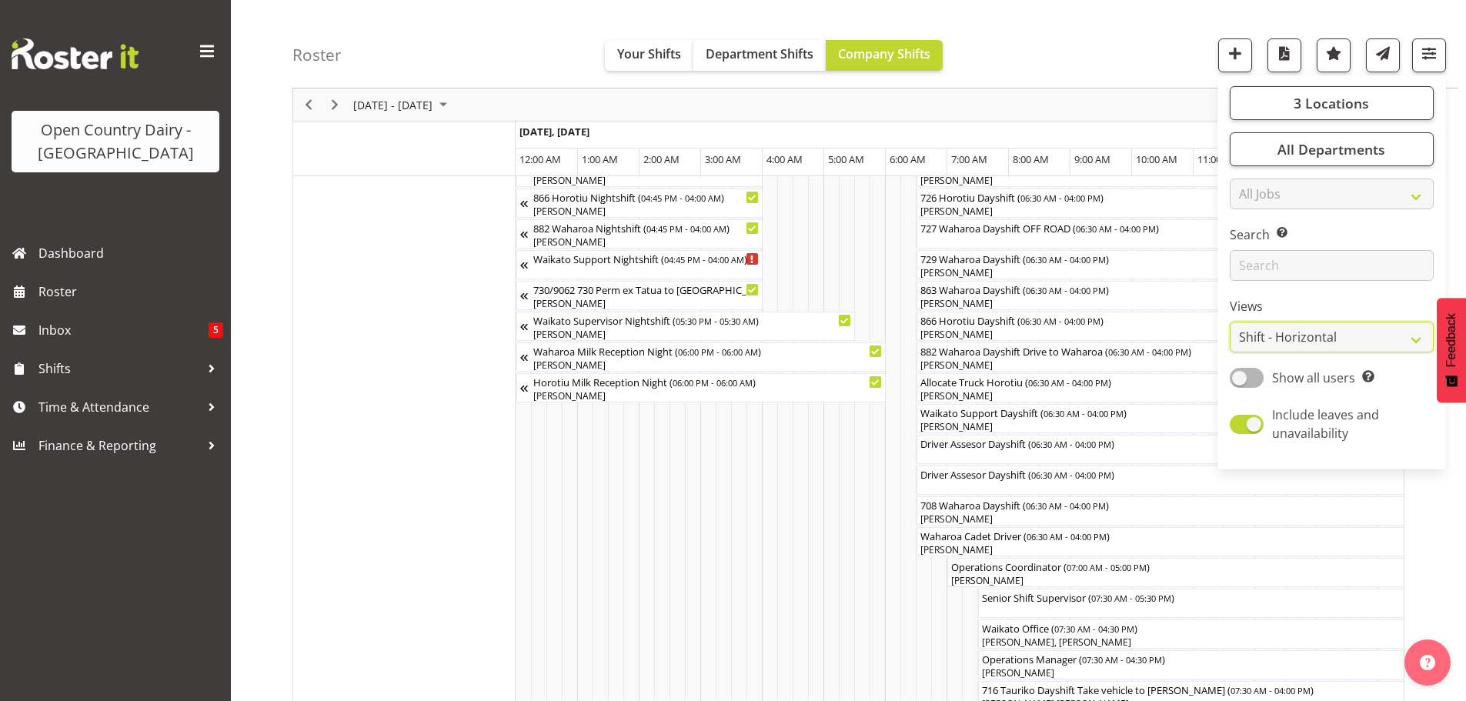
scroll to position [970, 0]
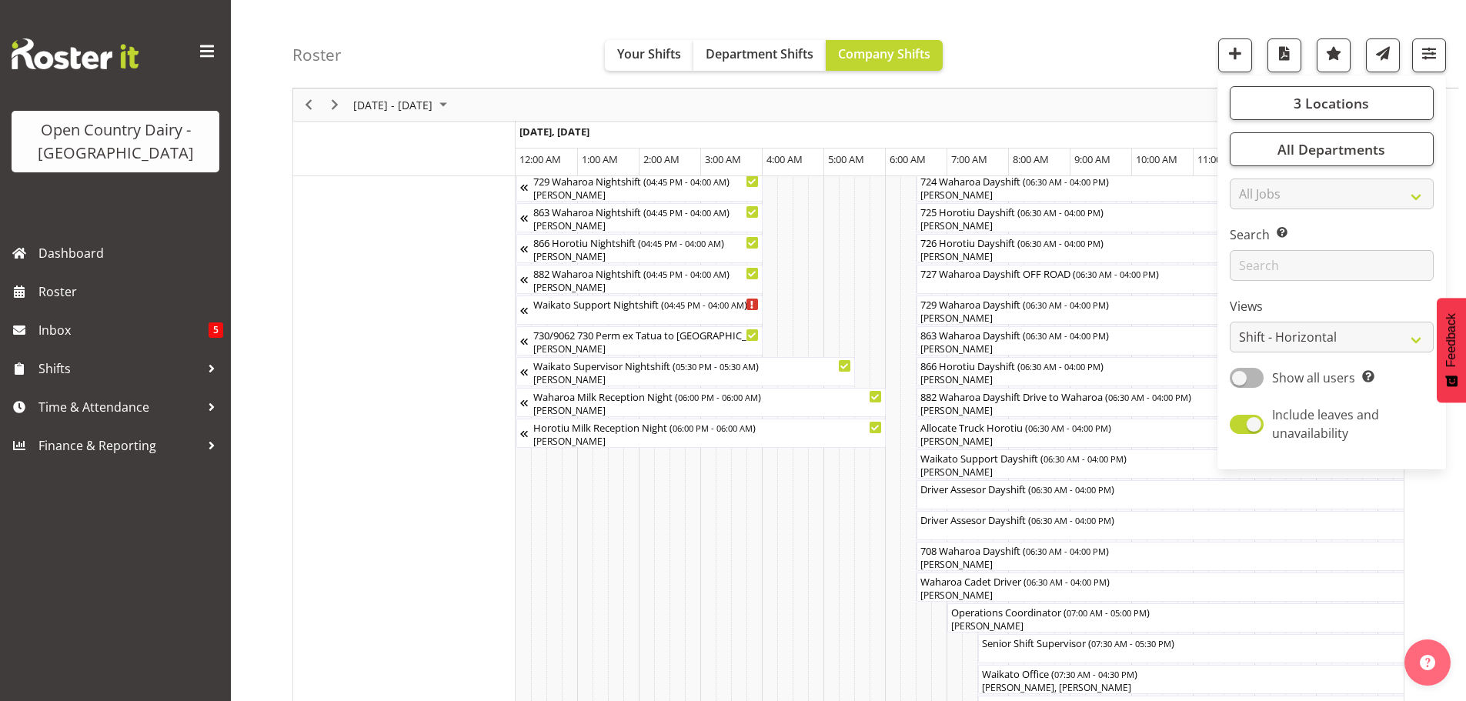
click at [1093, 34] on div "Roster Your Shifts Department Shifts Company Shifts 3 Locations Clear Ingredien…" at bounding box center [875, 44] width 1166 height 88
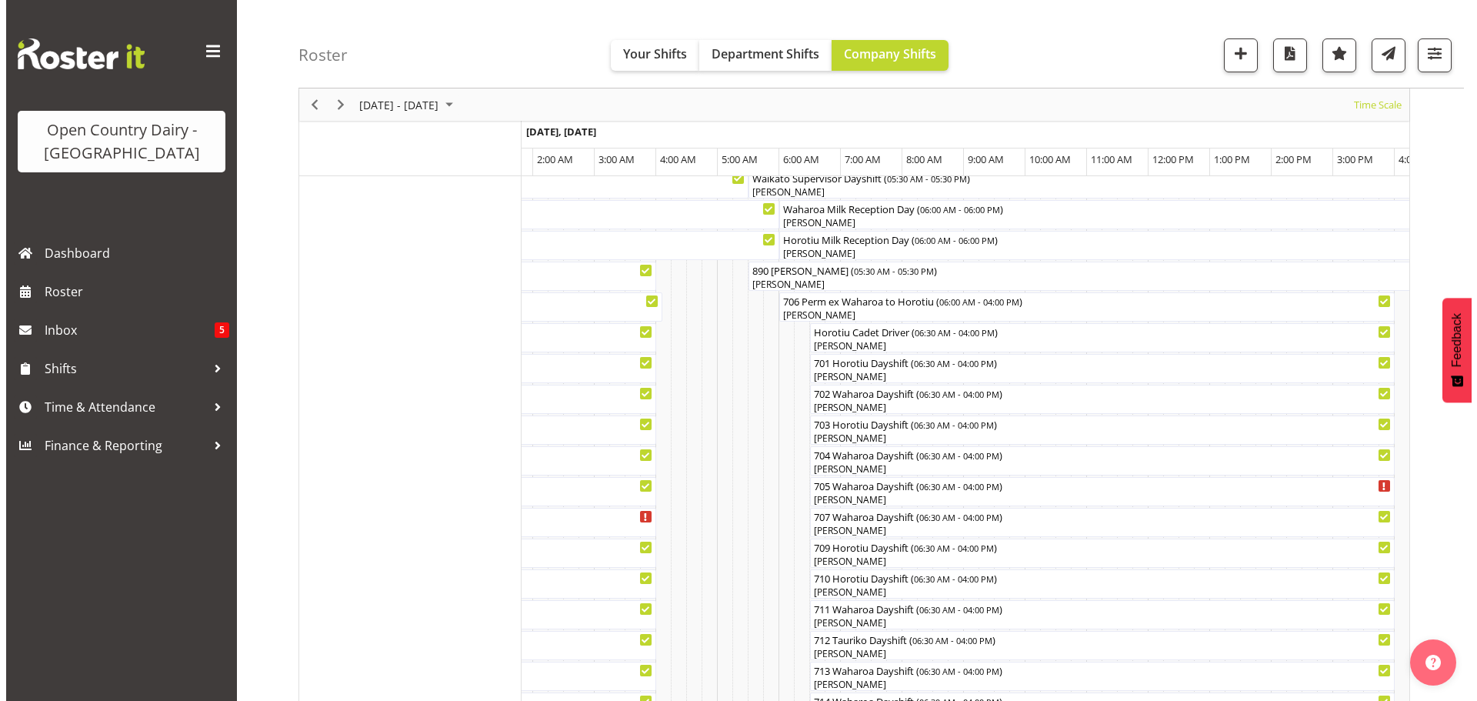
scroll to position [0, 0]
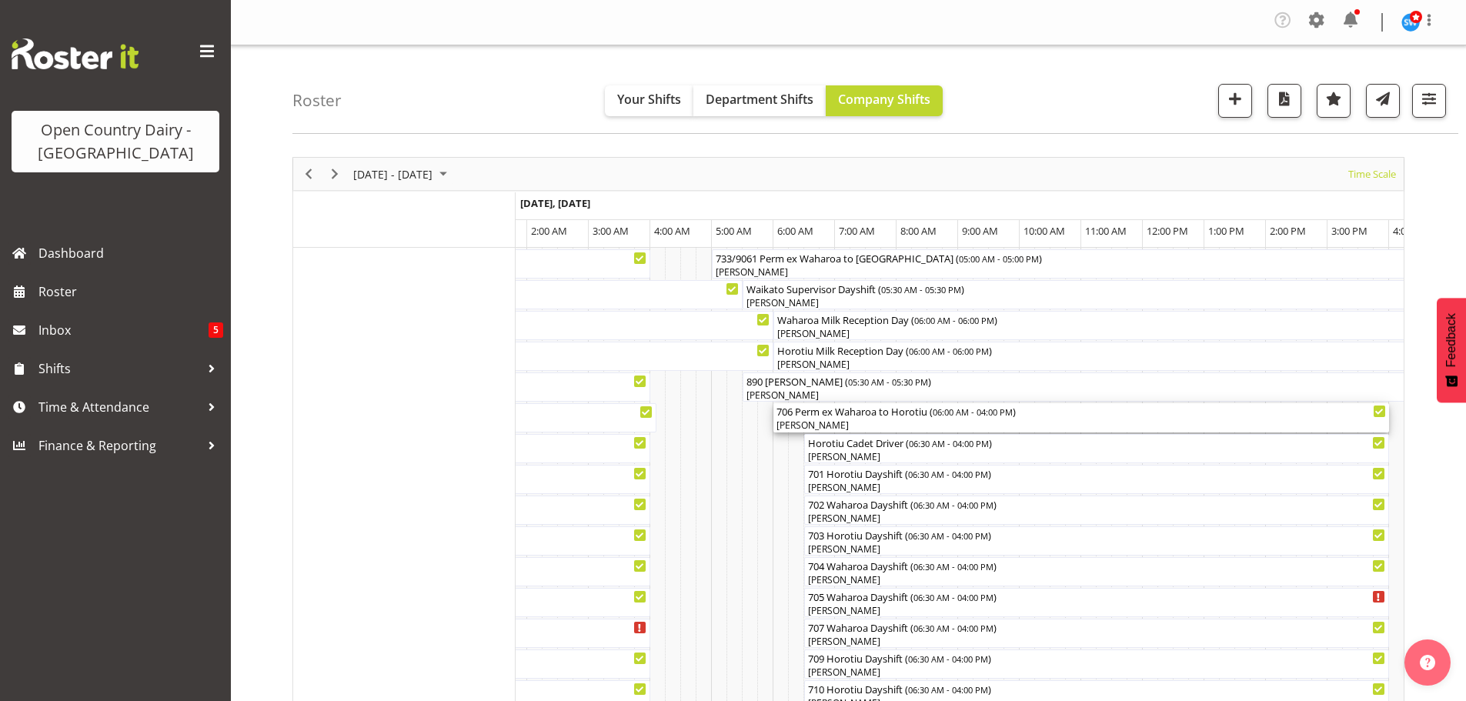
click at [847, 421] on div "[PERSON_NAME]" at bounding box center [1080, 426] width 609 height 14
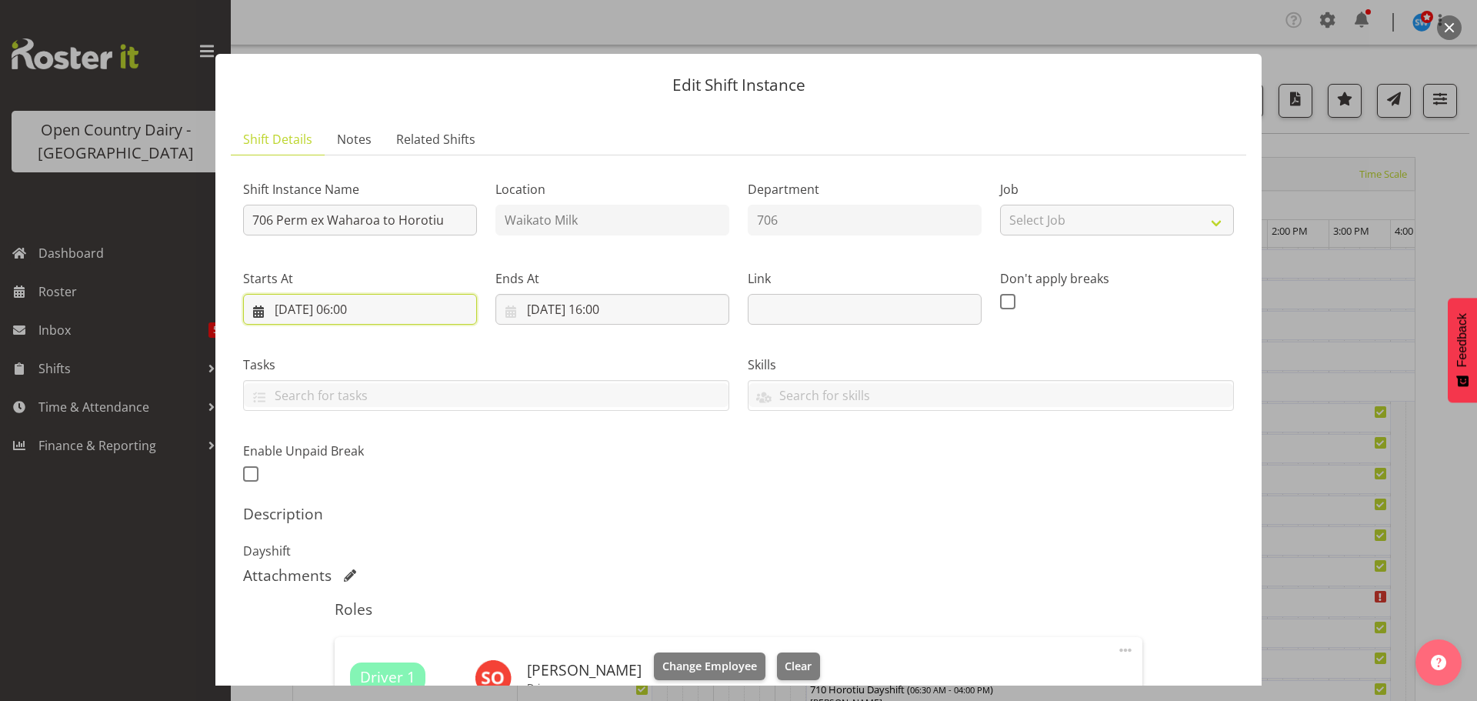
click at [359, 309] on input "[DATE] 06:00" at bounding box center [360, 309] width 234 height 31
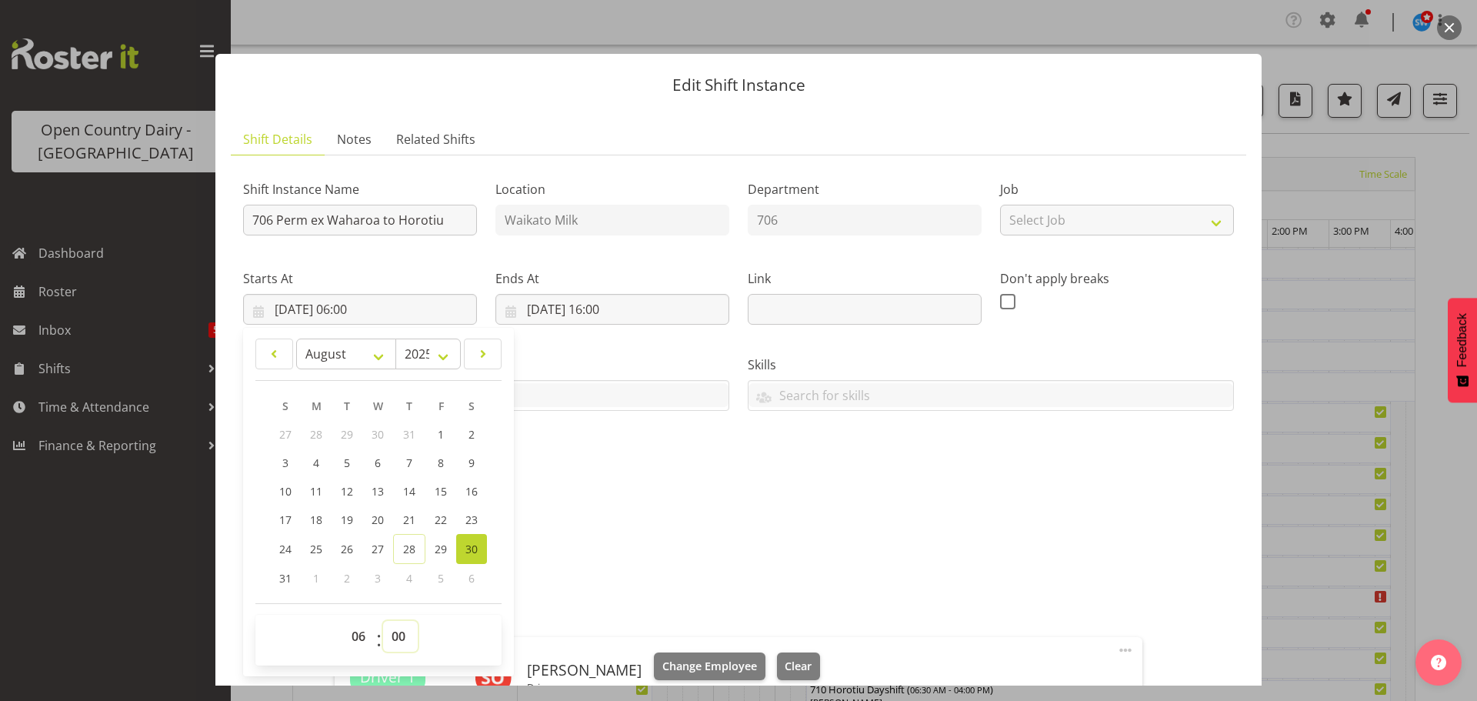
click at [397, 636] on select "00 01 02 03 04 05 06 07 08 09 10 11 12 13 14 15 16 17 18 19 20 21 22 23 24 25 2…" at bounding box center [400, 636] width 35 height 31
select select "30"
click at [383, 621] on select "00 01 02 03 04 05 06 07 08 09 10 11 12 13 14 15 16 17 18 19 20 21 22 23 24 25 2…" at bounding box center [400, 636] width 35 height 31
type input "[DATE] 06:30"
click at [451, 222] on input "706 Perm ex Waharoa to Horotiu" at bounding box center [360, 220] width 234 height 31
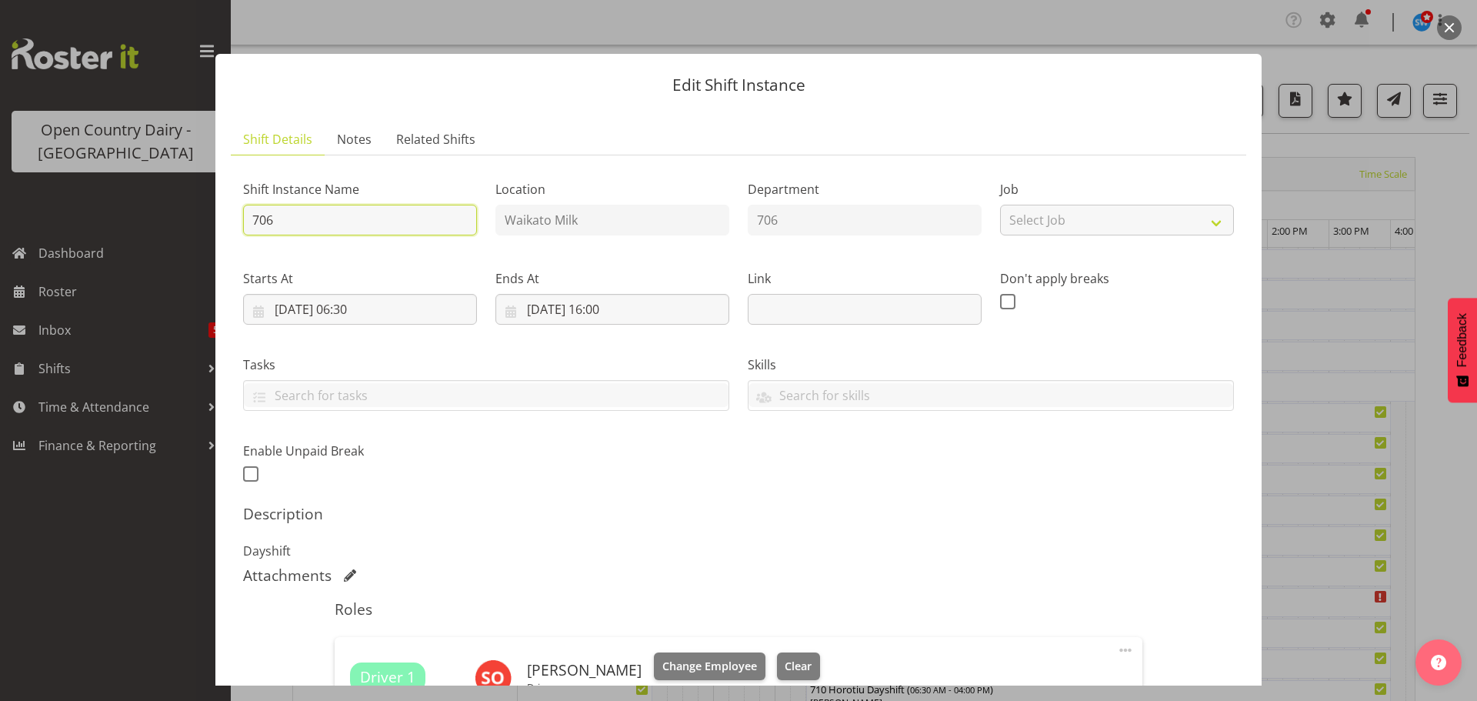
type input "706 Waharoa Dayshift"
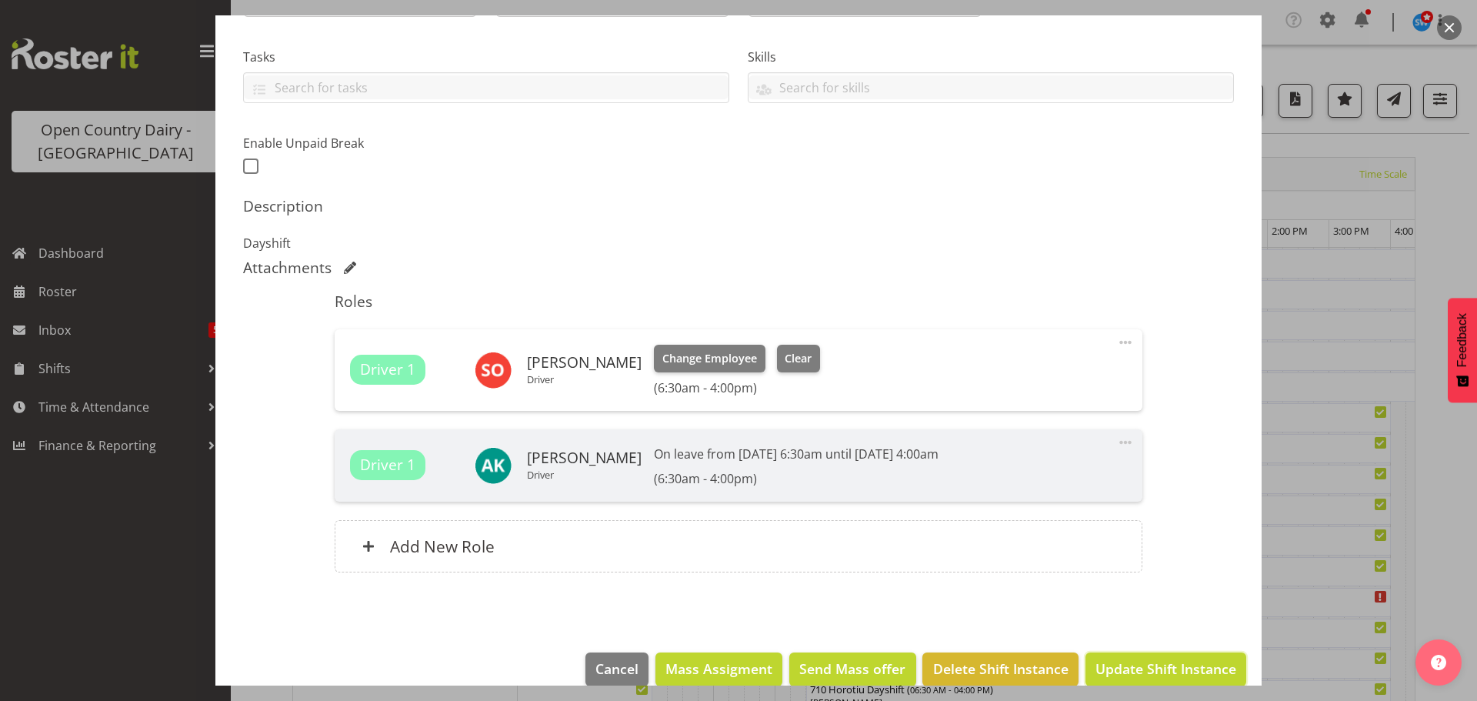
drag, startPoint x: 1155, startPoint y: 664, endPoint x: 1153, endPoint y: 656, distance: 8.8
click at [1153, 665] on span "Update Shift Instance" at bounding box center [1166, 669] width 141 height 20
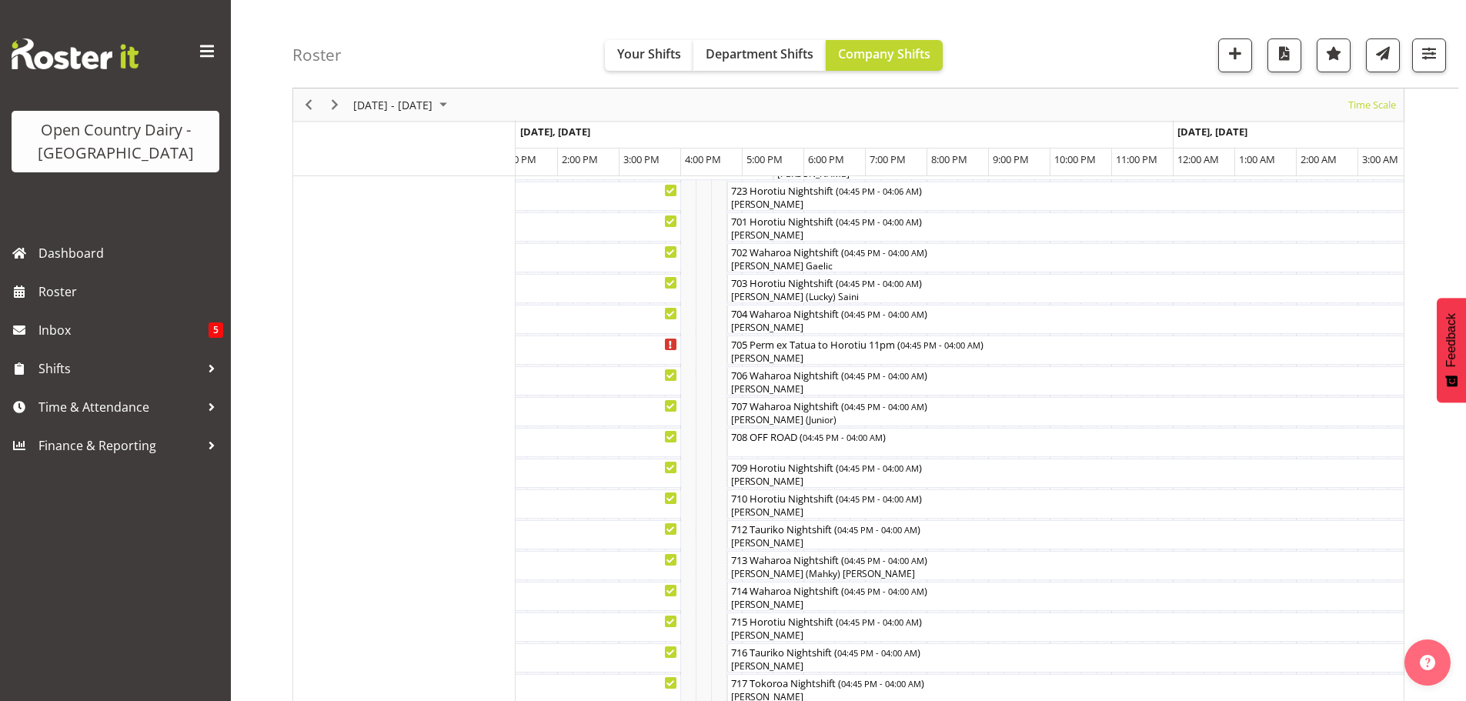
scroll to position [231, 0]
